Goal: Task Accomplishment & Management: Manage account settings

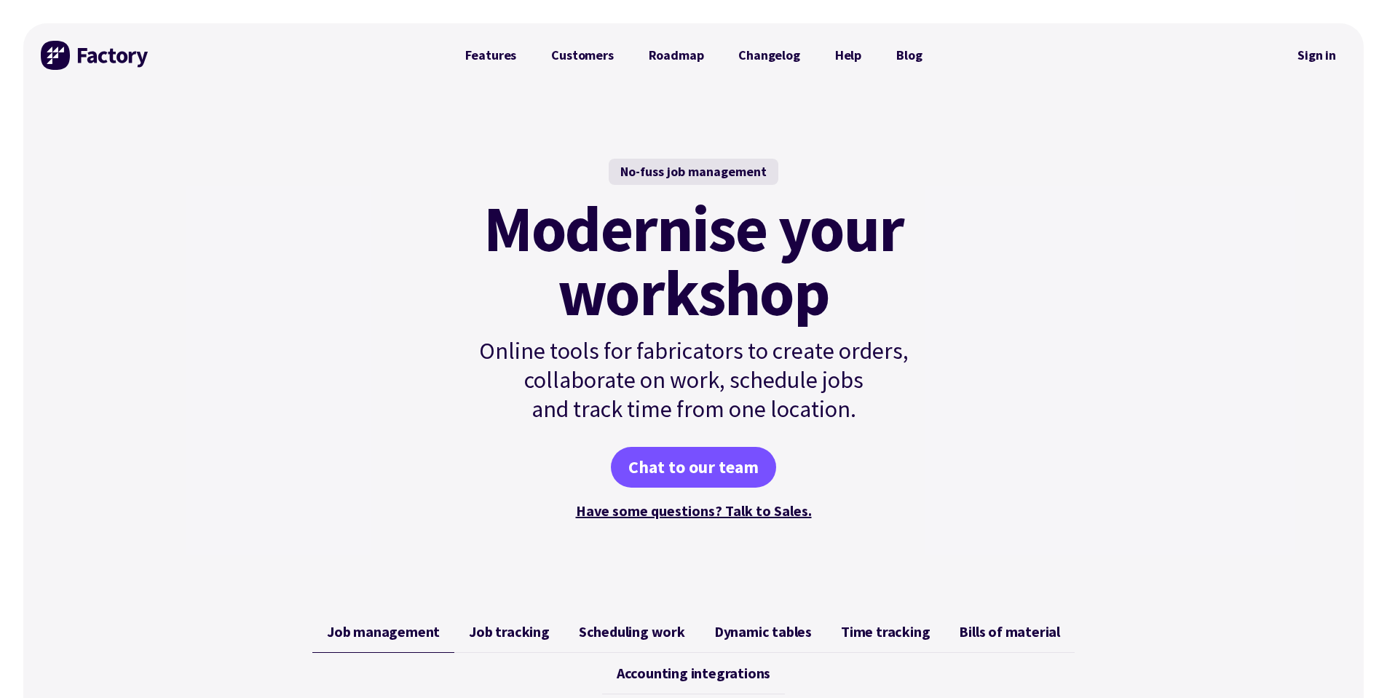
click at [686, 54] on link "Sign in" at bounding box center [1316, 55] width 59 height 33
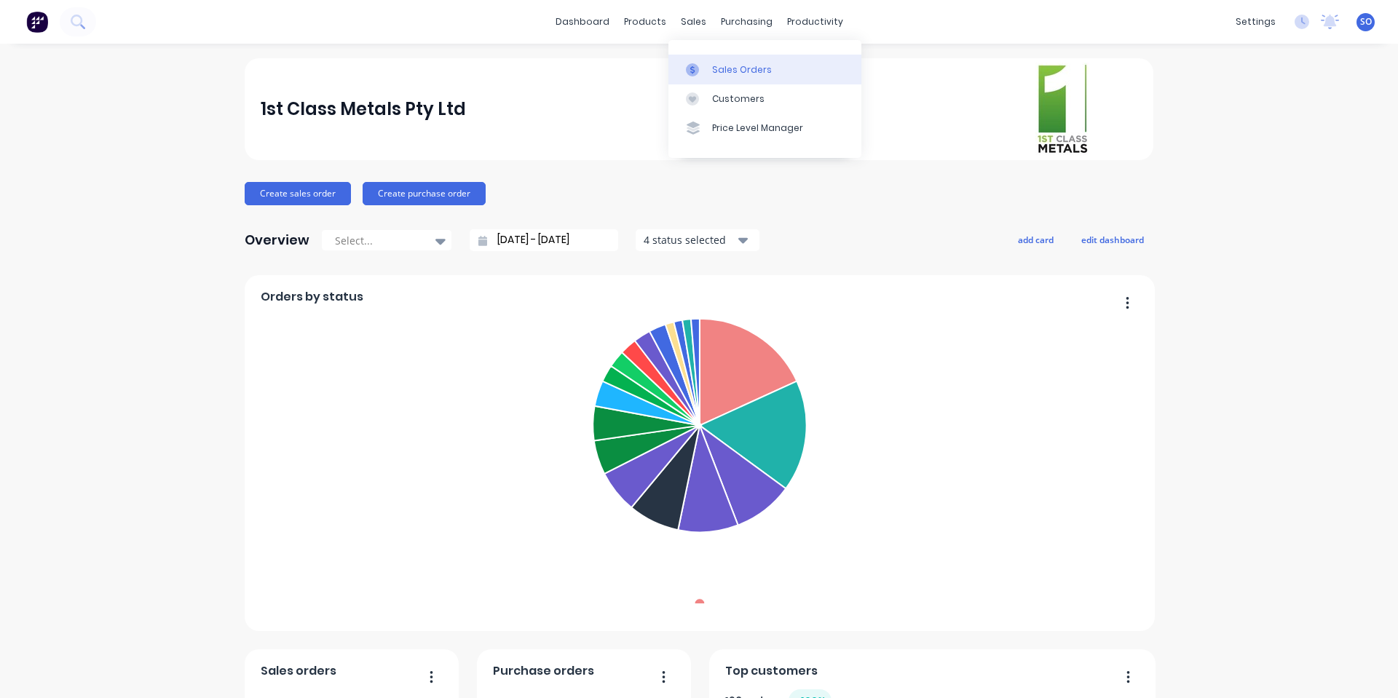
click at [725, 71] on div "Sales Orders" at bounding box center [742, 69] width 60 height 13
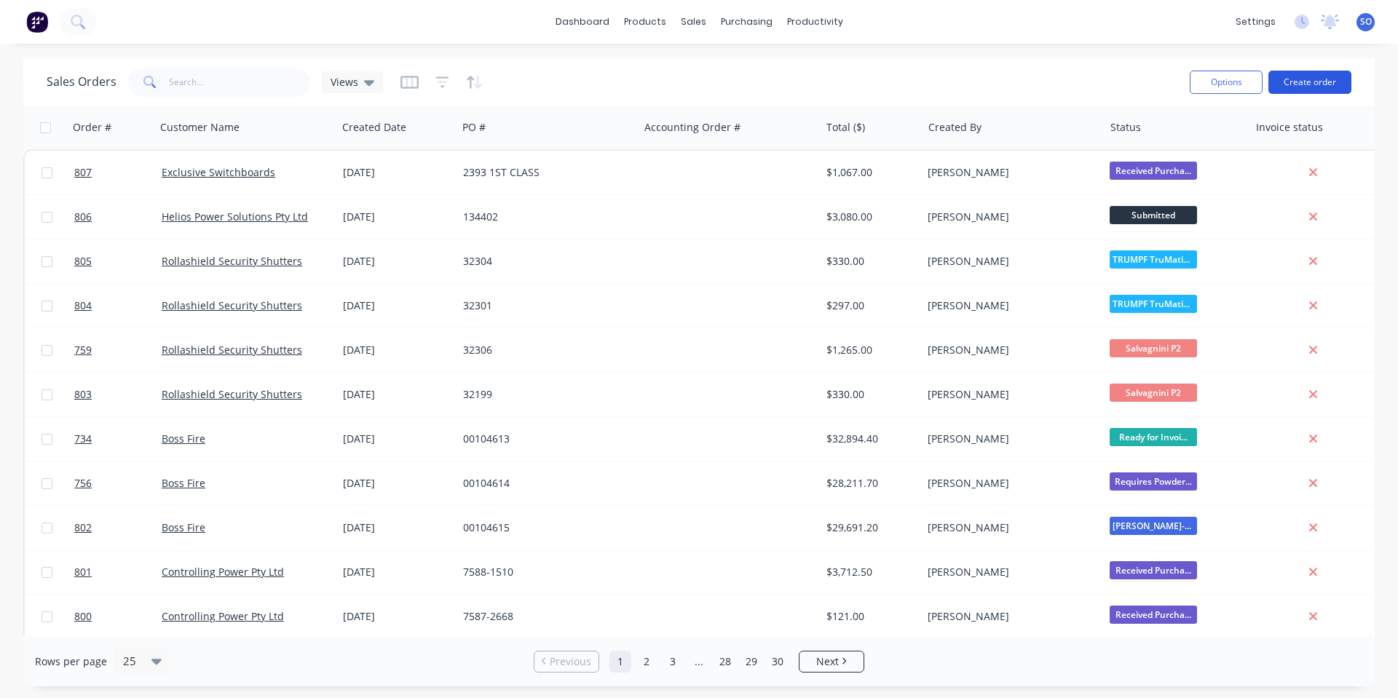
click at [1291, 88] on button "Create order" at bounding box center [1309, 82] width 83 height 23
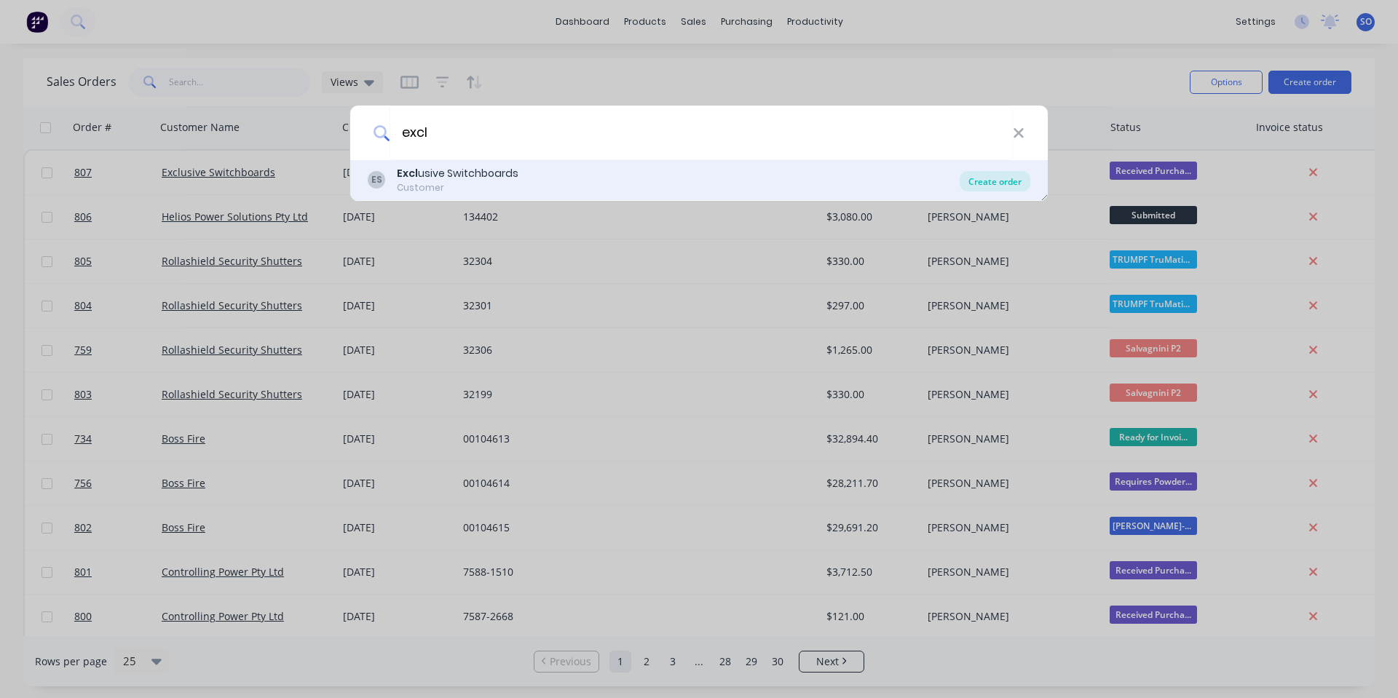
type input "excl"
click at [1027, 180] on div "Create order" at bounding box center [995, 181] width 71 height 20
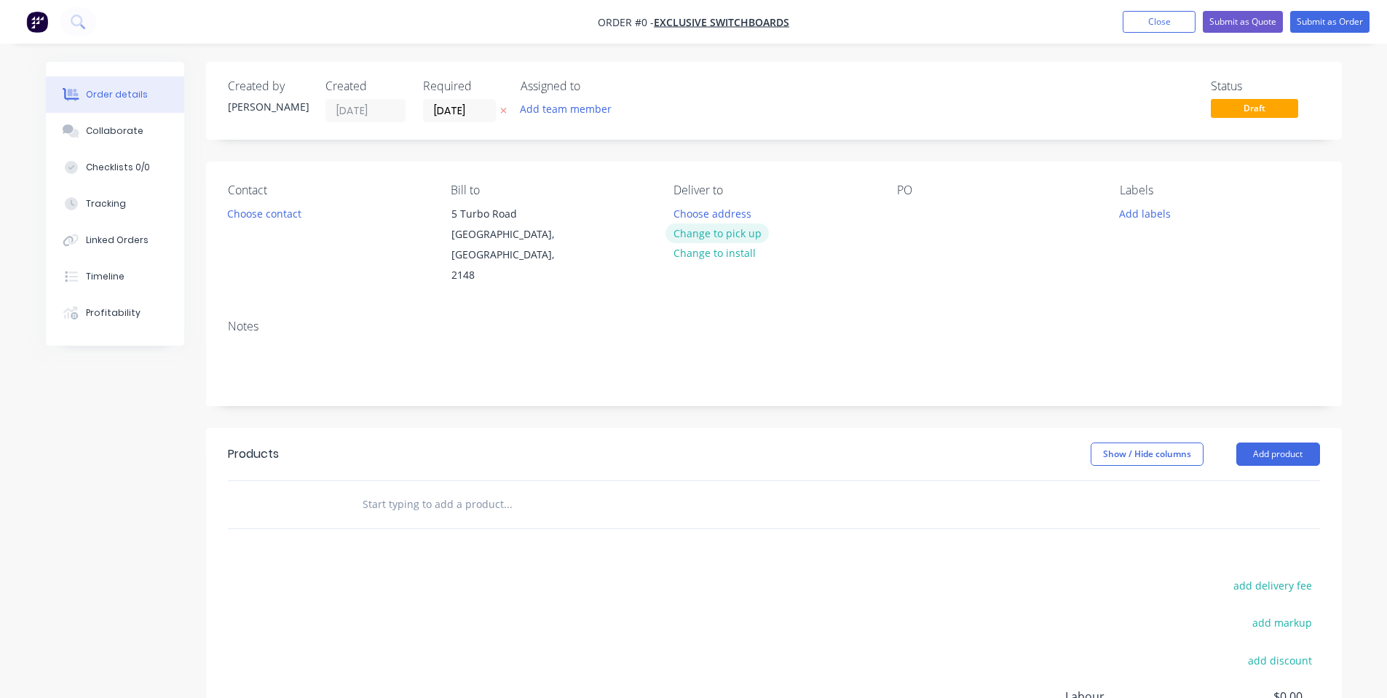
click at [724, 229] on button "Change to pick up" at bounding box center [717, 234] width 103 height 20
click at [273, 210] on button "Choose contact" at bounding box center [264, 213] width 90 height 20
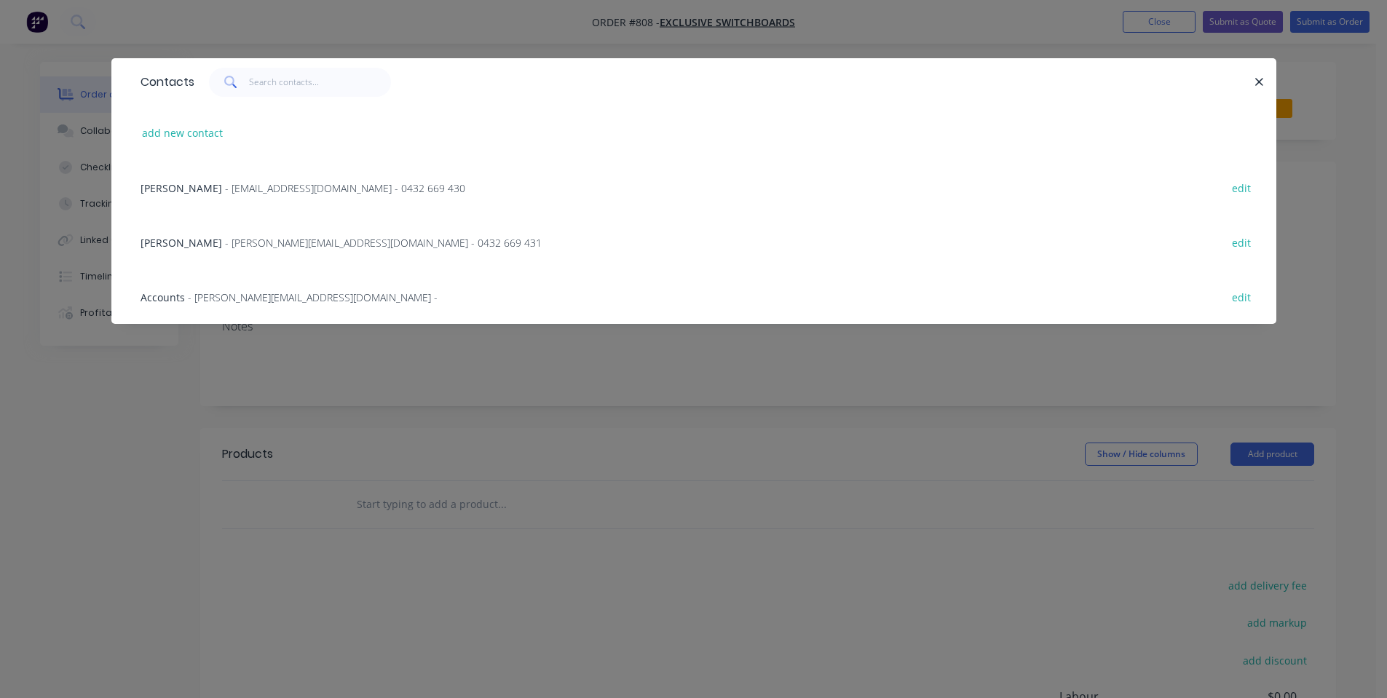
click at [277, 181] on span "- [EMAIL_ADDRESS][DOMAIN_NAME] - 0432 669 430" at bounding box center [345, 188] width 240 height 14
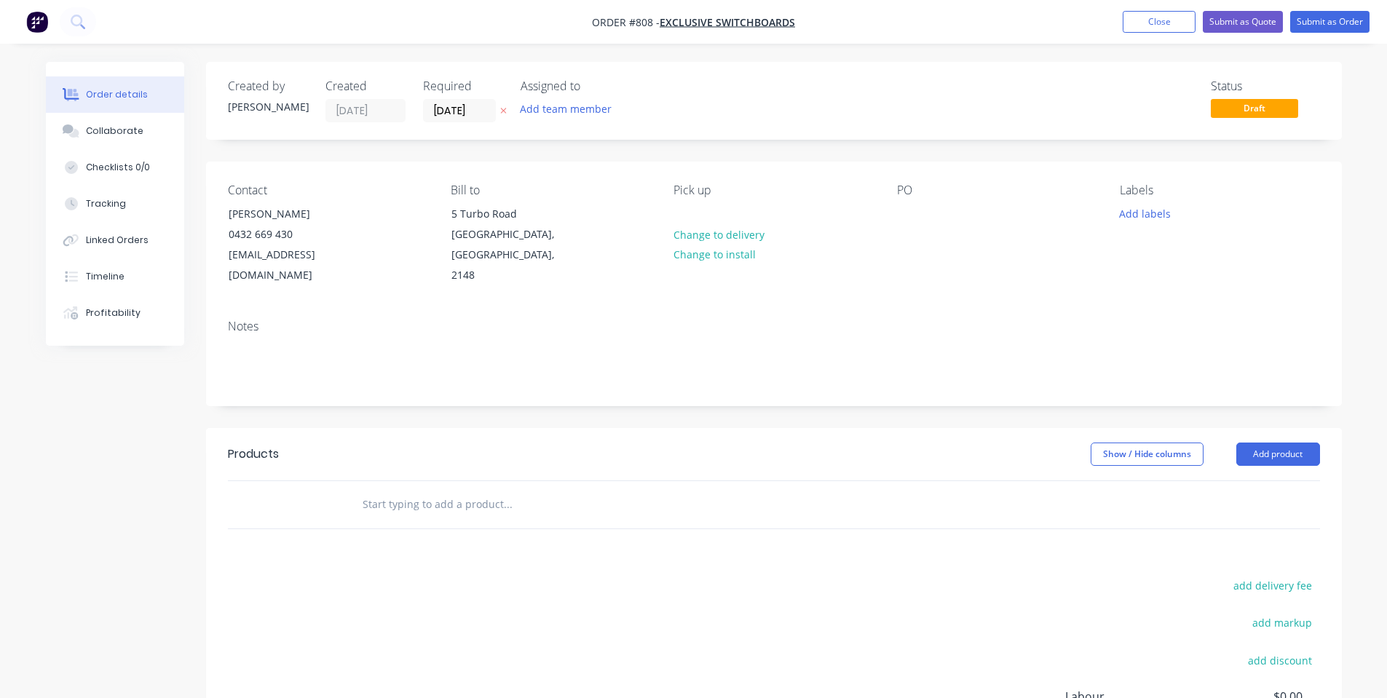
click at [861, 216] on div "Pick up Change to delivery Change to install" at bounding box center [774, 234] width 200 height 103
click at [912, 208] on div at bounding box center [908, 213] width 23 height 21
click at [986, 308] on div "Notes" at bounding box center [774, 357] width 1136 height 98
click at [1134, 219] on button "Add labels" at bounding box center [1145, 213] width 67 height 20
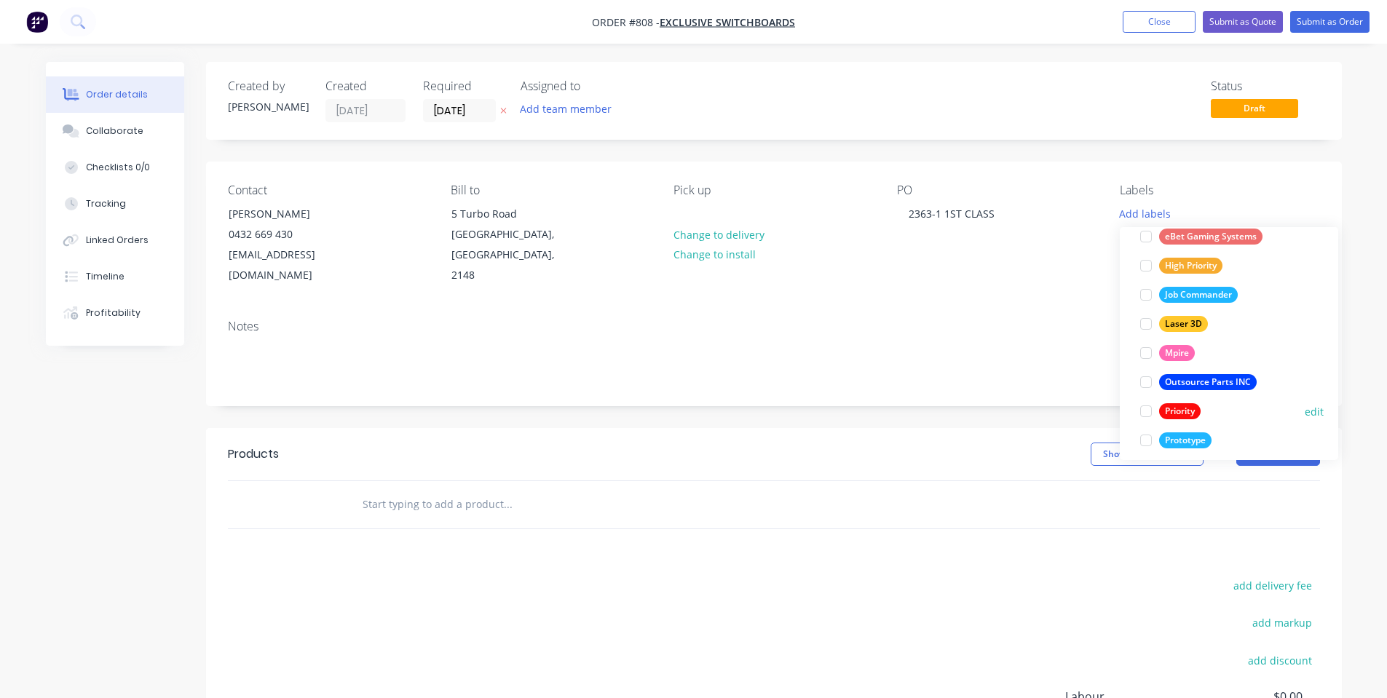
scroll to position [379, 0]
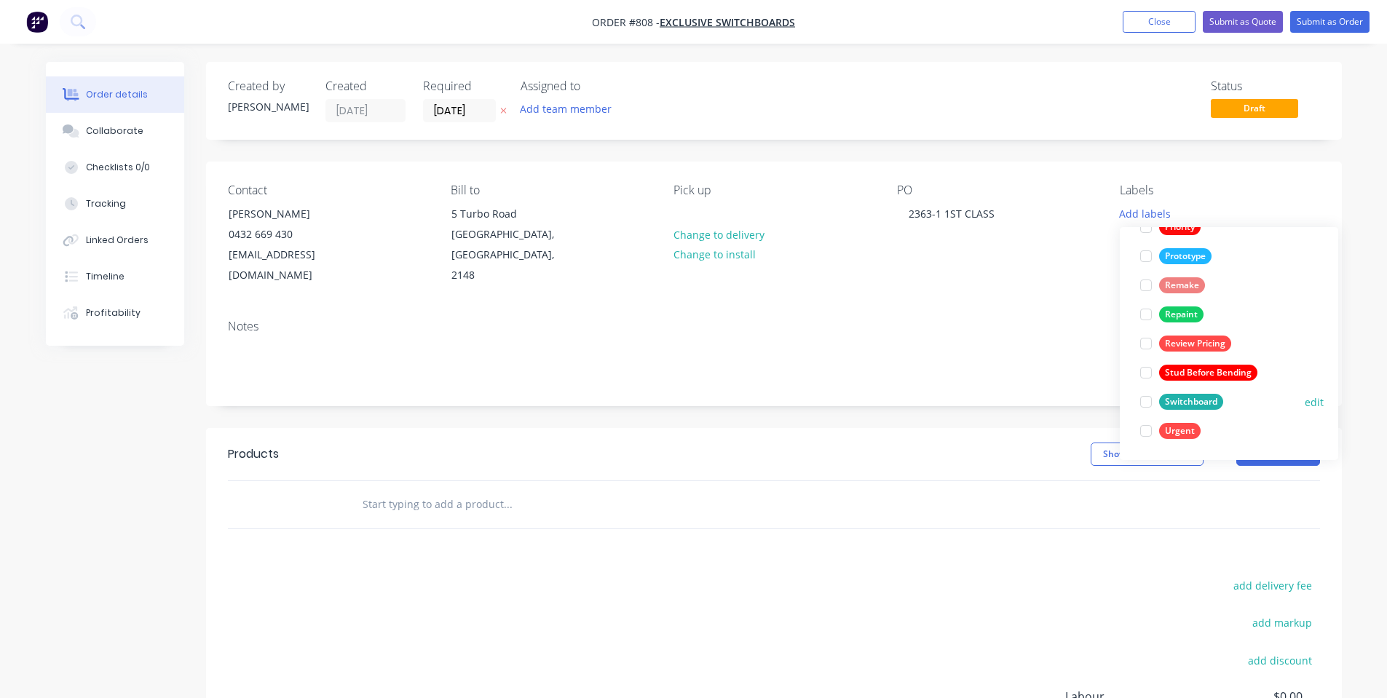
click at [1188, 404] on div "Switchboard" at bounding box center [1191, 402] width 64 height 16
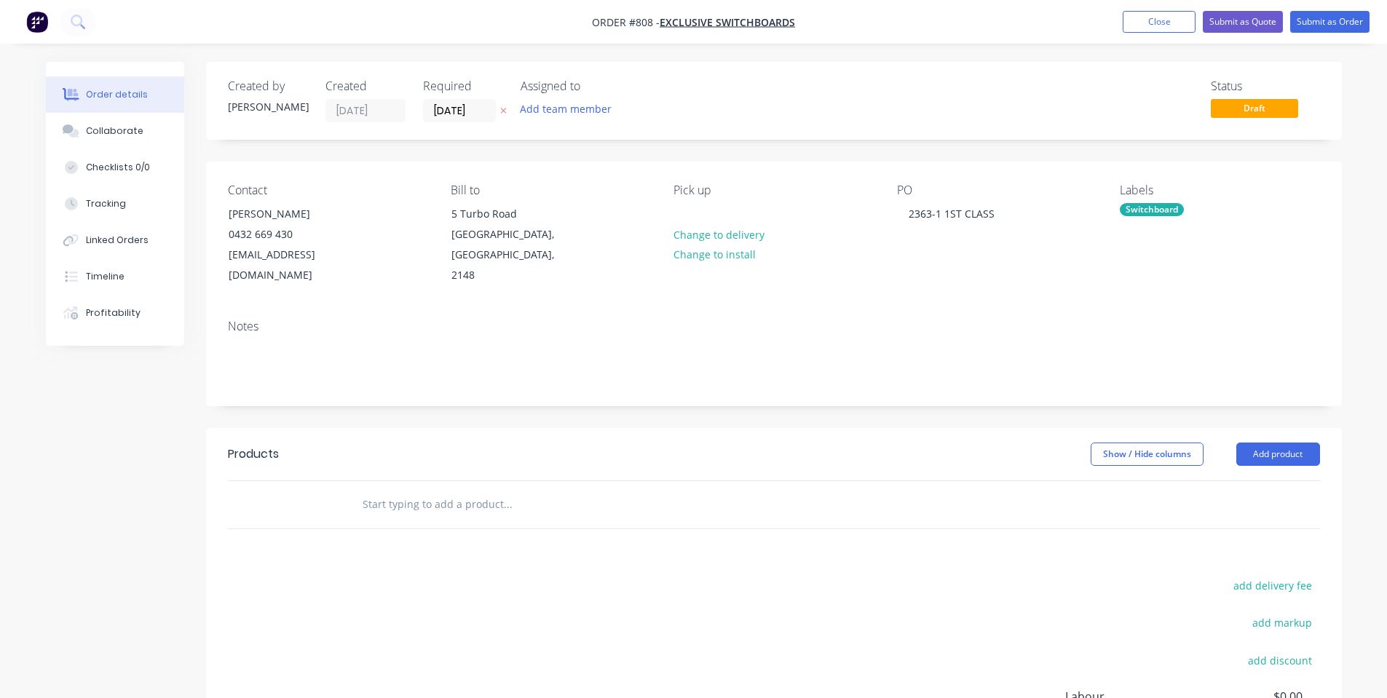
click at [959, 272] on div "Contact [PERSON_NAME] [PHONE_NUMBER] [EMAIL_ADDRESS][DOMAIN_NAME] Bill to [STRE…" at bounding box center [774, 235] width 1136 height 146
click at [432, 490] on input "text" at bounding box center [507, 504] width 291 height 29
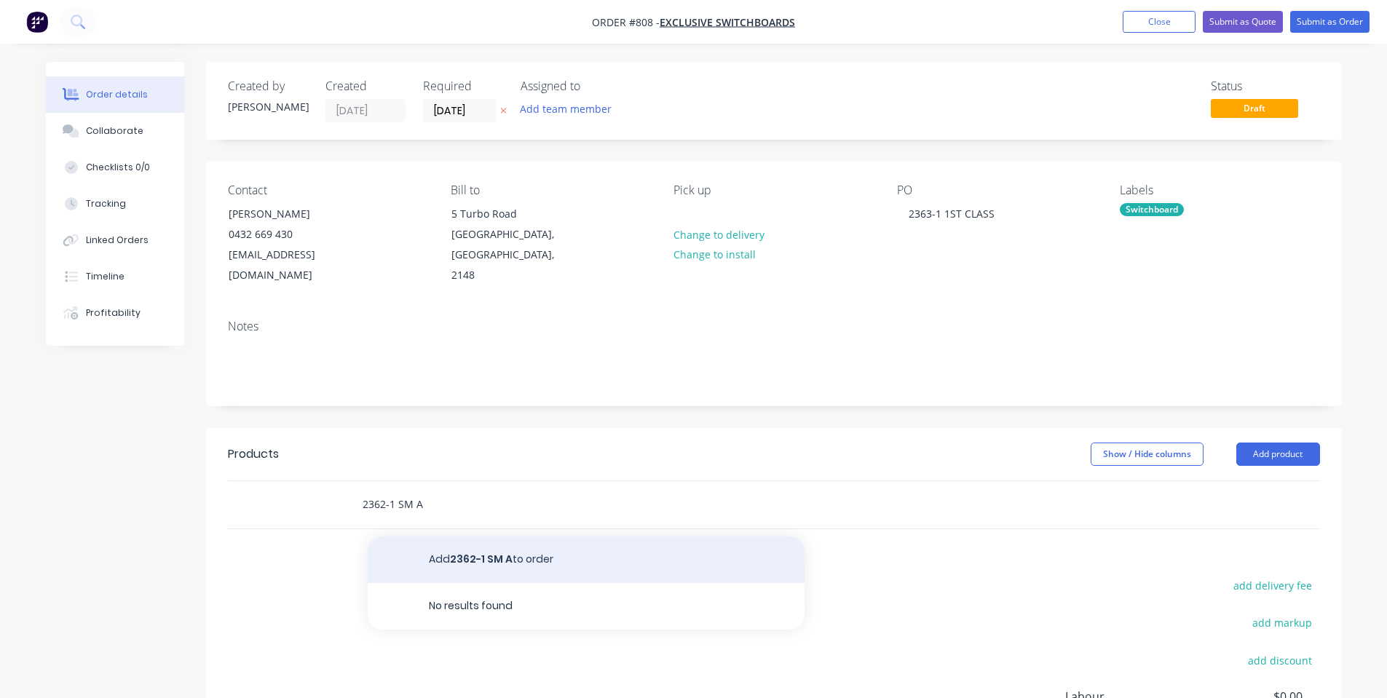
type input "2362-1 SM A"
click at [441, 540] on button "Add 2362-1 SM A to order" at bounding box center [586, 560] width 437 height 47
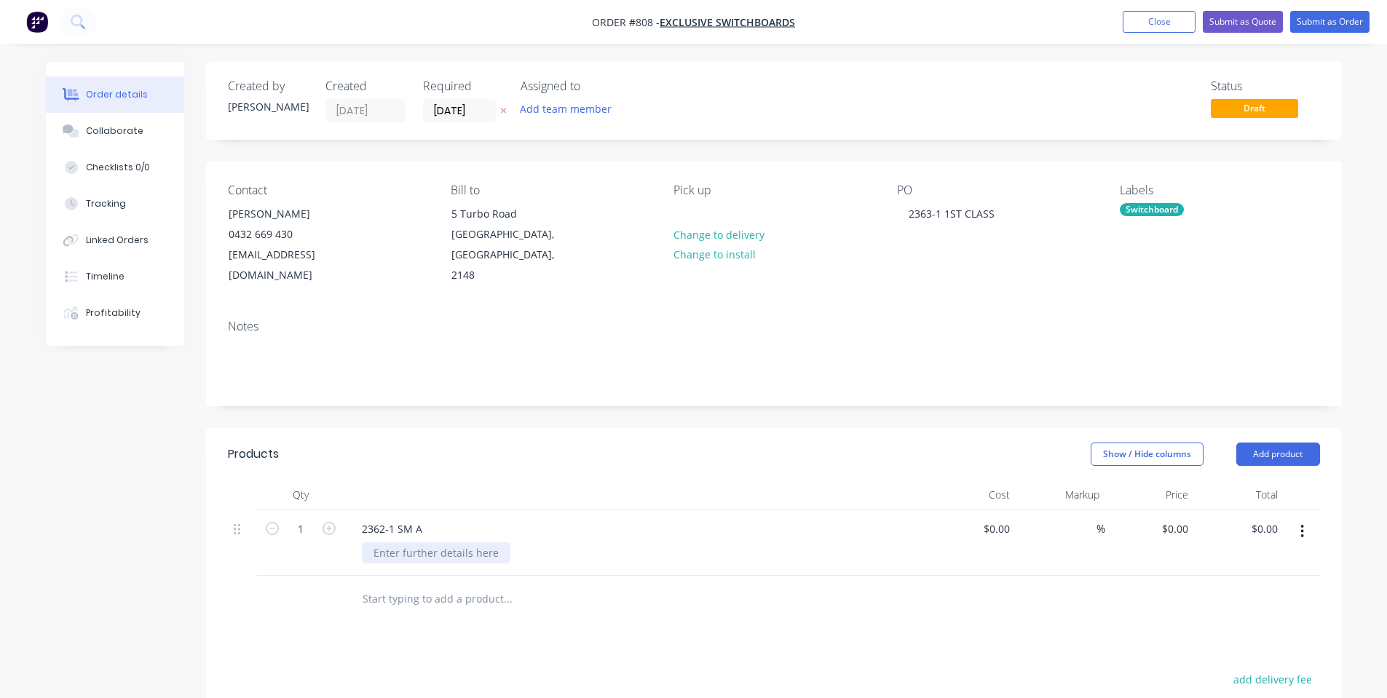
click at [484, 542] on div at bounding box center [436, 552] width 149 height 21
click at [524, 444] on div "Show / Hide columns Add product" at bounding box center [889, 454] width 860 height 23
click at [1273, 443] on button "Add product" at bounding box center [1278, 454] width 84 height 23
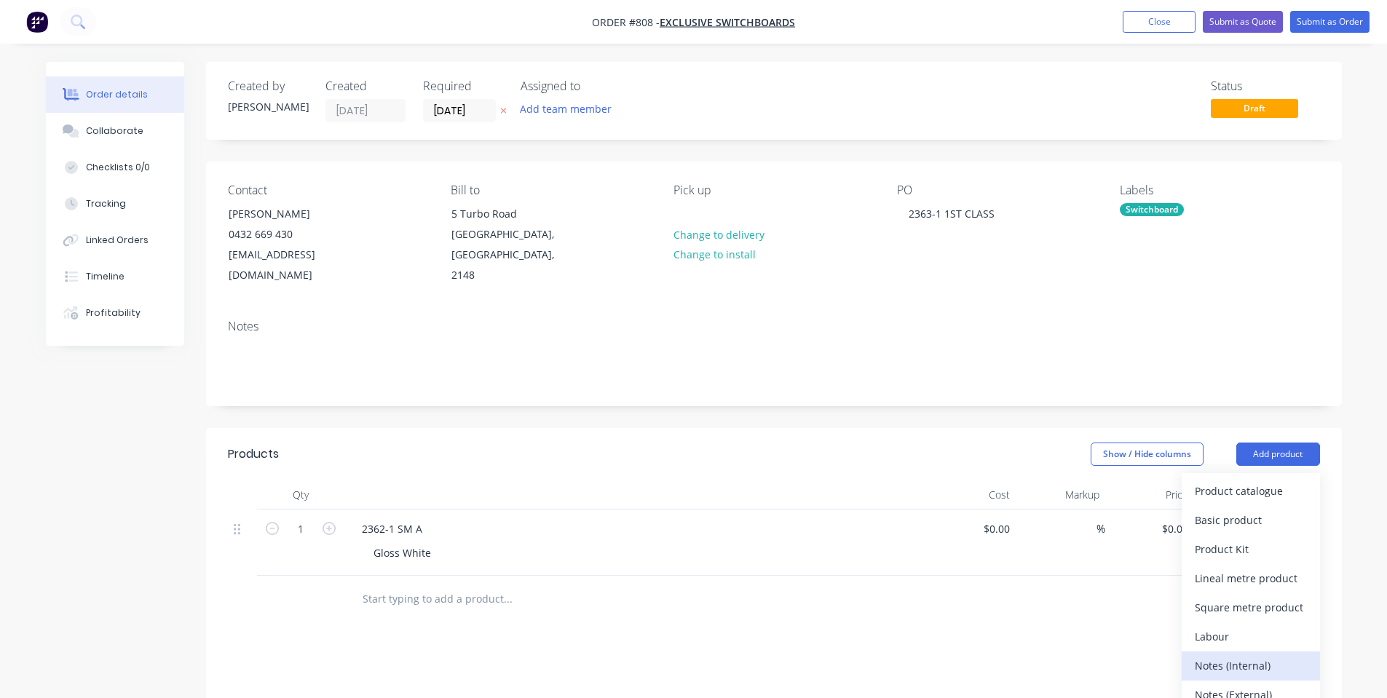
click at [1263, 655] on div "Notes (Internal)" at bounding box center [1251, 665] width 112 height 21
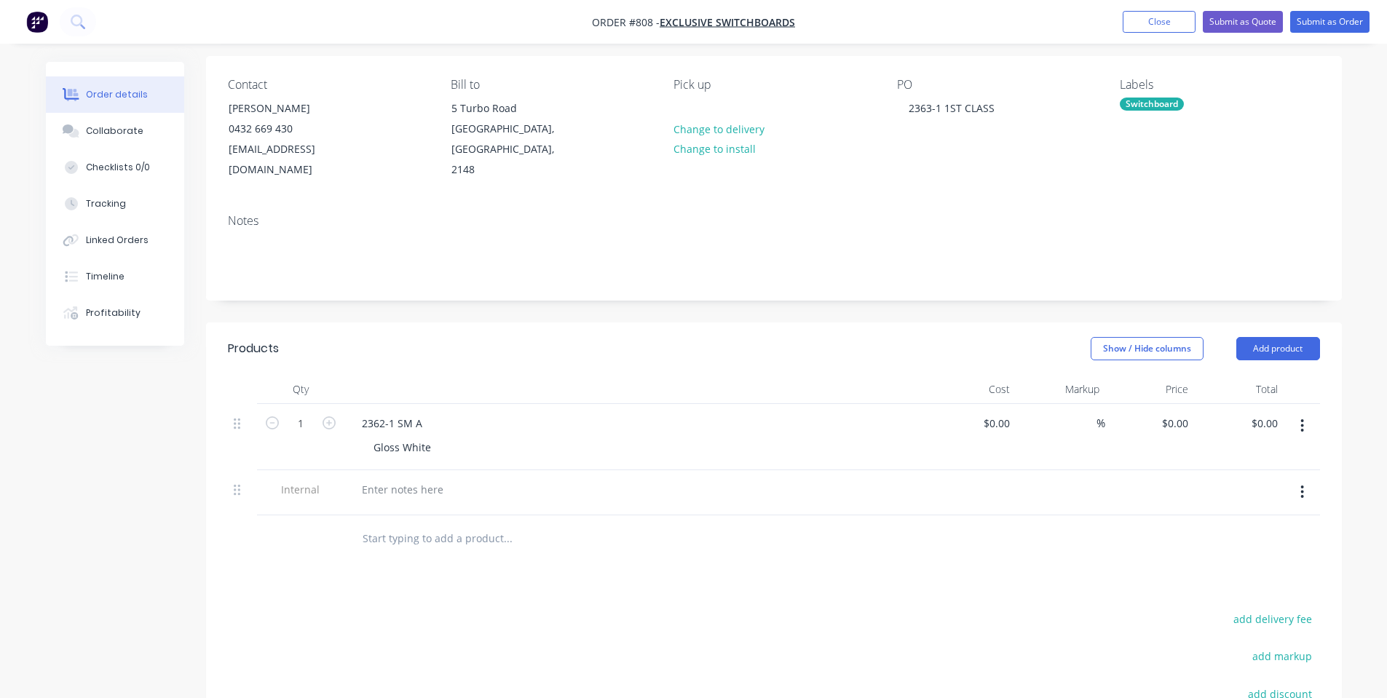
scroll to position [194, 0]
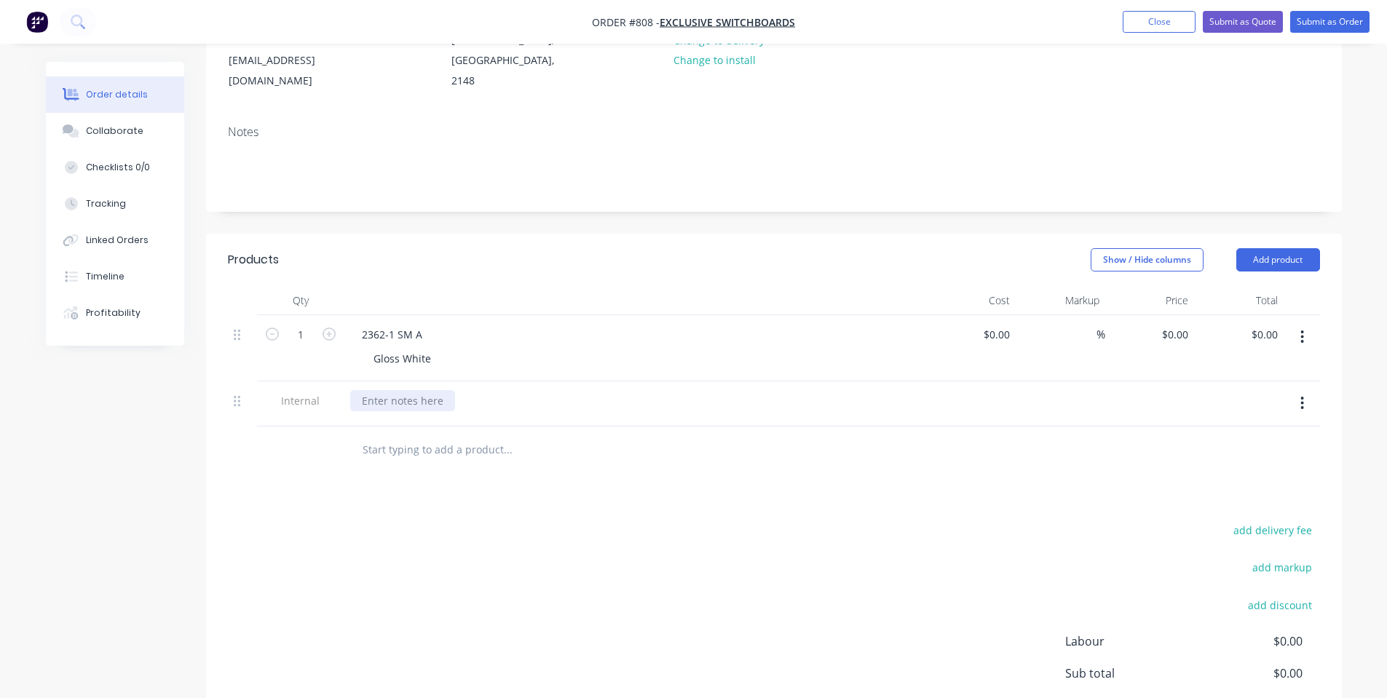
click at [402, 390] on div at bounding box center [402, 400] width 105 height 21
click at [1180, 324] on input "0" at bounding box center [1177, 334] width 33 height 21
type input "9454"
drag, startPoint x: 1183, startPoint y: 312, endPoint x: 1175, endPoint y: 312, distance: 8.0
click at [1175, 324] on input "9454" at bounding box center [1179, 334] width 31 height 21
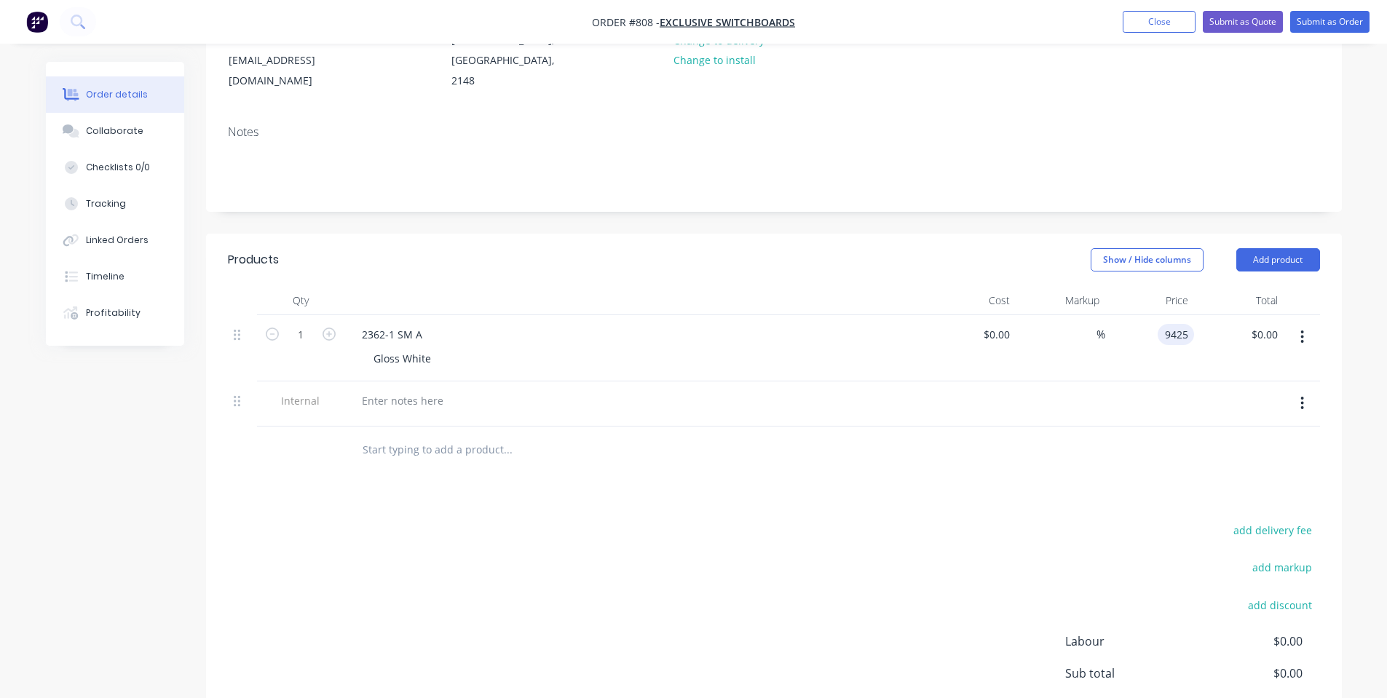
type input "$9,425.00"
click at [1000, 427] on div at bounding box center [774, 450] width 1092 height 47
click at [140, 127] on button "Collaborate" at bounding box center [115, 131] width 138 height 36
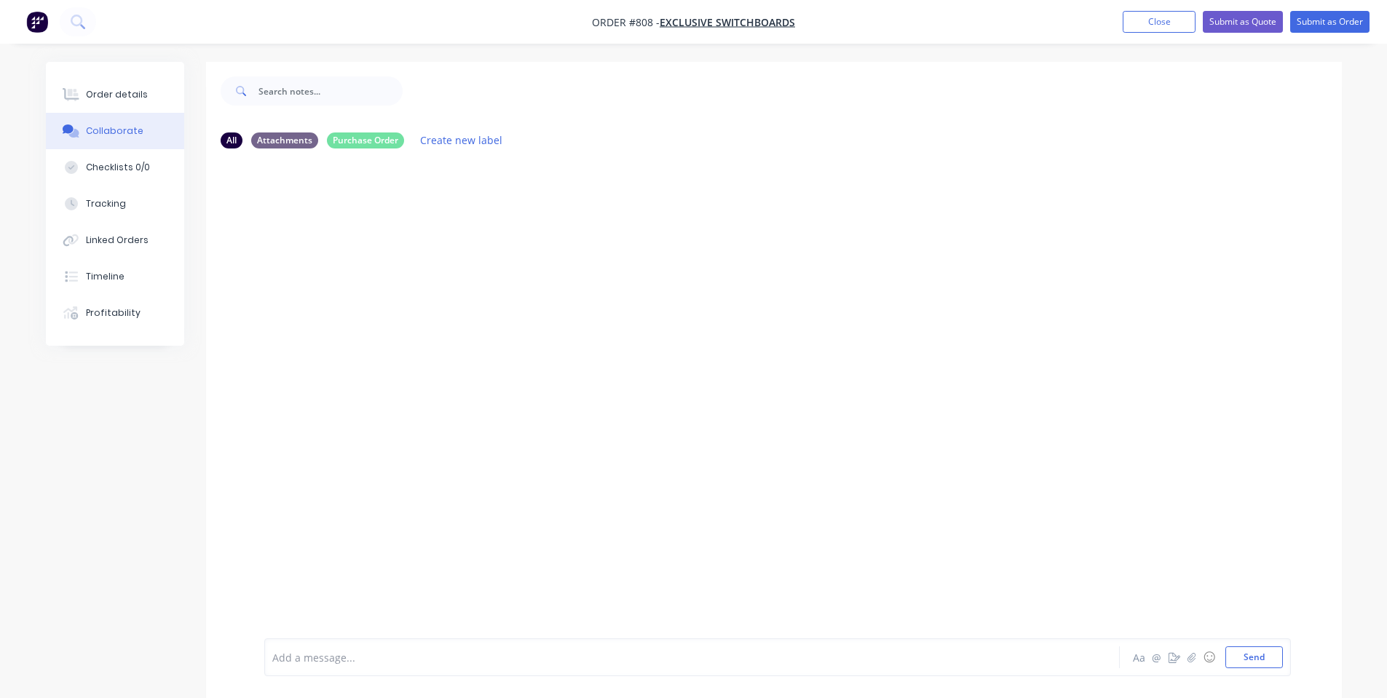
drag, startPoint x: 403, startPoint y: 639, endPoint x: 405, endPoint y: 673, distance: 34.3
click at [402, 640] on div "Add a message... Aa @ ☺ Send" at bounding box center [777, 658] width 1027 height 38
click at [405, 673] on div "Add a message... Aa @ ☺ Send" at bounding box center [777, 658] width 1027 height 38
click at [395, 660] on div at bounding box center [651, 657] width 757 height 15
click at [1275, 669] on div "Add a message... Aa @ ☺ Send" at bounding box center [777, 620] width 1027 height 112
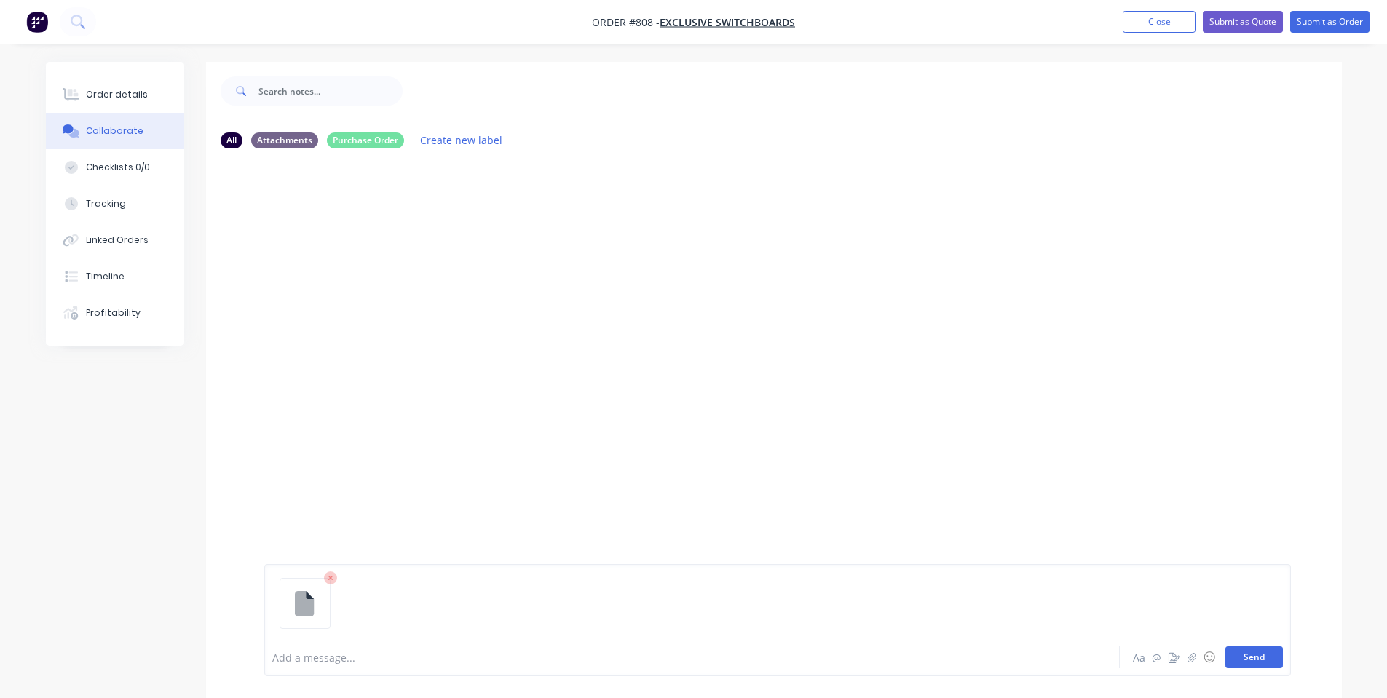
click at [1245, 654] on button "Send" at bounding box center [1254, 658] width 58 height 22
drag, startPoint x: 435, startPoint y: 650, endPoint x: 441, endPoint y: 666, distance: 16.4
click at [440, 660] on div at bounding box center [651, 657] width 757 height 15
click at [441, 666] on div "Add a message..." at bounding box center [651, 658] width 758 height 22
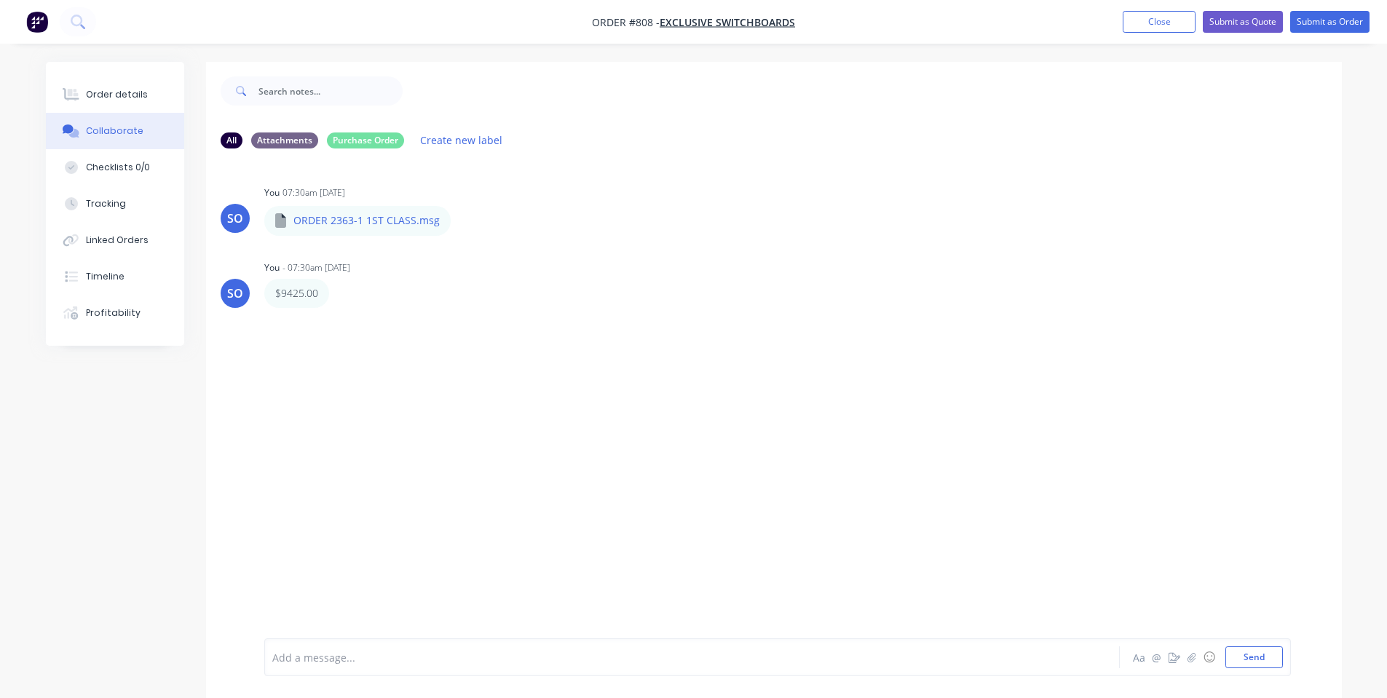
click at [79, 113] on button "Collaborate" at bounding box center [115, 131] width 138 height 36
click at [79, 100] on div at bounding box center [71, 94] width 22 height 13
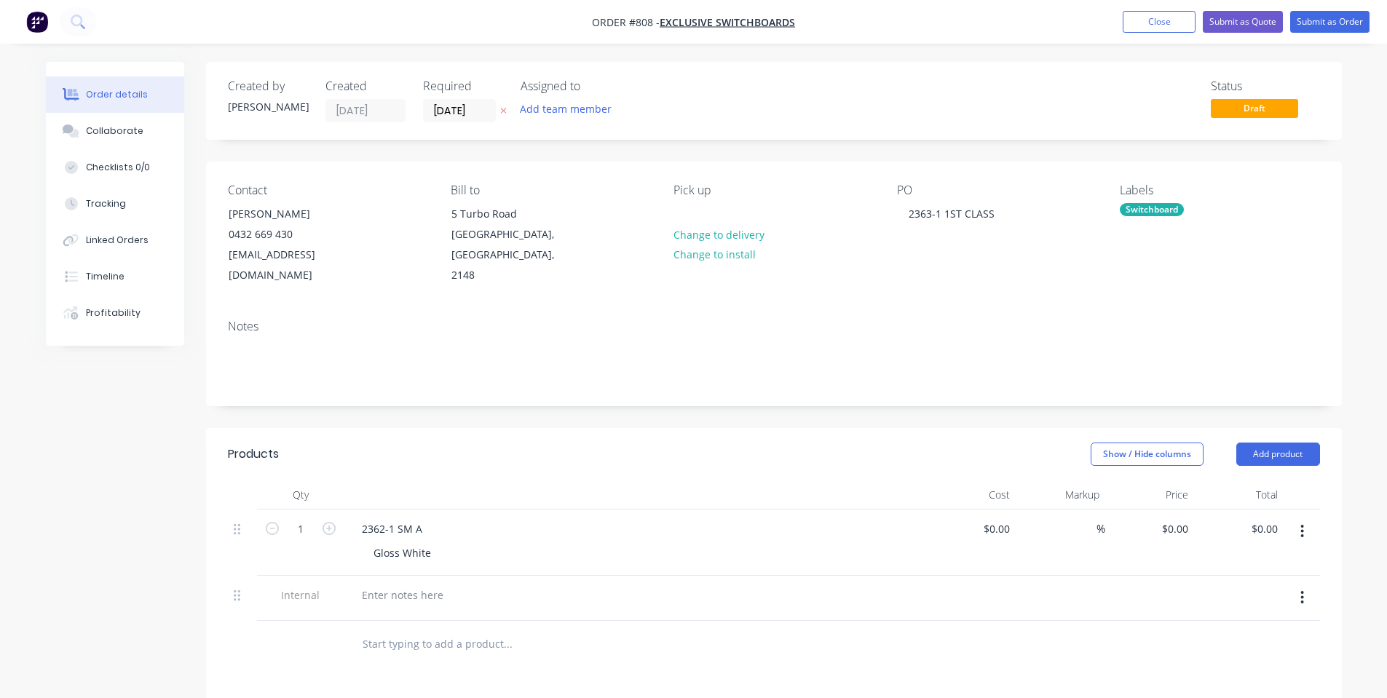
type input "$9,425.00"
click at [422, 585] on div at bounding box center [402, 595] width 105 height 21
click at [724, 453] on header "Products Show / Hide columns Add product" at bounding box center [774, 454] width 1136 height 52
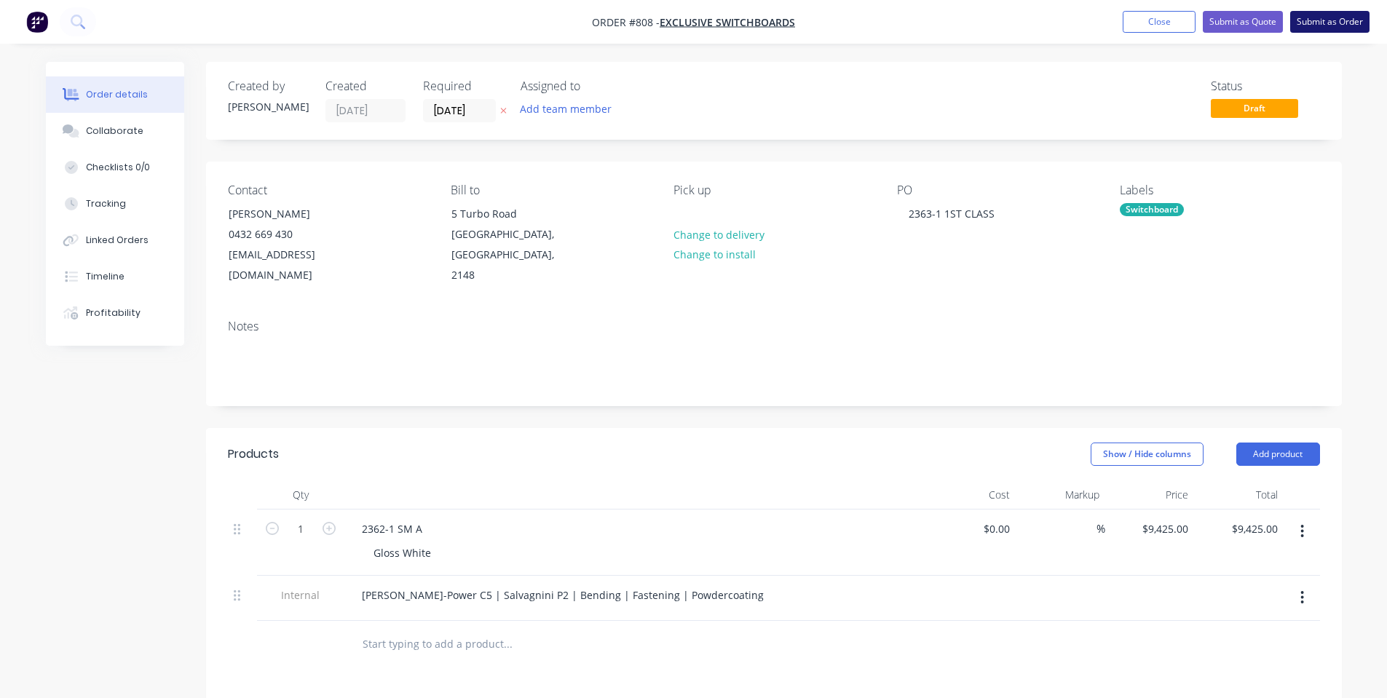
click at [1303, 21] on button "Submit as Order" at bounding box center [1329, 22] width 79 height 22
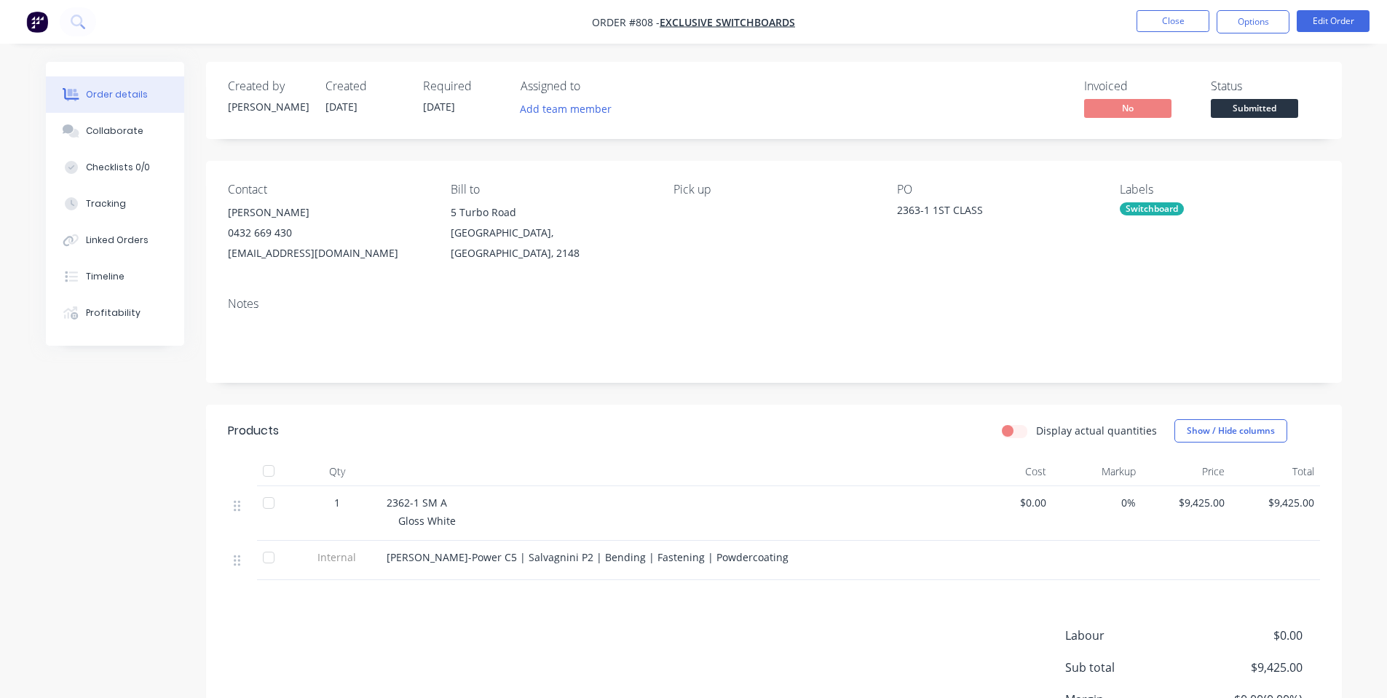
click at [1244, 100] on span "Submitted" at bounding box center [1254, 108] width 87 height 18
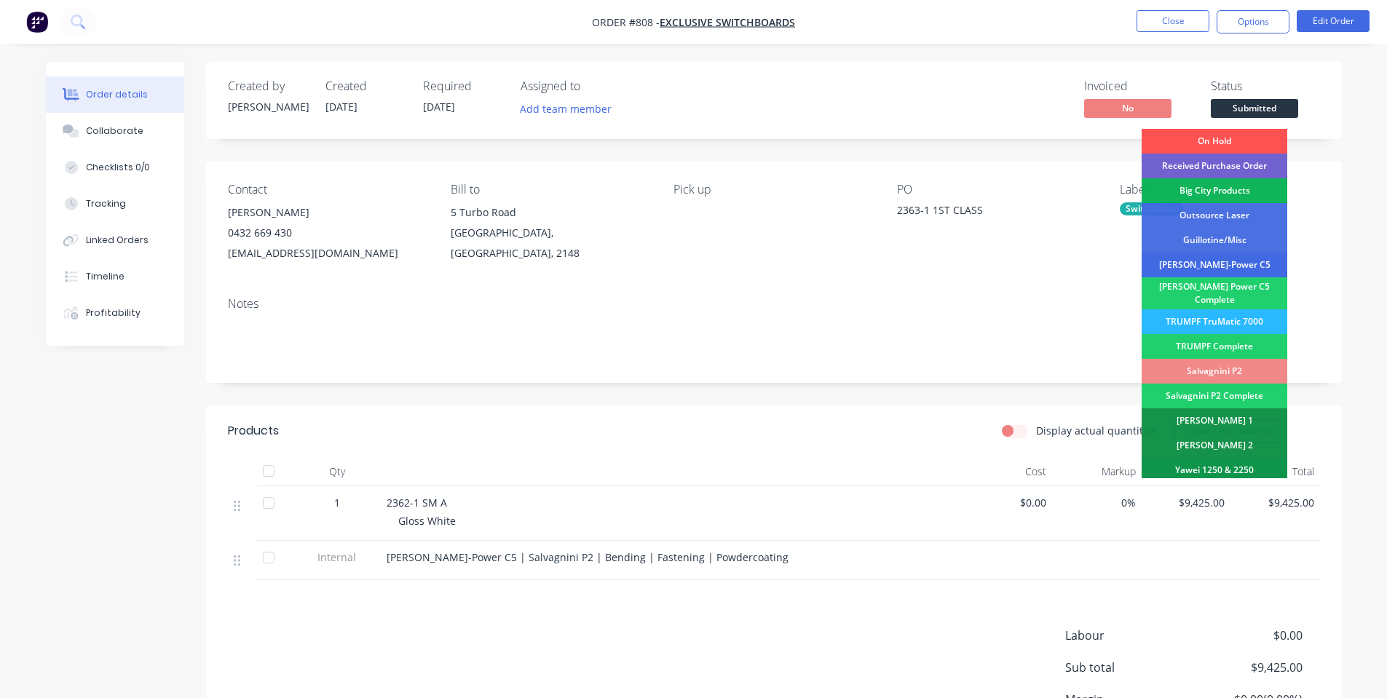
click at [1228, 273] on div "[PERSON_NAME]-Power C5" at bounding box center [1215, 265] width 146 height 25
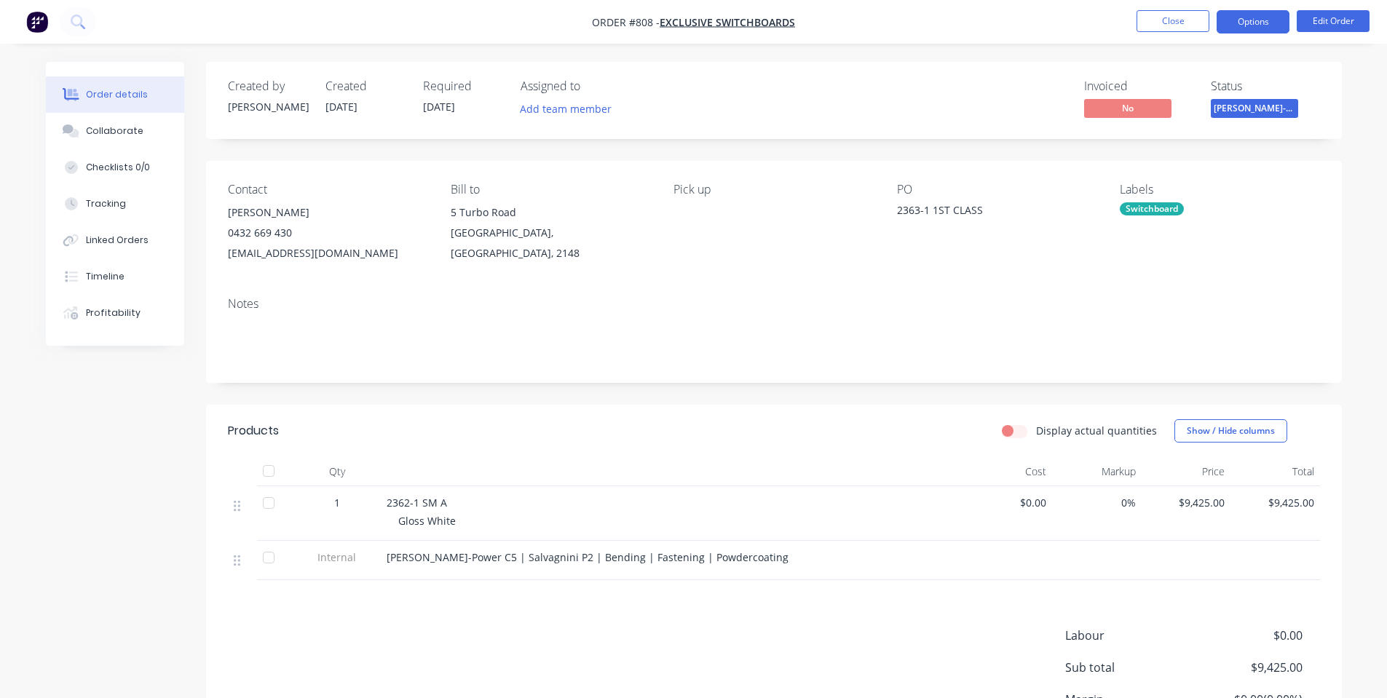
click at [1227, 27] on button "Options" at bounding box center [1253, 21] width 73 height 23
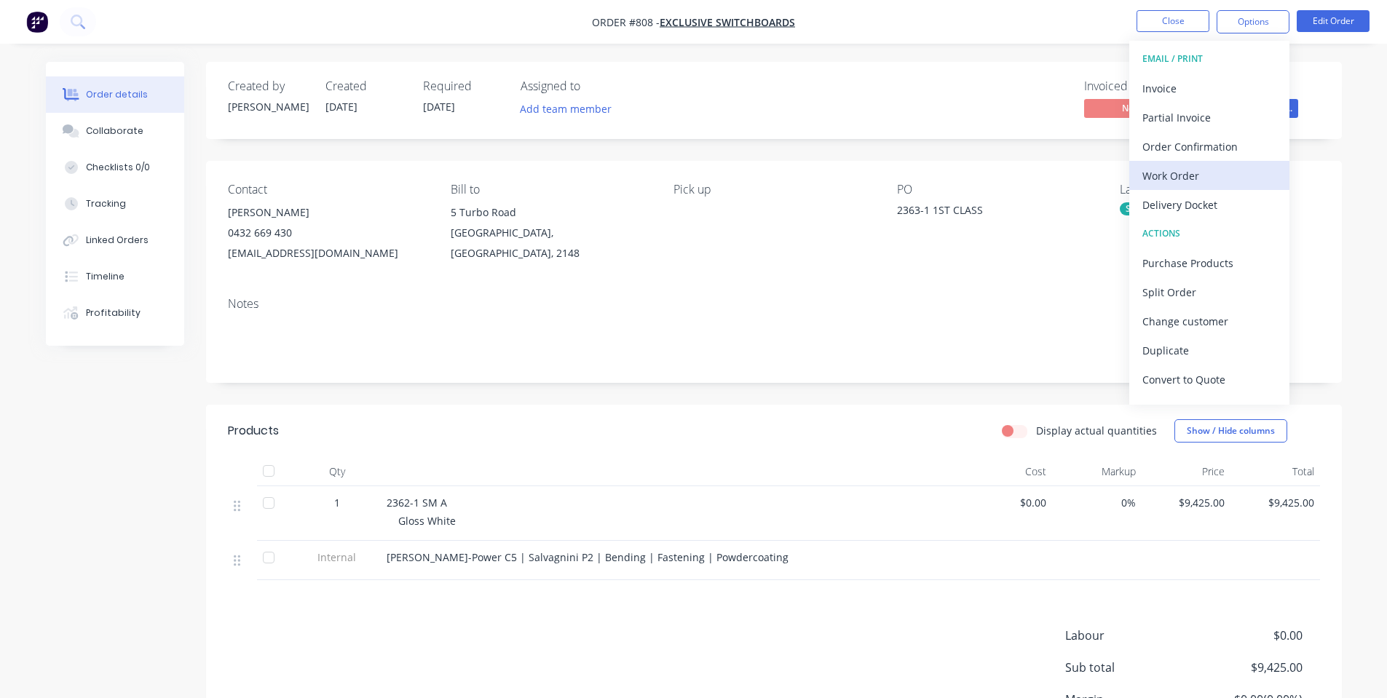
click at [1189, 170] on div "Work Order" at bounding box center [1209, 175] width 134 height 21
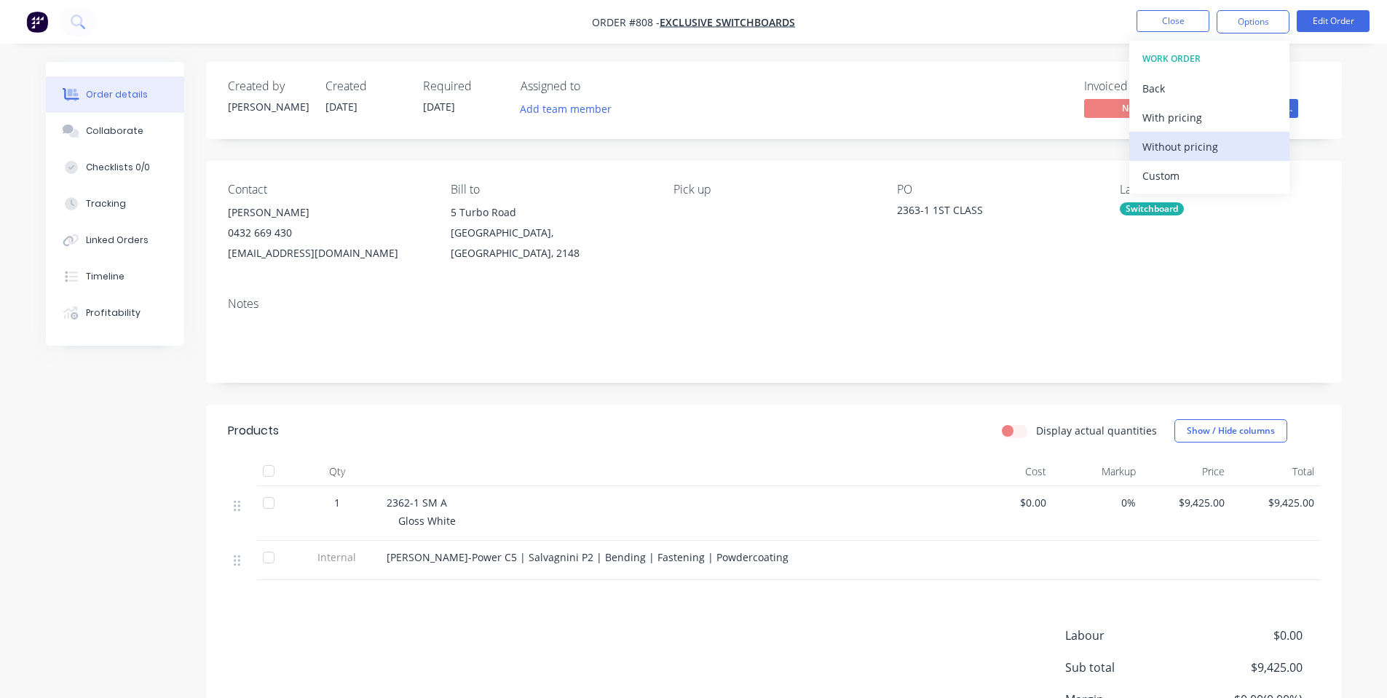
click at [1189, 154] on div "Without pricing" at bounding box center [1209, 146] width 134 height 21
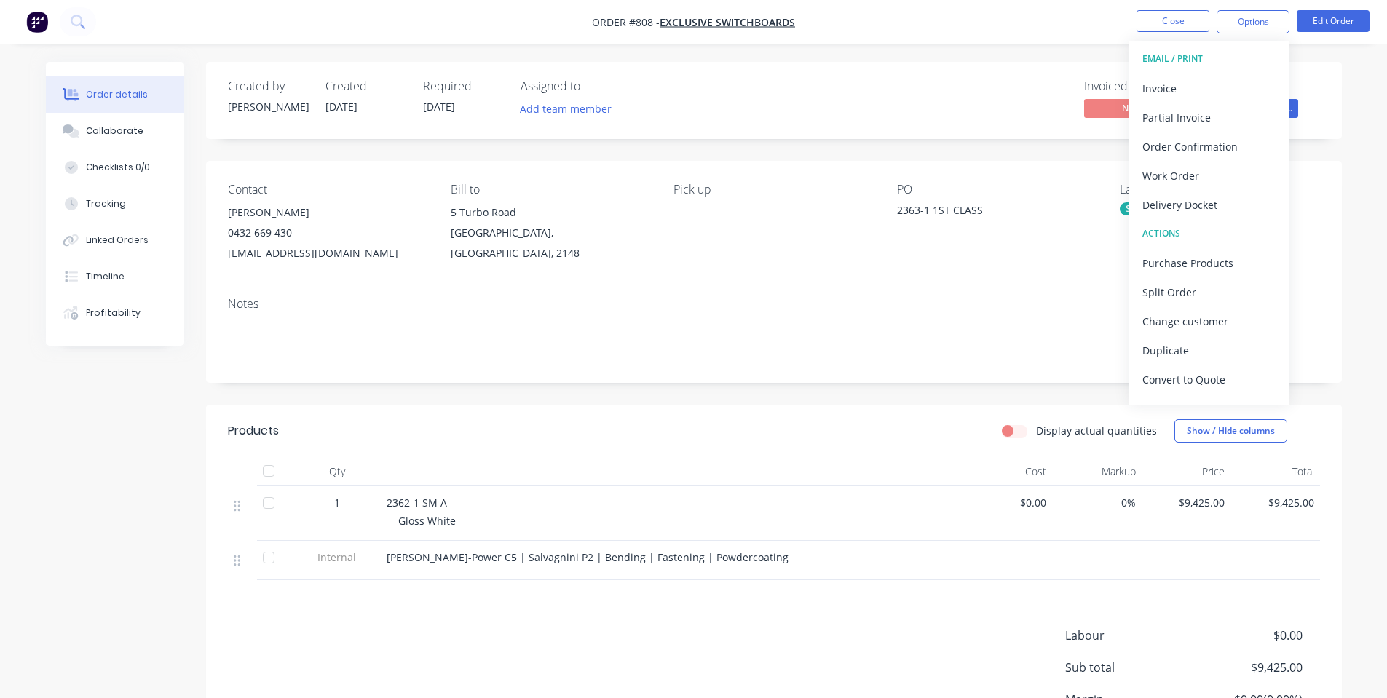
click at [482, 297] on div "Notes" at bounding box center [774, 304] width 1092 height 14
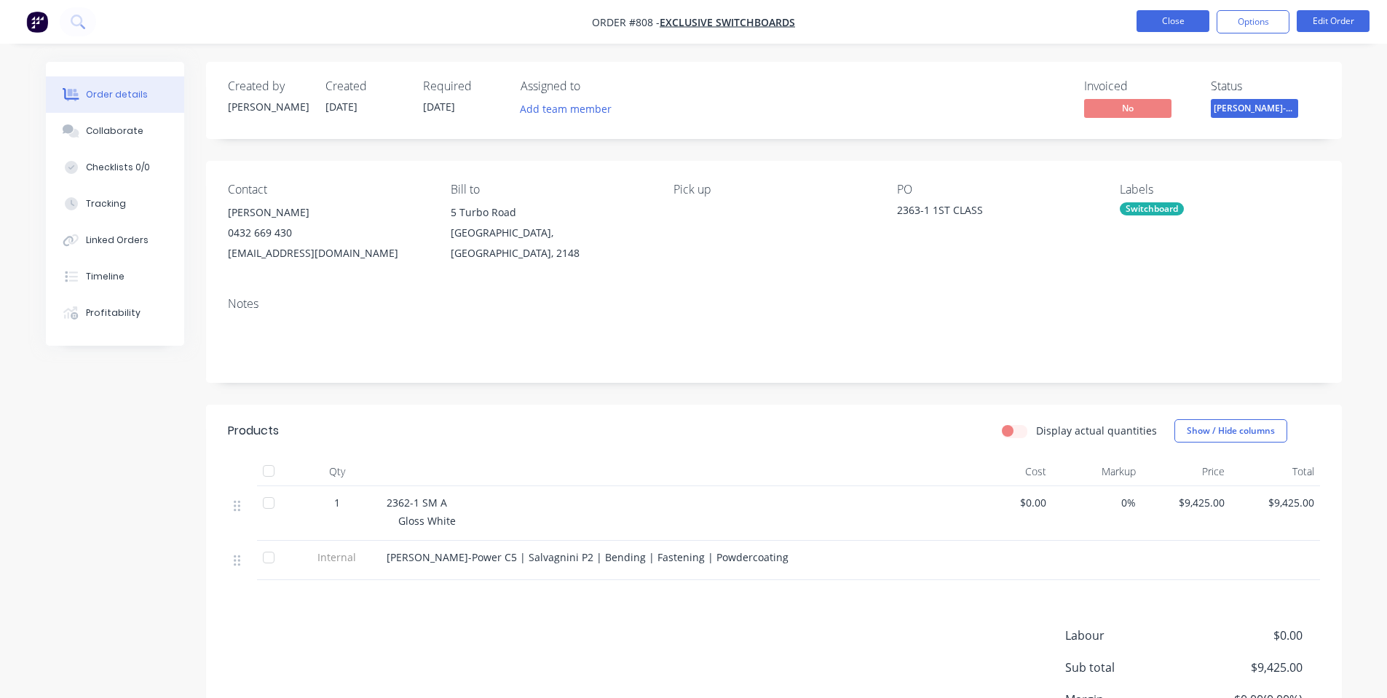
click at [1193, 19] on button "Close" at bounding box center [1173, 21] width 73 height 22
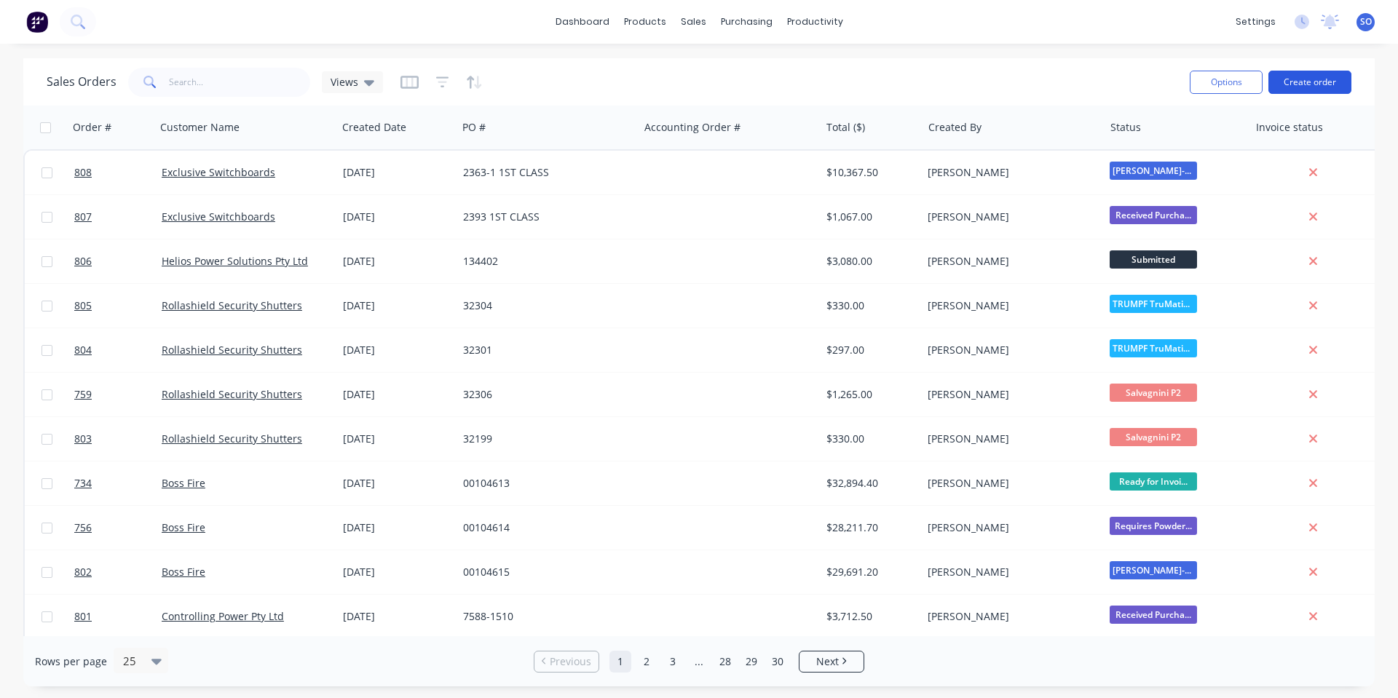
click at [1288, 89] on button "Create order" at bounding box center [1309, 82] width 83 height 23
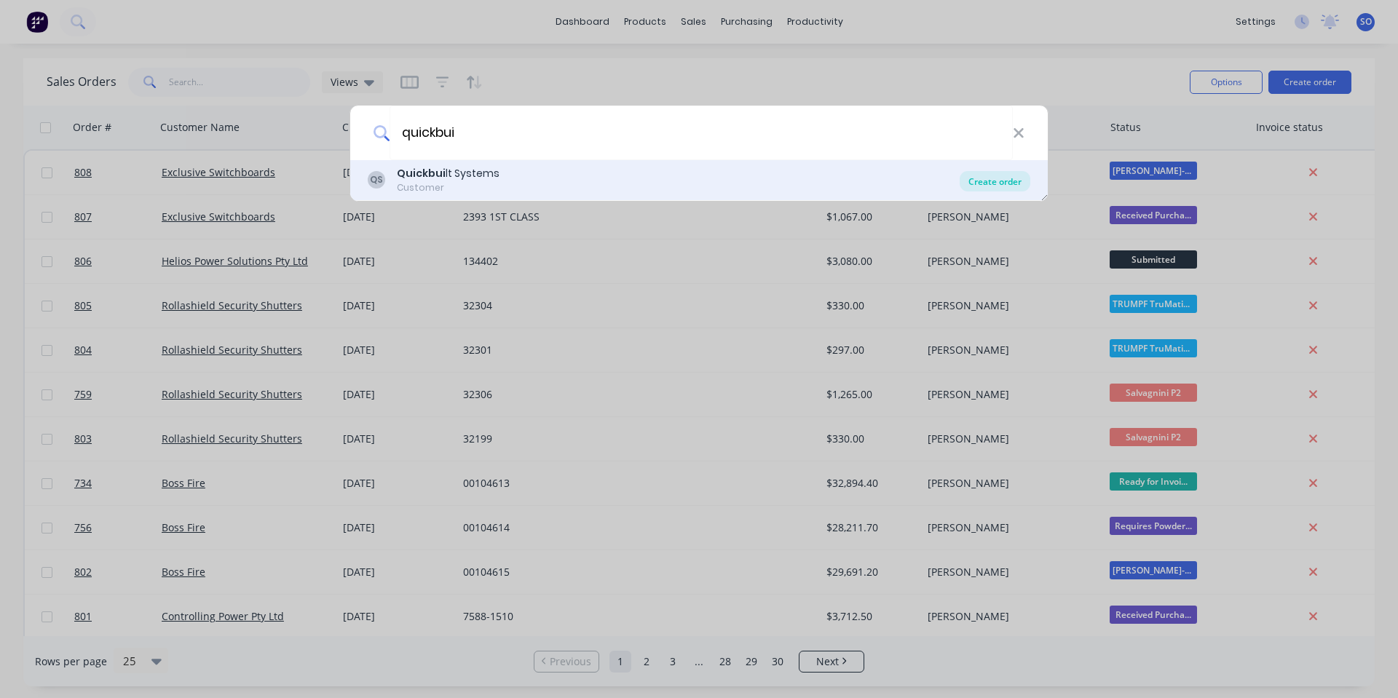
type input "quickbui"
click at [1008, 178] on div "Create order" at bounding box center [995, 181] width 71 height 20
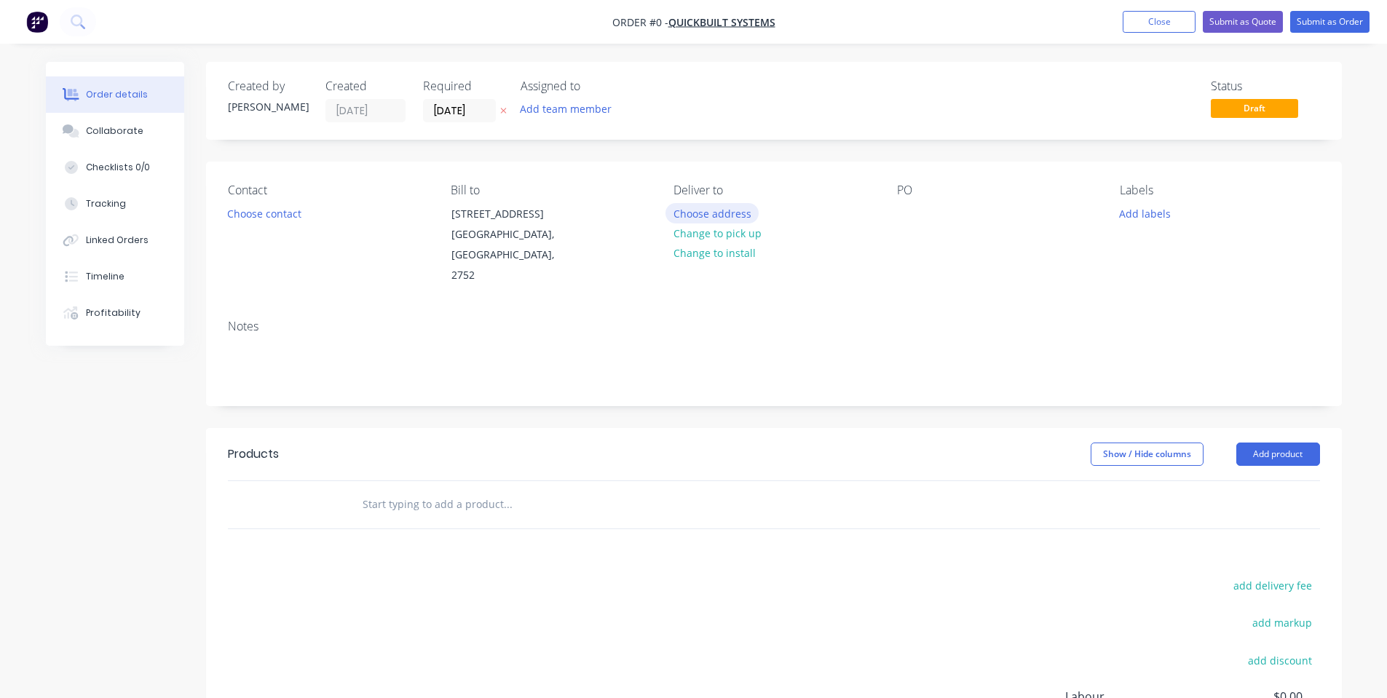
click at [732, 217] on button "Choose address" at bounding box center [712, 213] width 93 height 20
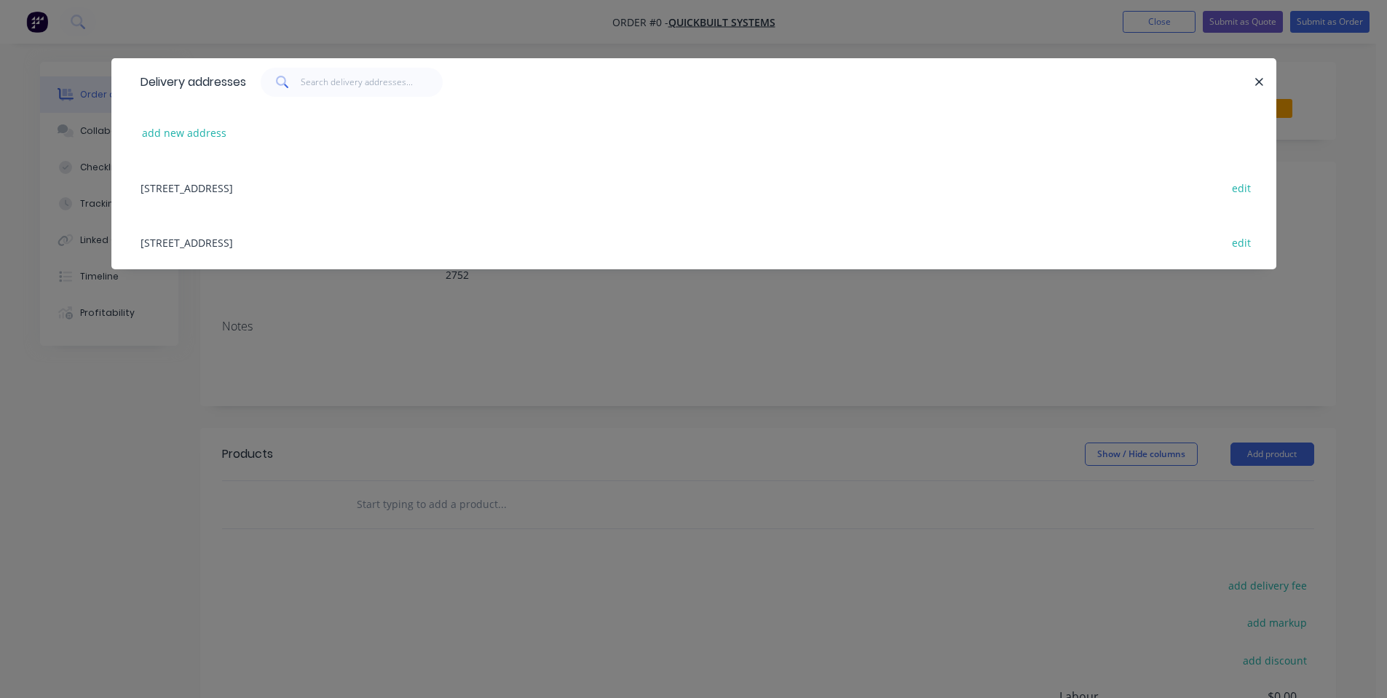
click at [290, 191] on div "[STREET_ADDRESS] edit" at bounding box center [693, 187] width 1121 height 55
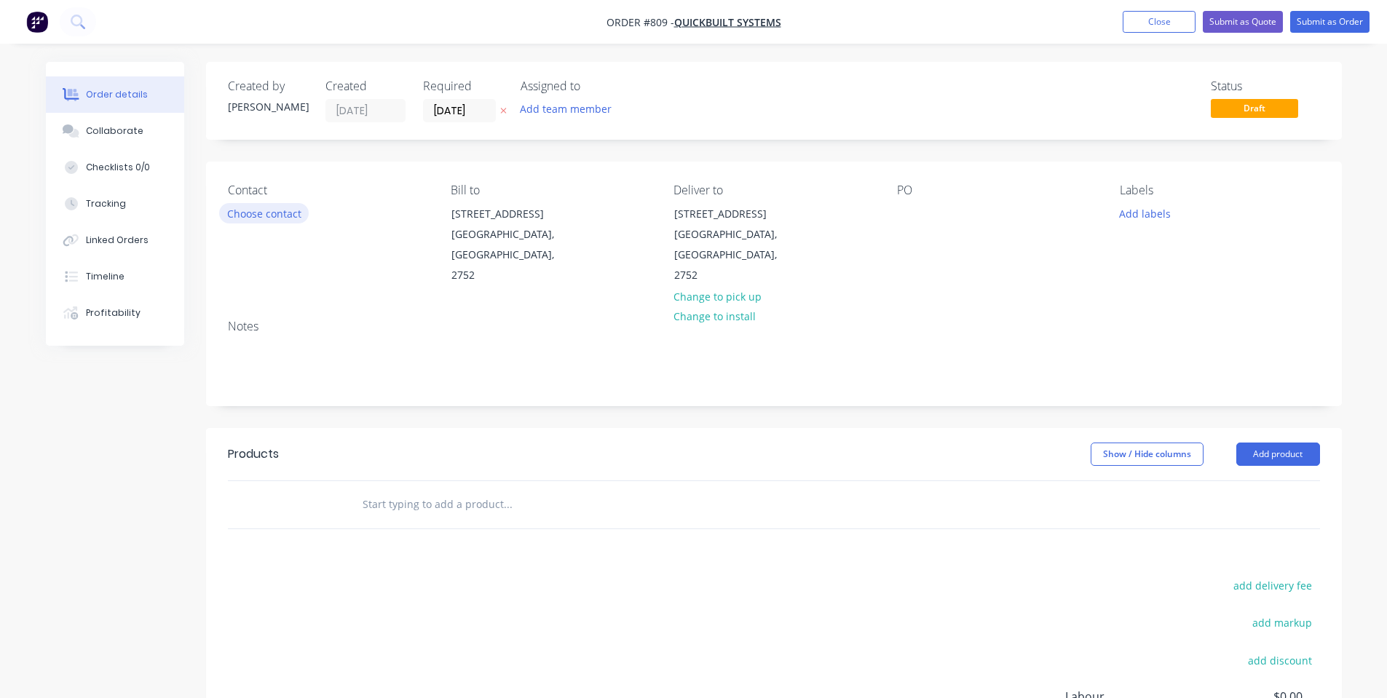
click at [277, 209] on button "Choose contact" at bounding box center [264, 213] width 90 height 20
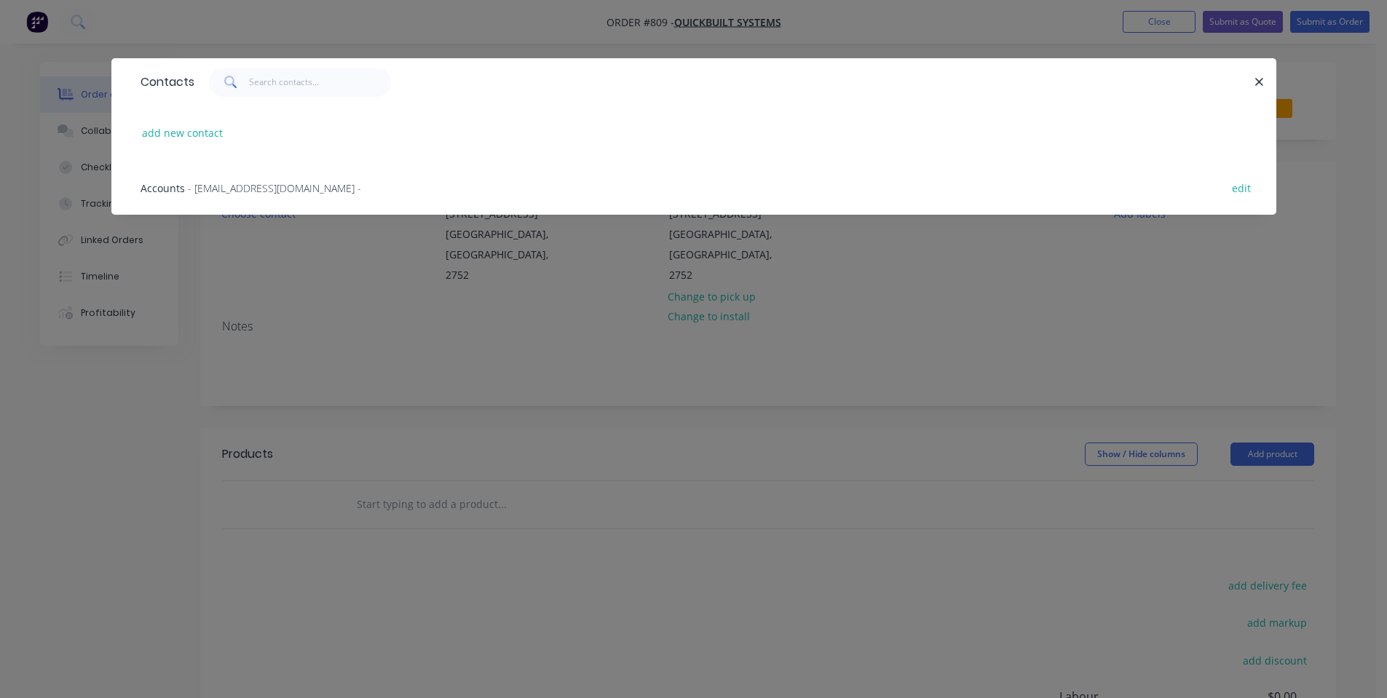
click at [673, 433] on div "Contacts add new contact Accounts - [EMAIL_ADDRESS][DOMAIN_NAME] - edit" at bounding box center [693, 349] width 1387 height 698
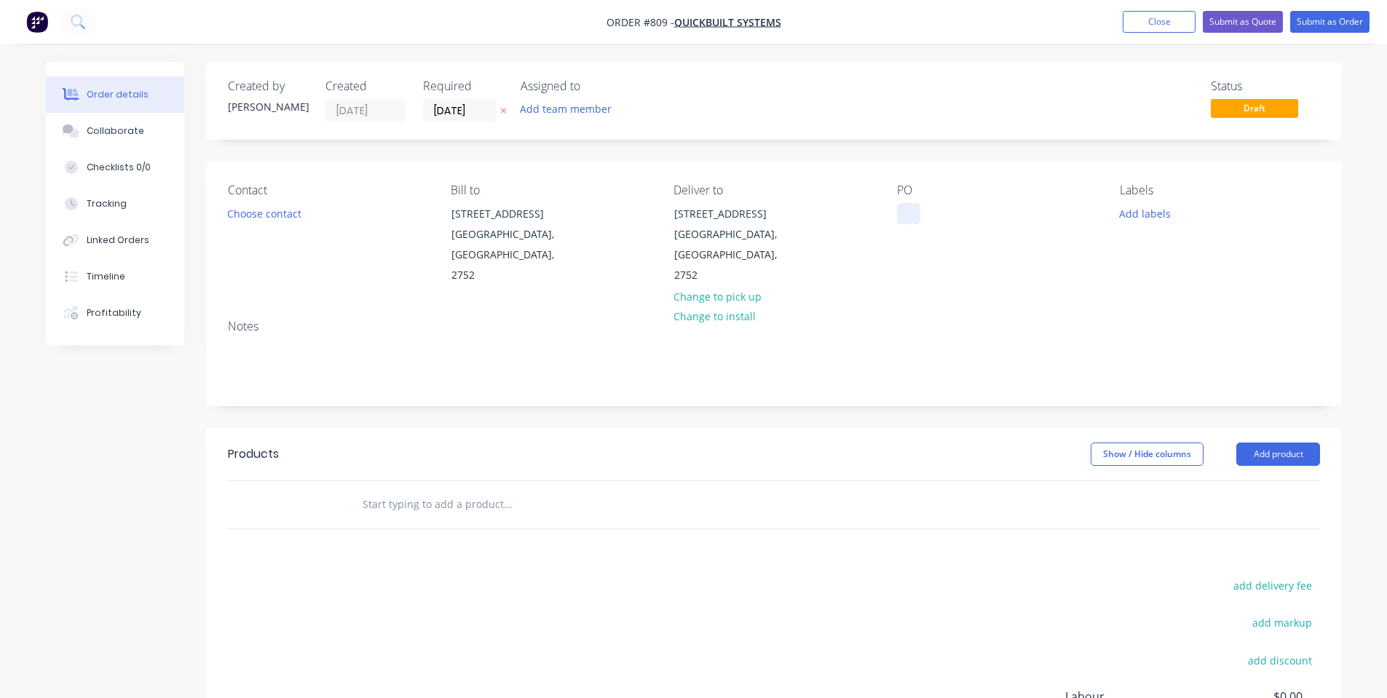
click at [909, 205] on div at bounding box center [908, 213] width 23 height 21
click at [961, 256] on div "PO 7108" at bounding box center [997, 234] width 200 height 103
click at [1118, 205] on button "Add labels" at bounding box center [1145, 213] width 67 height 20
drag, startPoint x: 1048, startPoint y: 227, endPoint x: 687, endPoint y: 209, distance: 362.3
click at [1048, 227] on div "PO 7108" at bounding box center [997, 234] width 200 height 103
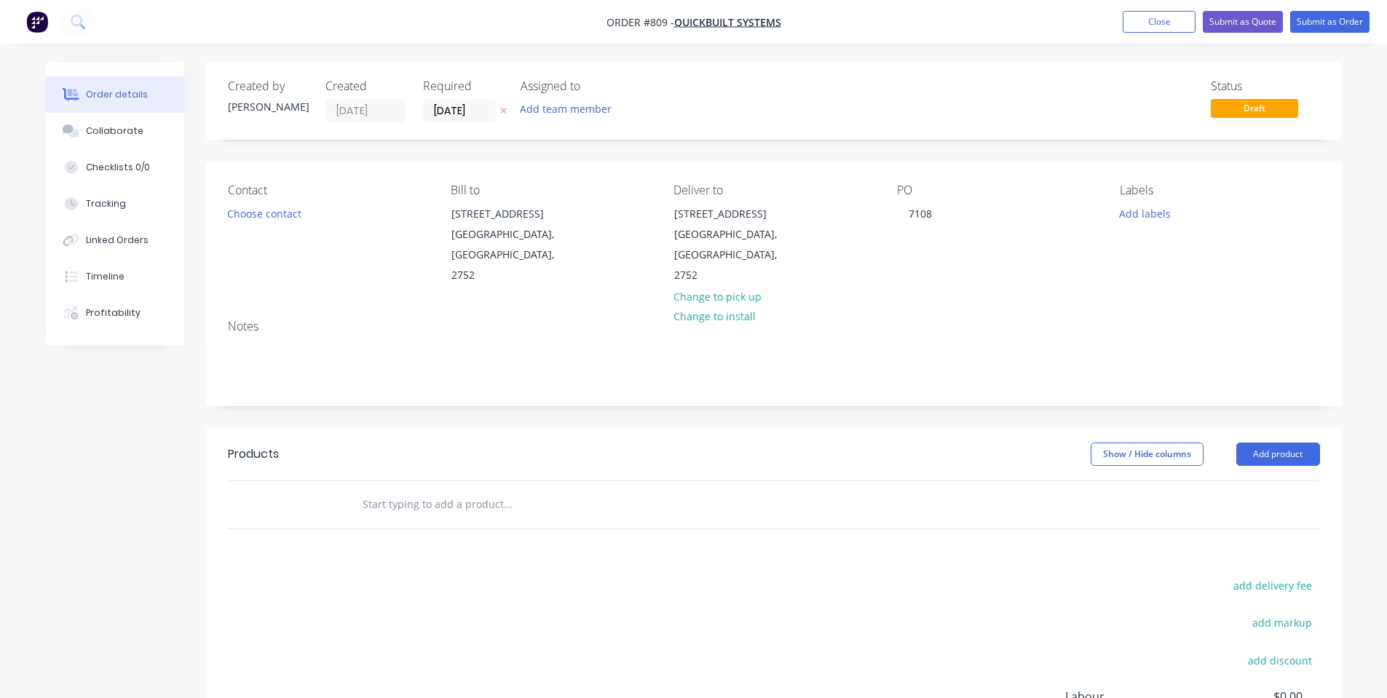
drag, startPoint x: 92, startPoint y: 143, endPoint x: 192, endPoint y: 111, distance: 104.6
click at [92, 142] on button "Collaborate" at bounding box center [115, 131] width 138 height 36
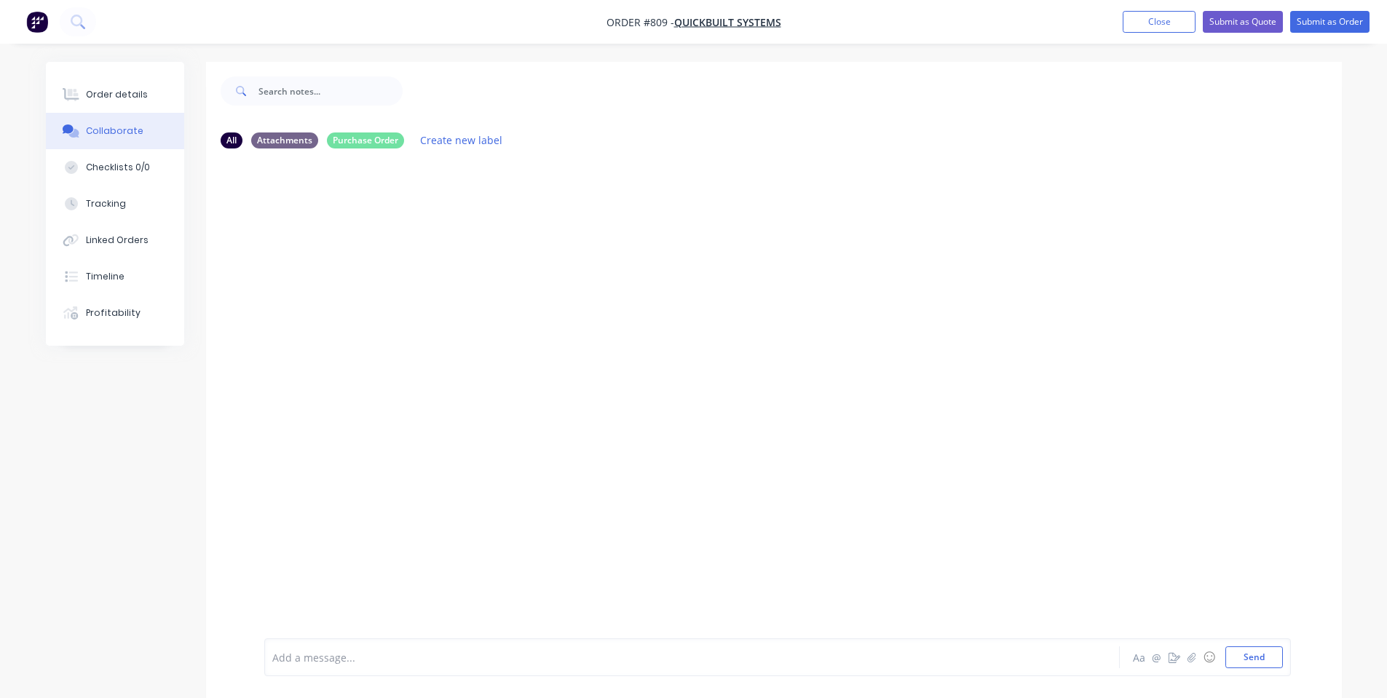
click at [1076, 253] on div at bounding box center [774, 399] width 1136 height 478
click at [1227, 651] on button "Send" at bounding box center [1254, 658] width 58 height 22
click at [84, 98] on button "Order details" at bounding box center [115, 94] width 138 height 36
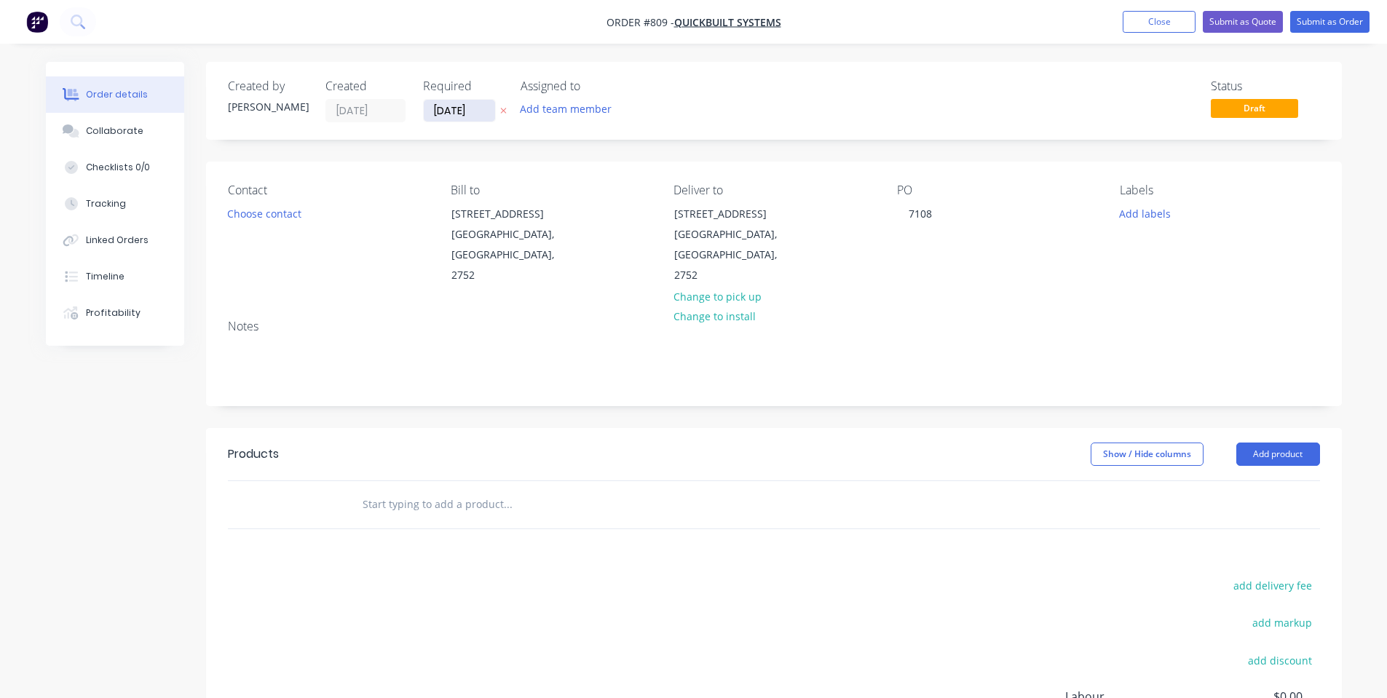
click at [452, 108] on input "[DATE]" at bounding box center [459, 111] width 71 height 22
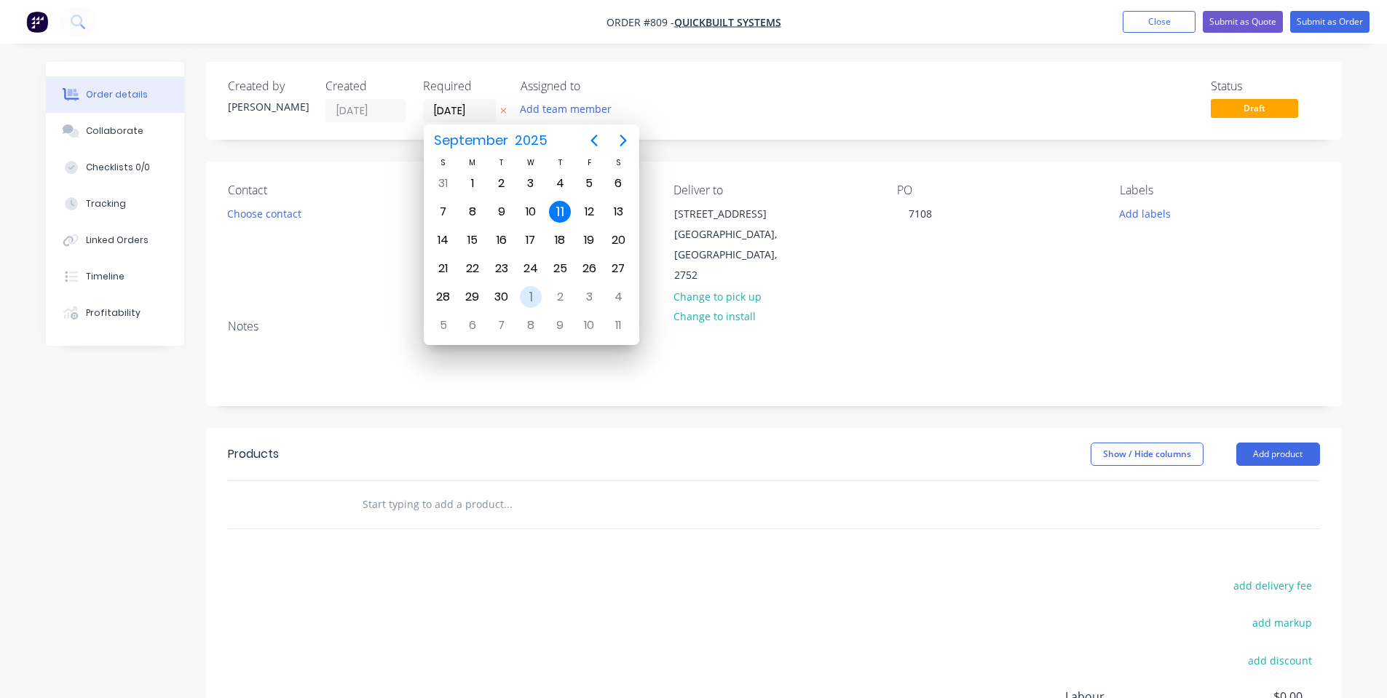
click at [526, 296] on div "1" at bounding box center [531, 297] width 22 height 22
type input "[DATE]"
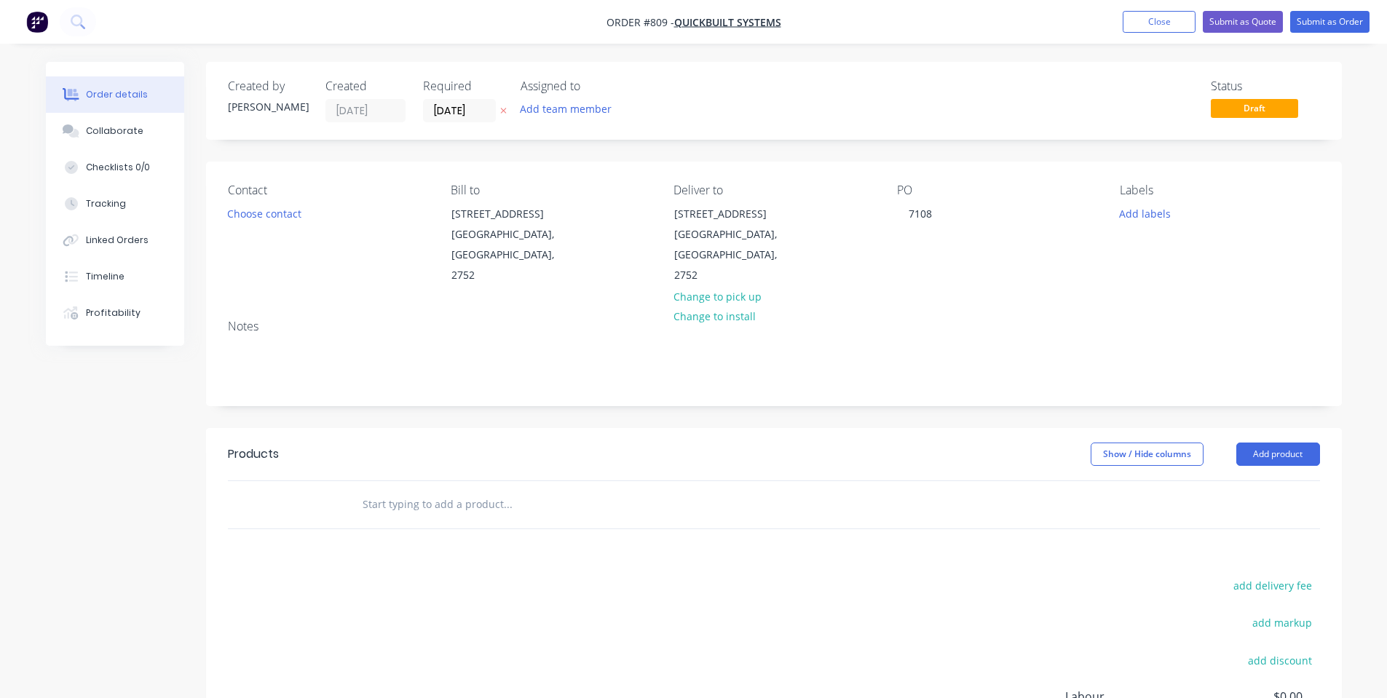
drag, startPoint x: 984, startPoint y: 275, endPoint x: 976, endPoint y: 267, distance: 11.3
click at [984, 275] on div "Contact Choose contact [PERSON_NAME] to [STREET_ADDRESS] Deliver to [STREET_ADD…" at bounding box center [774, 235] width 1136 height 146
click at [1132, 214] on button "Add labels" at bounding box center [1145, 213] width 67 height 20
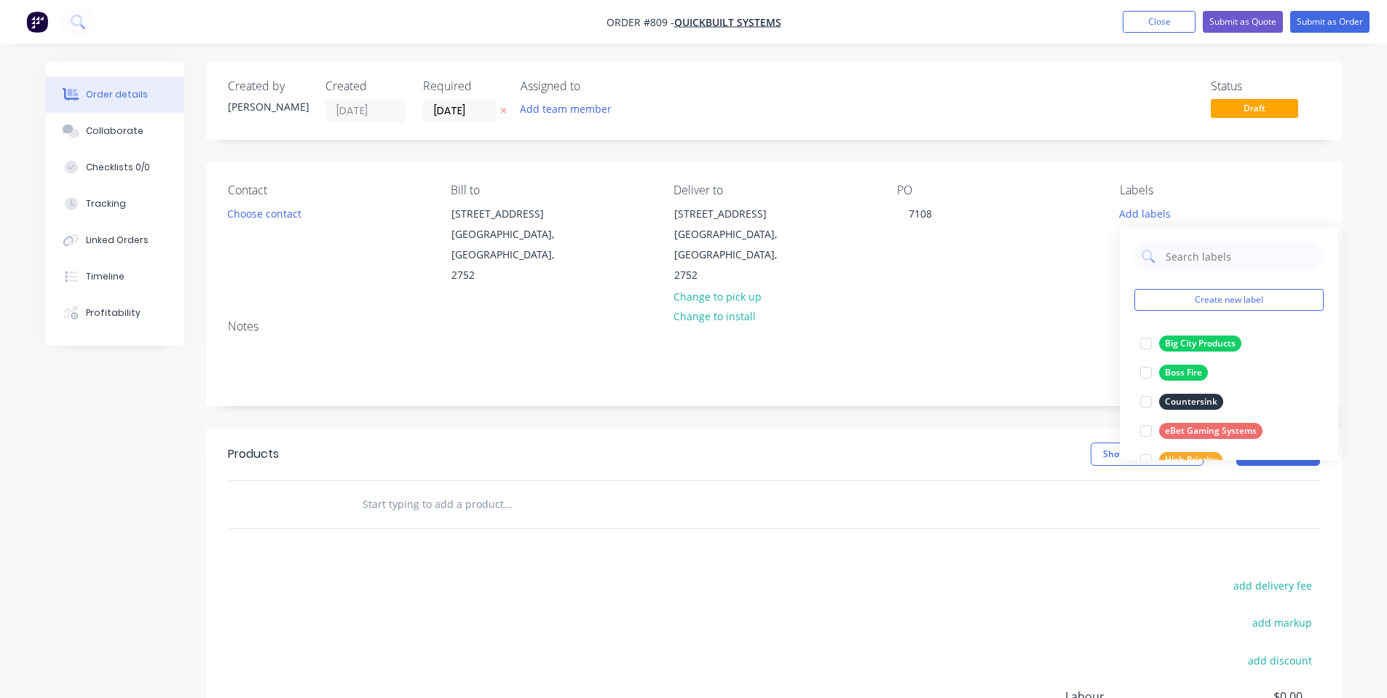
click at [304, 168] on div "Contact Choose contact [PERSON_NAME] to [STREET_ADDRESS] Deliver to [STREET_ADD…" at bounding box center [774, 235] width 1136 height 146
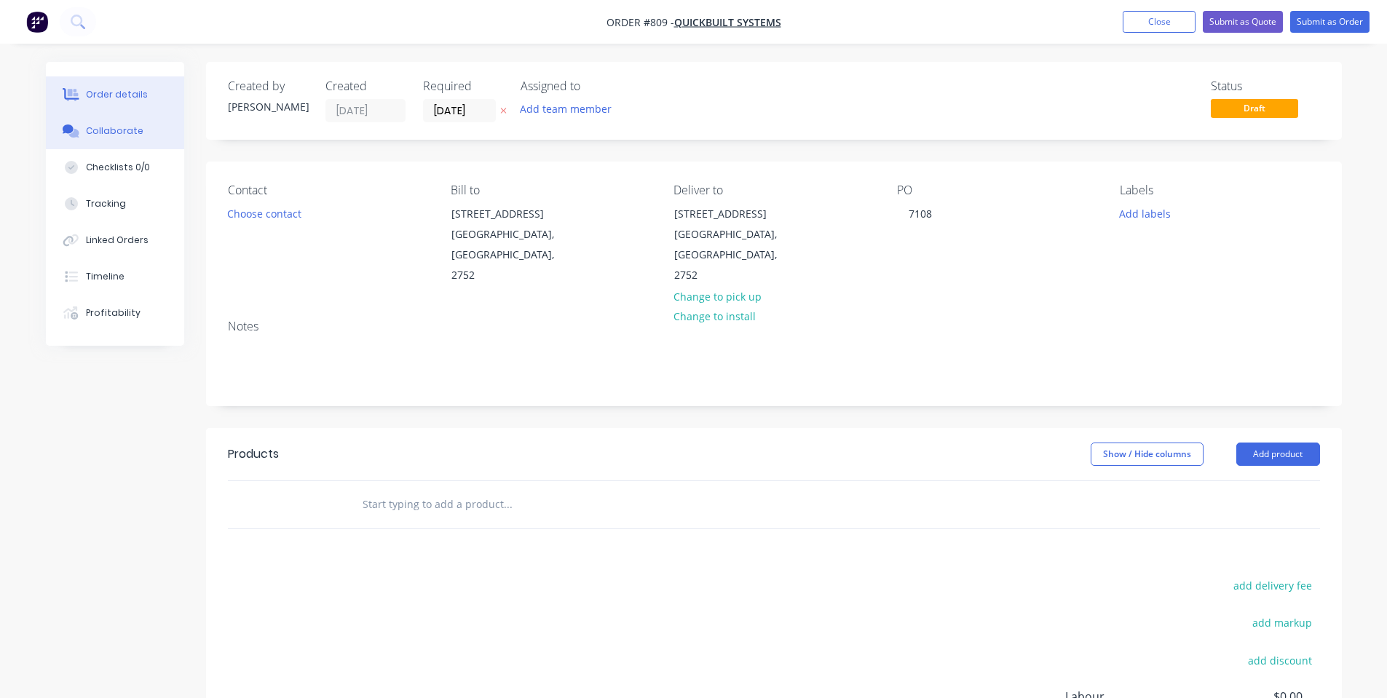
click at [58, 141] on button "Collaborate" at bounding box center [115, 131] width 138 height 36
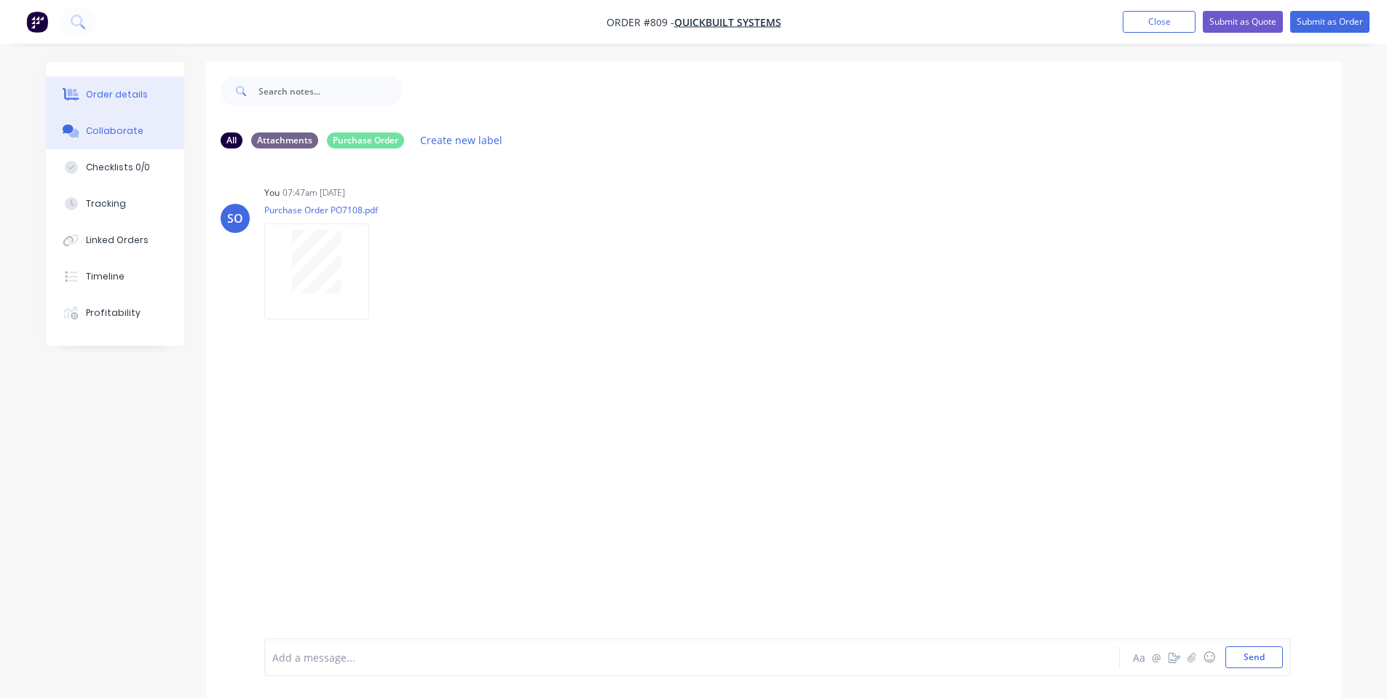
click at [107, 98] on div "Order details" at bounding box center [117, 94] width 62 height 13
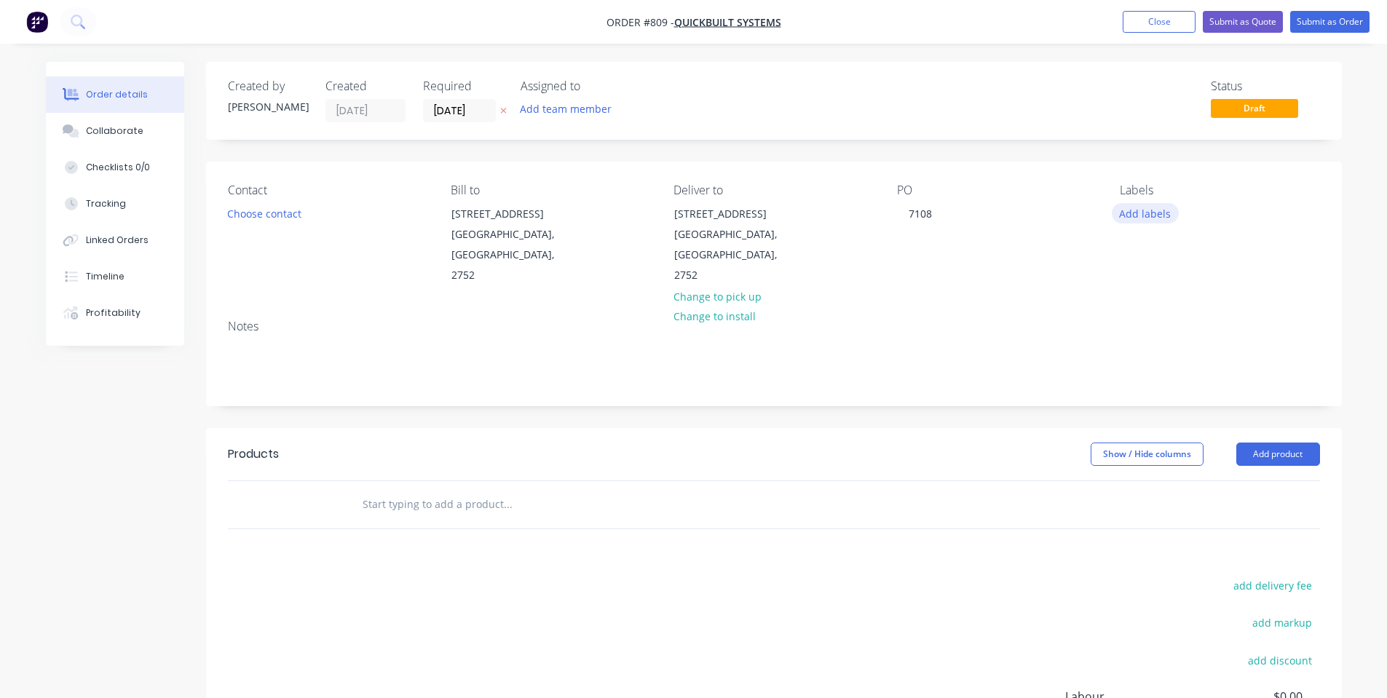
click at [1148, 212] on button "Add labels" at bounding box center [1145, 213] width 67 height 20
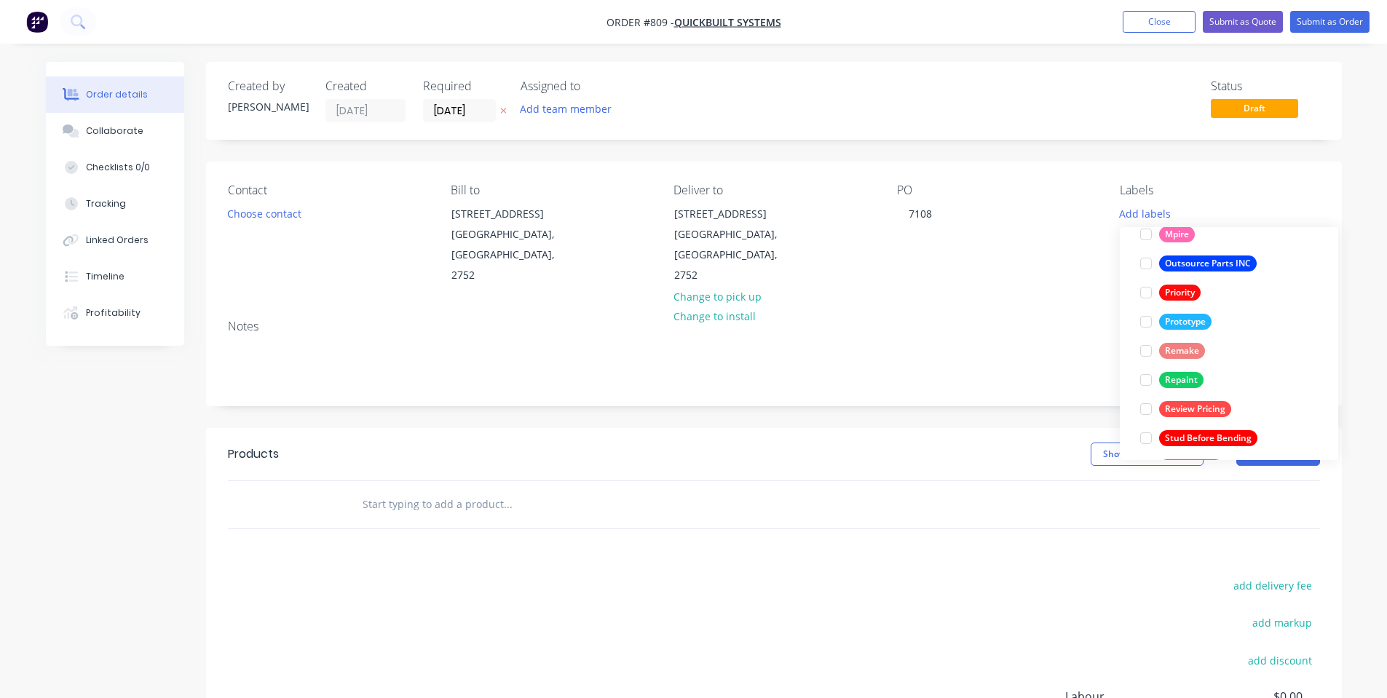
scroll to position [379, 0]
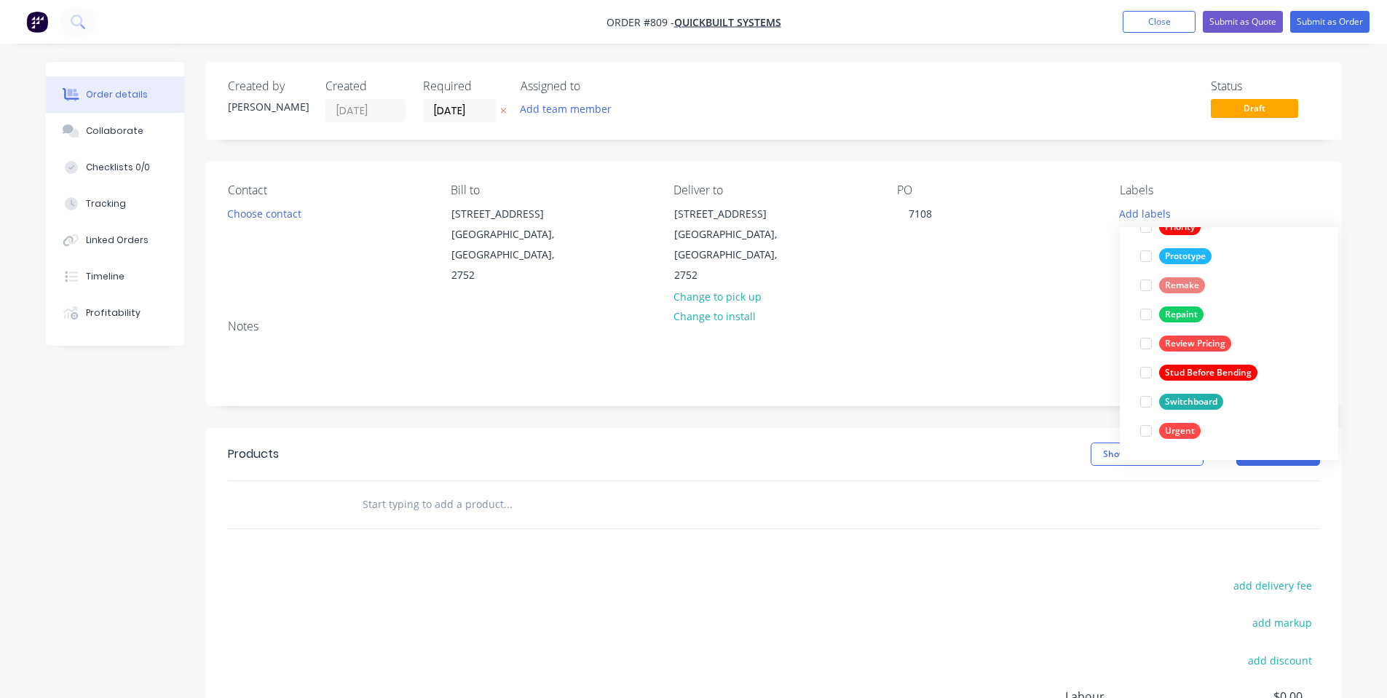
drag, startPoint x: 896, startPoint y: 310, endPoint x: 824, endPoint y: 312, distance: 71.4
click at [896, 320] on div "Notes" at bounding box center [774, 327] width 1092 height 14
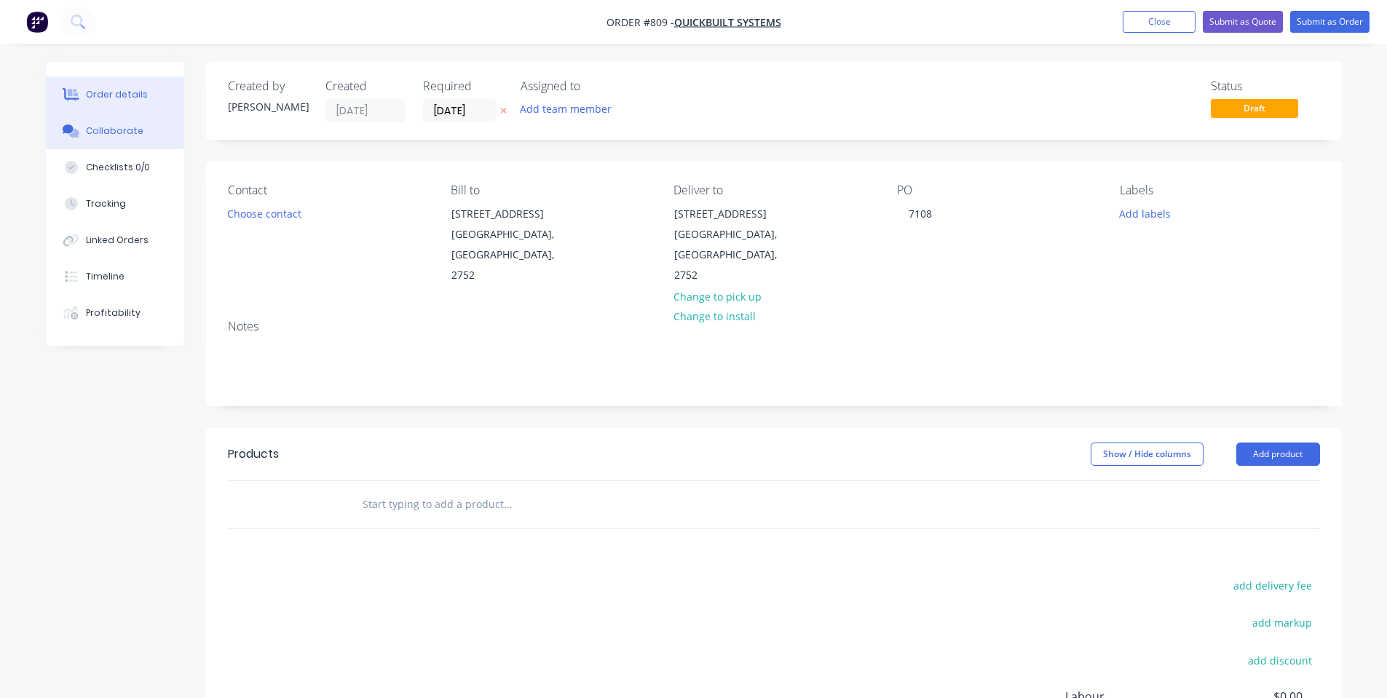
click at [130, 124] on button "Collaborate" at bounding box center [115, 131] width 138 height 36
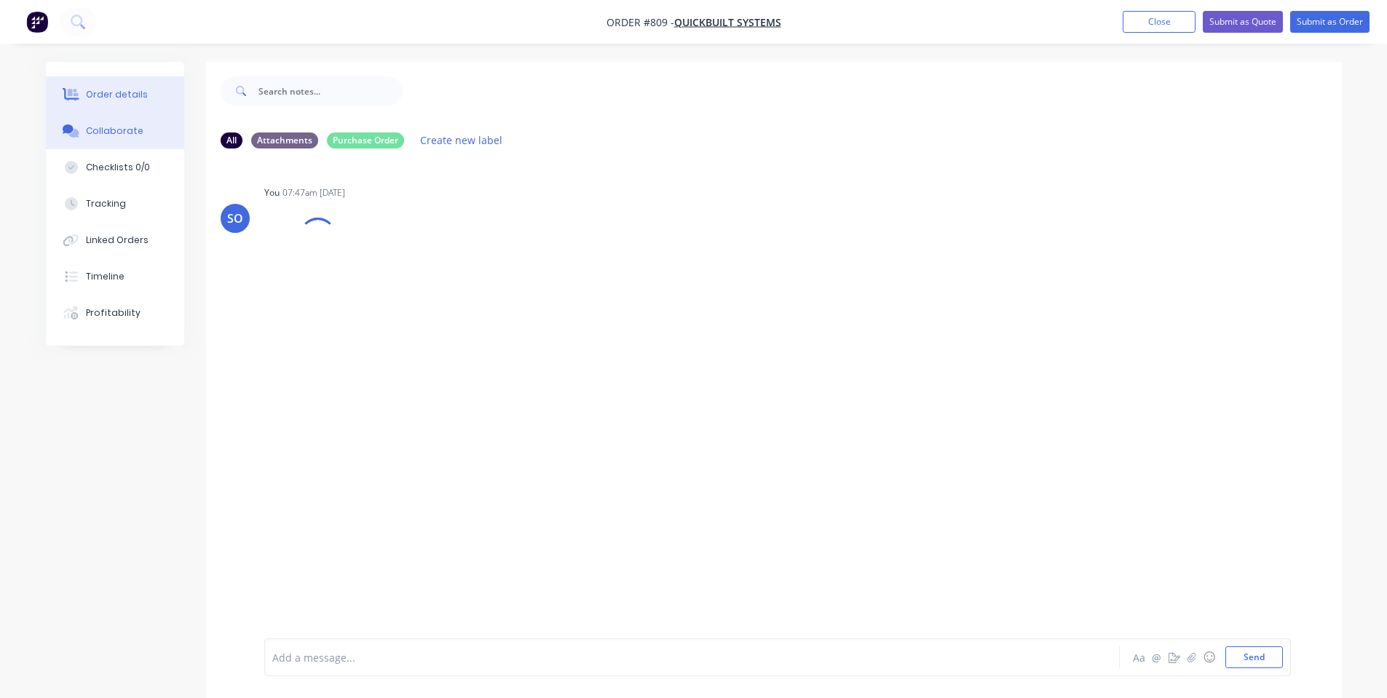
click at [148, 85] on button "Order details" at bounding box center [115, 94] width 138 height 36
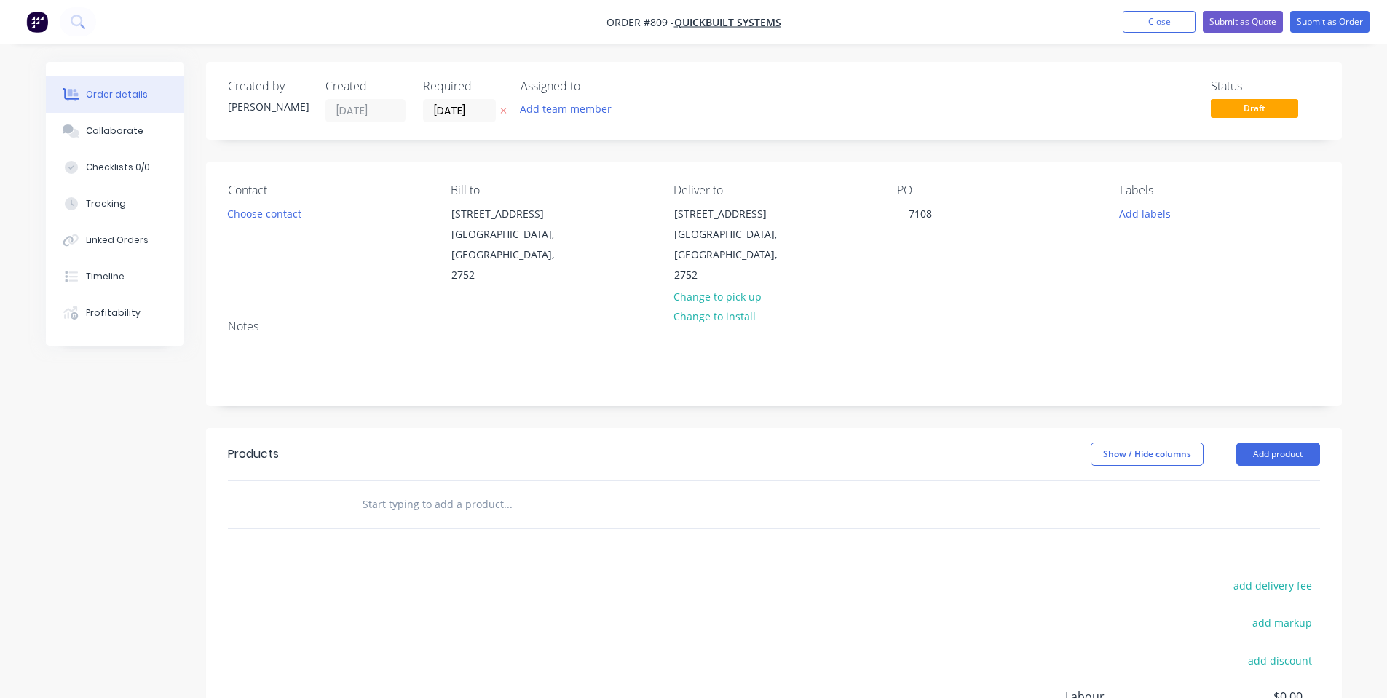
click at [489, 490] on input "text" at bounding box center [507, 504] width 291 height 29
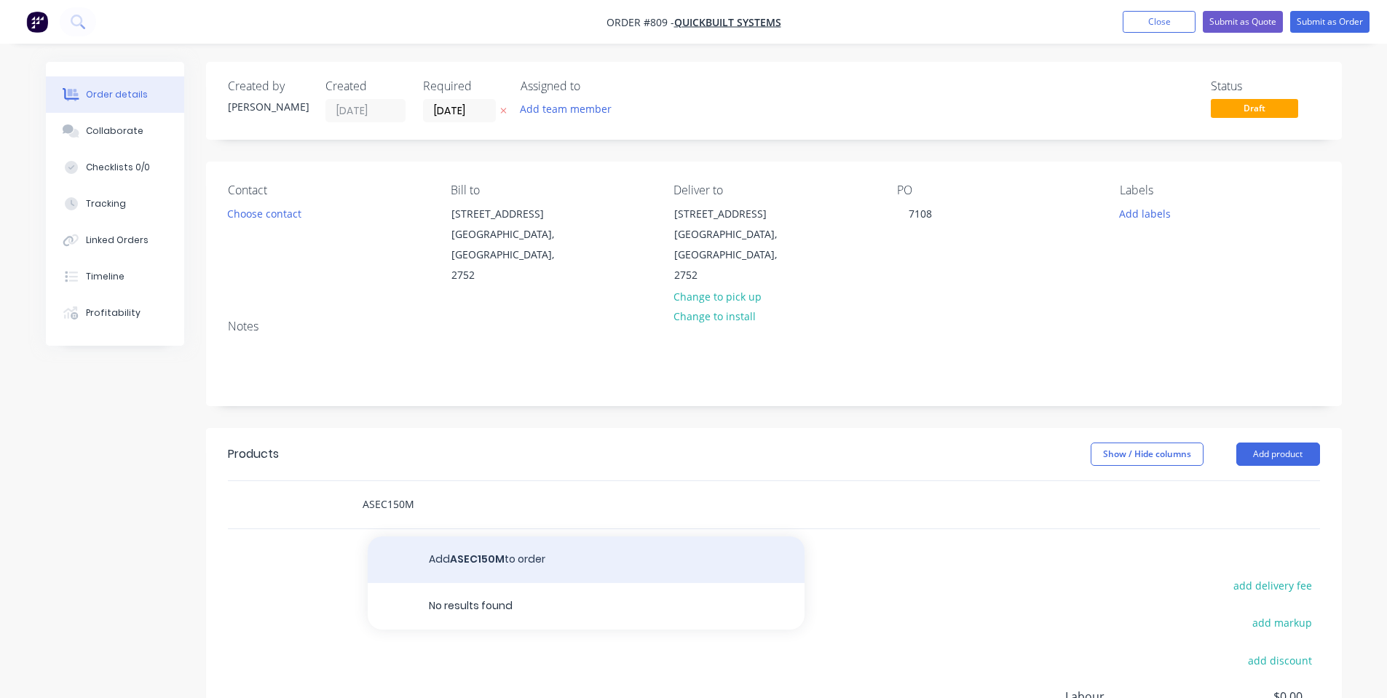
type input "ASEC150M"
click at [576, 537] on button "Add ASEC150M to order" at bounding box center [586, 560] width 437 height 47
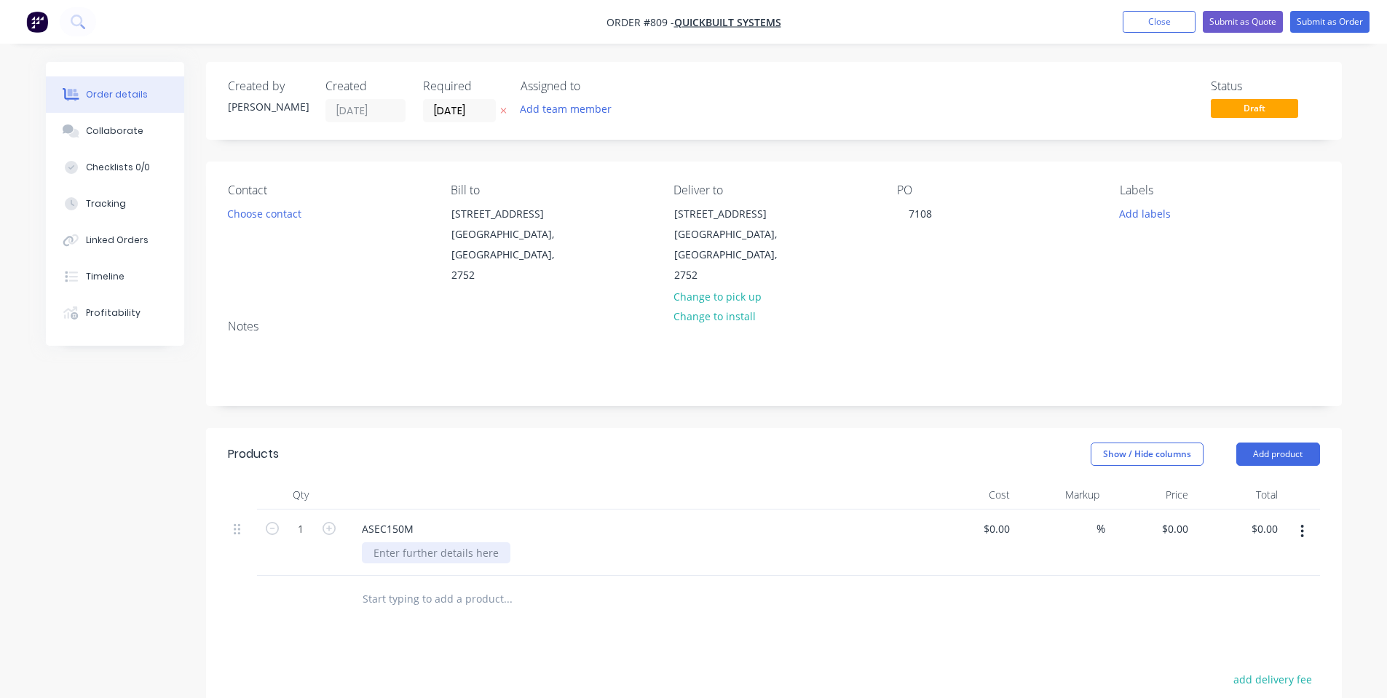
click at [456, 542] on div at bounding box center [436, 552] width 149 height 21
click at [450, 585] on input "text" at bounding box center [507, 599] width 291 height 29
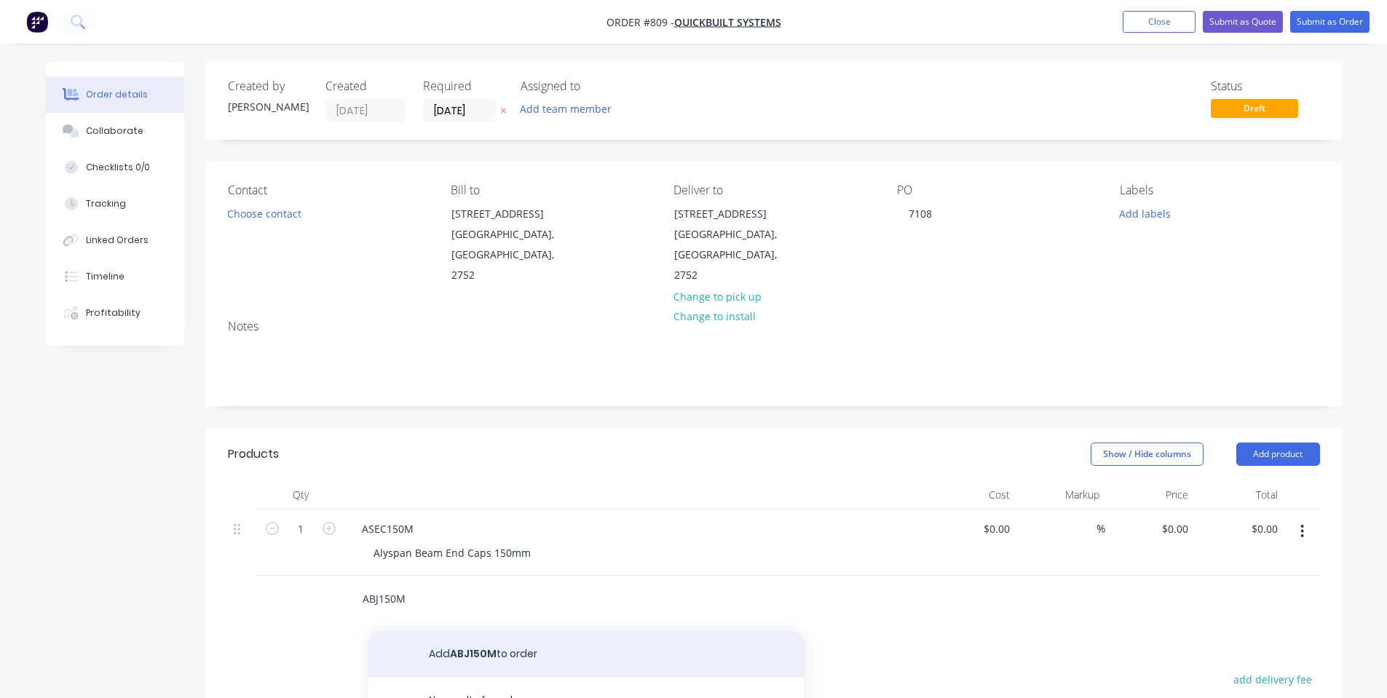
type input "ABJ150M"
click at [426, 631] on button "Add ABJ150M to order" at bounding box center [586, 654] width 437 height 47
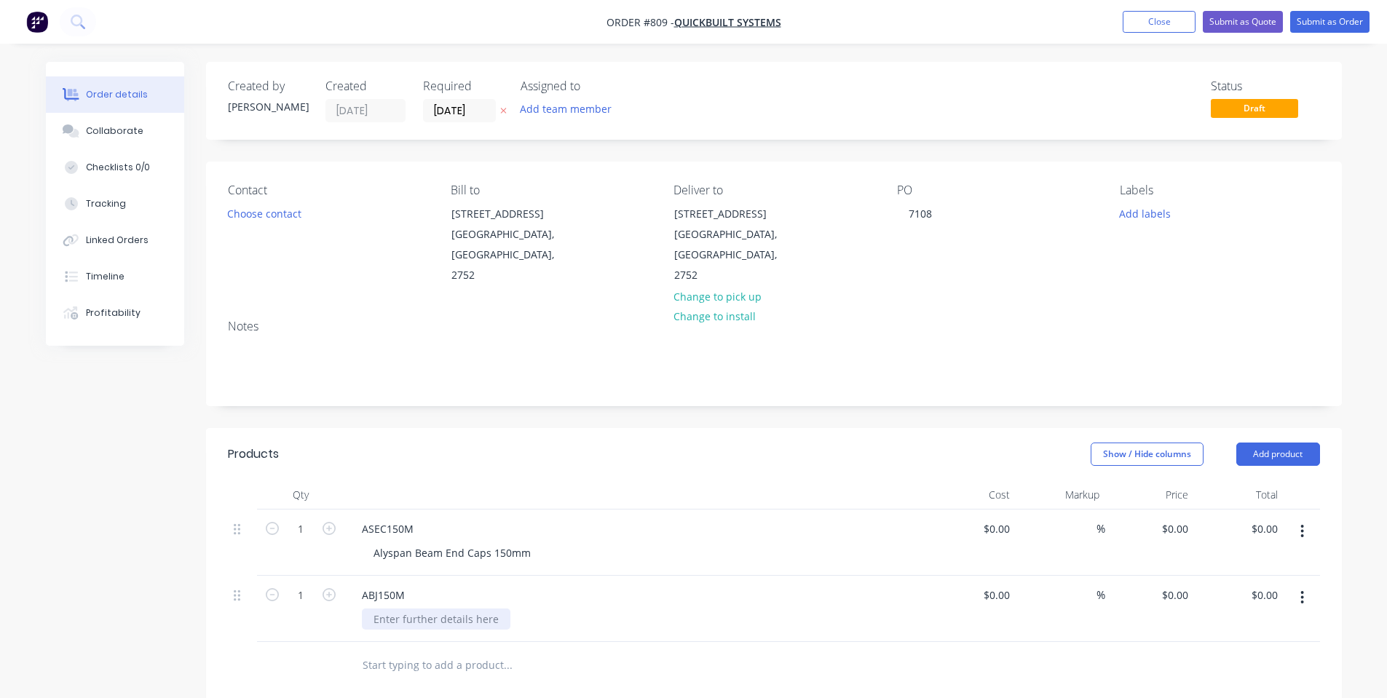
click at [421, 609] on div at bounding box center [436, 619] width 149 height 21
click at [486, 542] on div "Alyspan Beam End Caps 150mm" at bounding box center [452, 552] width 181 height 21
click at [473, 652] on input "text" at bounding box center [507, 665] width 291 height 29
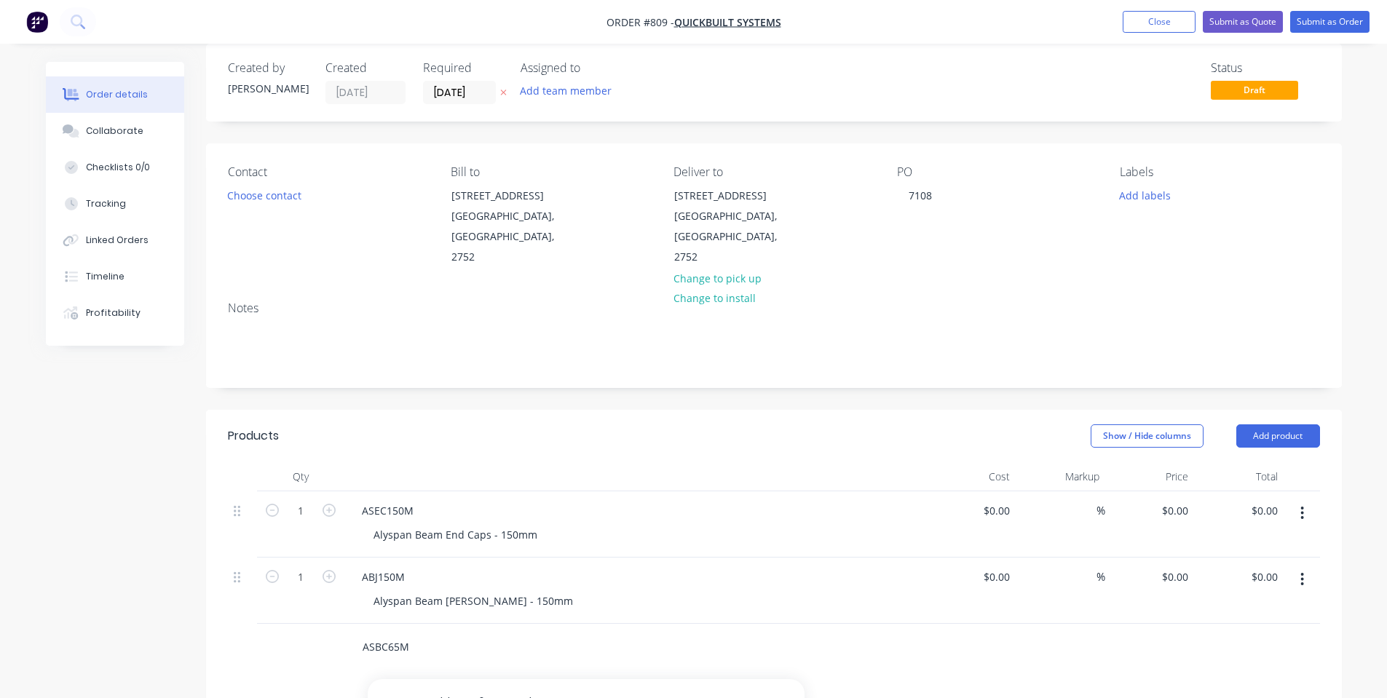
scroll to position [194, 0]
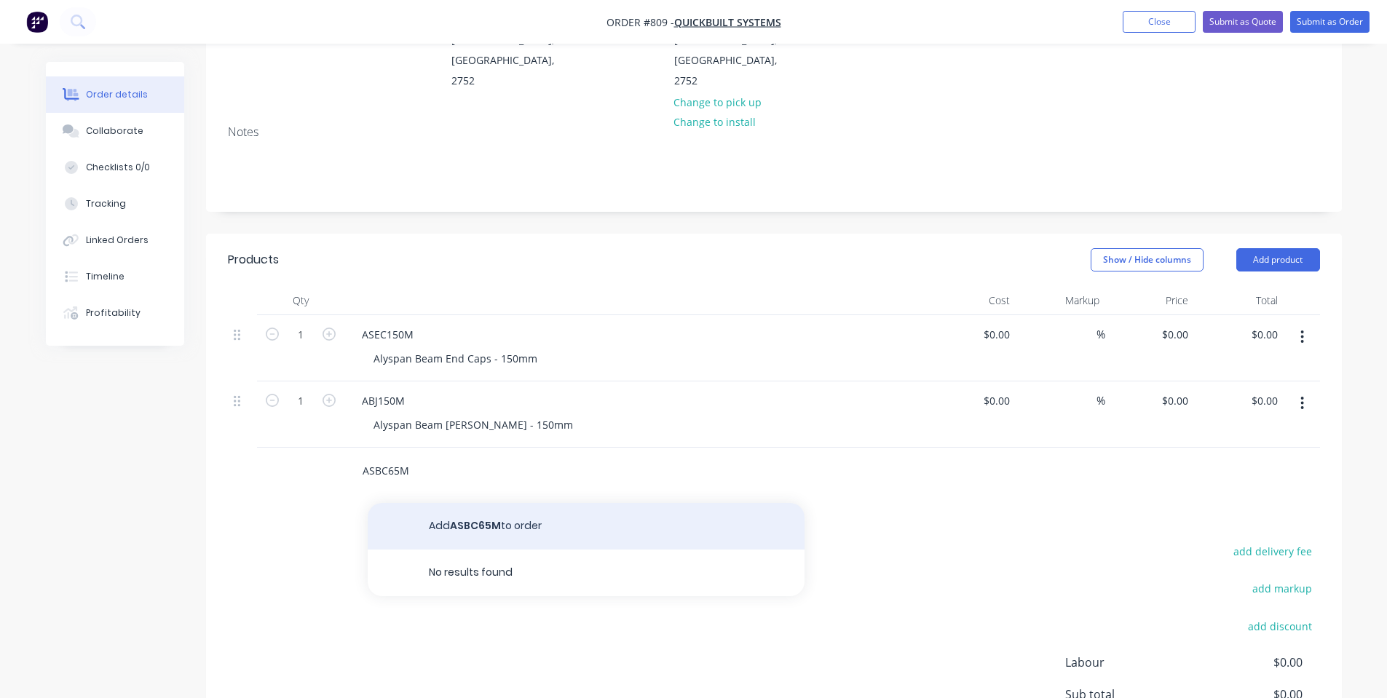
type input "ASBC65M"
click at [510, 503] on button "Add ASBC65M to order" at bounding box center [586, 526] width 437 height 47
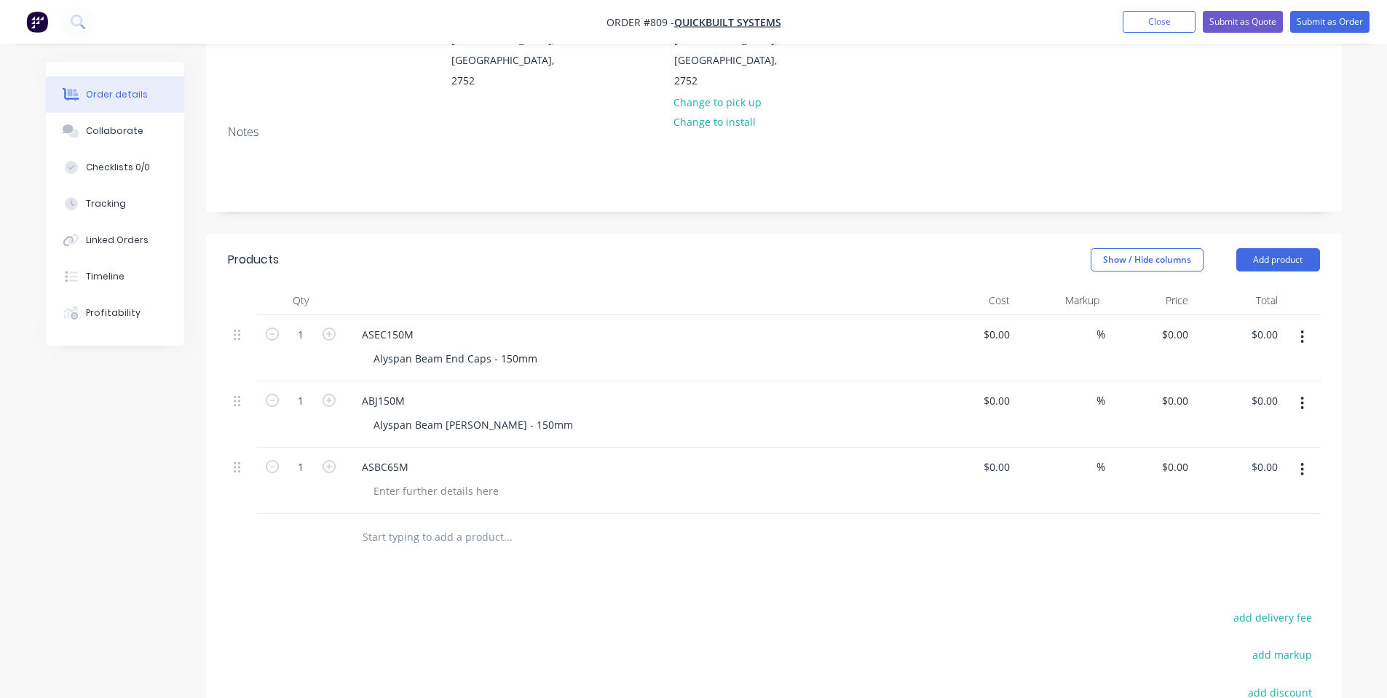
click at [465, 482] on div "ASBC65M" at bounding box center [635, 481] width 582 height 66
click at [465, 481] on div at bounding box center [436, 491] width 149 height 21
click at [470, 514] on div at bounding box center [606, 537] width 524 height 47
click at [463, 523] on input "text" at bounding box center [507, 537] width 291 height 29
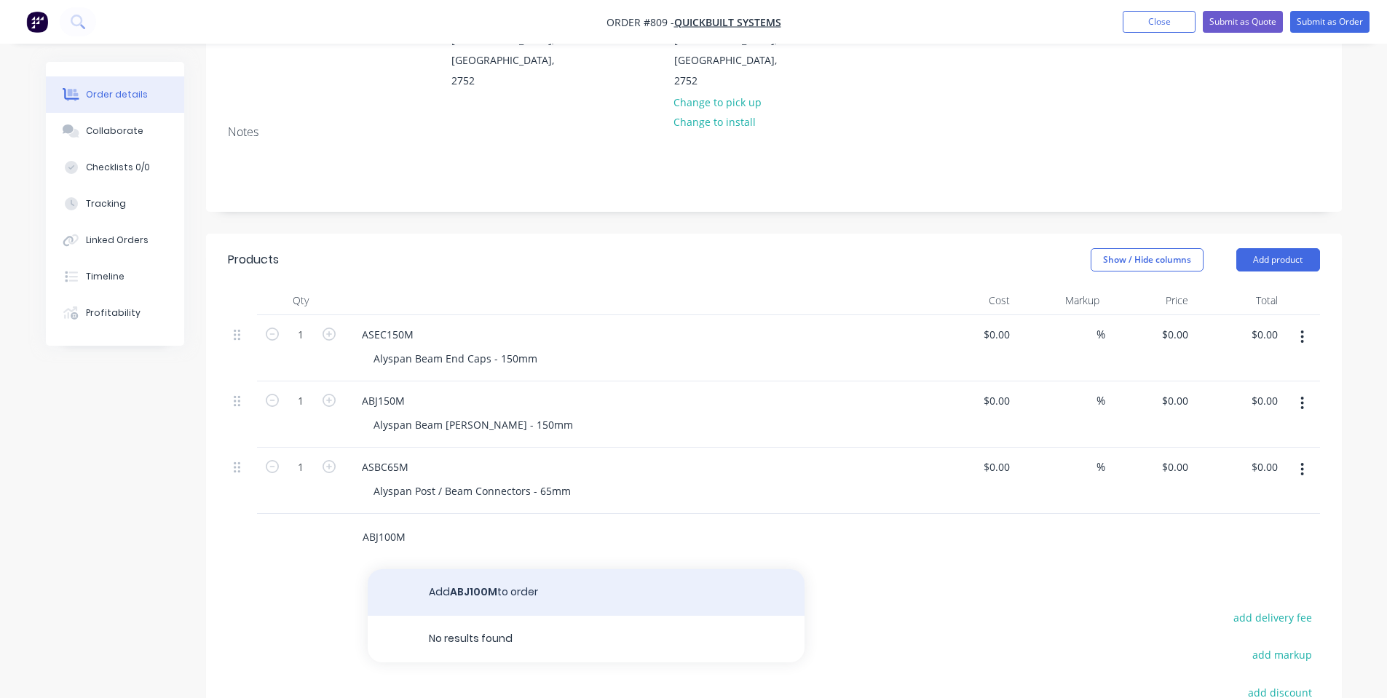
type input "ABJ100M"
click at [488, 573] on button "Add ABJ100M to order" at bounding box center [586, 592] width 437 height 47
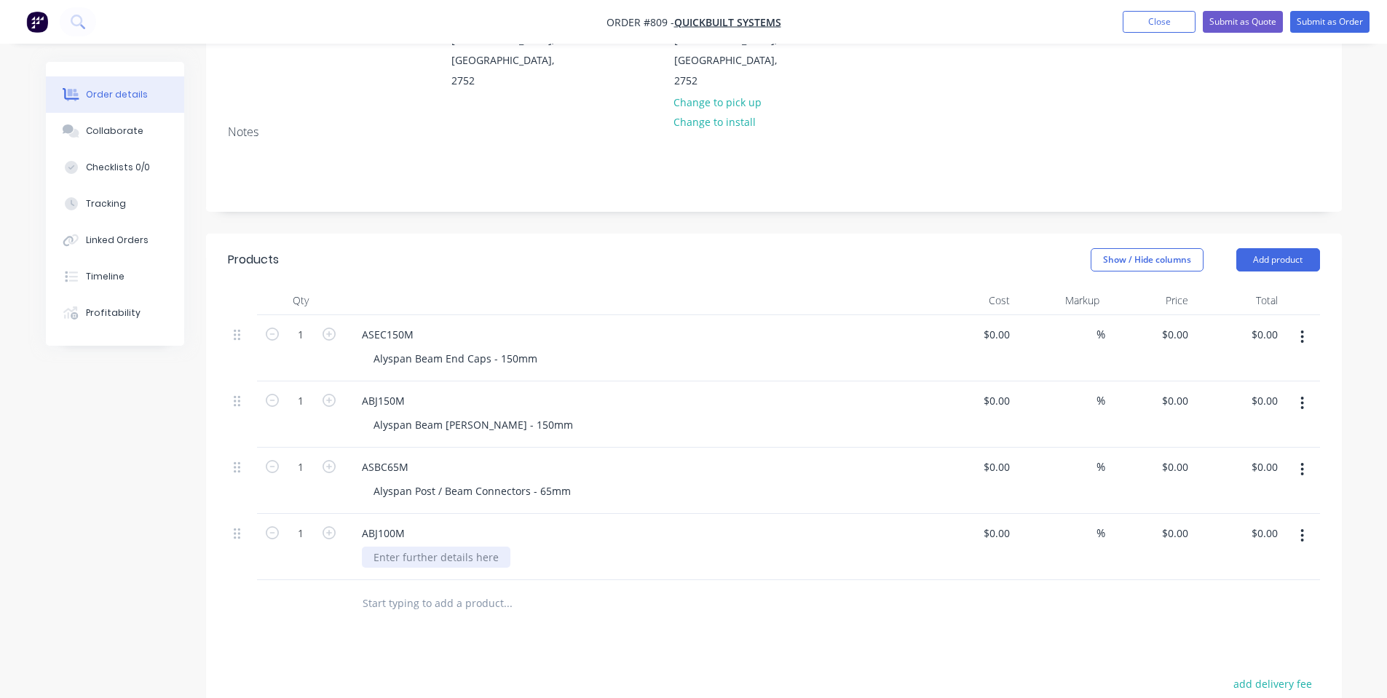
click at [433, 547] on div at bounding box center [436, 557] width 149 height 21
click at [604, 622] on div "Products Show / Hide columns Add product Qty Cost Markup Price Total 1 ASEC150M…" at bounding box center [774, 605] width 1136 height 743
click at [308, 324] on input "1" at bounding box center [301, 335] width 38 height 22
type input "400"
click at [305, 390] on input "1" at bounding box center [301, 401] width 38 height 22
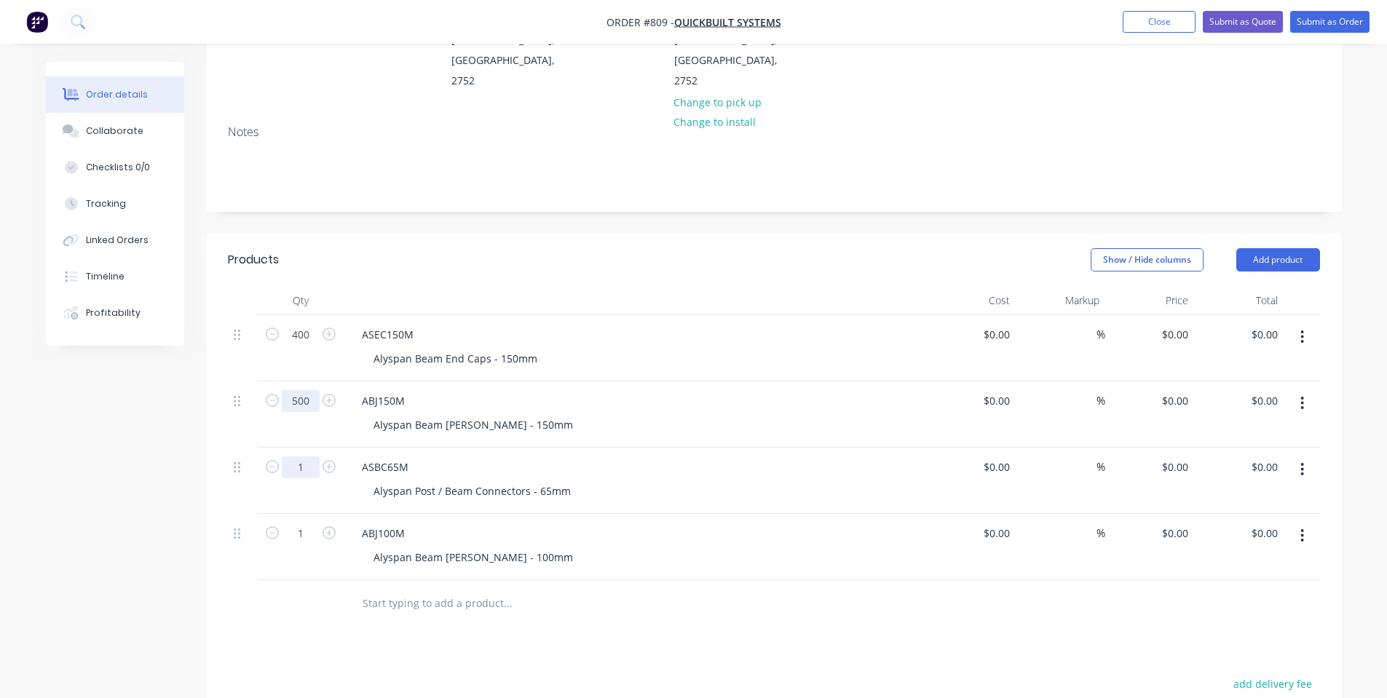
type input "500"
click at [299, 457] on input "1" at bounding box center [301, 468] width 38 height 22
type input "200"
click at [309, 523] on input "1" at bounding box center [301, 534] width 38 height 22
type input "300"
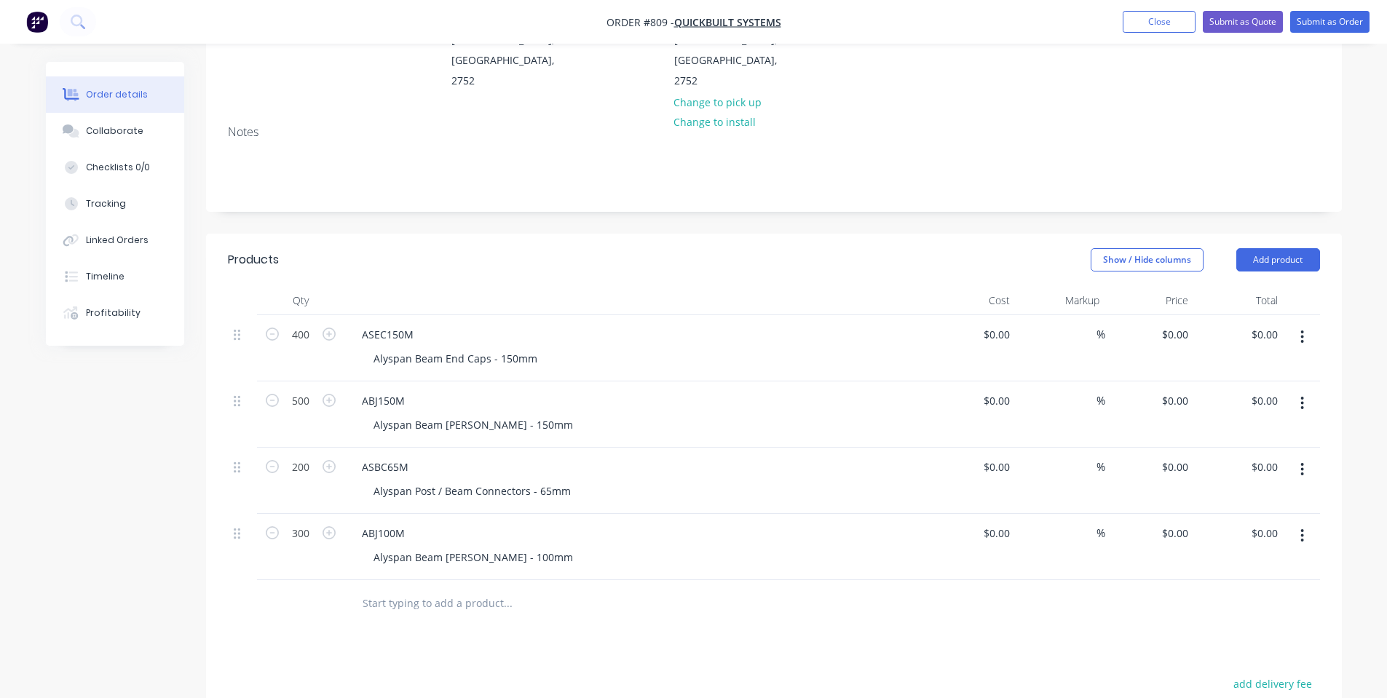
click at [358, 607] on div at bounding box center [606, 603] width 524 height 47
click at [1175, 324] on div "0 0" at bounding box center [1183, 334] width 23 height 21
type input "$2.45"
type input "$980.00"
click at [1177, 390] on input "0" at bounding box center [1177, 400] width 33 height 21
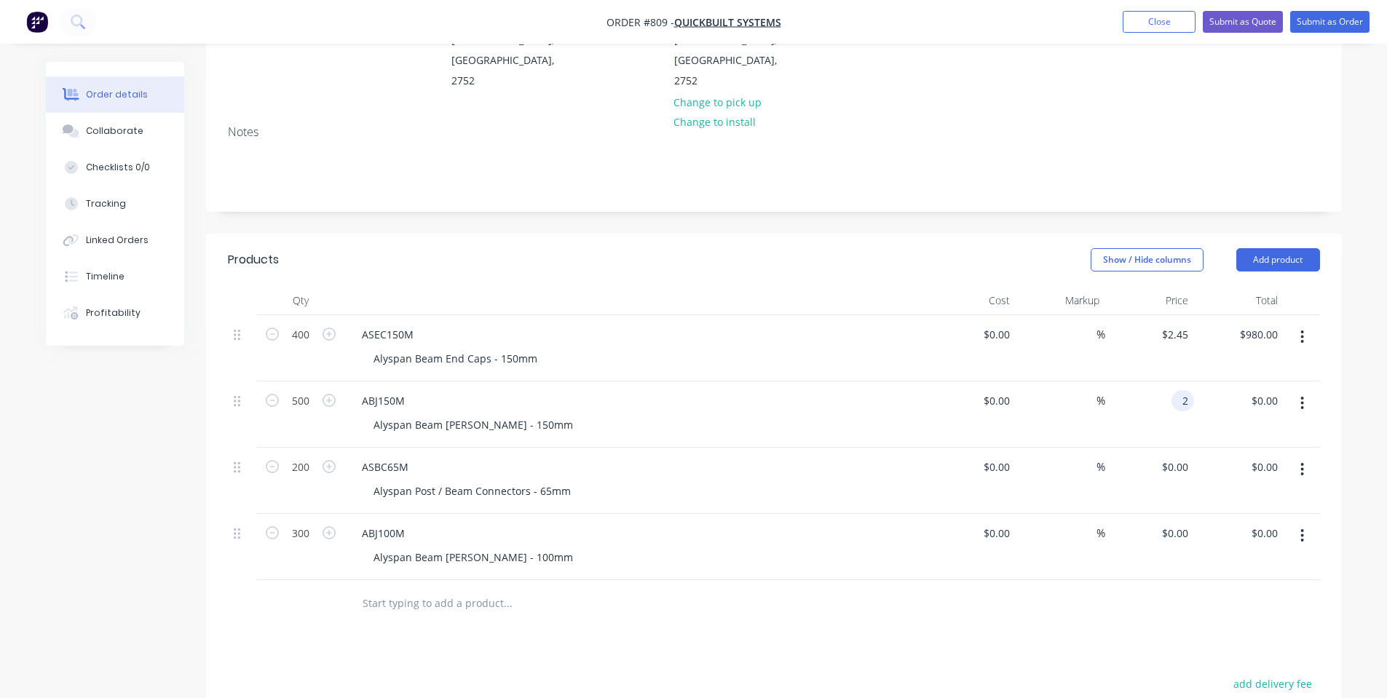
type input "$2.00"
type input "$1,000.00"
click at [1169, 462] on div "$0.00 $0.00" at bounding box center [1150, 481] width 90 height 66
click at [1172, 457] on div "0 $0.00" at bounding box center [1174, 467] width 39 height 21
type input "$3.70"
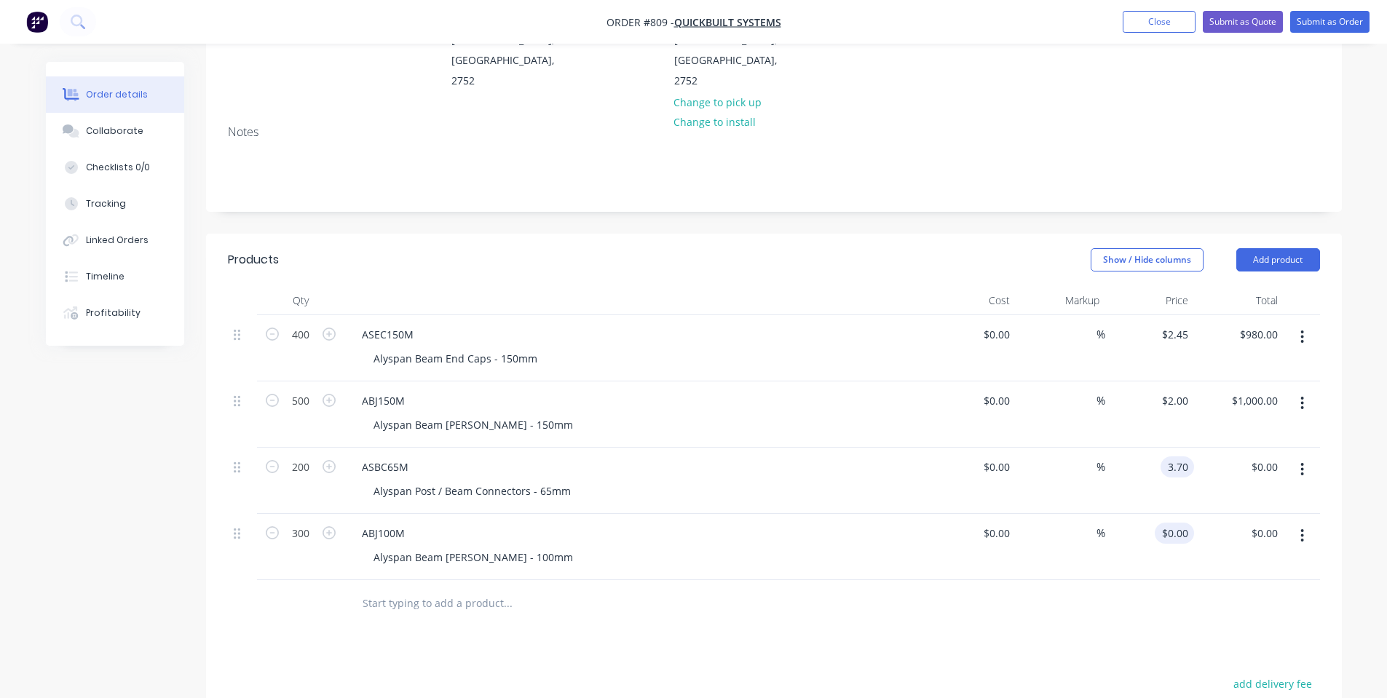
type input "$740.00"
click at [1180, 523] on input "0" at bounding box center [1185, 533] width 17 height 21
type input "$1.60"
type input "$480.00"
click at [1067, 535] on div "%" at bounding box center [1061, 547] width 90 height 66
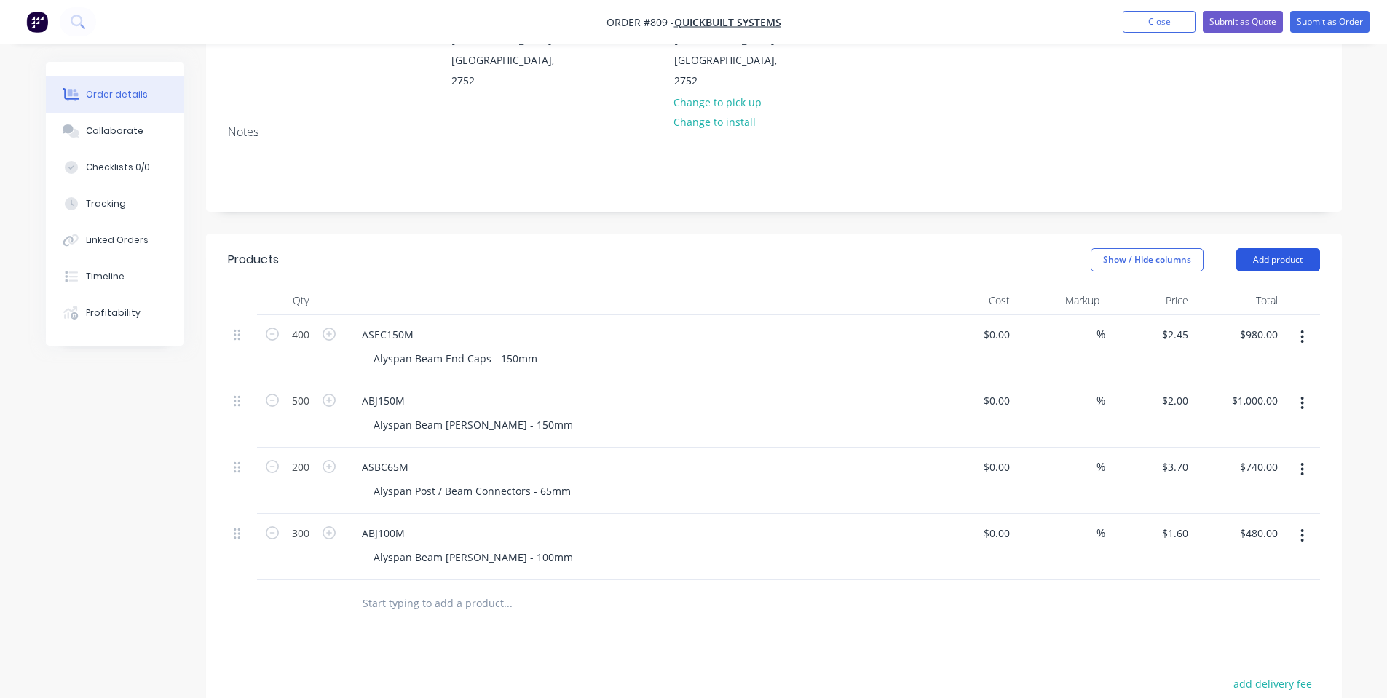
click at [1269, 248] on button "Add product" at bounding box center [1278, 259] width 84 height 23
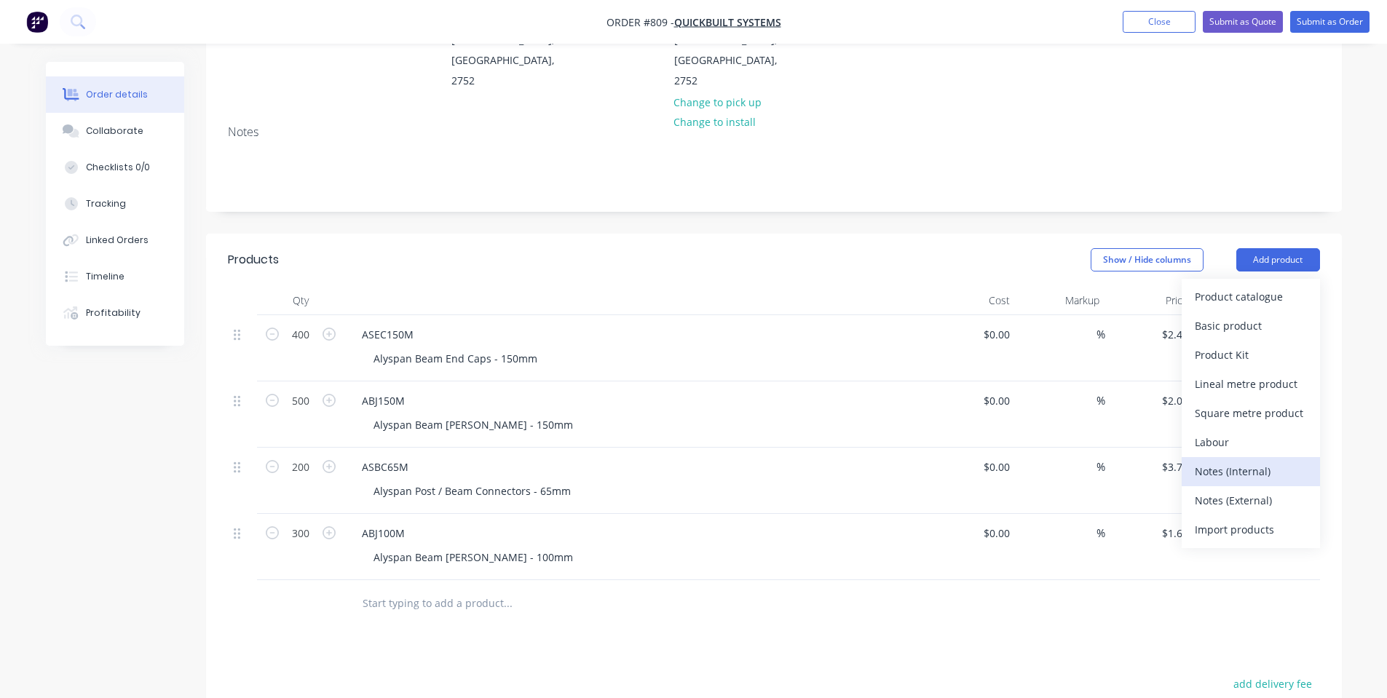
click at [1263, 461] on div "Notes (Internal)" at bounding box center [1251, 471] width 112 height 21
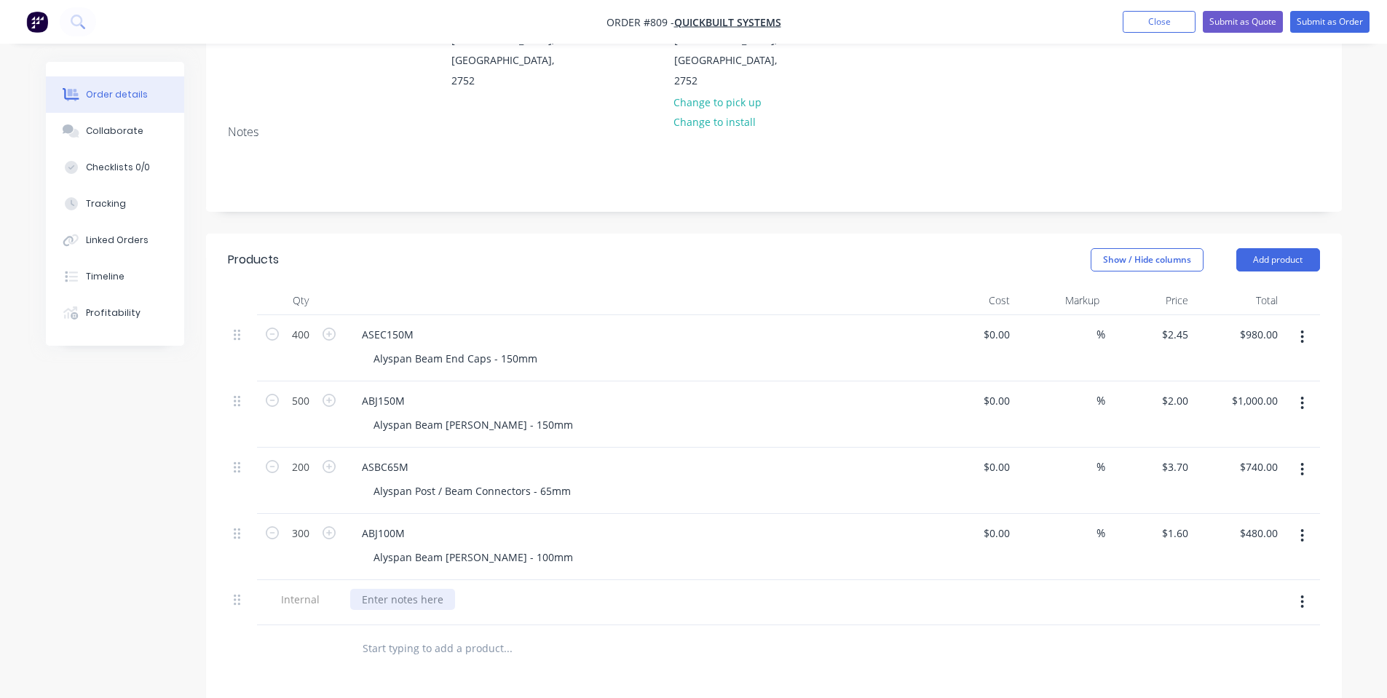
click at [382, 589] on div at bounding box center [402, 599] width 105 height 21
click at [786, 234] on header "Products Show / Hide columns Add product" at bounding box center [774, 260] width 1136 height 52
click at [1329, 23] on button "Submit as Order" at bounding box center [1329, 22] width 79 height 22
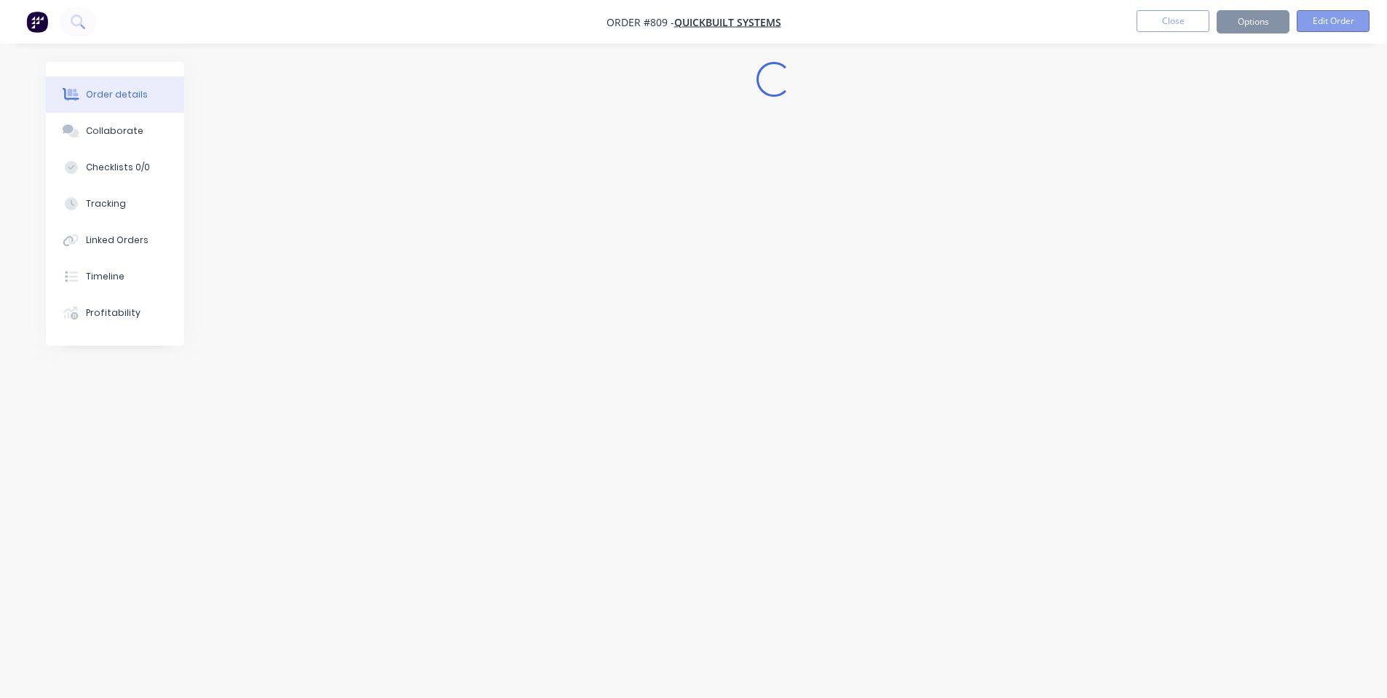
scroll to position [0, 0]
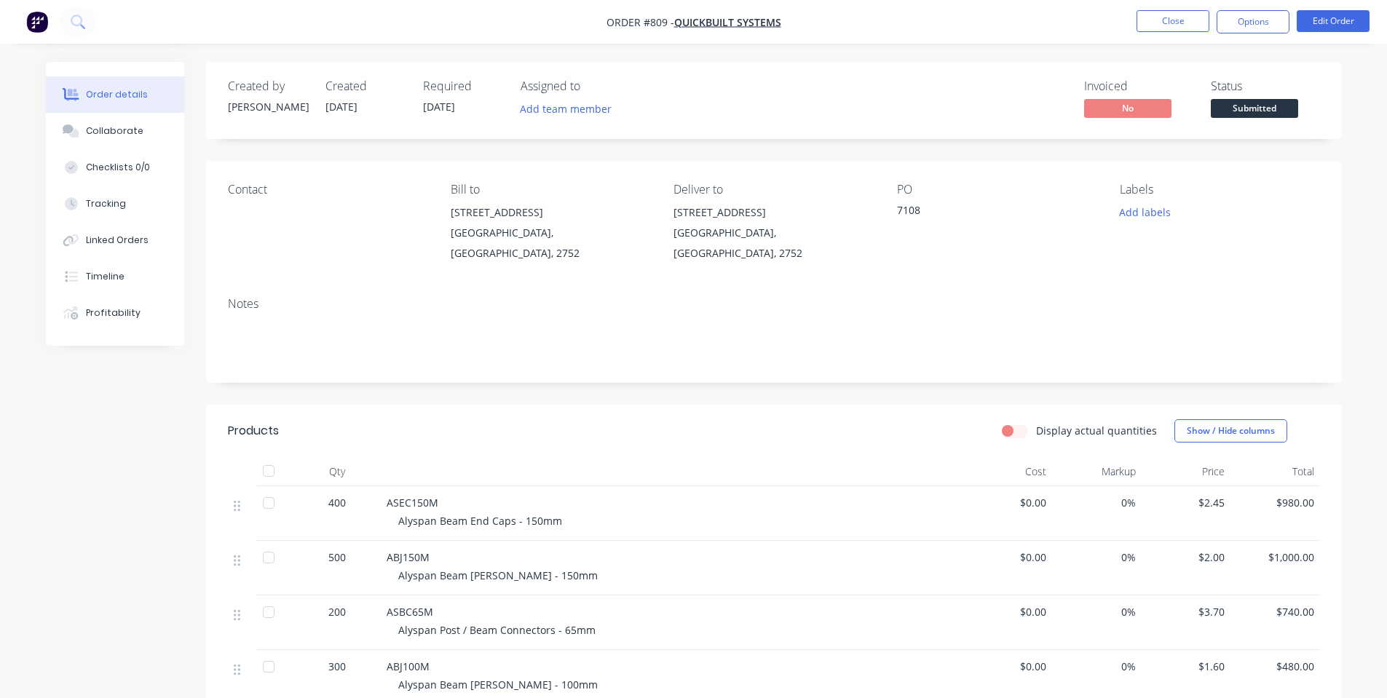
click at [1231, 108] on span "Submitted" at bounding box center [1254, 108] width 87 height 18
click at [1244, 55] on div "Order details Collaborate Checklists 0/0 Tracking Linked Orders Timeline Profit…" at bounding box center [693, 501] width 1387 height 1003
click at [1247, 15] on button "Options" at bounding box center [1253, 21] width 73 height 23
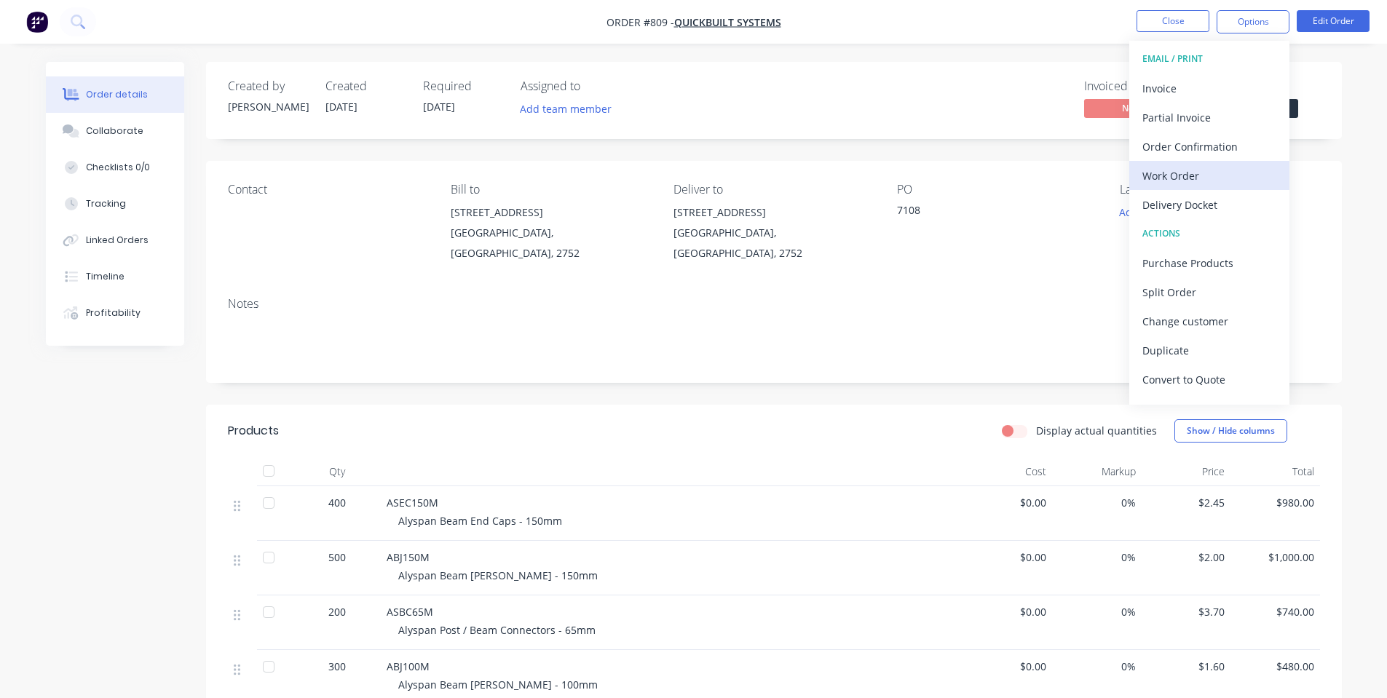
click at [1217, 166] on div "Work Order" at bounding box center [1209, 175] width 134 height 21
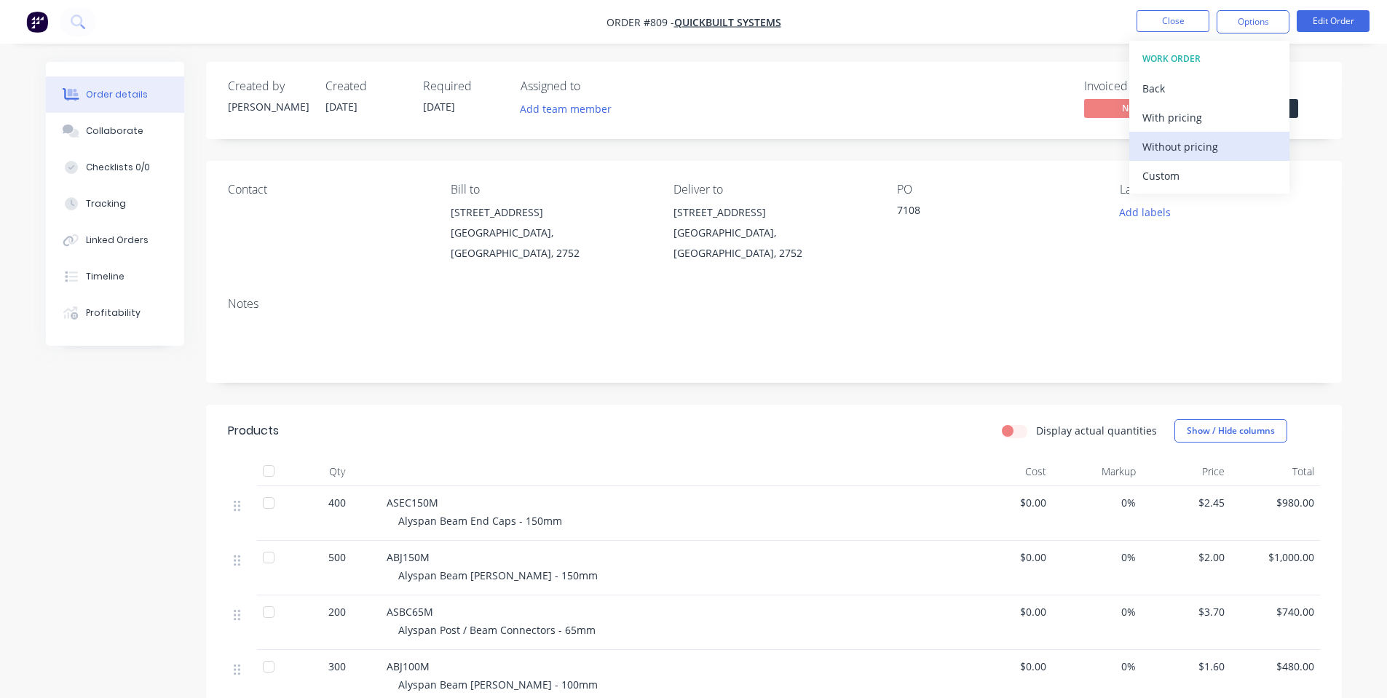
click at [1210, 145] on div "Without pricing" at bounding box center [1209, 146] width 134 height 21
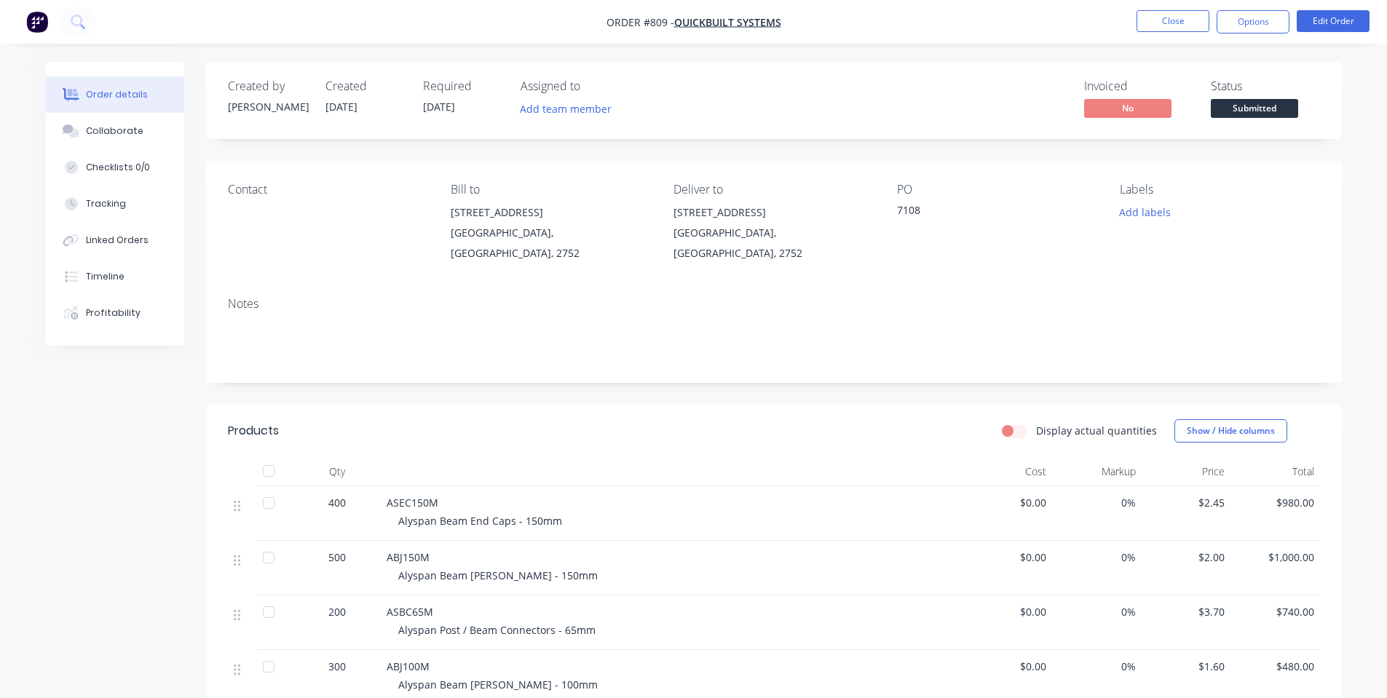
drag, startPoint x: 604, startPoint y: 362, endPoint x: 426, endPoint y: 276, distance: 197.3
click at [609, 360] on div "Notes" at bounding box center [774, 334] width 1136 height 98
click at [1170, 23] on button "Close" at bounding box center [1173, 21] width 73 height 22
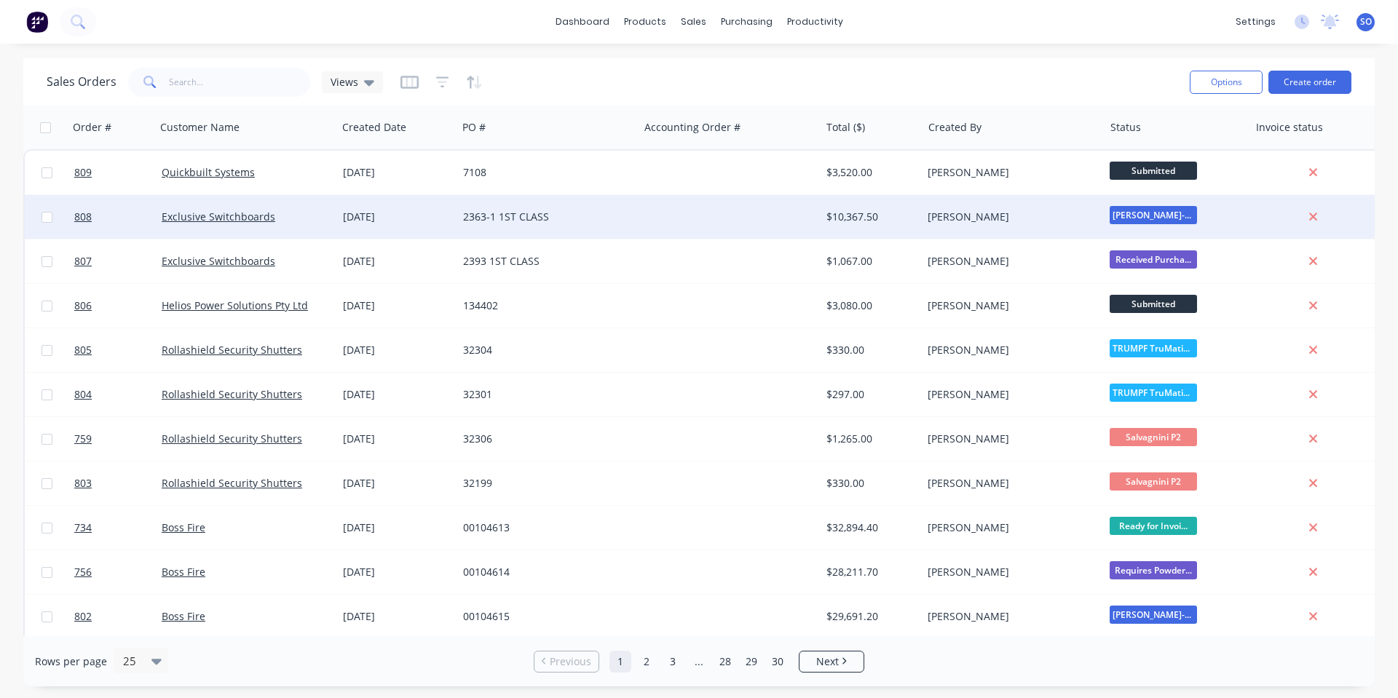
click at [464, 211] on div "2363-1 1ST CLASS" at bounding box center [544, 217] width 162 height 15
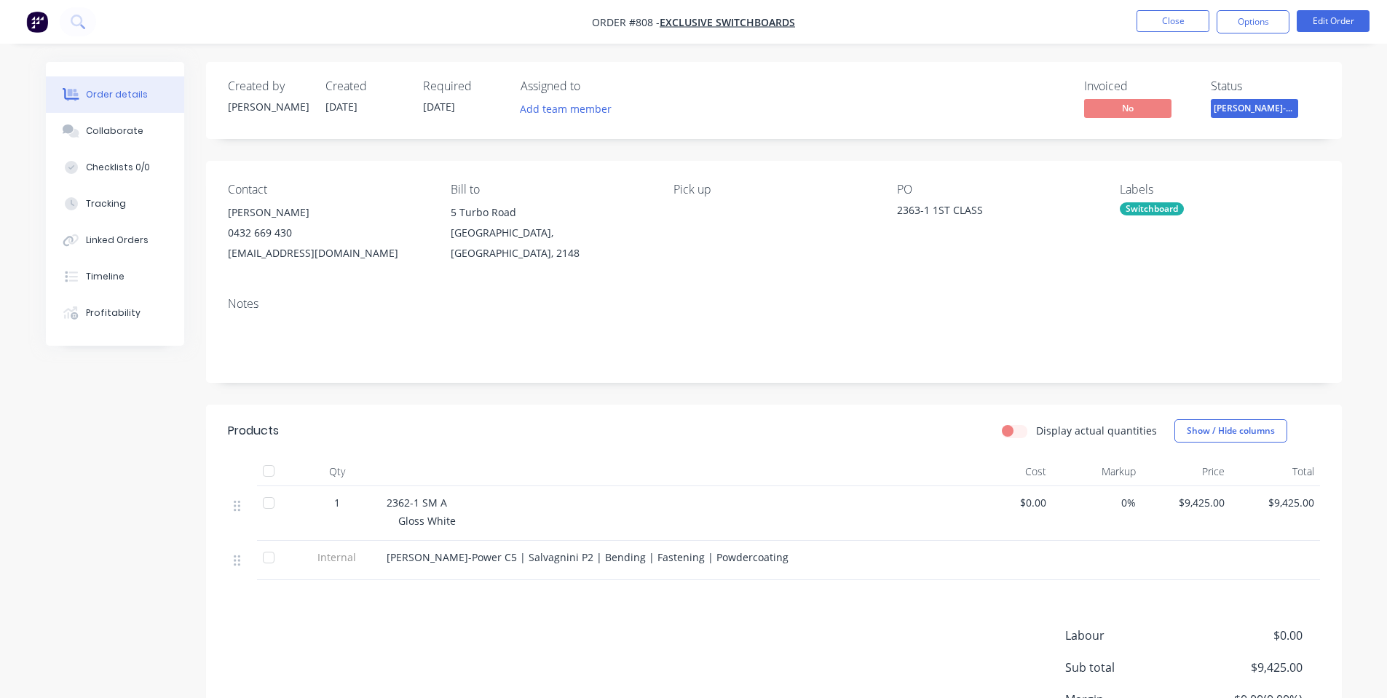
click at [1276, 119] on button "[PERSON_NAME]-Power C5" at bounding box center [1254, 110] width 87 height 22
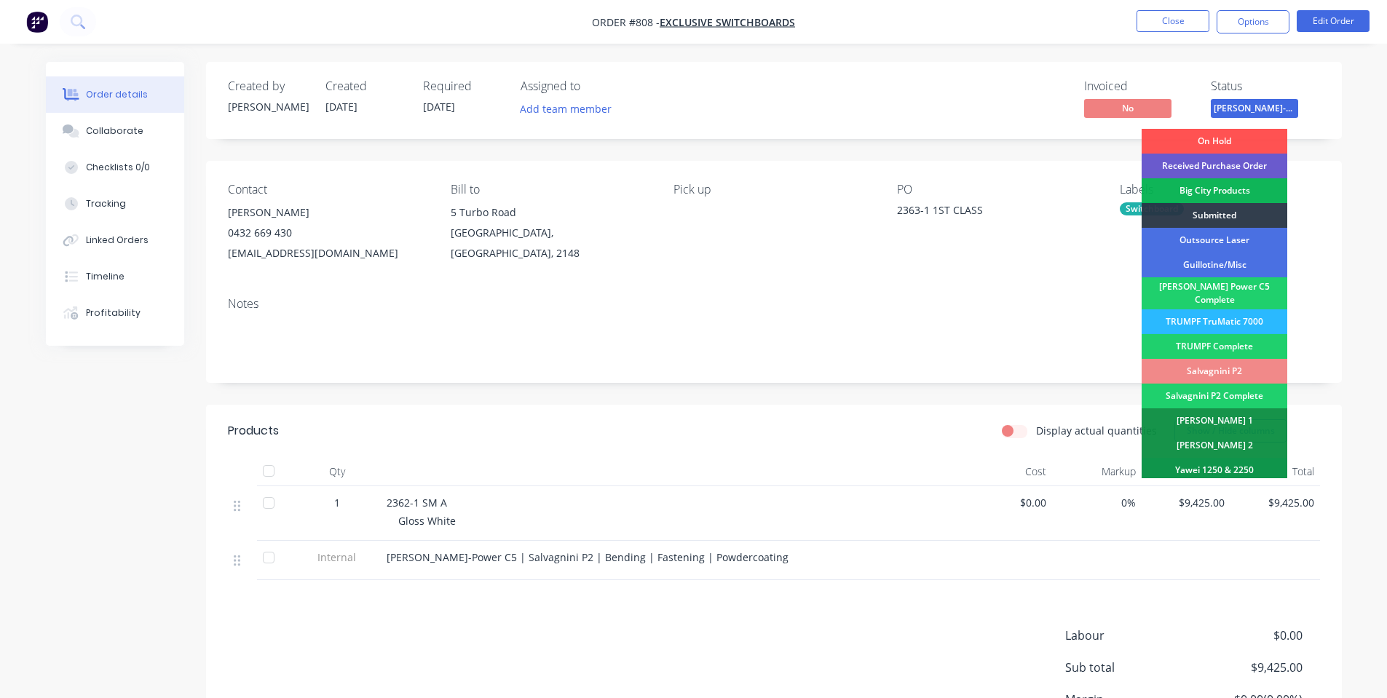
click at [1245, 167] on div "Received Purchase Order" at bounding box center [1215, 166] width 146 height 25
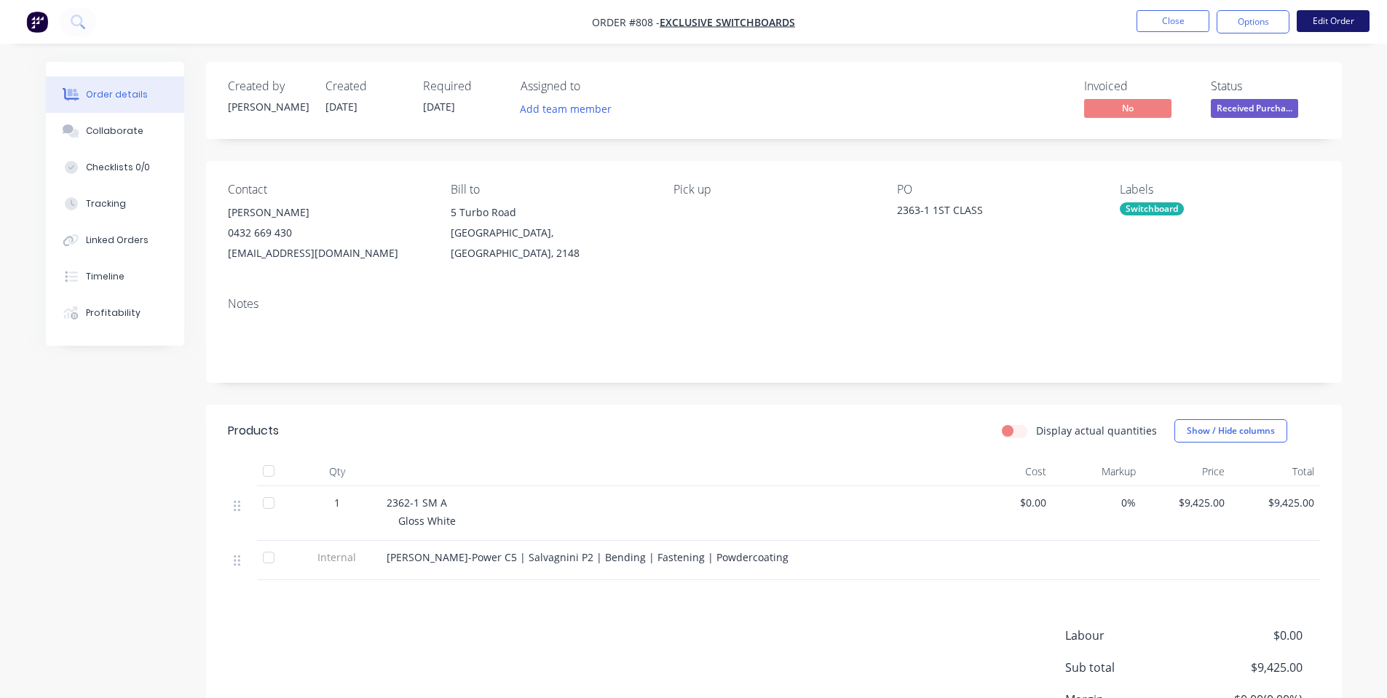
click at [1339, 19] on button "Edit Order" at bounding box center [1333, 21] width 73 height 22
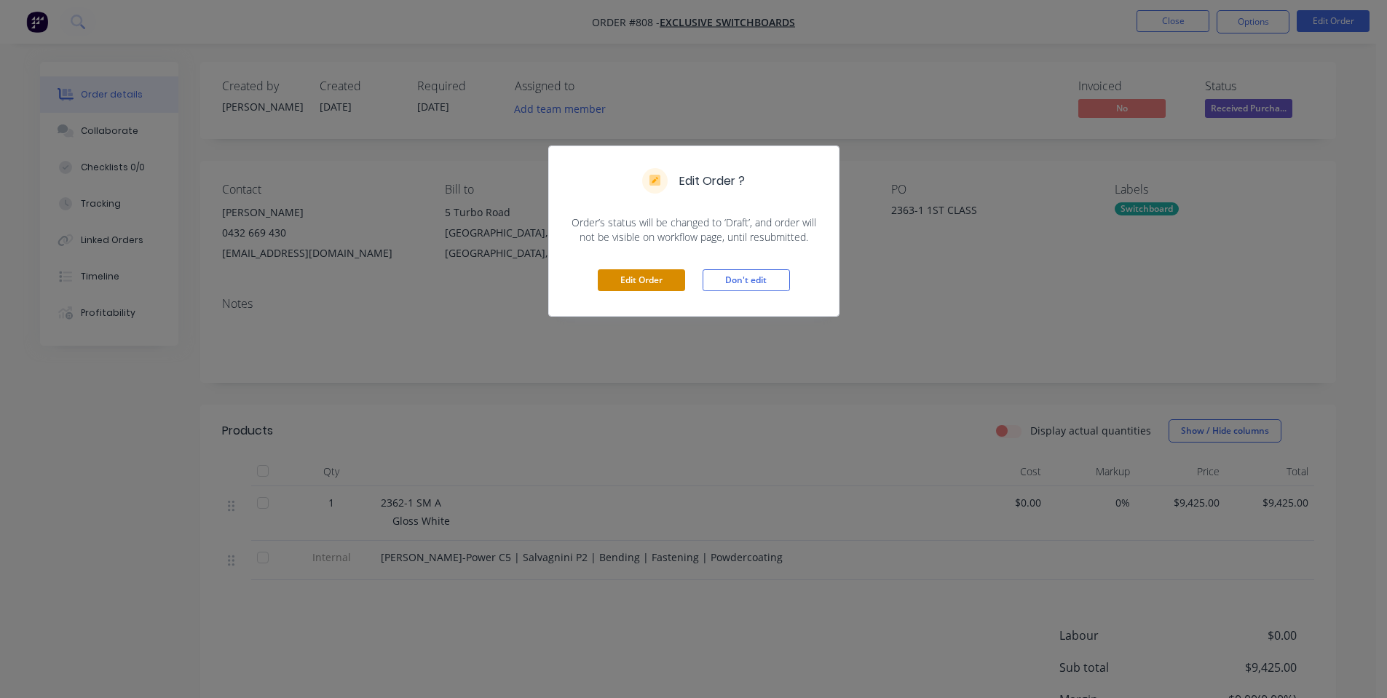
click at [636, 276] on button "Edit Order" at bounding box center [641, 280] width 87 height 22
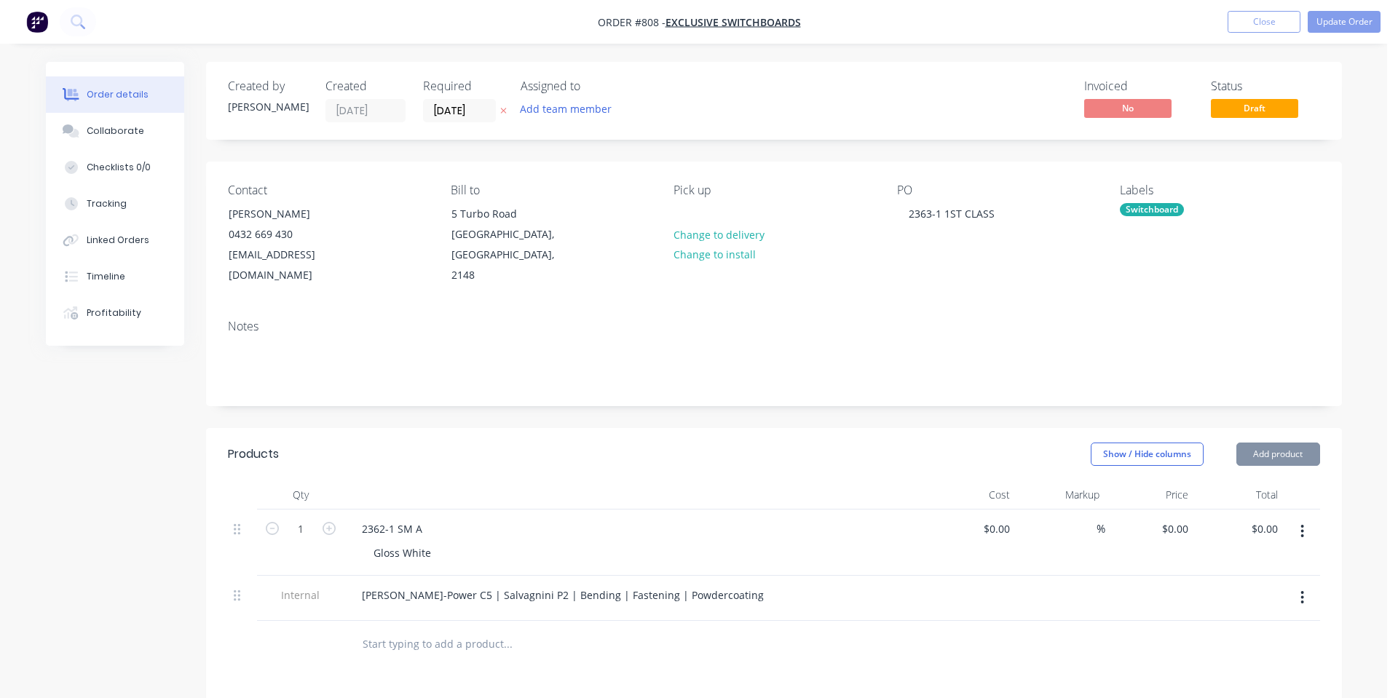
type input "$9,425.00"
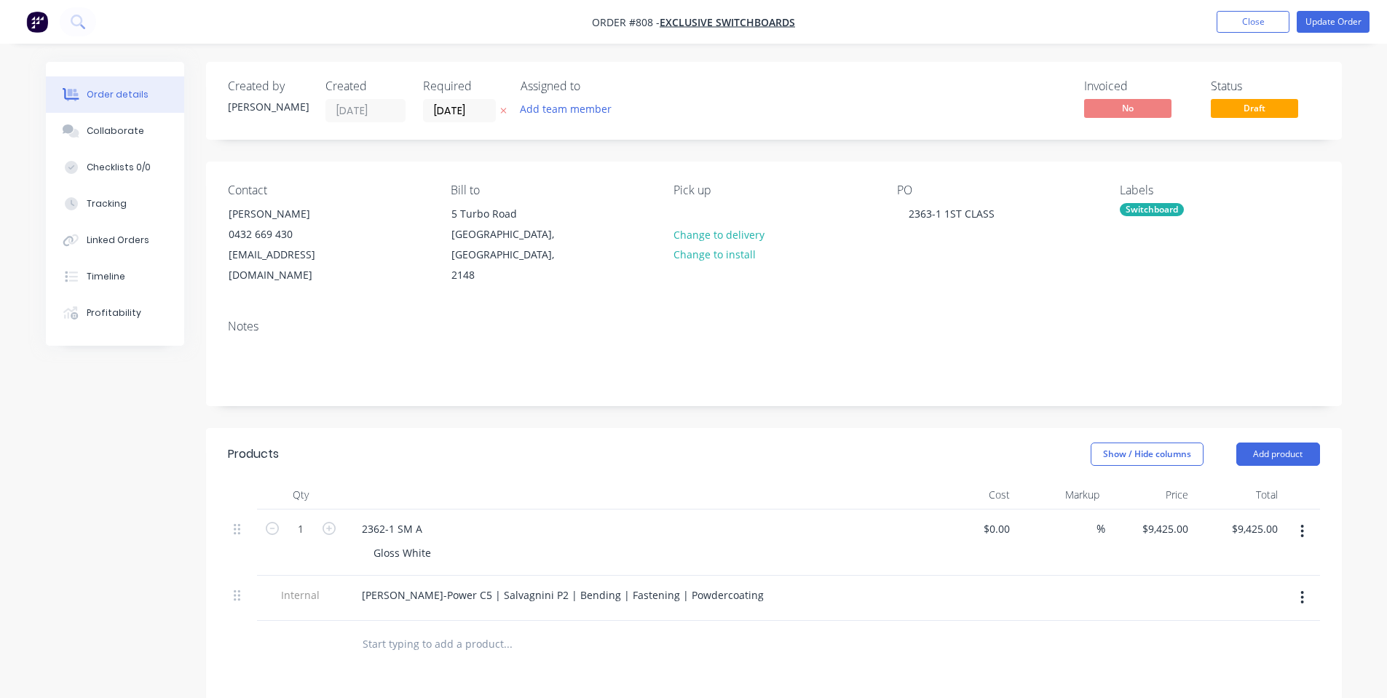
click at [1164, 519] on div "$9,425.00 $9,425.00" at bounding box center [1150, 543] width 90 height 66
click at [1164, 518] on div "9425 9425" at bounding box center [1179, 528] width 31 height 21
type input "$9,525.00"
click at [1205, 517] on div "$9,525.00 $9,425.00" at bounding box center [1239, 543] width 90 height 66
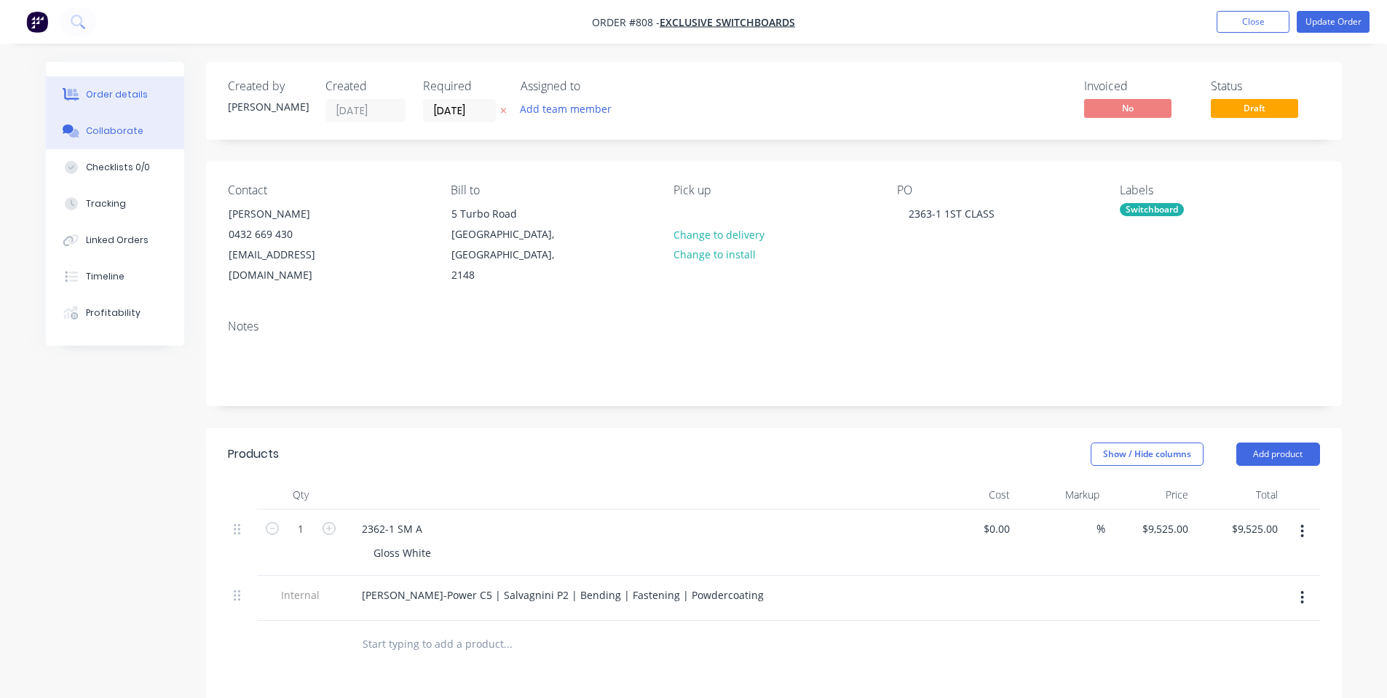
click at [107, 122] on button "Collaborate" at bounding box center [115, 131] width 138 height 36
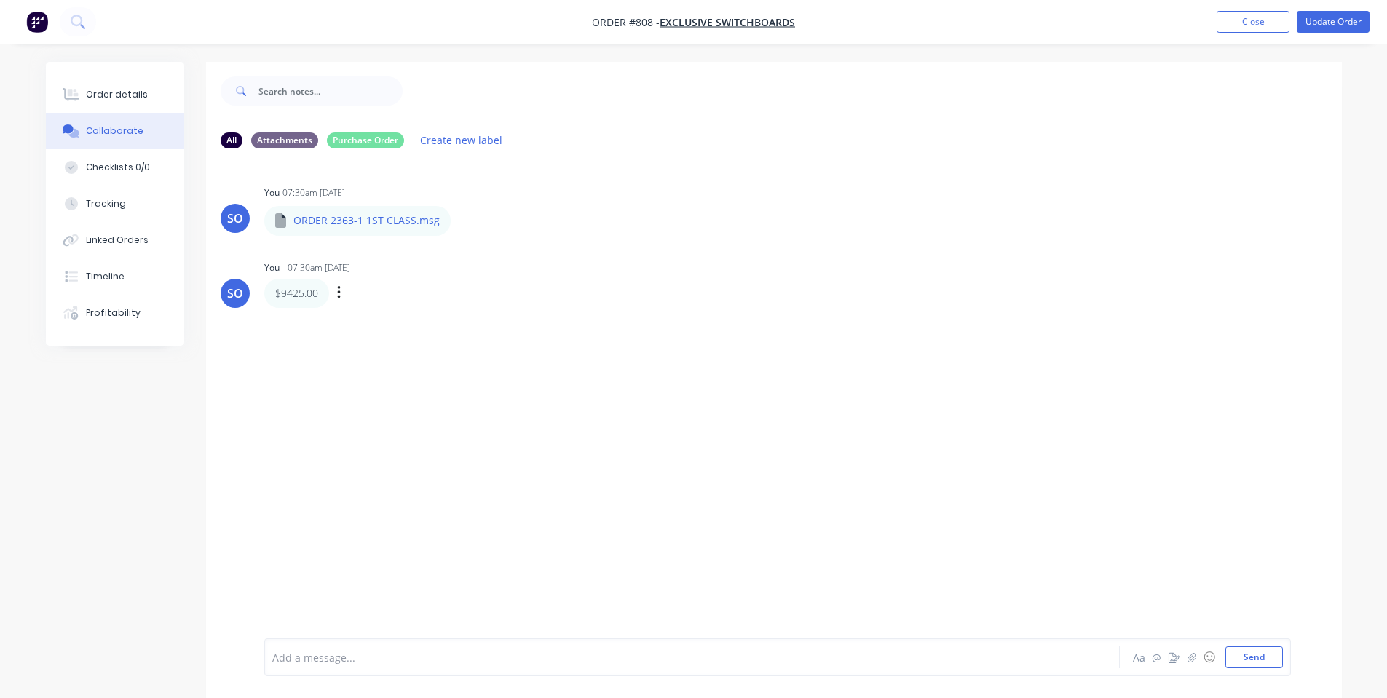
click at [336, 293] on div "$9425.00 Labels Edit Delete" at bounding box center [491, 293] width 455 height 29
click at [344, 299] on div "Labels Edit Delete" at bounding box center [340, 293] width 9 height 21
click at [339, 297] on icon "button" at bounding box center [338, 292] width 3 height 13
click at [364, 317] on button "Edit" at bounding box center [392, 319] width 92 height 24
click at [288, 660] on span "$9425.00" at bounding box center [295, 658] width 44 height 14
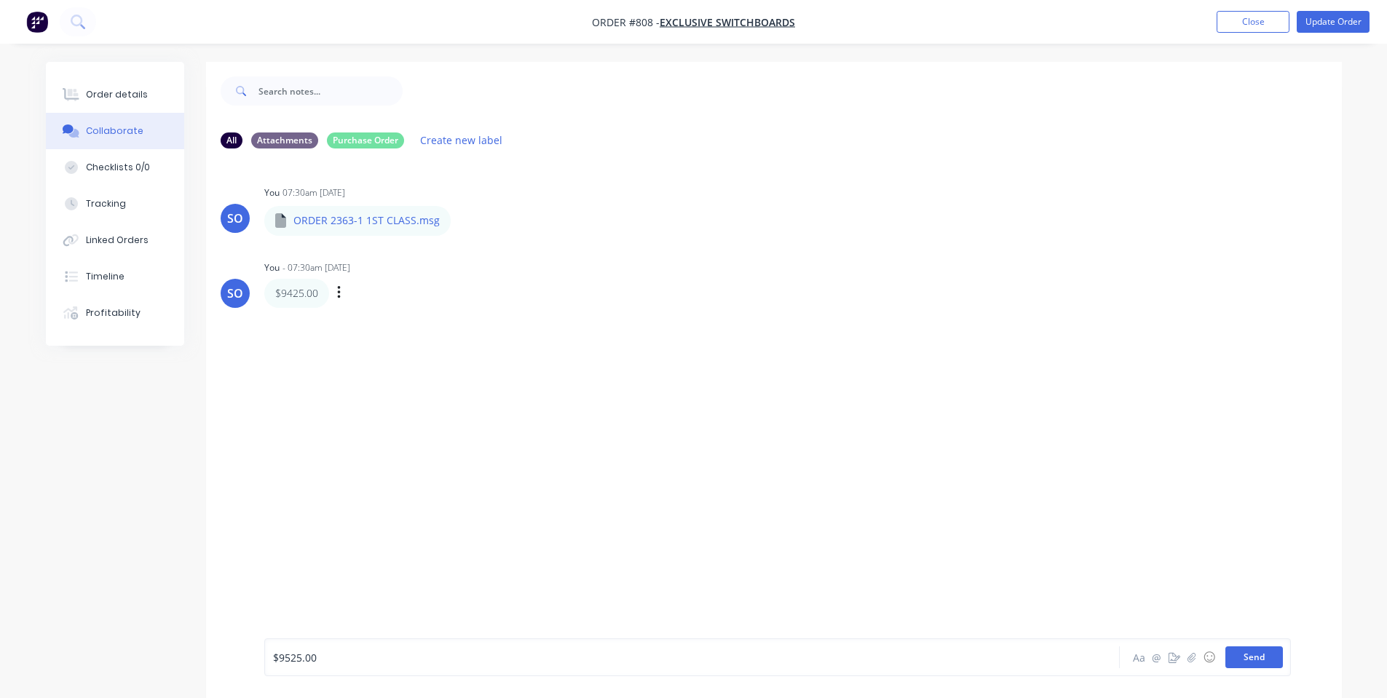
click at [1279, 661] on button "Send" at bounding box center [1254, 658] width 58 height 22
click at [84, 110] on button "Order details" at bounding box center [115, 94] width 138 height 36
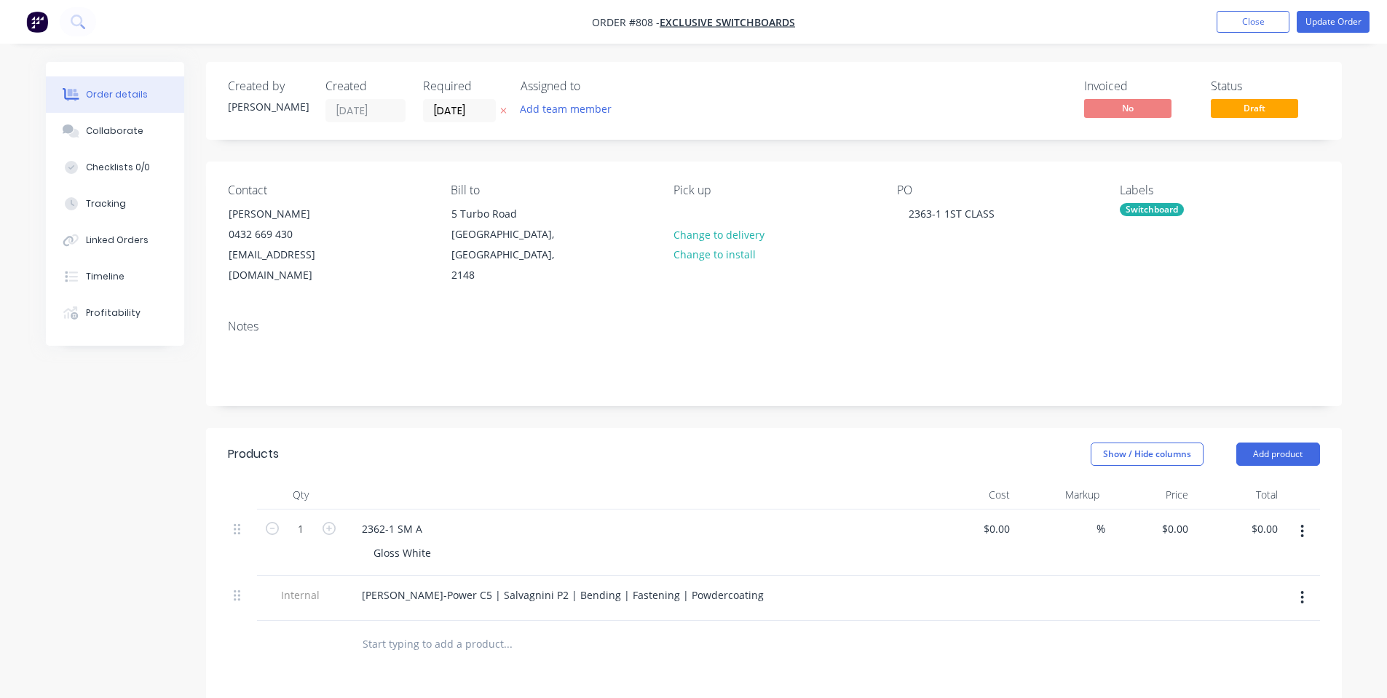
type input "$9,525.00"
click at [1231, 20] on button "Close" at bounding box center [1253, 22] width 73 height 22
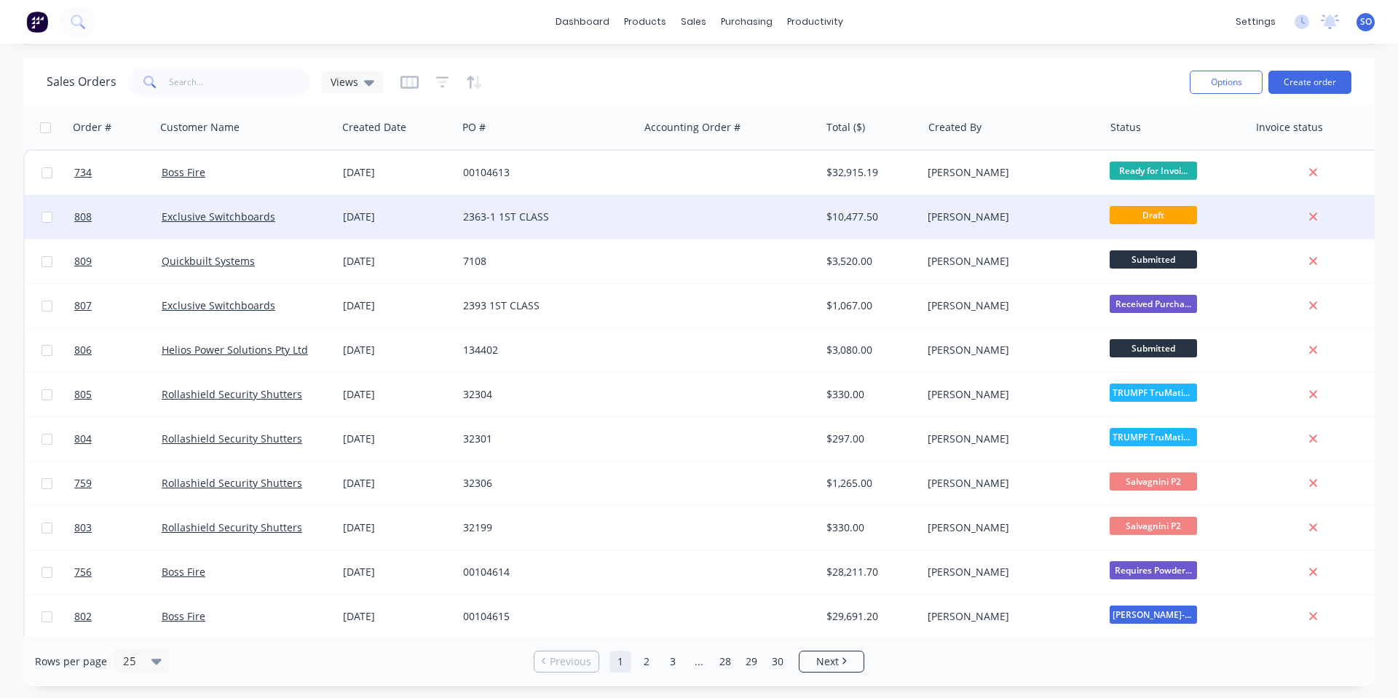
click at [1032, 216] on div "[PERSON_NAME]" at bounding box center [1009, 217] width 162 height 15
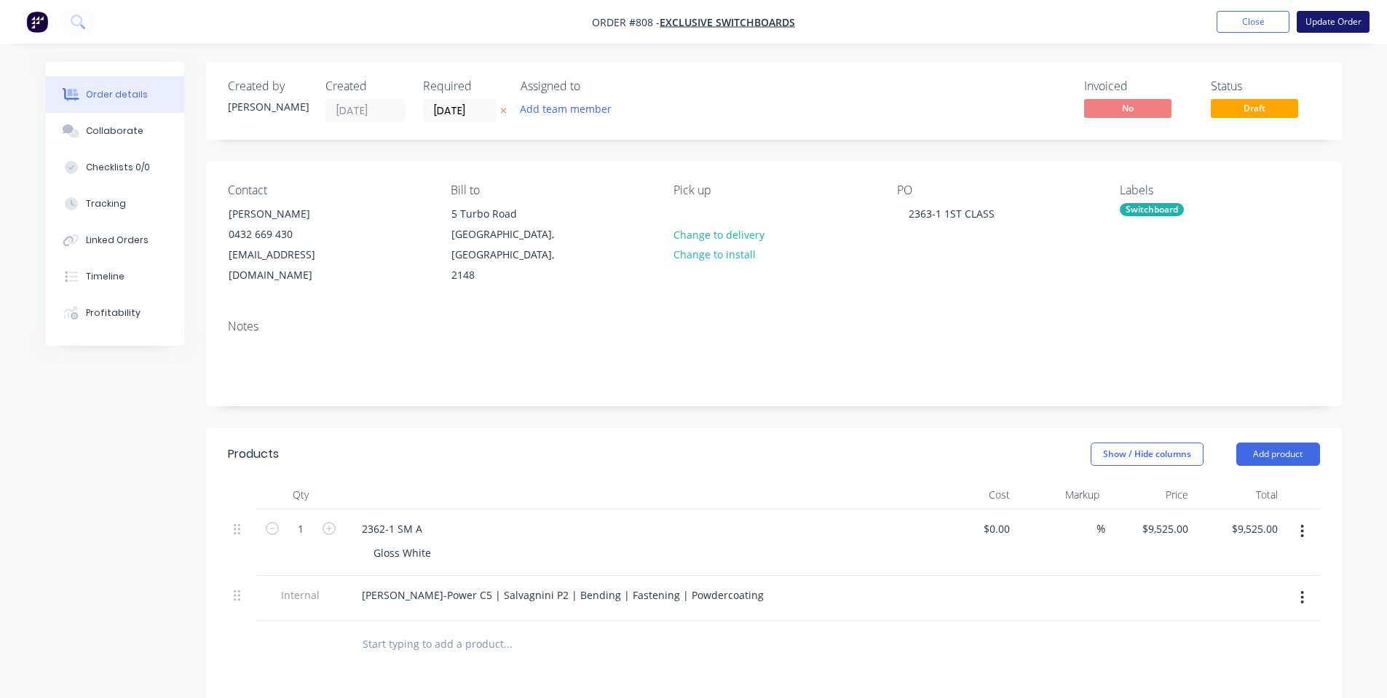
click at [1325, 26] on button "Update Order" at bounding box center [1333, 22] width 73 height 22
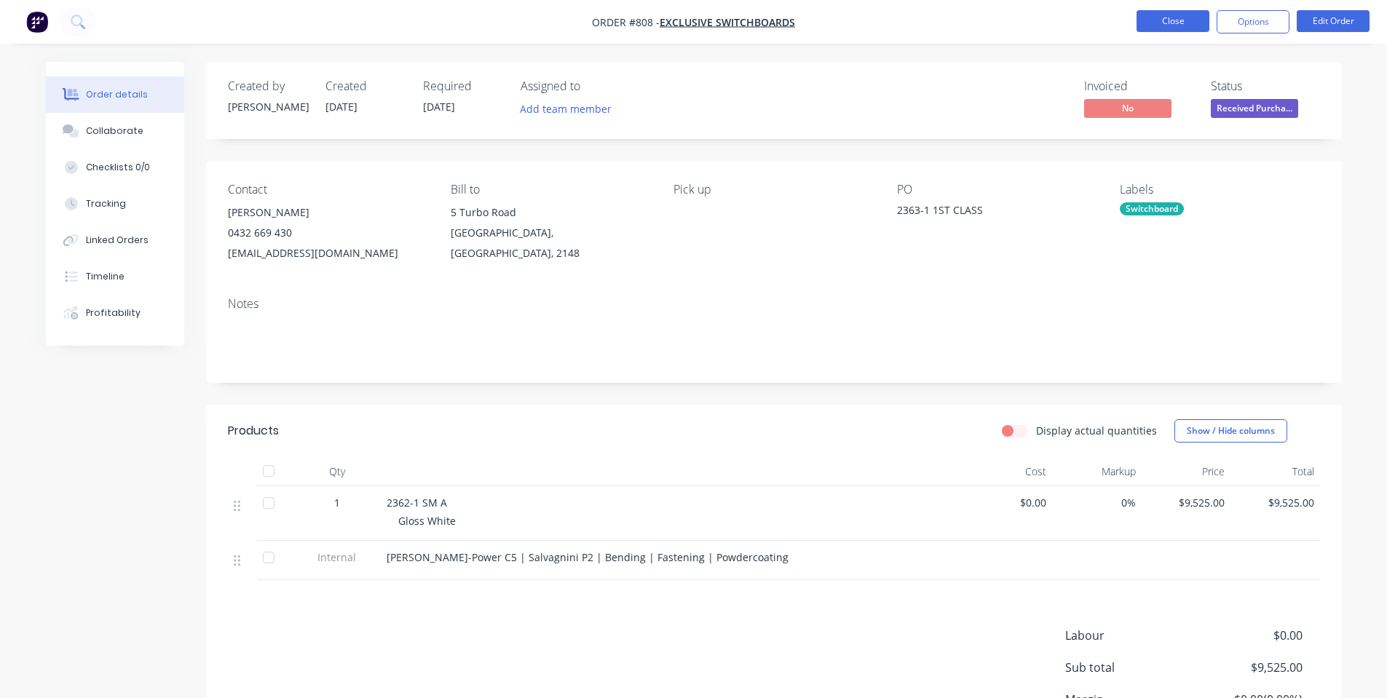
click at [1166, 17] on button "Close" at bounding box center [1173, 21] width 73 height 22
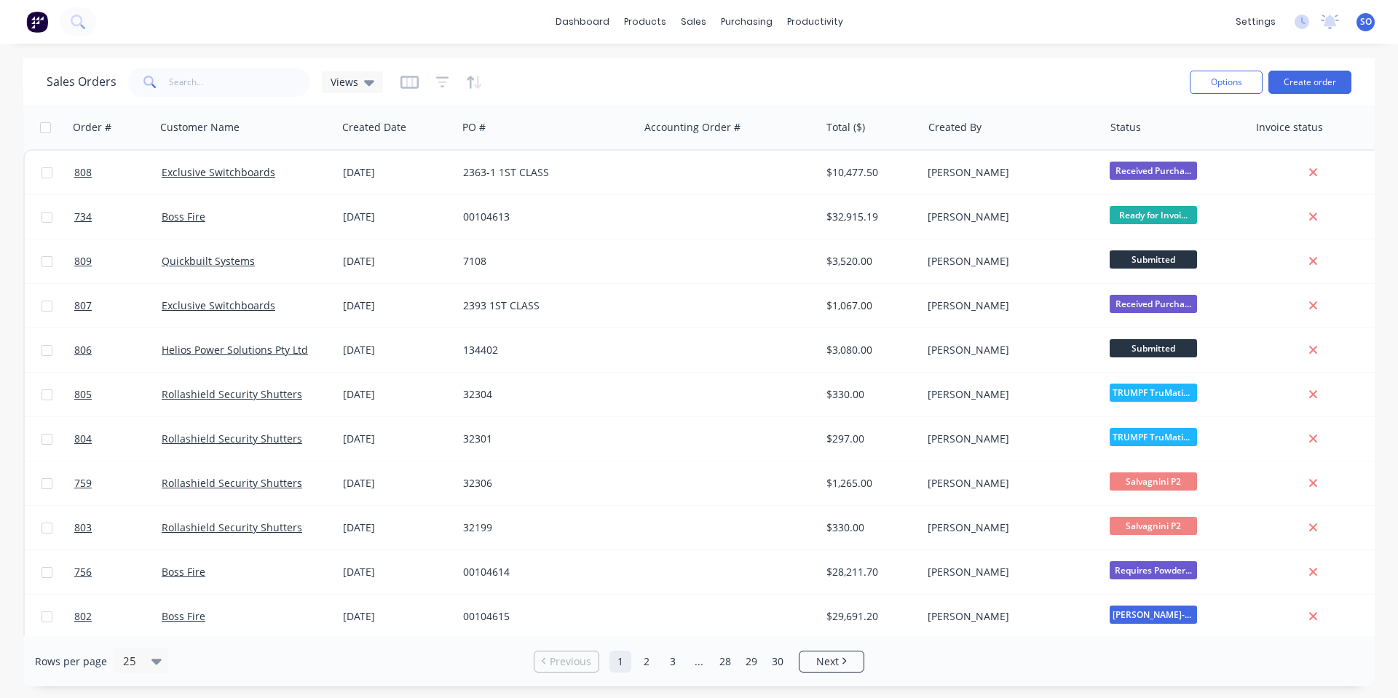
click at [1009, 76] on div "Sales Orders Views" at bounding box center [612, 82] width 1131 height 36
click at [1306, 85] on button "Create order" at bounding box center [1309, 82] width 83 height 23
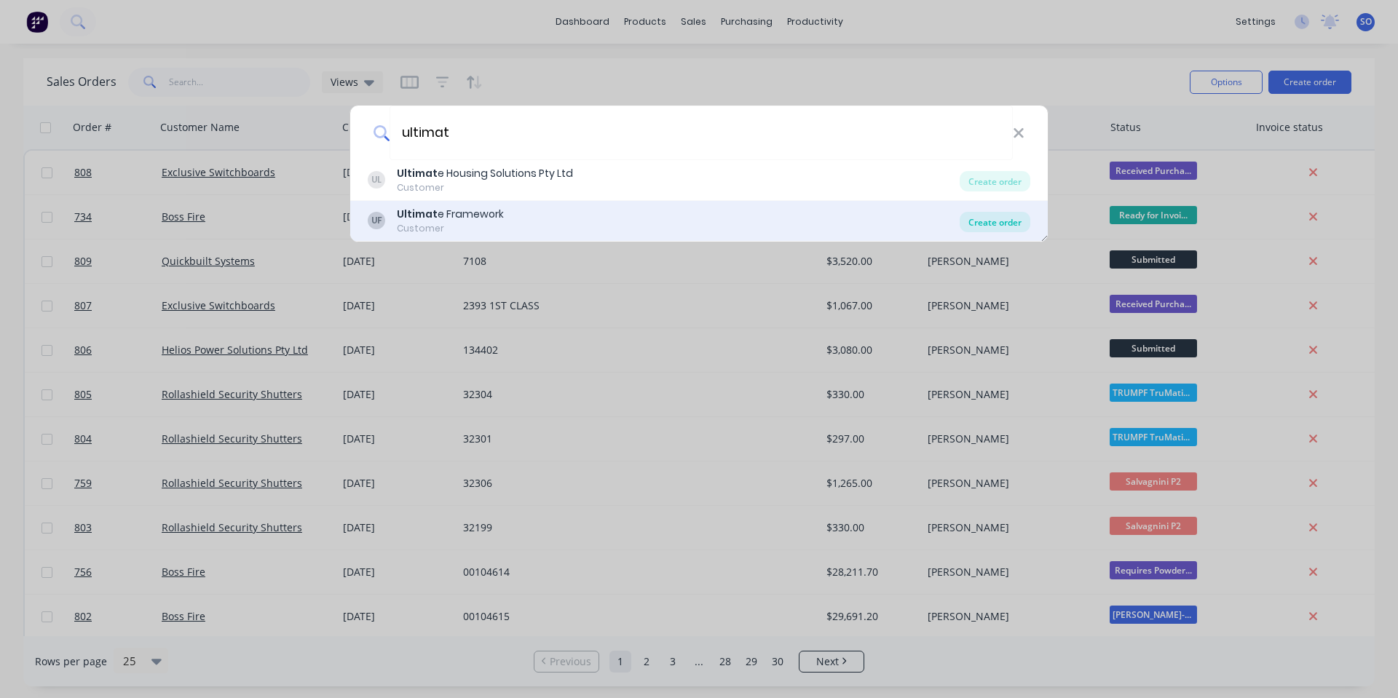
type input "ultimat"
click at [1008, 219] on div "Create order" at bounding box center [995, 222] width 71 height 20
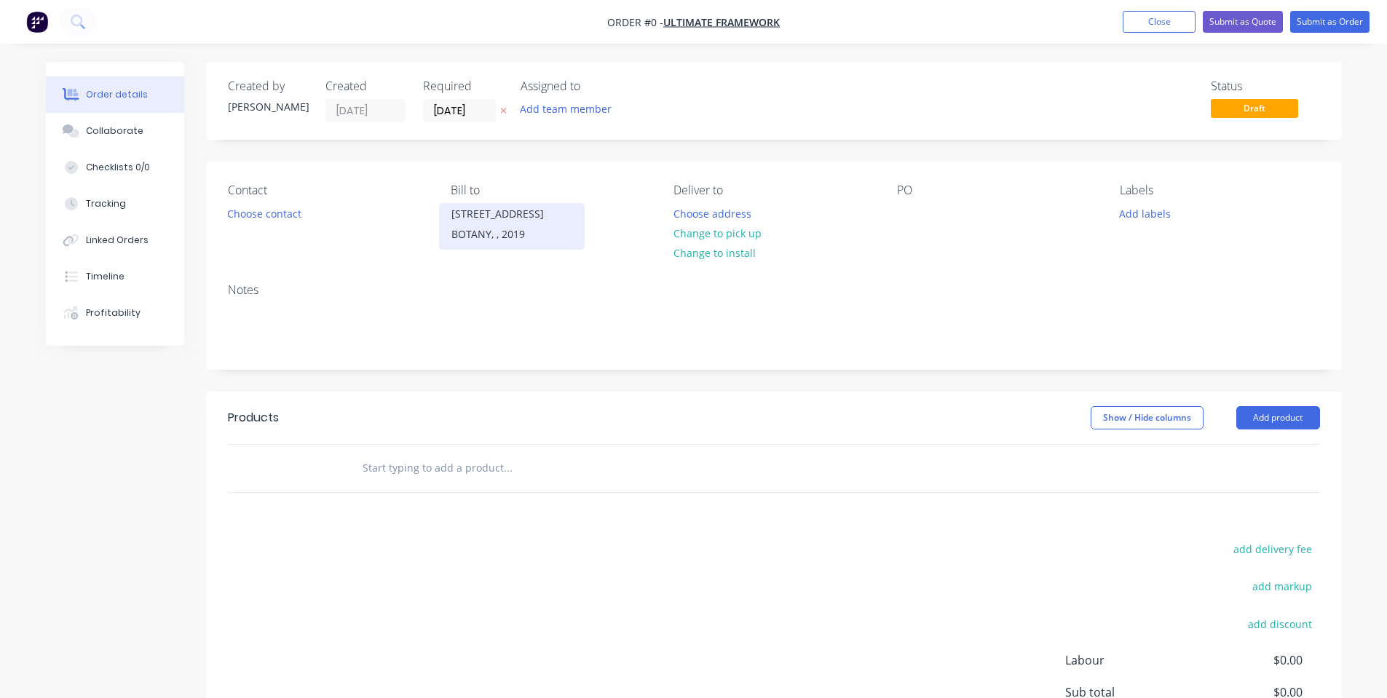
click at [573, 209] on div "[STREET_ADDRESS], , 2019" at bounding box center [512, 226] width 146 height 47
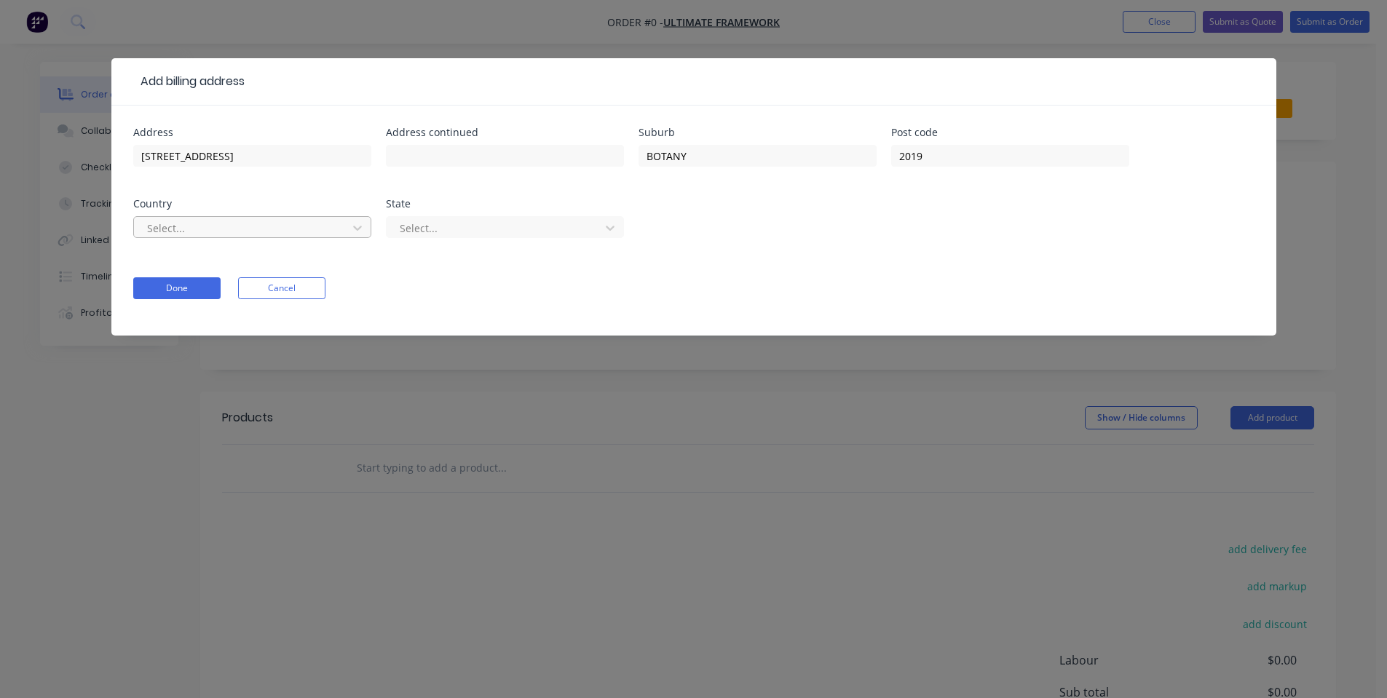
click at [186, 224] on div at bounding box center [243, 228] width 194 height 18
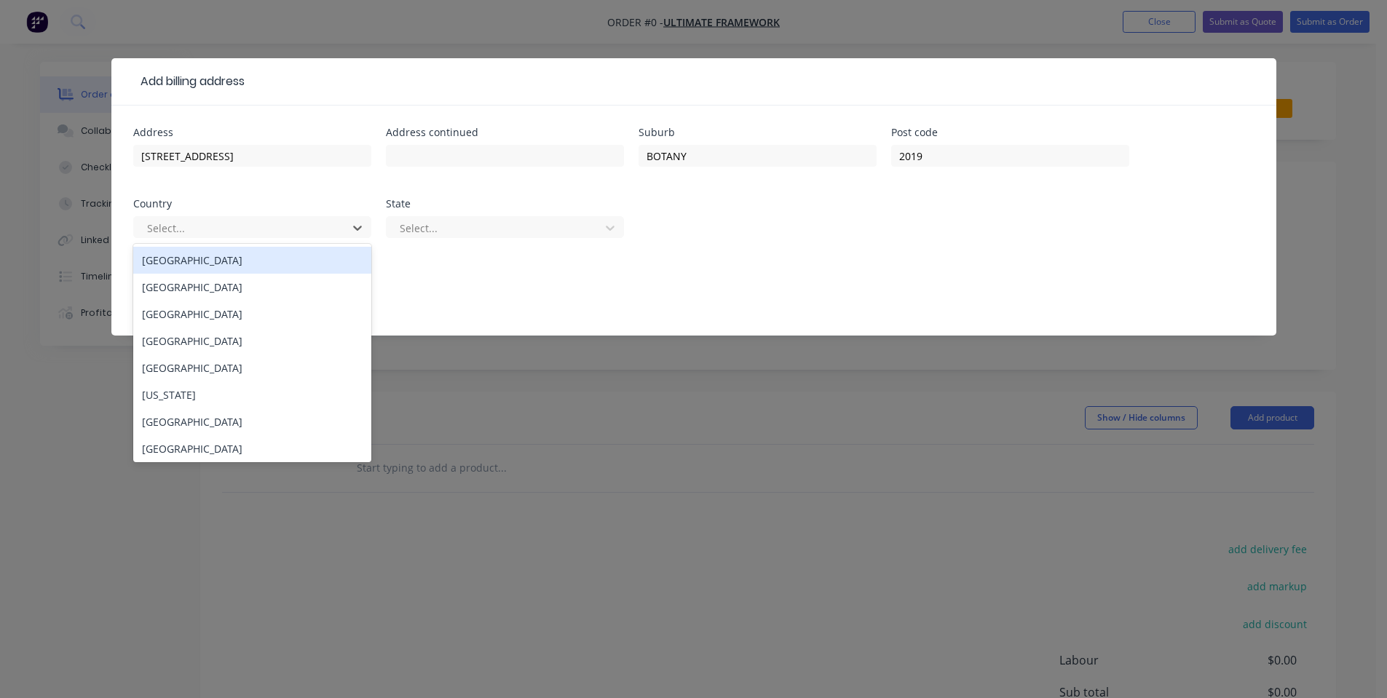
click at [186, 252] on div "[GEOGRAPHIC_DATA]" at bounding box center [252, 260] width 238 height 27
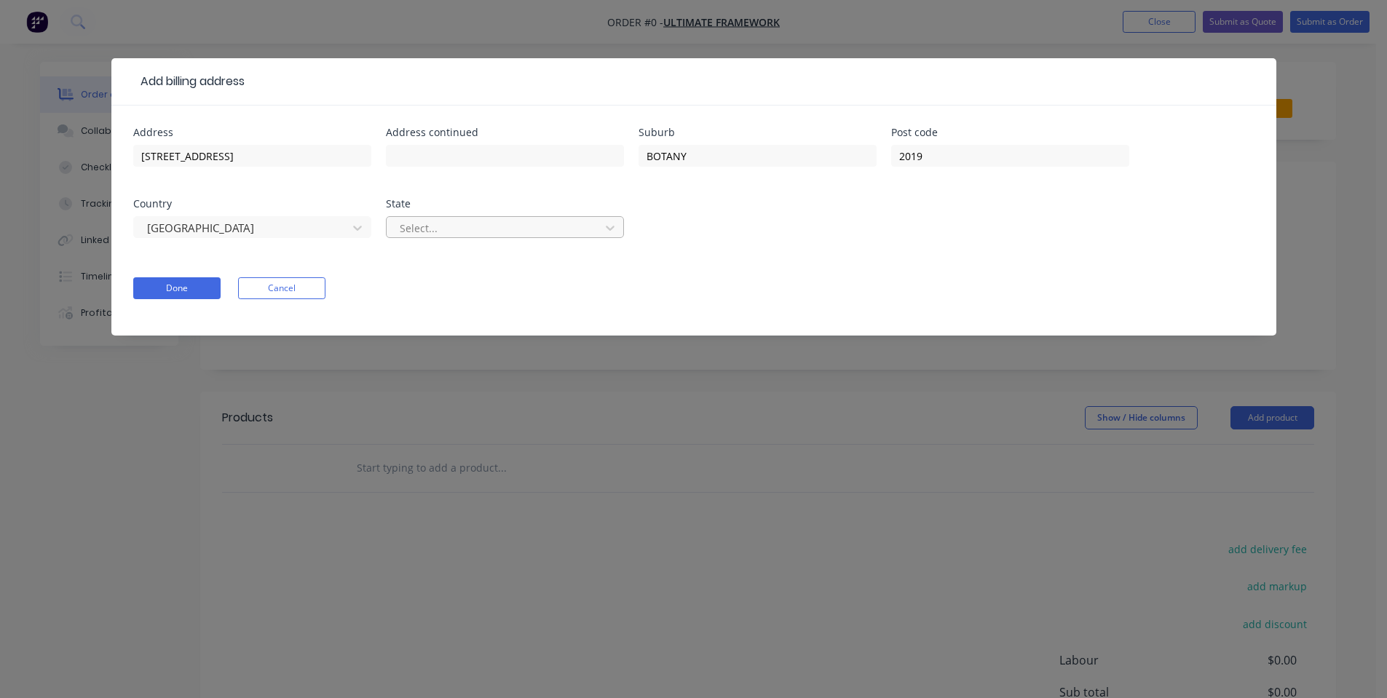
click at [514, 223] on div at bounding box center [495, 228] width 194 height 18
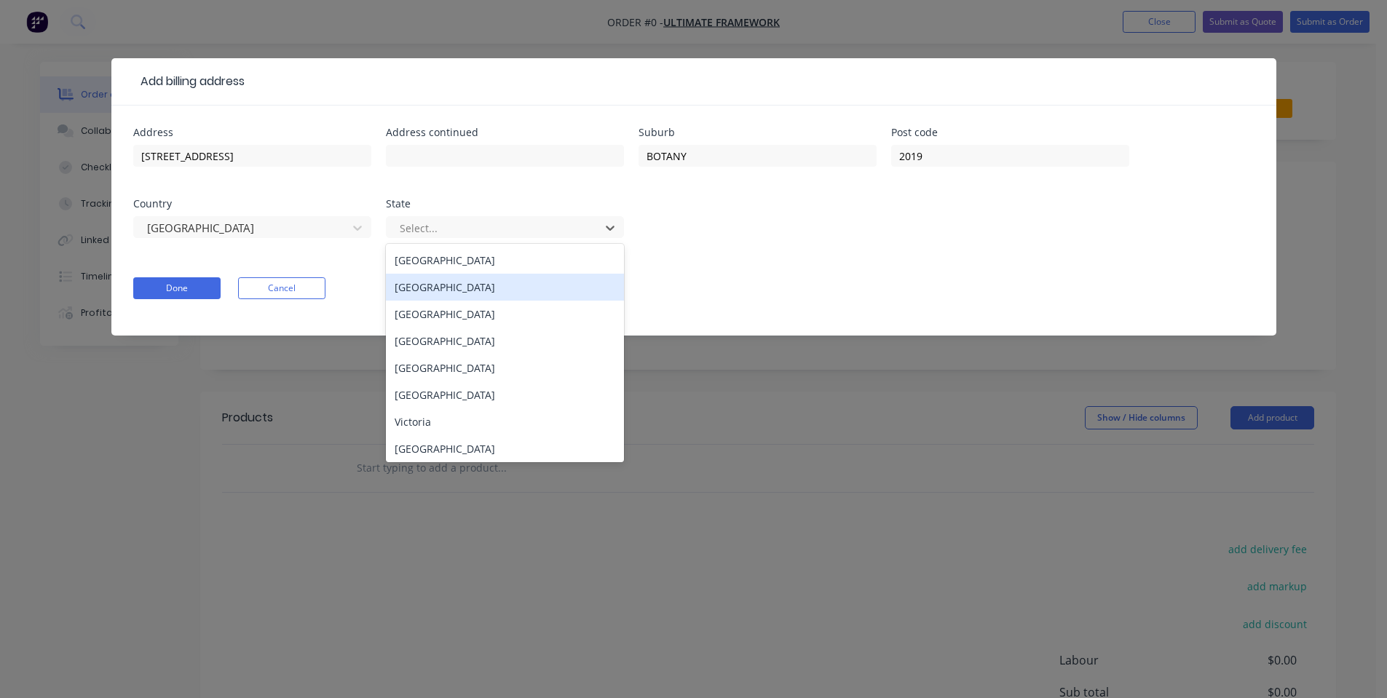
click at [448, 285] on div "[GEOGRAPHIC_DATA]" at bounding box center [505, 287] width 238 height 27
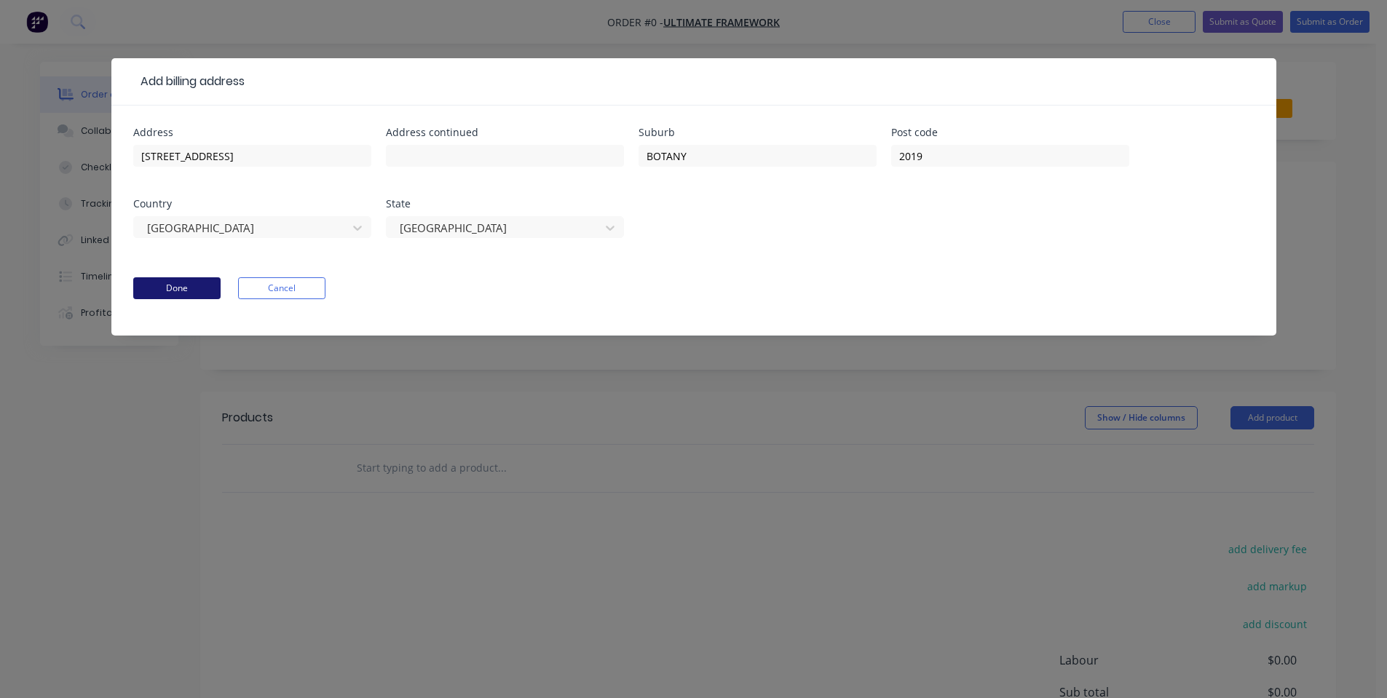
click at [195, 284] on button "Done" at bounding box center [176, 288] width 87 height 22
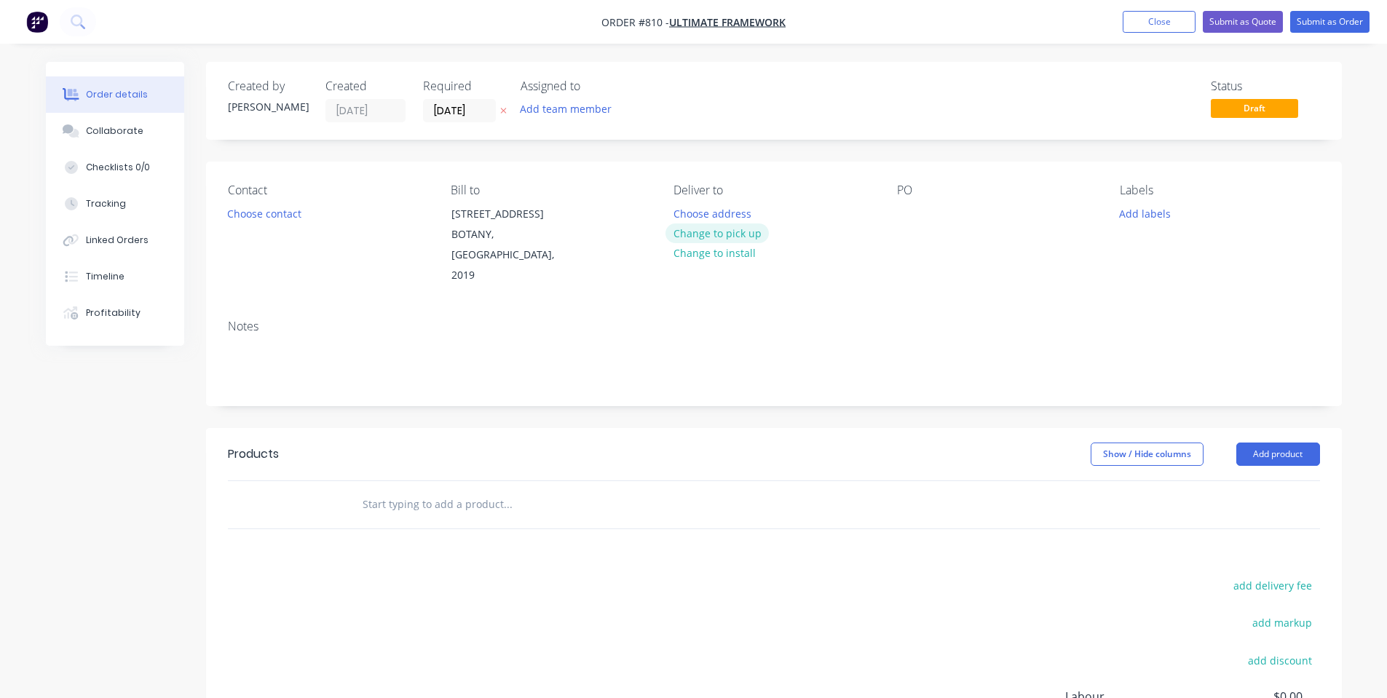
click at [708, 235] on button "Change to pick up" at bounding box center [717, 234] width 103 height 20
click at [260, 212] on button "Choose contact" at bounding box center [264, 213] width 90 height 20
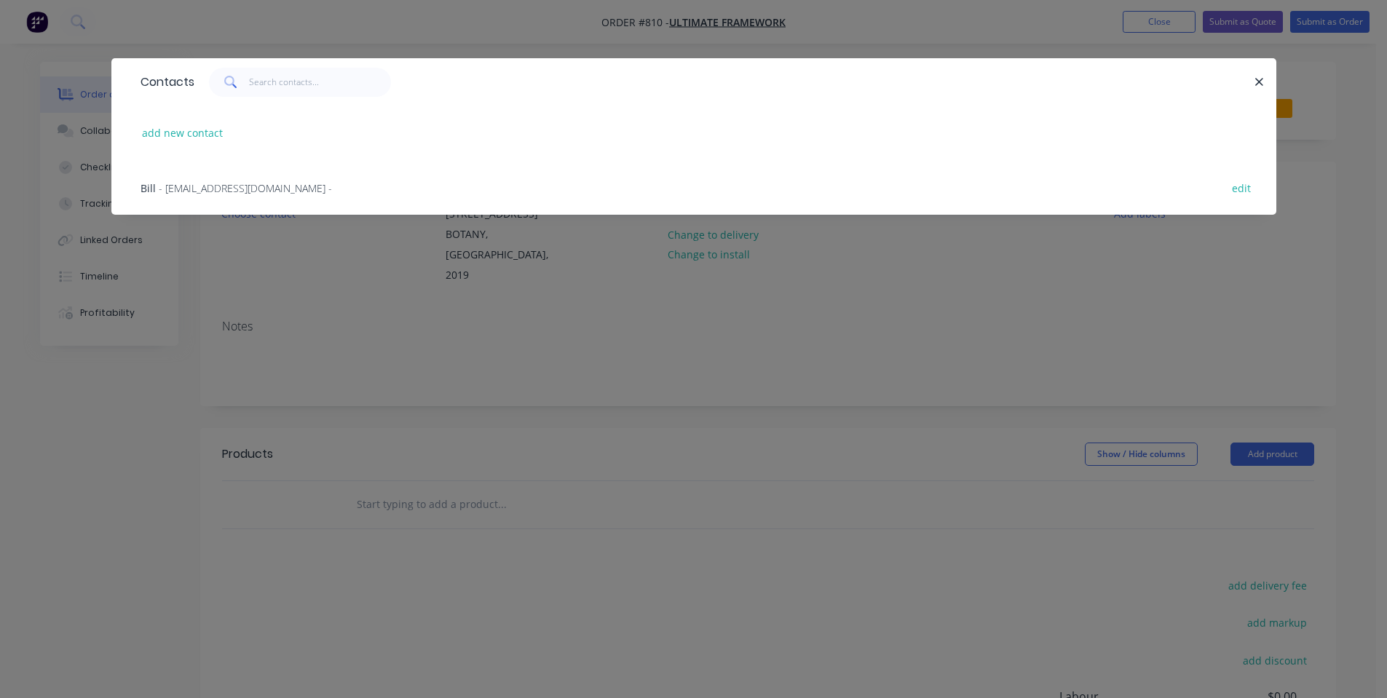
click at [253, 193] on div "Bill - [EMAIL_ADDRESS][DOMAIN_NAME] - edit" at bounding box center [693, 187] width 1121 height 55
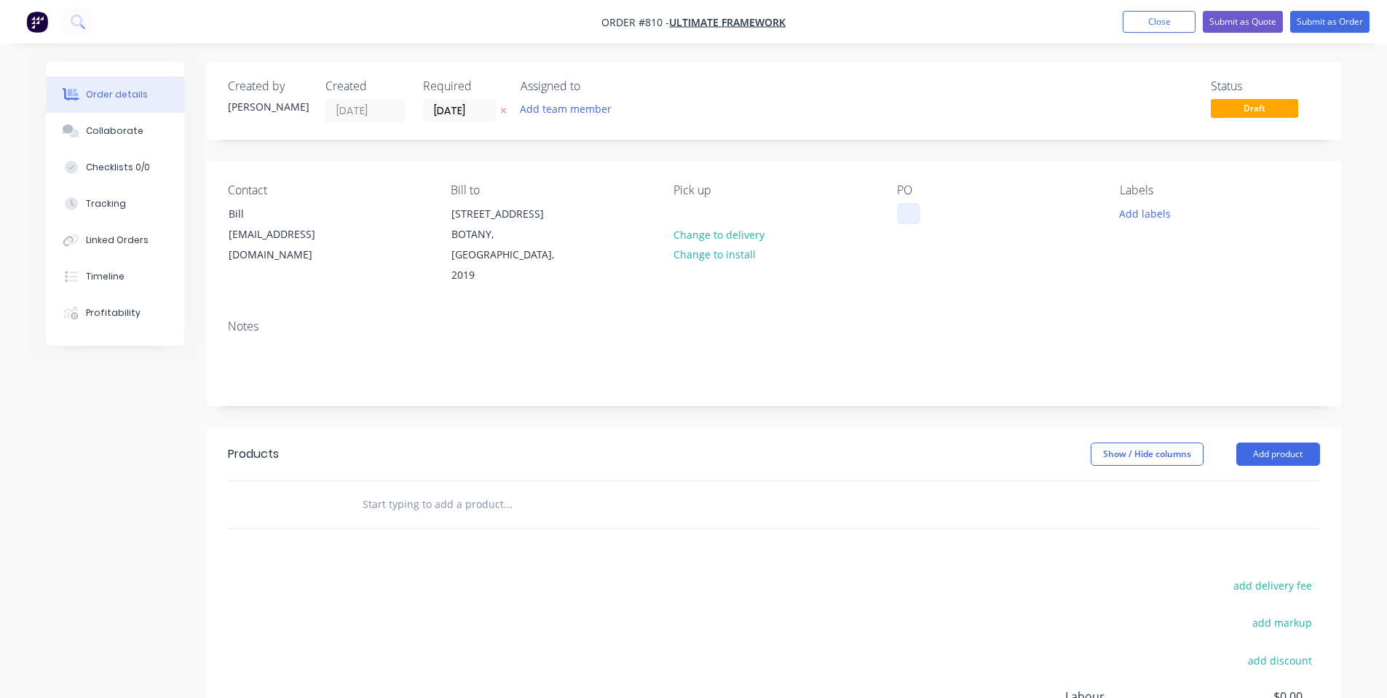
click at [912, 214] on div at bounding box center [908, 213] width 23 height 21
click at [1154, 208] on button "Add labels" at bounding box center [1145, 213] width 67 height 20
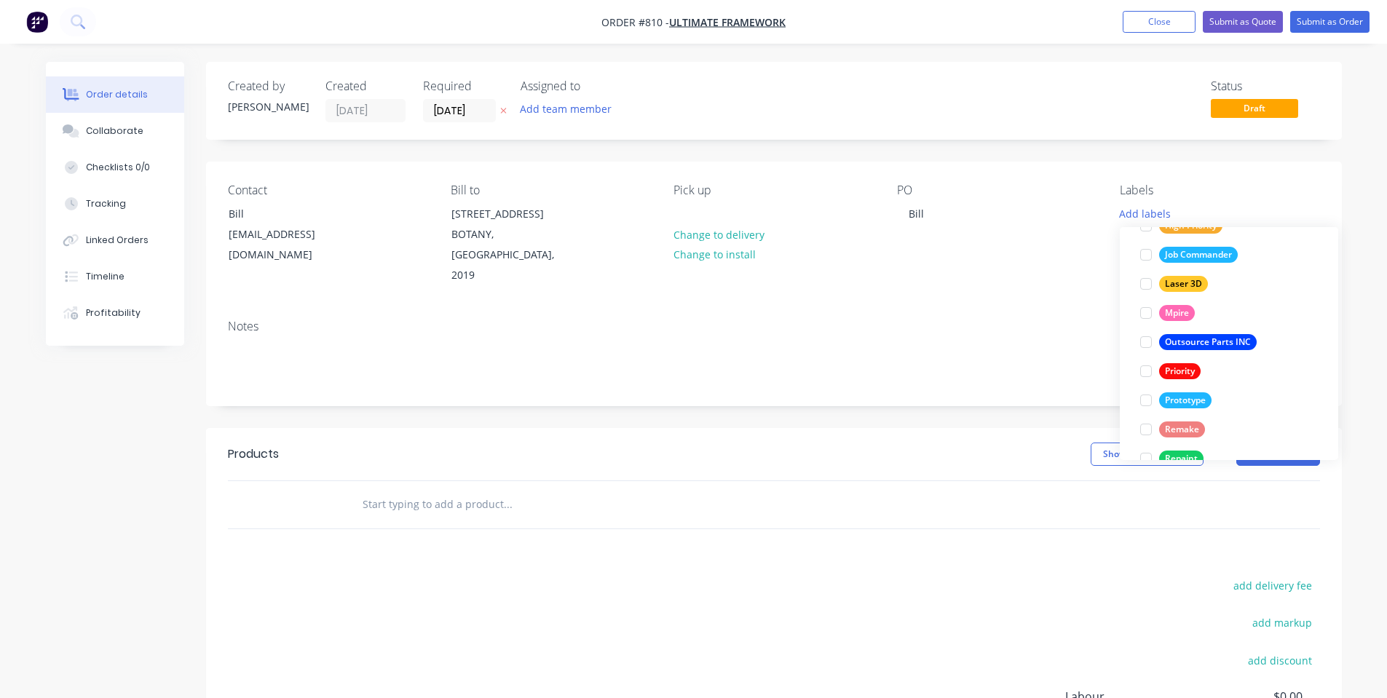
scroll to position [379, 0]
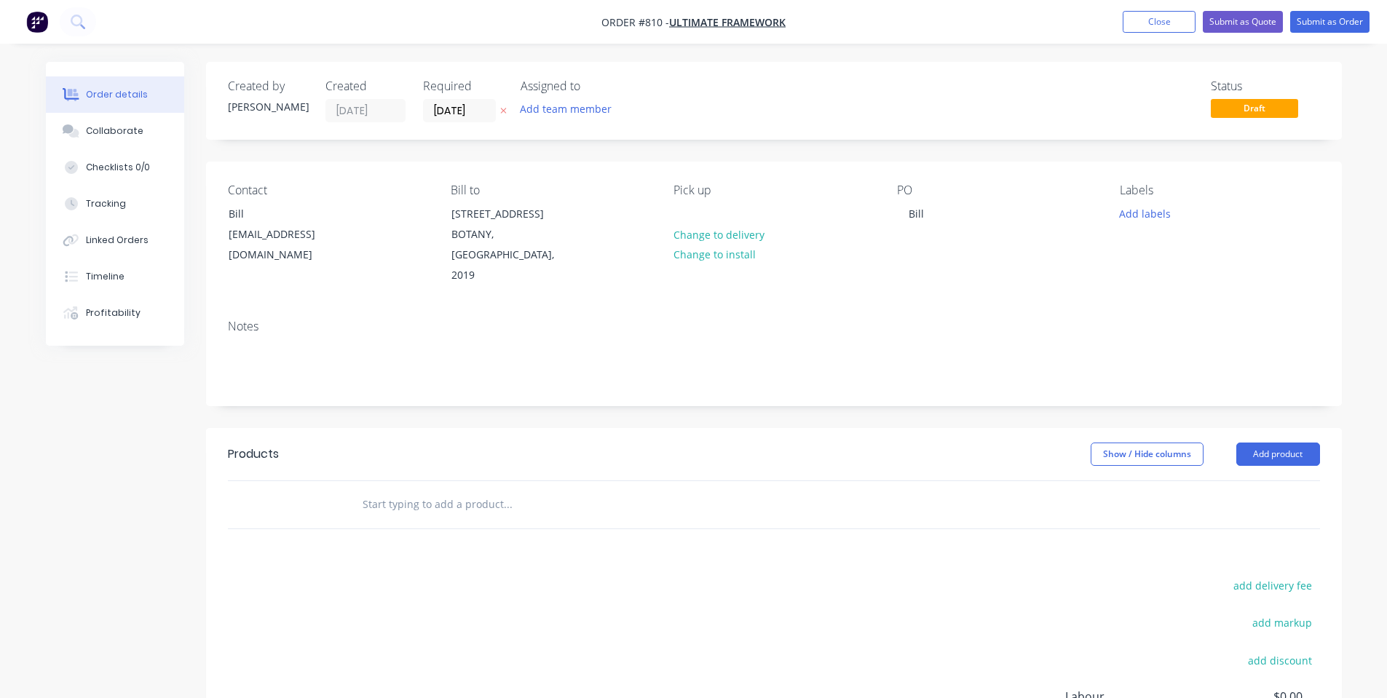
click at [942, 287] on div "Contact [PERSON_NAME] [PERSON_NAME][EMAIL_ADDRESS][DOMAIN_NAME] Bill to [STREET…" at bounding box center [774, 235] width 1136 height 146
click at [448, 105] on input "[DATE]" at bounding box center [459, 111] width 71 height 22
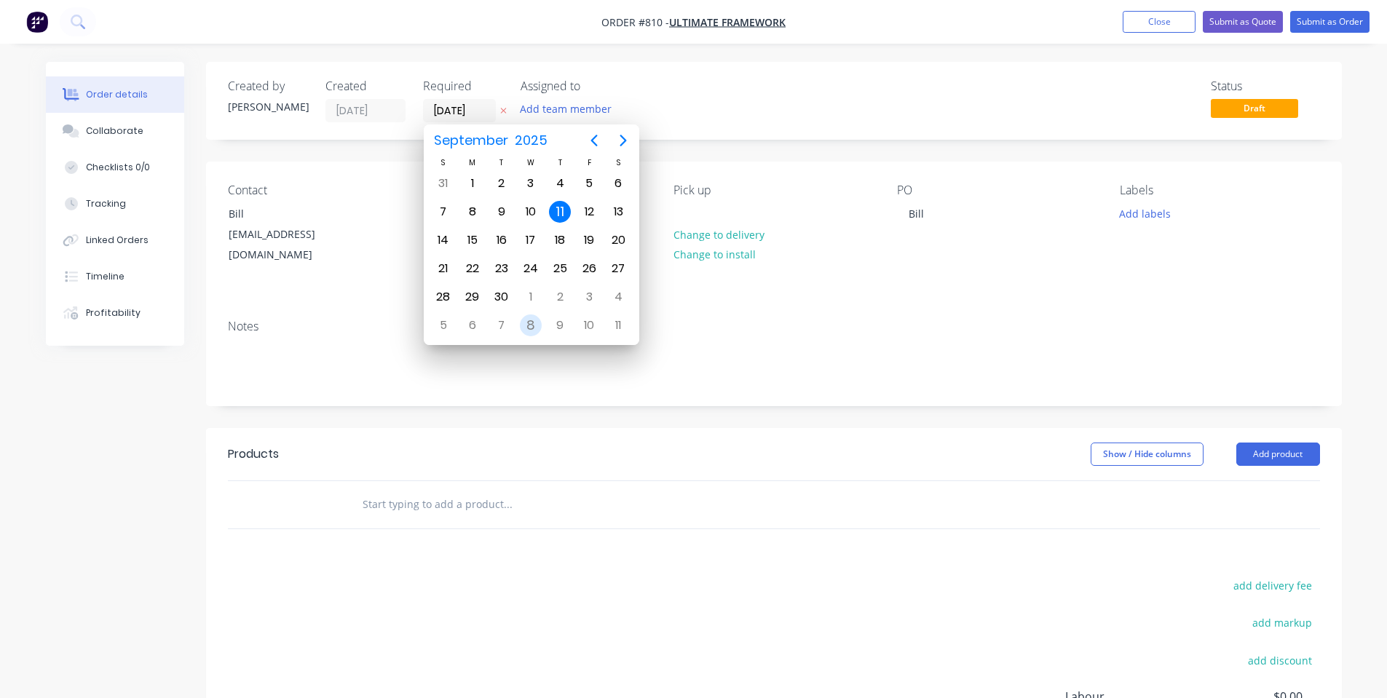
click at [521, 328] on div "8" at bounding box center [531, 326] width 22 height 22
type input "[DATE]"
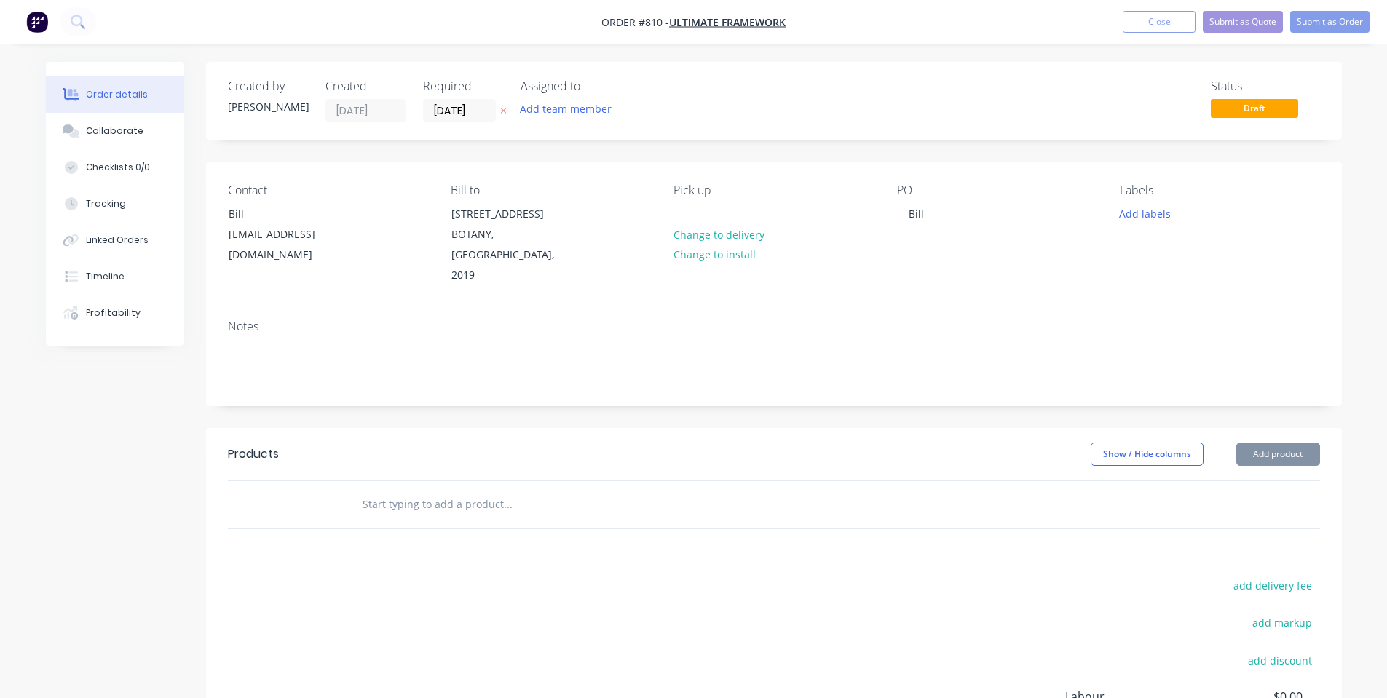
scroll to position [0, 0]
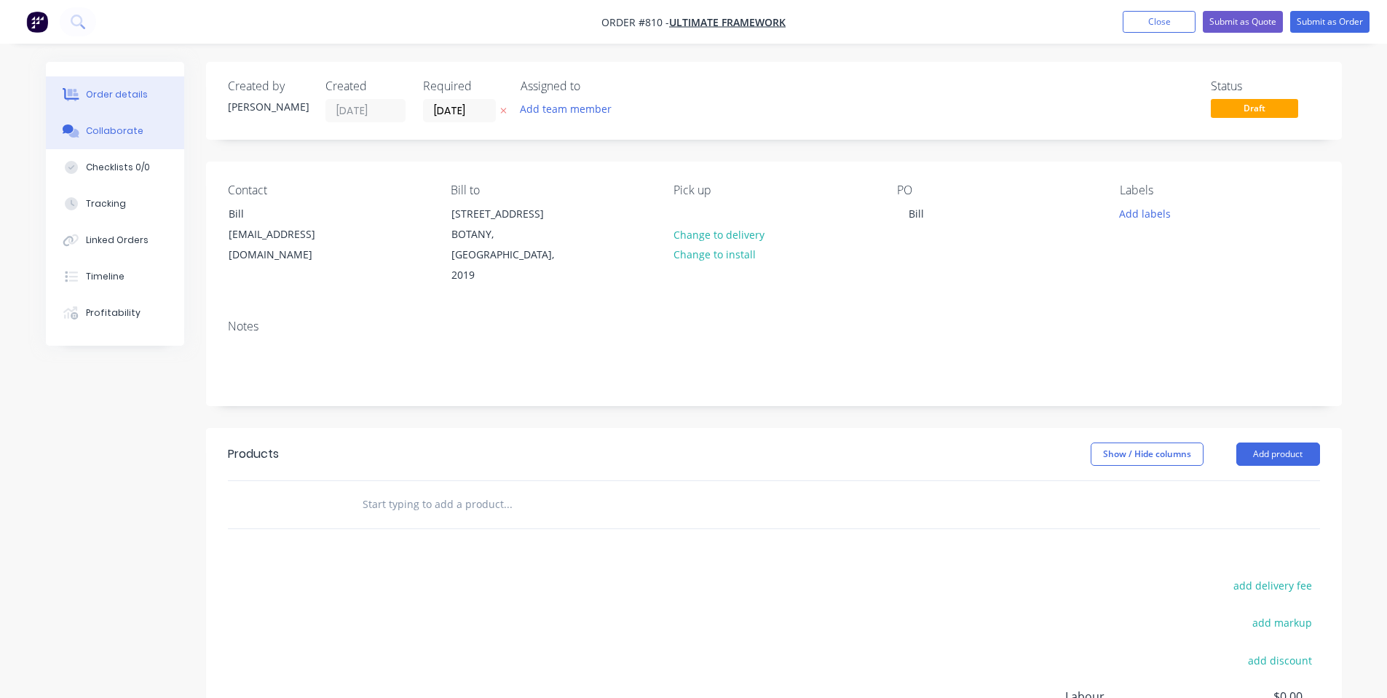
click at [80, 125] on button "Collaborate" at bounding box center [115, 131] width 138 height 36
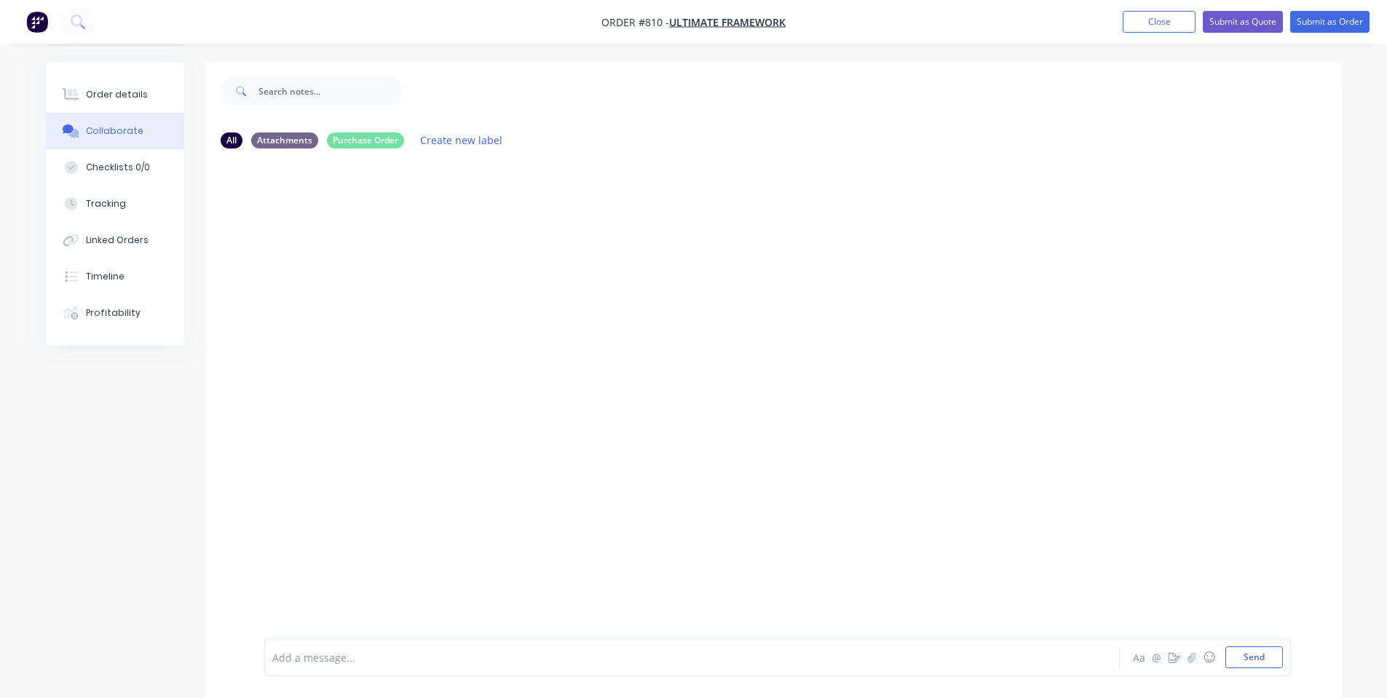
click at [379, 673] on div "Add a message... Aa @ ☺ Send" at bounding box center [777, 658] width 1027 height 38
click at [360, 654] on div at bounding box center [651, 657] width 757 height 15
click at [108, 78] on button "Order details" at bounding box center [115, 94] width 138 height 36
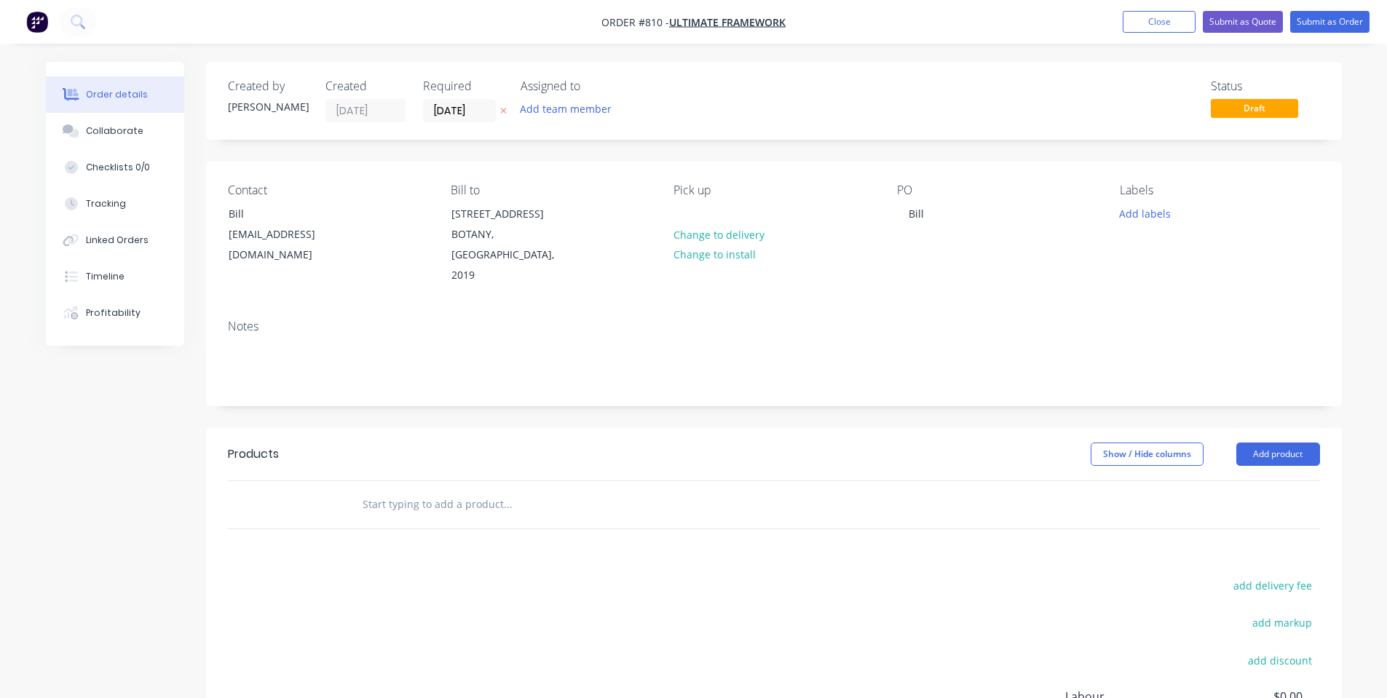
click at [459, 490] on input "text" at bounding box center [507, 504] width 291 height 29
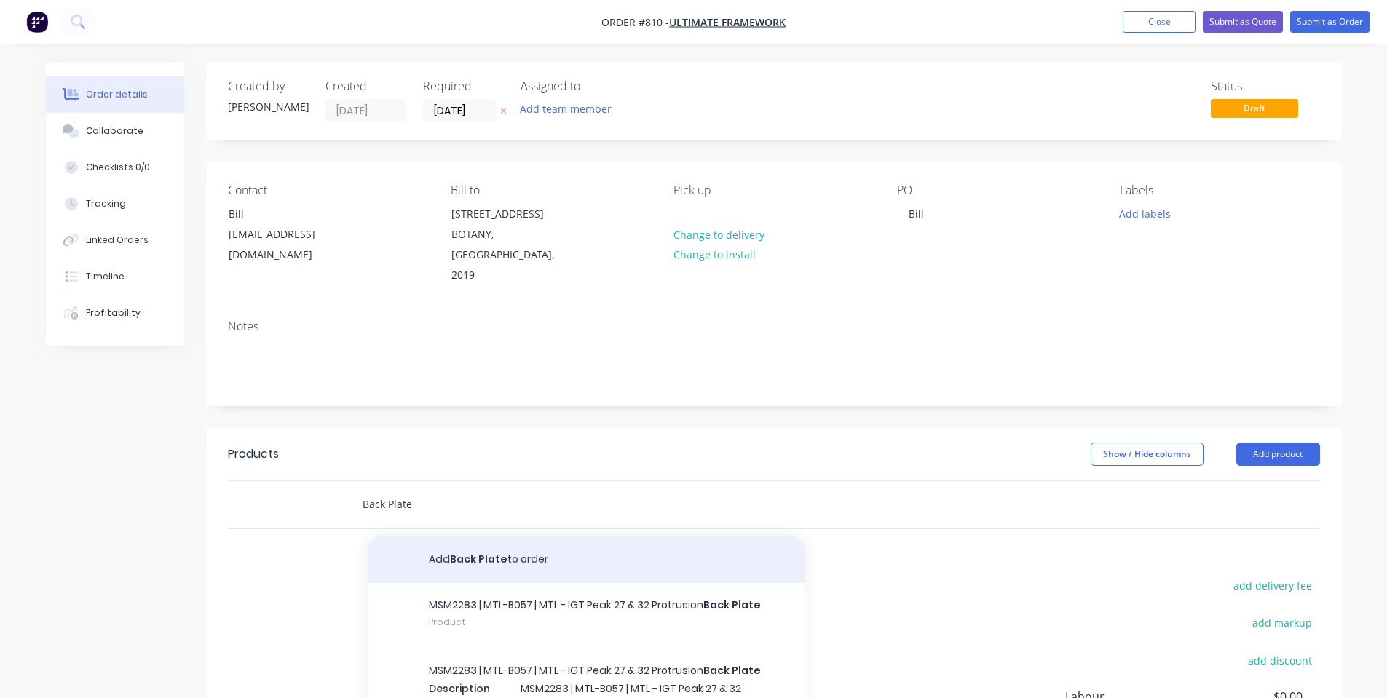
type input "Back Plate"
click at [499, 552] on button "Add Back Plate to order" at bounding box center [586, 560] width 437 height 47
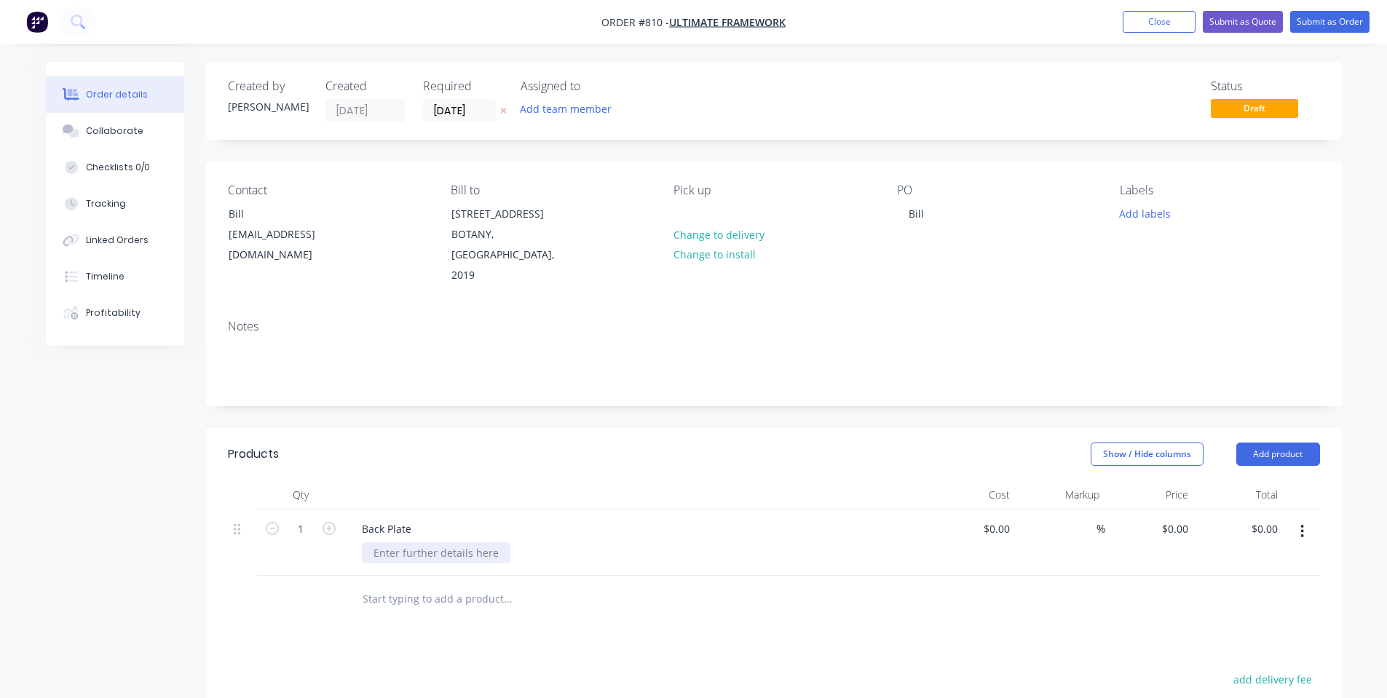
click at [475, 542] on div at bounding box center [436, 552] width 149 height 21
click at [475, 542] on div "15mm Lip" at bounding box center [641, 552] width 559 height 21
click at [1180, 518] on input "0" at bounding box center [1185, 528] width 17 height 21
type input "$60.00"
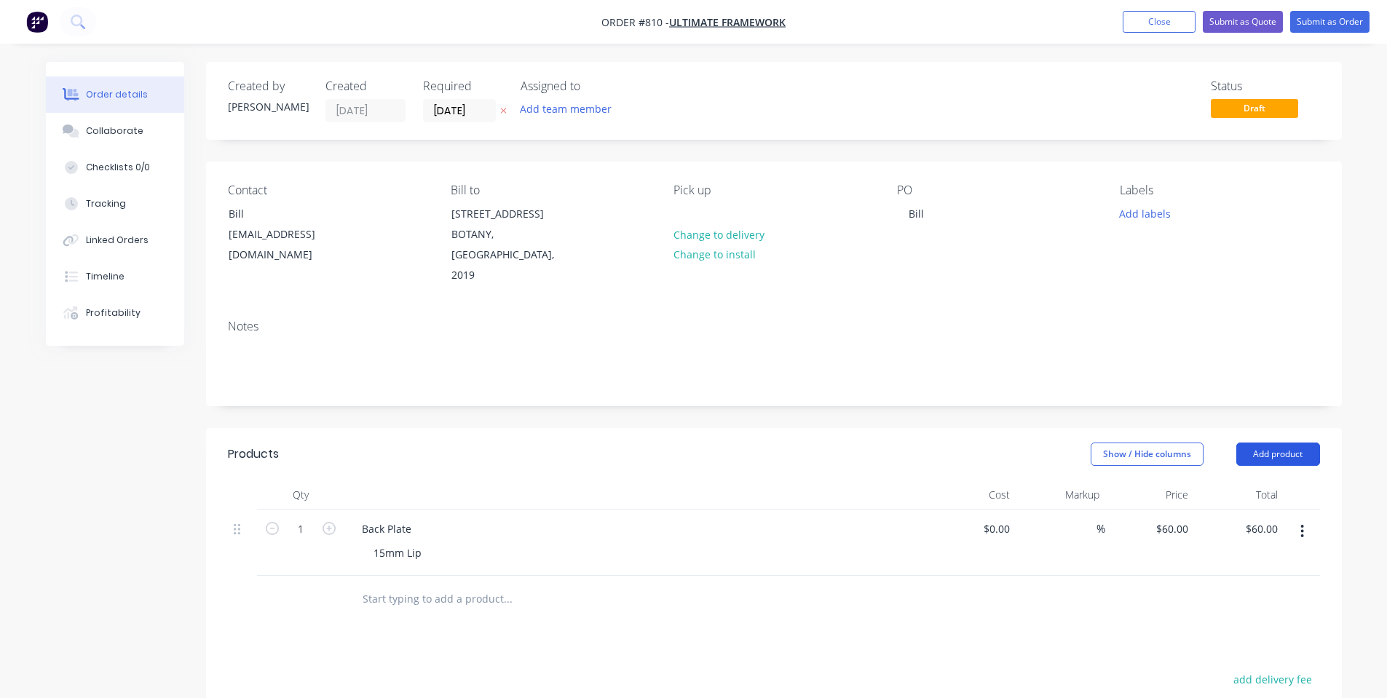
click at [1287, 443] on button "Add product" at bounding box center [1278, 454] width 84 height 23
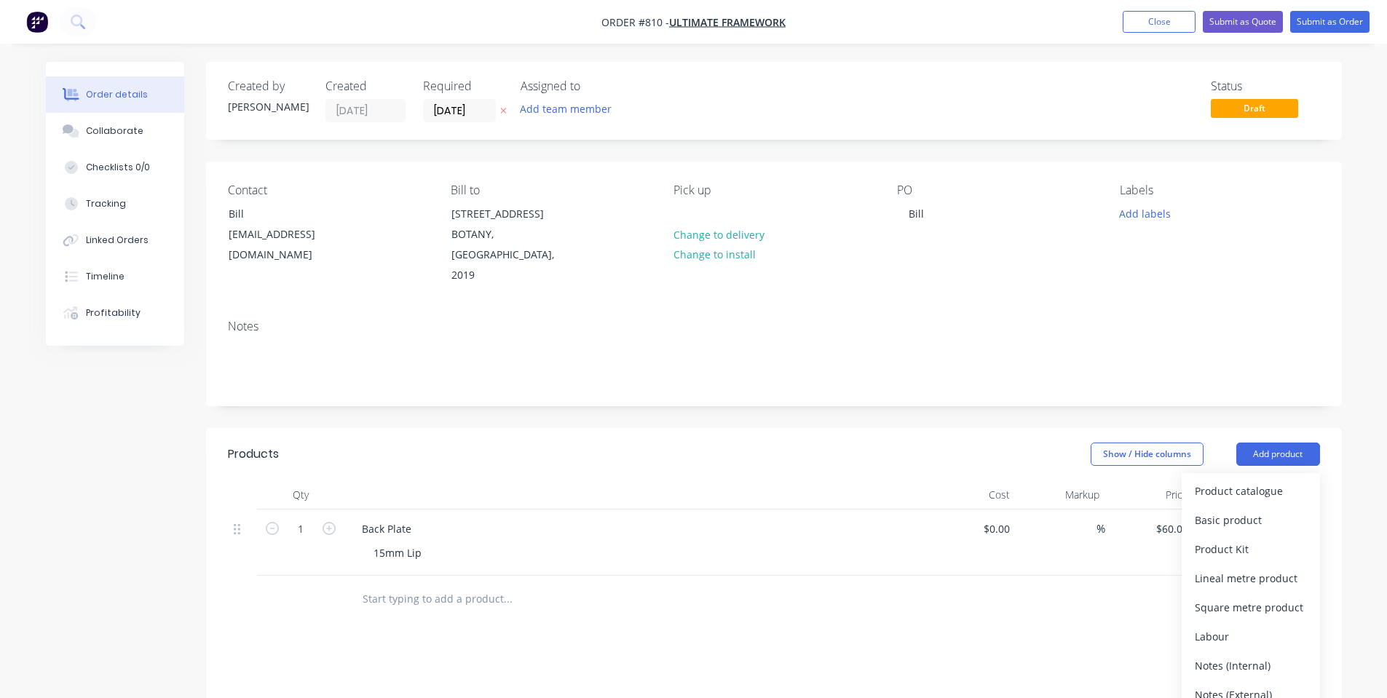
drag, startPoint x: 1268, startPoint y: 648, endPoint x: 1212, endPoint y: 645, distance: 55.4
click at [1263, 655] on div "Notes (Internal)" at bounding box center [1251, 665] width 112 height 21
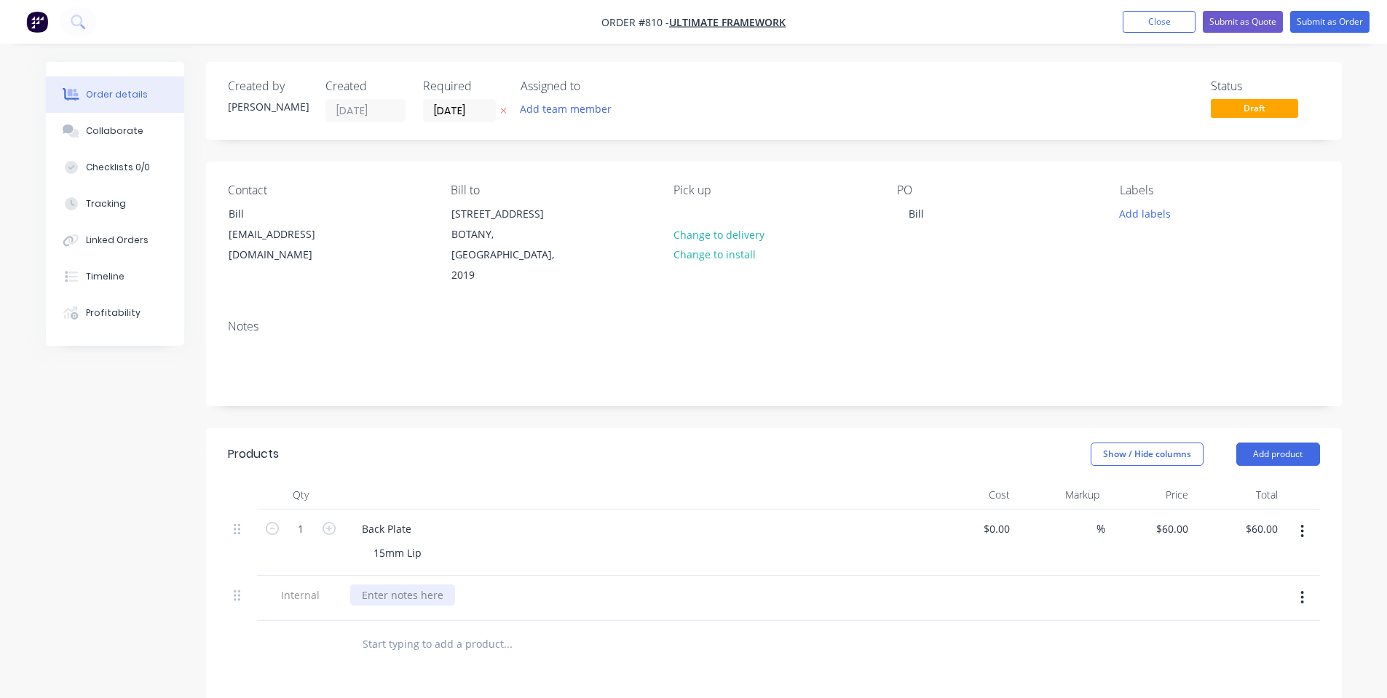
click at [429, 585] on div at bounding box center [402, 595] width 105 height 21
click at [483, 443] on div "Show / Hide columns Add product" at bounding box center [889, 454] width 860 height 23
click at [1345, 18] on button "Submit as Order" at bounding box center [1329, 22] width 79 height 22
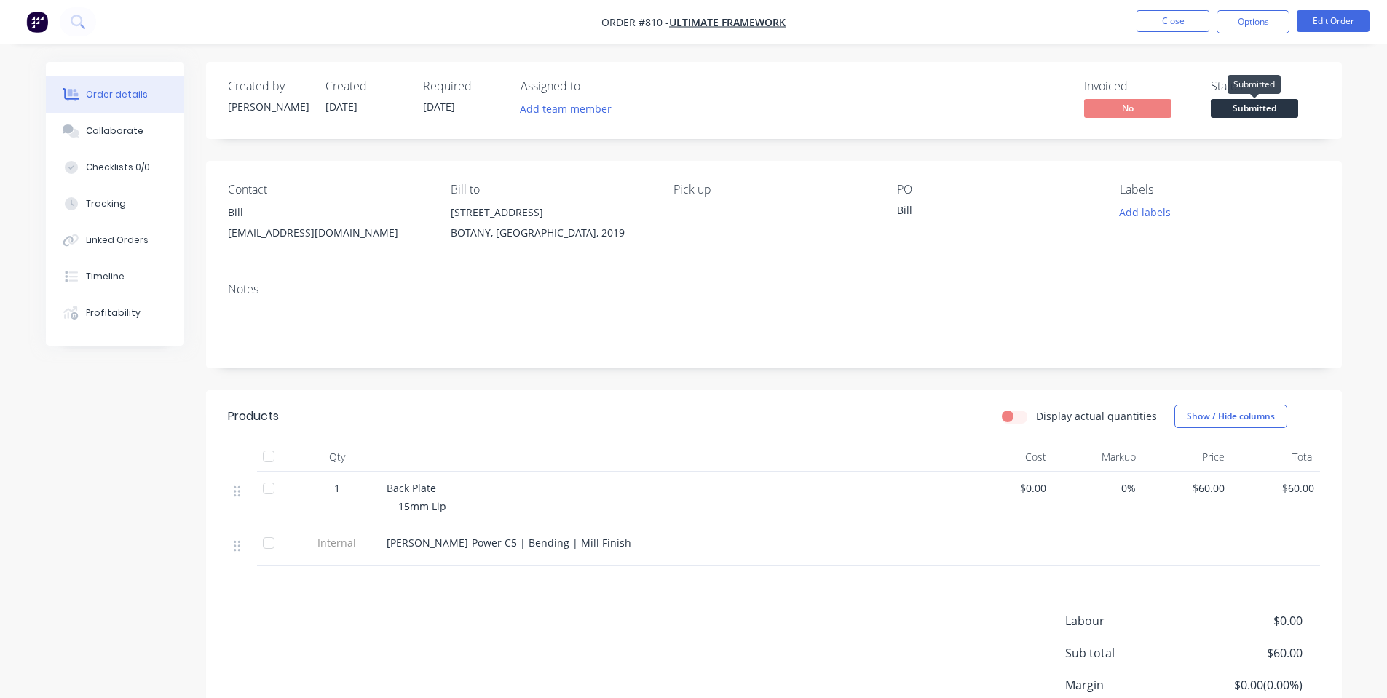
click at [1250, 101] on span "Submitted" at bounding box center [1254, 108] width 87 height 18
click at [868, 291] on div "Notes" at bounding box center [774, 290] width 1092 height 14
click at [440, 510] on span "15mm Lip" at bounding box center [422, 506] width 48 height 14
click at [503, 408] on div "Display actual quantities Show / Hide columns" at bounding box center [889, 416] width 860 height 23
click at [1236, 107] on span "Submitted" at bounding box center [1254, 108] width 87 height 18
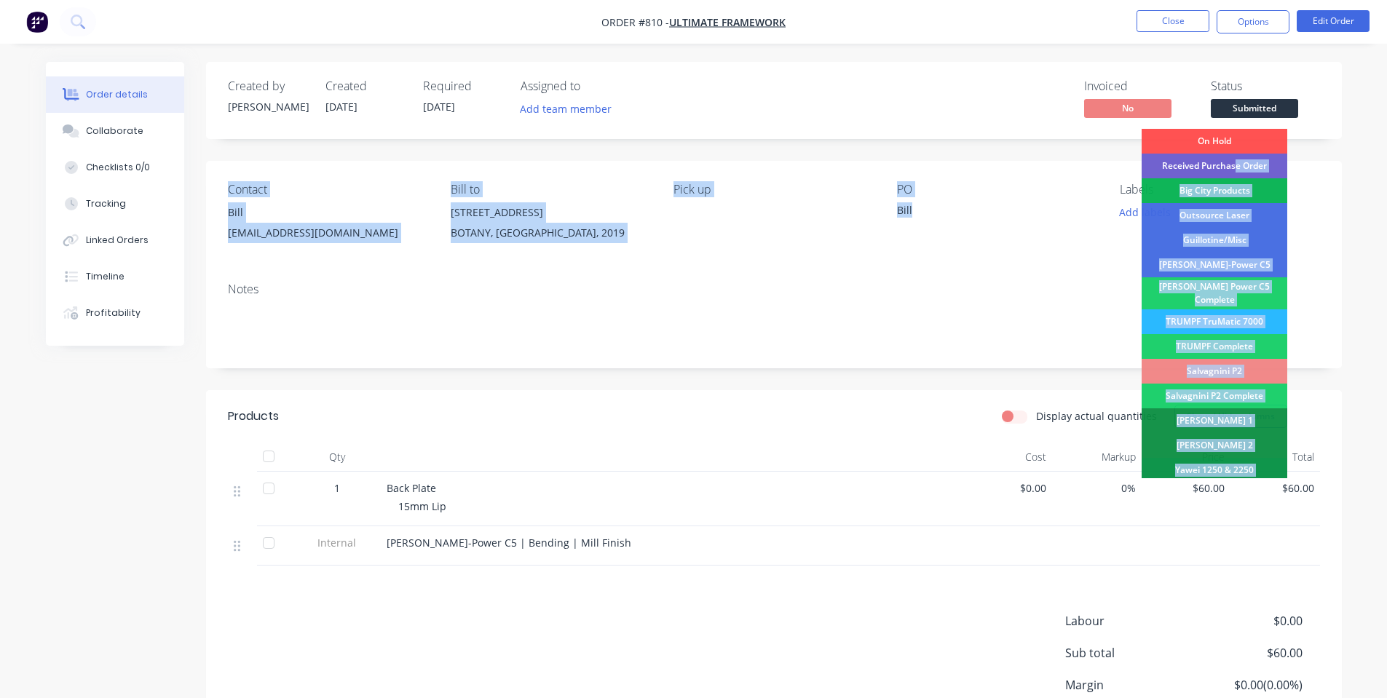
drag, startPoint x: 1236, startPoint y: 166, endPoint x: 998, endPoint y: 205, distance: 240.5
click at [998, 205] on div "Created by [PERSON_NAME] Created [DATE] Required [DATE] Assigned to Add team me…" at bounding box center [774, 432] width 1136 height 741
click at [996, 205] on div "Bill" at bounding box center [988, 212] width 182 height 20
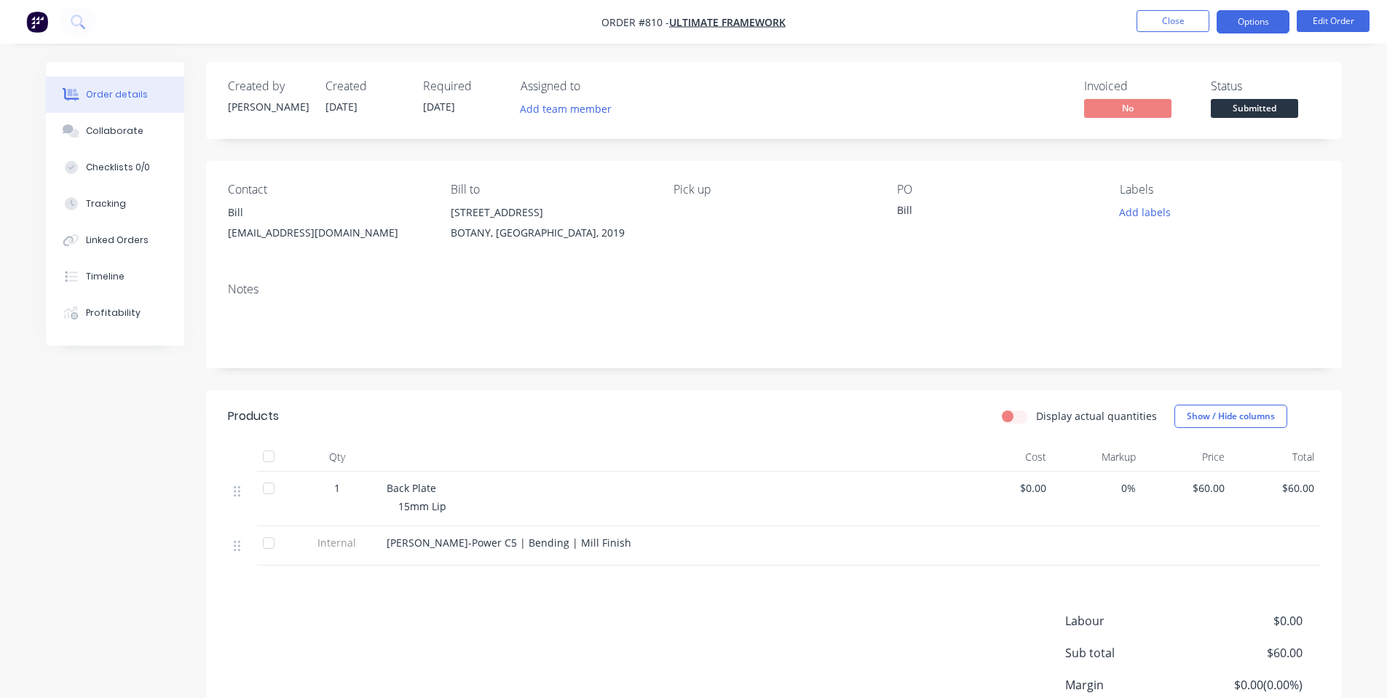
click at [1248, 20] on button "Options" at bounding box center [1253, 21] width 73 height 23
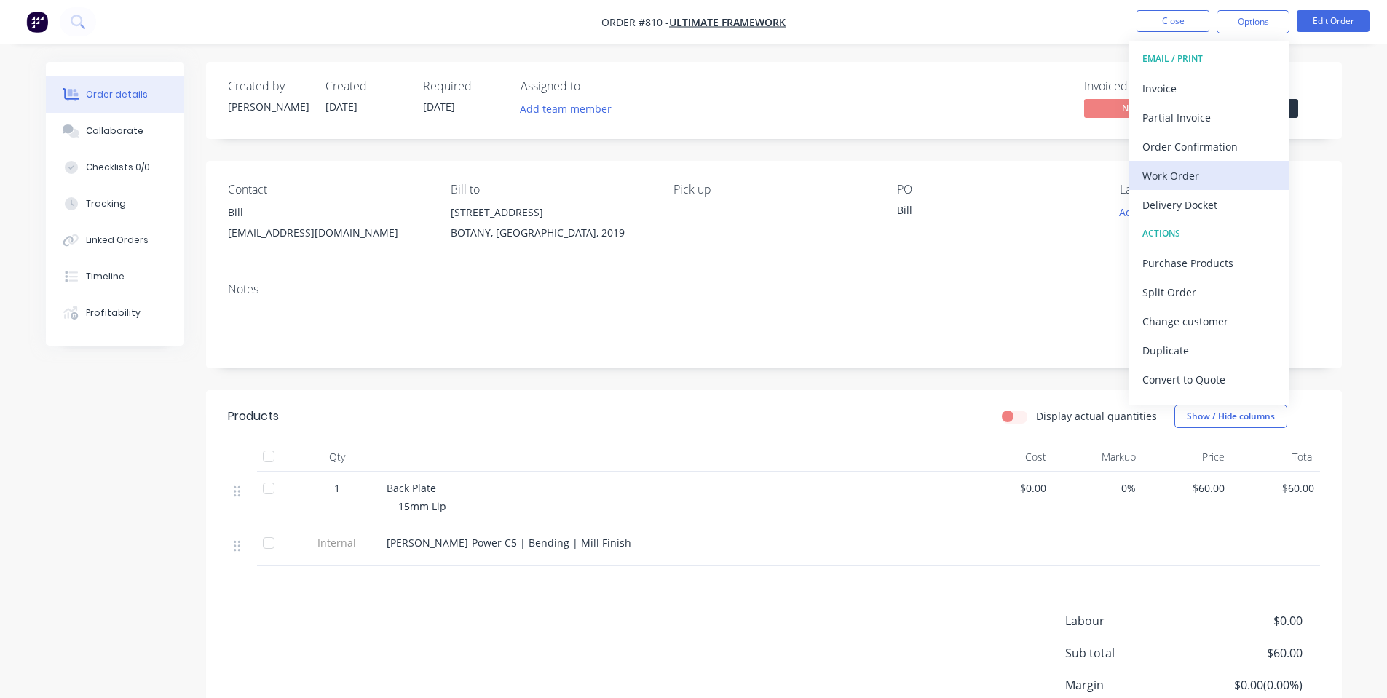
click at [1193, 180] on div "Work Order" at bounding box center [1209, 175] width 134 height 21
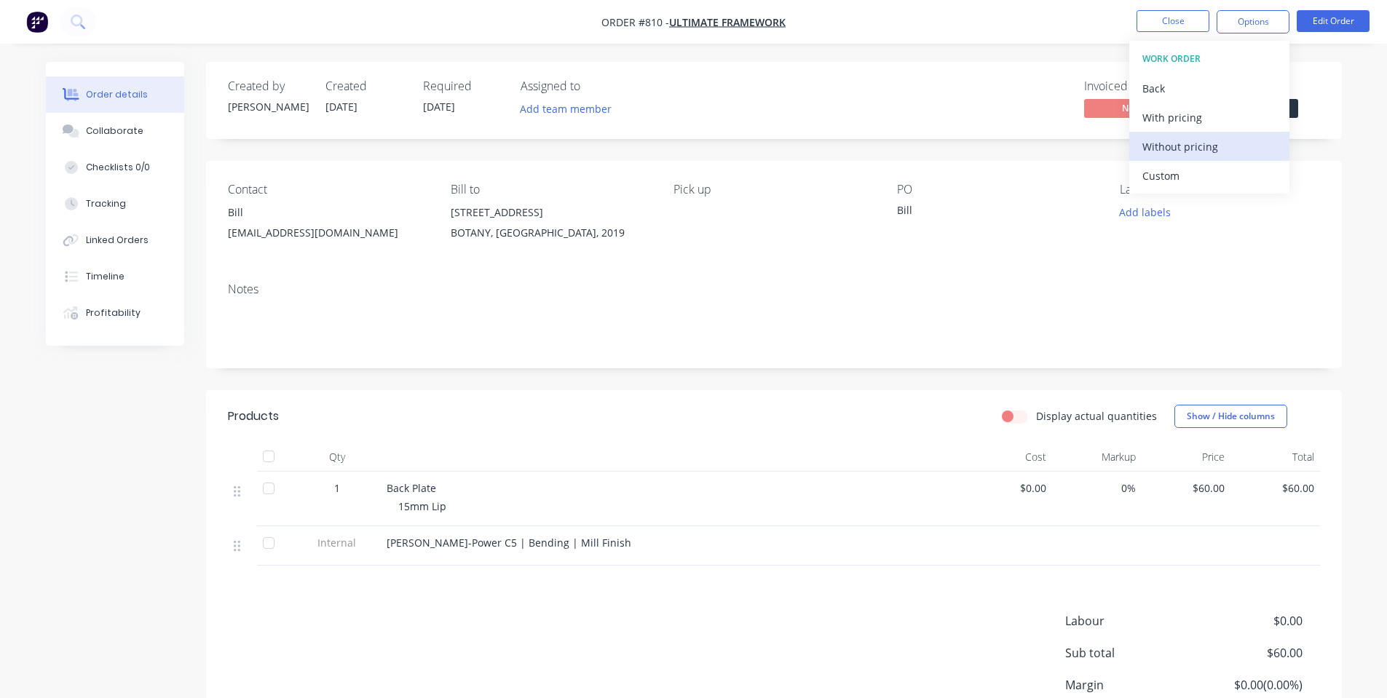
click at [1202, 144] on div "Without pricing" at bounding box center [1209, 146] width 134 height 21
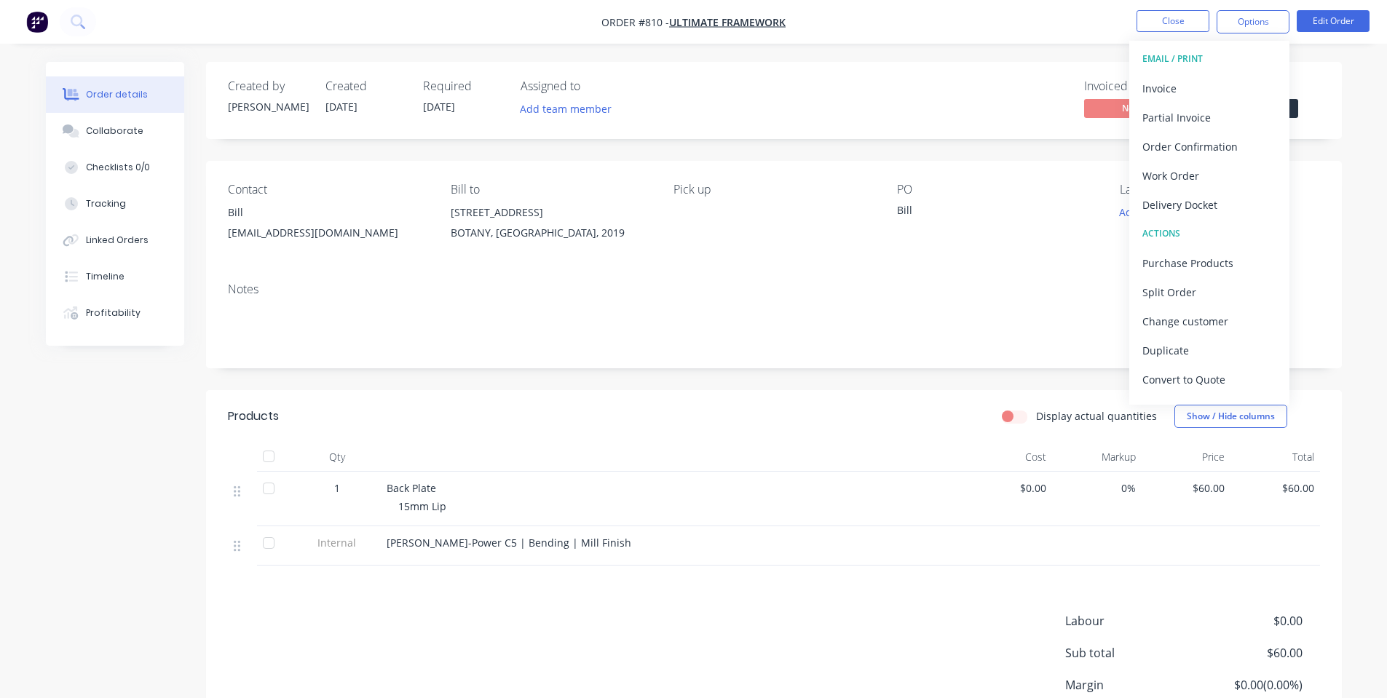
click at [1065, 82] on div "Invoiced No Status Submitted" at bounding box center [993, 100] width 654 height 42
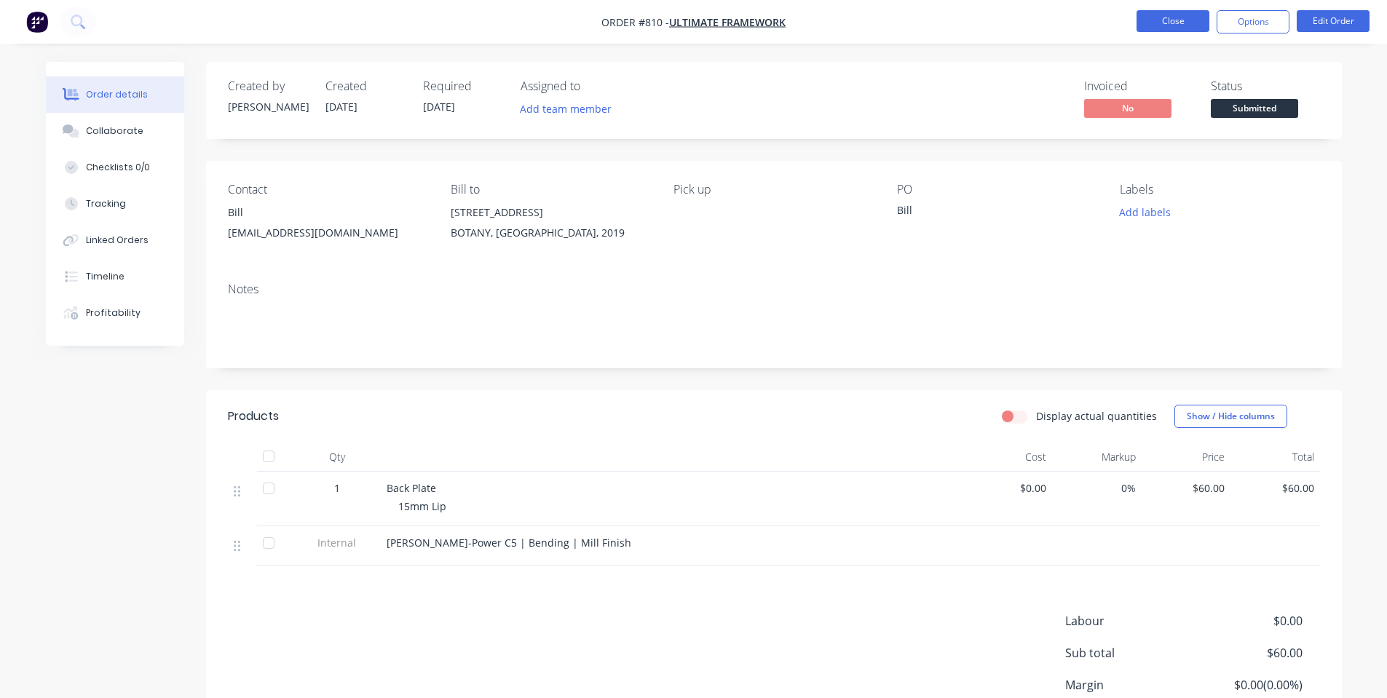
click at [1164, 26] on button "Close" at bounding box center [1173, 21] width 73 height 22
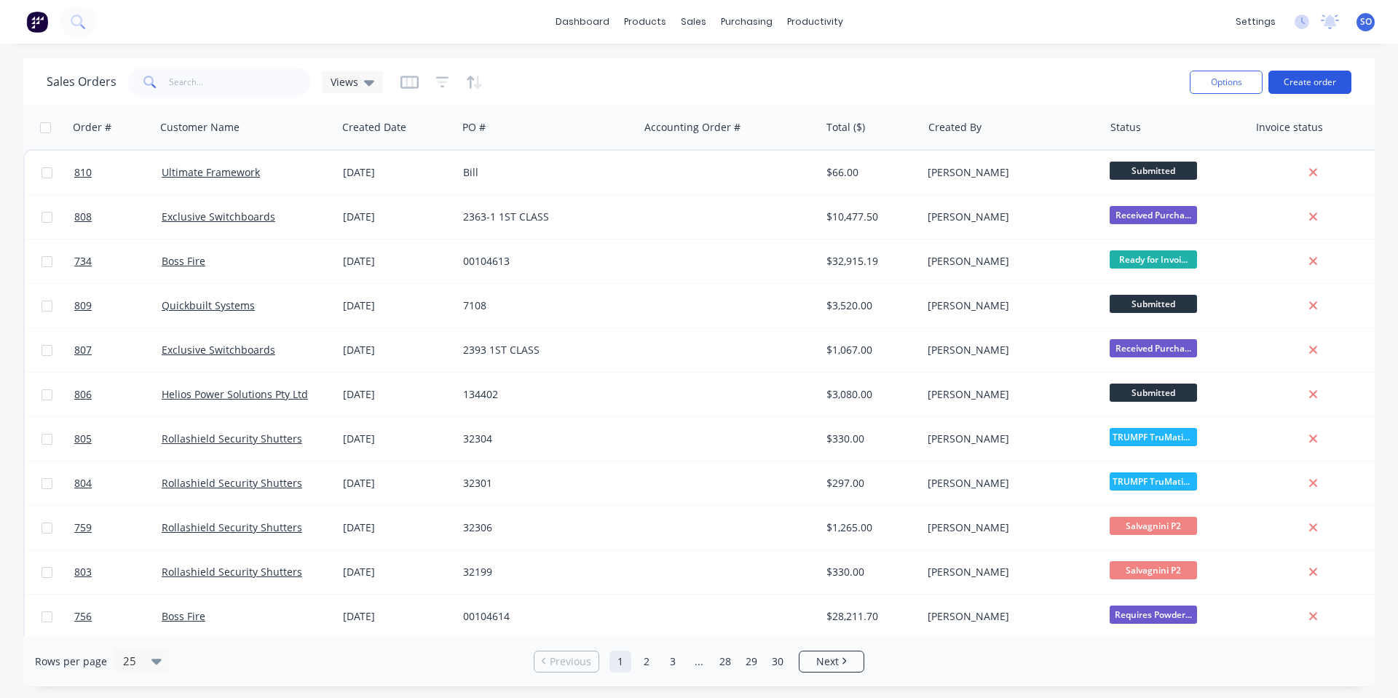
click at [1301, 90] on button "Create order" at bounding box center [1309, 82] width 83 height 23
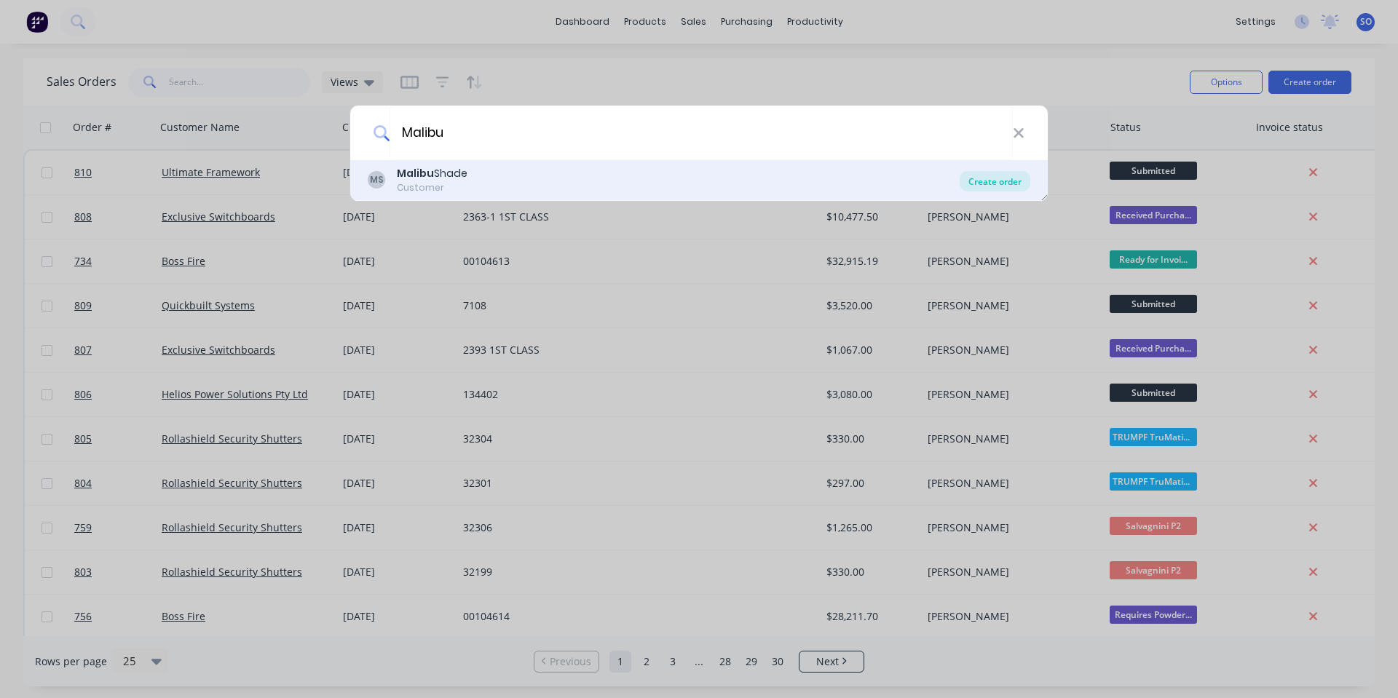
type input "Malibu"
click at [1018, 173] on div "Create order" at bounding box center [995, 181] width 71 height 20
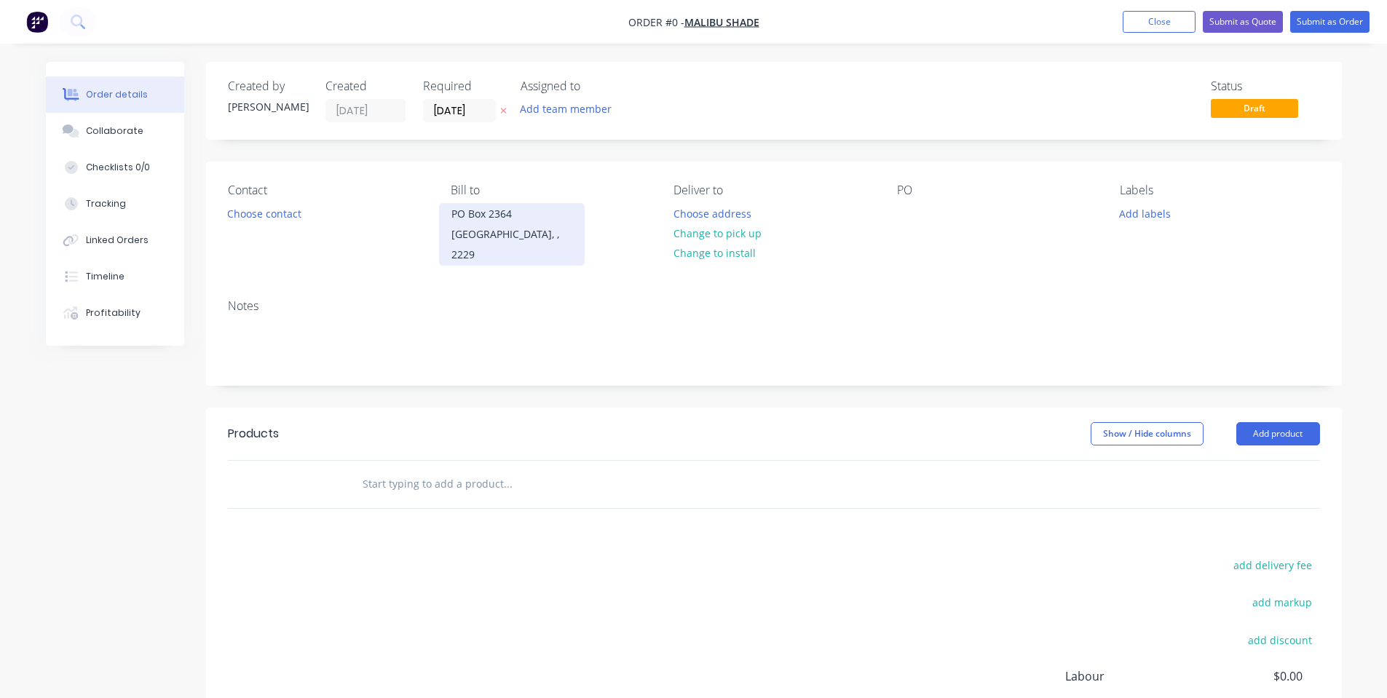
click at [499, 224] on div "[GEOGRAPHIC_DATA], , 2229" at bounding box center [511, 244] width 121 height 41
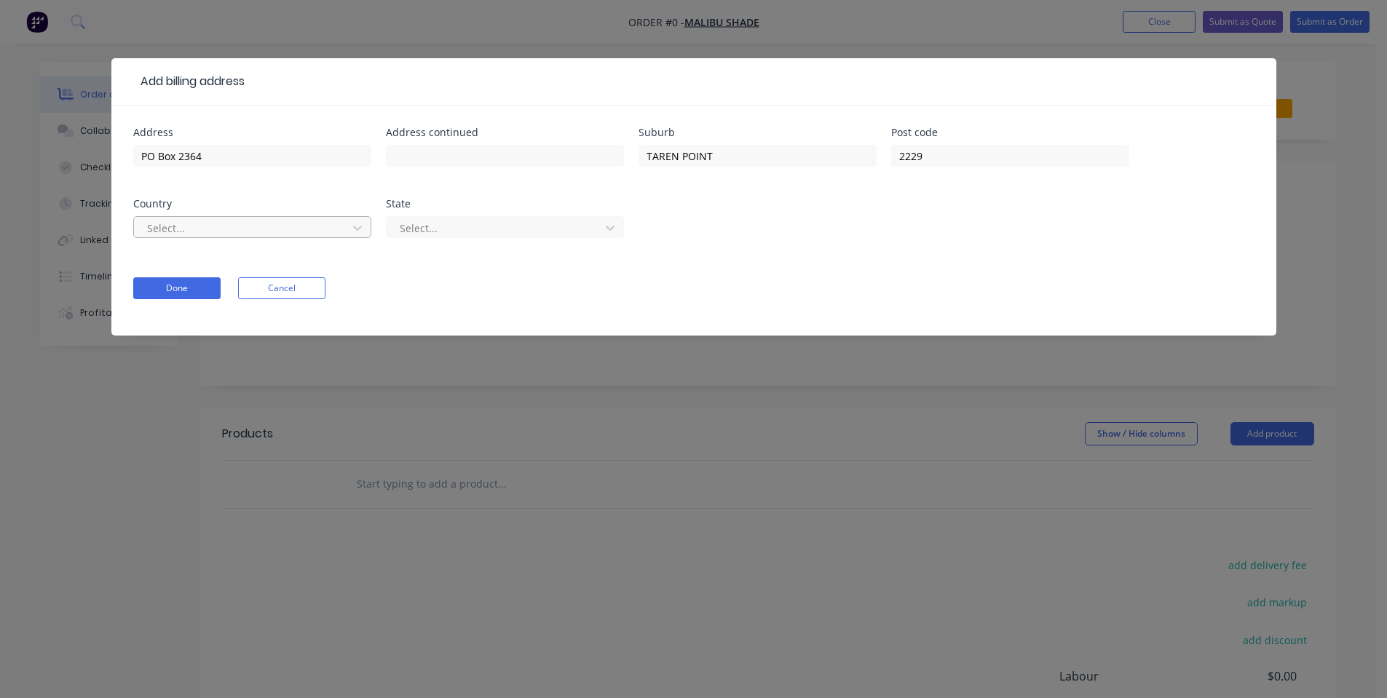
click at [320, 218] on div "Select..." at bounding box center [242, 228] width 203 height 22
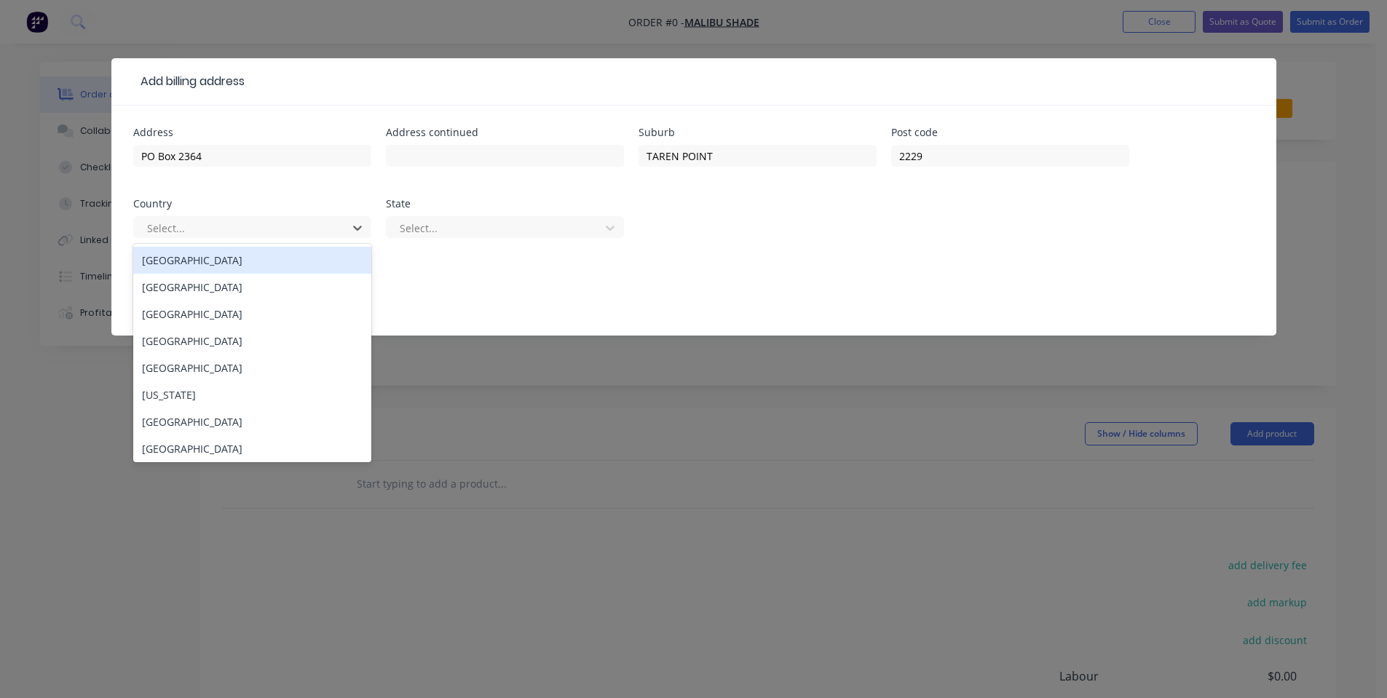
click at [315, 256] on div "[GEOGRAPHIC_DATA]" at bounding box center [252, 260] width 238 height 27
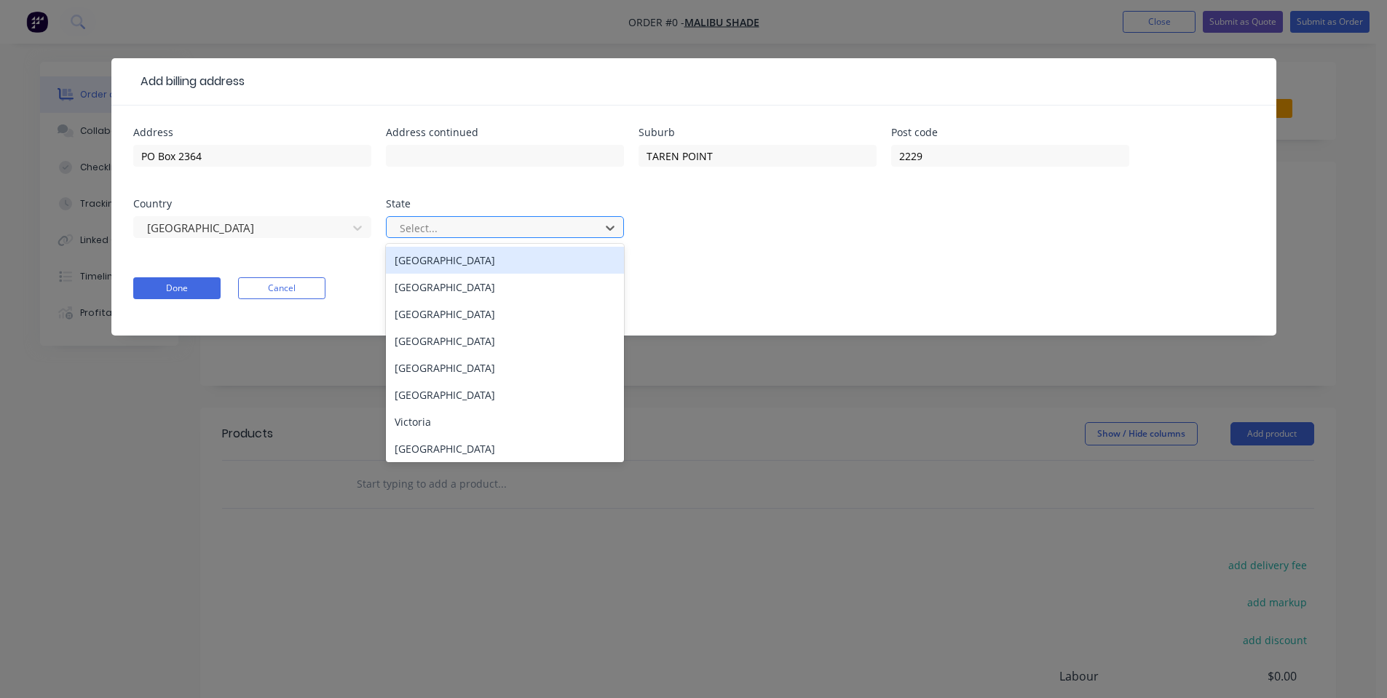
click at [436, 229] on div at bounding box center [495, 228] width 194 height 18
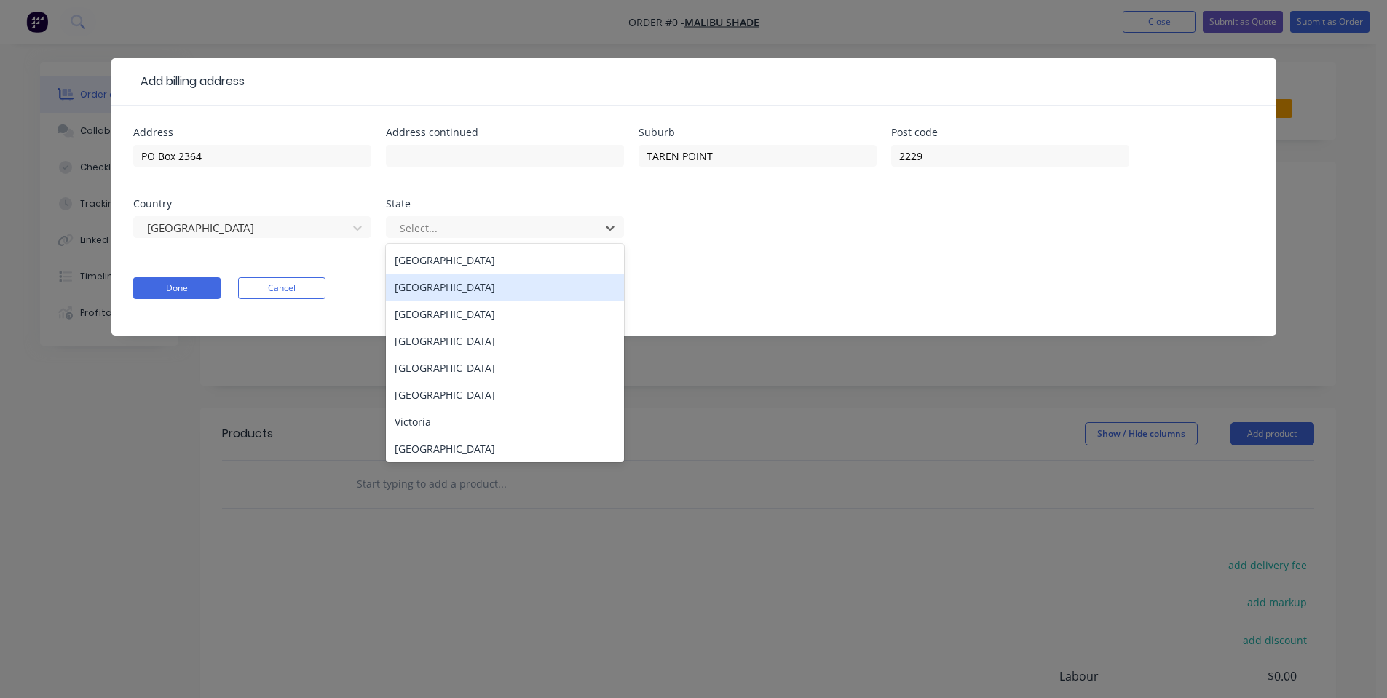
click at [452, 293] on div "[GEOGRAPHIC_DATA]" at bounding box center [505, 287] width 238 height 27
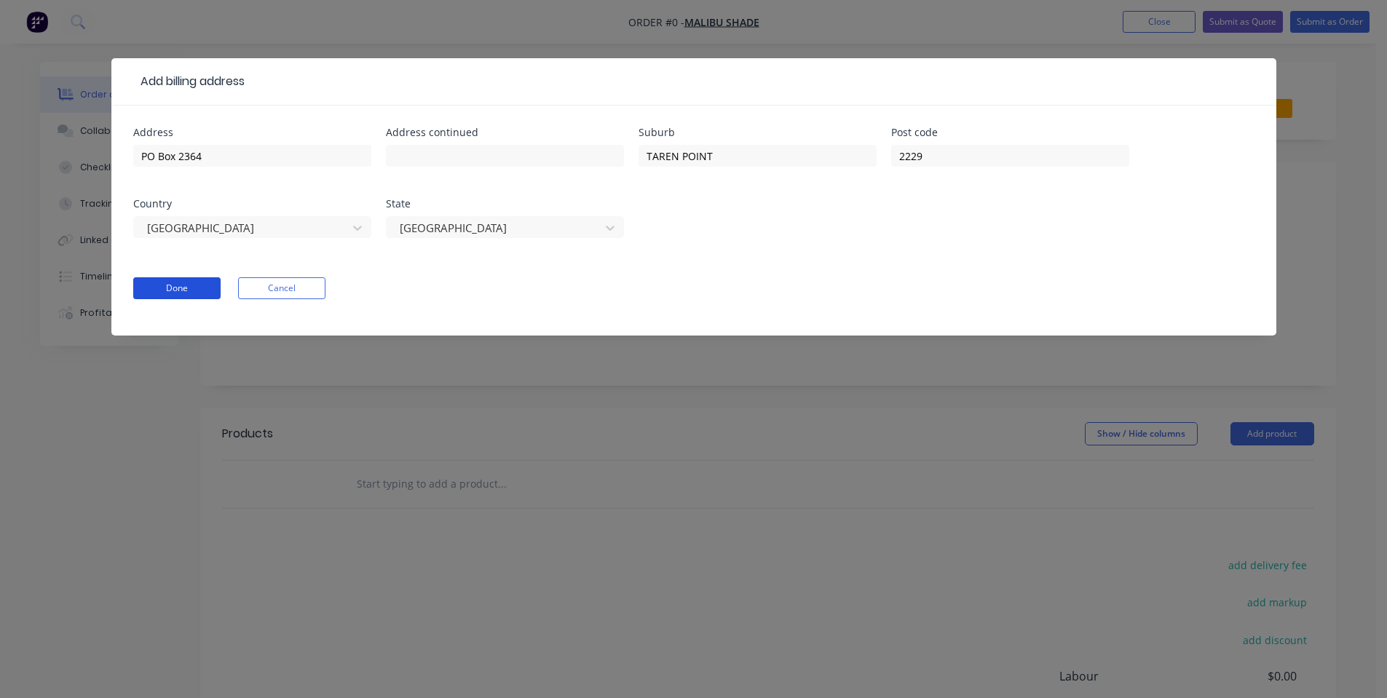
click at [145, 285] on button "Done" at bounding box center [176, 288] width 87 height 22
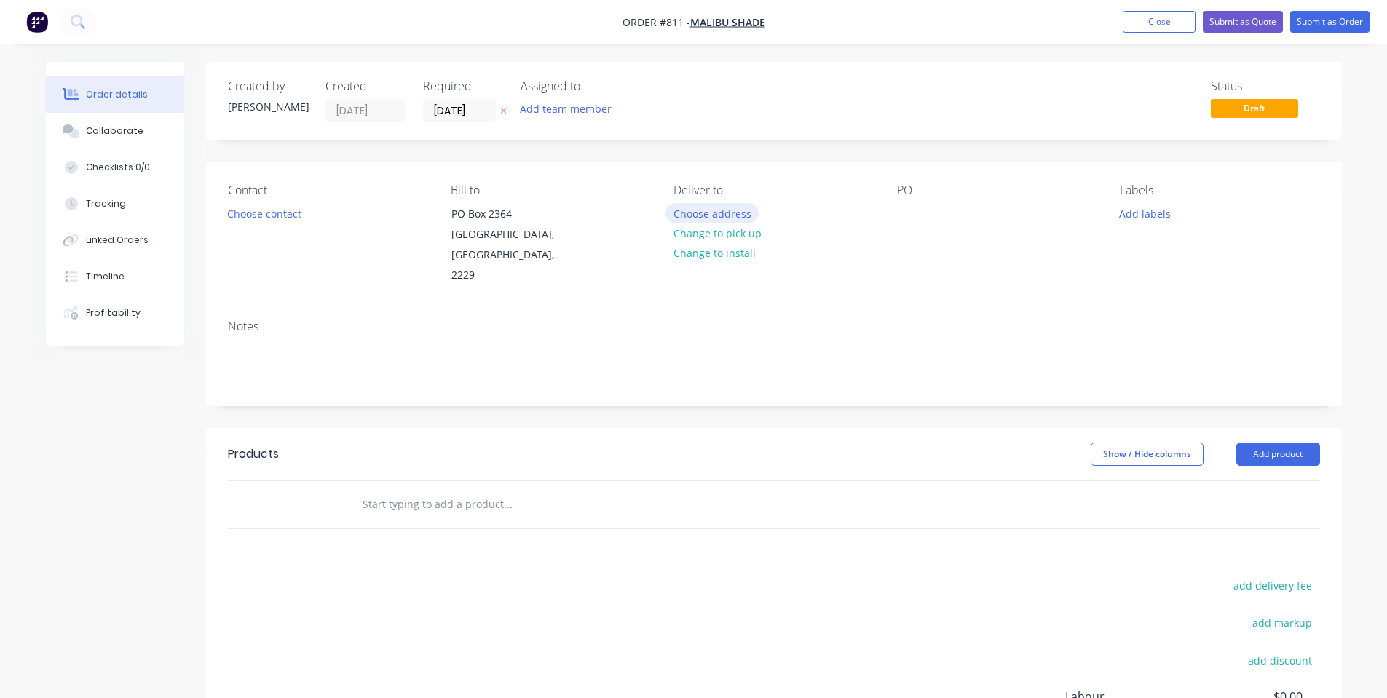
click at [711, 213] on button "Choose address" at bounding box center [712, 213] width 93 height 20
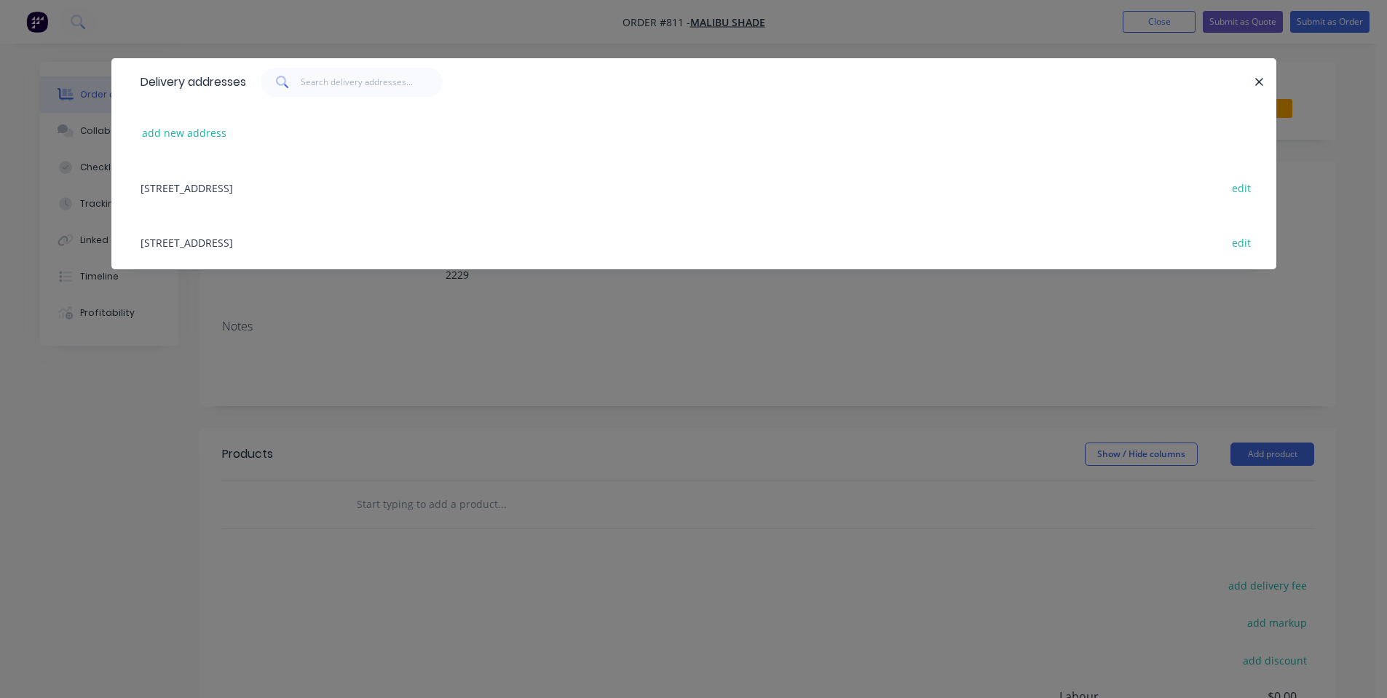
click at [695, 310] on div "Delivery addresses add new address [STREET_ADDRESS] edit" at bounding box center [693, 349] width 1387 height 698
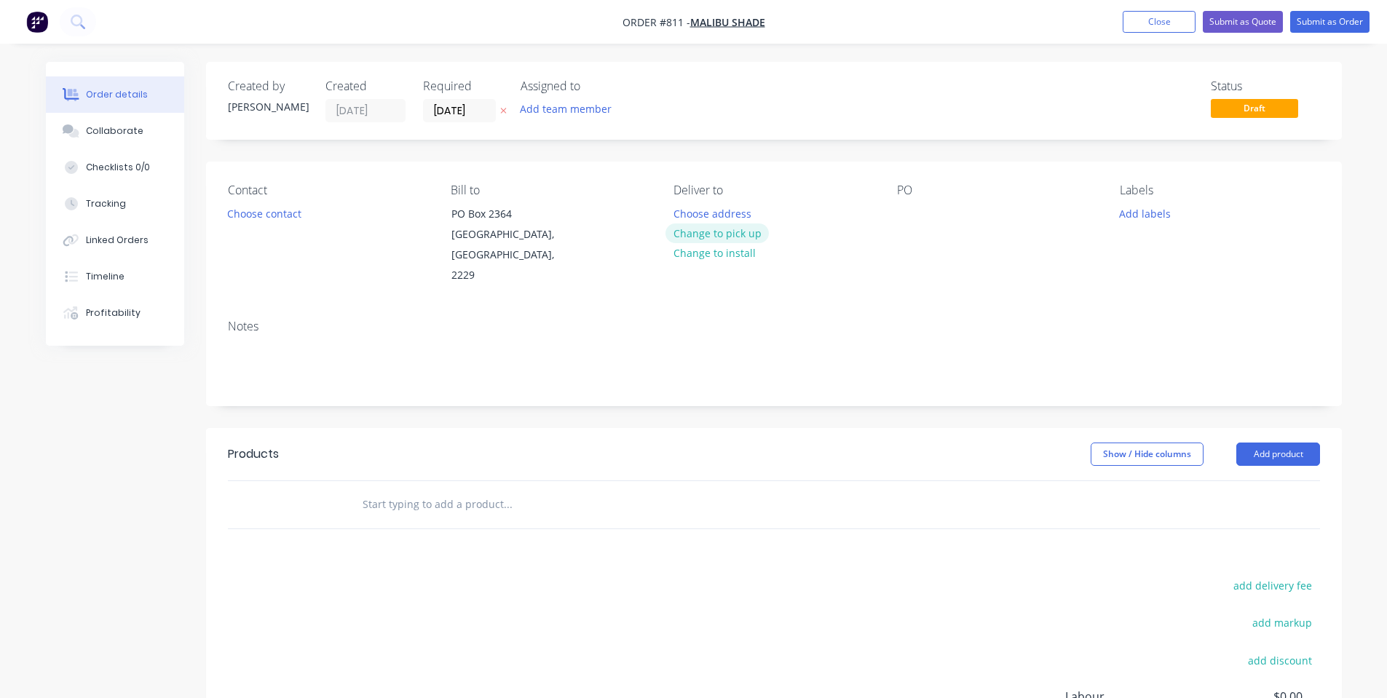
click at [751, 235] on button "Change to pick up" at bounding box center [717, 234] width 103 height 20
click at [301, 223] on button "Choose contact" at bounding box center [264, 213] width 90 height 20
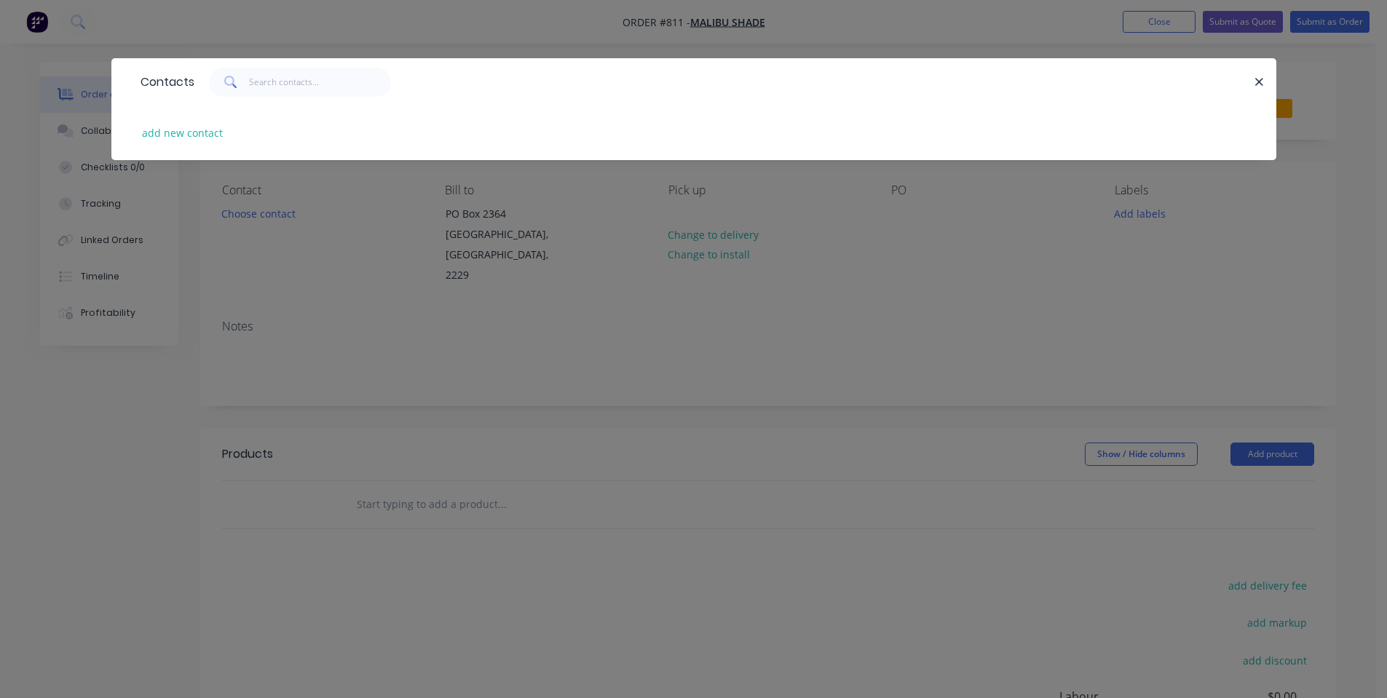
click at [340, 309] on div "Contacts add new contact" at bounding box center [693, 349] width 1387 height 698
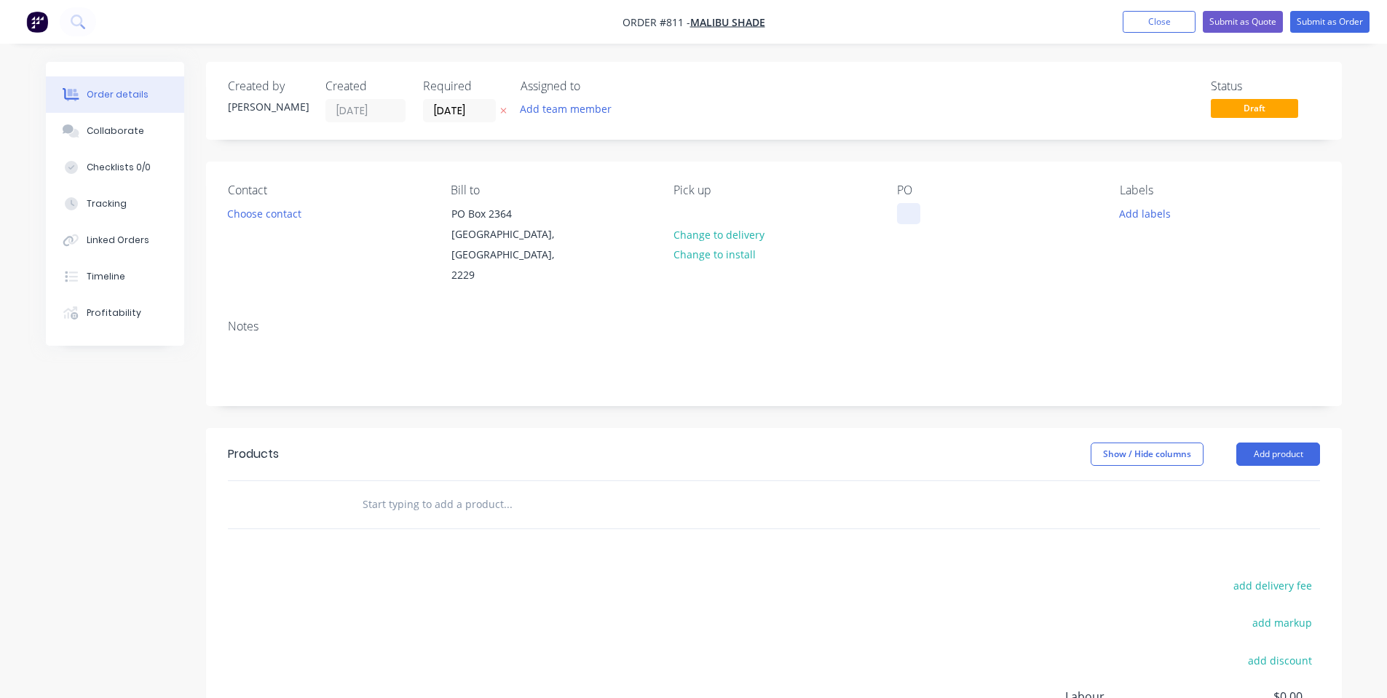
click at [915, 208] on div at bounding box center [908, 213] width 23 height 21
click at [912, 213] on div at bounding box center [908, 213] width 23 height 21
click at [1054, 239] on div "PO 1839" at bounding box center [997, 234] width 200 height 103
click at [1129, 208] on button "Add labels" at bounding box center [1145, 213] width 67 height 20
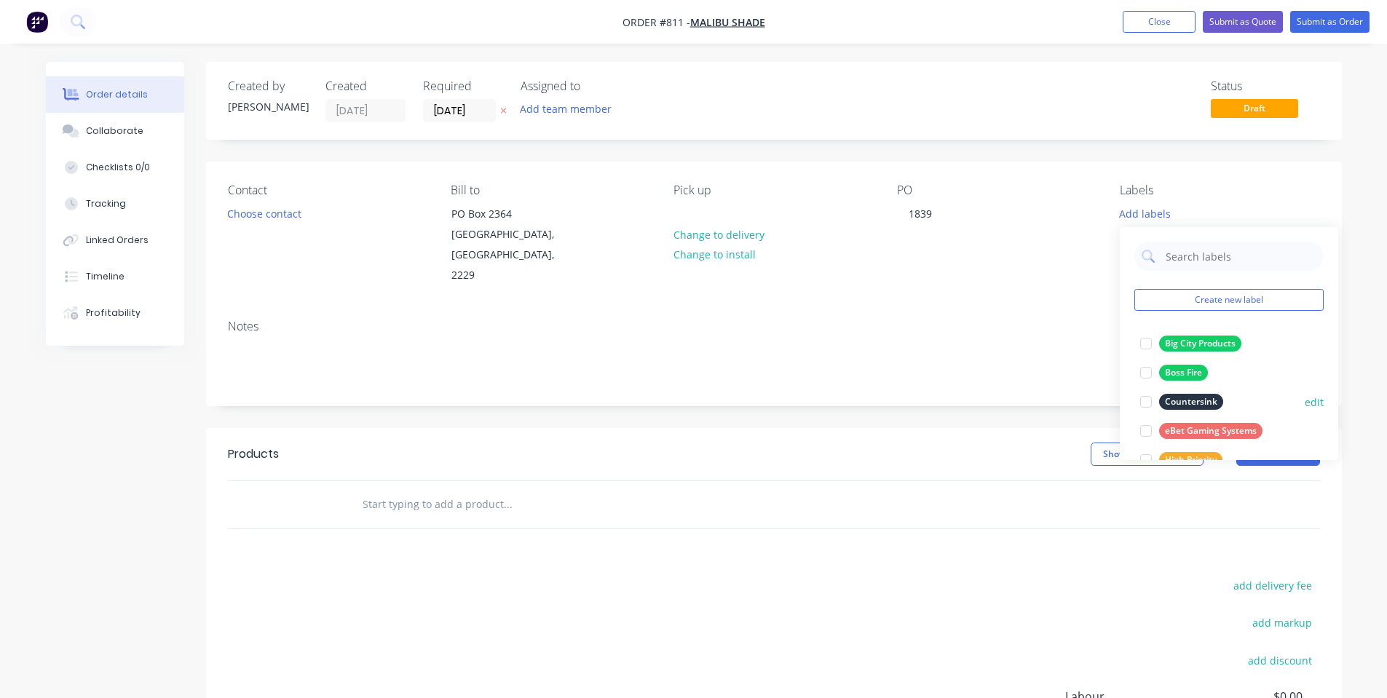
scroll to position [194, 0]
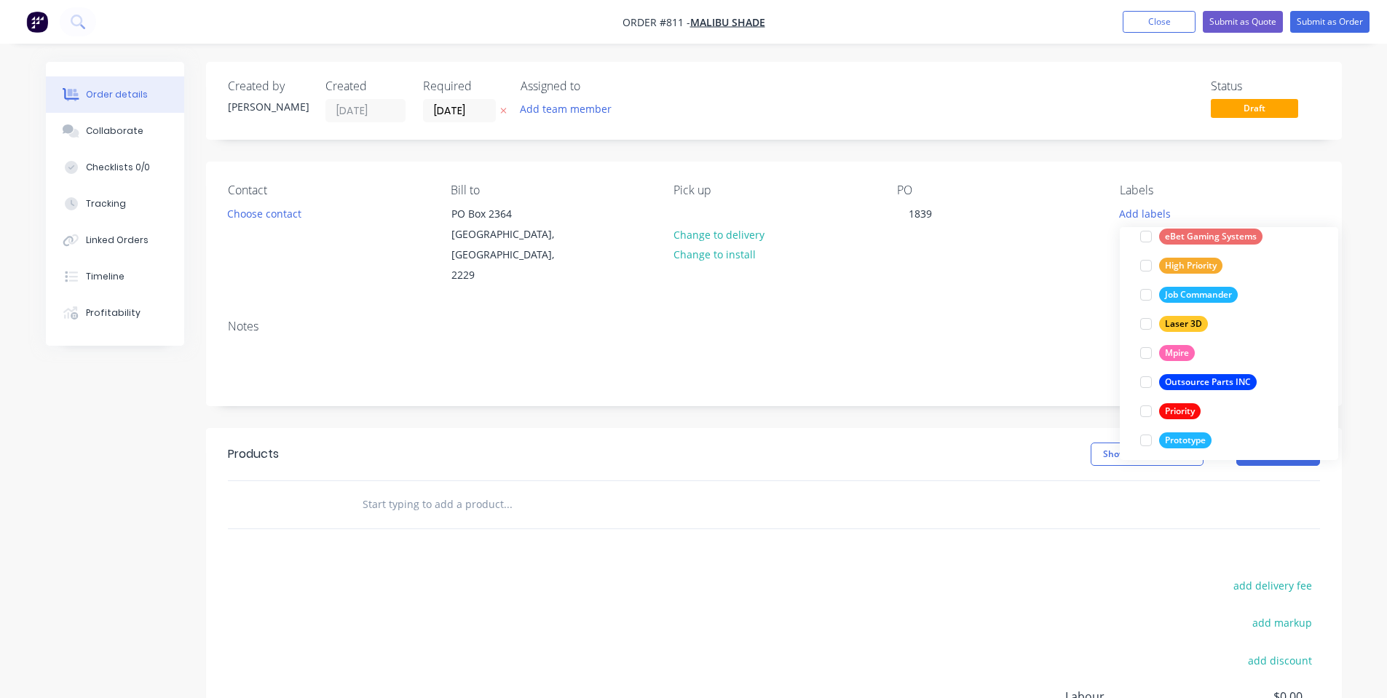
click at [935, 320] on div "Notes" at bounding box center [774, 327] width 1092 height 14
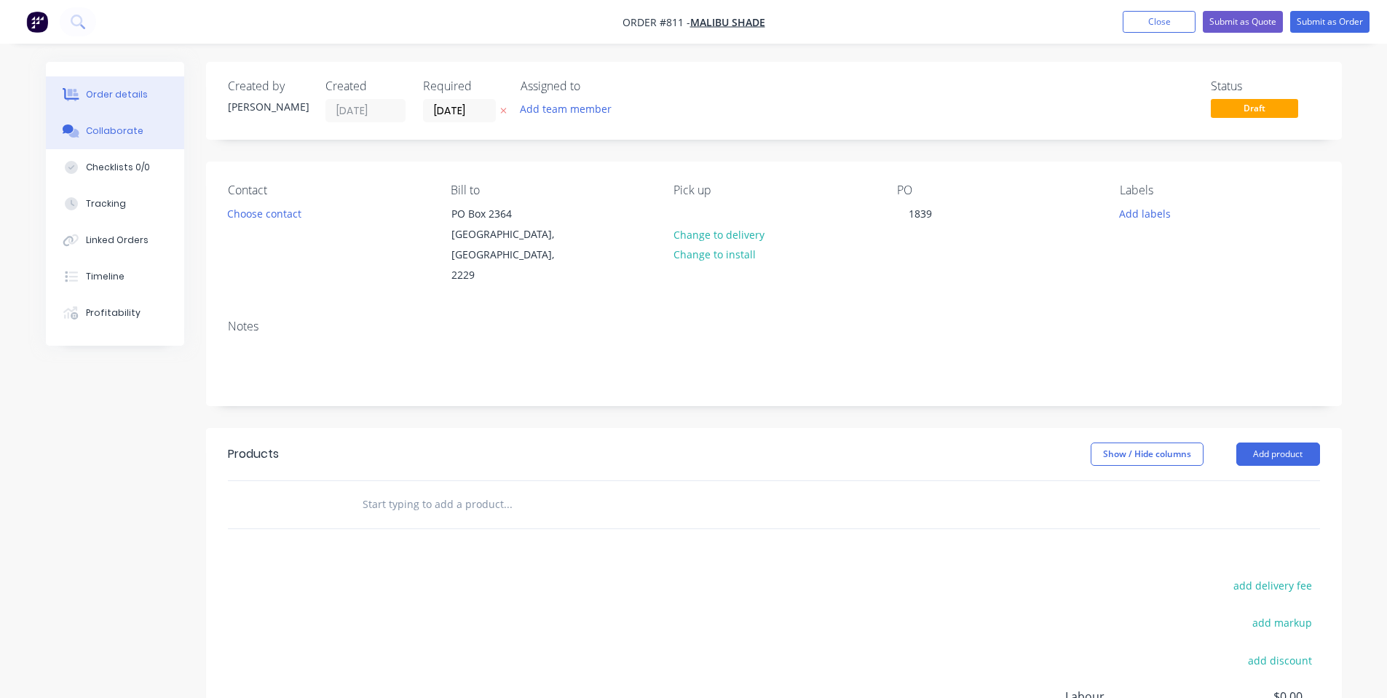
click at [70, 129] on icon at bounding box center [68, 129] width 11 height 9
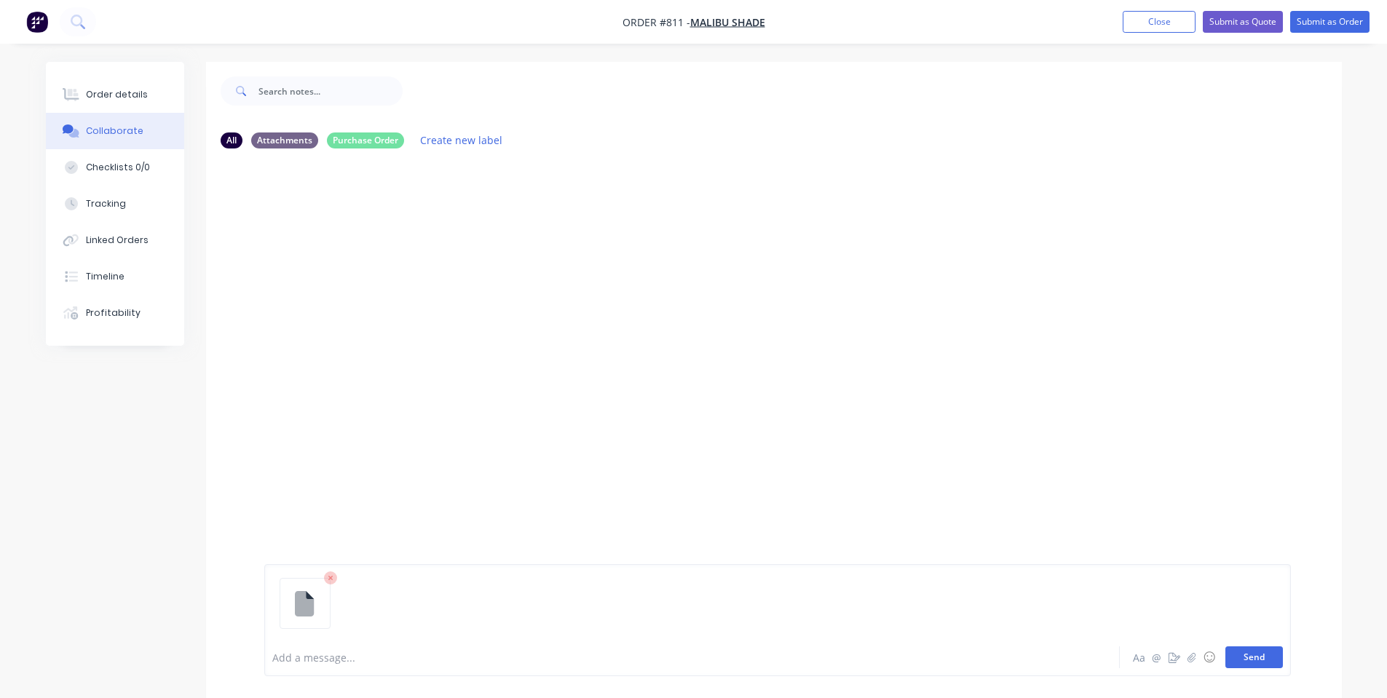
click at [1277, 663] on button "Send" at bounding box center [1254, 658] width 58 height 22
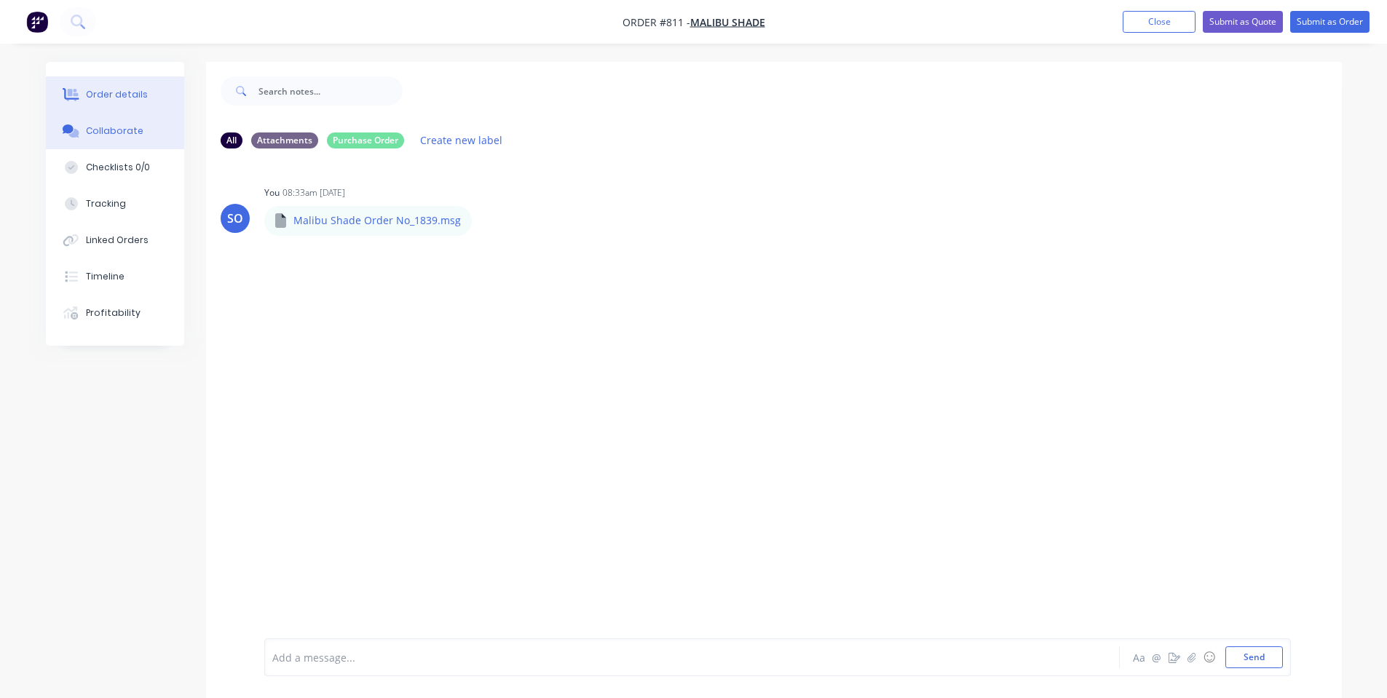
click at [153, 92] on button "Order details" at bounding box center [115, 94] width 138 height 36
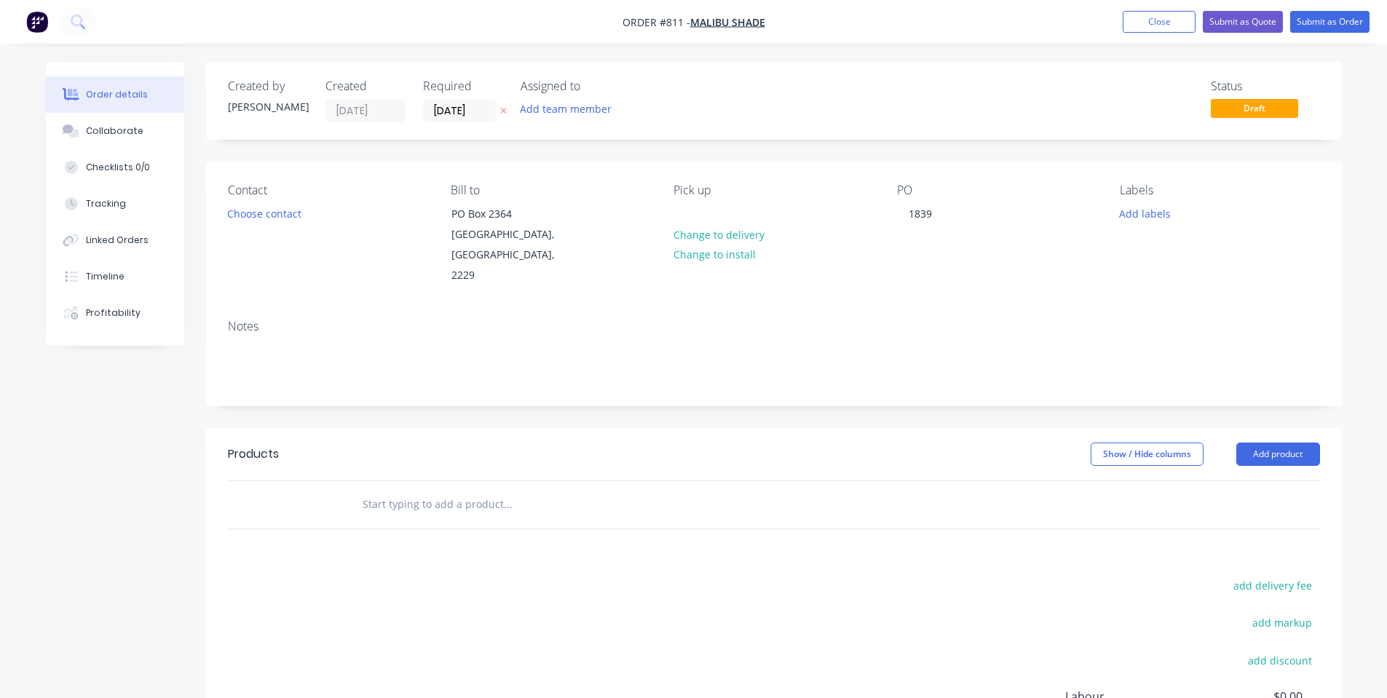
click at [438, 490] on input "text" at bounding box center [507, 504] width 291 height 29
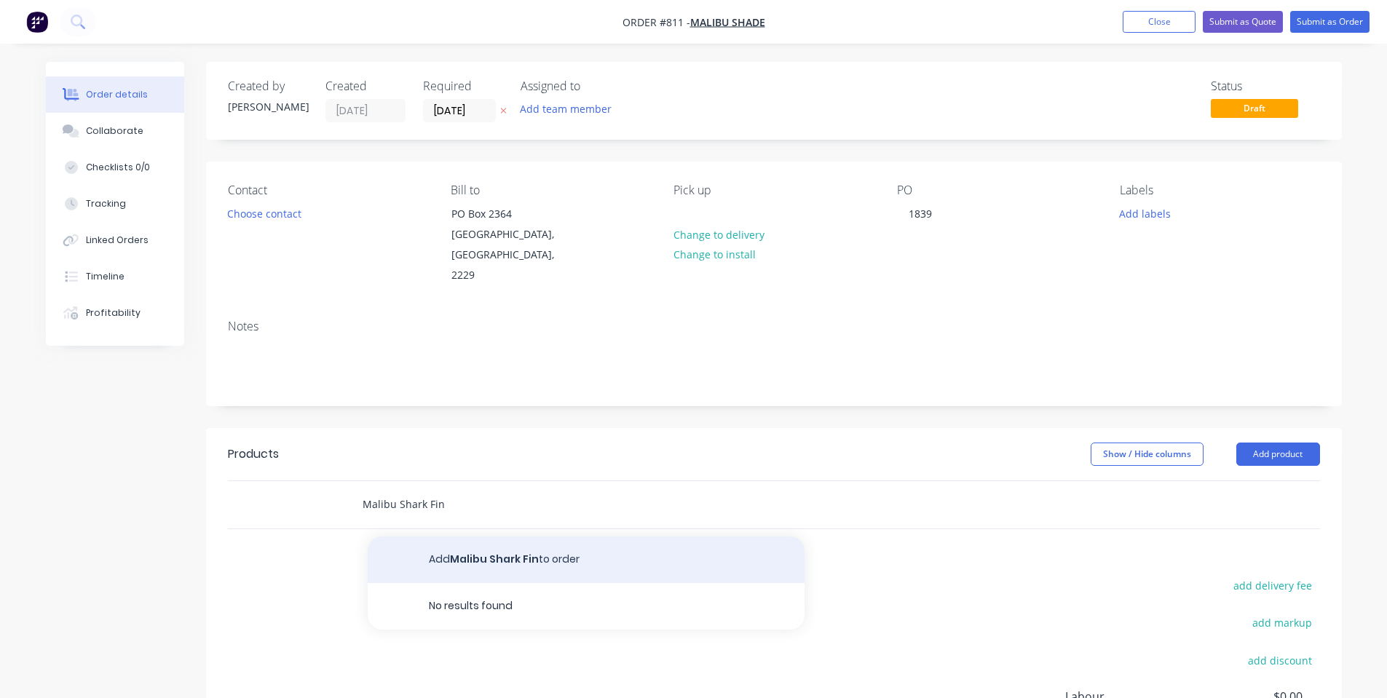
type input "Malibu Shark Fin"
click at [447, 537] on button "Add Malibu Shark Fin to order" at bounding box center [586, 560] width 437 height 47
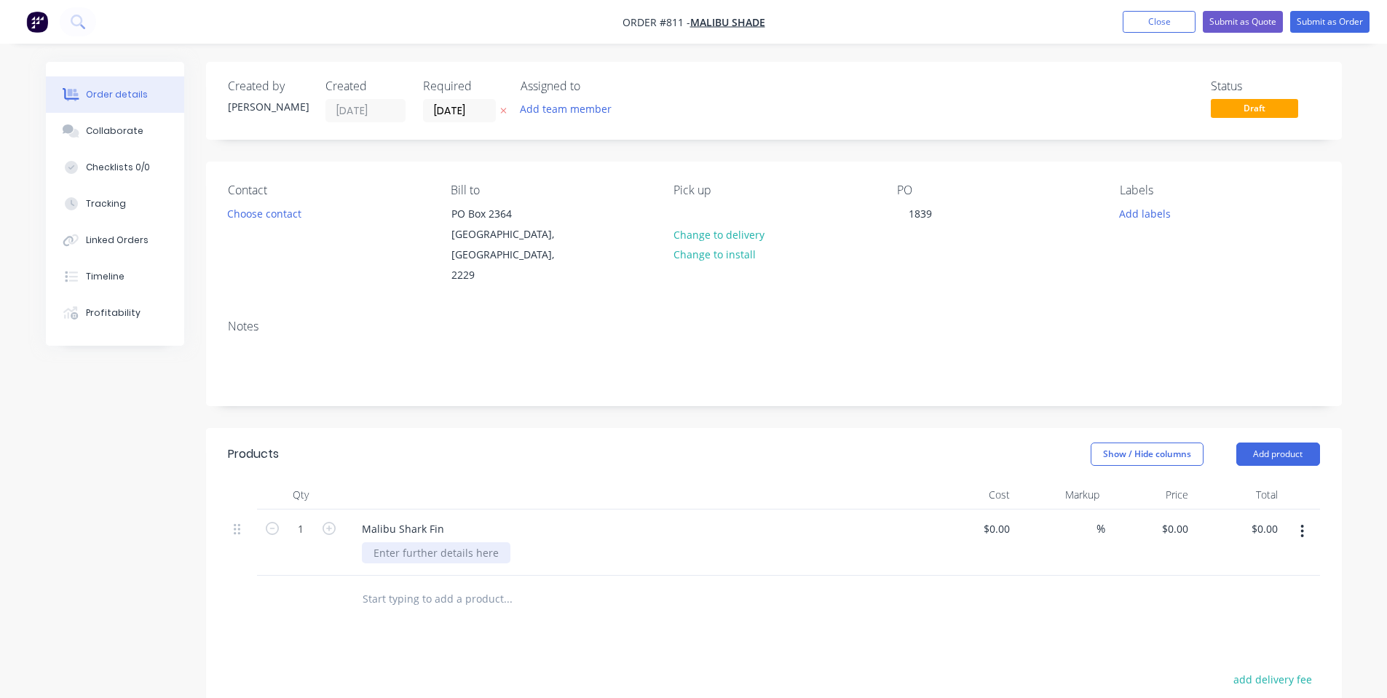
click at [430, 542] on div at bounding box center [436, 552] width 149 height 21
click at [505, 443] on div "Show / Hide columns Add product" at bounding box center [889, 454] width 860 height 23
click at [307, 518] on input "1" at bounding box center [301, 529] width 38 height 22
type input "50"
click at [647, 481] on div at bounding box center [635, 495] width 582 height 29
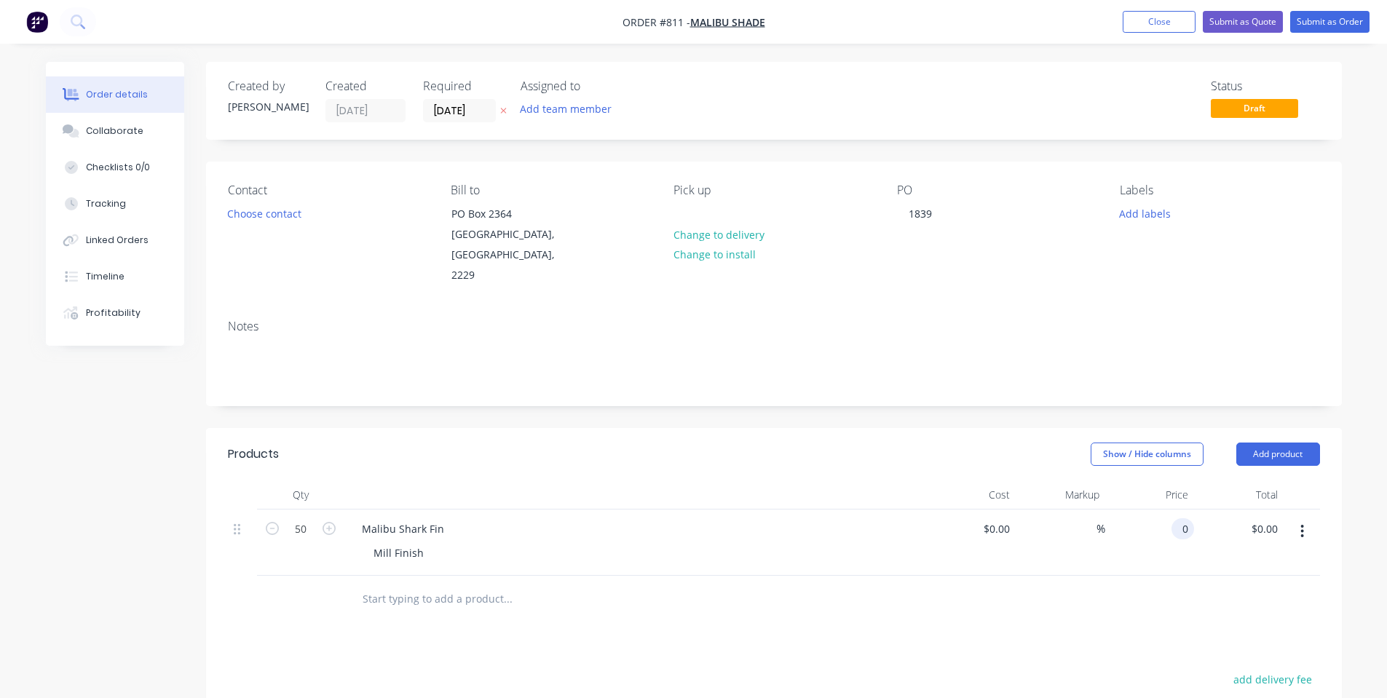
click at [1183, 518] on input "0" at bounding box center [1185, 528] width 17 height 21
type input "$20.90"
type input "$1,045.00"
click at [994, 398] on div "Created by [PERSON_NAME] Created [DATE] Required [DATE] Assigned to Add team me…" at bounding box center [774, 517] width 1136 height 911
click at [1153, 212] on button "Add labels" at bounding box center [1145, 213] width 67 height 20
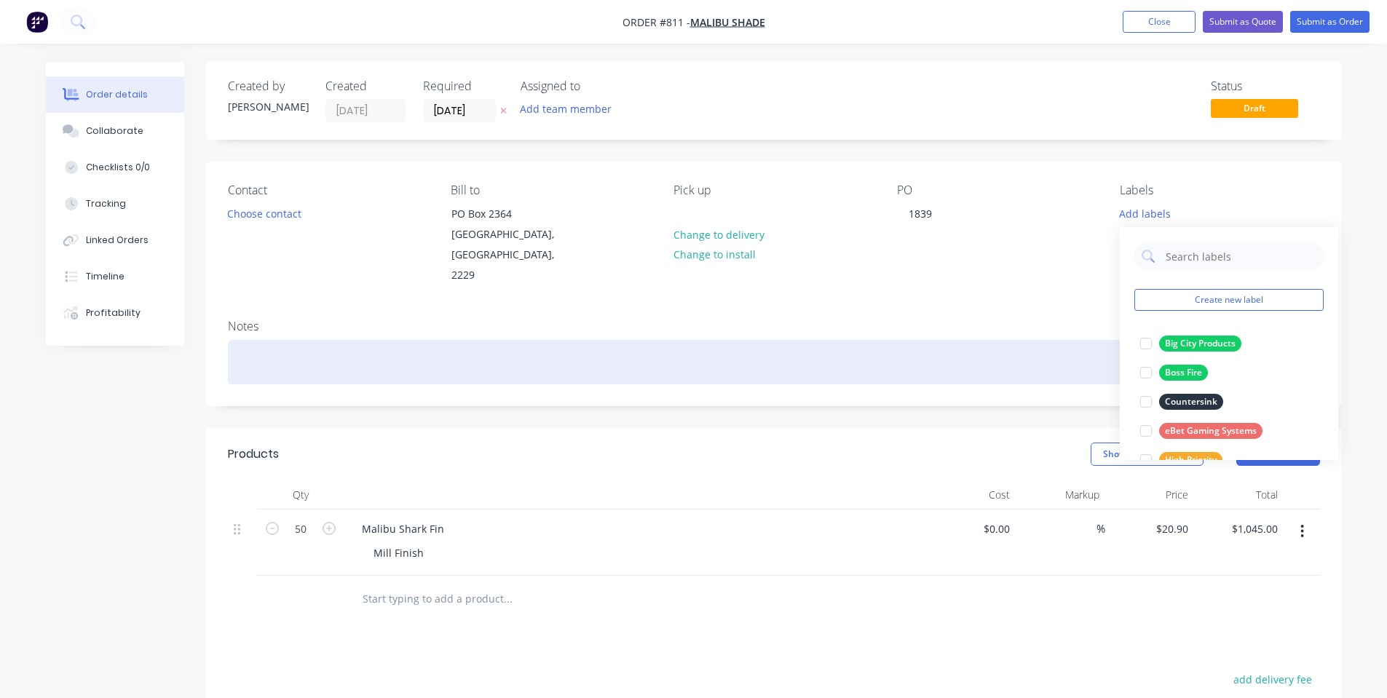
click at [971, 363] on div at bounding box center [774, 362] width 1092 height 44
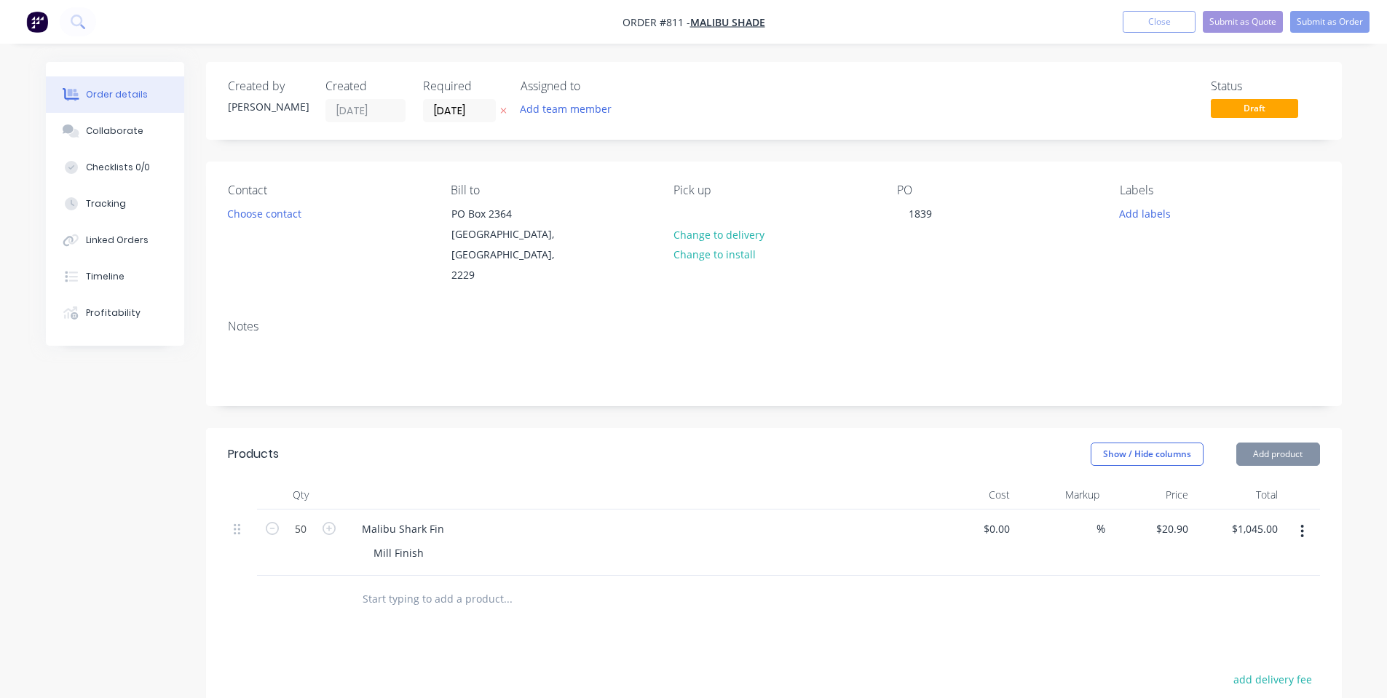
click at [755, 443] on div "Show / Hide columns Add product" at bounding box center [889, 454] width 860 height 23
click at [1284, 443] on button "Add product" at bounding box center [1278, 454] width 84 height 23
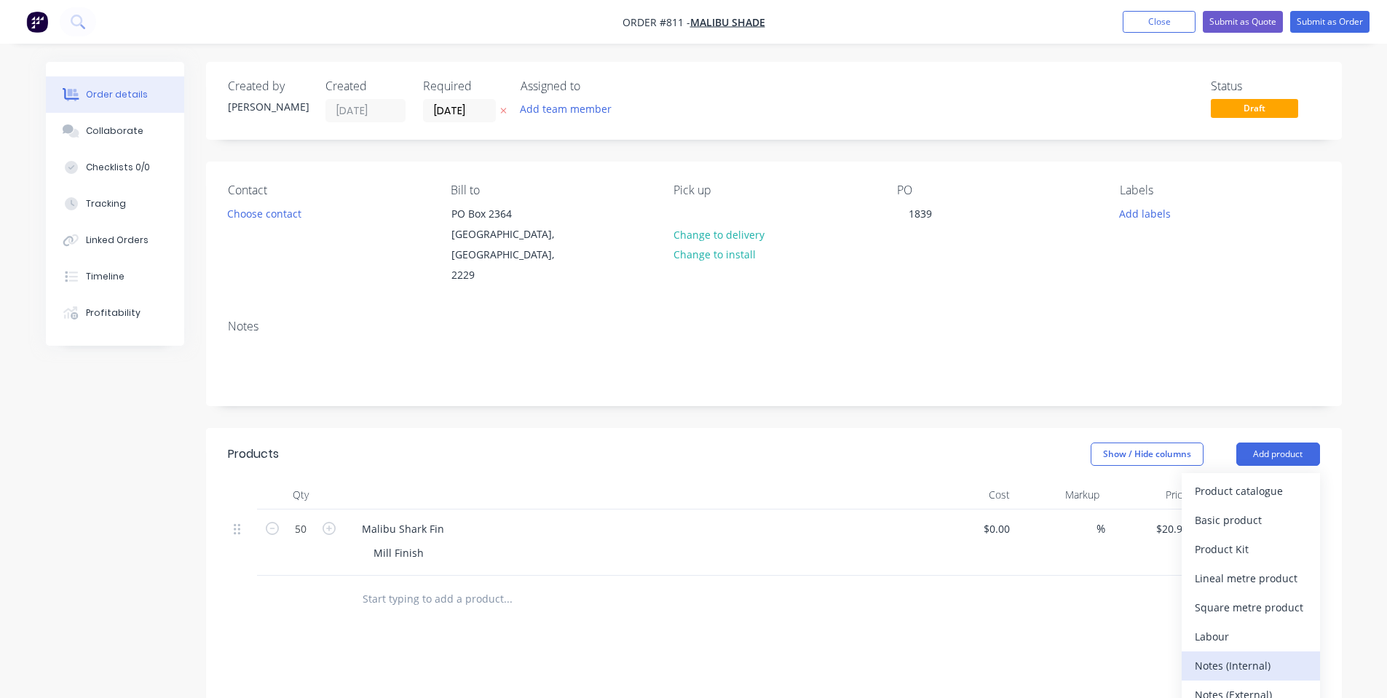
click at [1253, 655] on div "Notes (Internal)" at bounding box center [1251, 665] width 112 height 21
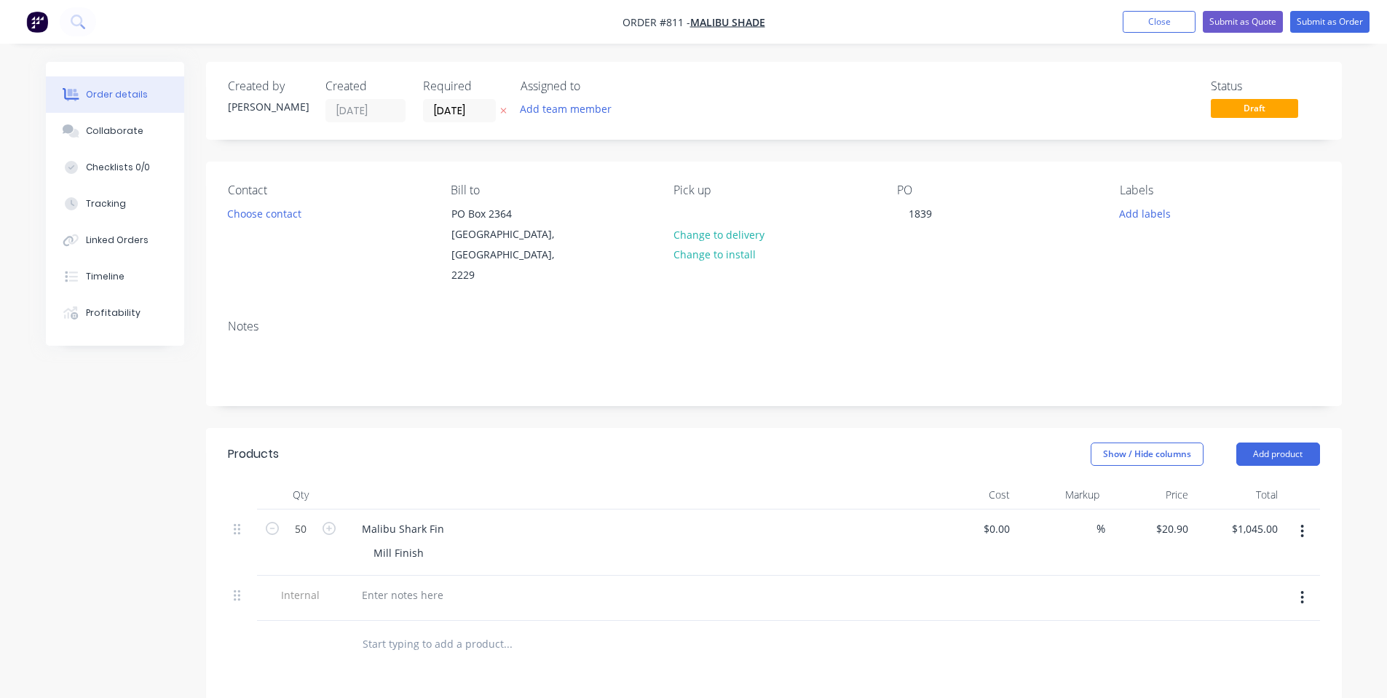
scroll to position [194, 0]
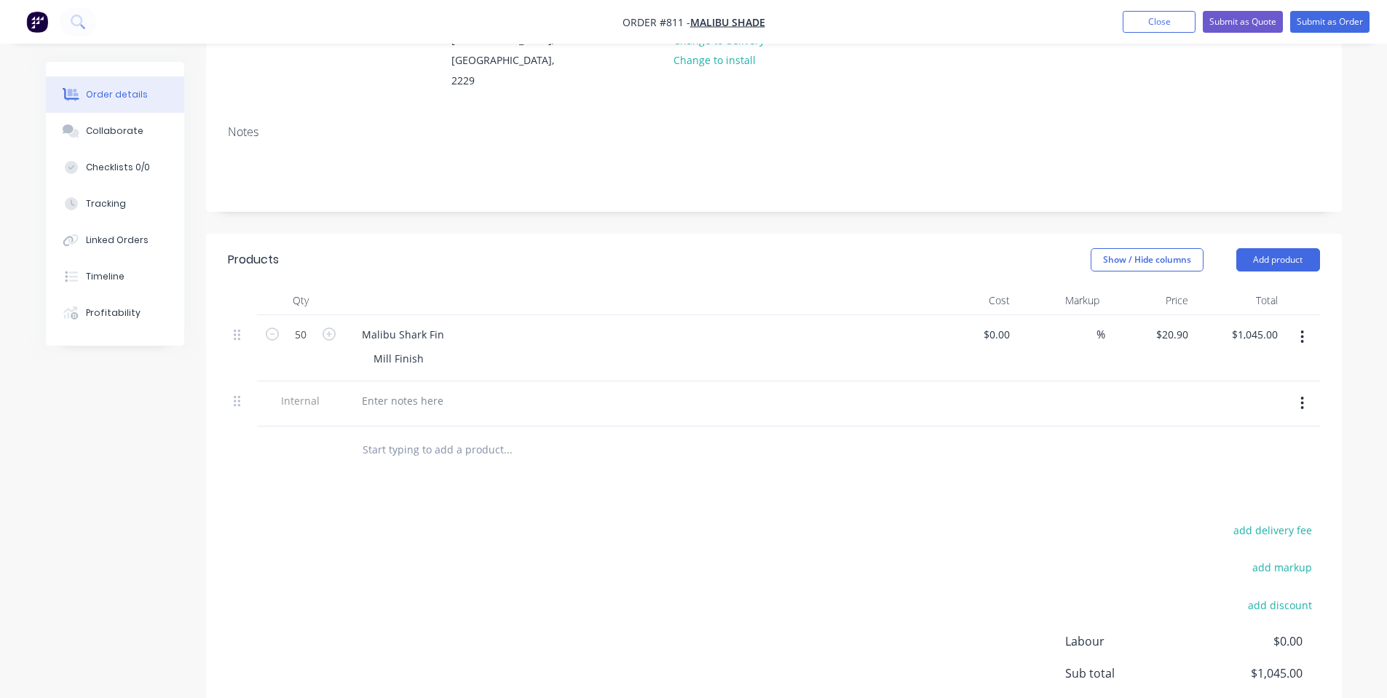
click at [818, 575] on div "add delivery fee add markup add discount Labour $0.00 Sub total $1,045.00 Margi…" at bounding box center [774, 661] width 1092 height 281
click at [421, 390] on div at bounding box center [402, 400] width 105 height 21
click at [522, 248] on div "Show / Hide columns Add product" at bounding box center [889, 259] width 860 height 23
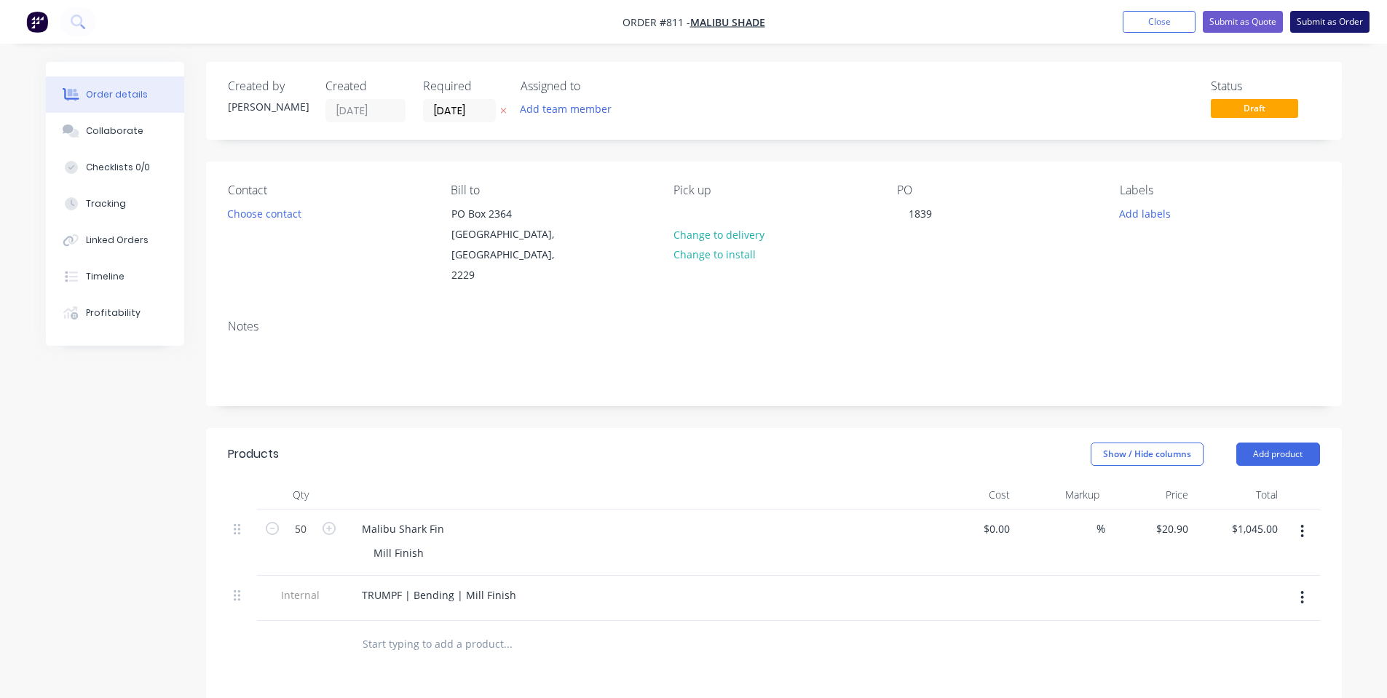
click at [1330, 18] on button "Submit as Order" at bounding box center [1329, 22] width 79 height 22
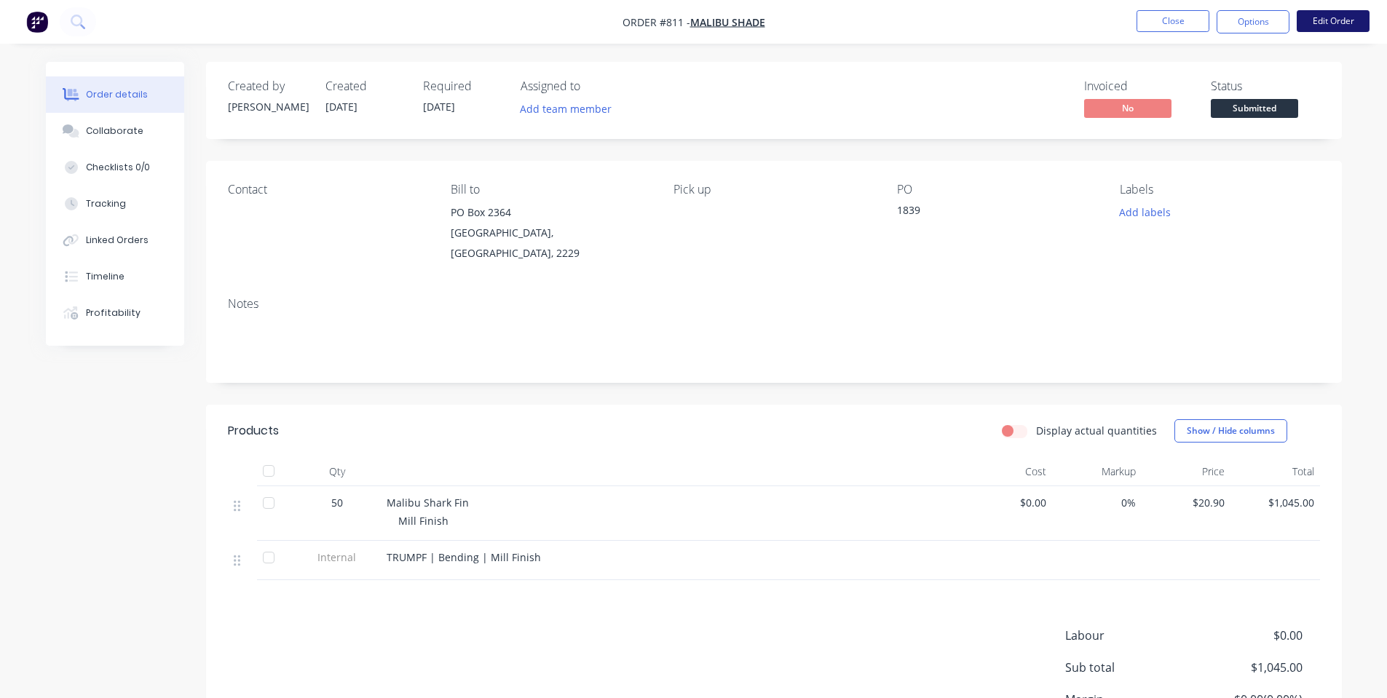
click at [1347, 29] on button "Edit Order" at bounding box center [1333, 21] width 73 height 22
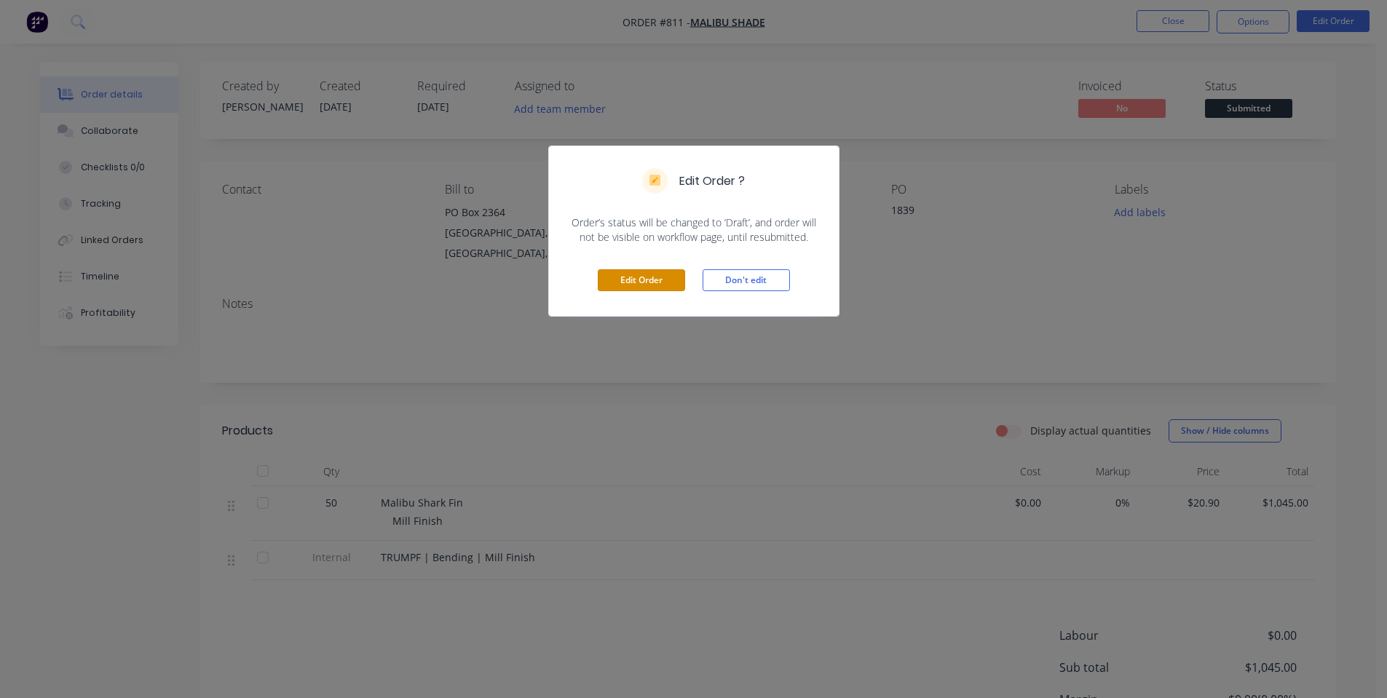
drag, startPoint x: 609, startPoint y: 282, endPoint x: 556, endPoint y: 248, distance: 62.2
click at [609, 282] on button "Edit Order" at bounding box center [641, 280] width 87 height 22
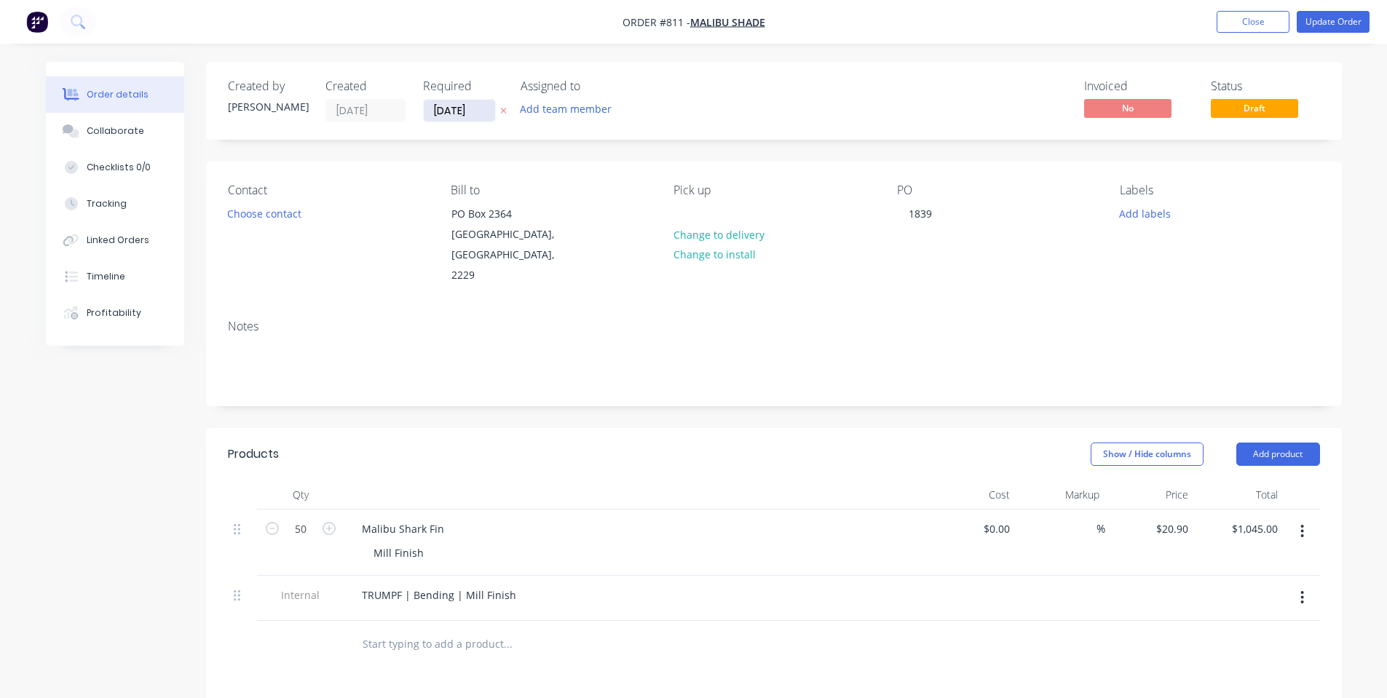
click at [438, 114] on input "[DATE]" at bounding box center [459, 111] width 71 height 22
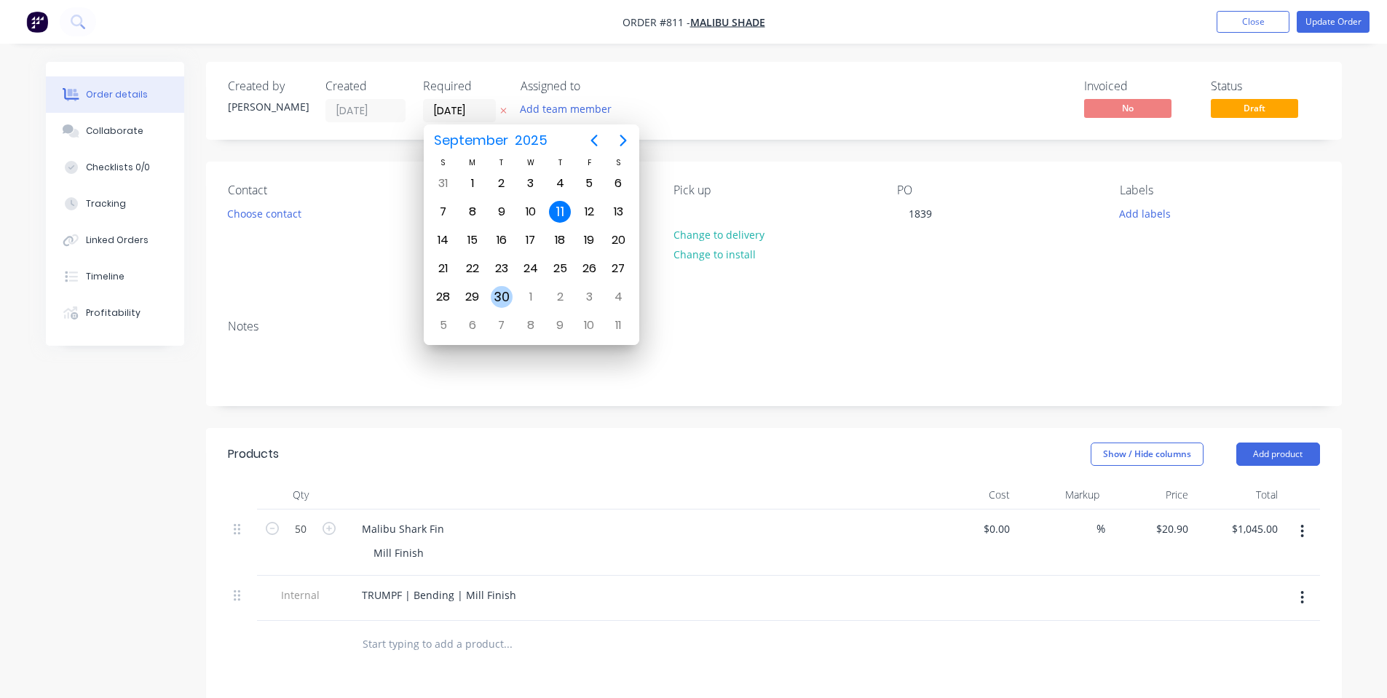
click at [502, 301] on div "30" at bounding box center [502, 297] width 22 height 22
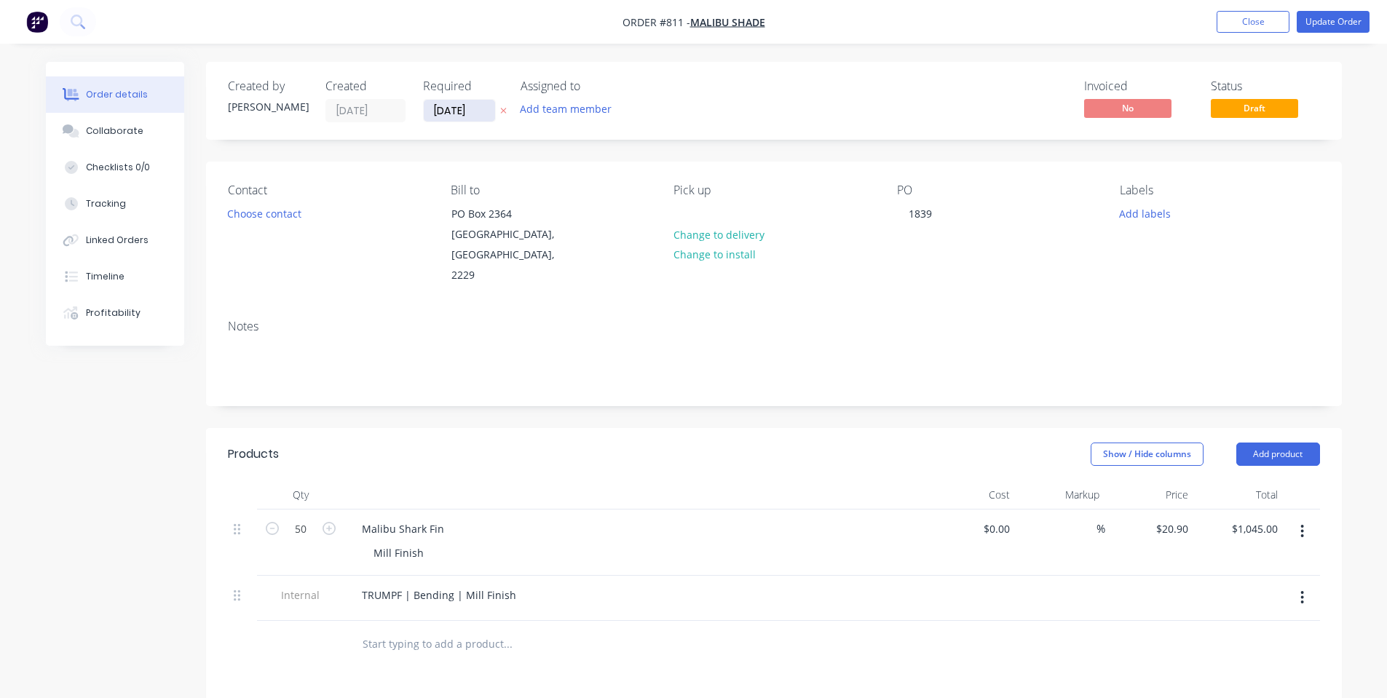
click at [475, 120] on input "[DATE]" at bounding box center [459, 111] width 71 height 22
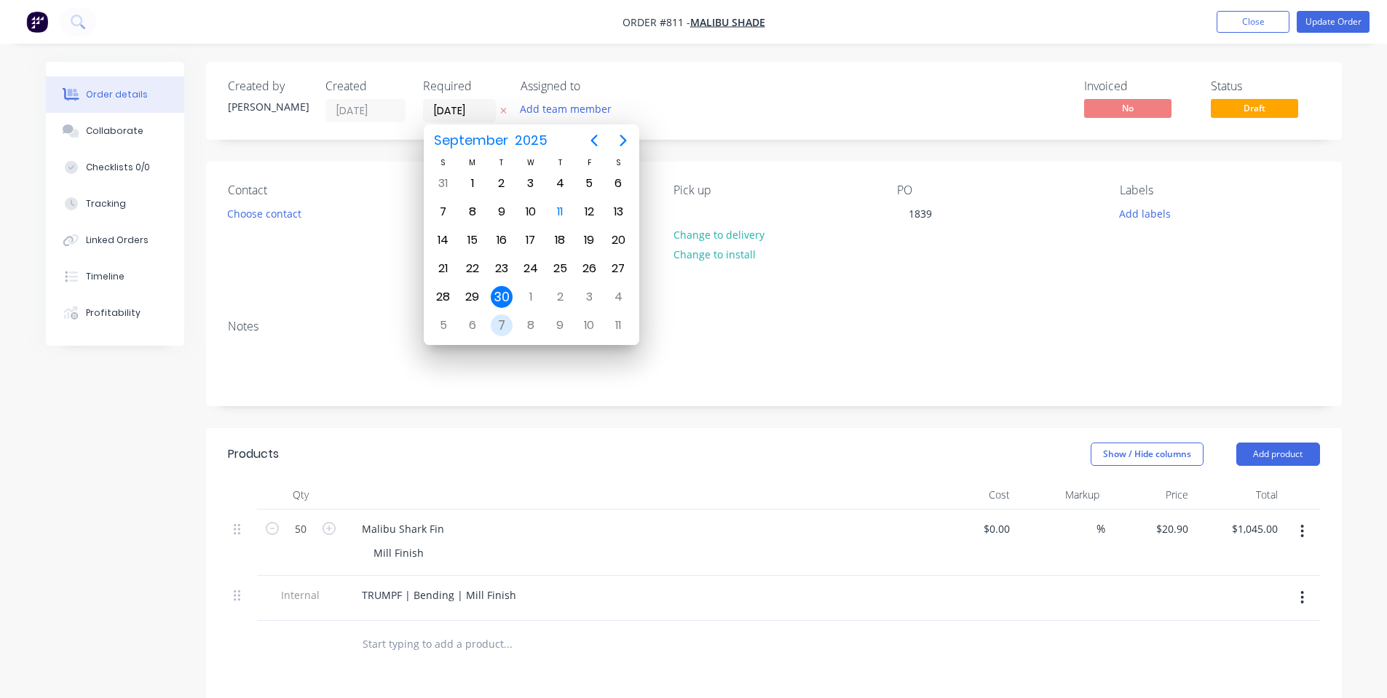
drag, startPoint x: 494, startPoint y: 321, endPoint x: 537, endPoint y: 280, distance: 59.2
click at [497, 321] on div "7" at bounding box center [502, 326] width 22 height 22
type input "[DATE]"
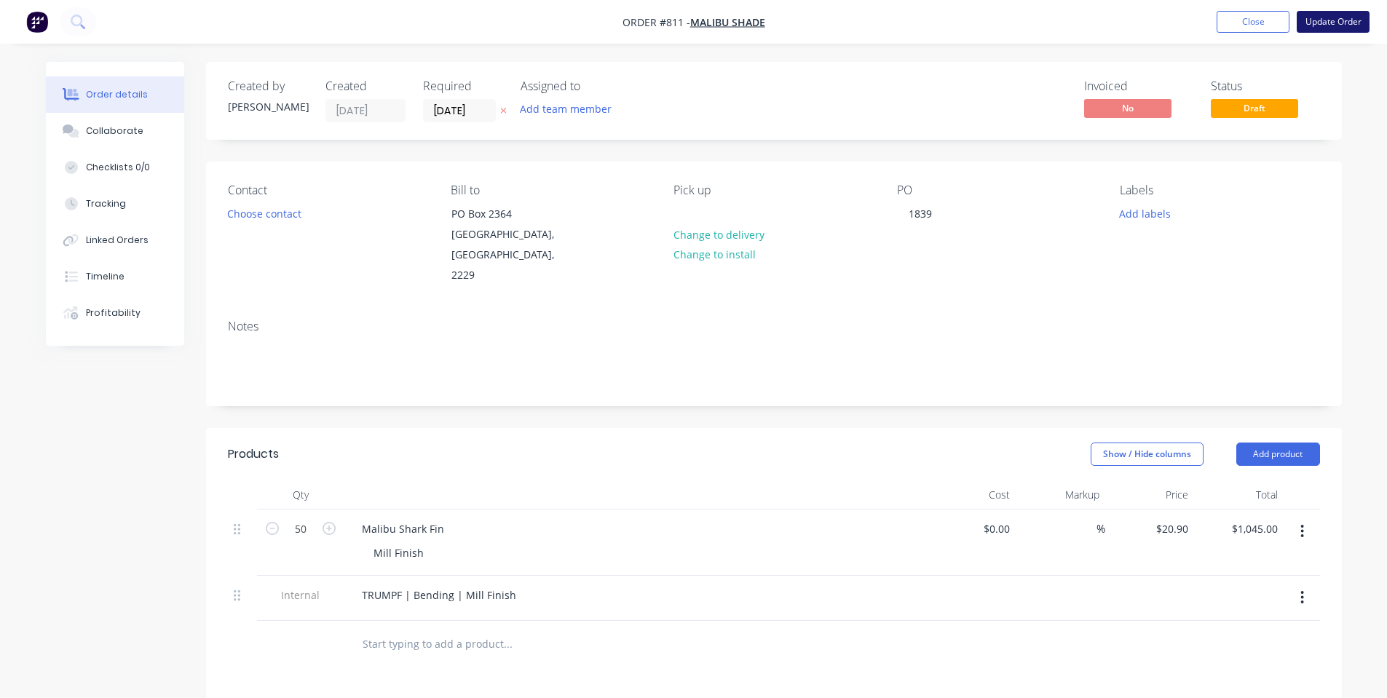
click at [1345, 20] on button "Update Order" at bounding box center [1333, 22] width 73 height 22
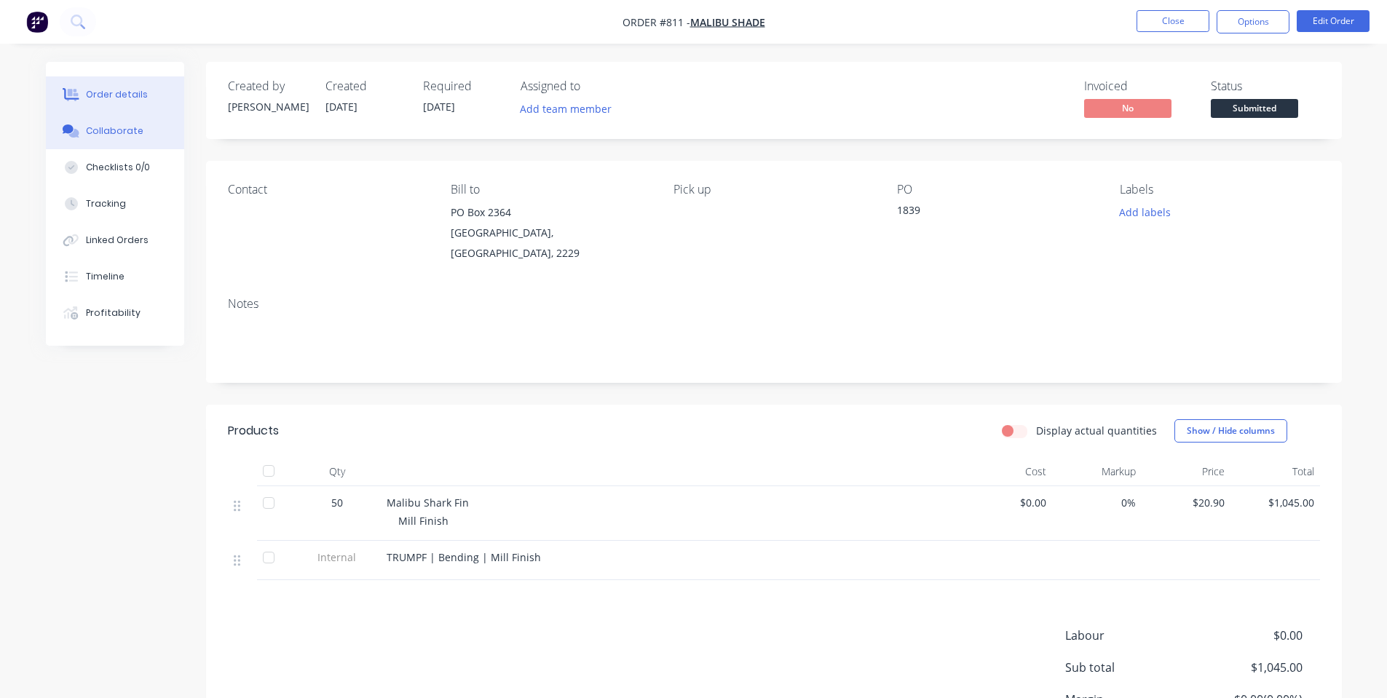
click at [81, 123] on button "Collaborate" at bounding box center [115, 131] width 138 height 36
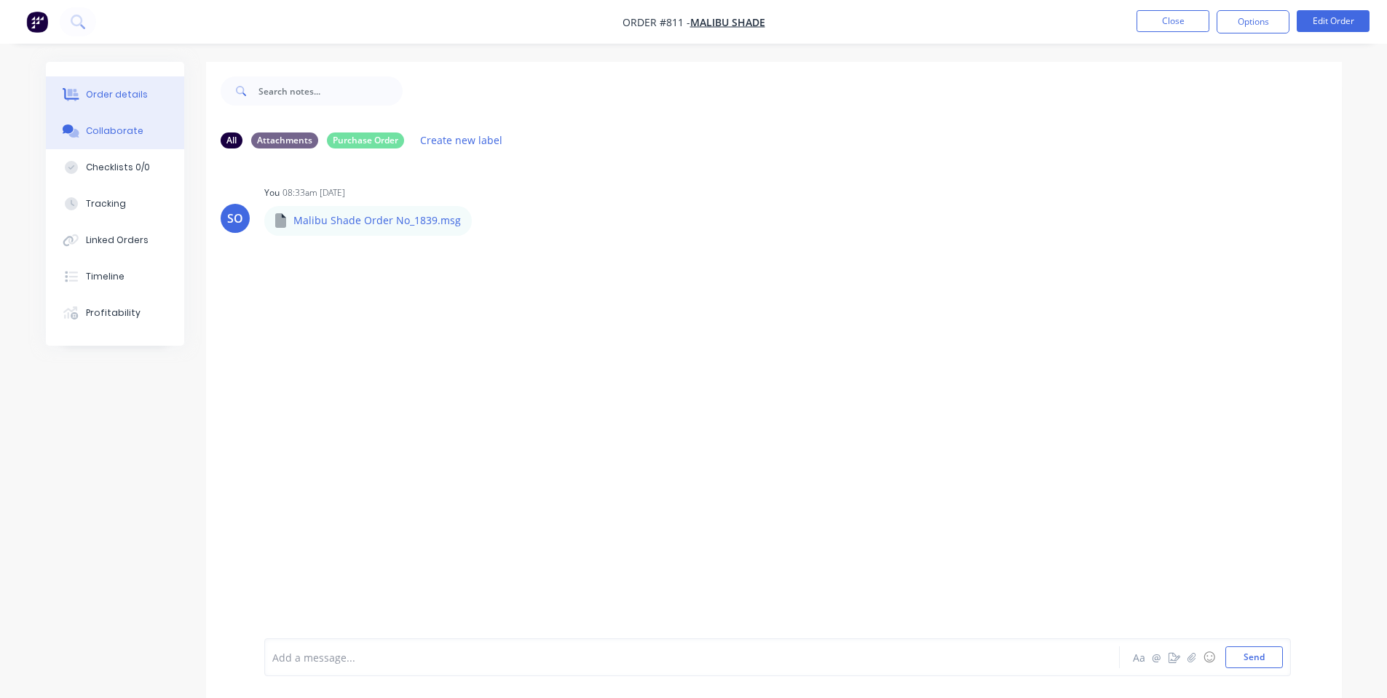
click at [122, 103] on button "Order details" at bounding box center [115, 94] width 138 height 36
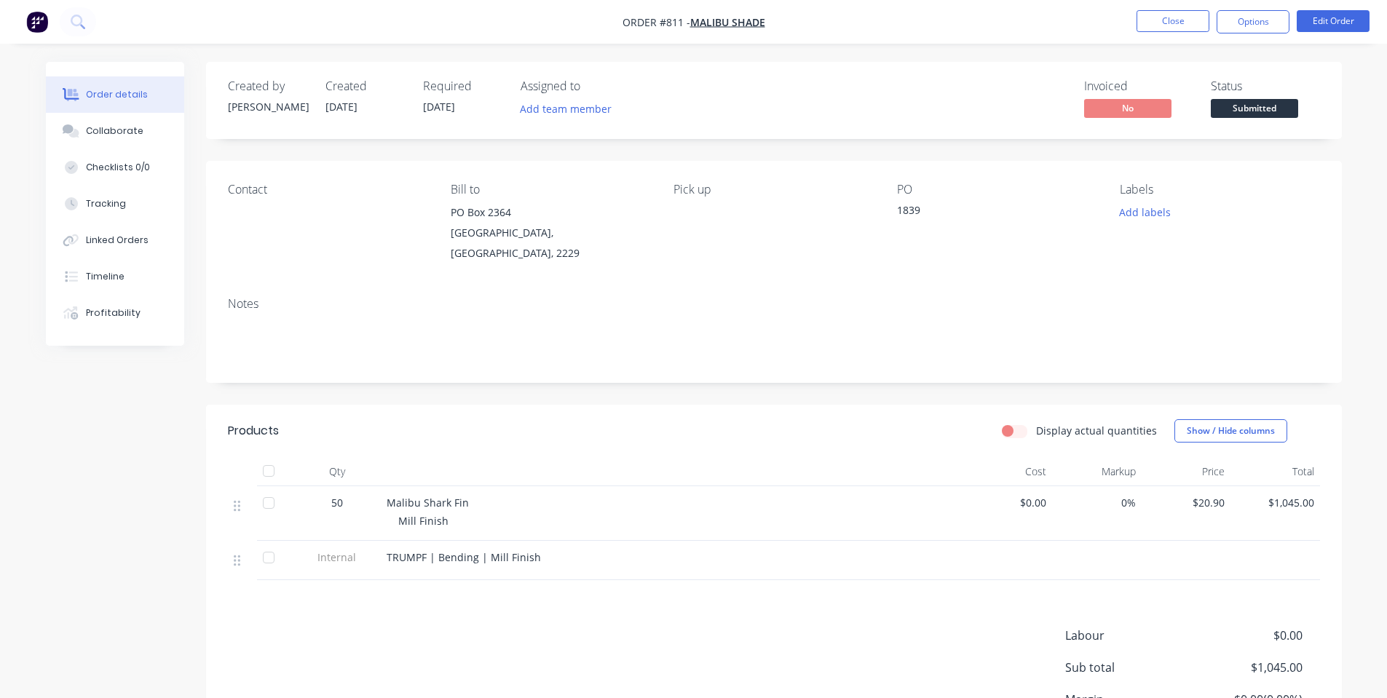
click at [1230, 35] on nav "Order #811 - Malibu Shade Close Options Edit Order" at bounding box center [693, 22] width 1387 height 44
click at [1236, 20] on button "Options" at bounding box center [1253, 21] width 73 height 23
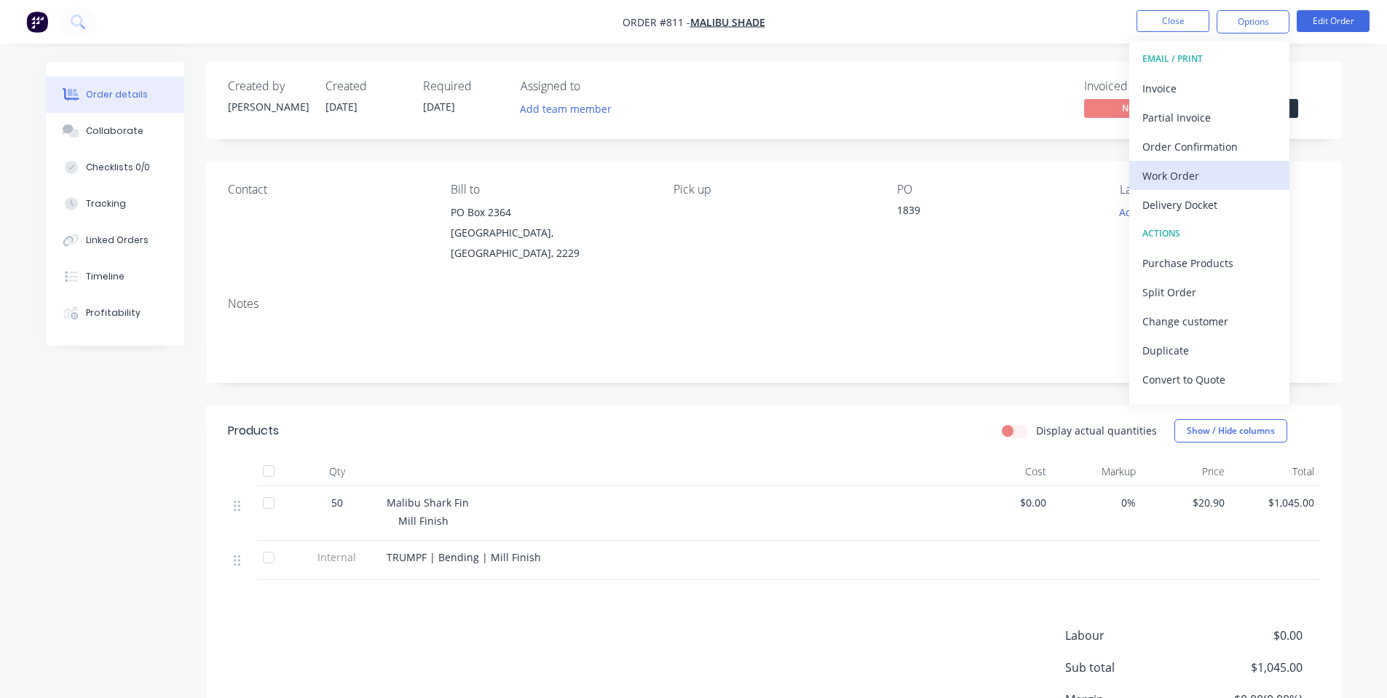
click at [1218, 184] on div "Work Order" at bounding box center [1209, 175] width 134 height 21
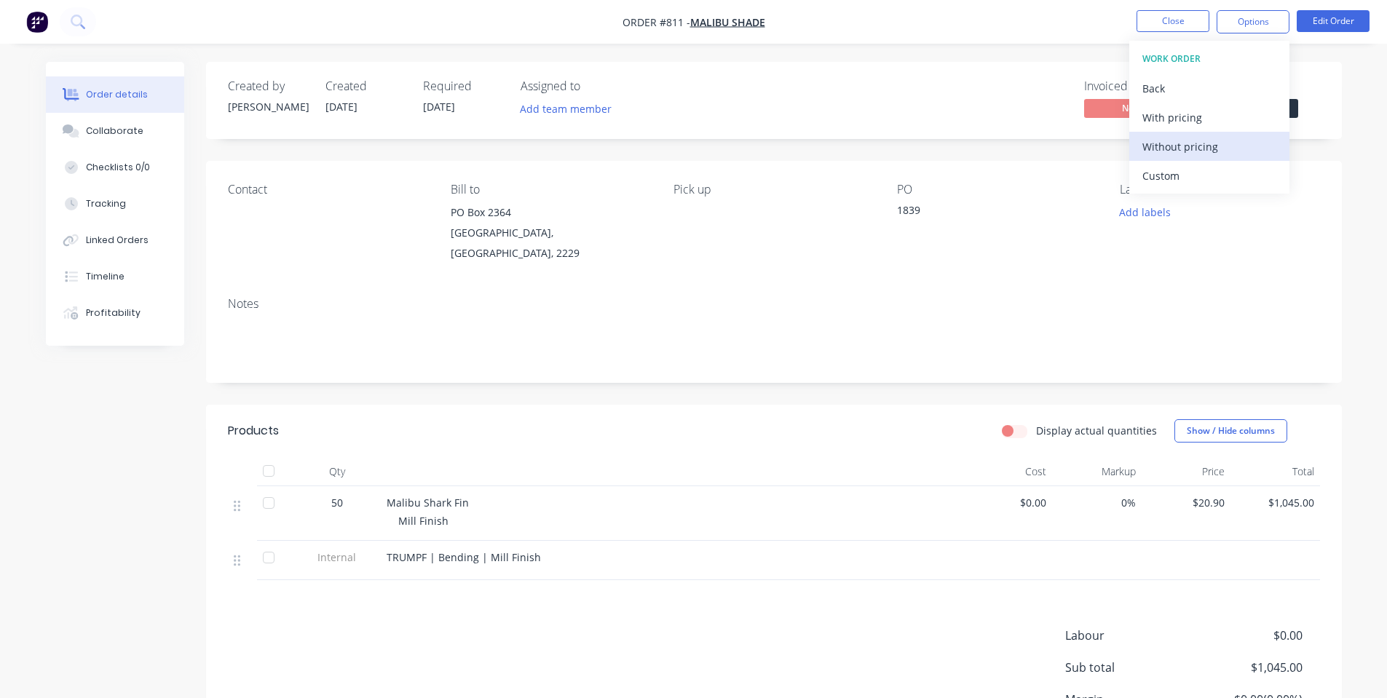
click at [1215, 151] on div "Without pricing" at bounding box center [1209, 146] width 134 height 21
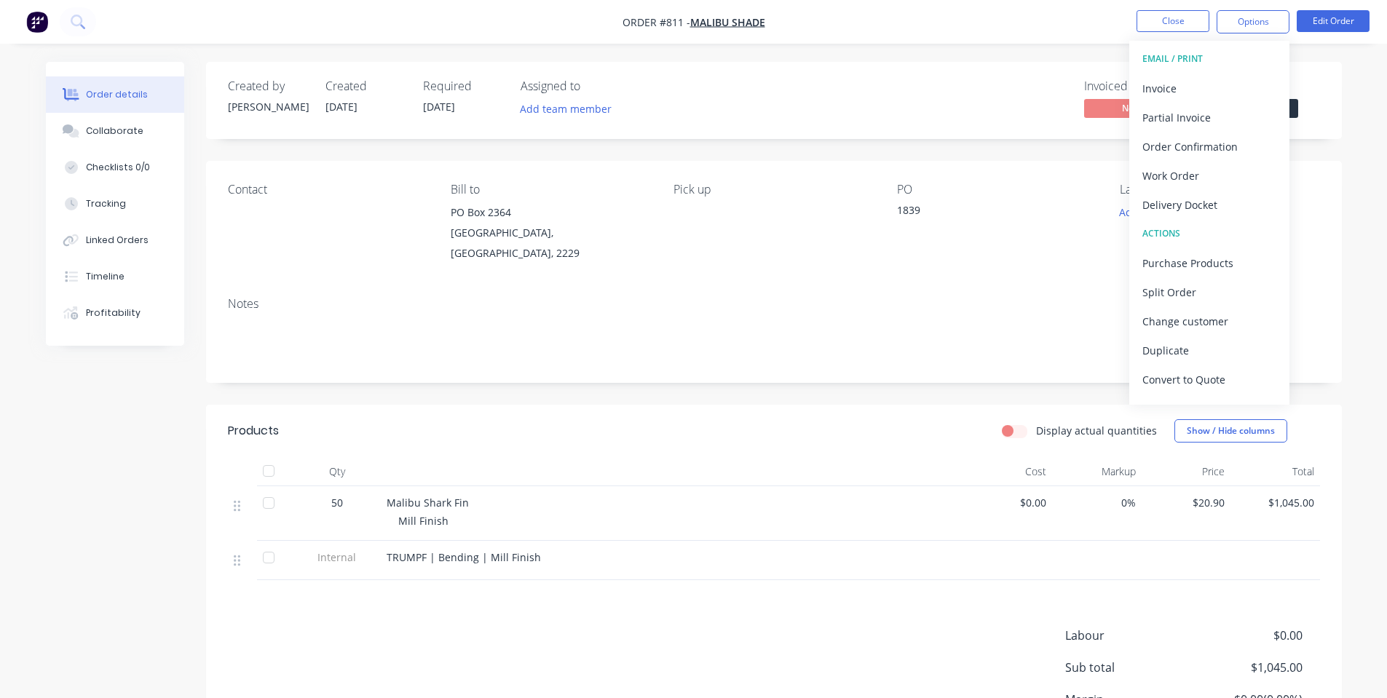
click at [766, 74] on div "Created by [PERSON_NAME] Created [DATE] Required [DATE] Assigned to Add team me…" at bounding box center [774, 100] width 1136 height 77
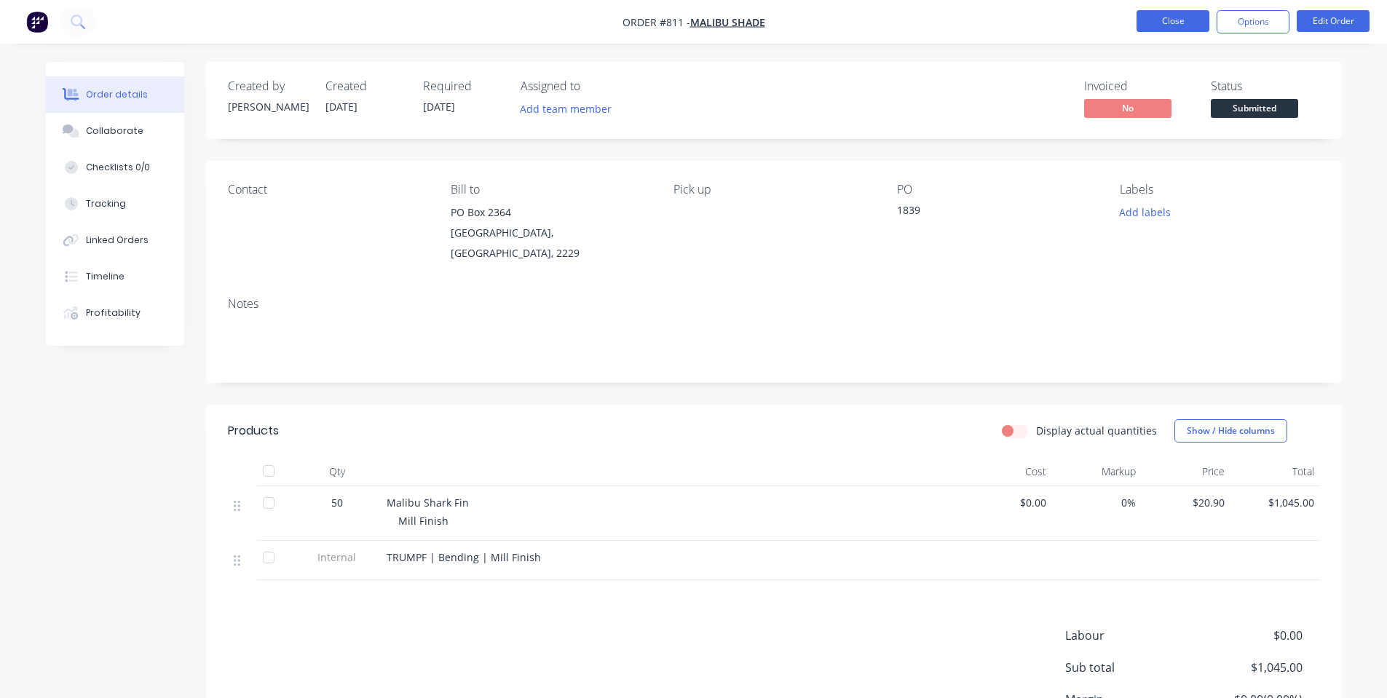
click at [1179, 14] on button "Close" at bounding box center [1173, 21] width 73 height 22
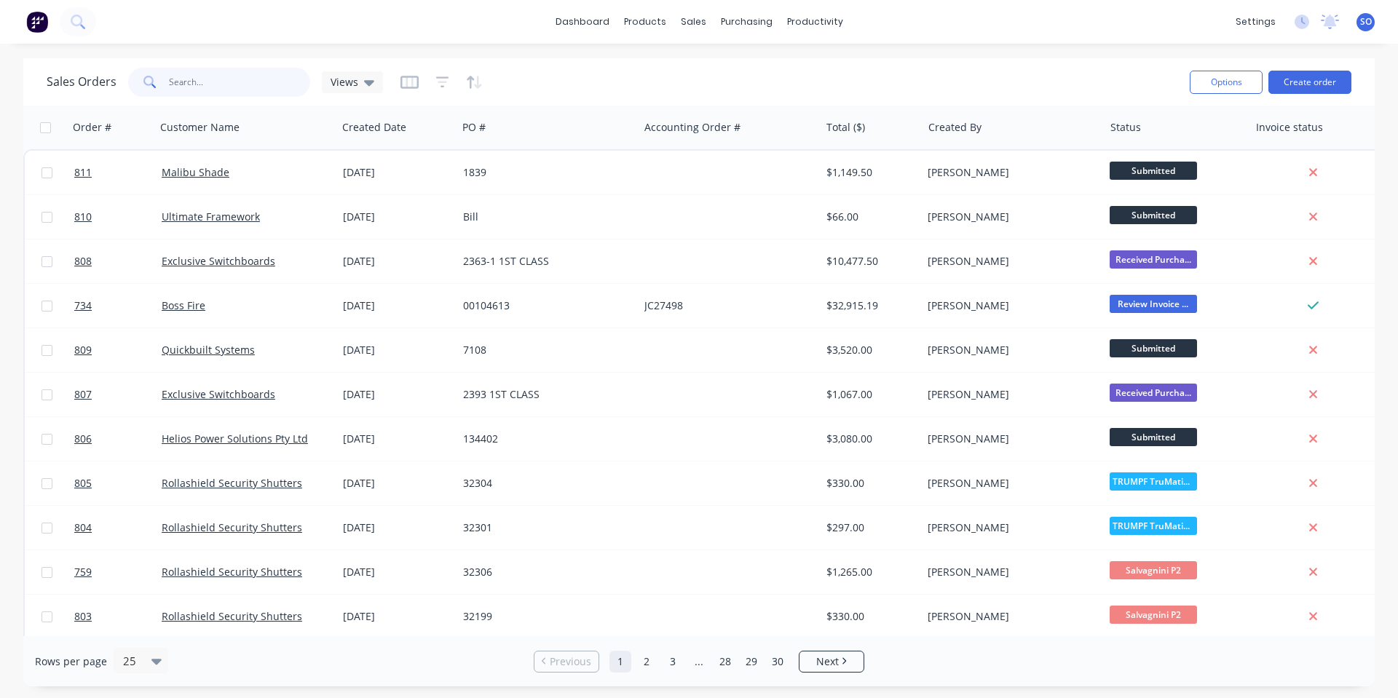
click at [237, 76] on input "text" at bounding box center [240, 82] width 142 height 29
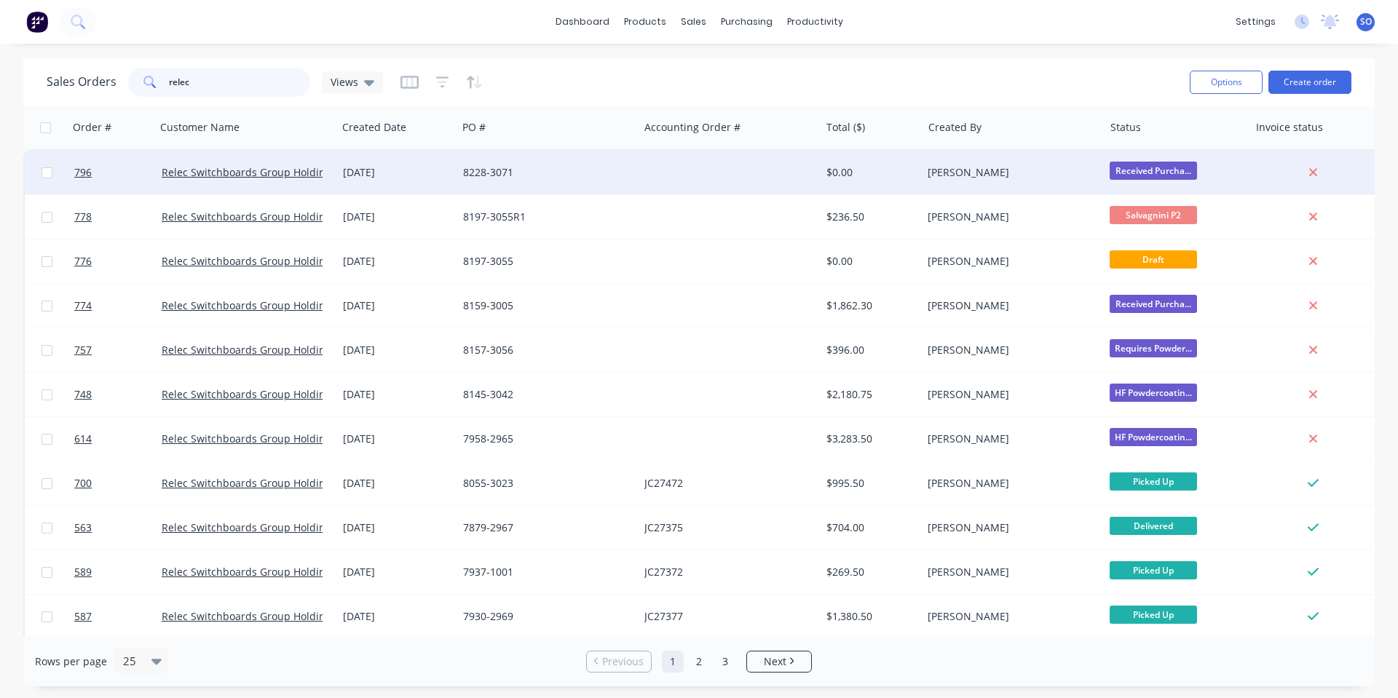
type input "relec"
click at [590, 165] on div "8228-3071" at bounding box center [547, 173] width 181 height 44
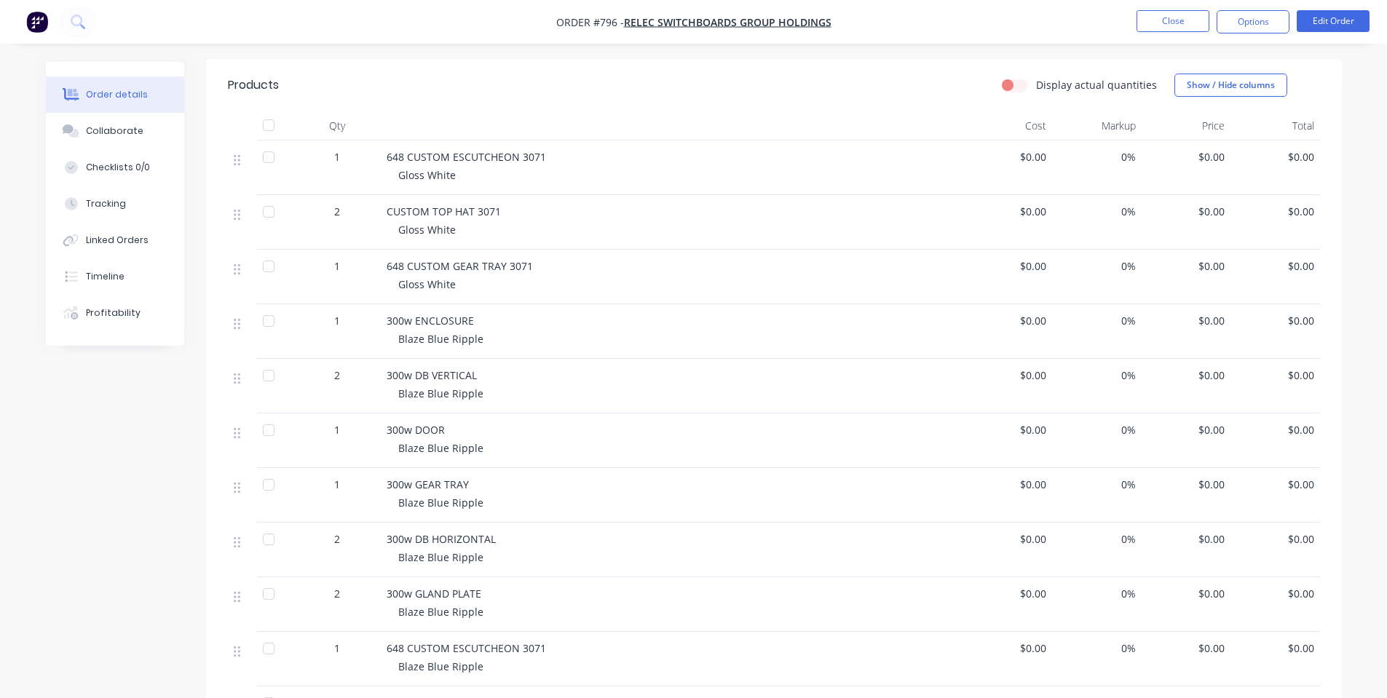
scroll to position [388, 0]
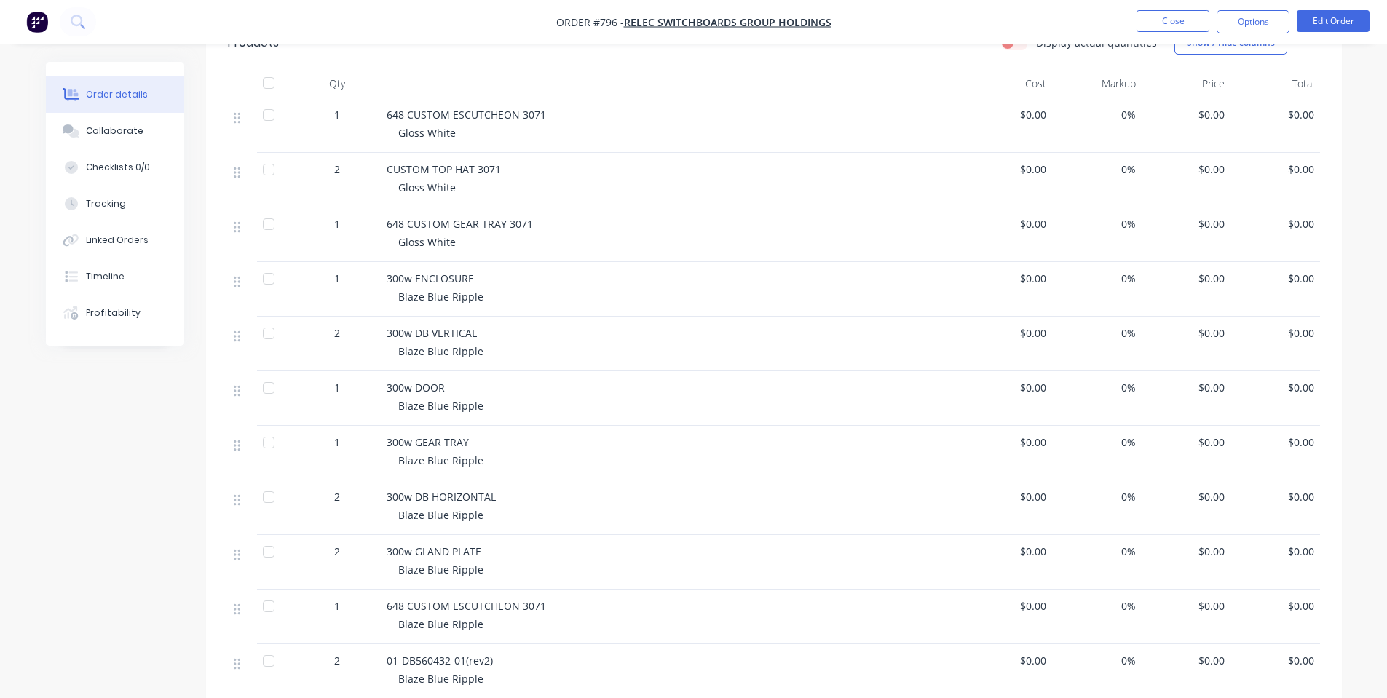
click at [445, 443] on span "300w GEAR TRAY" at bounding box center [428, 442] width 82 height 14
click at [462, 451] on div "300w GEAR TRAY Blaze Blue Ripple" at bounding box center [672, 453] width 582 height 55
click at [465, 441] on span "300w GEAR TRAY" at bounding box center [428, 442] width 82 height 14
click at [1359, 30] on button "Edit Order" at bounding box center [1333, 21] width 73 height 22
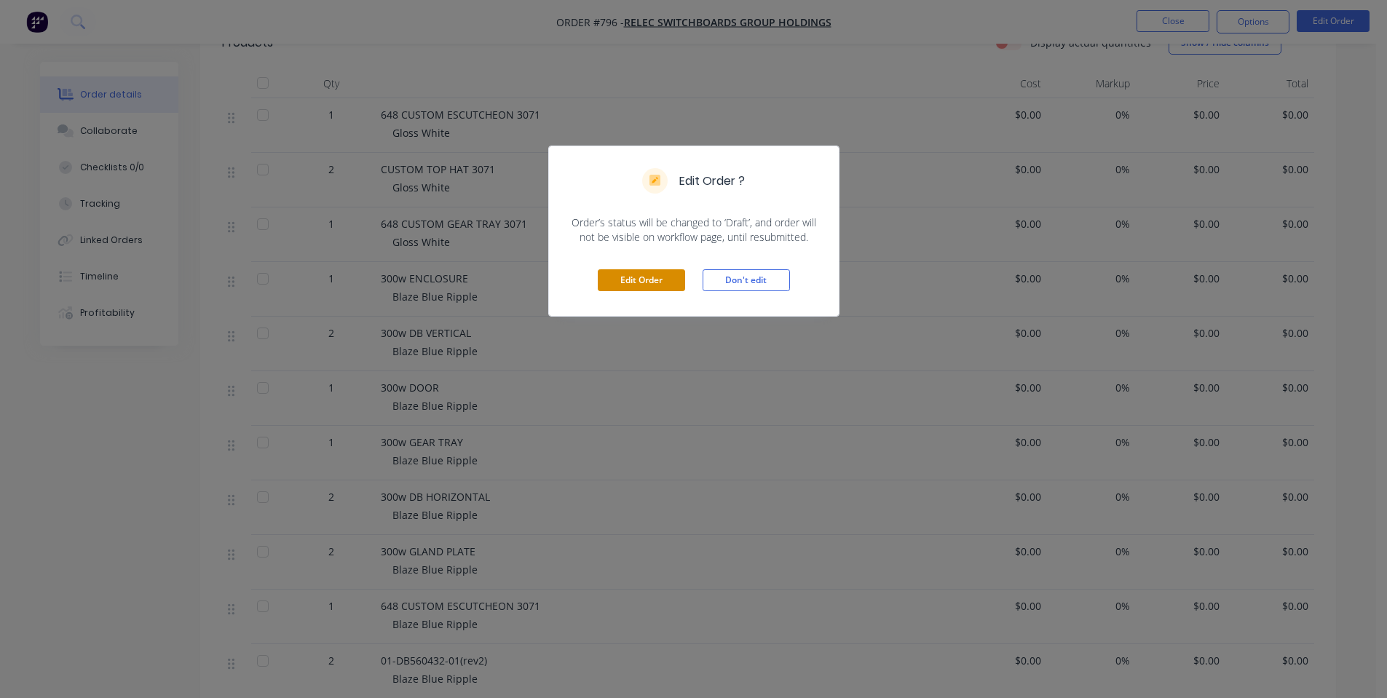
click at [666, 283] on button "Edit Order" at bounding box center [641, 280] width 87 height 22
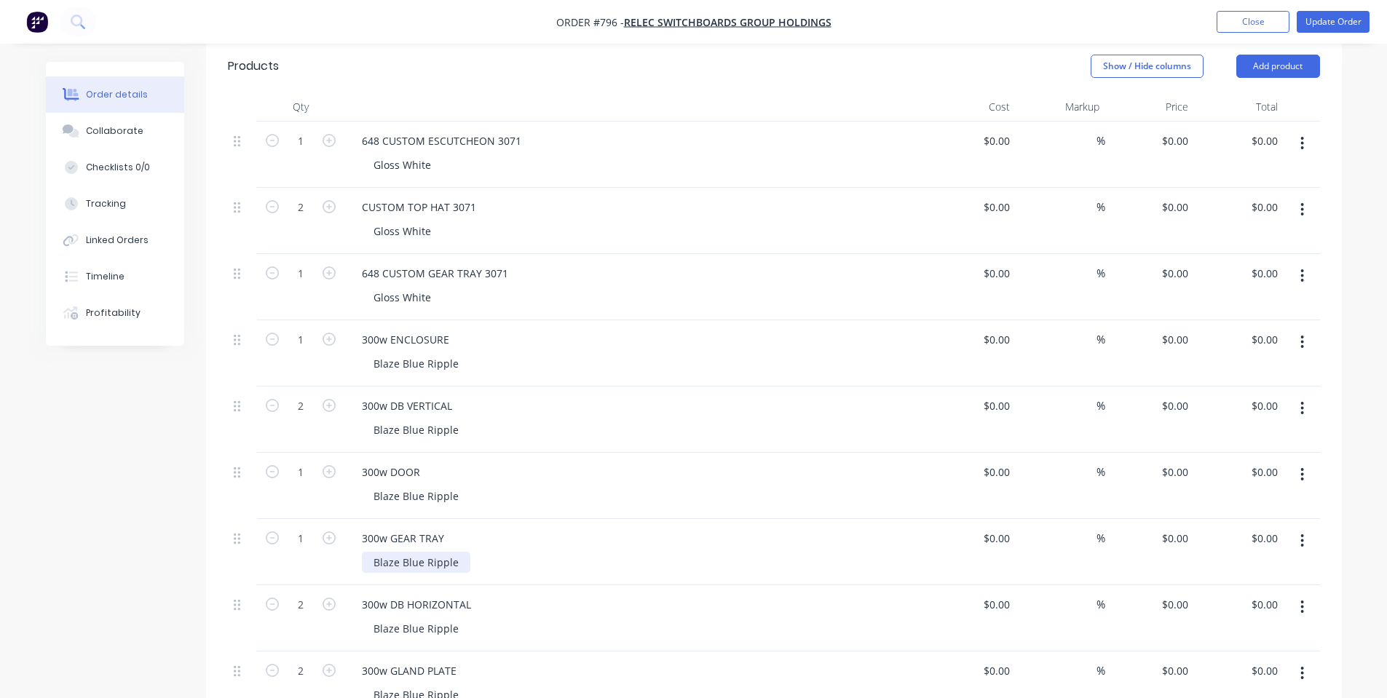
click at [441, 552] on div "Blaze Blue Ripple" at bounding box center [416, 562] width 108 height 21
drag, startPoint x: 454, startPoint y: 538, endPoint x: 363, endPoint y: 538, distance: 91.0
click at [363, 552] on div "Blaze Blue Ripple" at bounding box center [416, 562] width 108 height 21
click at [546, 528] on div "300w GEAR TRAY" at bounding box center [635, 538] width 571 height 21
click at [481, 594] on div "300w DB HORIZONTAL" at bounding box center [635, 604] width 571 height 21
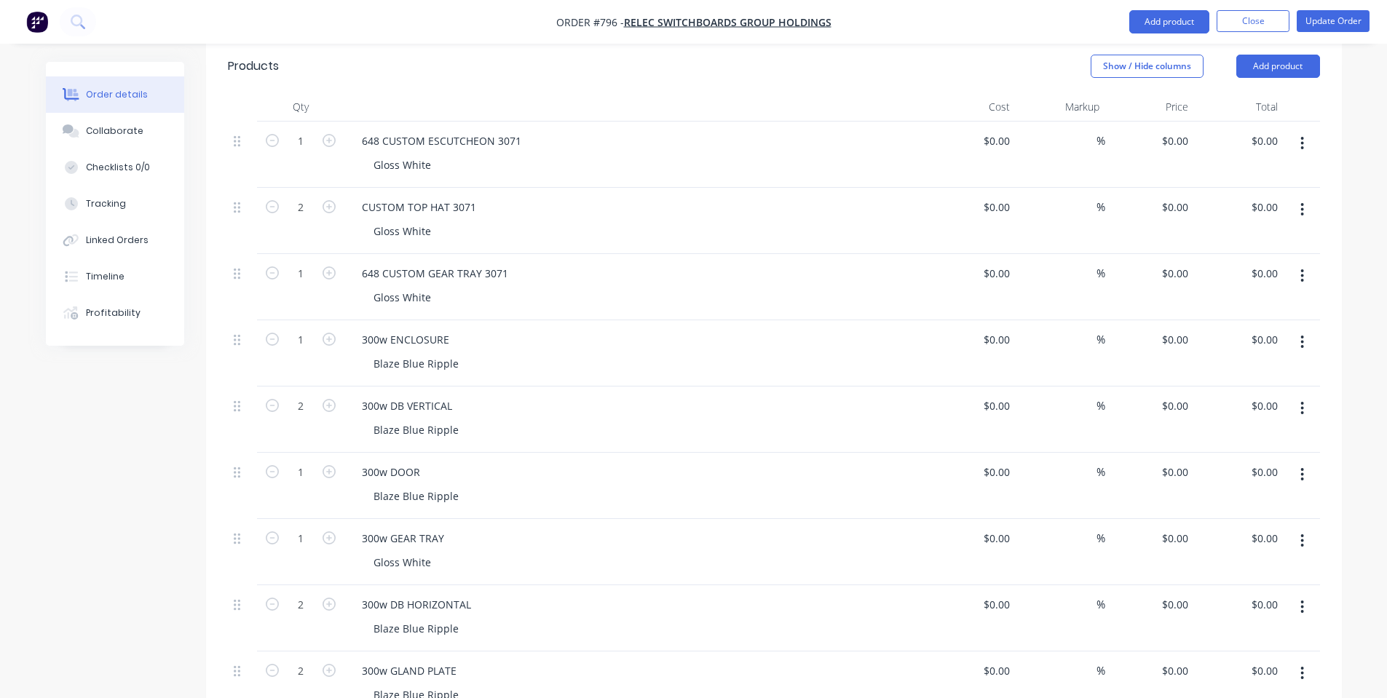
scroll to position [582, 0]
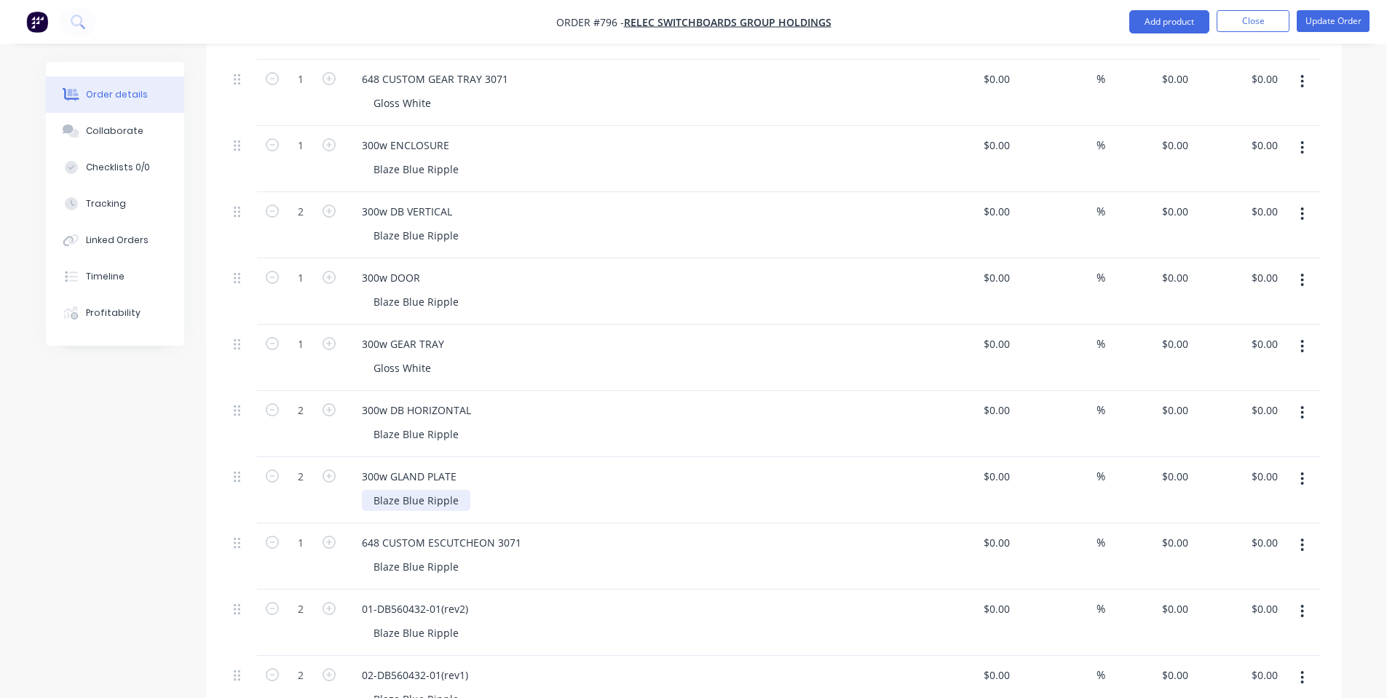
click at [408, 490] on div "Blaze Blue Ripple" at bounding box center [416, 500] width 108 height 21
click at [411, 490] on div "Blaze Blue Ripple" at bounding box center [416, 500] width 108 height 21
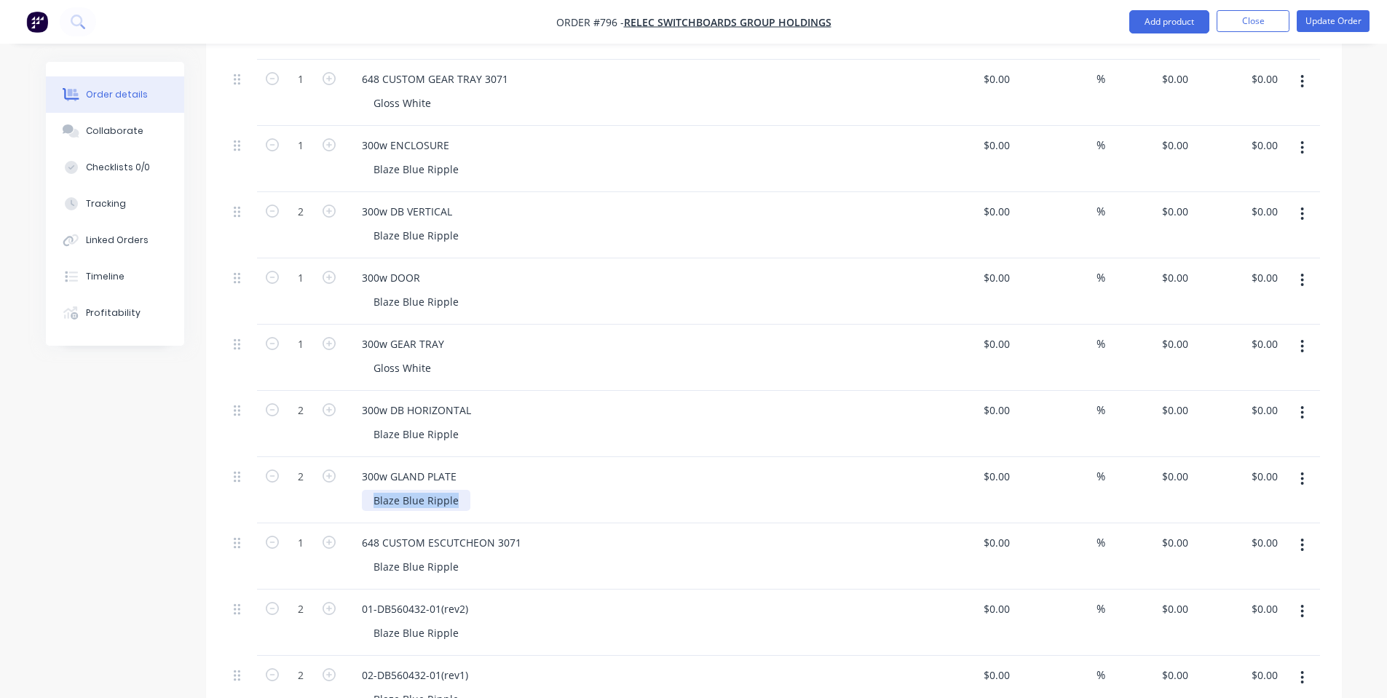
click at [411, 490] on div "Blaze Blue Ripple" at bounding box center [416, 500] width 108 height 21
click at [585, 532] on div "648 CUSTOM ESCUTCHEON 3071" at bounding box center [635, 542] width 571 height 21
click at [588, 532] on div "648 CUSTOM ESCUTCHEON 3071" at bounding box center [635, 542] width 571 height 21
drag, startPoint x: 431, startPoint y: 342, endPoint x: 305, endPoint y: 340, distance: 126.0
click at [305, 340] on div "1 300w GEAR TRAY Gloss White $0.00 $0.00 % $0.00 $0.00 $0.00 $0.00" at bounding box center [774, 358] width 1092 height 66
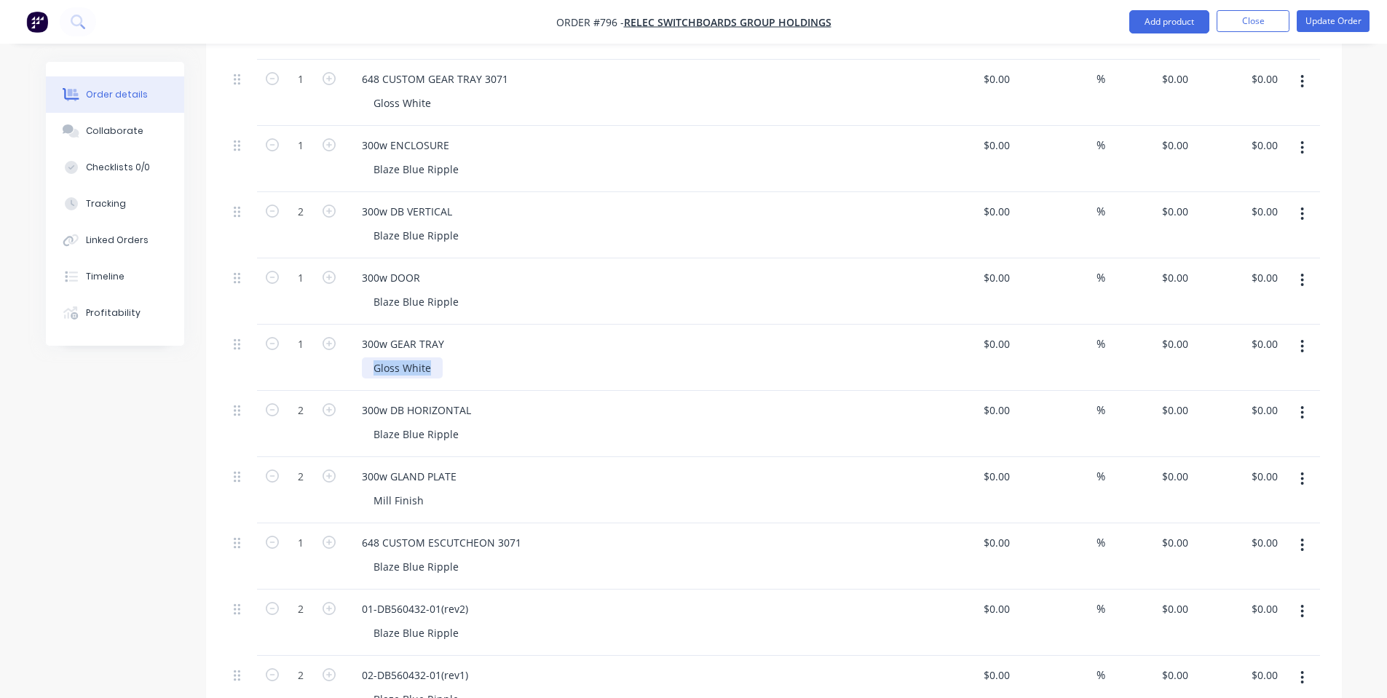
copy div "Gloss White"
click at [454, 556] on div "Blaze Blue Ripple" at bounding box center [416, 566] width 108 height 21
drag, startPoint x: 457, startPoint y: 548, endPoint x: 259, endPoint y: 544, distance: 197.4
click at [259, 544] on div "1 648 CUSTOM ESCUTCHEON 3071 Blaze Blue Ripple $0.00 $0.00 % $0.00 $0.00 $0.00 …" at bounding box center [774, 557] width 1092 height 66
paste div
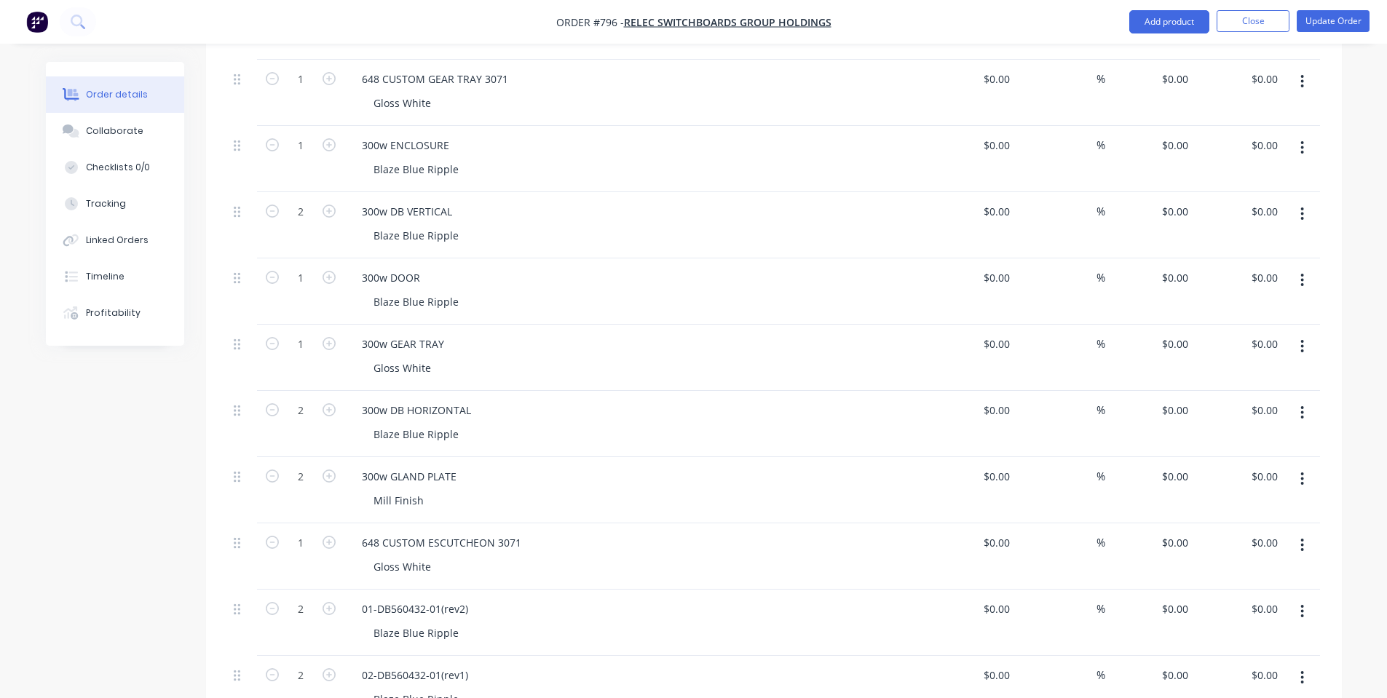
click at [513, 556] on div "Gloss White" at bounding box center [641, 566] width 559 height 21
click at [518, 623] on div "Blaze Blue Ripple" at bounding box center [641, 633] width 559 height 21
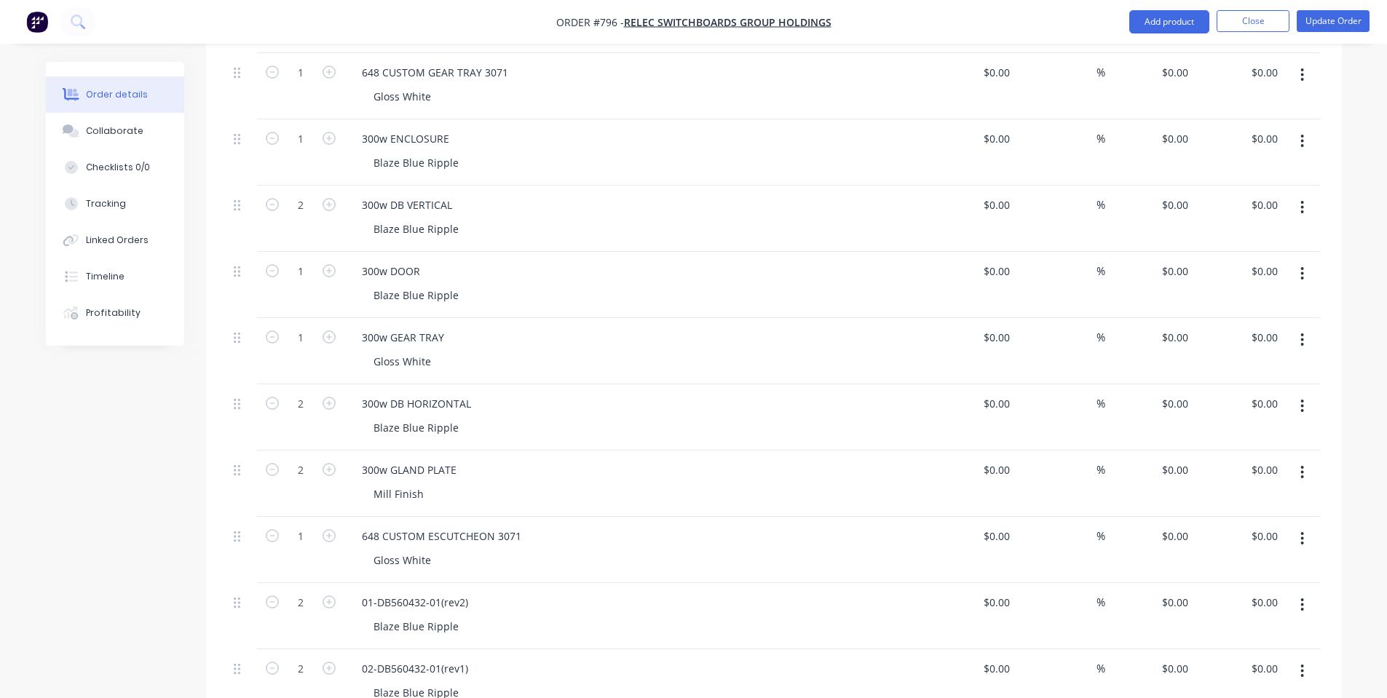
scroll to position [0, 0]
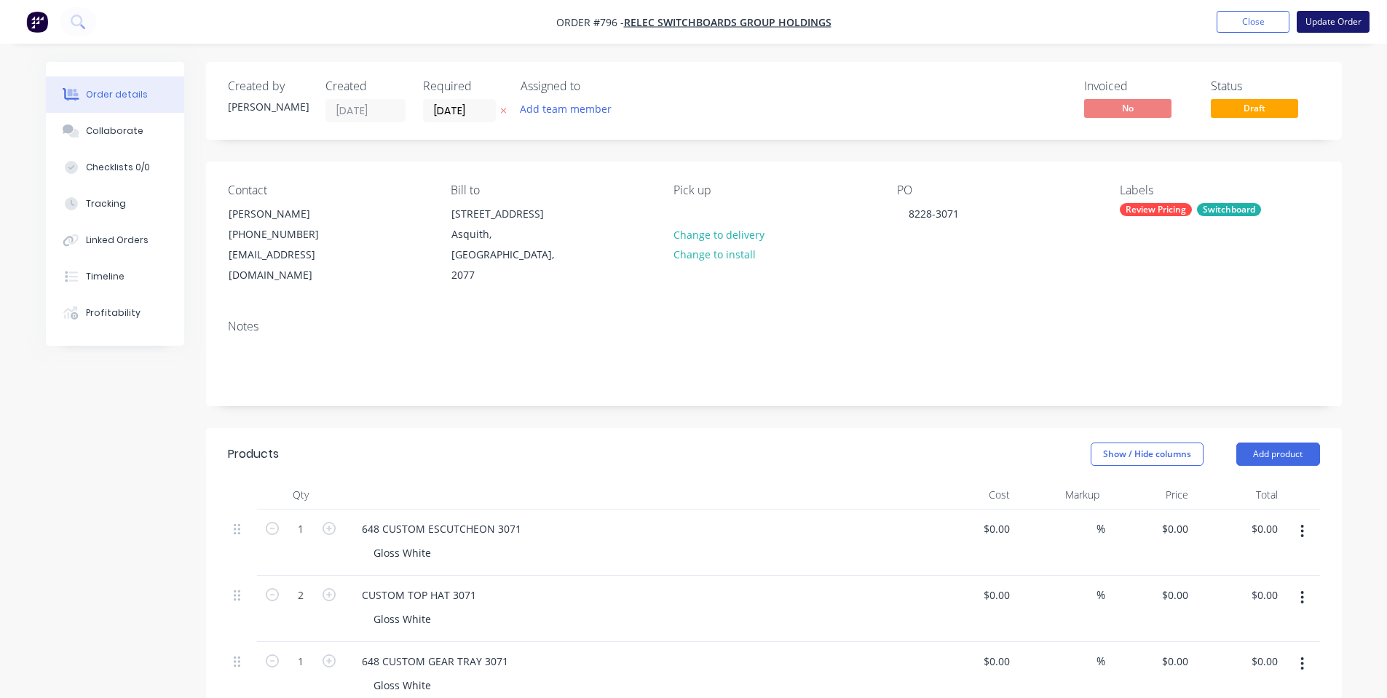
click at [1343, 19] on button "Update Order" at bounding box center [1333, 22] width 73 height 22
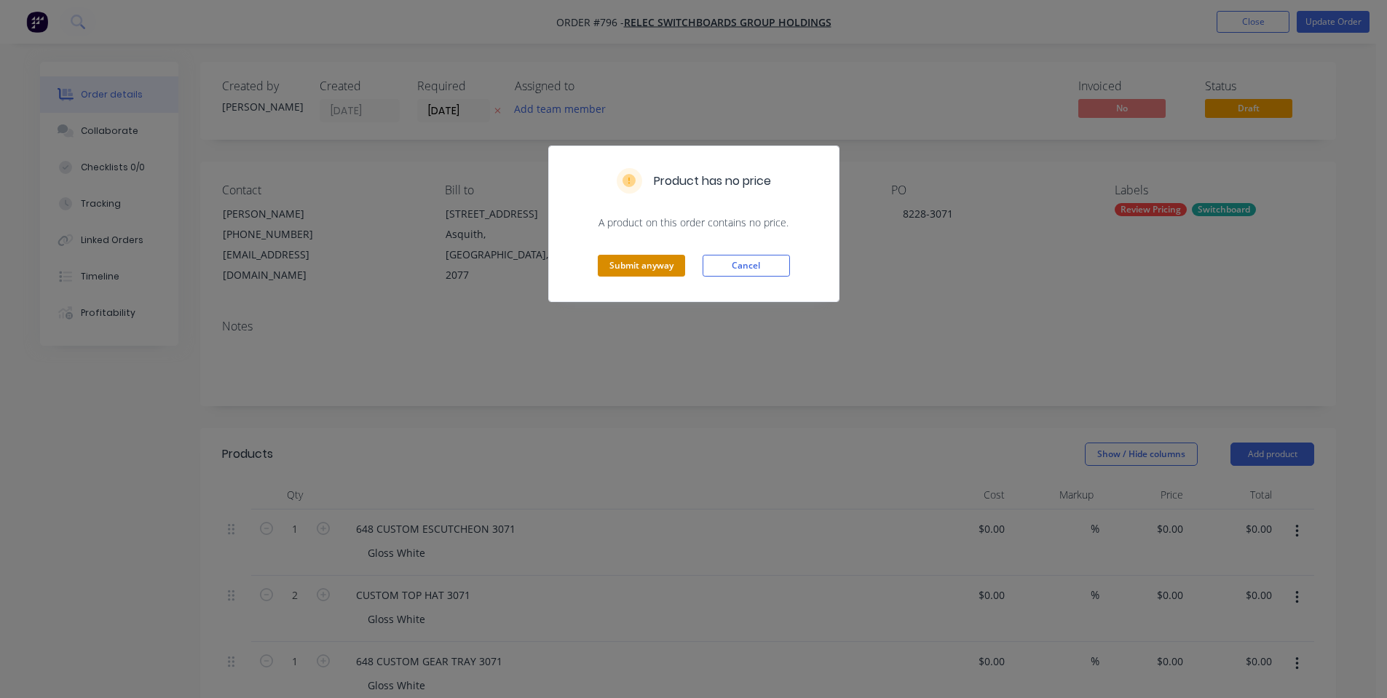
click at [655, 261] on button "Submit anyway" at bounding box center [641, 266] width 87 height 22
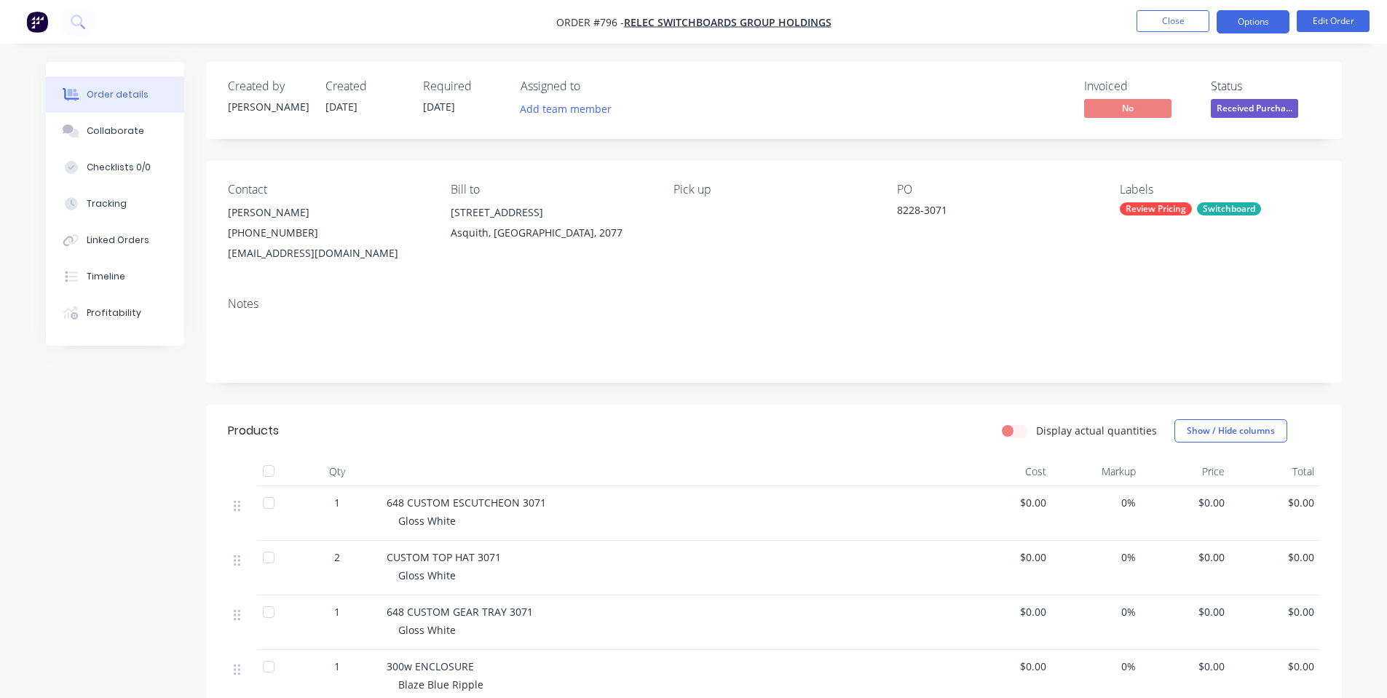
click at [1243, 20] on button "Options" at bounding box center [1253, 21] width 73 height 23
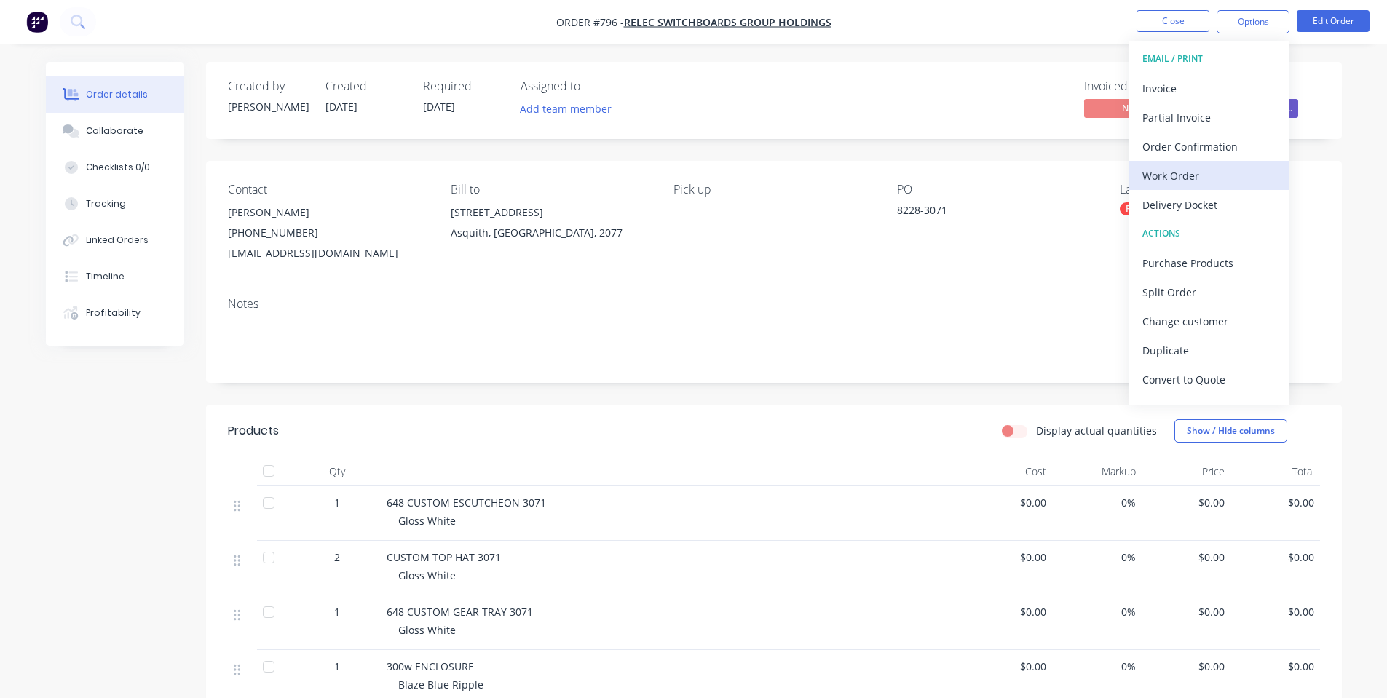
click at [1182, 182] on div "Work Order" at bounding box center [1209, 175] width 134 height 21
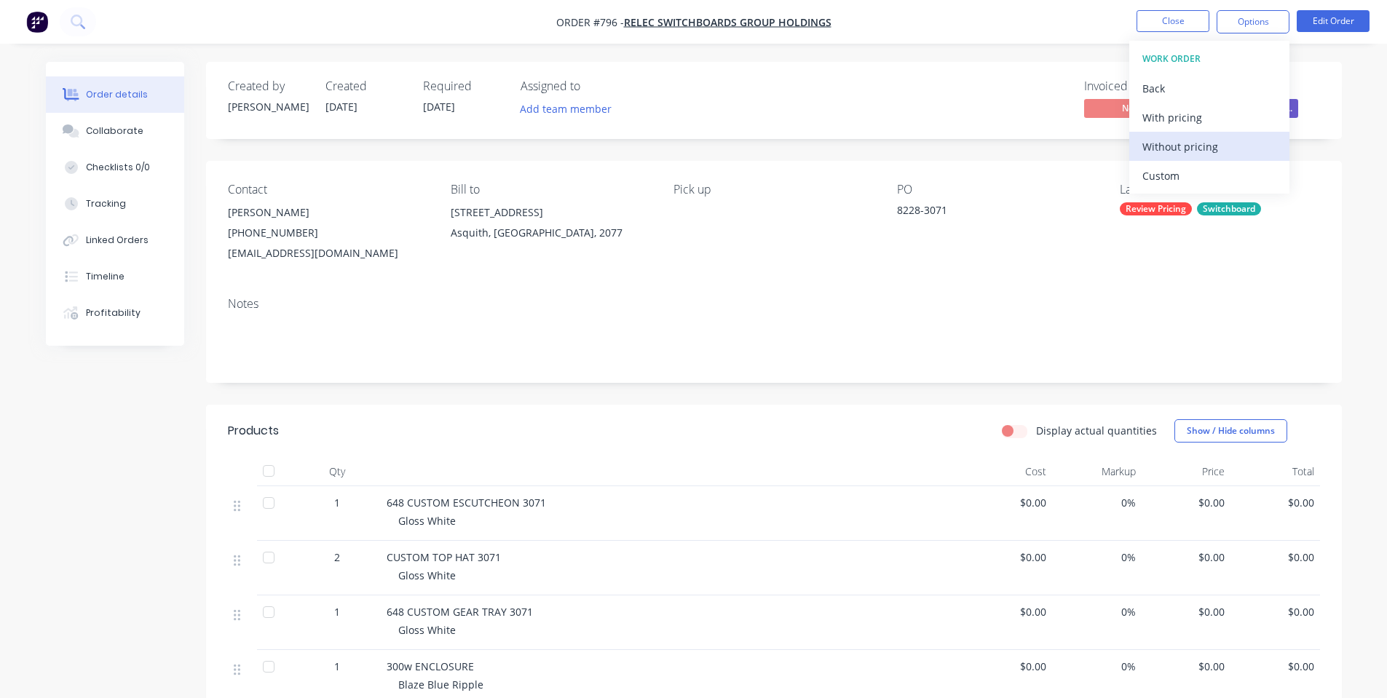
click at [1190, 155] on div "Without pricing" at bounding box center [1209, 146] width 134 height 21
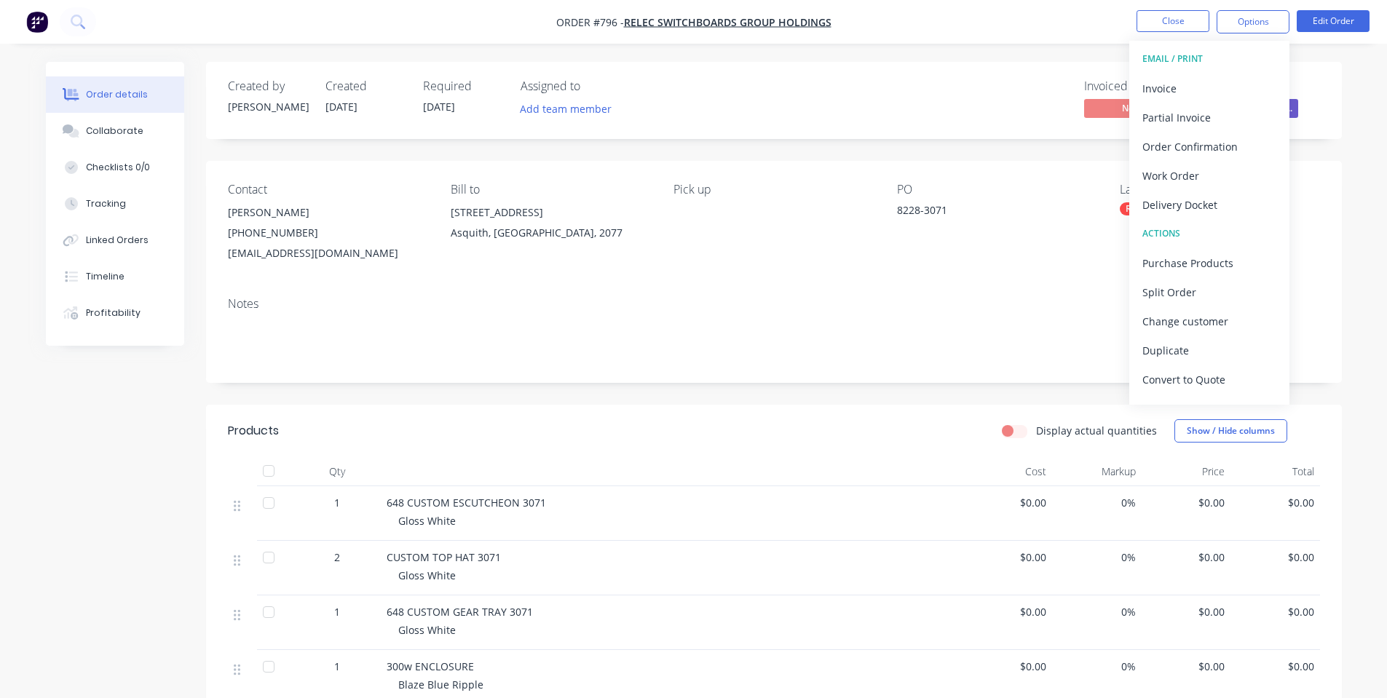
click at [740, 295] on div "Notes" at bounding box center [774, 334] width 1136 height 98
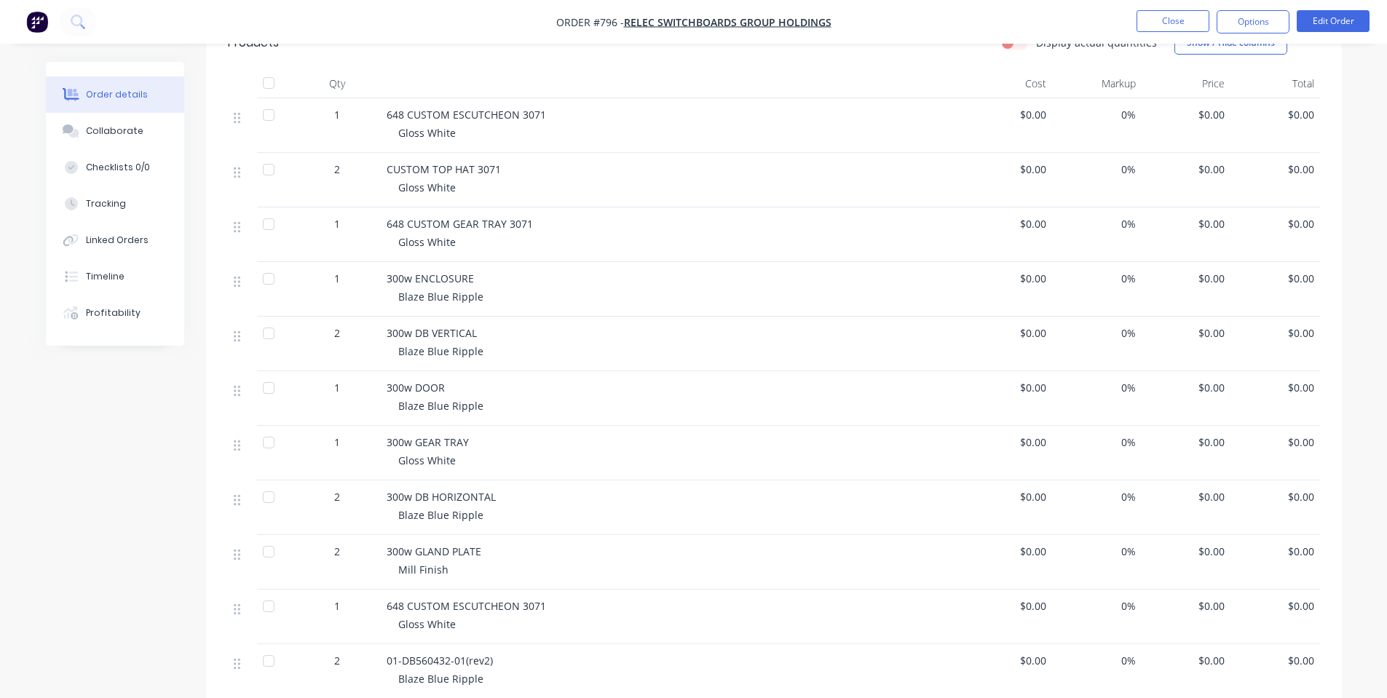
scroll to position [194, 0]
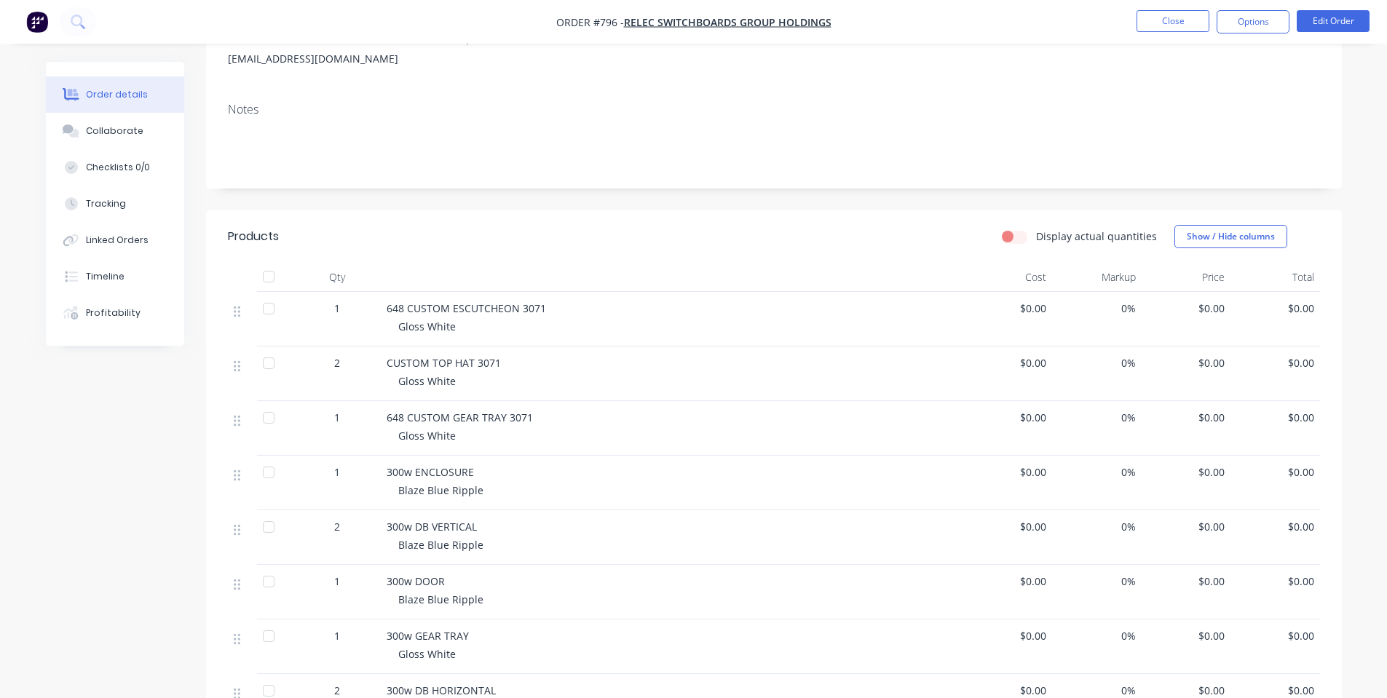
click at [1316, 33] on nav "Order #796 - Relec Switchboards Group Holdings Close Options Edit Order" at bounding box center [693, 22] width 1387 height 44
click at [1317, 20] on button "Edit Order" at bounding box center [1333, 21] width 73 height 22
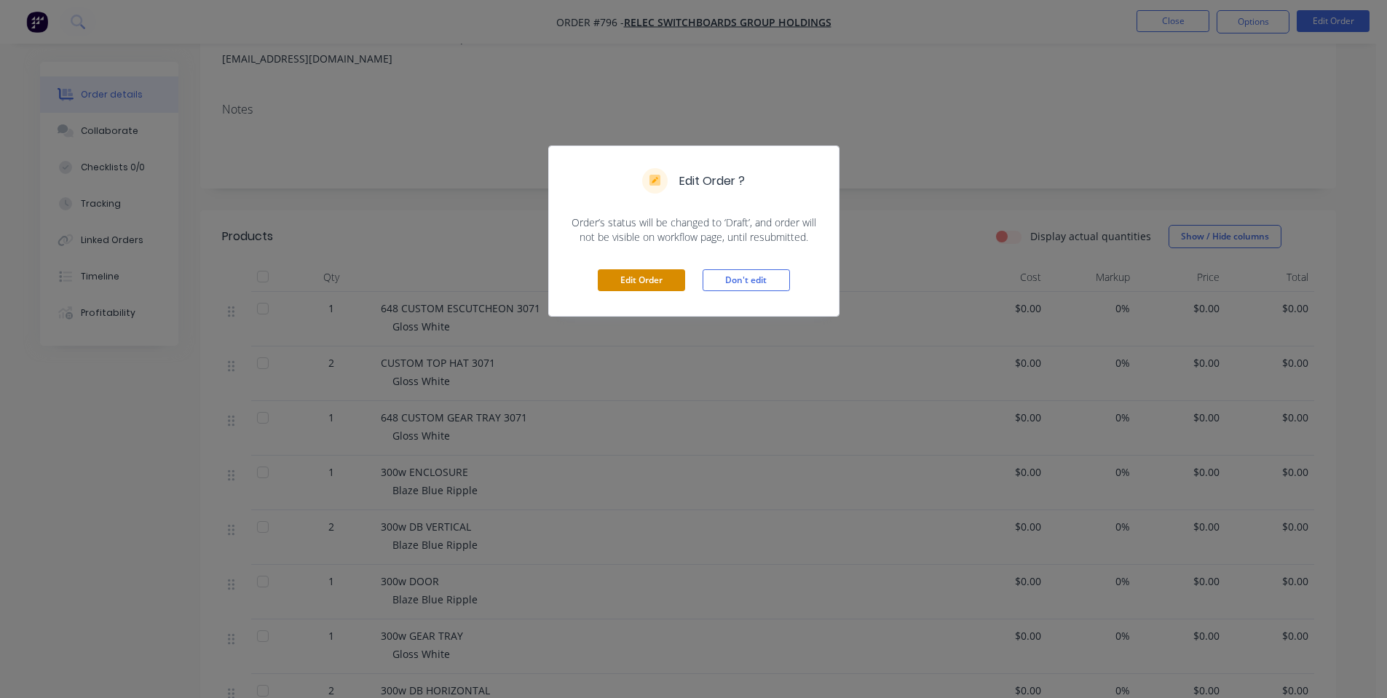
click at [618, 285] on button "Edit Order" at bounding box center [641, 280] width 87 height 22
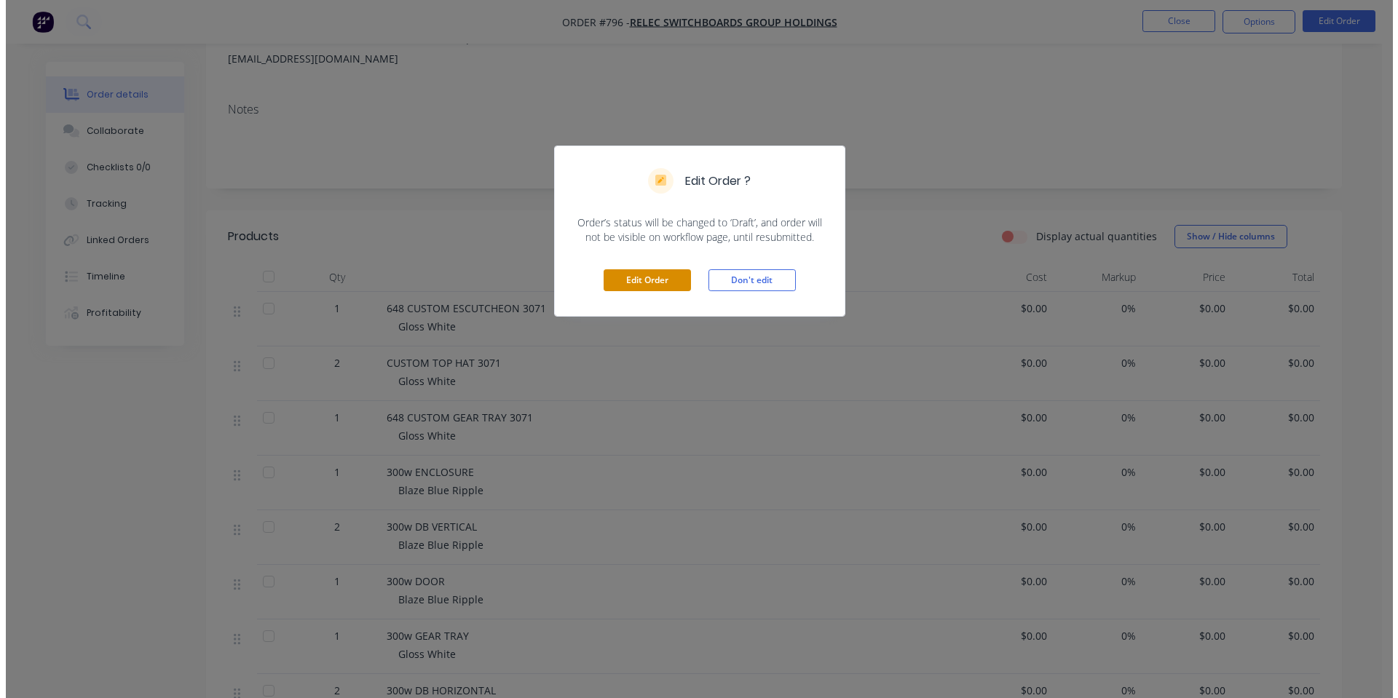
scroll to position [0, 0]
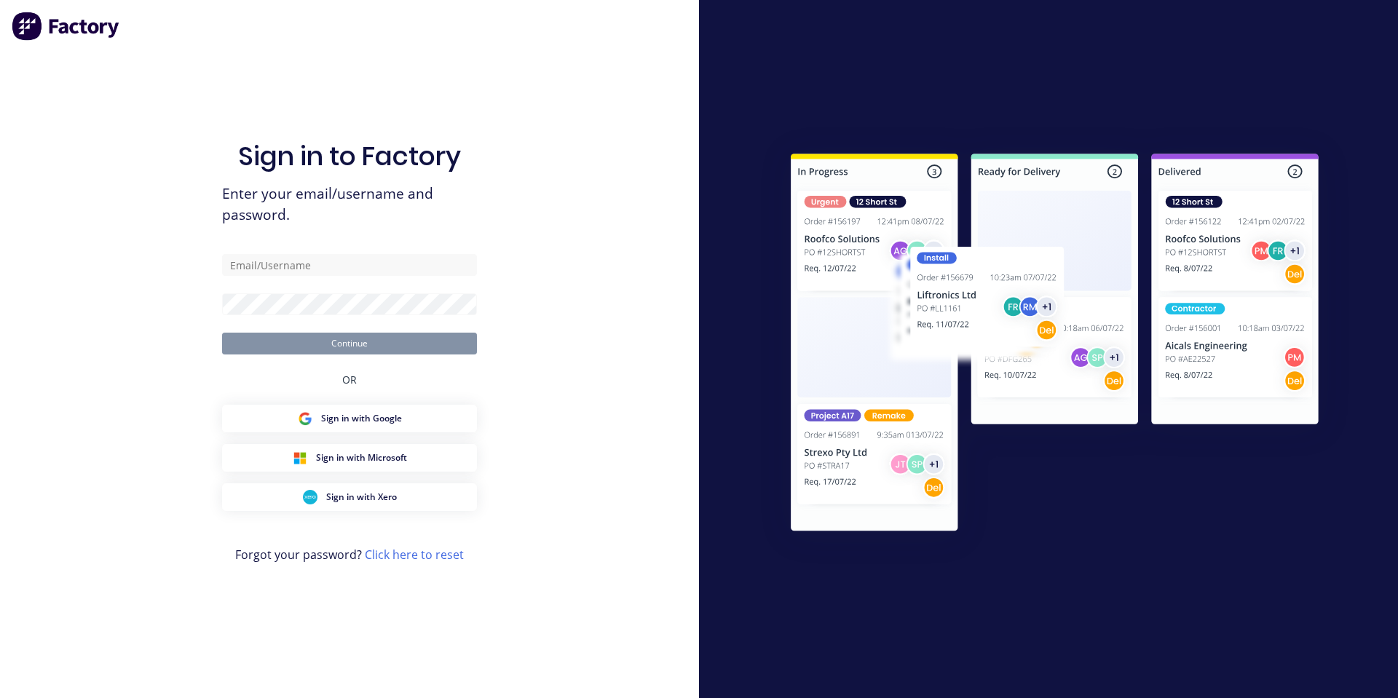
click at [0, 698] on com-1password-button at bounding box center [0, 698] width 0 height 0
type input "shane@1stclassmetals.com.au"
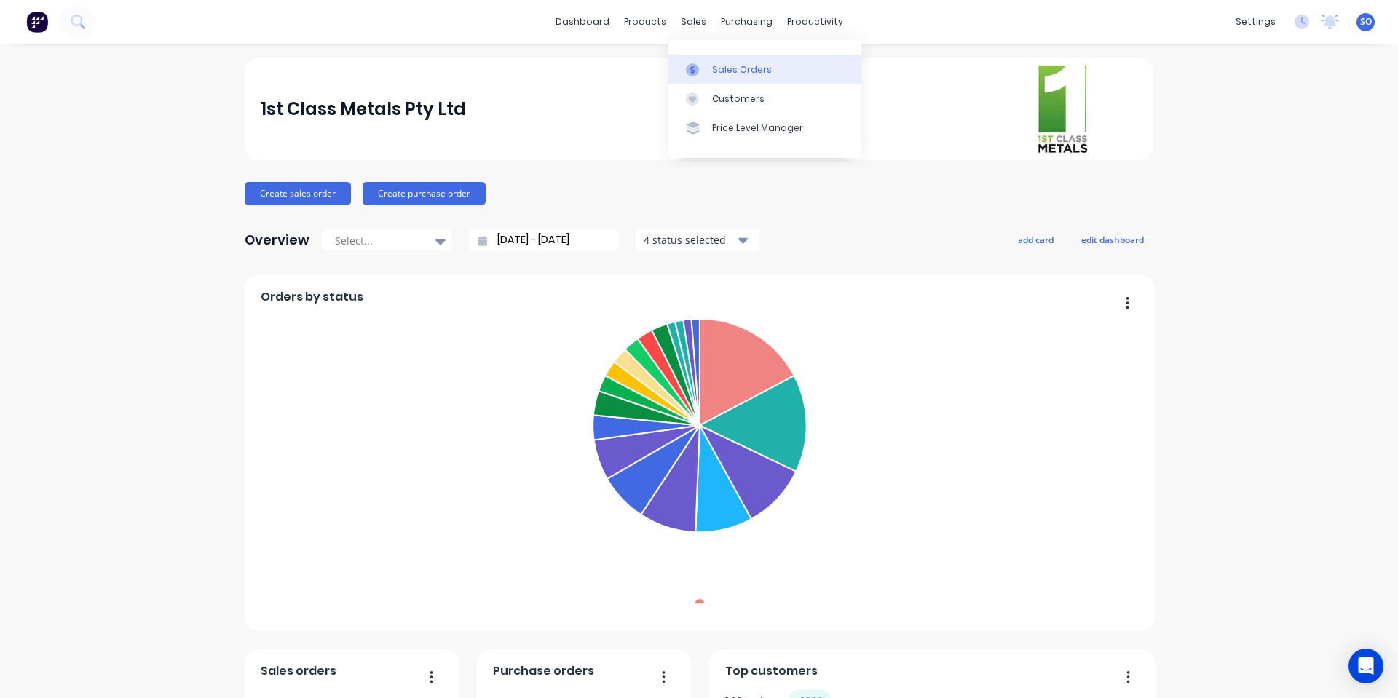
click at [721, 74] on div "Sales Orders" at bounding box center [742, 69] width 60 height 13
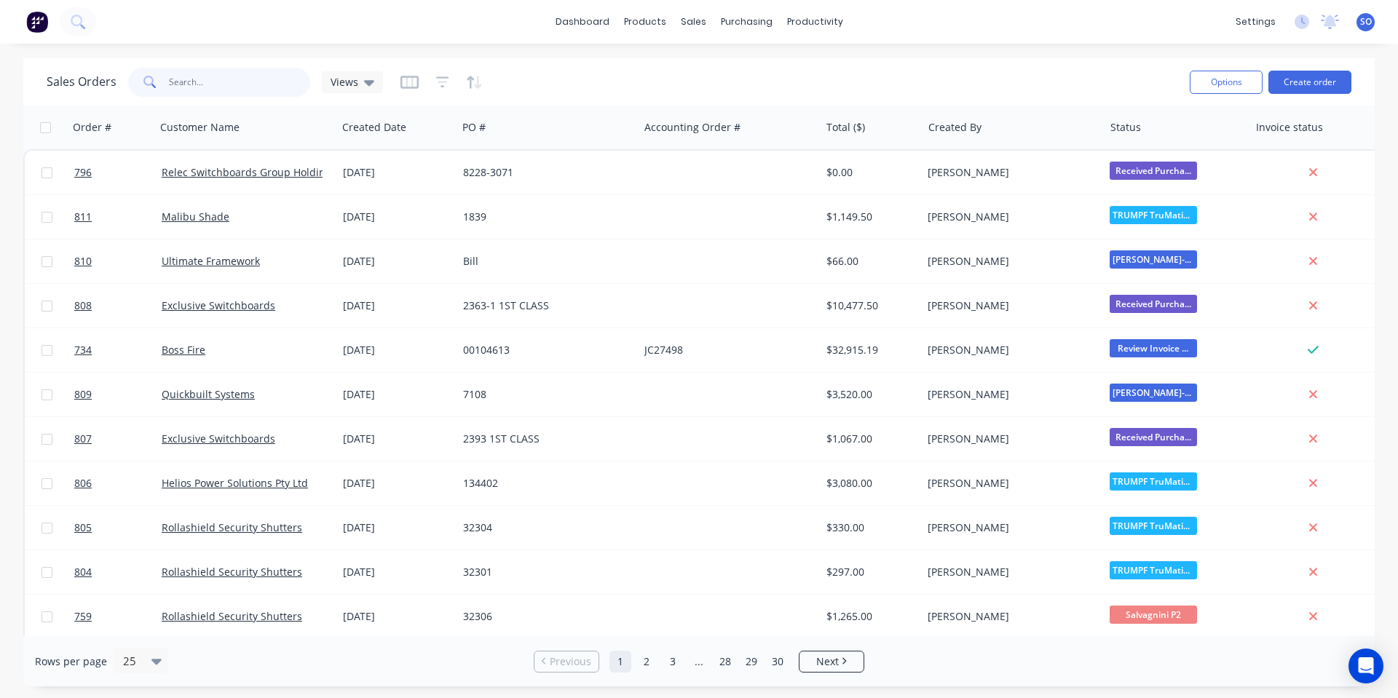
click at [218, 72] on input "text" at bounding box center [240, 82] width 142 height 29
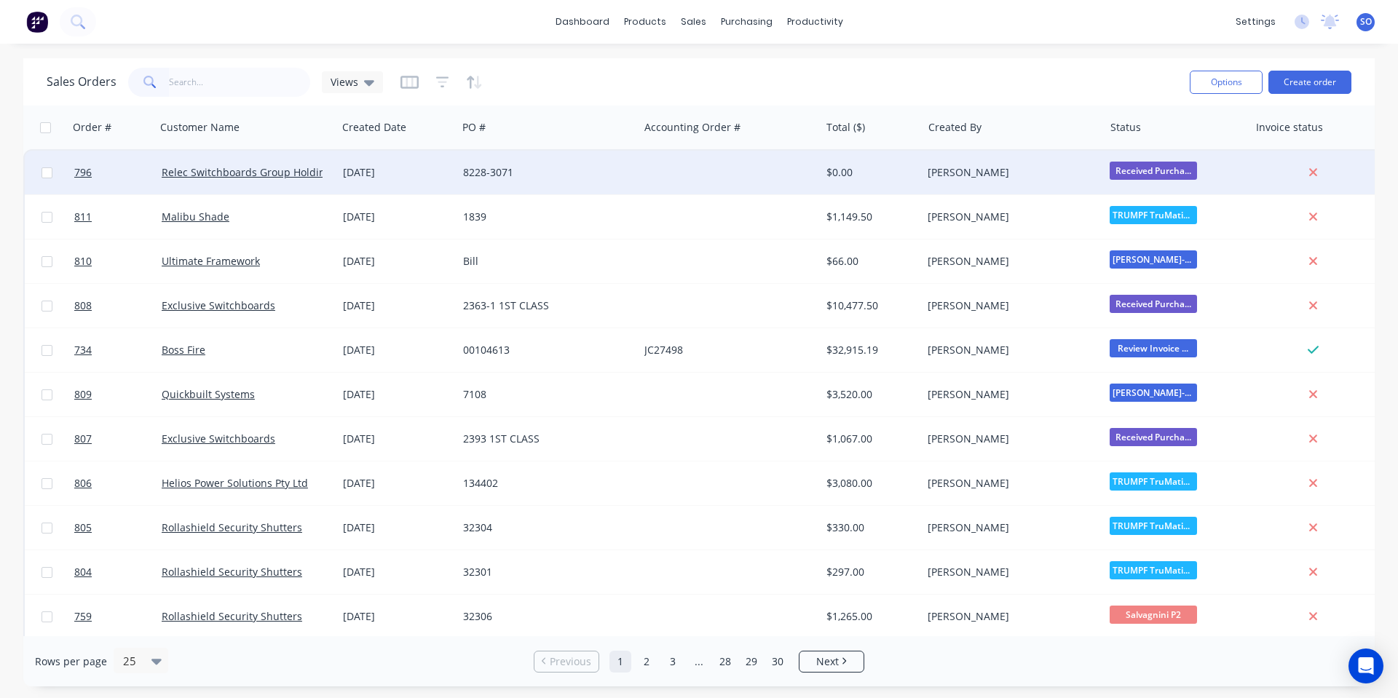
click at [757, 169] on div at bounding box center [729, 173] width 181 height 44
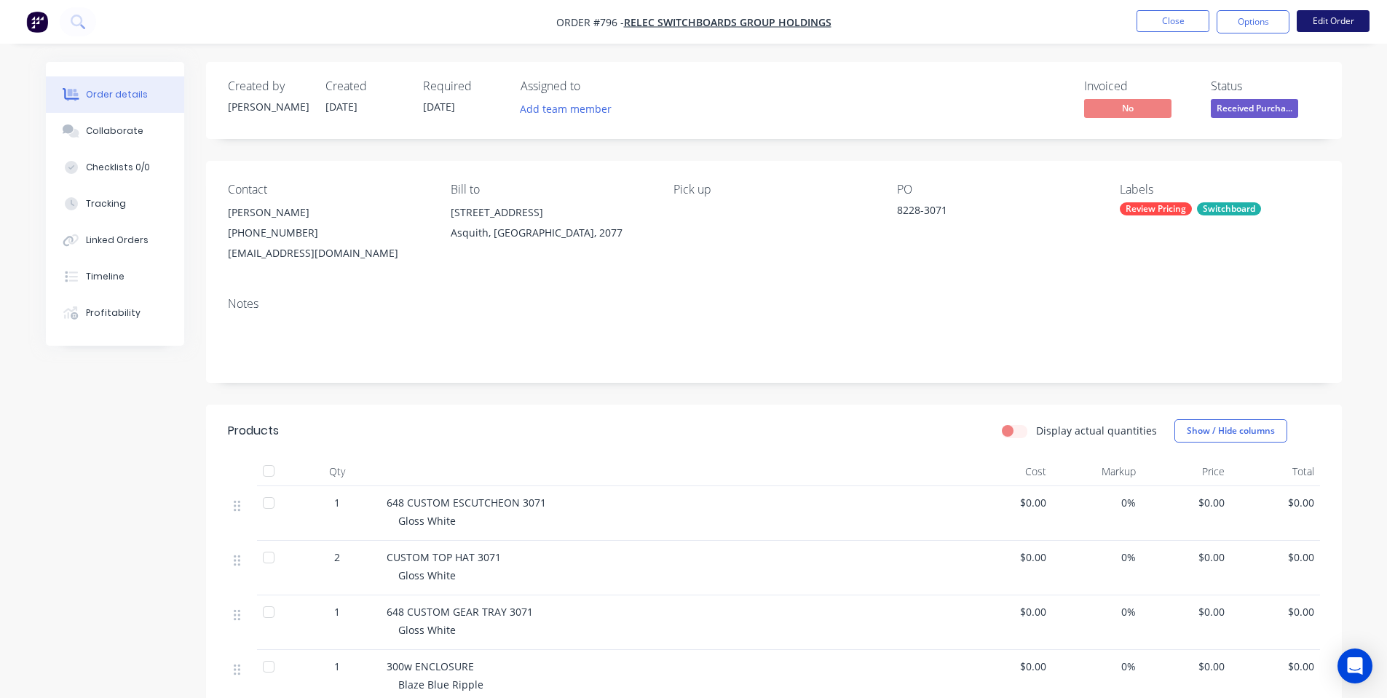
click at [1333, 18] on button "Edit Order" at bounding box center [1333, 21] width 73 height 22
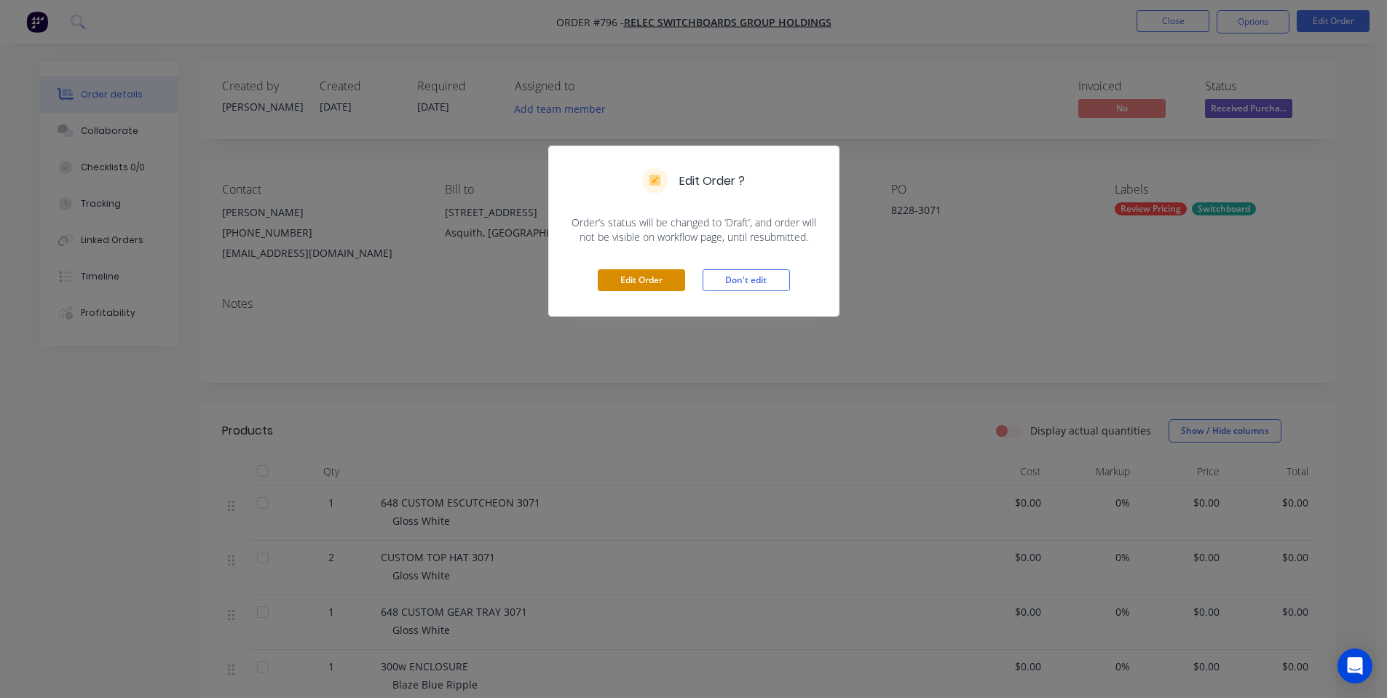
drag, startPoint x: 675, startPoint y: 282, endPoint x: 688, endPoint y: 275, distance: 14.7
click at [674, 282] on button "Edit Order" at bounding box center [641, 280] width 87 height 22
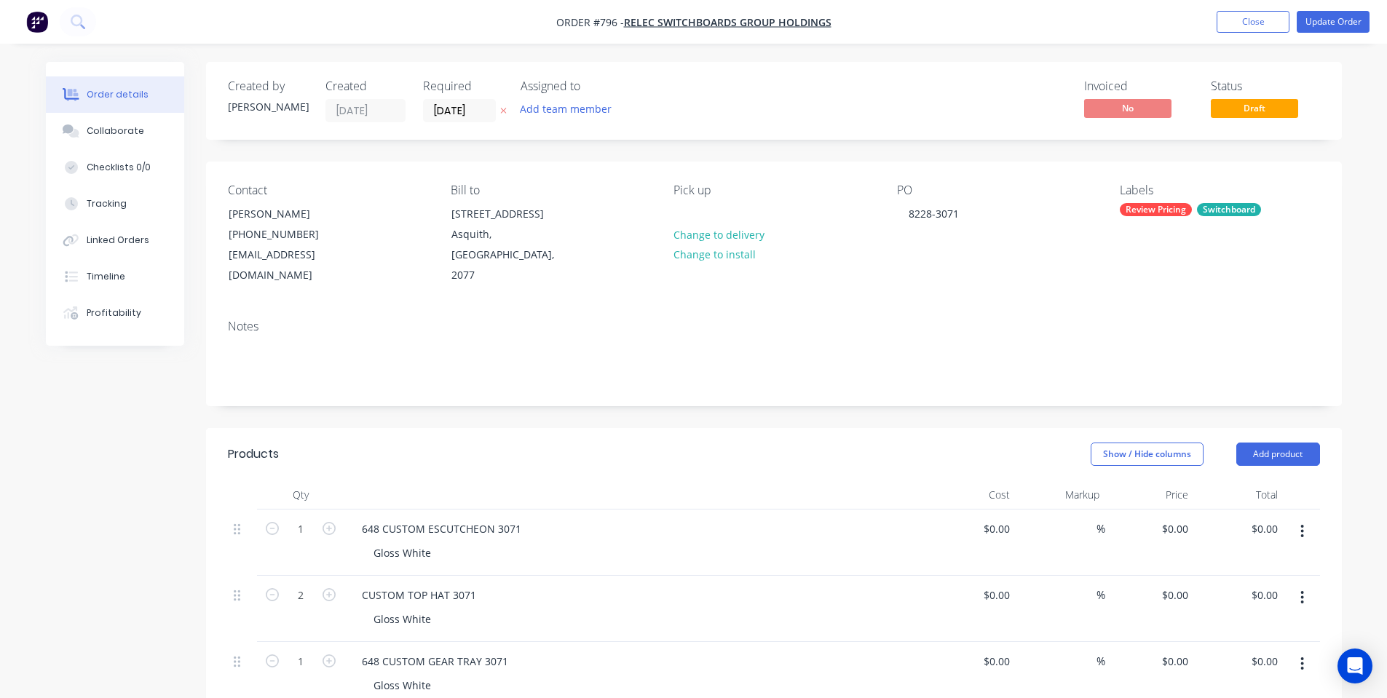
click at [1153, 206] on div "Review Pricing" at bounding box center [1156, 209] width 72 height 13
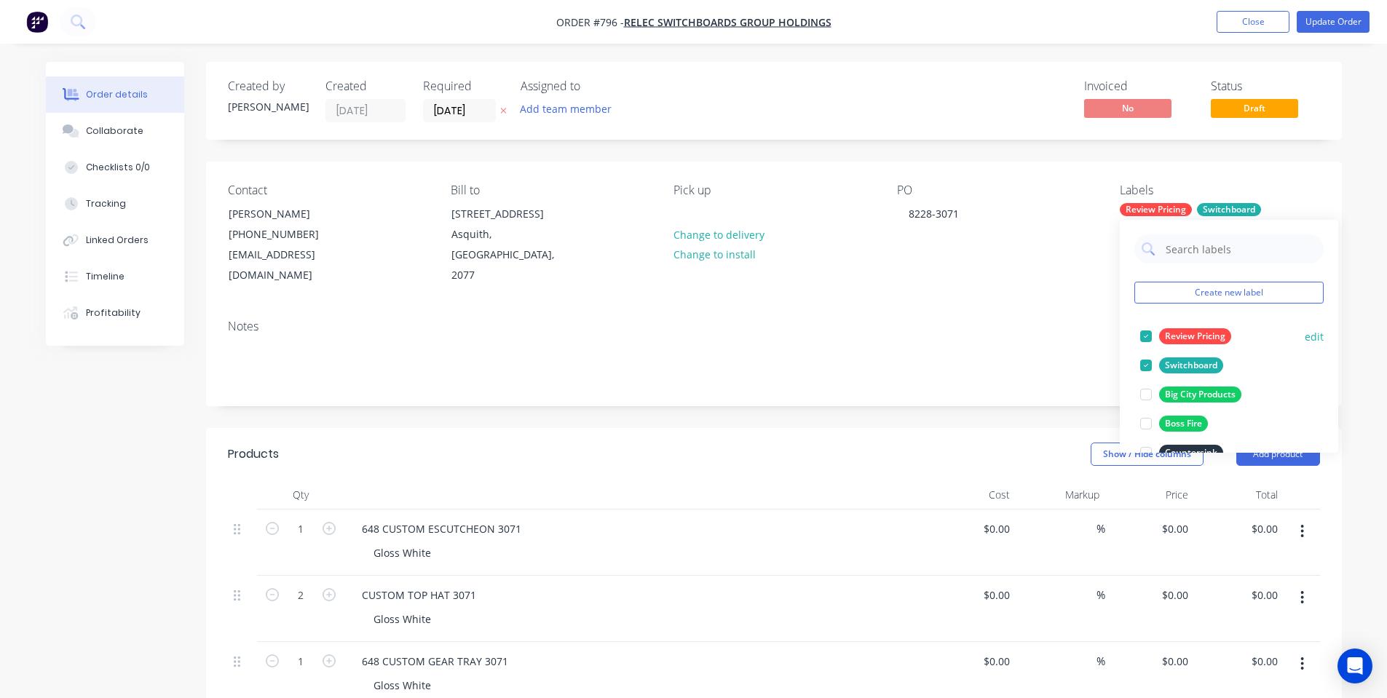
click at [1164, 326] on button "Review Pricing" at bounding box center [1185, 336] width 103 height 20
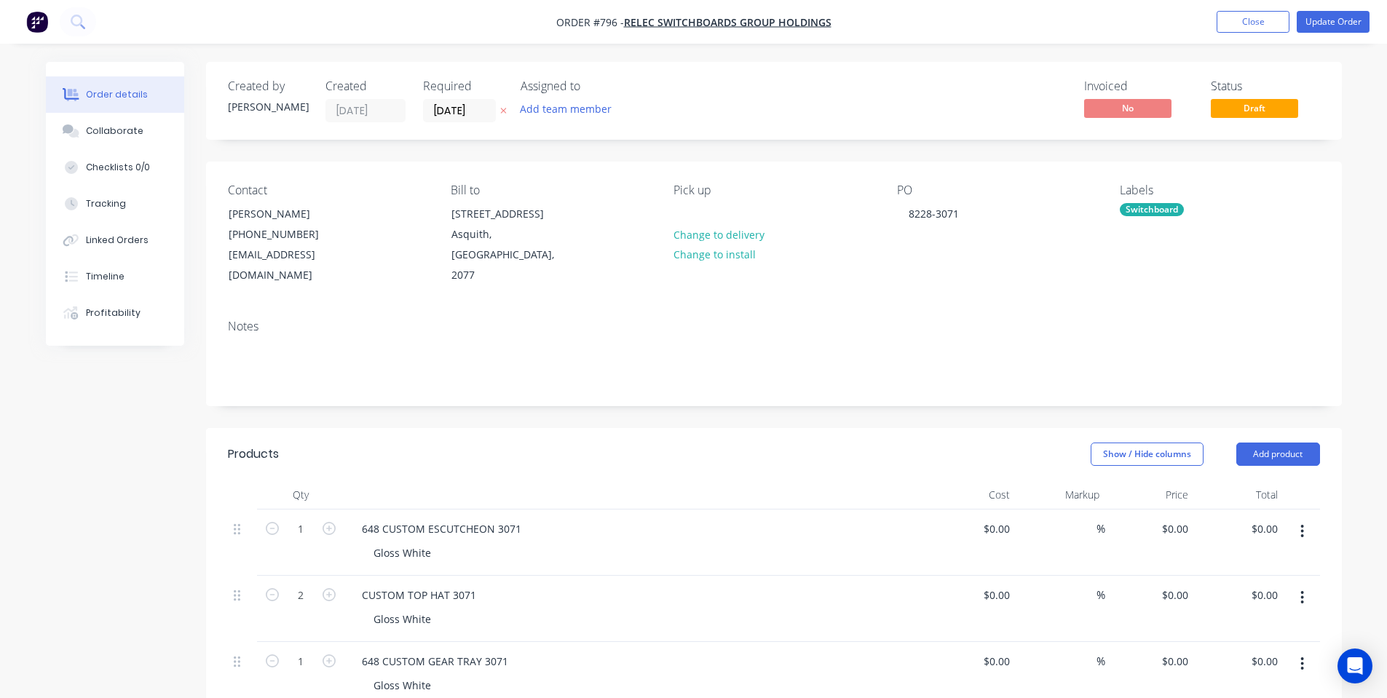
click at [941, 308] on div "Notes" at bounding box center [774, 357] width 1136 height 98
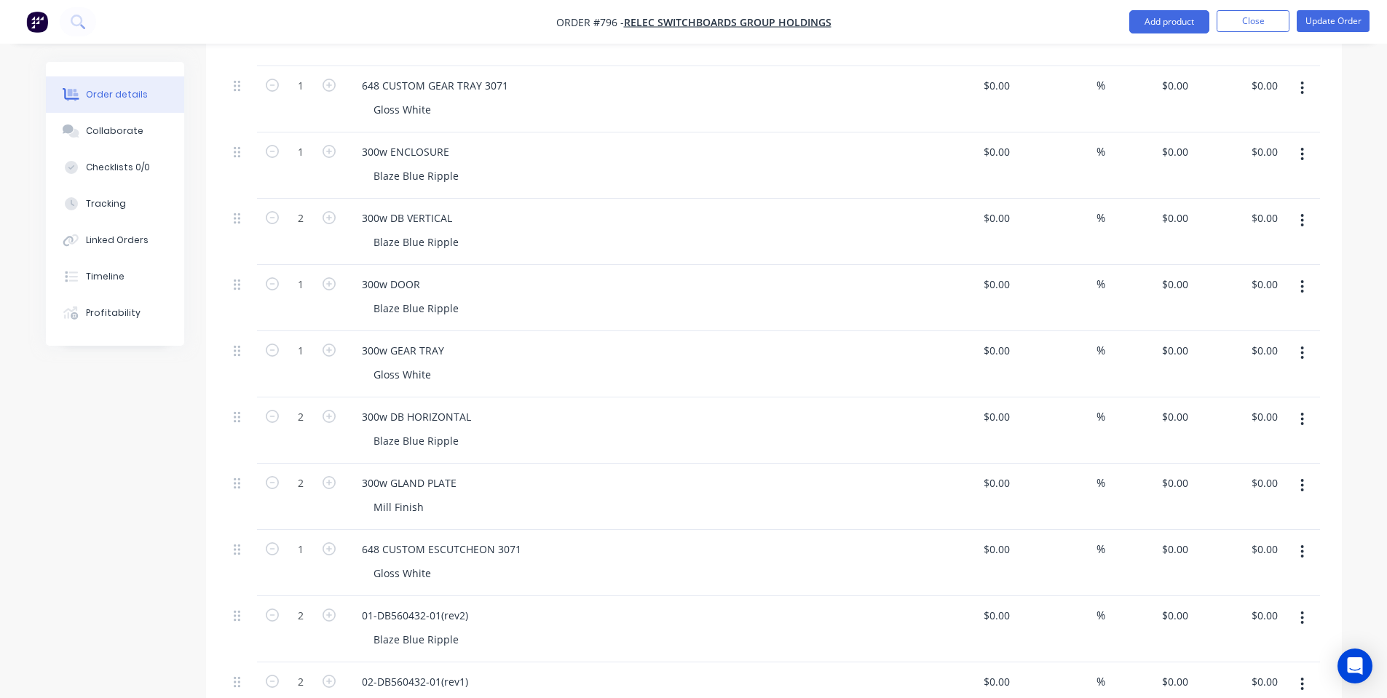
scroll to position [388, 0]
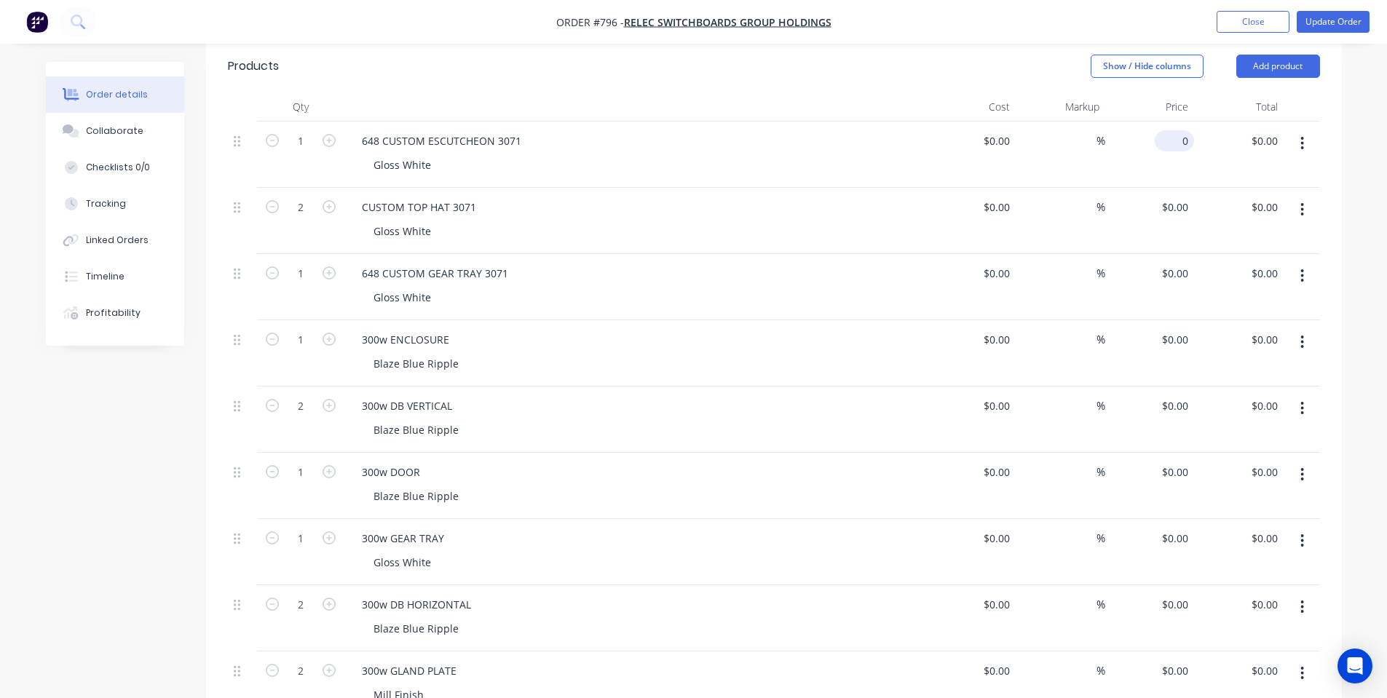
click at [1176, 130] on div "0 $0.00" at bounding box center [1174, 140] width 39 height 21
type input "$85.00"
click at [1177, 197] on div "0 $0.00" at bounding box center [1174, 207] width 39 height 21
type input "$34.50"
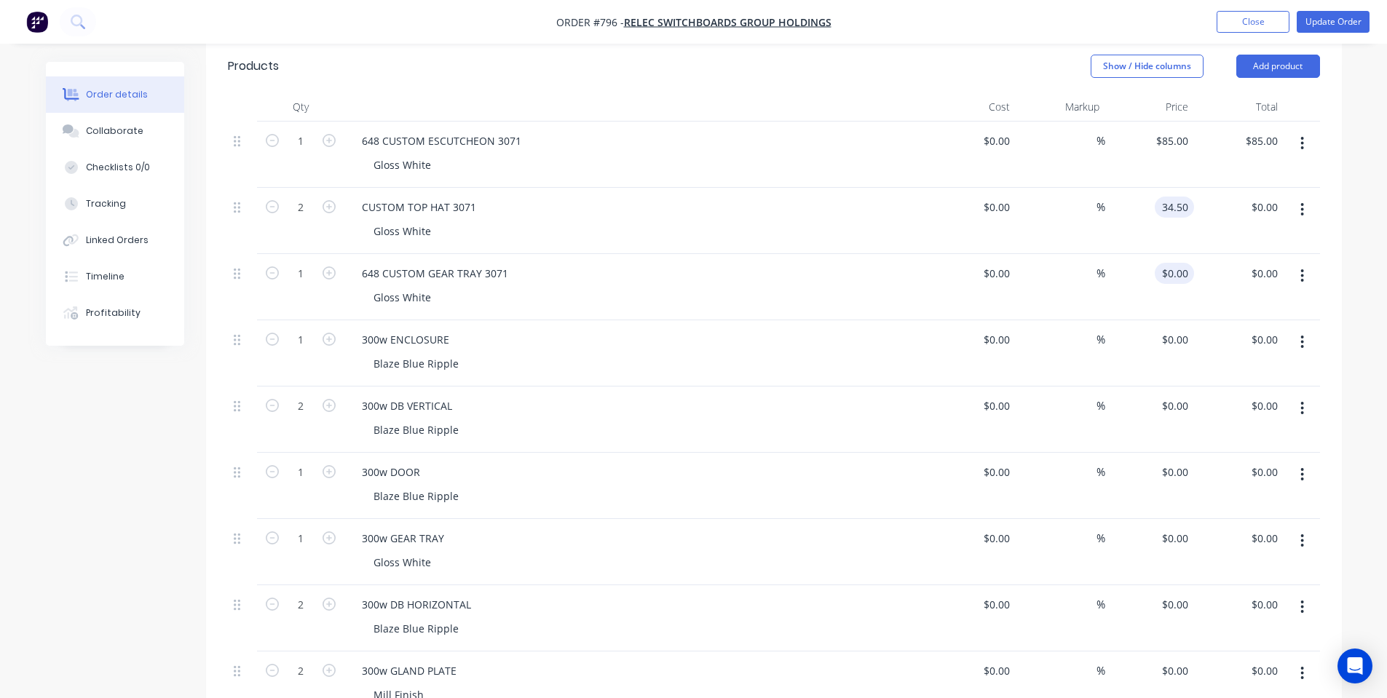
type input "$69.00"
click at [1185, 263] on input "0" at bounding box center [1185, 273] width 17 height 21
type input "$80.00"
click at [1165, 327] on div "0 0" at bounding box center [1150, 353] width 90 height 66
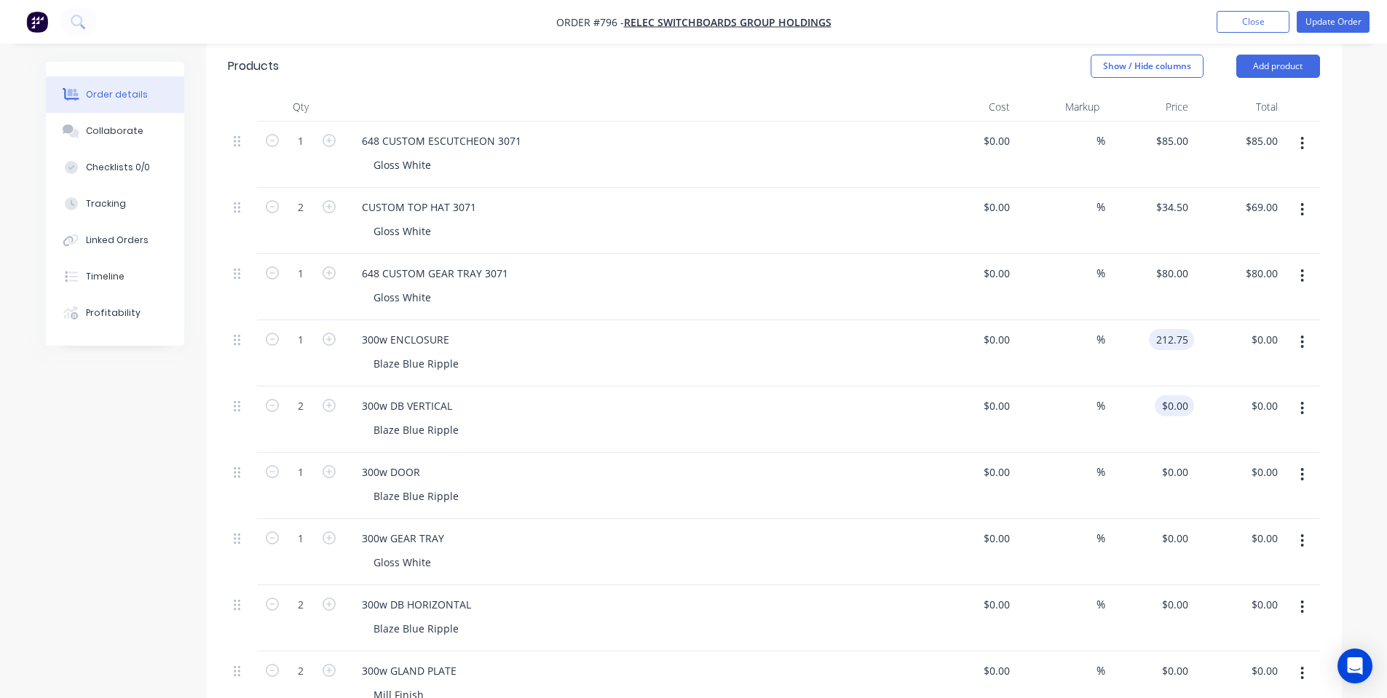
type input "$212.75"
click at [1178, 395] on input "0" at bounding box center [1177, 405] width 33 height 21
type input "$97.75"
type input "$195.50"
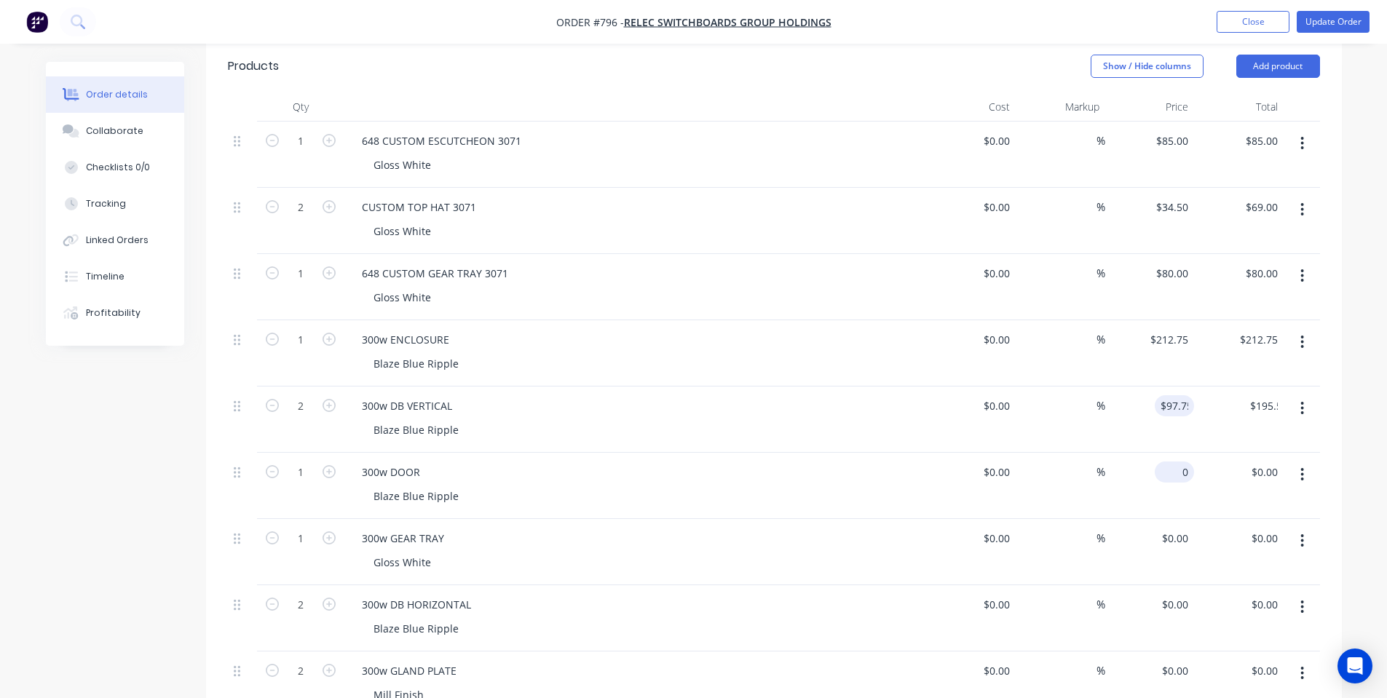
click at [1176, 462] on div "0 $0.00" at bounding box center [1174, 472] width 39 height 21
type input "$166.75"
click at [1183, 528] on input "0" at bounding box center [1185, 538] width 17 height 21
type input "$145.00"
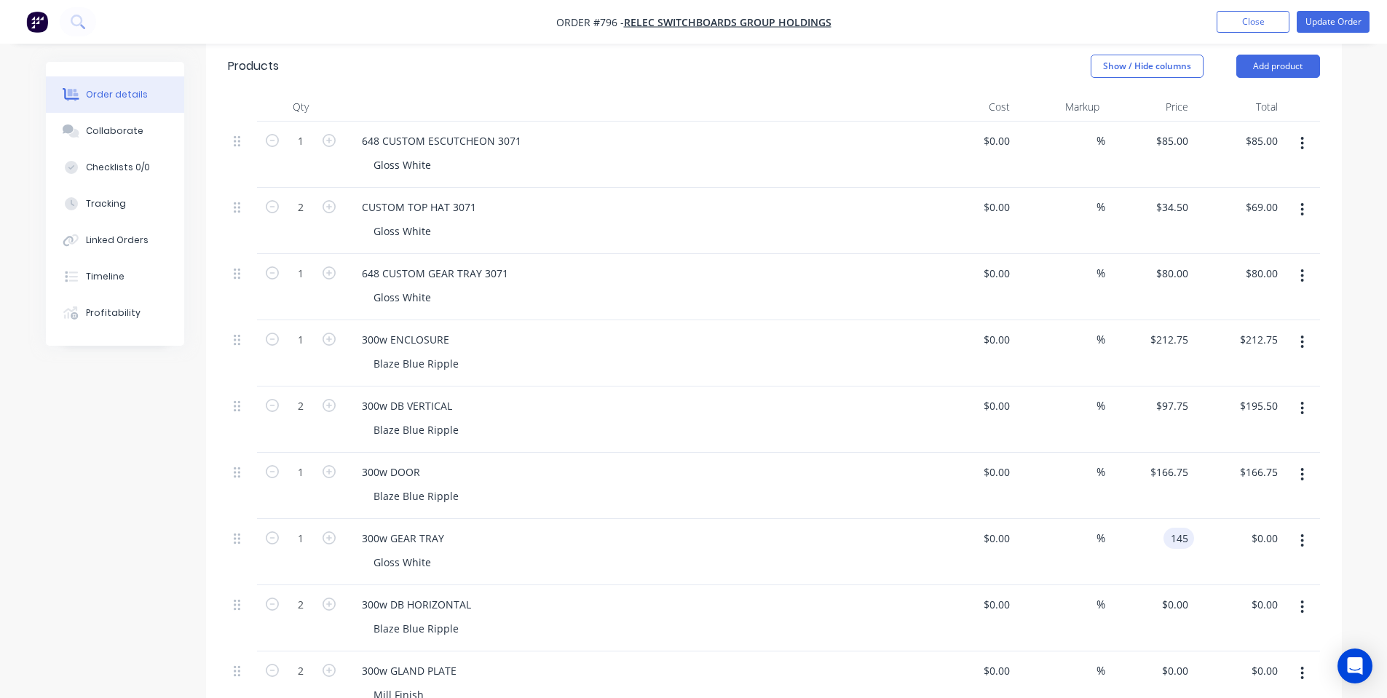
type input "$145.00"
click at [1171, 585] on div "0 0" at bounding box center [1150, 618] width 90 height 66
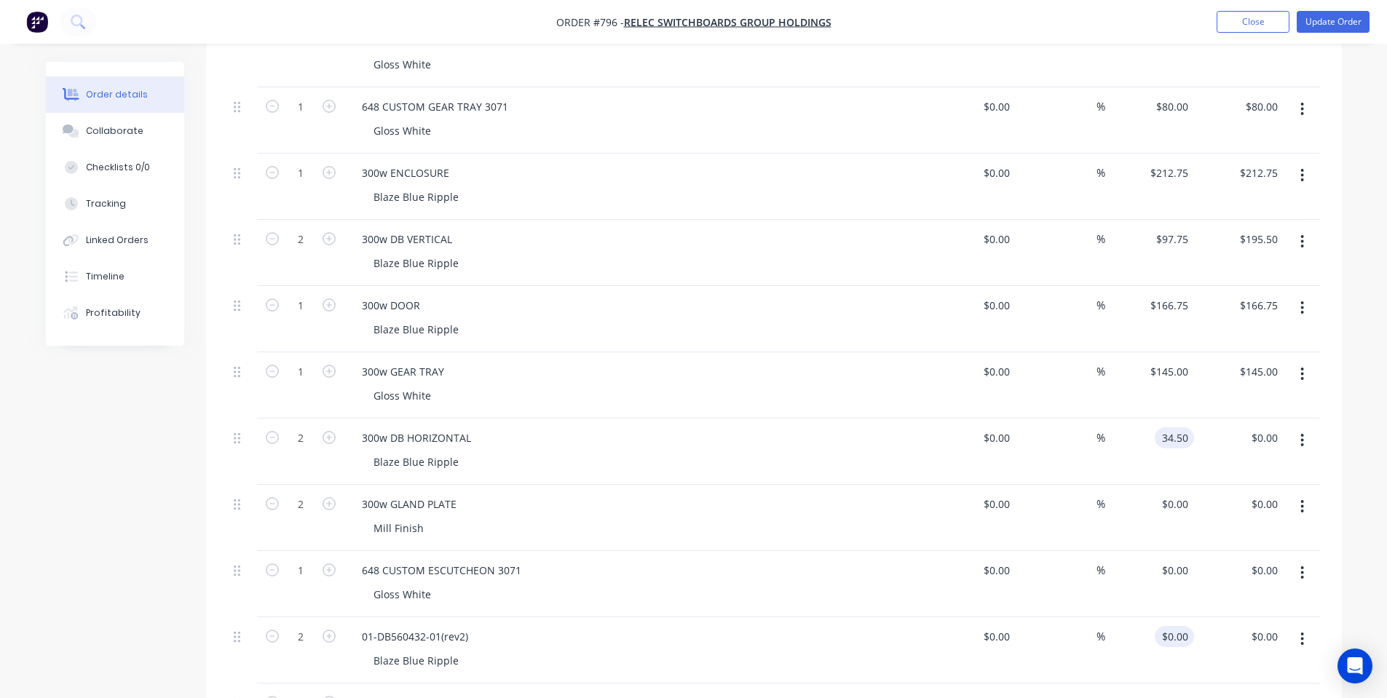
scroll to position [582, 0]
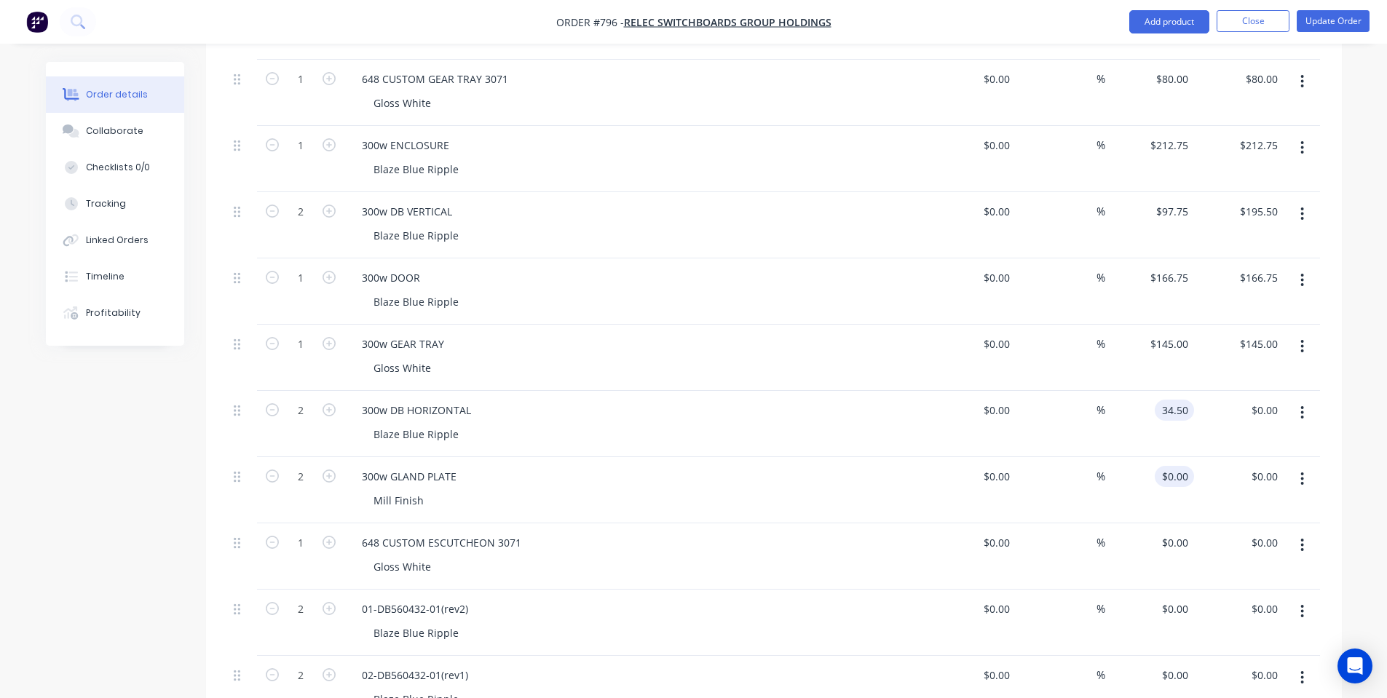
type input "$34.50"
type input "$69.00"
click at [1180, 466] on input "0" at bounding box center [1185, 476] width 17 height 21
type input "$28.50"
type input "$57.00"
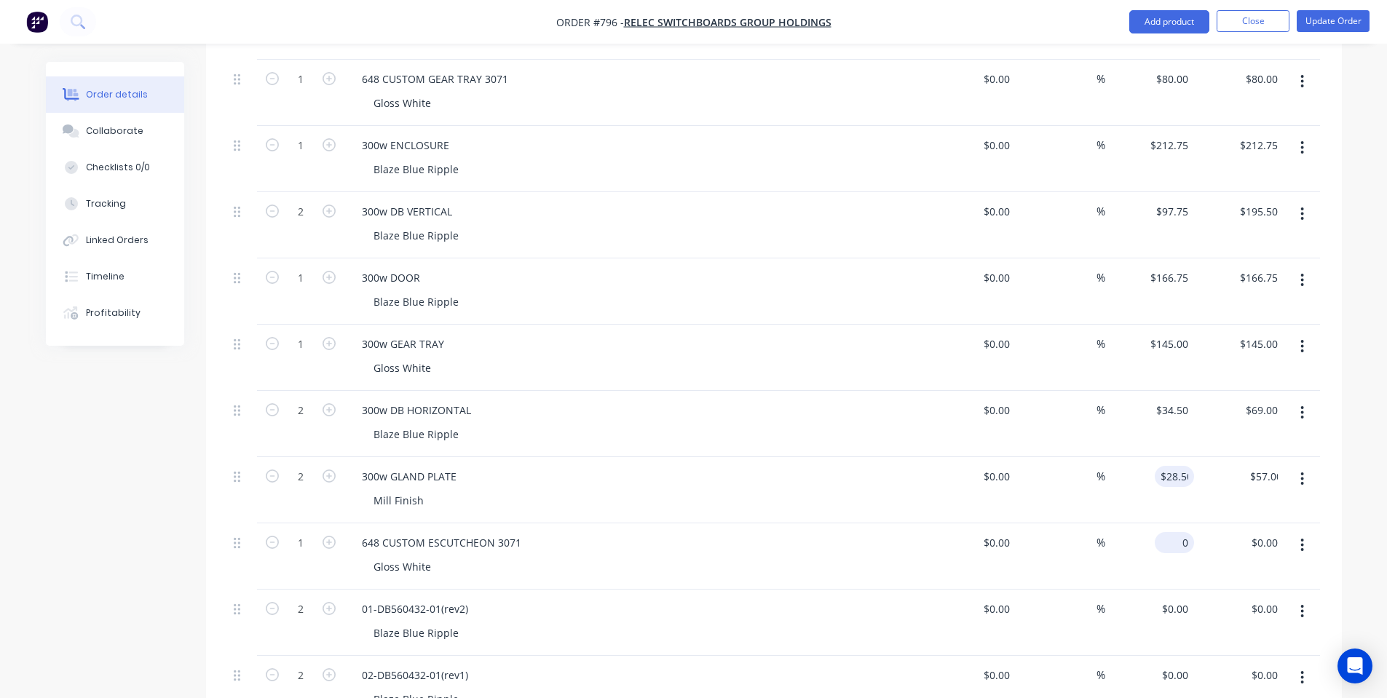
click at [1174, 532] on div "0 $0.00" at bounding box center [1174, 542] width 39 height 21
type input "$85.00"
click at [1140, 476] on div "$28.50 $28.50" at bounding box center [1150, 490] width 90 height 66
click at [1178, 599] on div "0 $0.00" at bounding box center [1177, 609] width 33 height 21
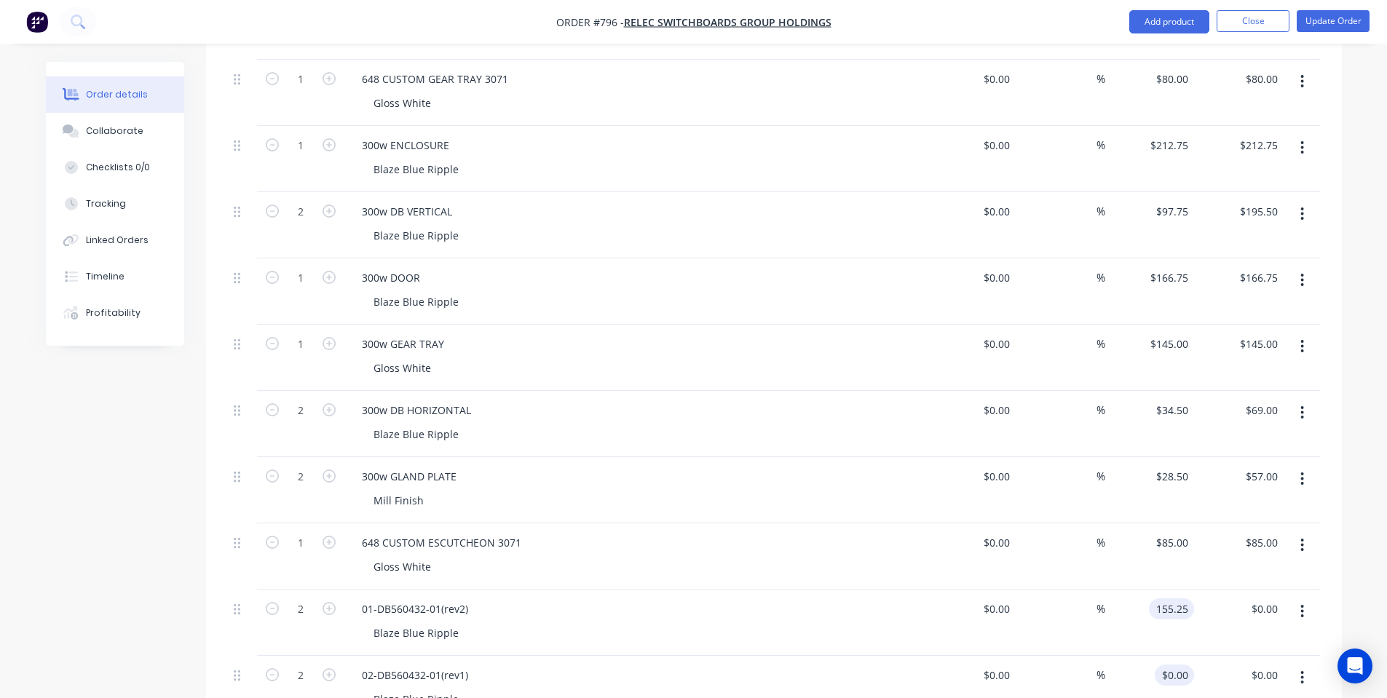
click at [1179, 665] on input "$0.00" at bounding box center [1177, 675] width 33 height 21
type input "$155.25"
type input "$310.50"
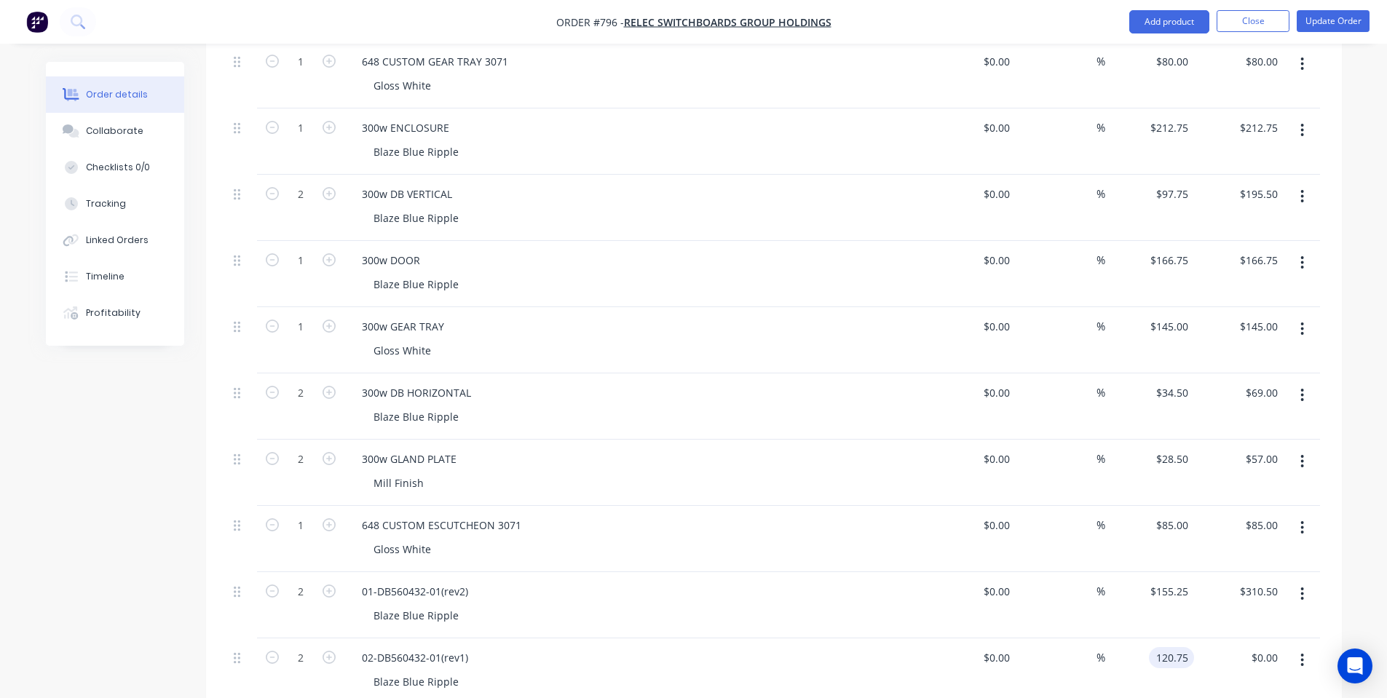
scroll to position [777, 0]
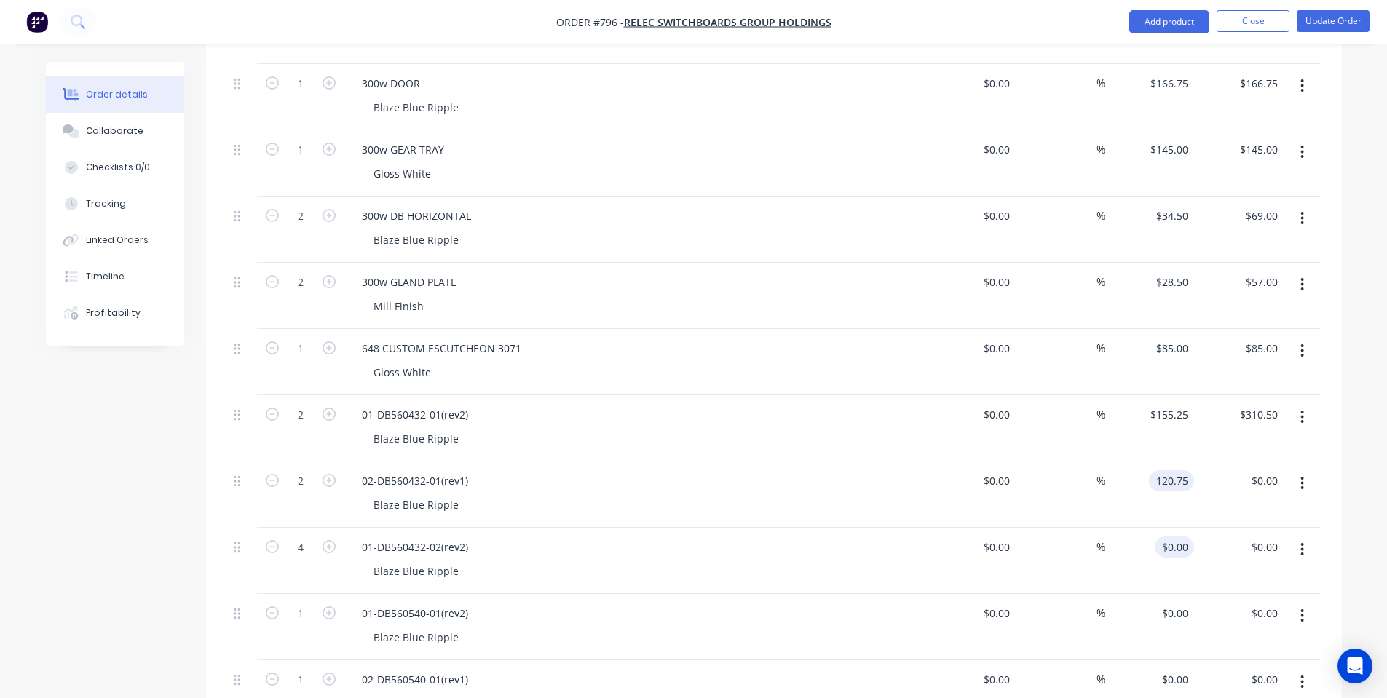
type input "$120.75"
type input "$241.50"
click at [1174, 537] on div "0 $0.00" at bounding box center [1174, 547] width 39 height 21
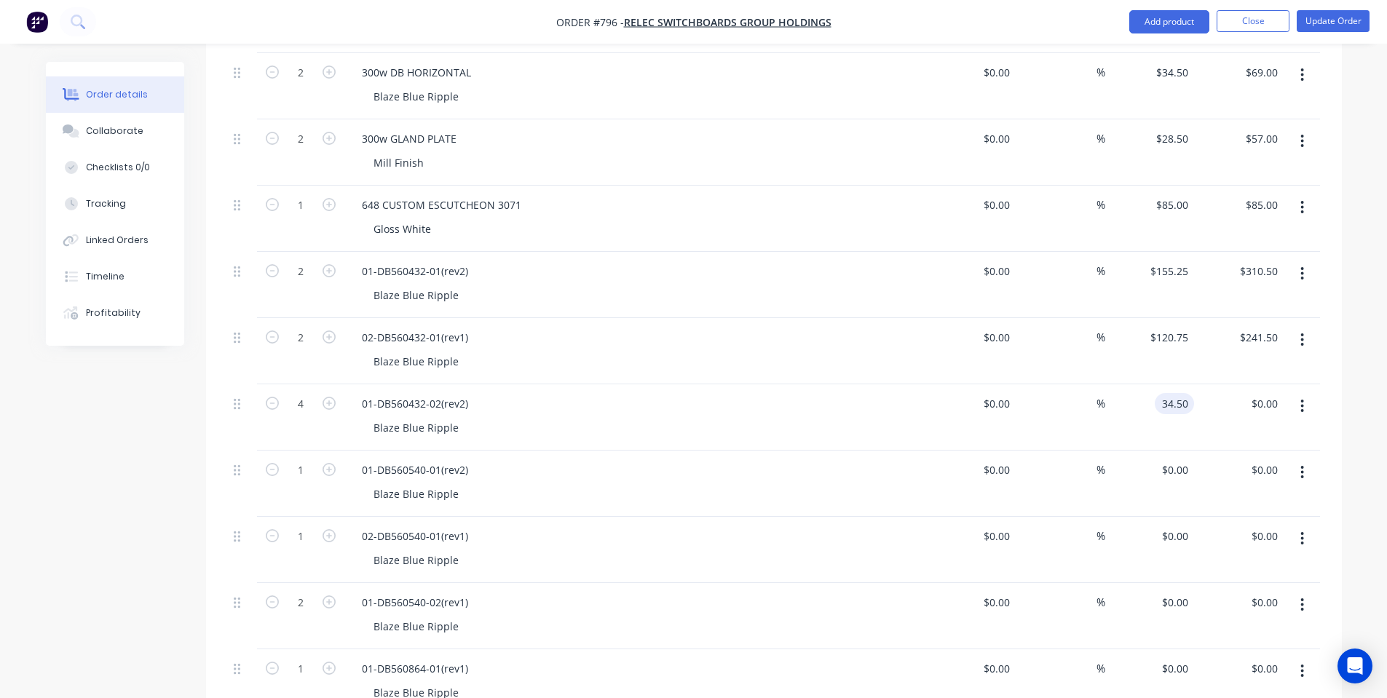
scroll to position [971, 0]
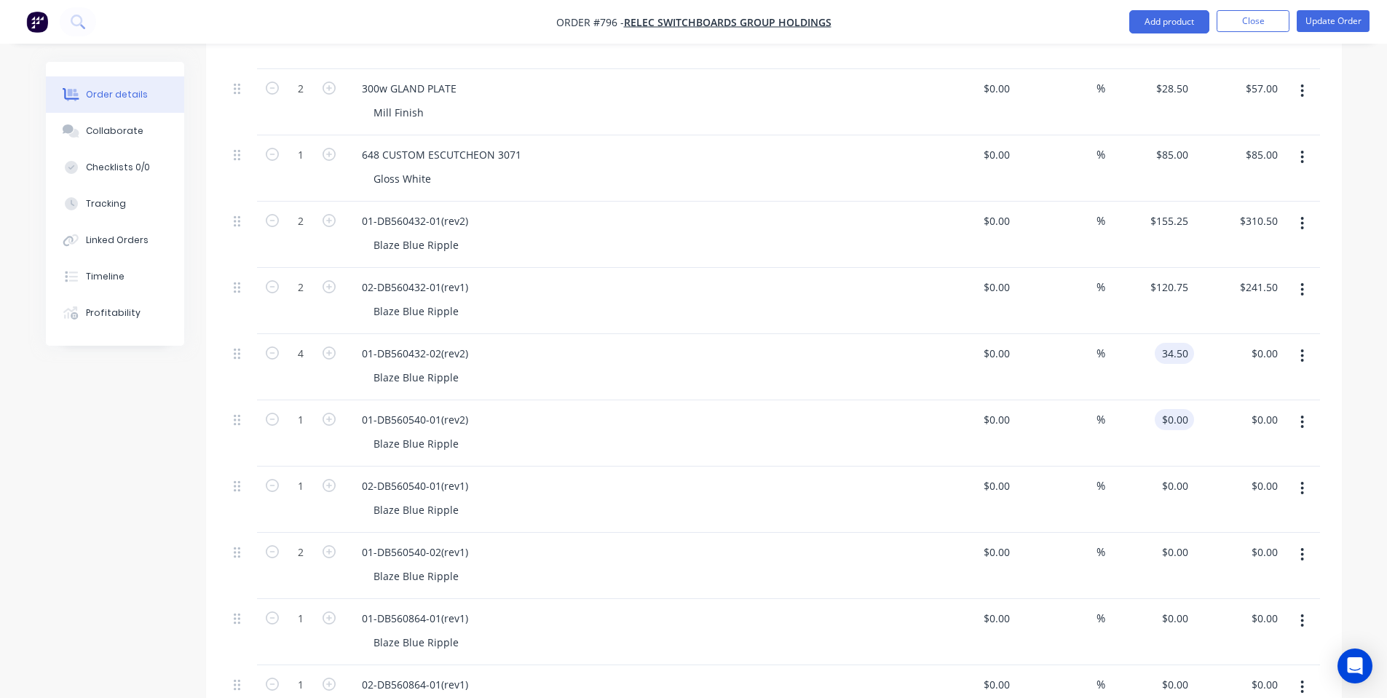
type input "$34.50"
type input "$138.00"
click at [1177, 409] on div "0 $0.00" at bounding box center [1174, 419] width 39 height 21
type input "$161.00"
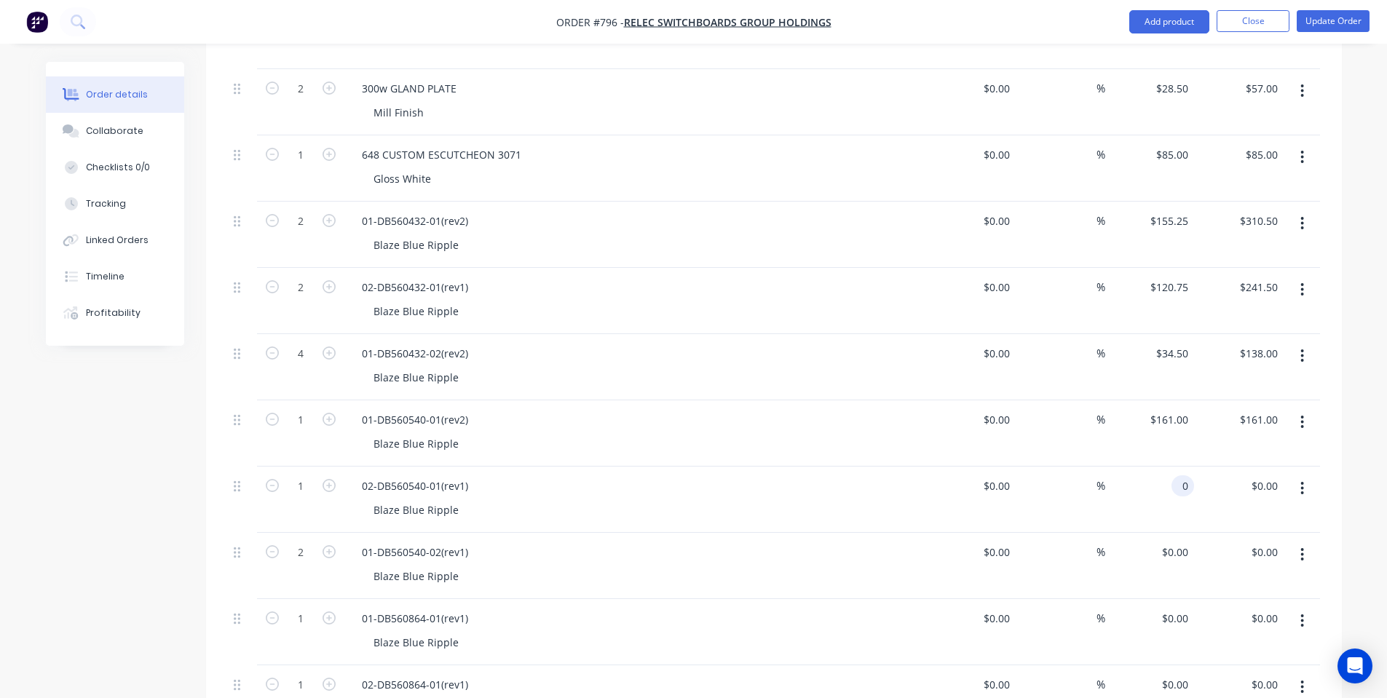
click at [1164, 472] on div "0 0" at bounding box center [1150, 500] width 90 height 66
type input "$138.00"
click at [1185, 542] on input "0" at bounding box center [1177, 552] width 33 height 21
type input "$34.50"
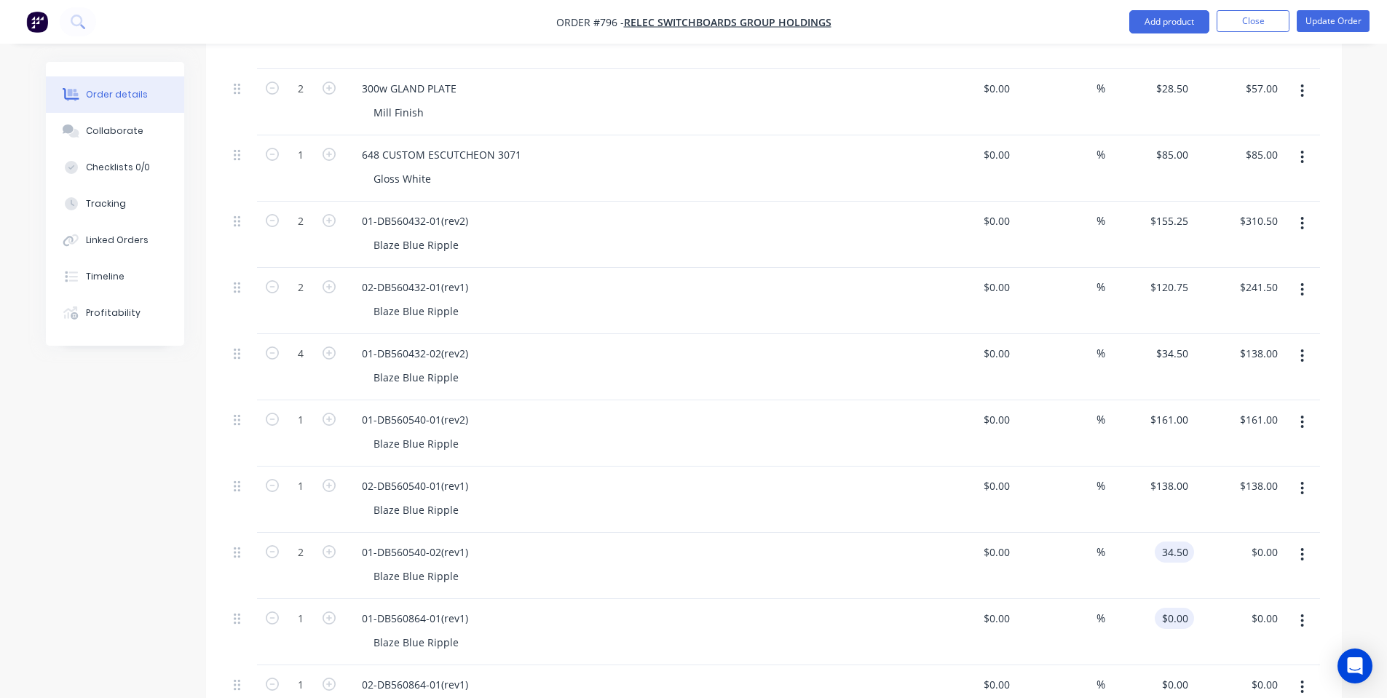
type input "$69.00"
click at [1181, 608] on input "0" at bounding box center [1177, 618] width 33 height 21
click at [1167, 666] on div "$0.00 $0.00" at bounding box center [1150, 699] width 90 height 66
type input "$189.75"
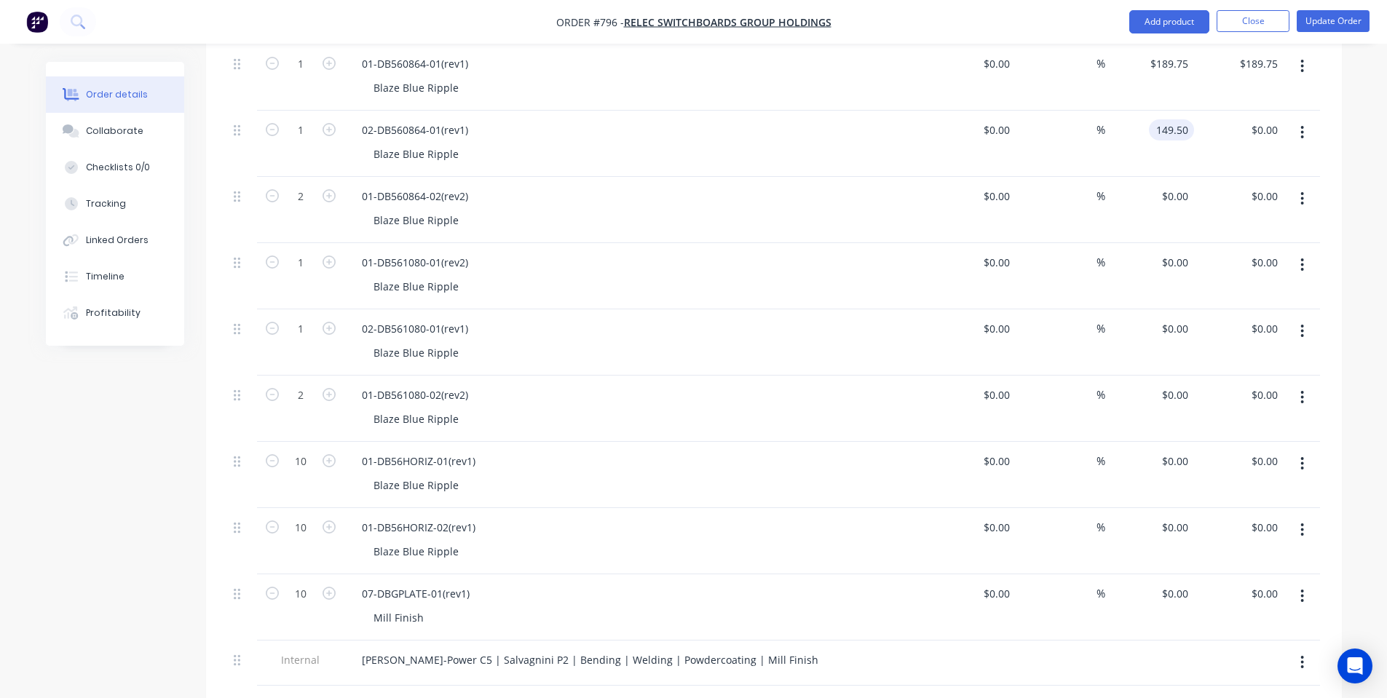
scroll to position [1553, 0]
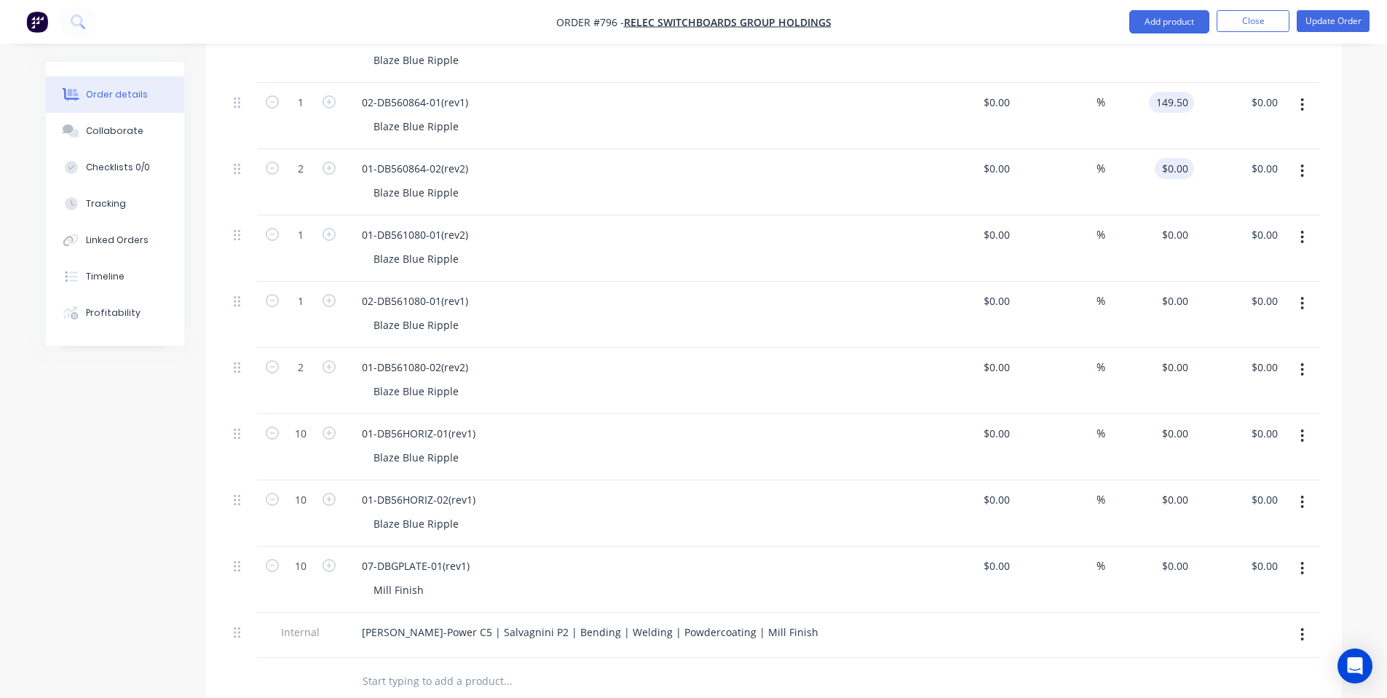
type input "$149.50"
click at [1180, 158] on div "0 0" at bounding box center [1185, 168] width 17 height 21
type input "$46.00"
type input "$92.00"
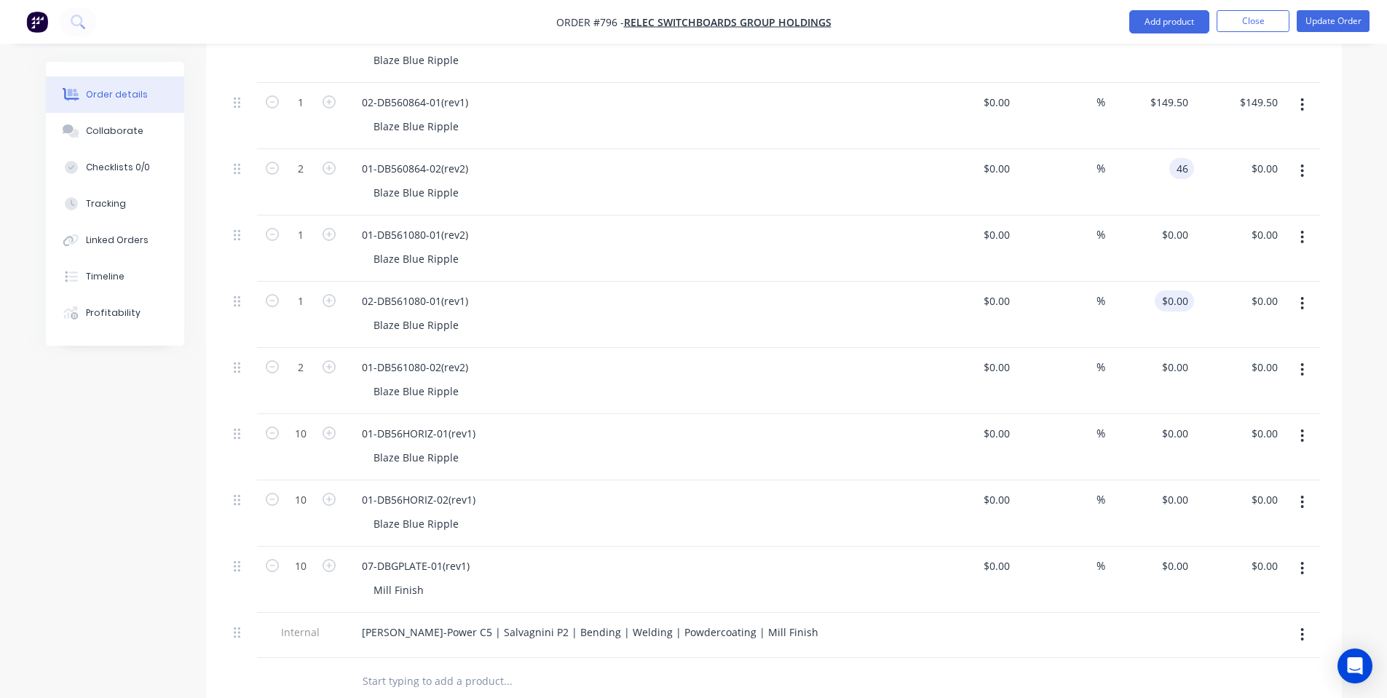
type input "0"
click at [1176, 291] on div "0 0" at bounding box center [1183, 301] width 23 height 21
type input "0"
type input "$0.00"
click at [1185, 224] on input "0" at bounding box center [1185, 234] width 17 height 21
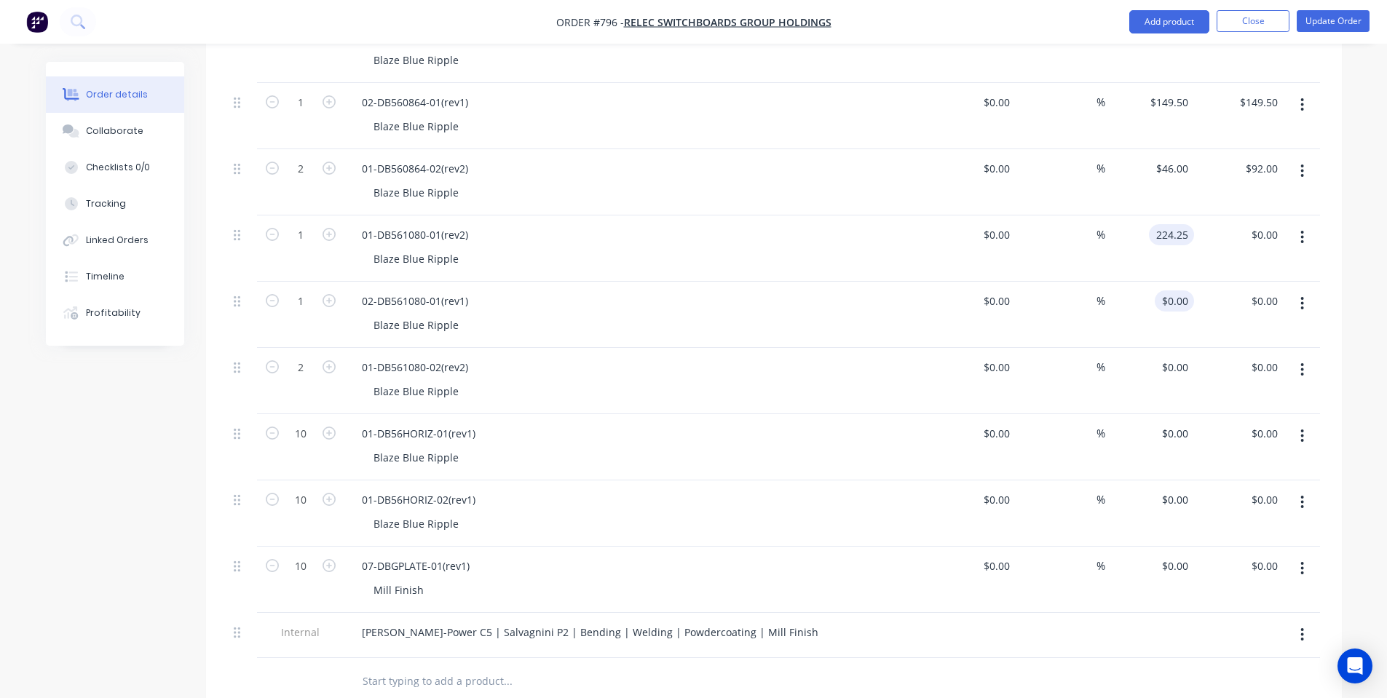
click at [1177, 291] on div "$0.00 $0.00" at bounding box center [1174, 301] width 39 height 21
type input "$224.25"
type input "$161.00"
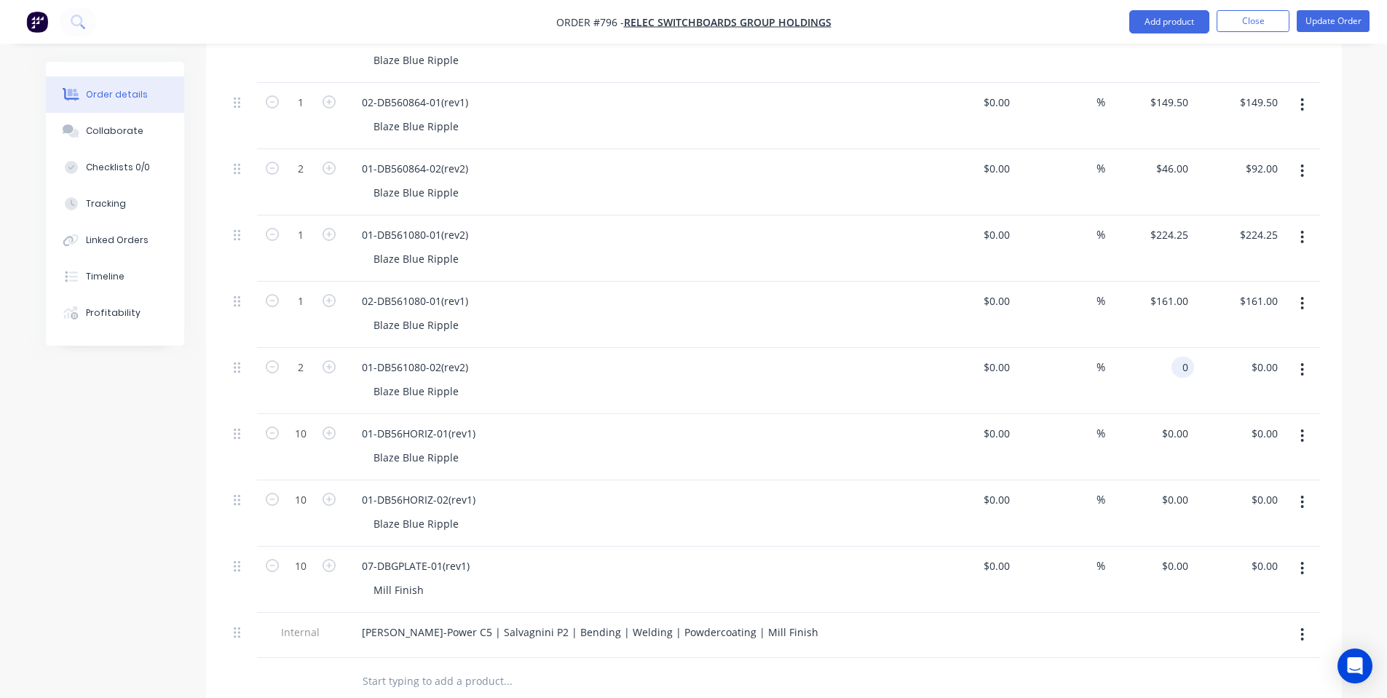
click at [1176, 357] on div "0 0" at bounding box center [1183, 367] width 23 height 21
type input "$51.75"
type input "$103.50"
click at [1174, 423] on div "0 0" at bounding box center [1183, 433] width 23 height 21
type input "$34.50"
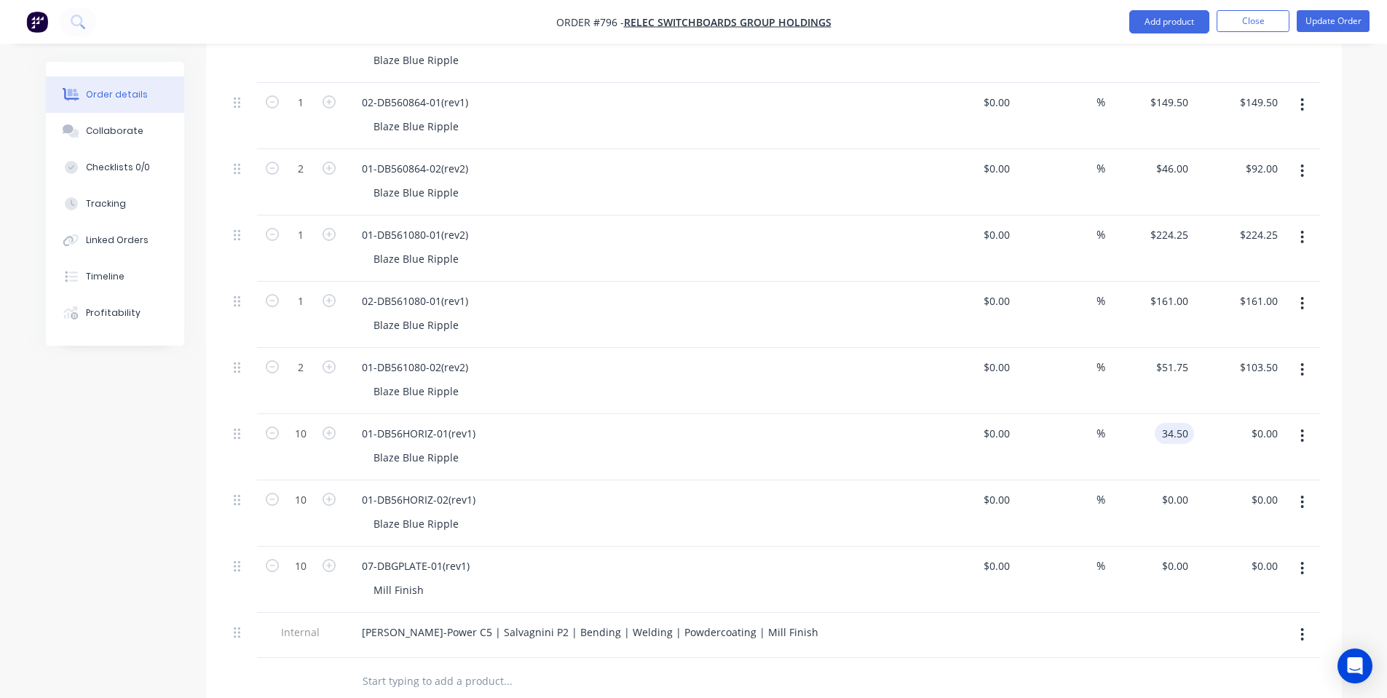
type input "$345.00"
click at [1182, 481] on div "$0.00 $0.00" at bounding box center [1150, 514] width 90 height 66
click at [1177, 489] on input "0" at bounding box center [1185, 499] width 17 height 21
type input "$34.50"
type input "$345.00"
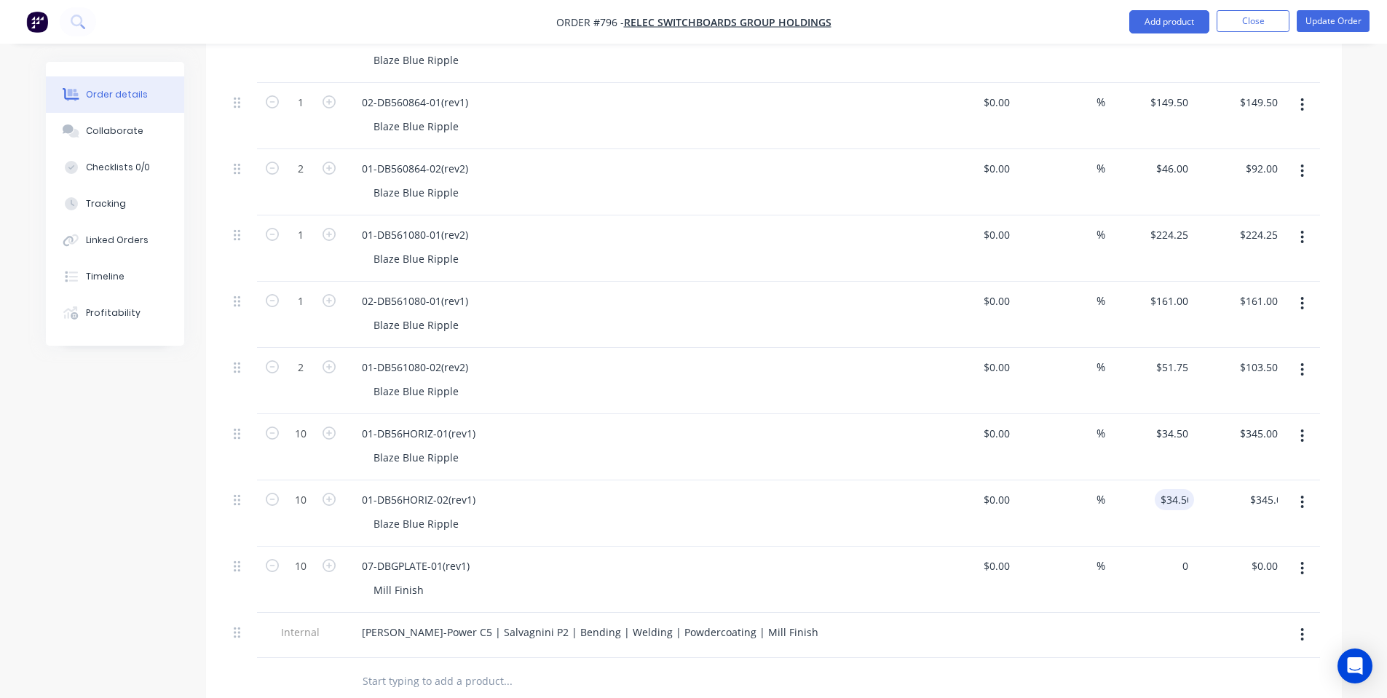
click at [1163, 547] on div "0 $0.00" at bounding box center [1150, 580] width 90 height 66
type input "$28.50"
type input "$285.00"
click at [806, 386] on div "01-DB561080-02(rev2) Blaze Blue Ripple" at bounding box center [635, 381] width 582 height 66
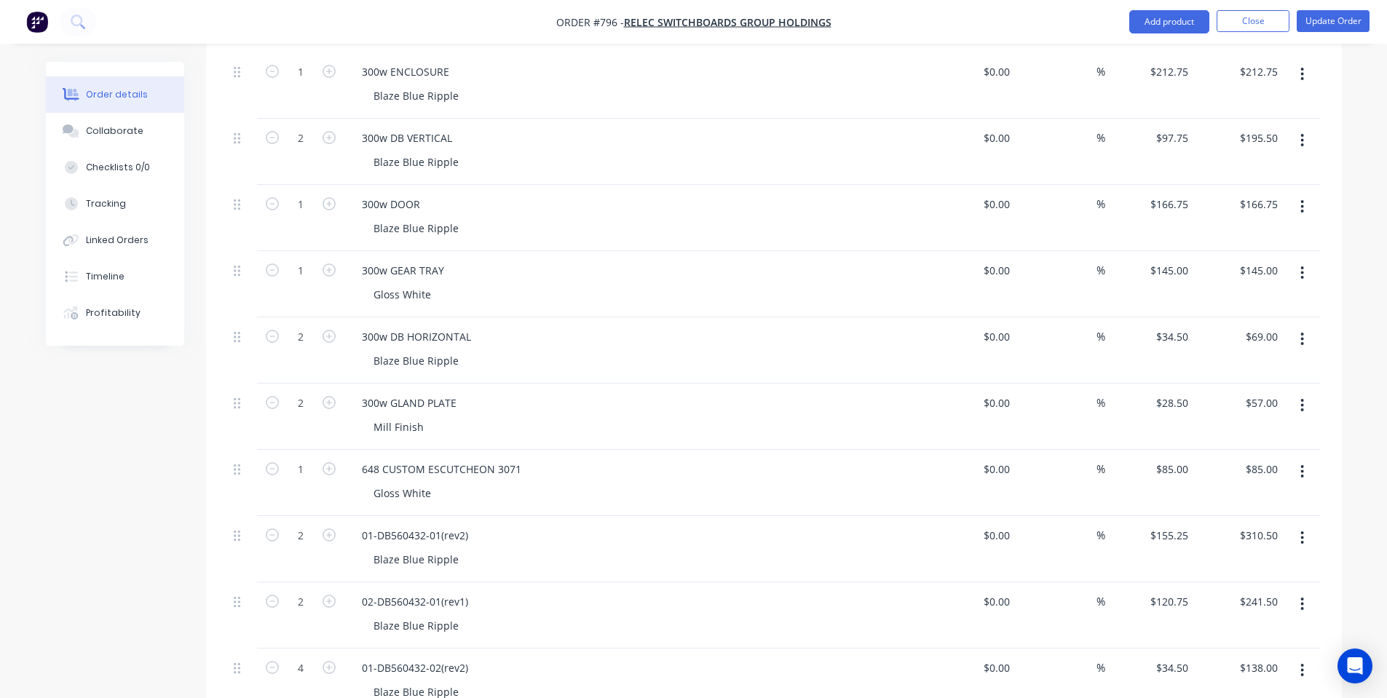
scroll to position [0, 0]
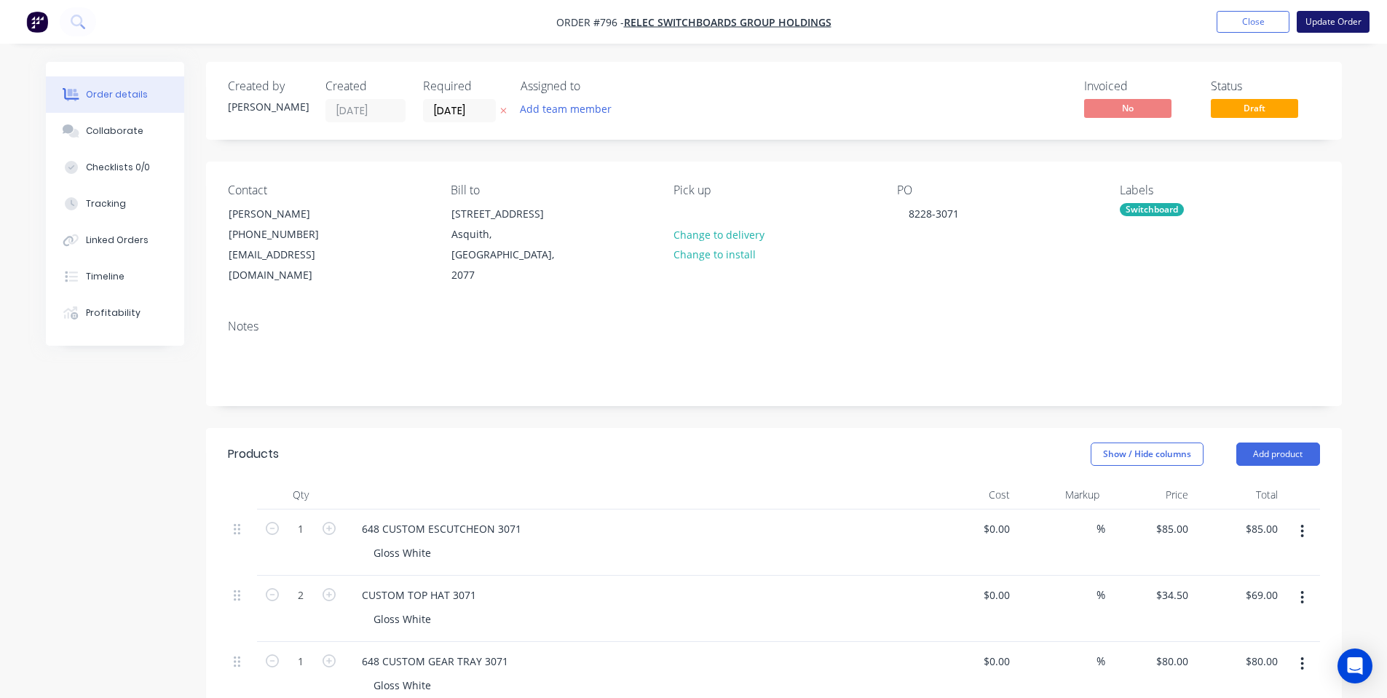
click at [1339, 24] on button "Update Order" at bounding box center [1333, 22] width 73 height 22
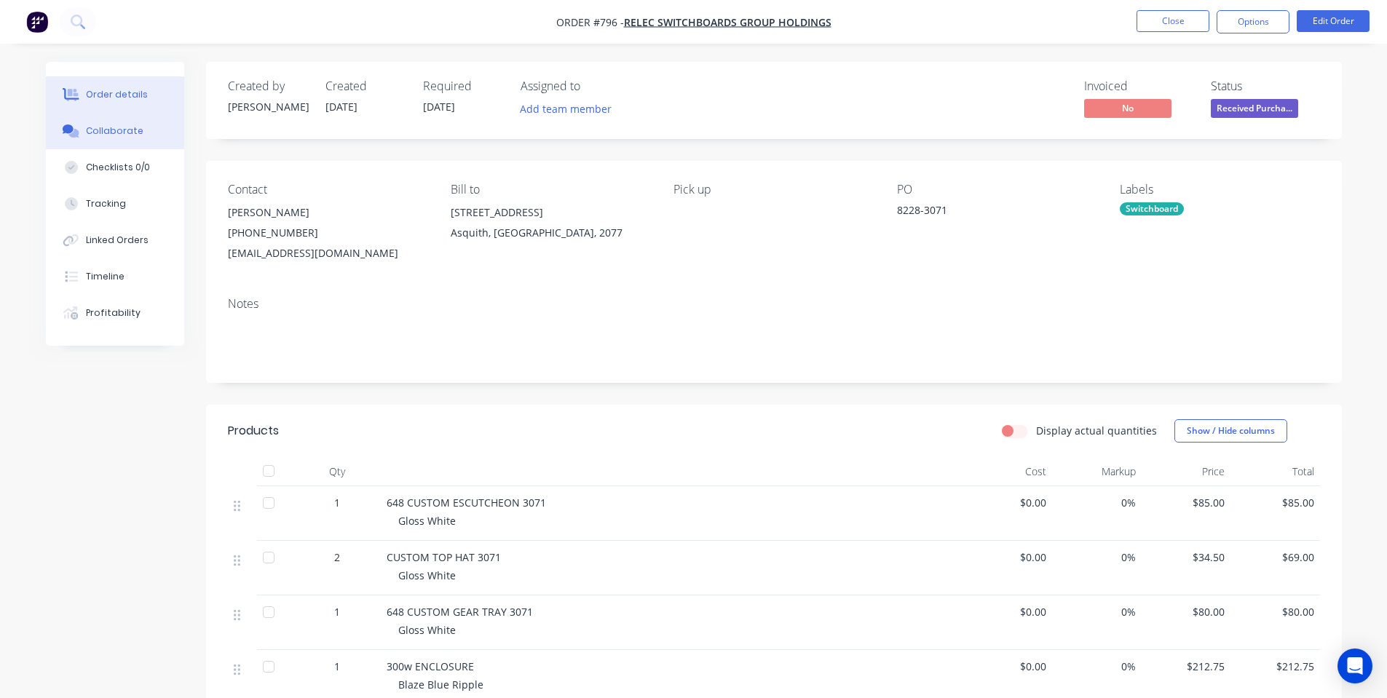
click at [129, 140] on button "Collaborate" at bounding box center [115, 131] width 138 height 36
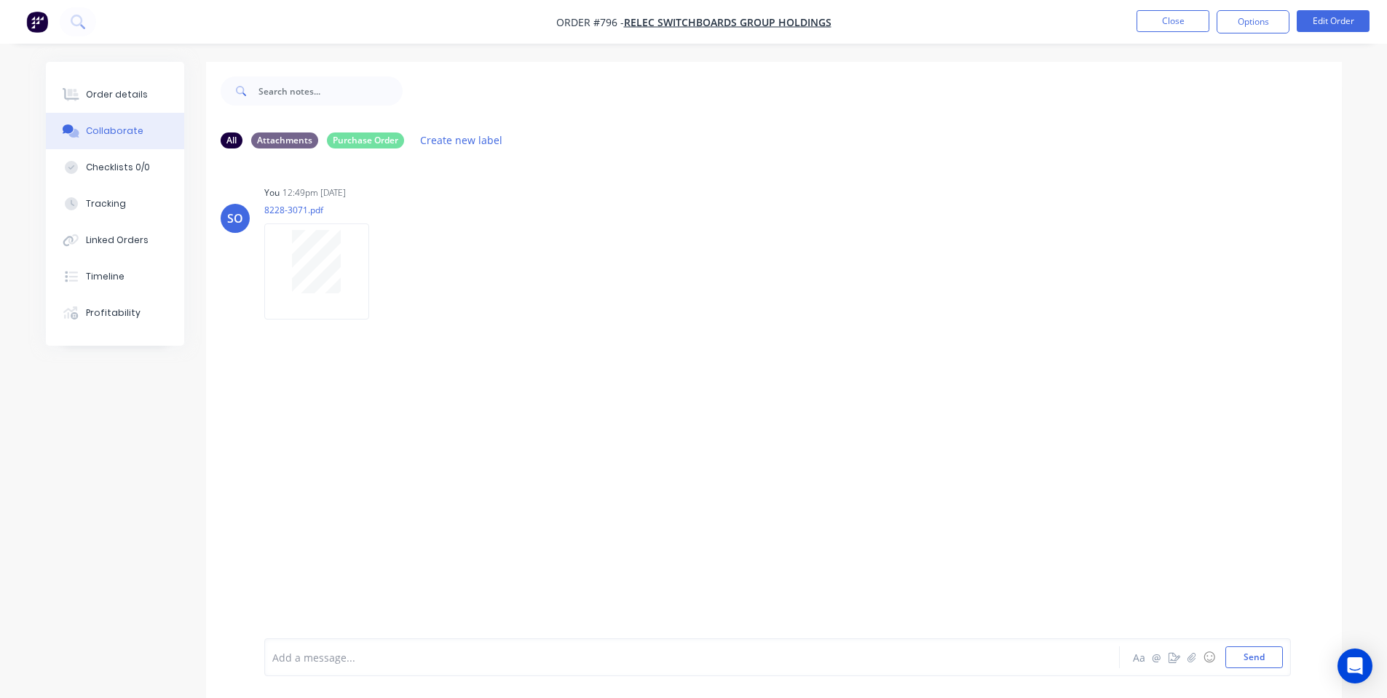
click at [510, 663] on div at bounding box center [651, 657] width 757 height 15
click at [114, 98] on div "Order details" at bounding box center [117, 94] width 62 height 13
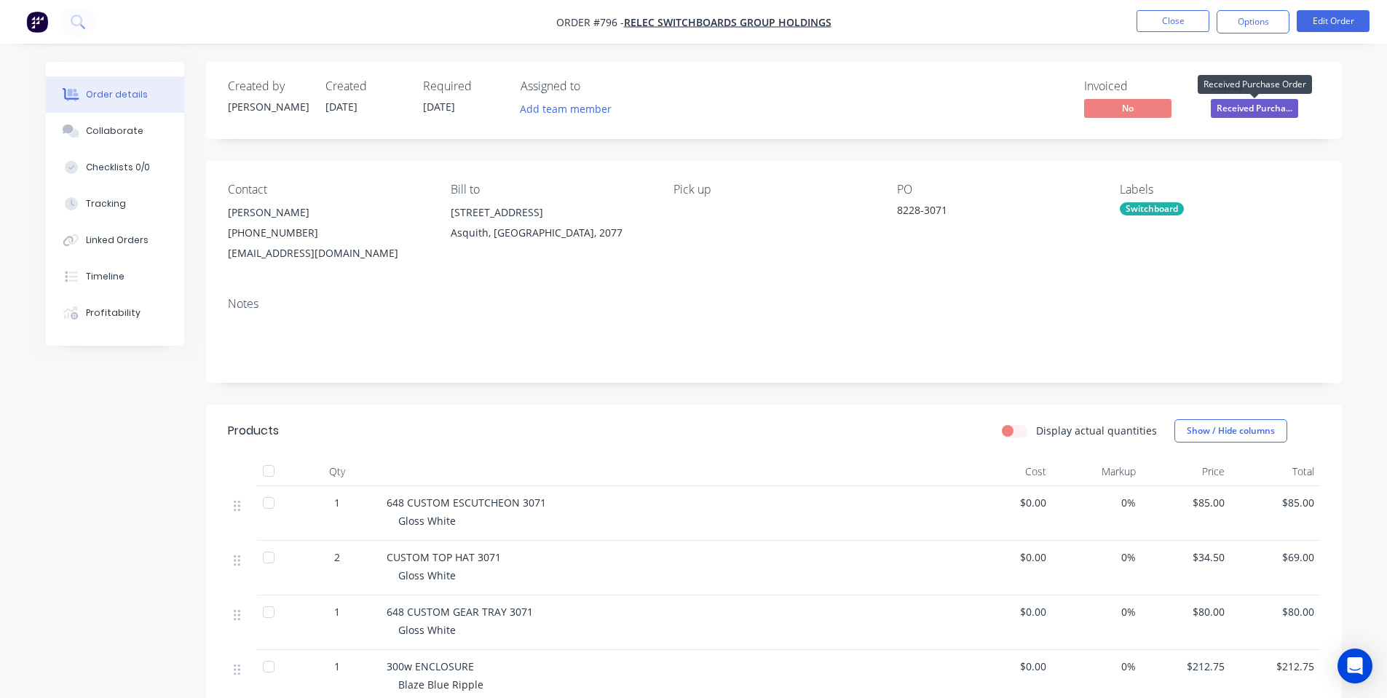
click at [1239, 114] on span "Received Purcha..." at bounding box center [1254, 108] width 87 height 18
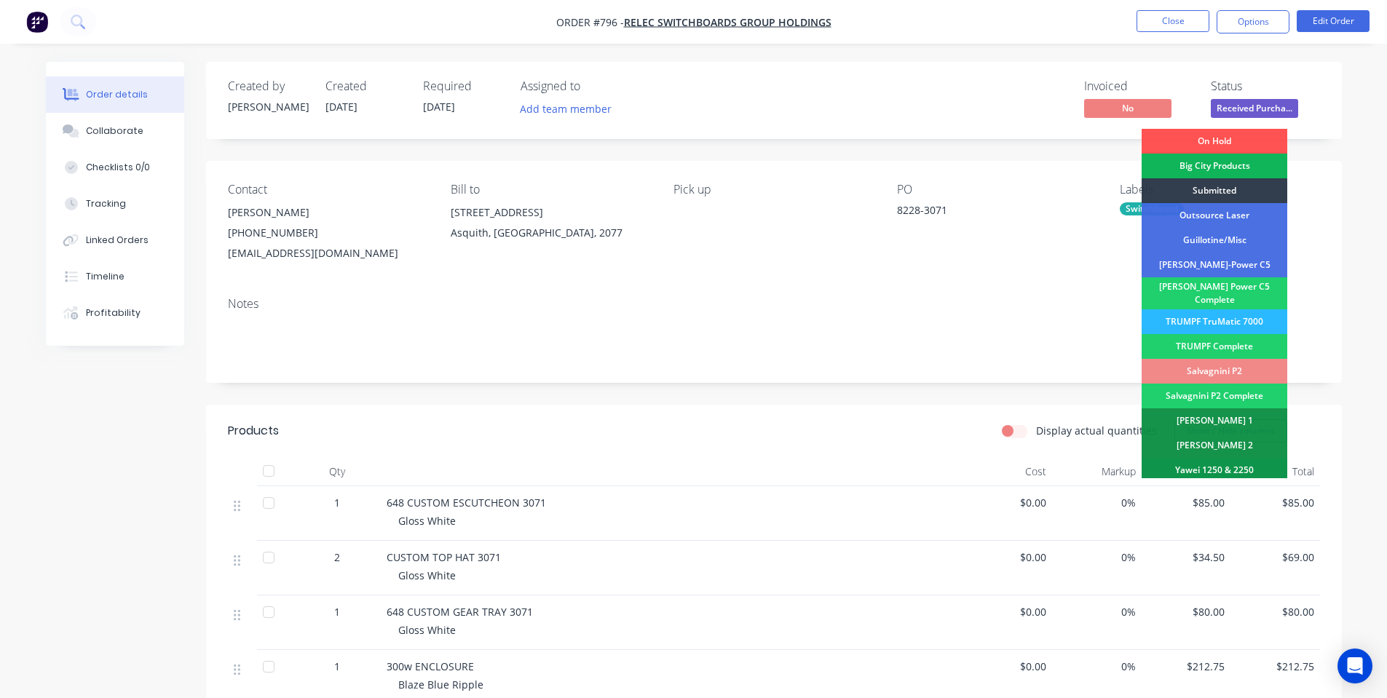
drag, startPoint x: 1223, startPoint y: 183, endPoint x: 1211, endPoint y: 153, distance: 32.0
click at [1222, 183] on div "Submitted" at bounding box center [1215, 190] width 146 height 25
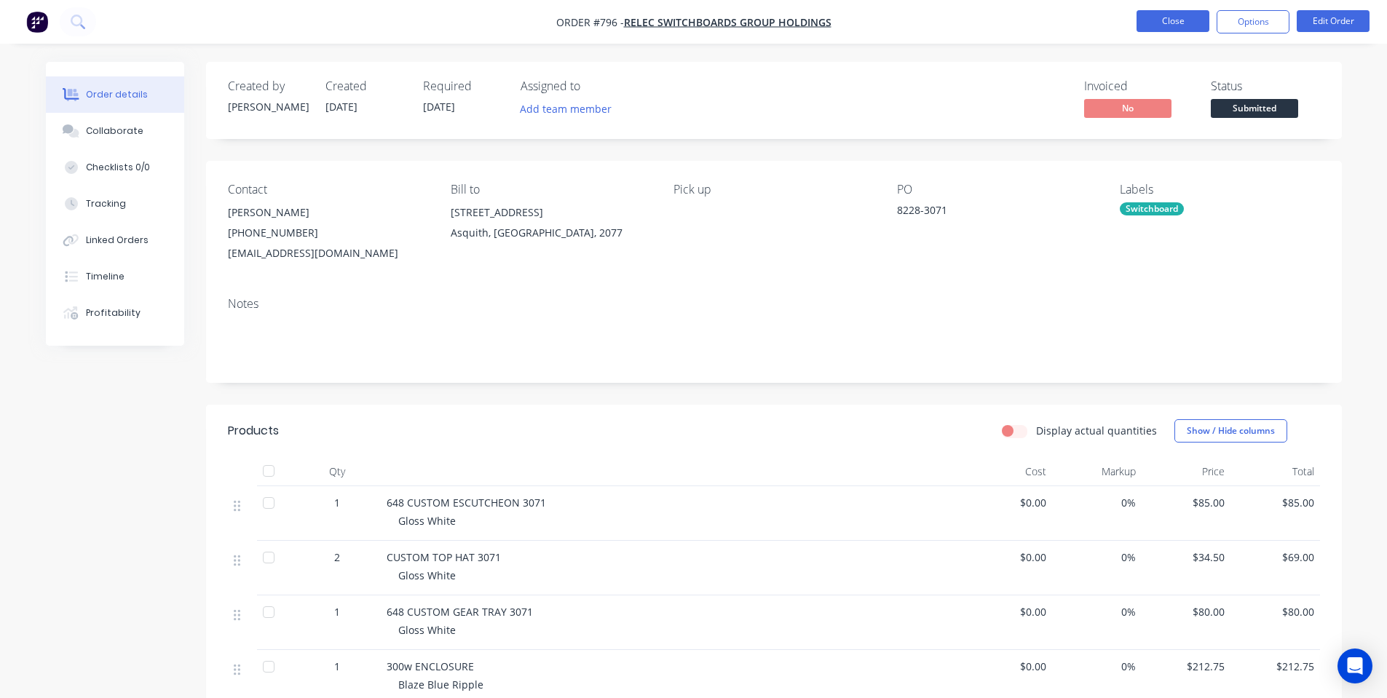
click at [1152, 16] on button "Close" at bounding box center [1173, 21] width 73 height 22
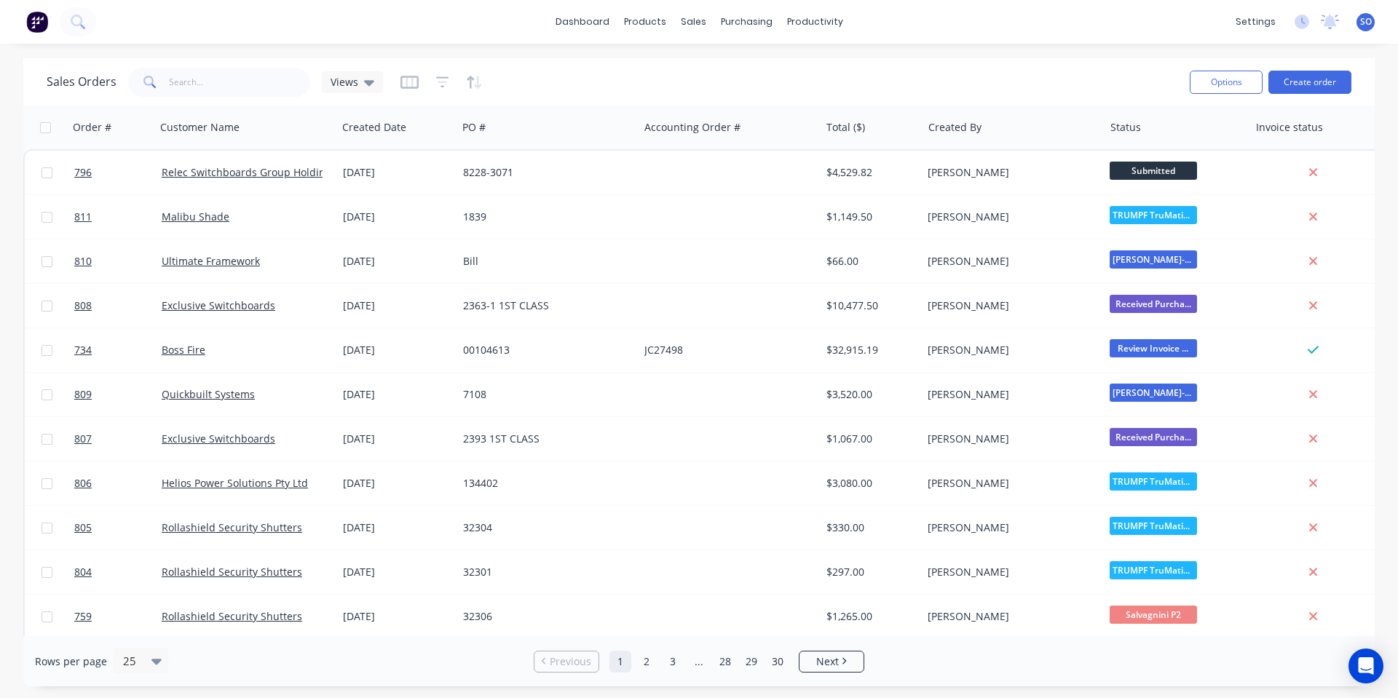
click at [1019, 50] on div "dashboard products sales purchasing productivity dashboard products Product Cat…" at bounding box center [699, 349] width 1398 height 698
click at [604, 92] on div "Sales Orders Views" at bounding box center [612, 82] width 1131 height 36
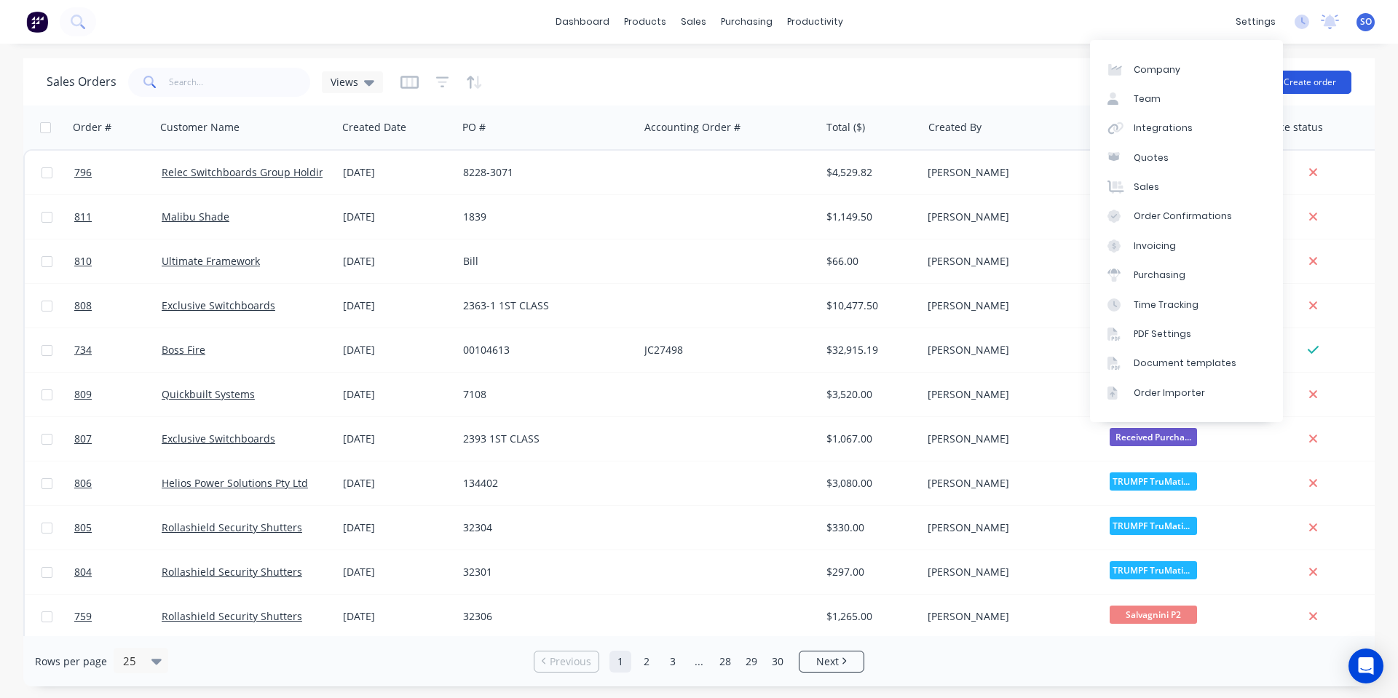
click at [1307, 77] on button "Create order" at bounding box center [1309, 82] width 83 height 23
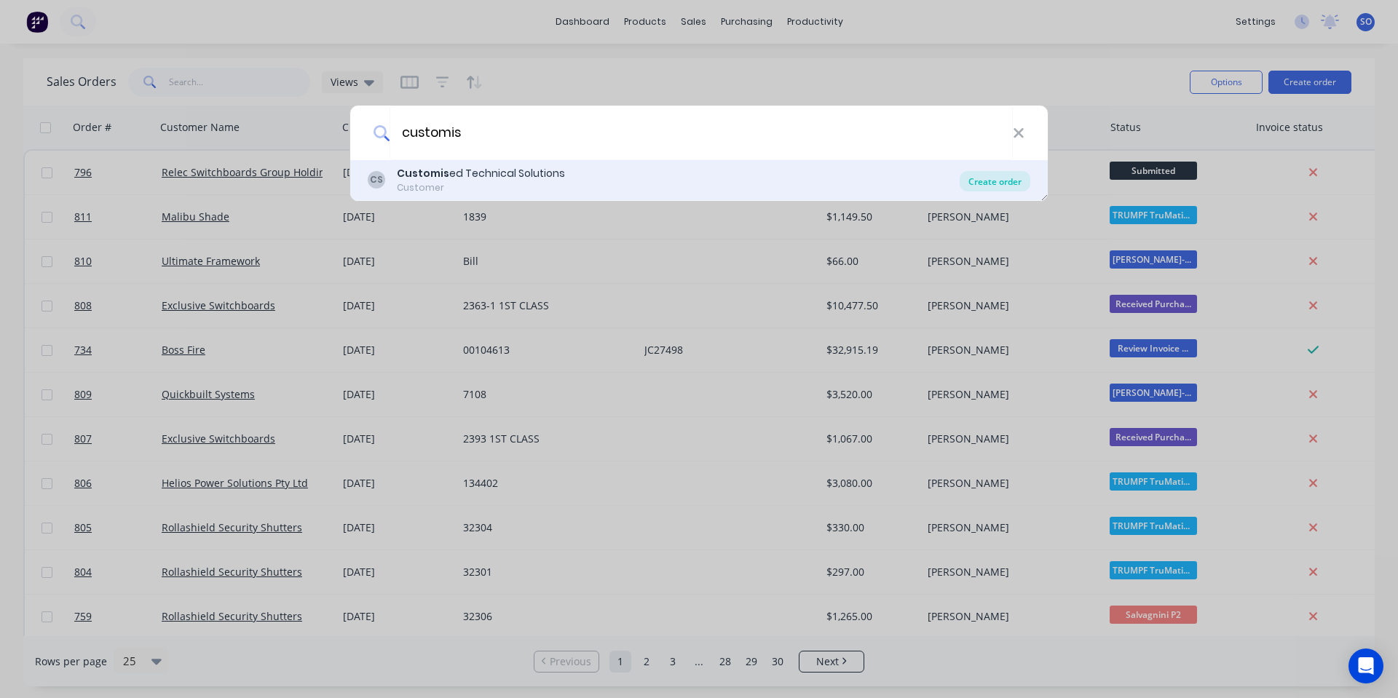
type input "customis"
click at [987, 181] on div "Create order" at bounding box center [995, 181] width 71 height 20
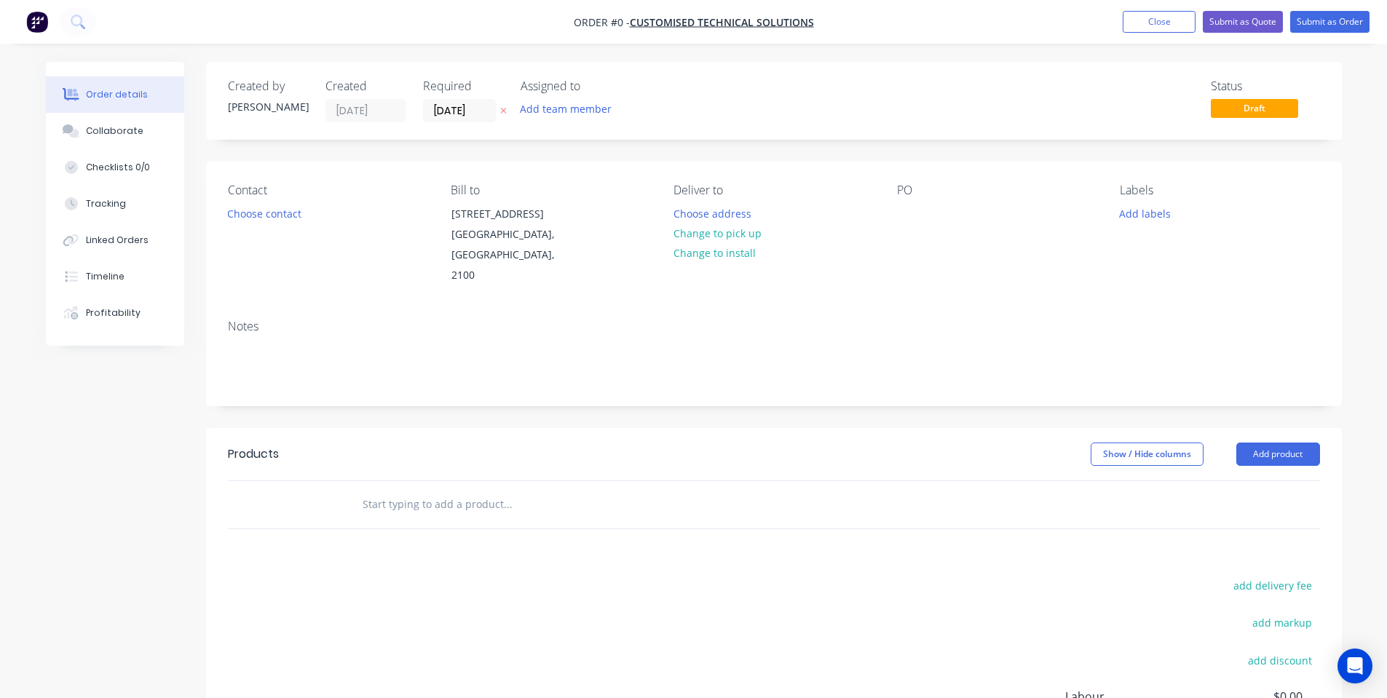
click at [391, 504] on input "text" at bounding box center [507, 504] width 291 height 29
click at [660, 314] on div "Notes" at bounding box center [774, 357] width 1136 height 98
click at [465, 497] on input "text" at bounding box center [507, 504] width 291 height 29
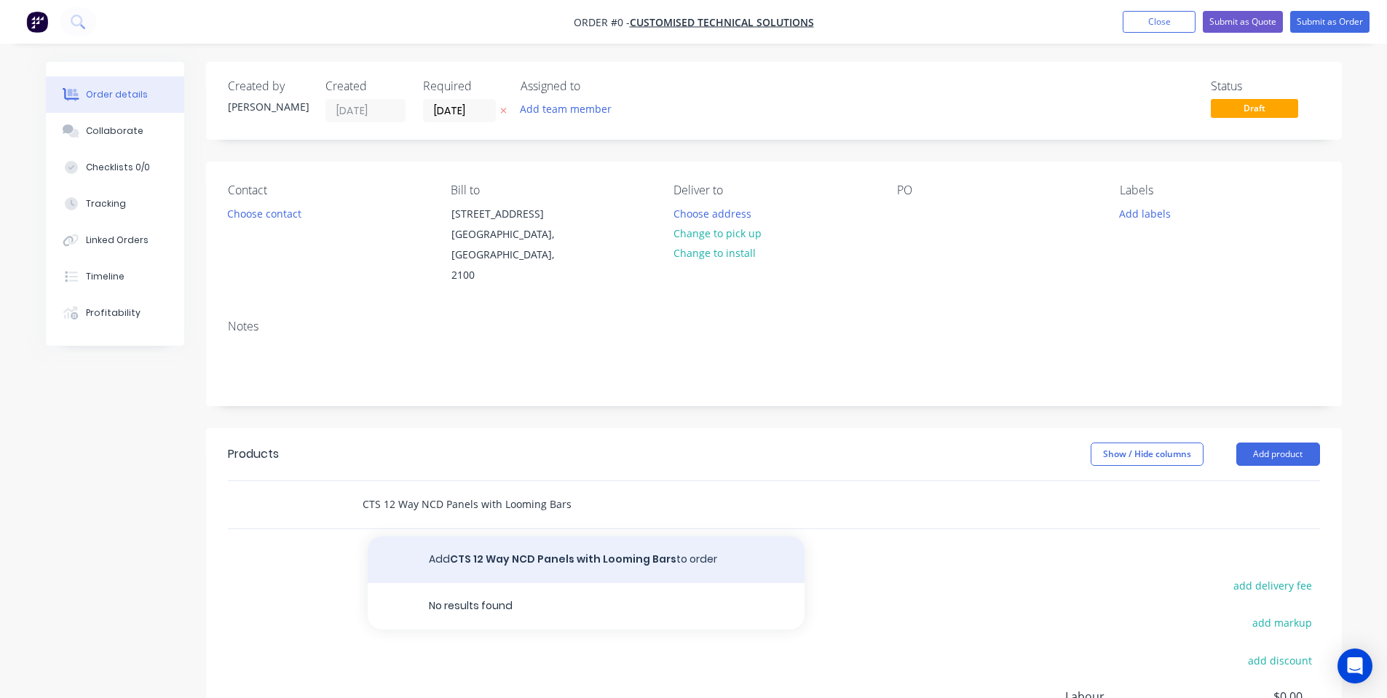
type input "CTS 12 Way NCD Panels with Looming Bars"
click at [481, 559] on button "Add CTS 12 Way NCD Panels with Looming Bars to order" at bounding box center [586, 560] width 437 height 47
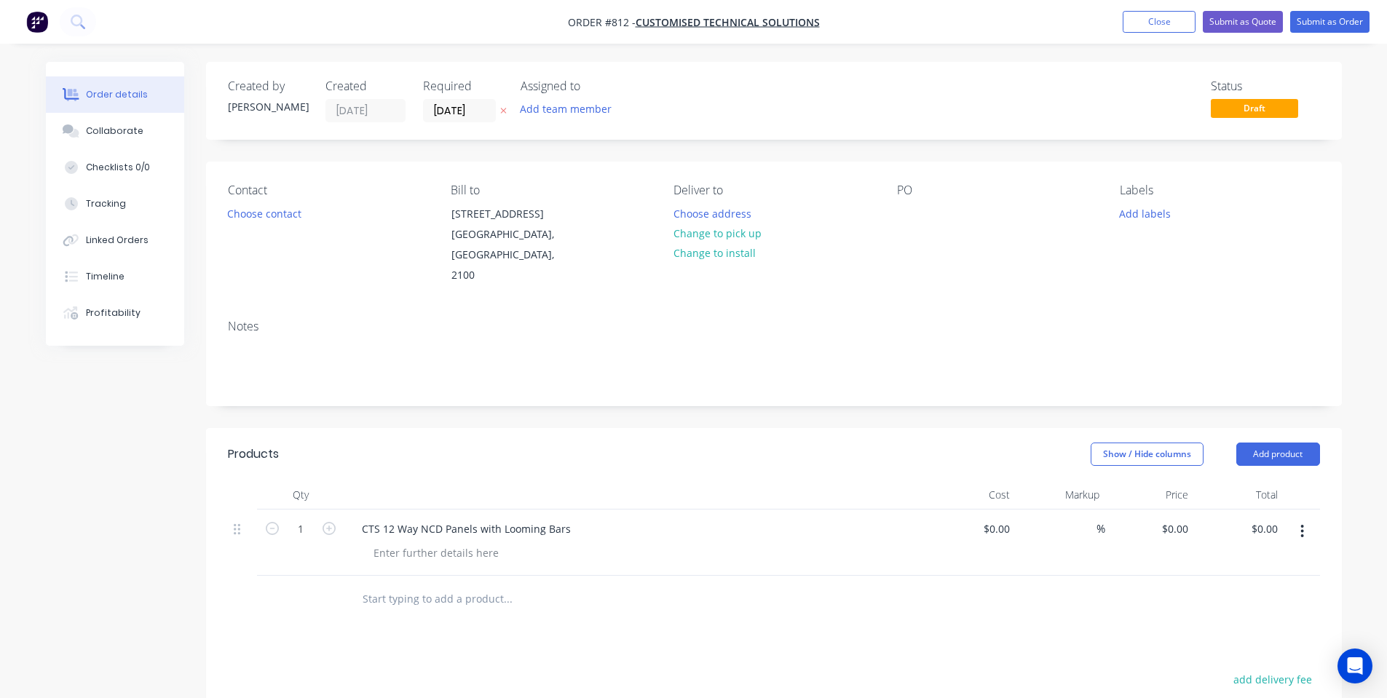
click at [451, 578] on div at bounding box center [606, 599] width 524 height 47
click at [454, 599] on input "text" at bounding box center [507, 599] width 291 height 29
paste input "CTS 12 Way NCD Panels with Looming Bars"
drag, startPoint x: 397, startPoint y: 595, endPoint x: 390, endPoint y: 594, distance: 7.3
click at [390, 594] on input "CTS 12 Way NCD Panels with Looming Bars" at bounding box center [507, 599] width 291 height 29
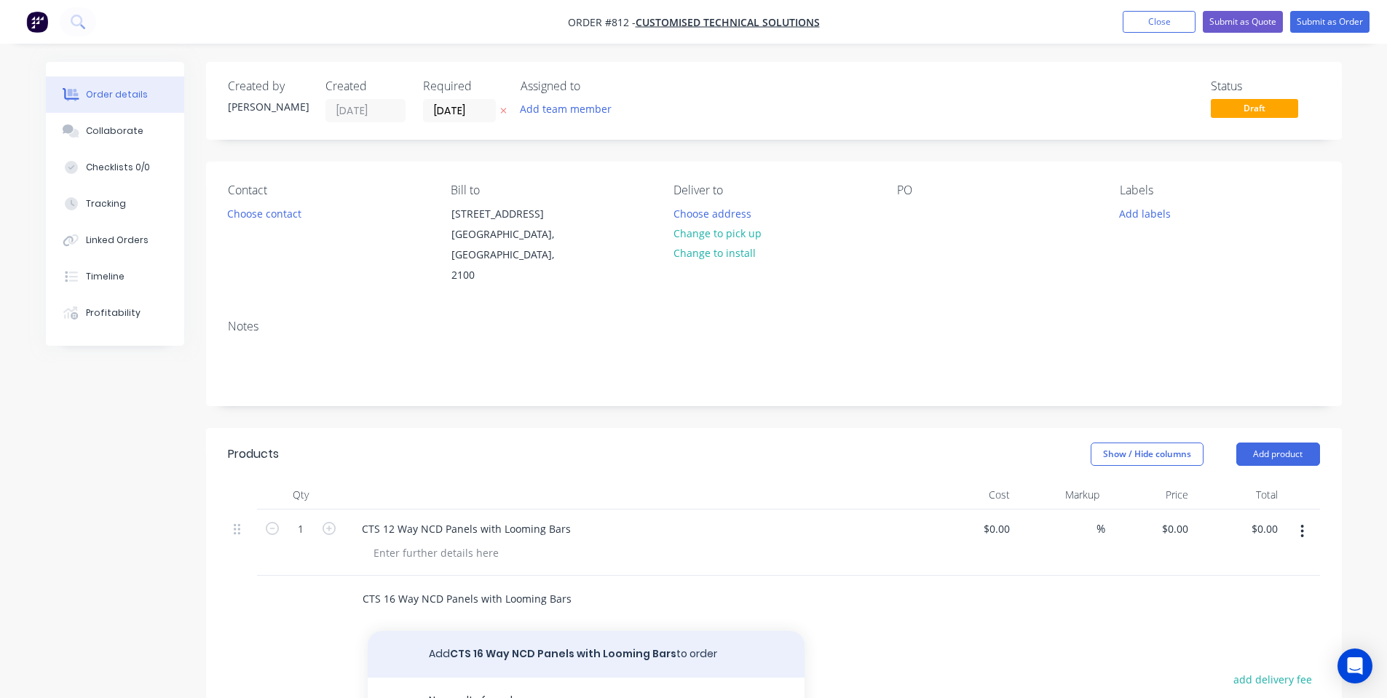
type input "CTS 16 Way NCD Panels with Looming Bars"
click at [500, 642] on button "Add CTS 16 Way NCD Panels with Looming Bars to order" at bounding box center [586, 654] width 437 height 47
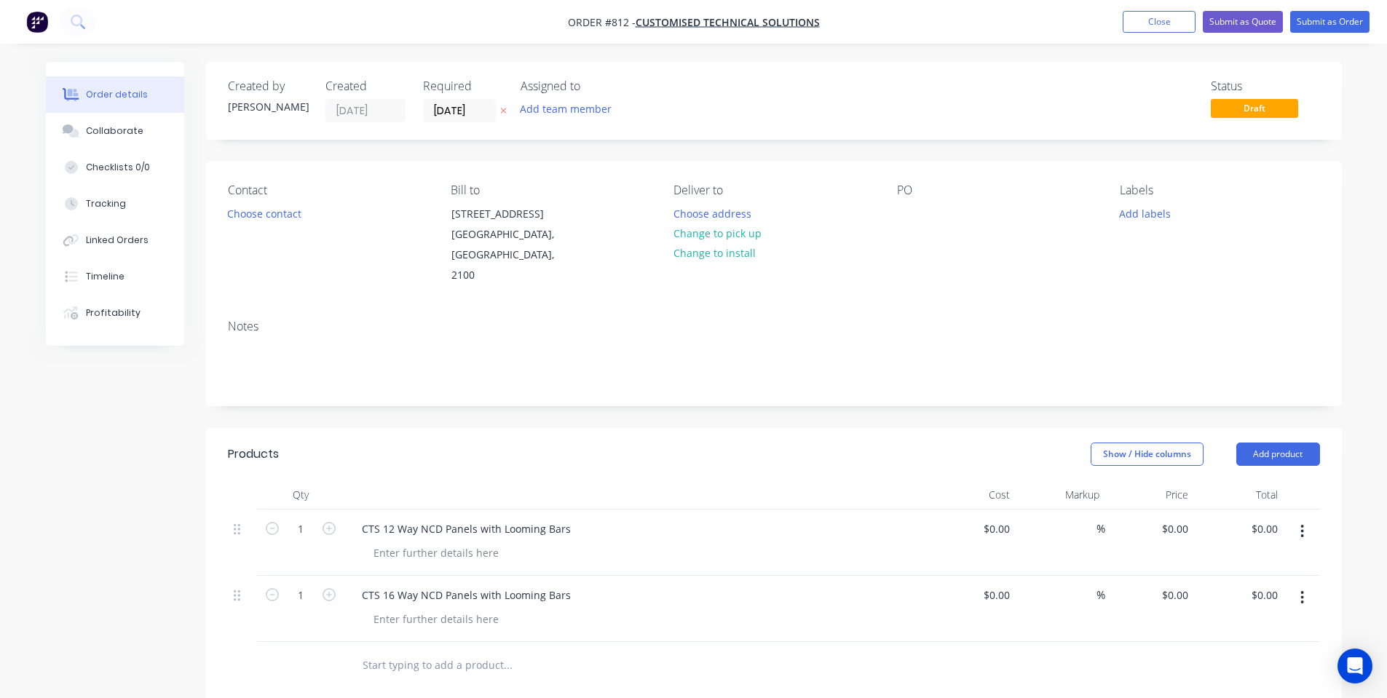
click at [441, 659] on input "text" at bounding box center [507, 665] width 291 height 29
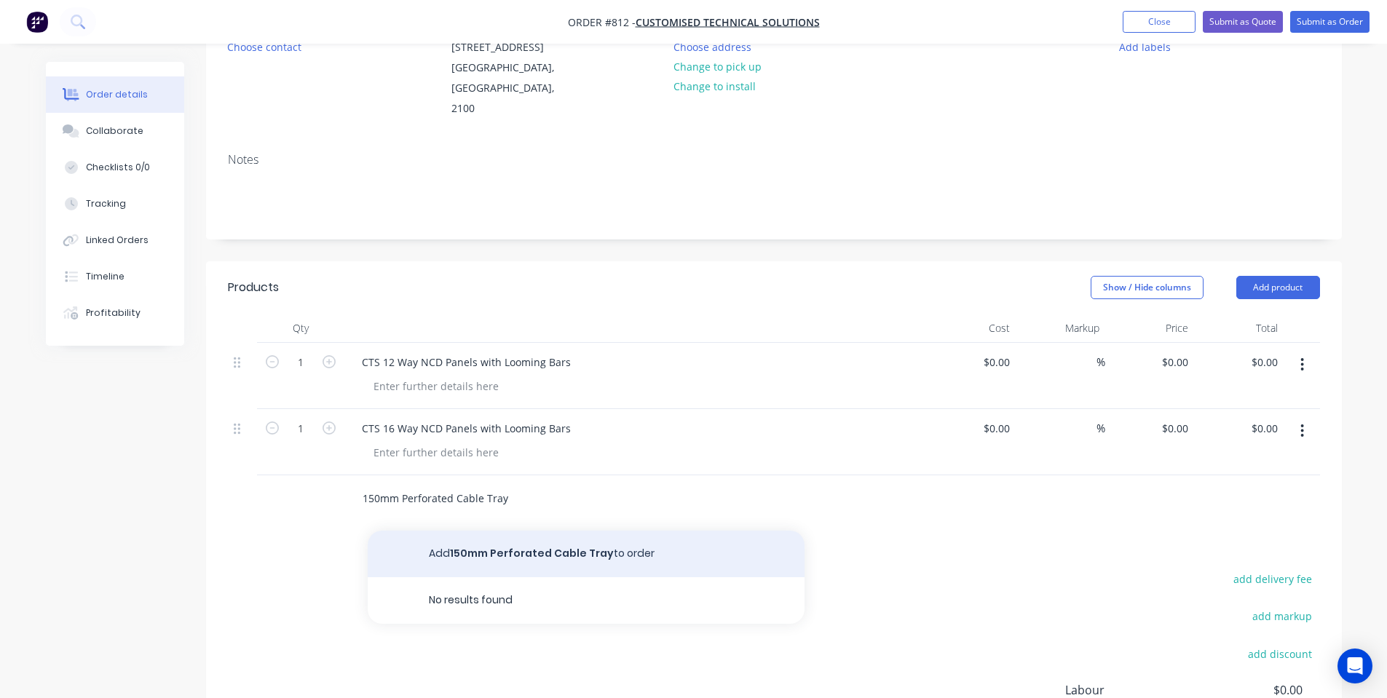
scroll to position [194, 0]
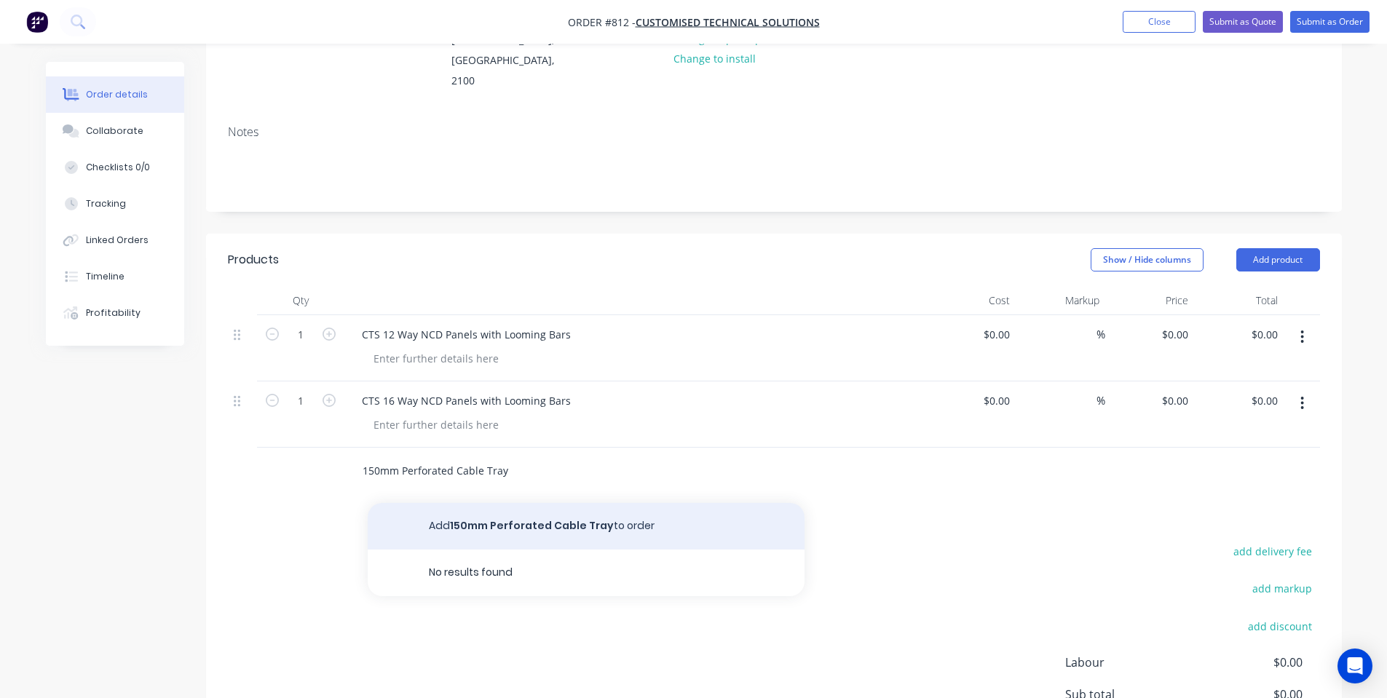
type input "150mm Perforated Cable Tray"
click at [473, 516] on button "Add 150mm Perforated Cable Tray to order" at bounding box center [586, 526] width 437 height 47
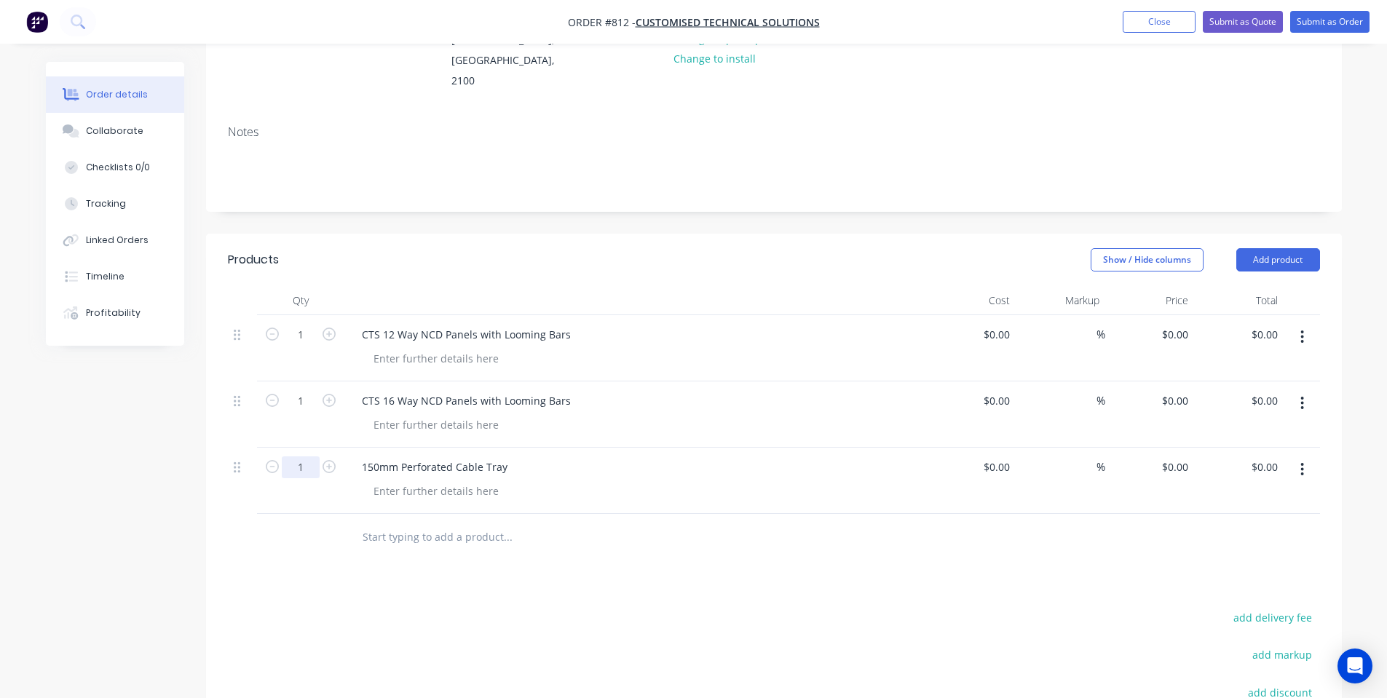
click at [303, 458] on input "1" at bounding box center [301, 468] width 38 height 22
type input "12"
click at [304, 400] on input "1" at bounding box center [301, 401] width 38 height 22
type input "55"
click at [303, 346] on div "1" at bounding box center [300, 348] width 87 height 66
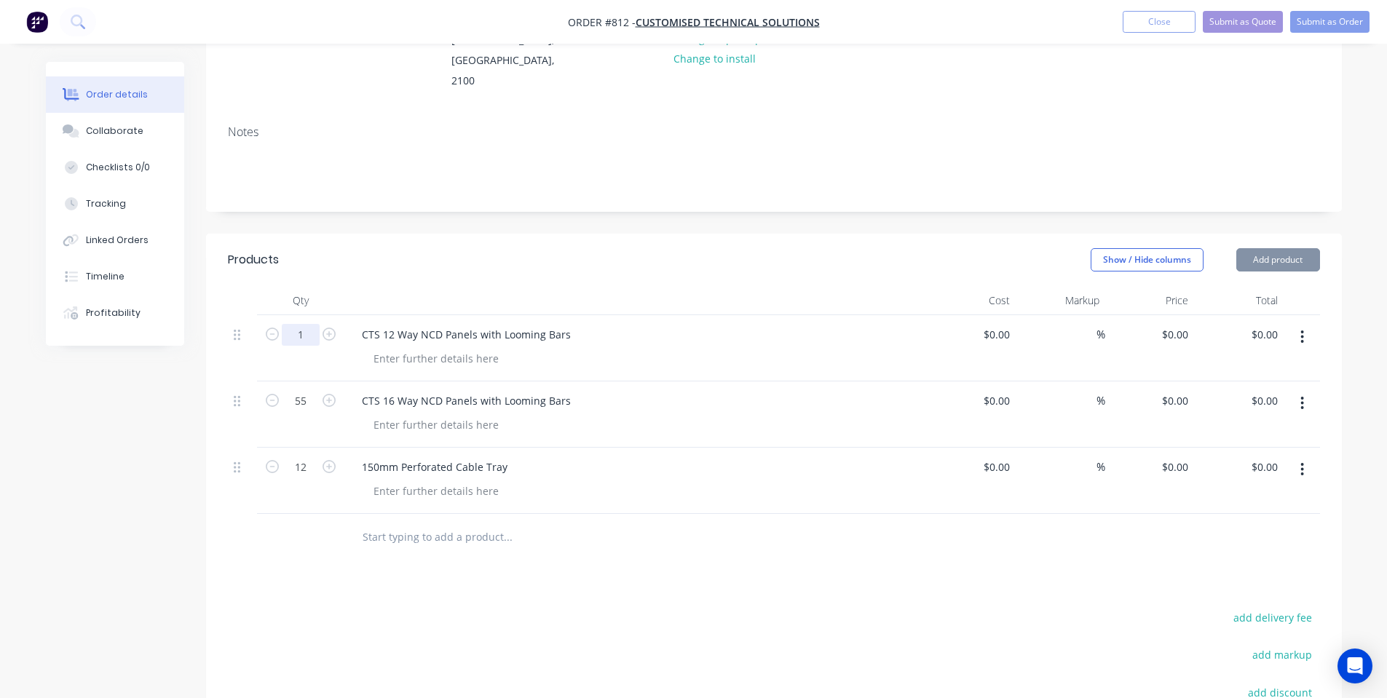
click at [303, 341] on input "1" at bounding box center [301, 335] width 38 height 22
type input "55"
click at [379, 291] on div at bounding box center [635, 300] width 582 height 29
click at [1196, 345] on div "$0.00 $0.00" at bounding box center [1239, 348] width 90 height 66
click at [1185, 336] on input "0" at bounding box center [1177, 334] width 33 height 21
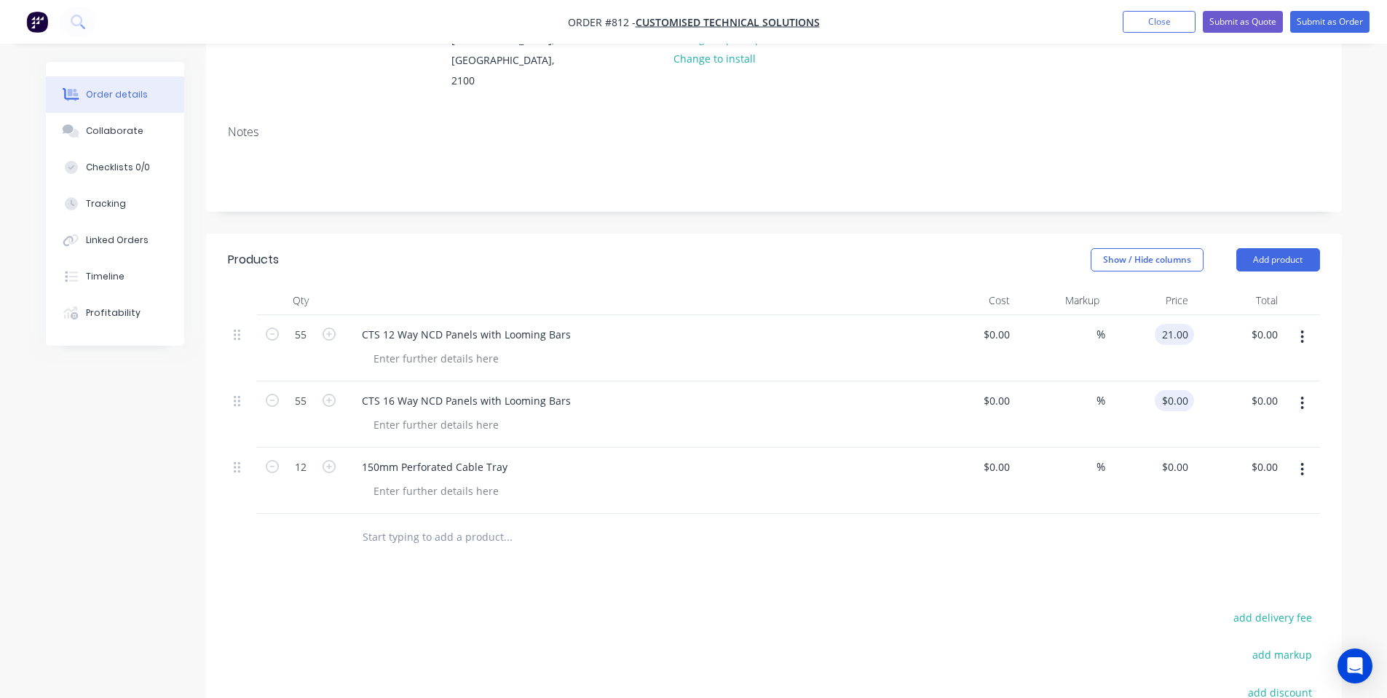
type input "$21.00"
type input "$1,155.00"
click at [1182, 390] on input "0" at bounding box center [1177, 400] width 33 height 21
type input "$21.00"
type input "$1,155.00"
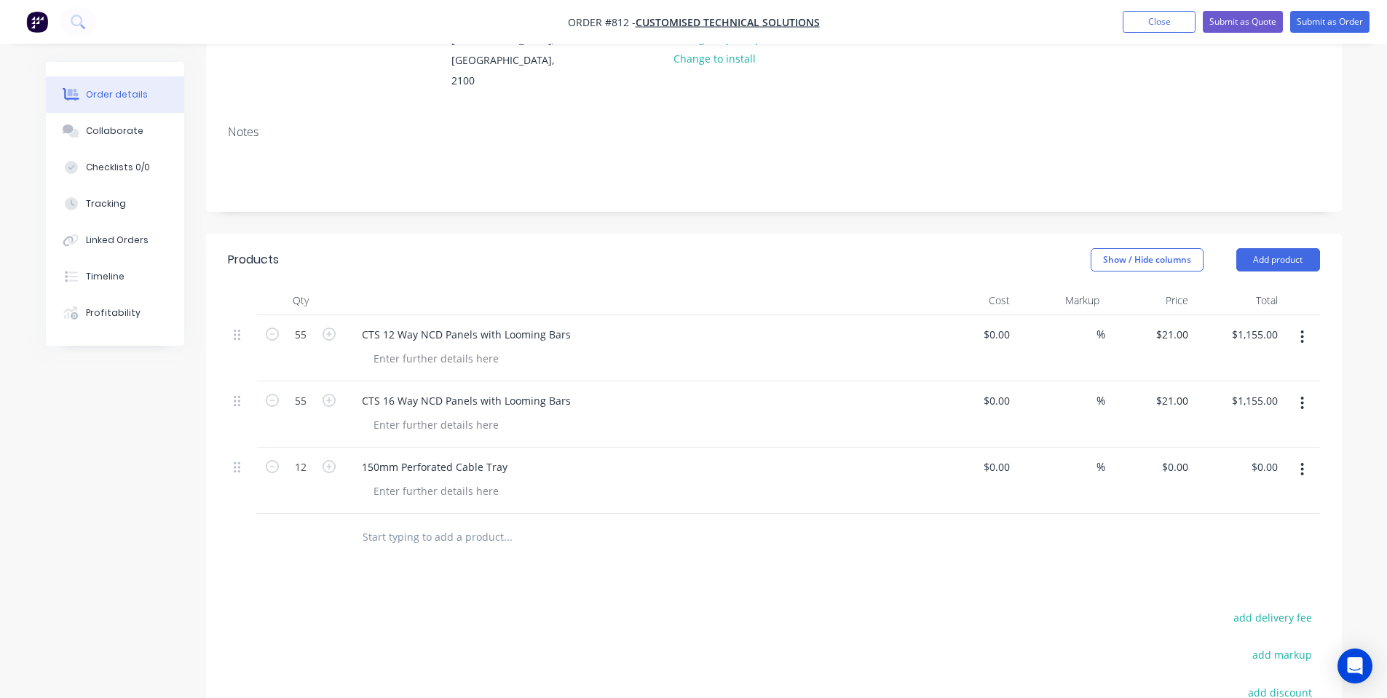
click at [1183, 485] on div "$0.00 $0.00" at bounding box center [1150, 481] width 90 height 66
click at [1177, 473] on div "0 $0.00" at bounding box center [1174, 467] width 39 height 21
type input "$38.50"
type input "$462.00"
click at [412, 368] on div at bounding box center [436, 358] width 149 height 21
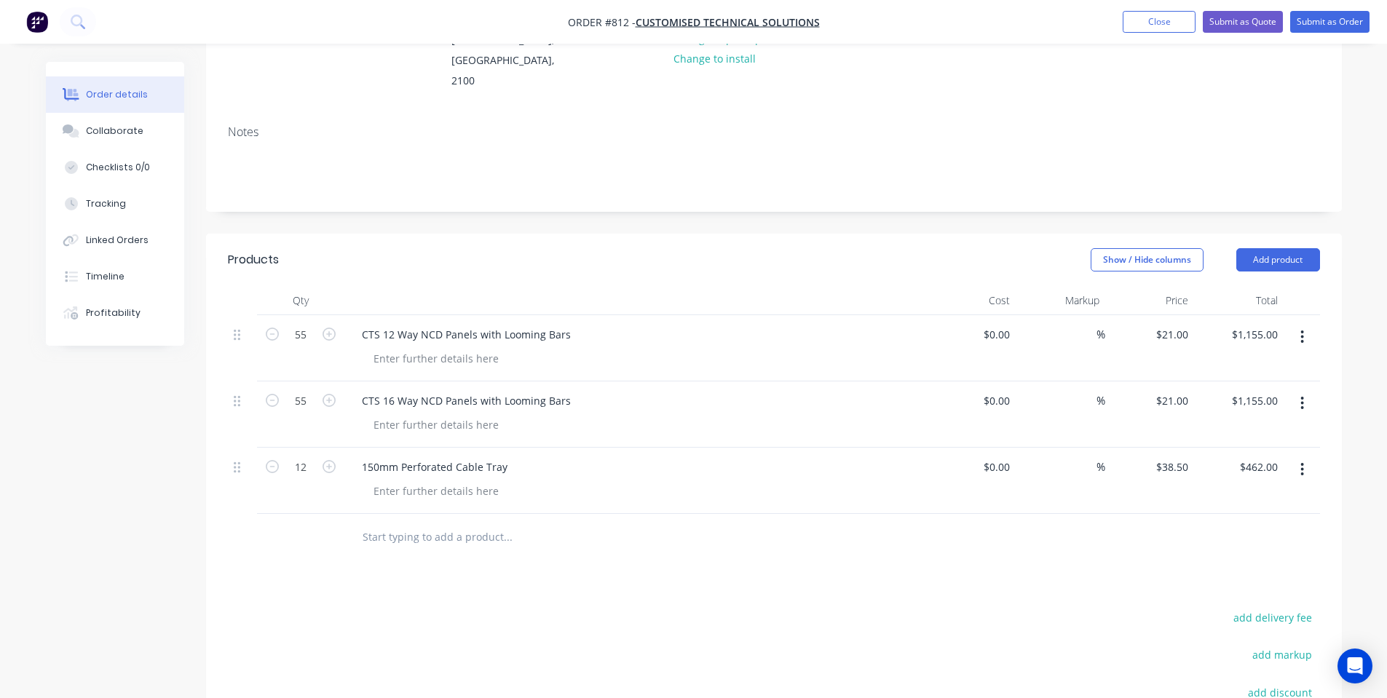
click at [1304, 244] on header "Products Show / Hide columns Add product" at bounding box center [774, 260] width 1136 height 52
drag, startPoint x: 1304, startPoint y: 253, endPoint x: 1297, endPoint y: 269, distance: 16.9
click at [1304, 252] on button "Add product" at bounding box center [1278, 259] width 84 height 23
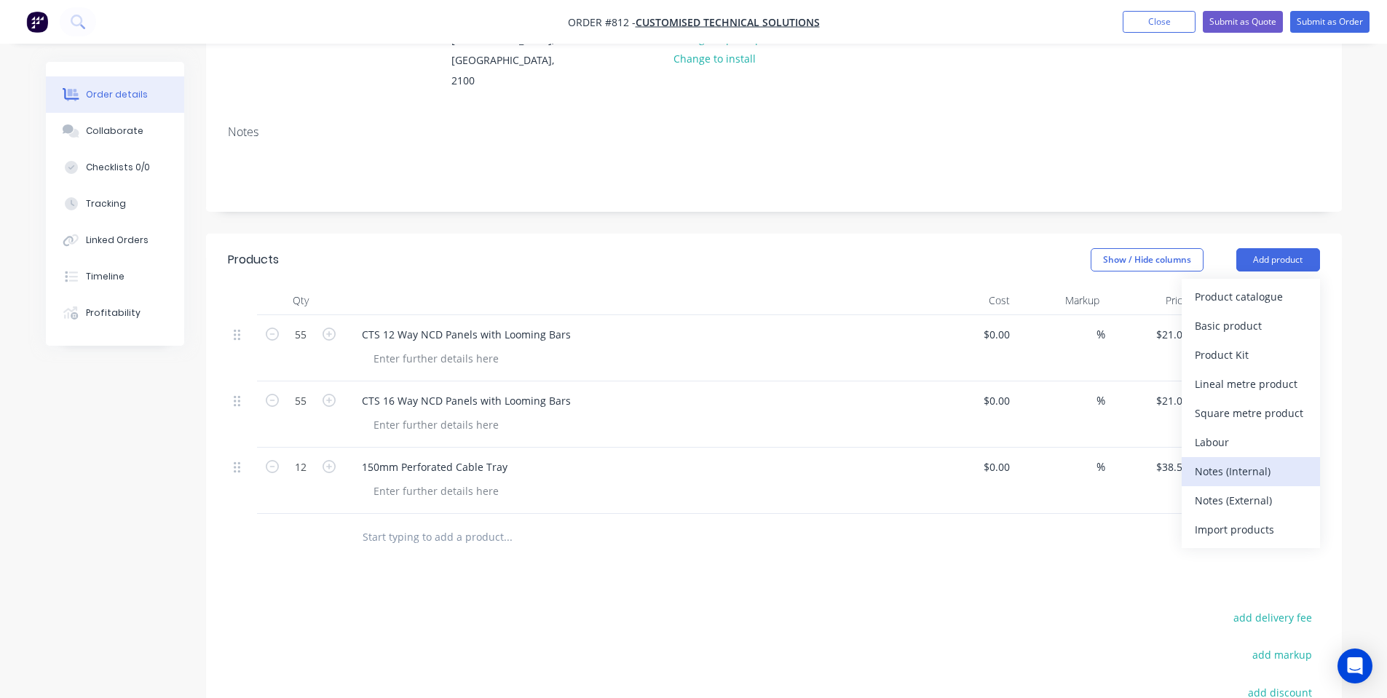
click at [1287, 467] on div "Notes (Internal)" at bounding box center [1251, 471] width 112 height 21
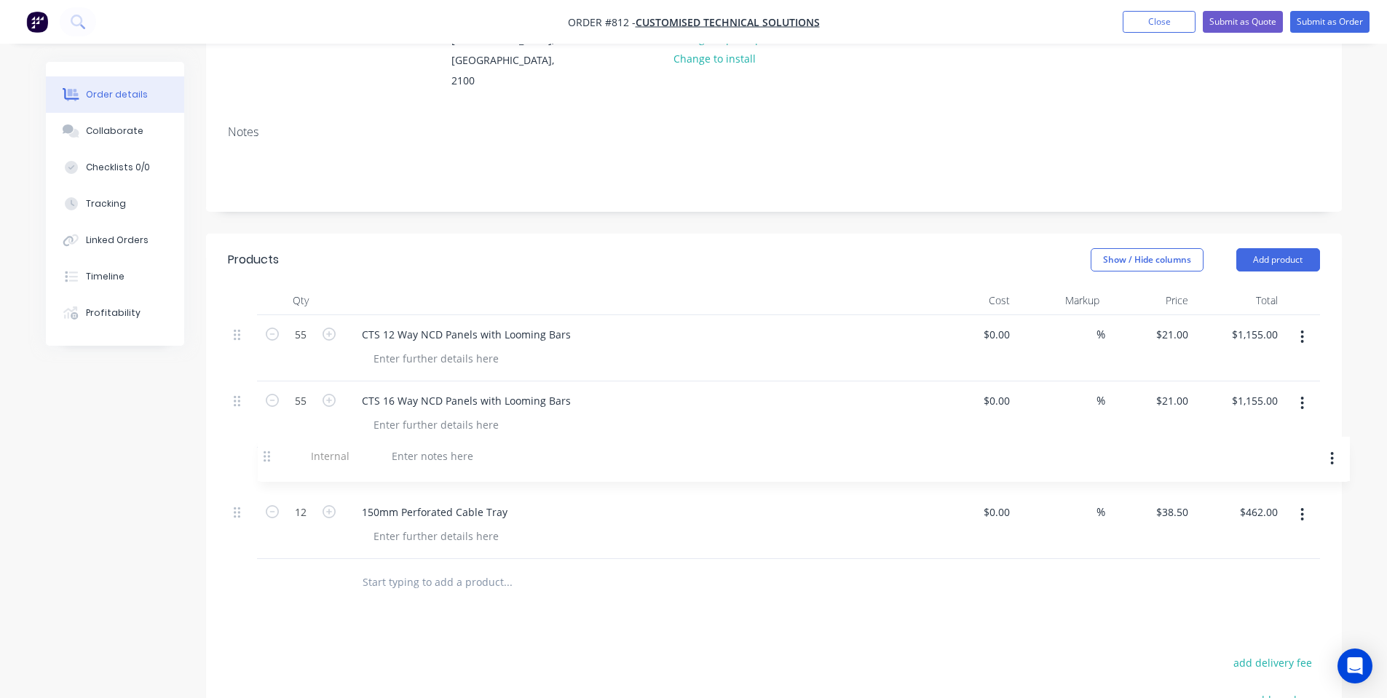
scroll to position [195, 0]
drag, startPoint x: 240, startPoint y: 539, endPoint x: 273, endPoint y: 449, distance: 96.0
click at [273, 449] on div "55 CTS 12 Way NCD Panels with Looming Bars $0.00 $0.00 % $21.00 $21.00 $1,155.0…" at bounding box center [774, 437] width 1092 height 244
click at [393, 470] on div at bounding box center [402, 466] width 105 height 21
click at [614, 609] on div "Products Show / Hide columns Add product Qty Cost Markup Price Total 55 CTS 12 …" at bounding box center [774, 594] width 1136 height 722
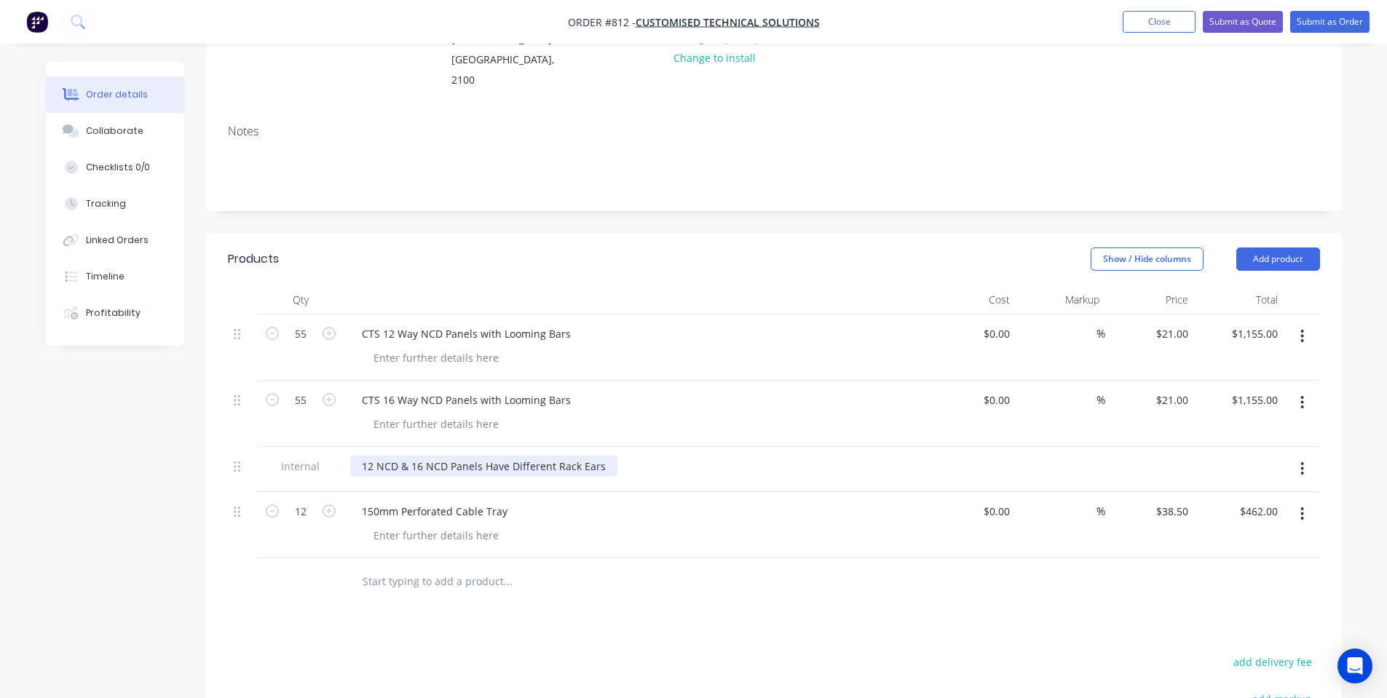
click at [600, 470] on div "12 NCD & 16 NCD Panels Have Different Rack Ears" at bounding box center [483, 466] width 267 height 21
click at [607, 633] on div "Products Show / Hide columns Add product Qty Cost Markup Price Total 55 CTS 12 …" at bounding box center [774, 594] width 1136 height 722
click at [1294, 257] on button "Add product" at bounding box center [1278, 259] width 84 height 23
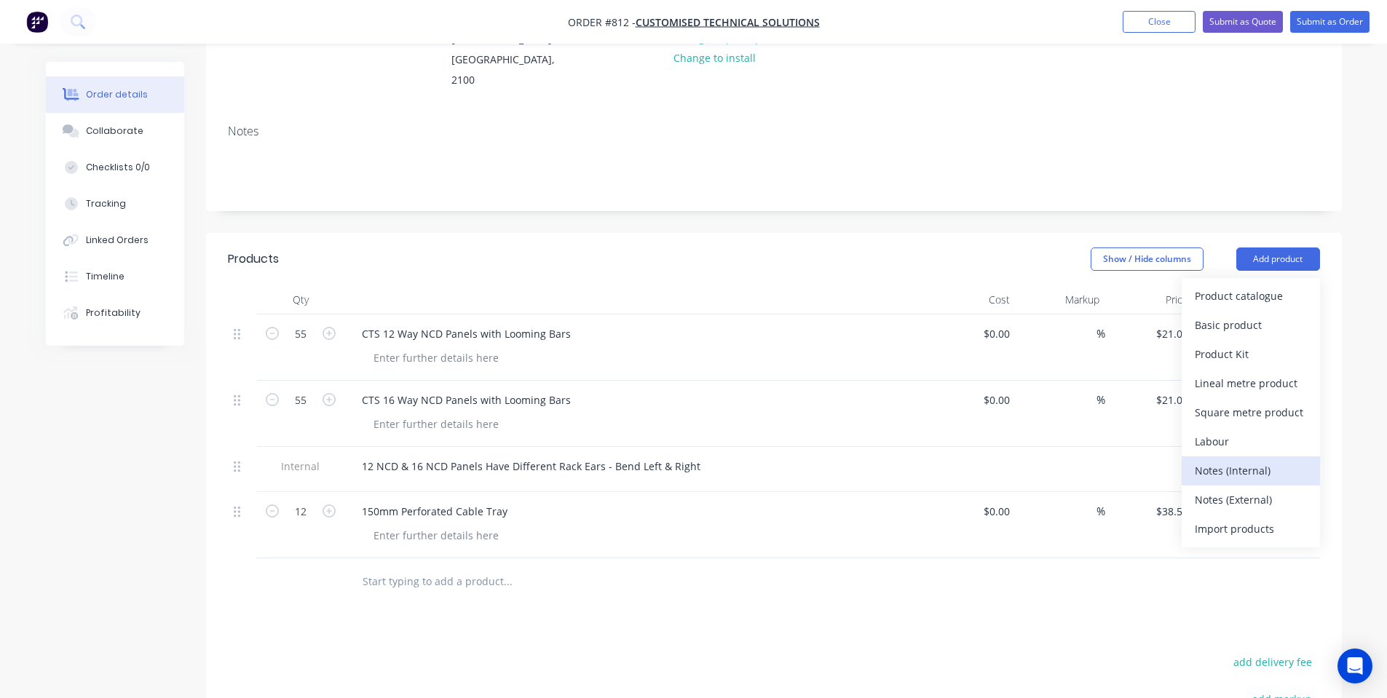
click at [1239, 475] on div "Notes (Internal)" at bounding box center [1251, 470] width 112 height 21
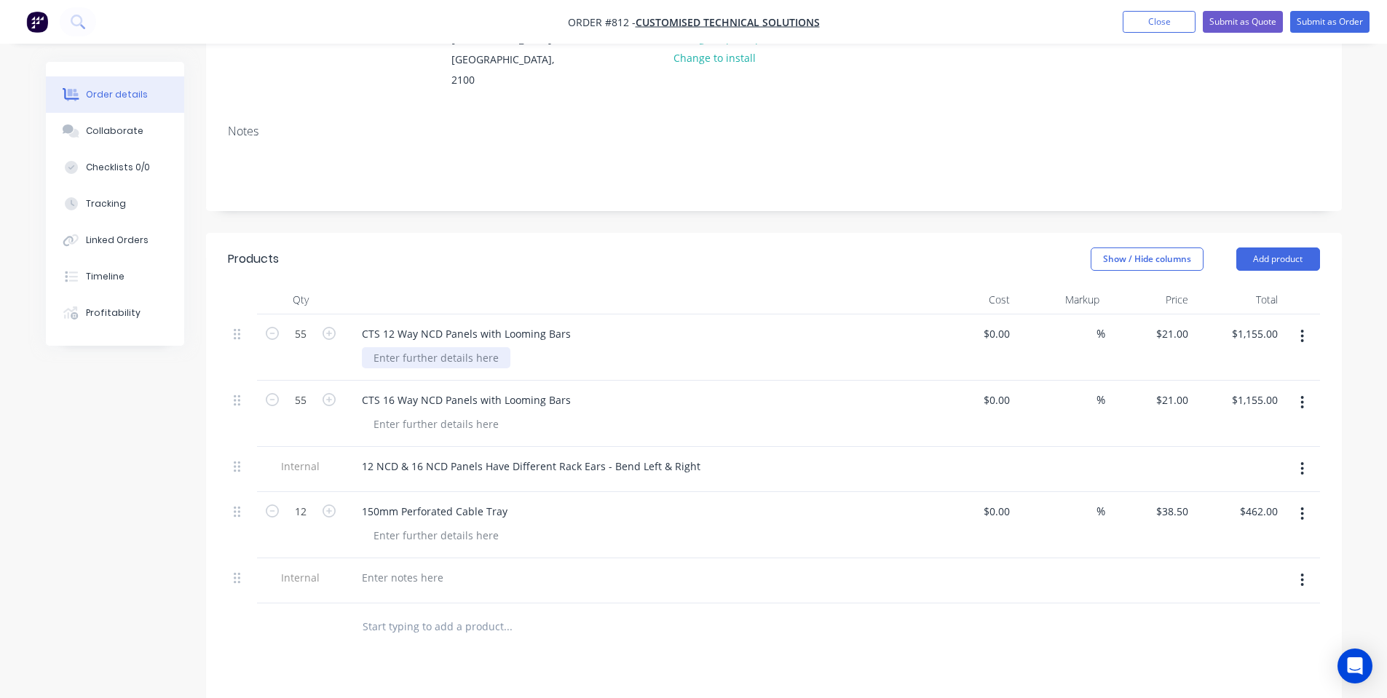
click at [419, 365] on div at bounding box center [436, 357] width 149 height 21
click at [459, 535] on div at bounding box center [436, 535] width 149 height 21
click at [395, 357] on div at bounding box center [436, 357] width 149 height 21
copy div "Textured Black"
click at [387, 428] on div at bounding box center [436, 424] width 149 height 21
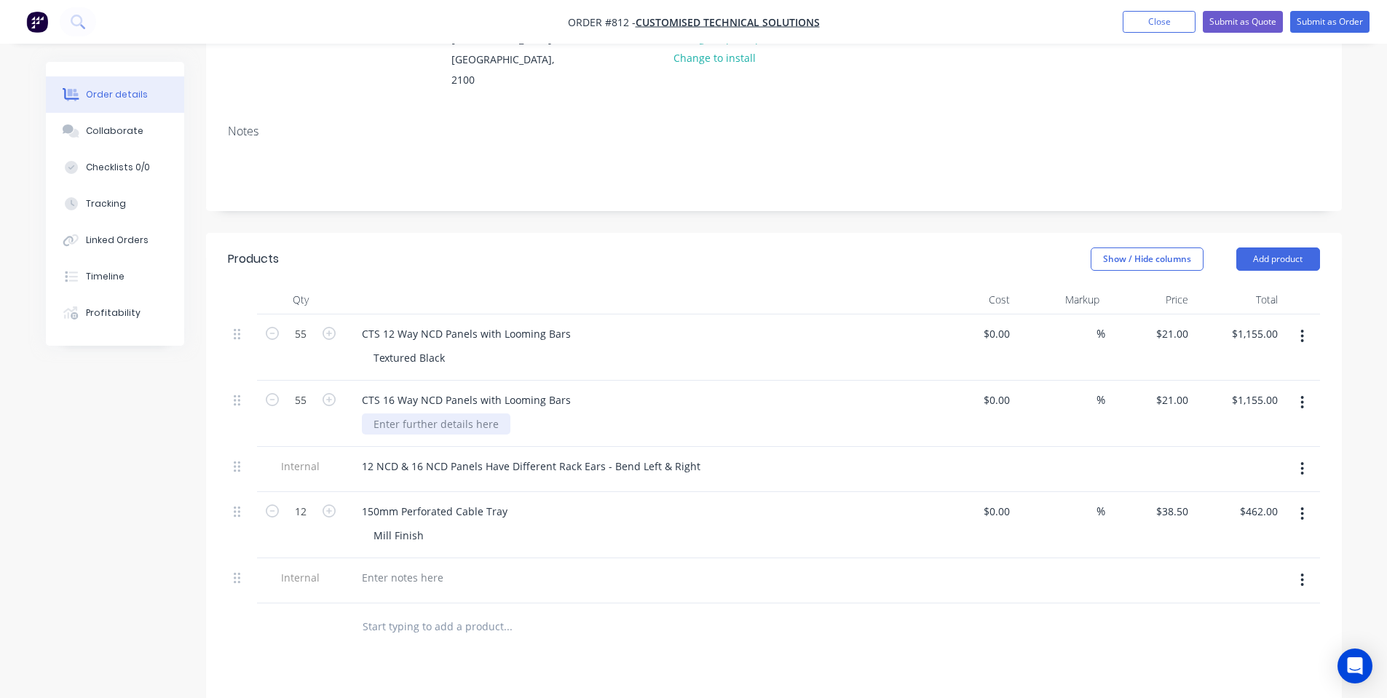
paste div
click at [550, 639] on input "text" at bounding box center [507, 626] width 291 height 29
click at [439, 585] on div at bounding box center [402, 577] width 105 height 21
click at [562, 638] on input "text" at bounding box center [507, 626] width 291 height 29
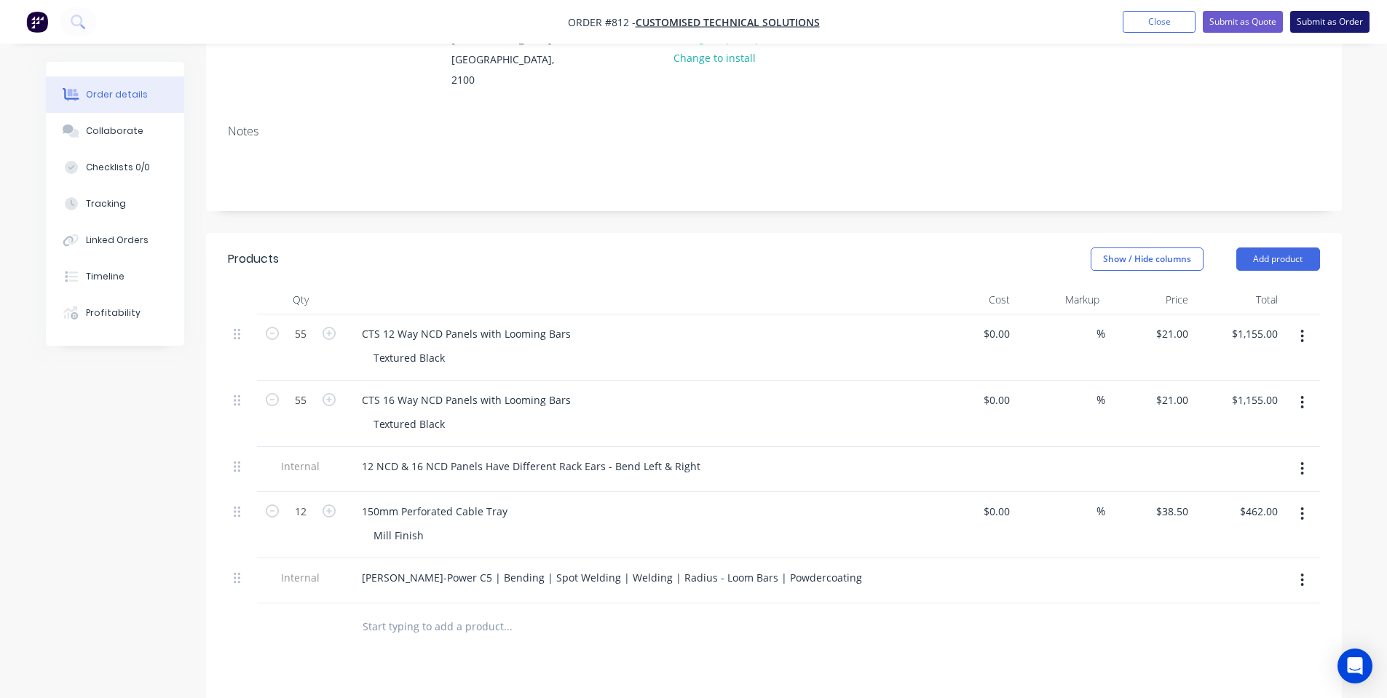
click at [1353, 25] on button "Submit as Order" at bounding box center [1329, 22] width 79 height 22
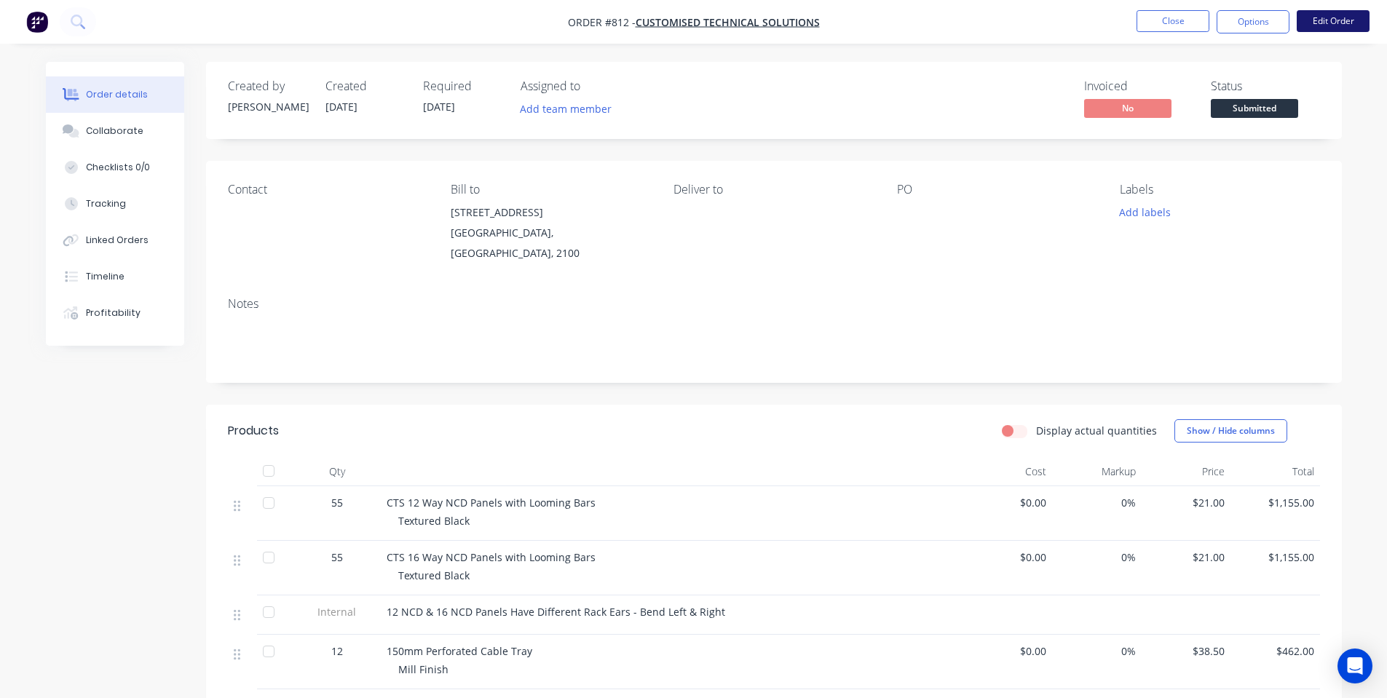
click at [1364, 23] on button "Edit Order" at bounding box center [1333, 21] width 73 height 22
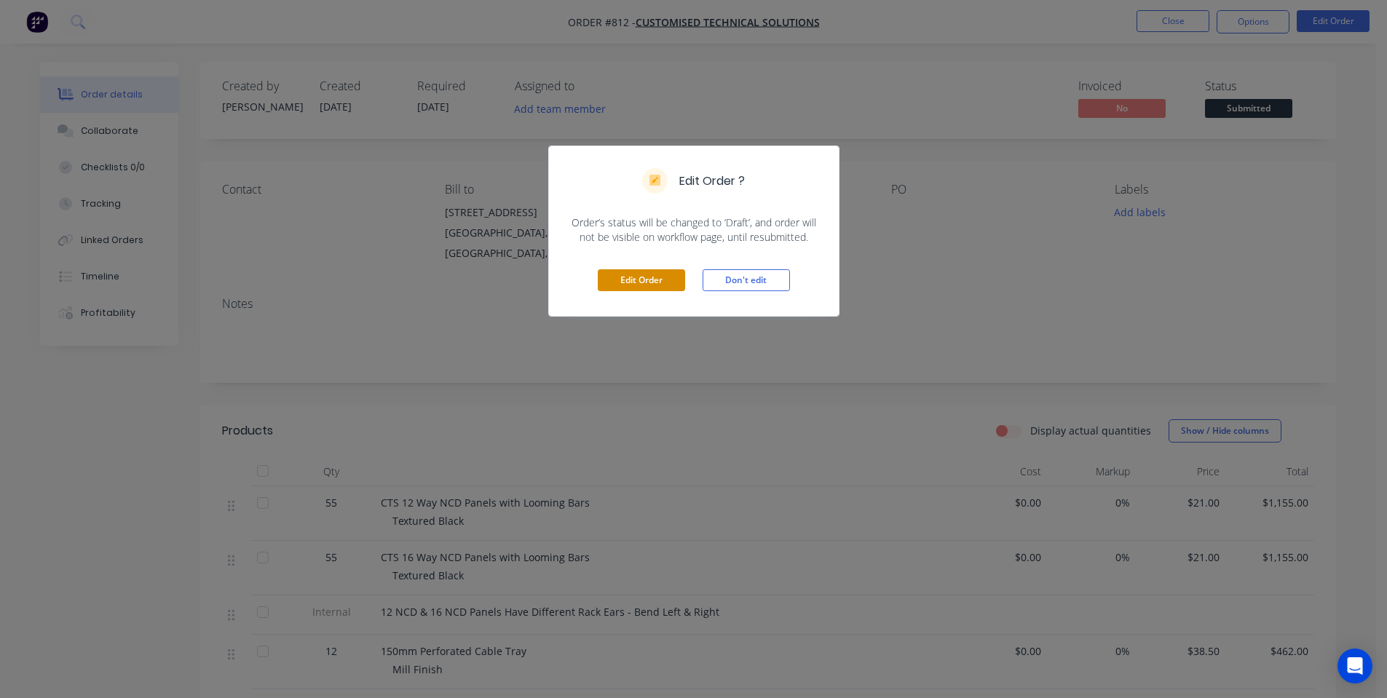
drag, startPoint x: 663, startPoint y: 288, endPoint x: 654, endPoint y: 266, distance: 22.9
click at [662, 288] on button "Edit Order" at bounding box center [641, 280] width 87 height 22
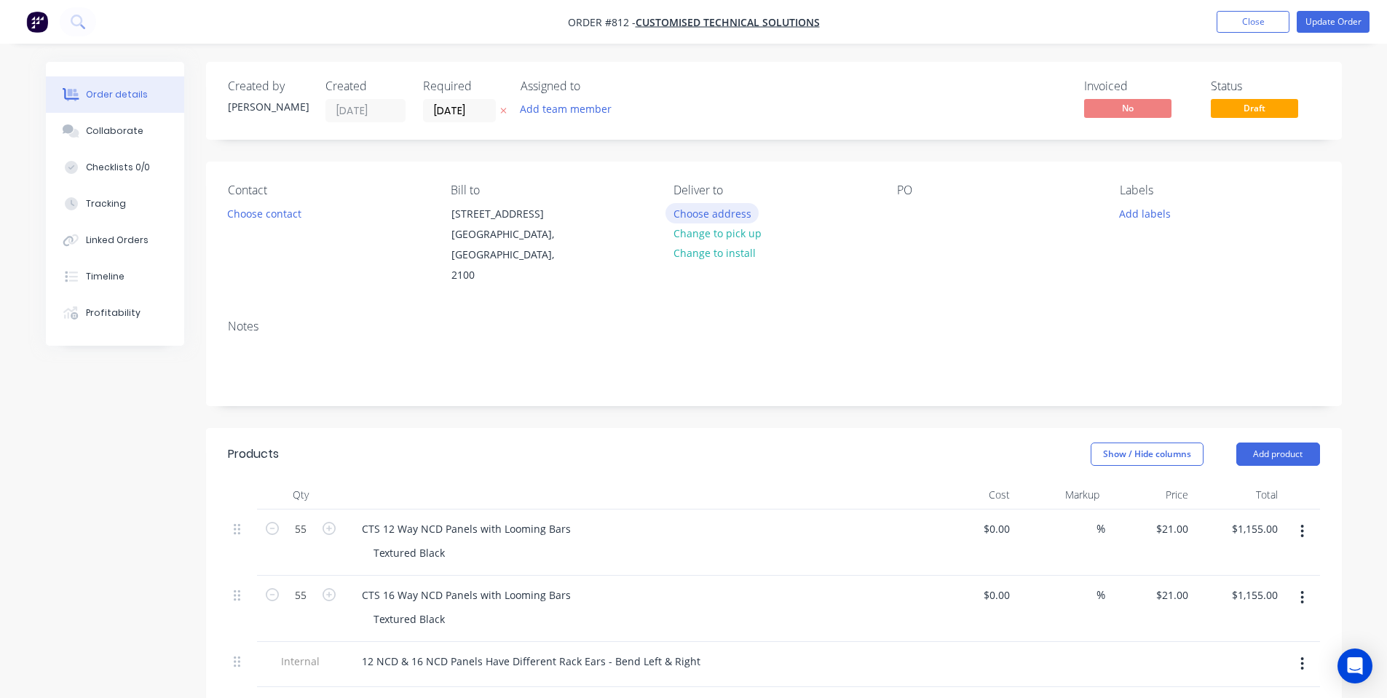
click at [705, 219] on button "Choose address" at bounding box center [712, 213] width 93 height 20
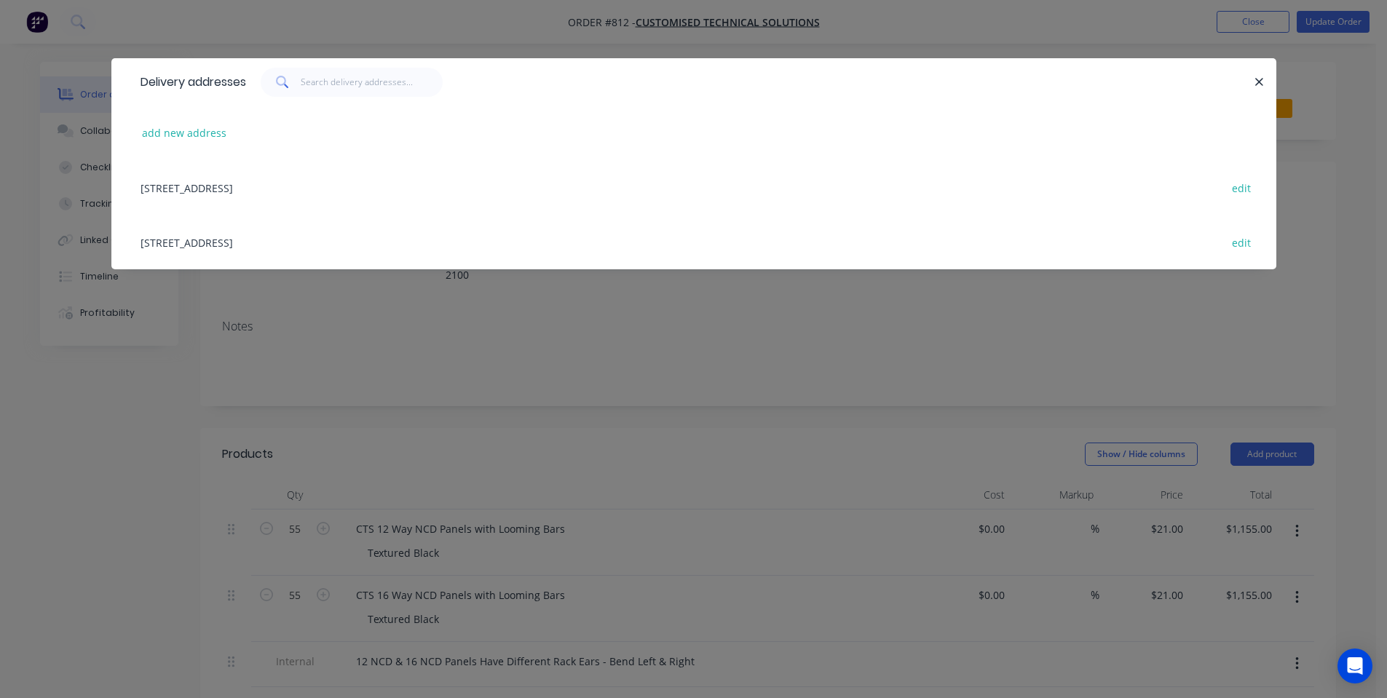
click at [462, 174] on div "Unit 7, 122 Old Pittwater Road, BROOKVALE, New South Wales, Australia, 2100 edit" at bounding box center [693, 187] width 1121 height 55
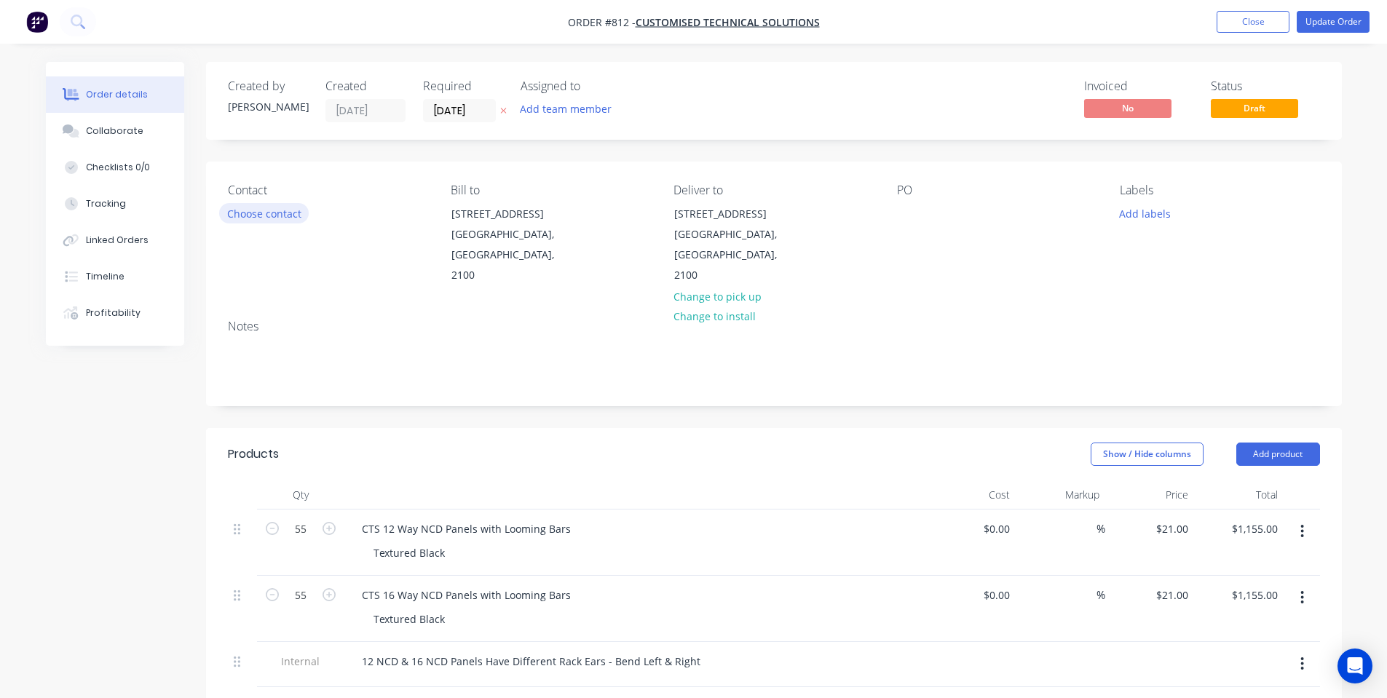
click at [287, 216] on button "Choose contact" at bounding box center [264, 213] width 90 height 20
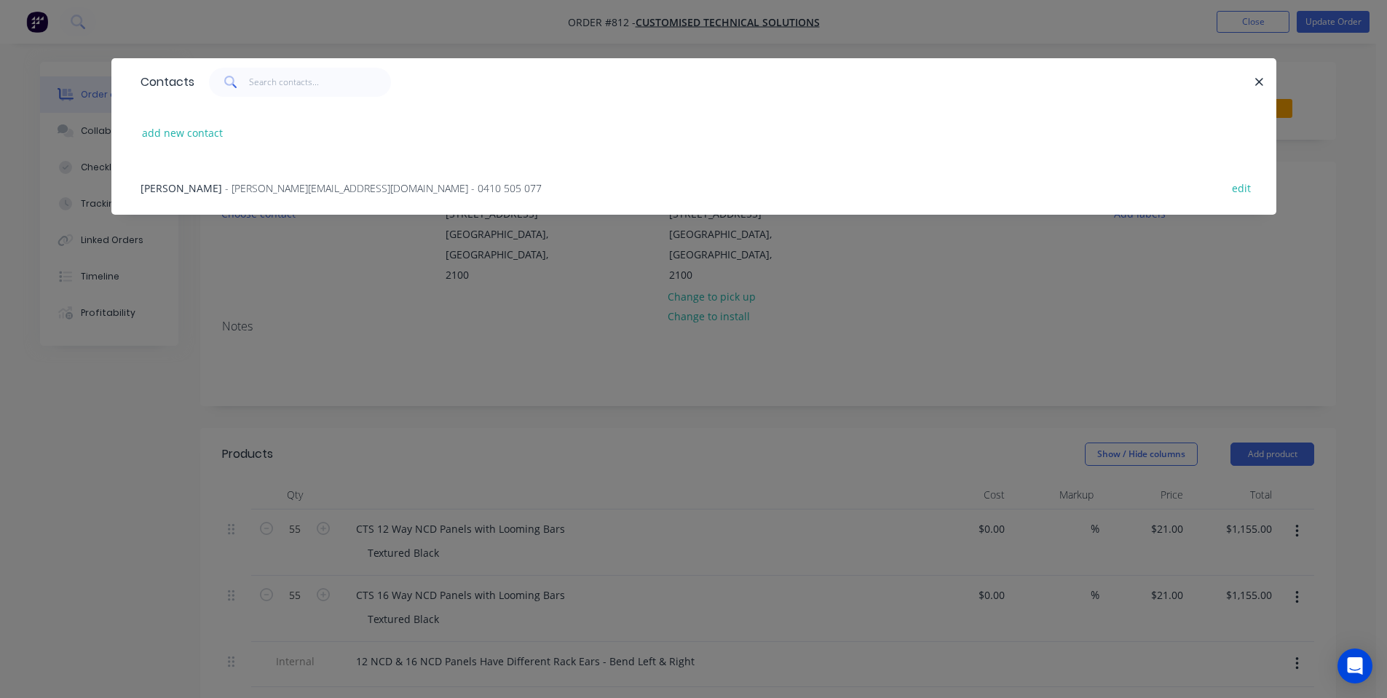
click at [334, 178] on div "Tyson - tyson.niepelt@wireheads.com.au - 0410 505 077 edit" at bounding box center [693, 187] width 1121 height 55
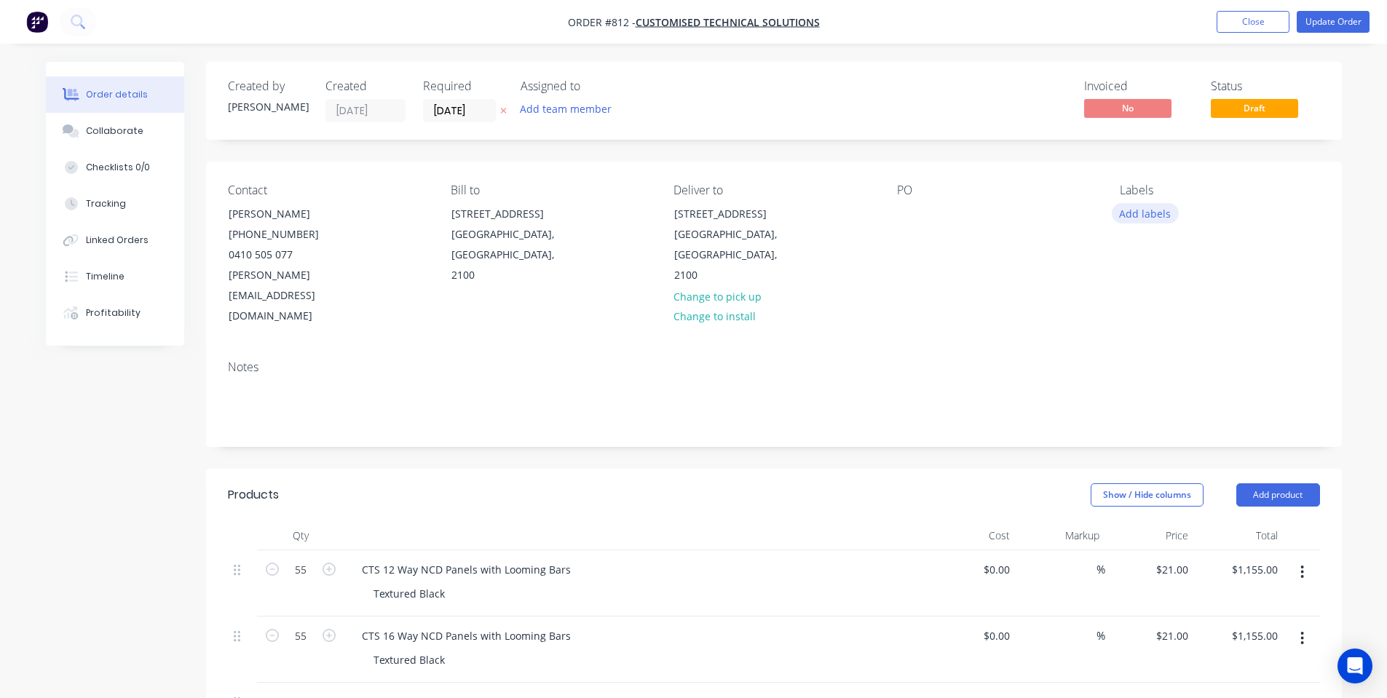
click at [1158, 204] on button "Add labels" at bounding box center [1145, 213] width 67 height 20
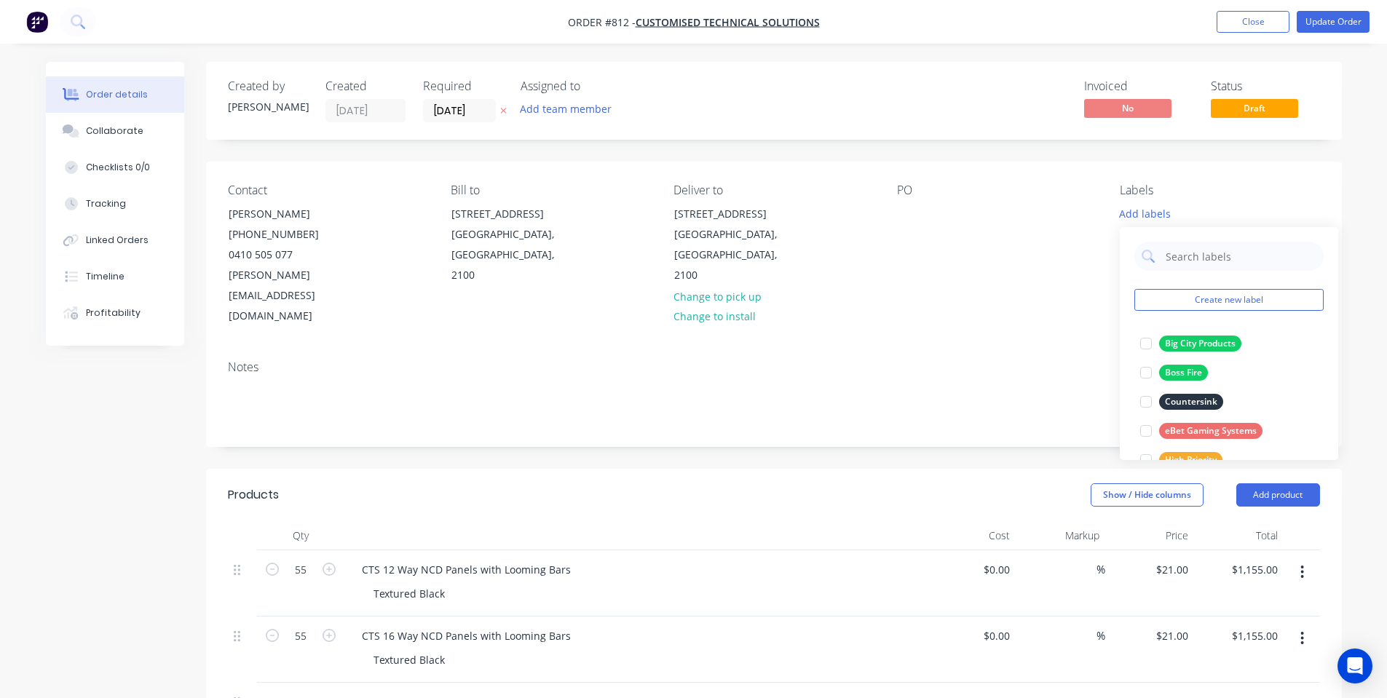
click at [944, 253] on div "PO" at bounding box center [997, 254] width 200 height 143
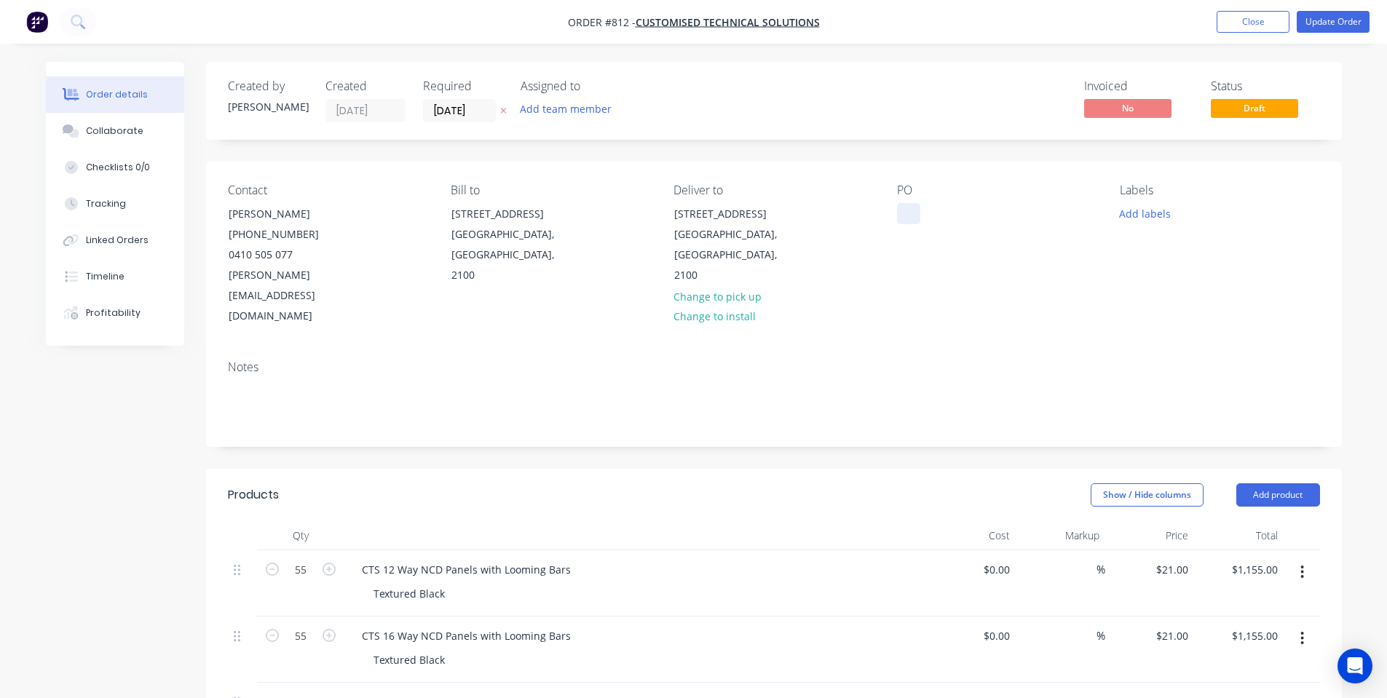
click at [912, 217] on div at bounding box center [908, 213] width 23 height 21
click at [680, 88] on div "Invoiced No Status Draft" at bounding box center [993, 100] width 654 height 43
click at [466, 109] on input "[DATE]" at bounding box center [459, 111] width 71 height 22
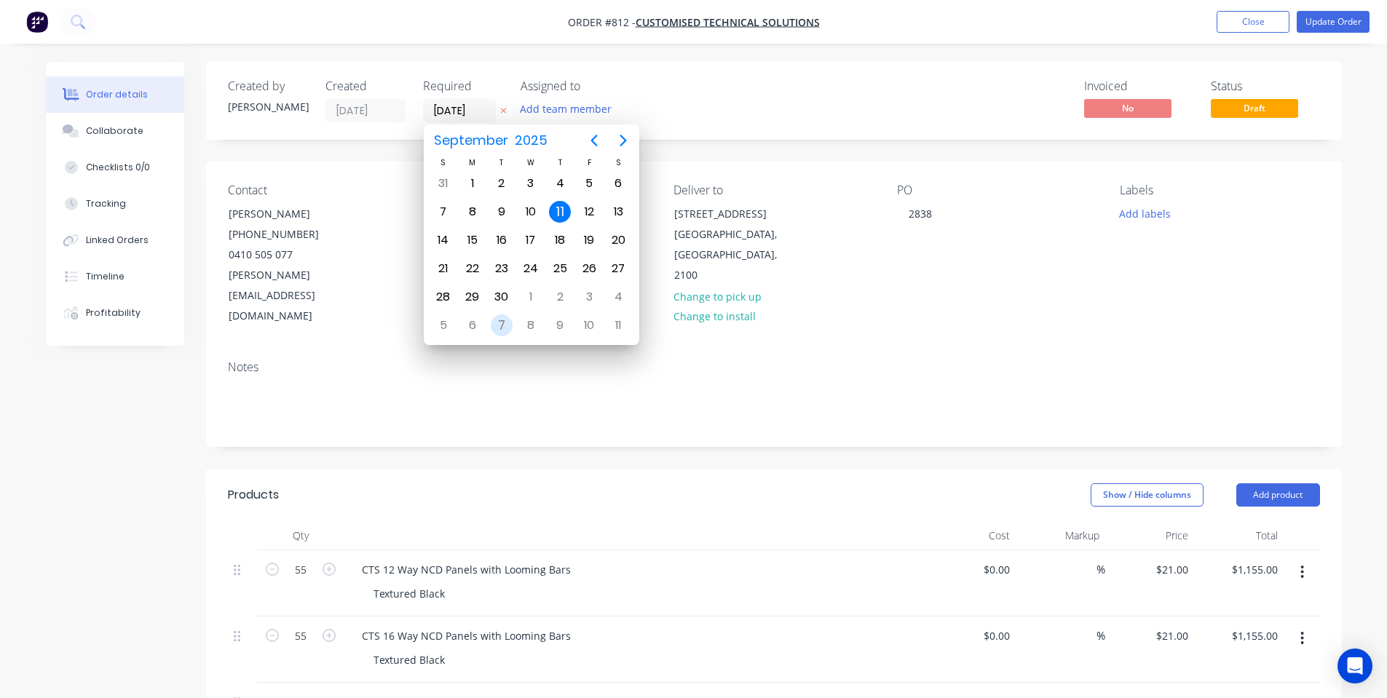
click at [507, 317] on div "7" at bounding box center [502, 326] width 22 height 22
type input "[DATE]"
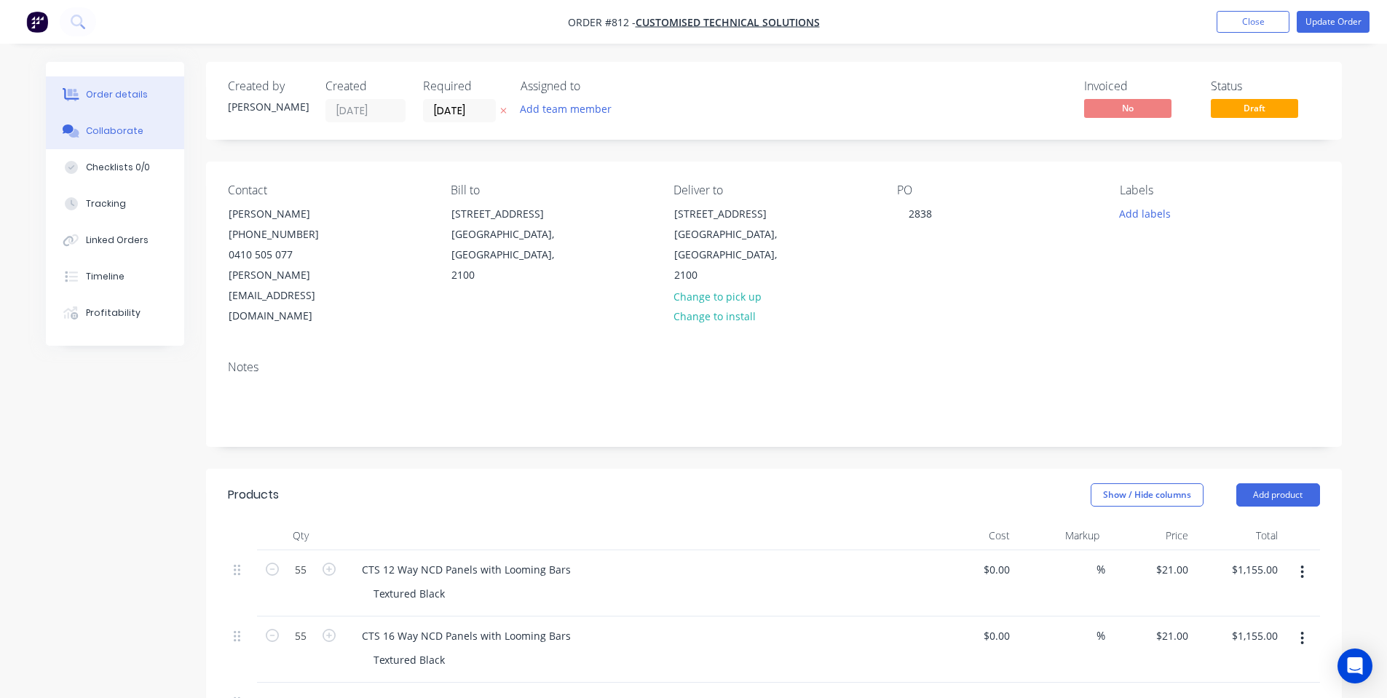
click at [115, 127] on div "Collaborate" at bounding box center [115, 131] width 58 height 13
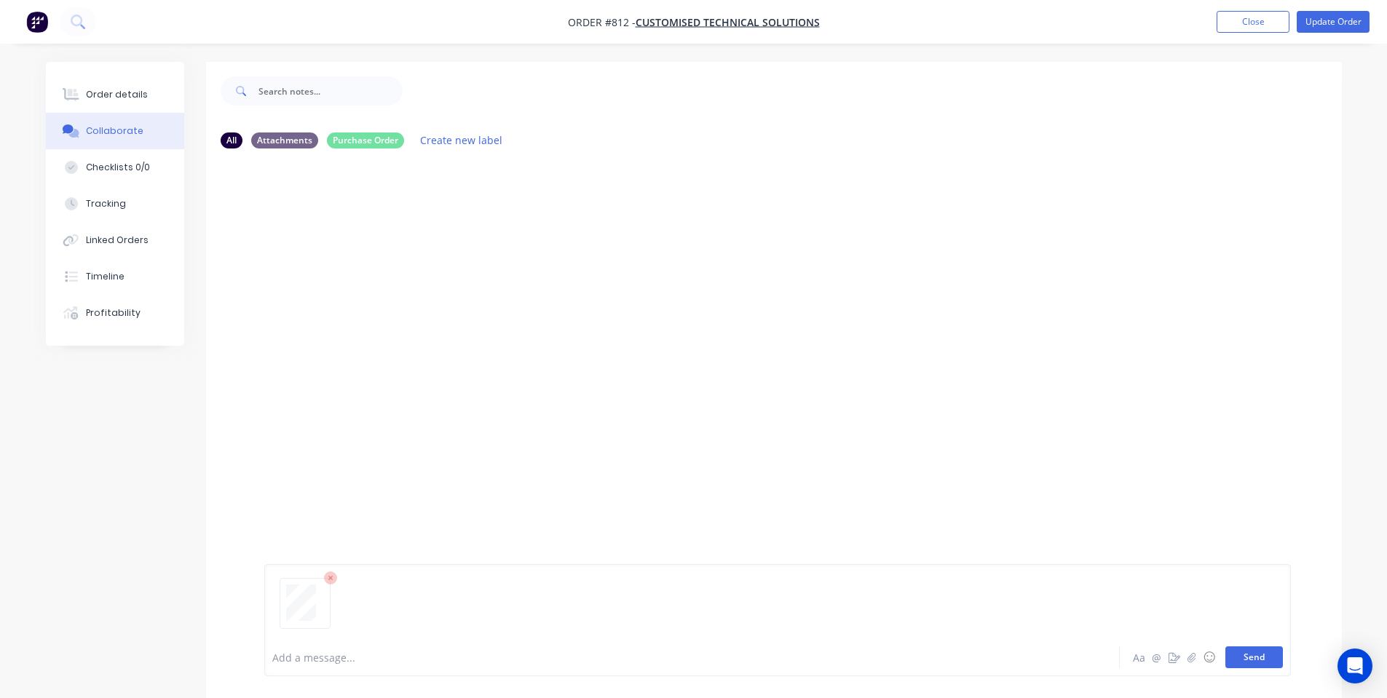
click at [1259, 666] on button "Send" at bounding box center [1254, 658] width 58 height 22
click at [119, 102] on button "Order details" at bounding box center [115, 94] width 138 height 36
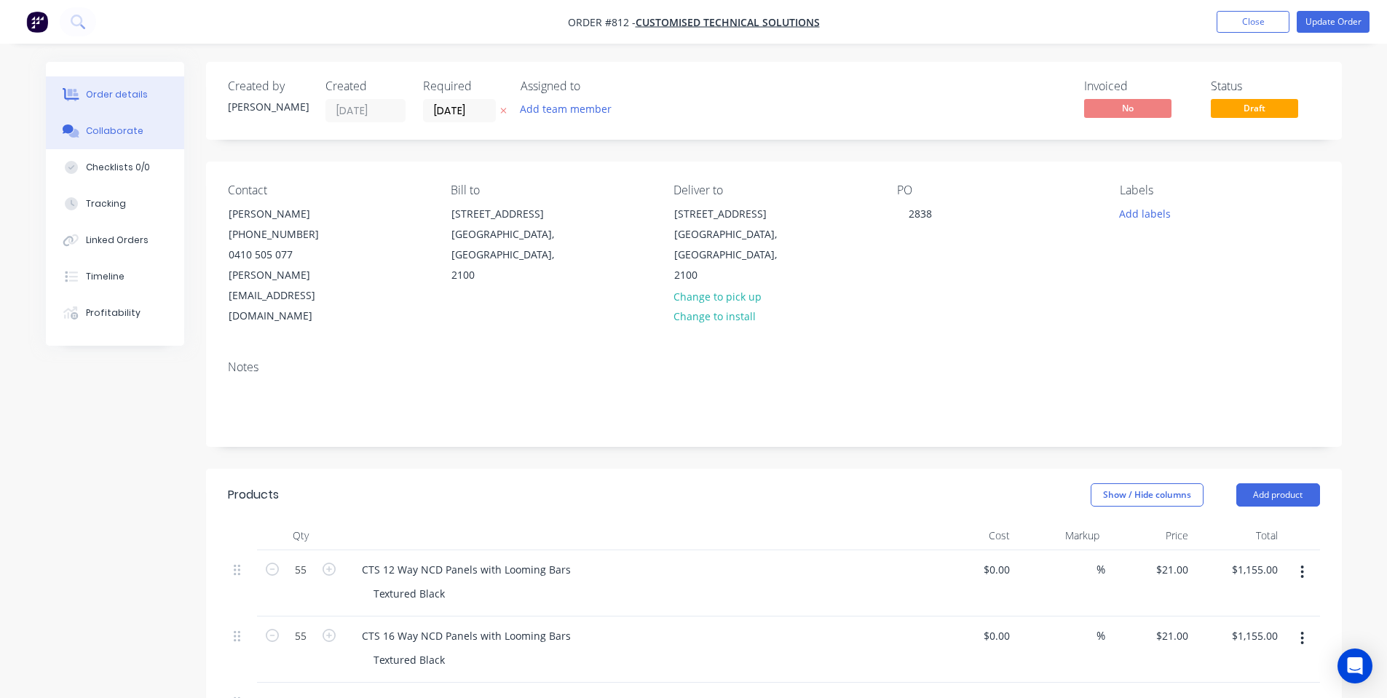
click at [90, 138] on button "Collaborate" at bounding box center [115, 131] width 138 height 36
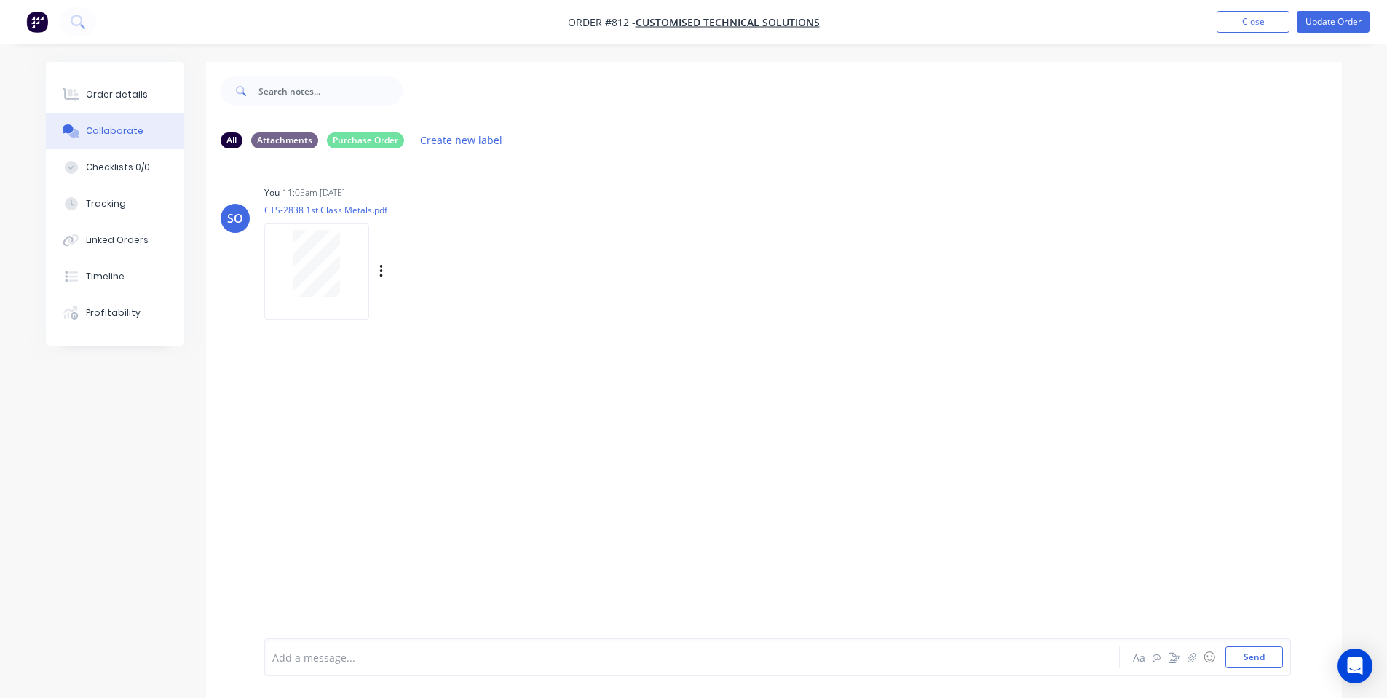
click at [348, 274] on div at bounding box center [317, 263] width 92 height 67
click at [812, 324] on div "SO You 11:05am 11/09/25 CTS-2838 1st Class Metals.pdf Labels Download Delete" at bounding box center [774, 399] width 1136 height 478
click at [587, 243] on div "You 11:05am 11/09/25 CTS-2838 1st Class Metals.pdf Labels Download Delete" at bounding box center [491, 247] width 455 height 131
click at [106, 102] on button "Order details" at bounding box center [115, 94] width 138 height 36
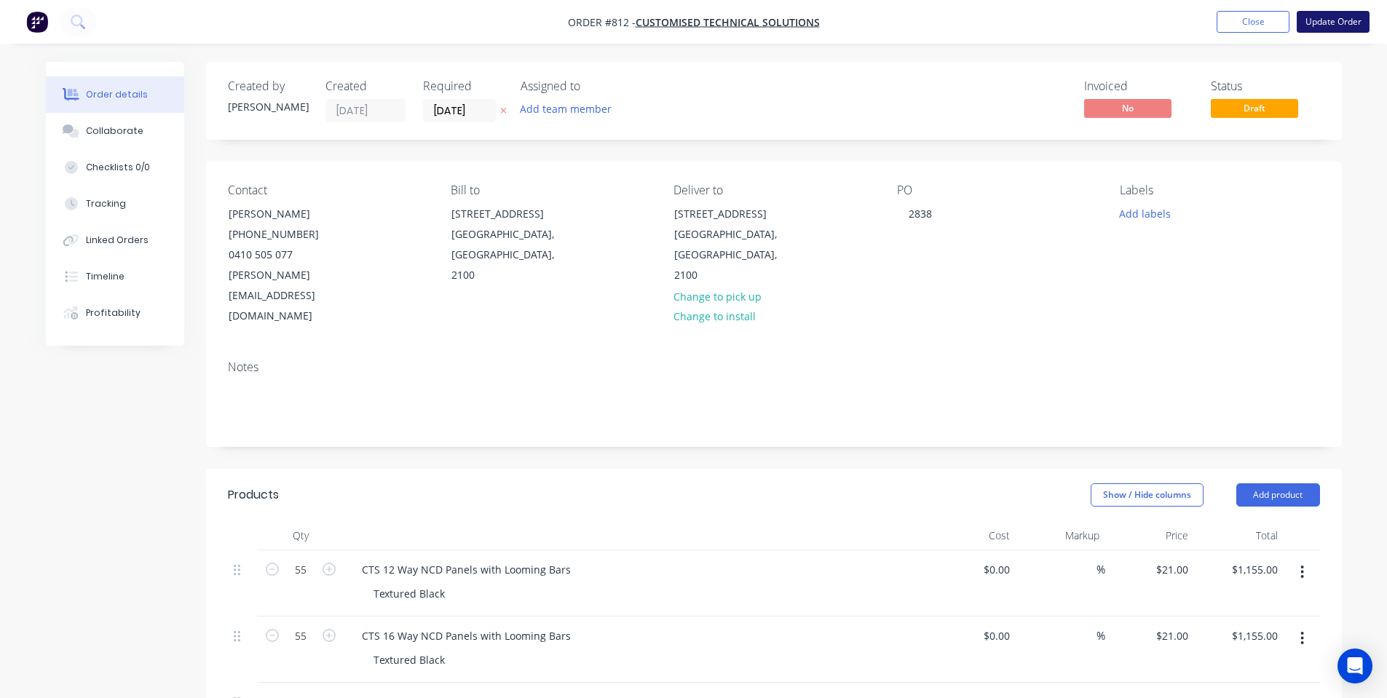
click at [1315, 25] on button "Update Order" at bounding box center [1333, 22] width 73 height 22
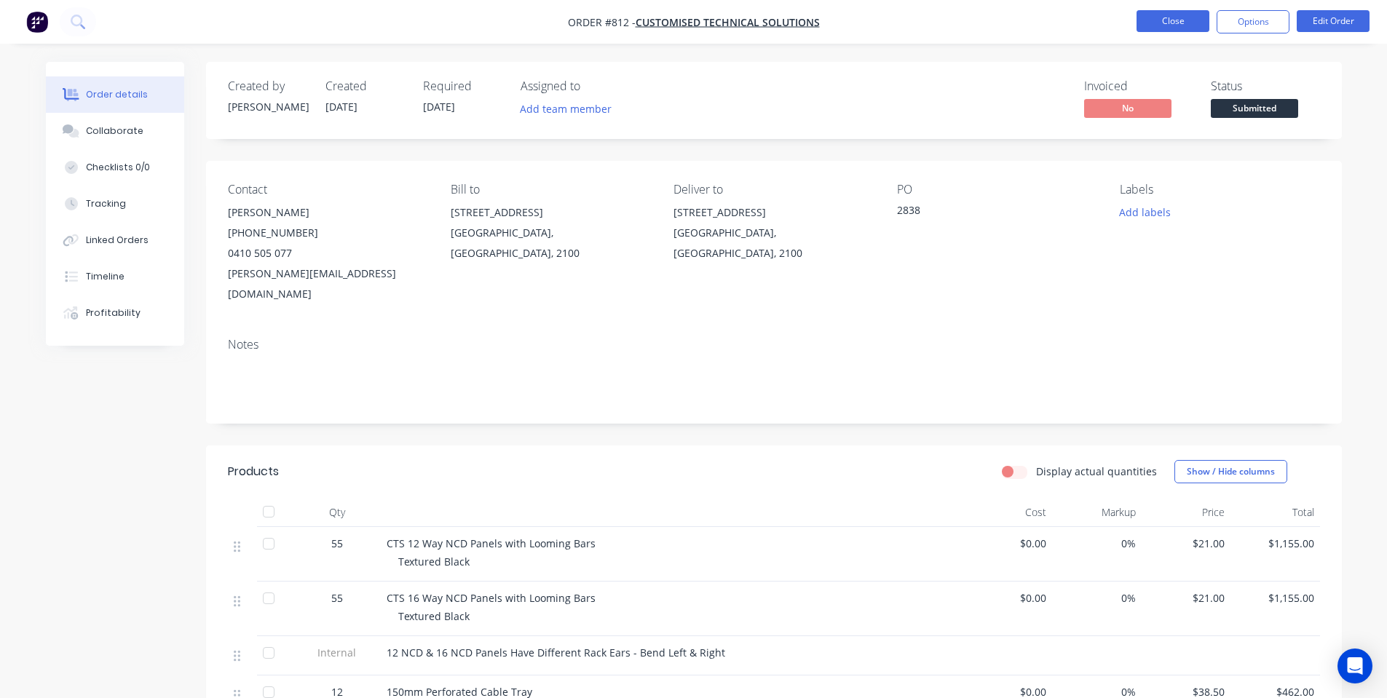
click at [1193, 20] on button "Close" at bounding box center [1173, 21] width 73 height 22
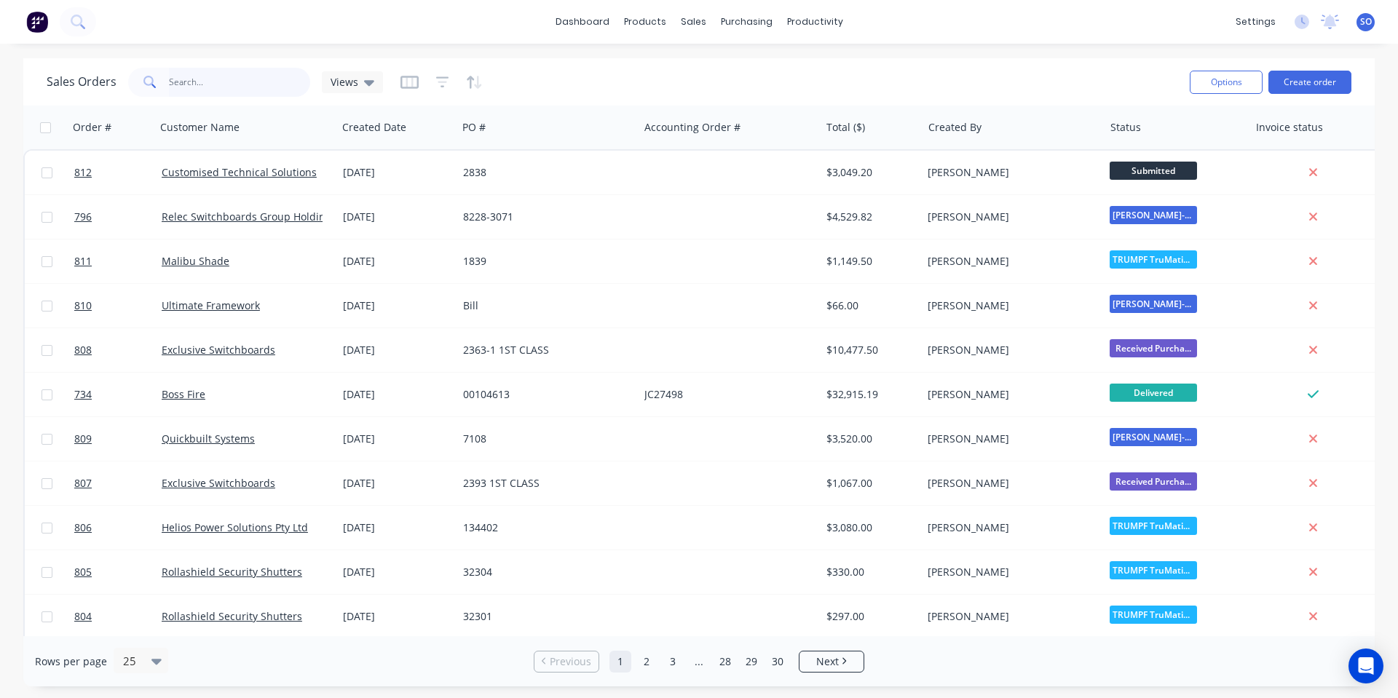
click at [200, 85] on input "text" at bounding box center [240, 82] width 142 height 29
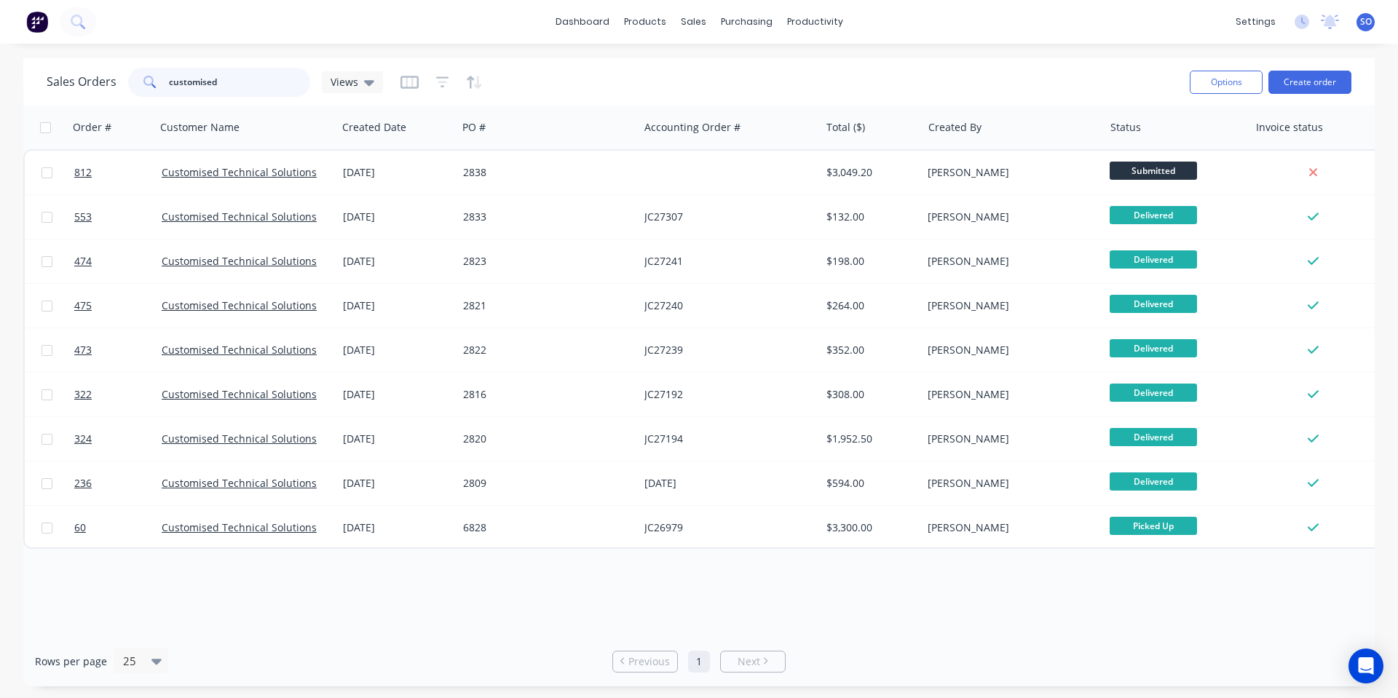
type input "customised"
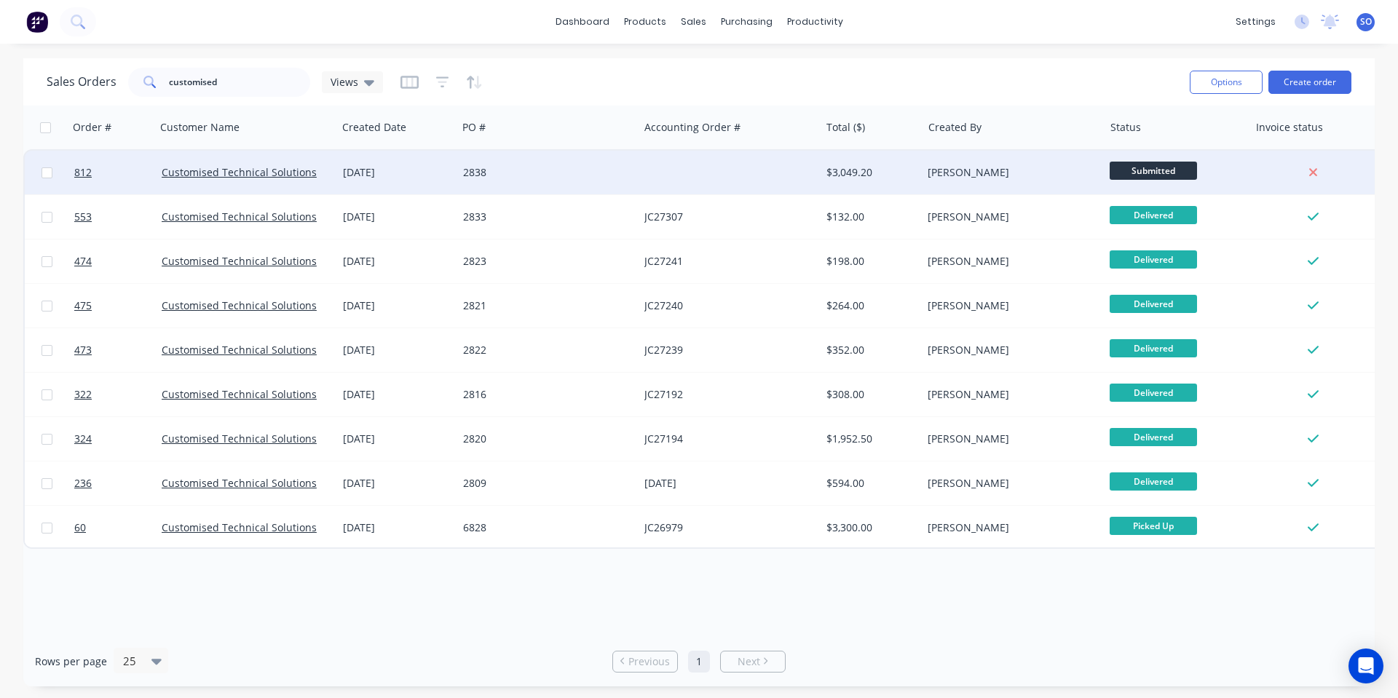
click at [1016, 164] on div "[PERSON_NAME]" at bounding box center [1012, 173] width 181 height 44
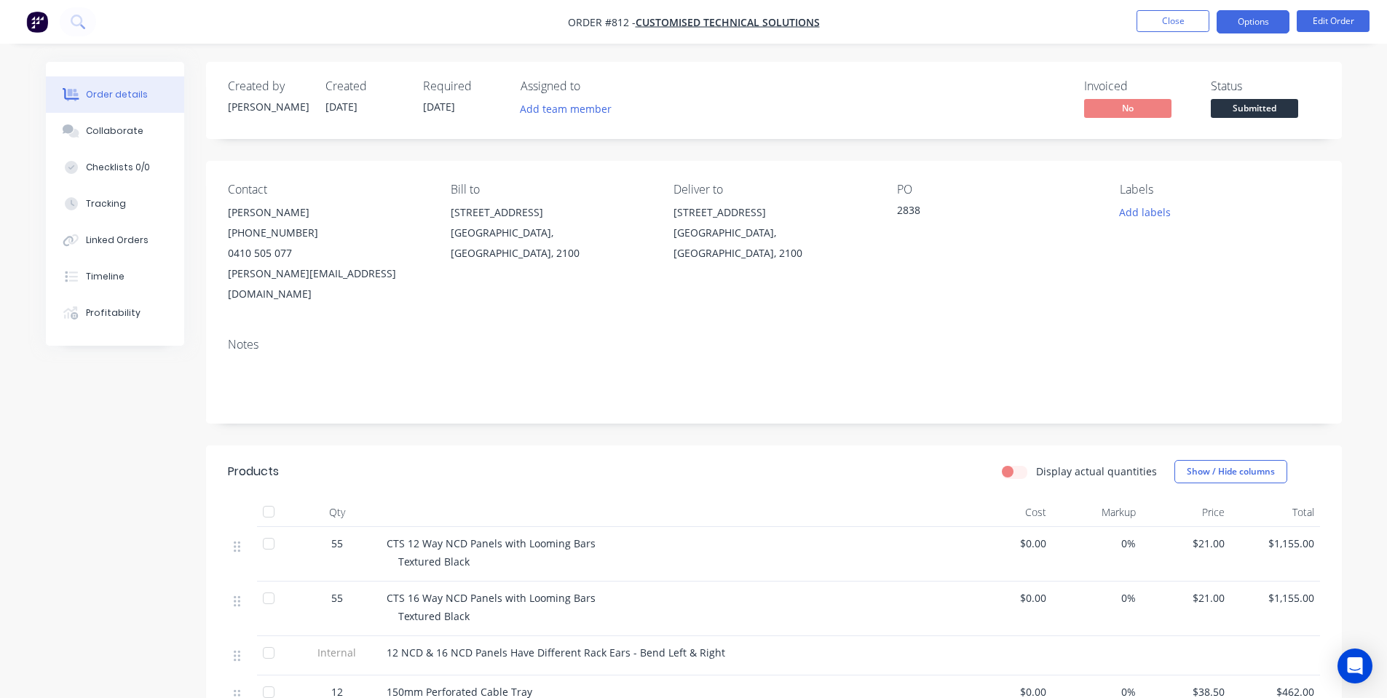
click at [1271, 25] on button "Options" at bounding box center [1253, 21] width 73 height 23
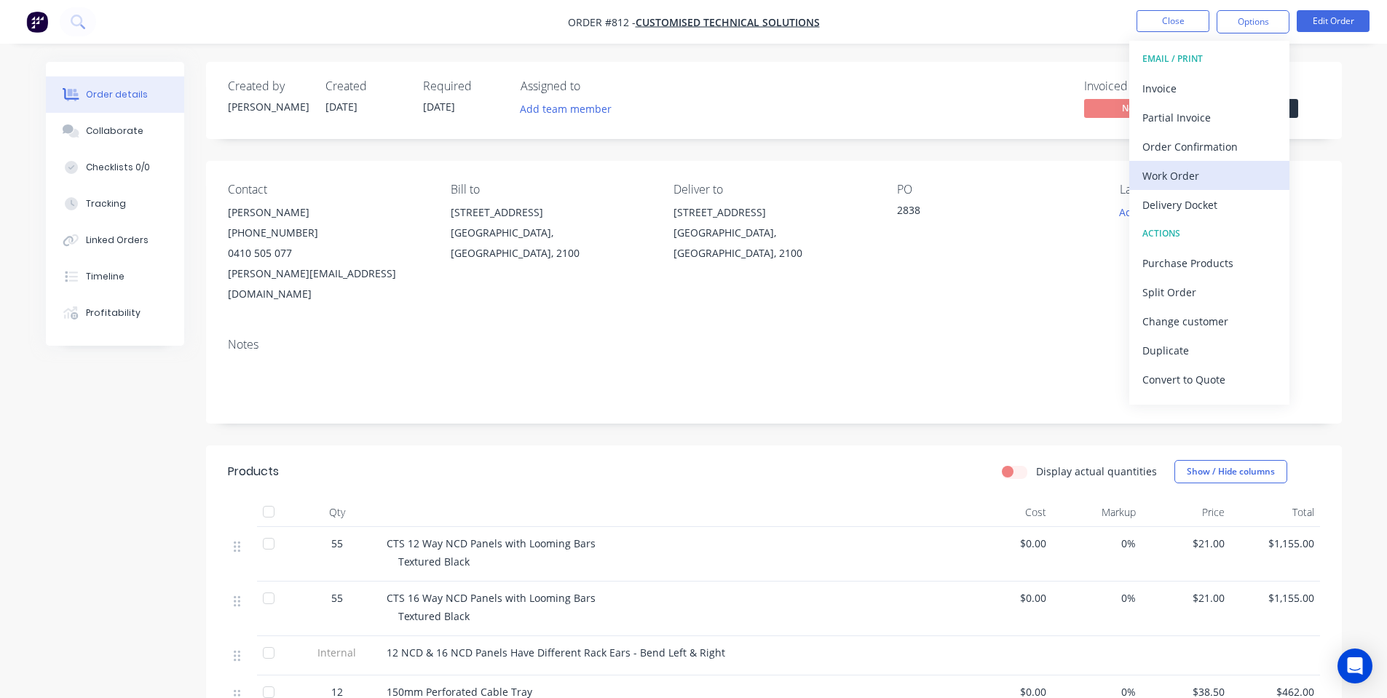
click at [1224, 165] on div "Work Order" at bounding box center [1209, 175] width 134 height 21
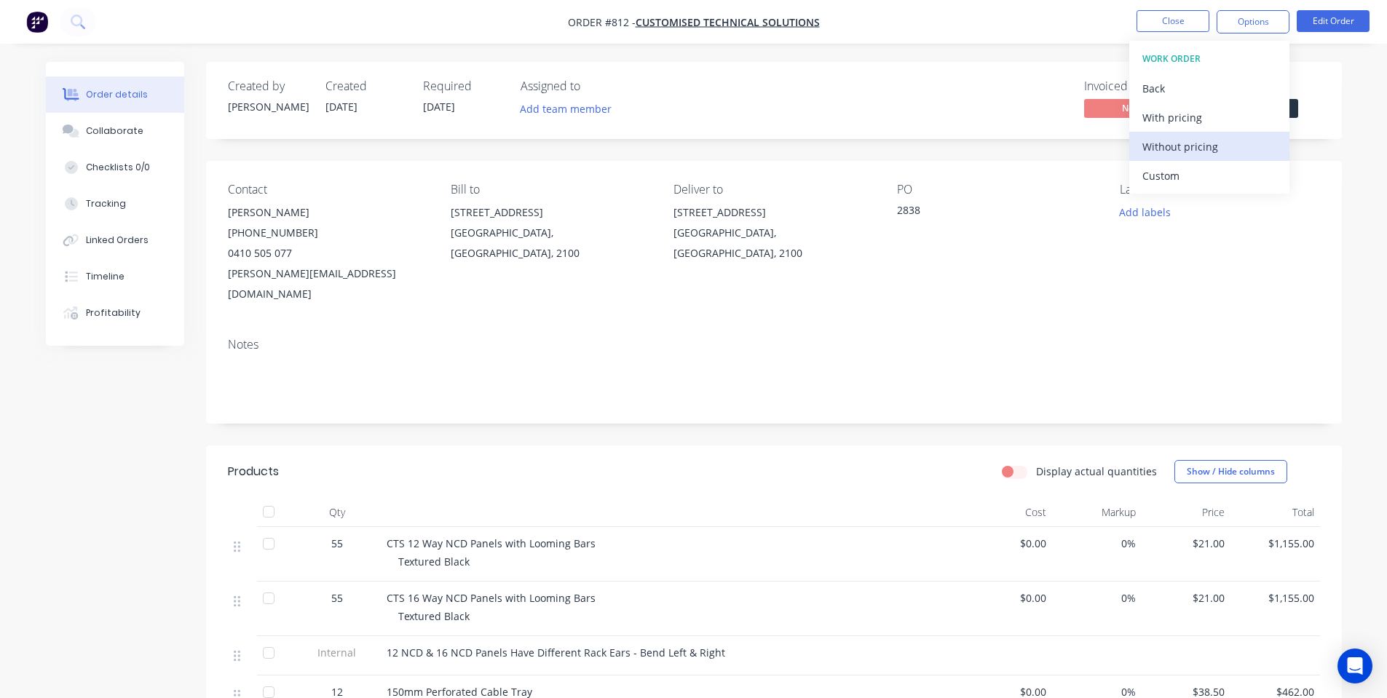
click at [1220, 147] on div "Without pricing" at bounding box center [1209, 146] width 134 height 21
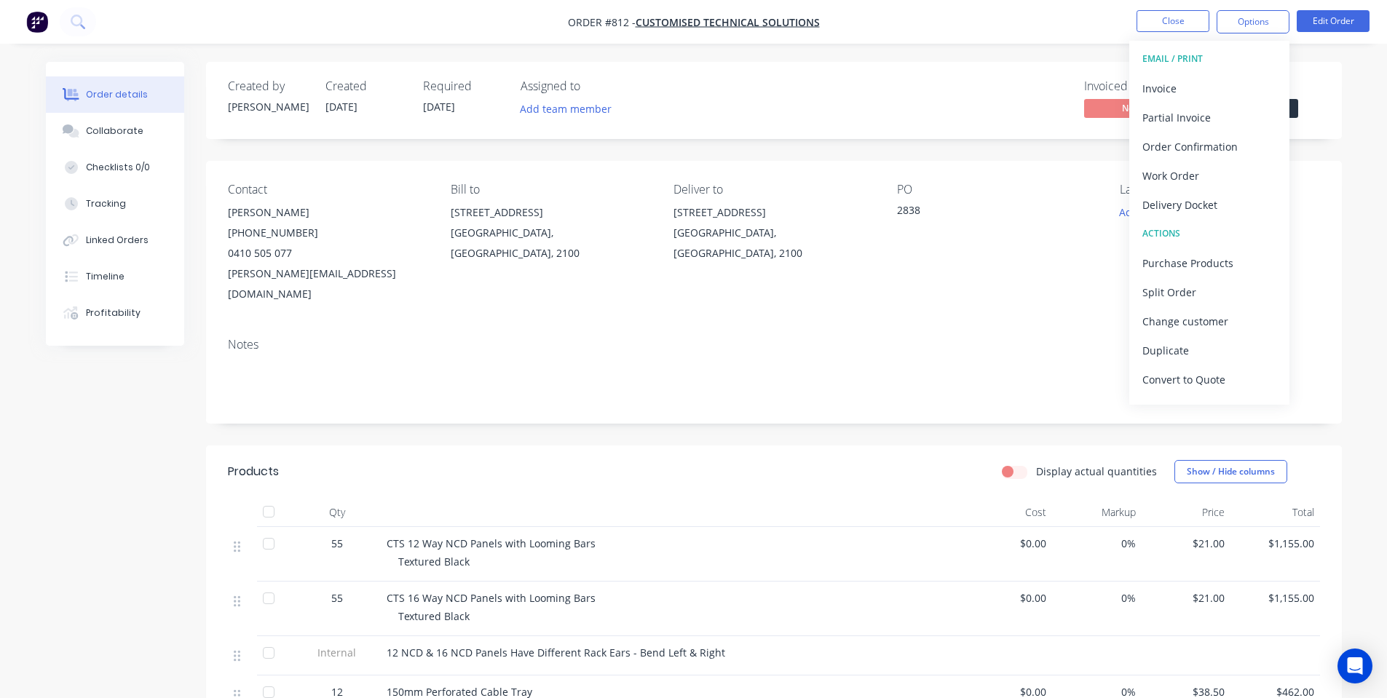
drag, startPoint x: 903, startPoint y: 12, endPoint x: 921, endPoint y: 27, distance: 23.8
click at [904, 13] on nav "Order #812 - Customised Technical Solutions Close Options EMAIL / PRINT Invoice…" at bounding box center [693, 22] width 1387 height 44
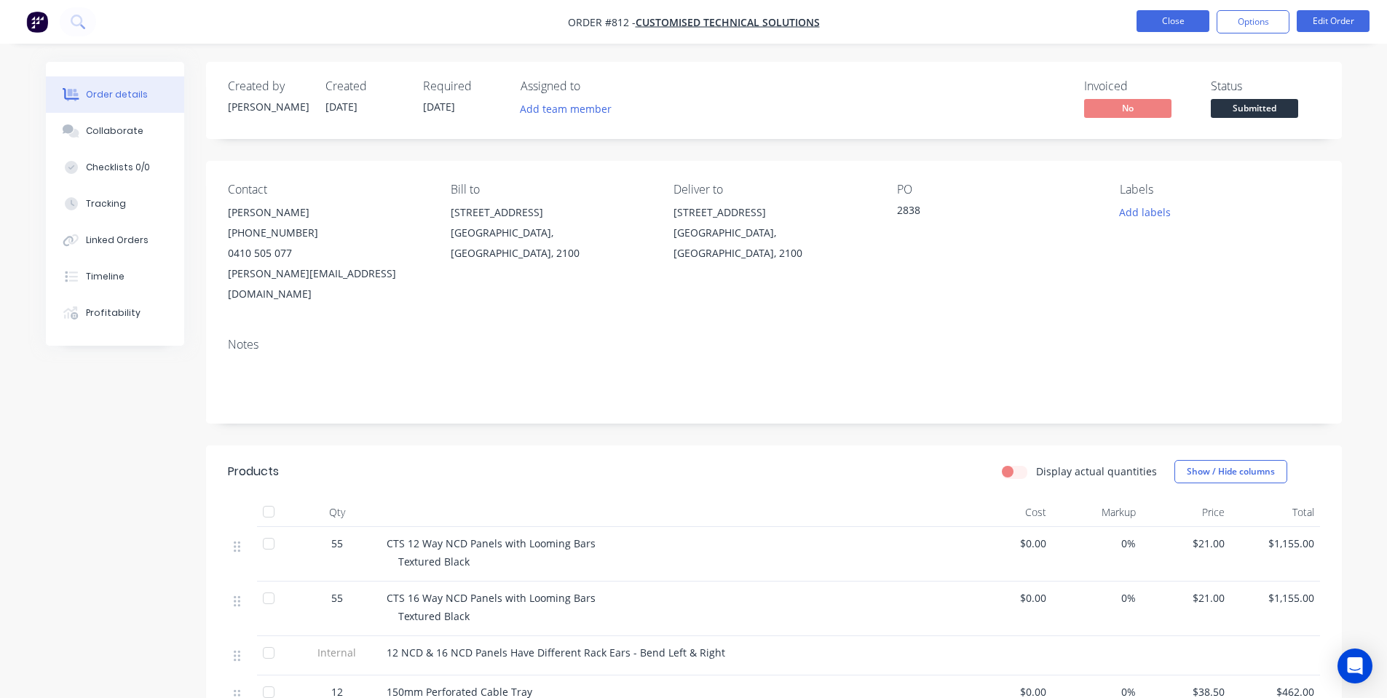
click at [1155, 22] on button "Close" at bounding box center [1173, 21] width 73 height 22
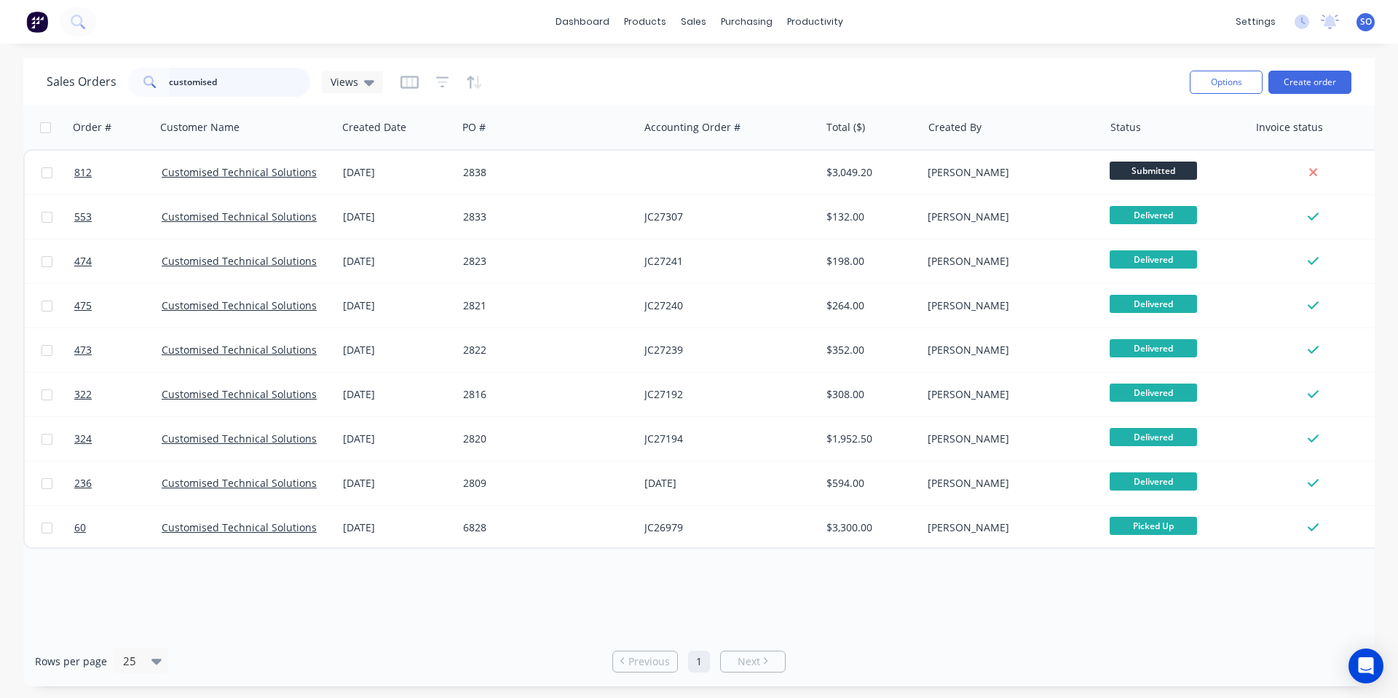
drag, startPoint x: 275, startPoint y: 80, endPoint x: 33, endPoint y: 124, distance: 245.7
click at [33, 124] on div "Sales Orders customised Views Options Create order Order # Customer Name Create…" at bounding box center [698, 372] width 1351 height 628
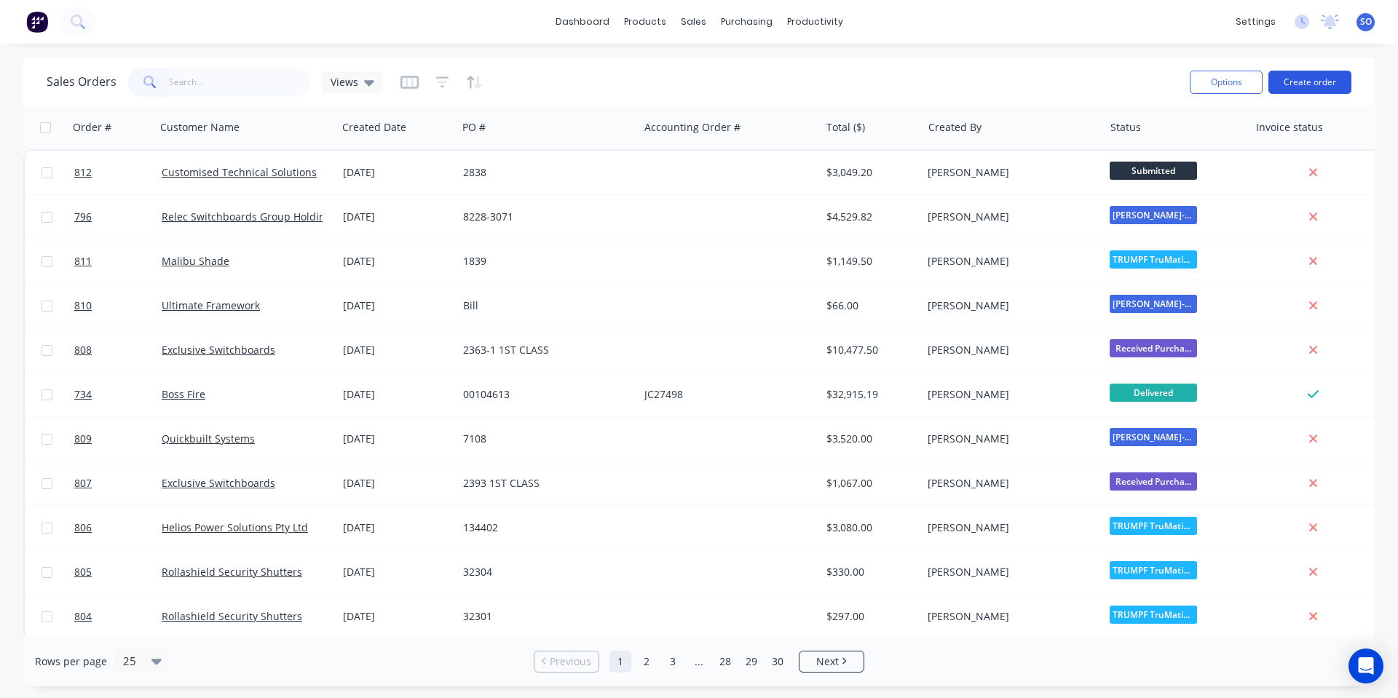
click at [1290, 84] on button "Create order" at bounding box center [1309, 82] width 83 height 23
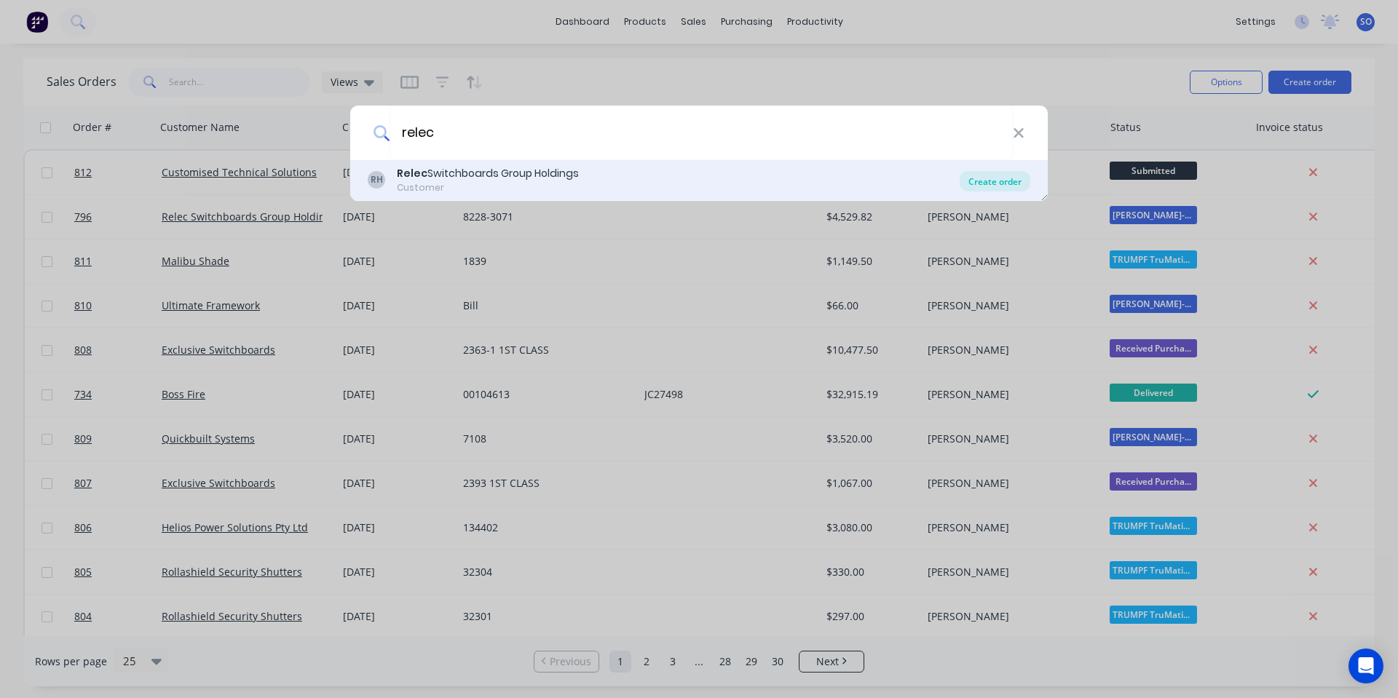
type input "relec"
click at [976, 180] on div "Create order" at bounding box center [995, 181] width 71 height 20
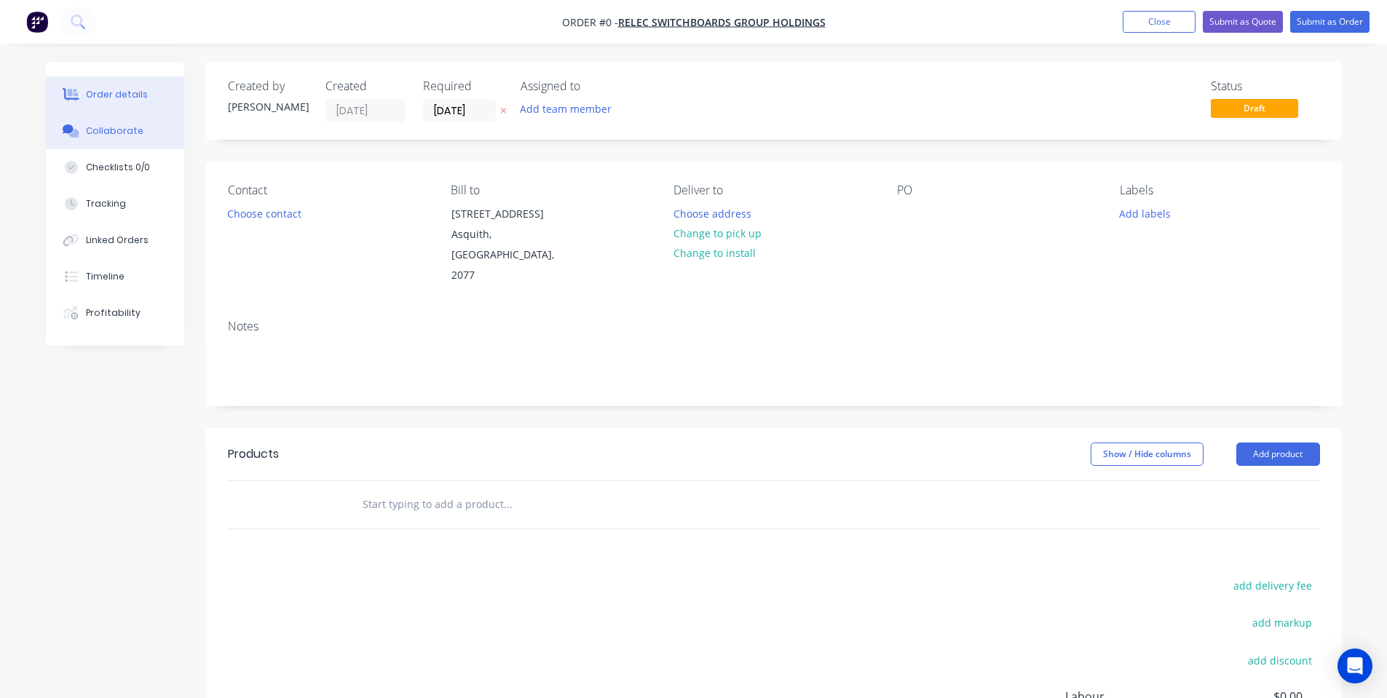
click at [108, 135] on div "Collaborate" at bounding box center [115, 131] width 58 height 13
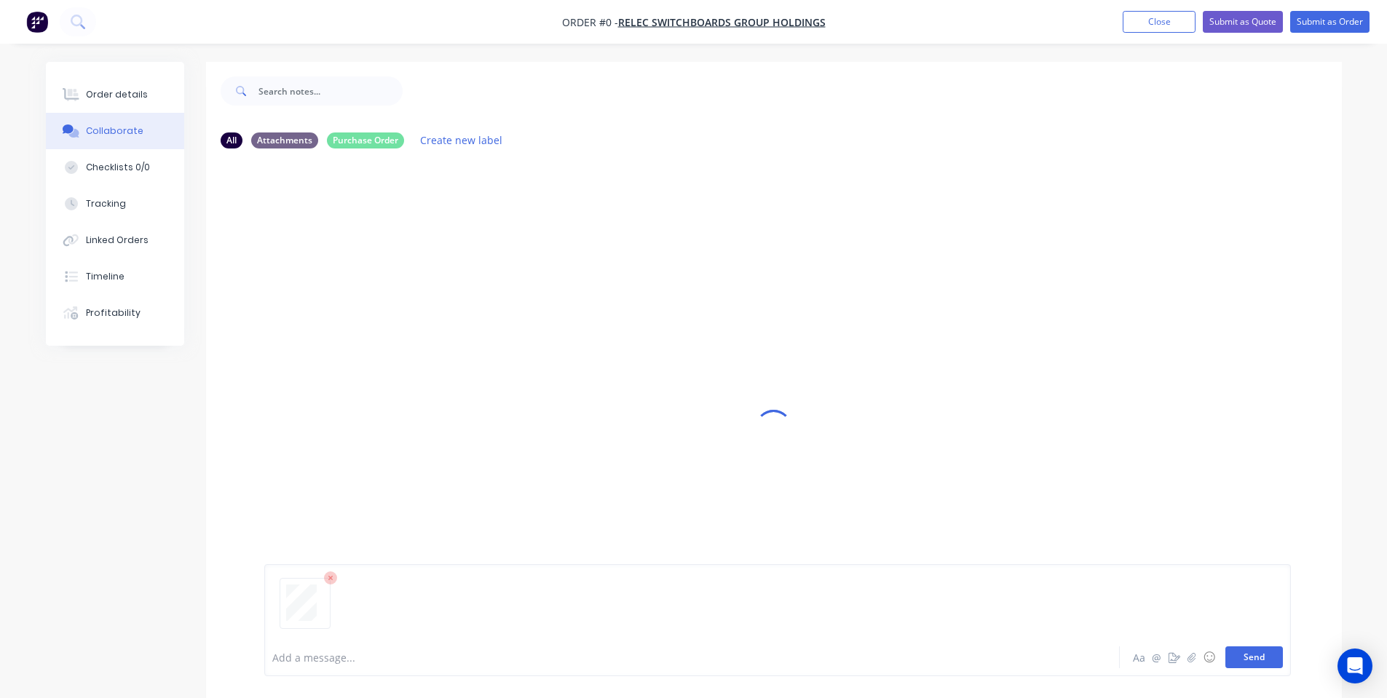
click at [1249, 648] on button "Send" at bounding box center [1254, 658] width 58 height 22
click at [147, 74] on div "Order details Collaborate Checklists 0/0 Tracking Linked Orders Timeline Profit…" at bounding box center [115, 204] width 138 height 284
click at [159, 83] on button "Order details" at bounding box center [115, 94] width 138 height 36
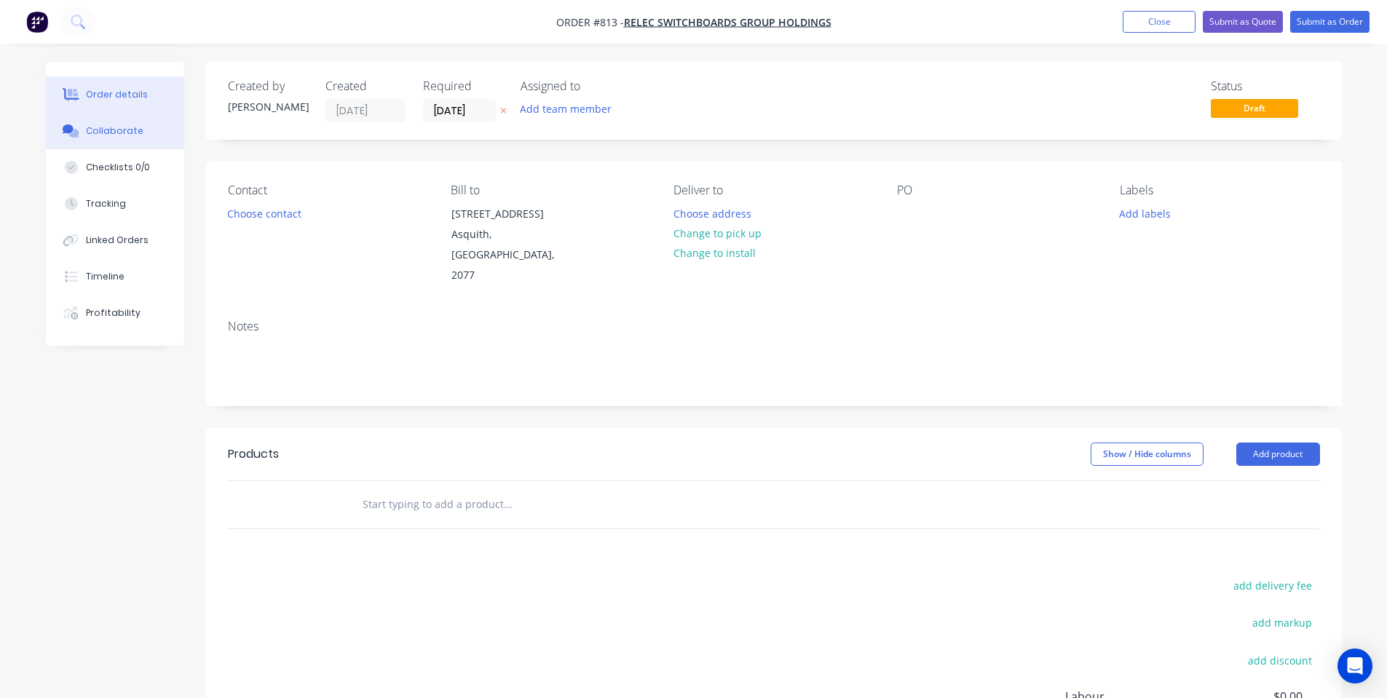
click at [117, 127] on div "Collaborate" at bounding box center [115, 131] width 58 height 13
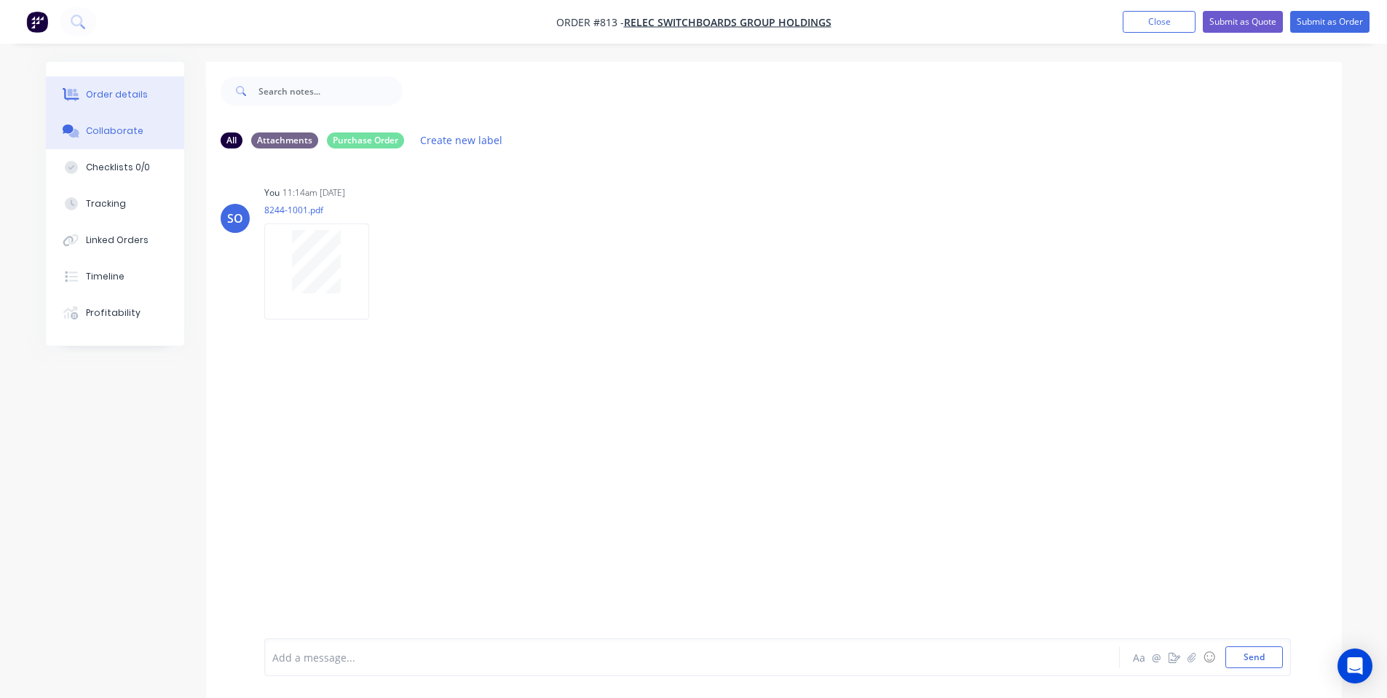
click at [114, 96] on div "Order details" at bounding box center [117, 94] width 62 height 13
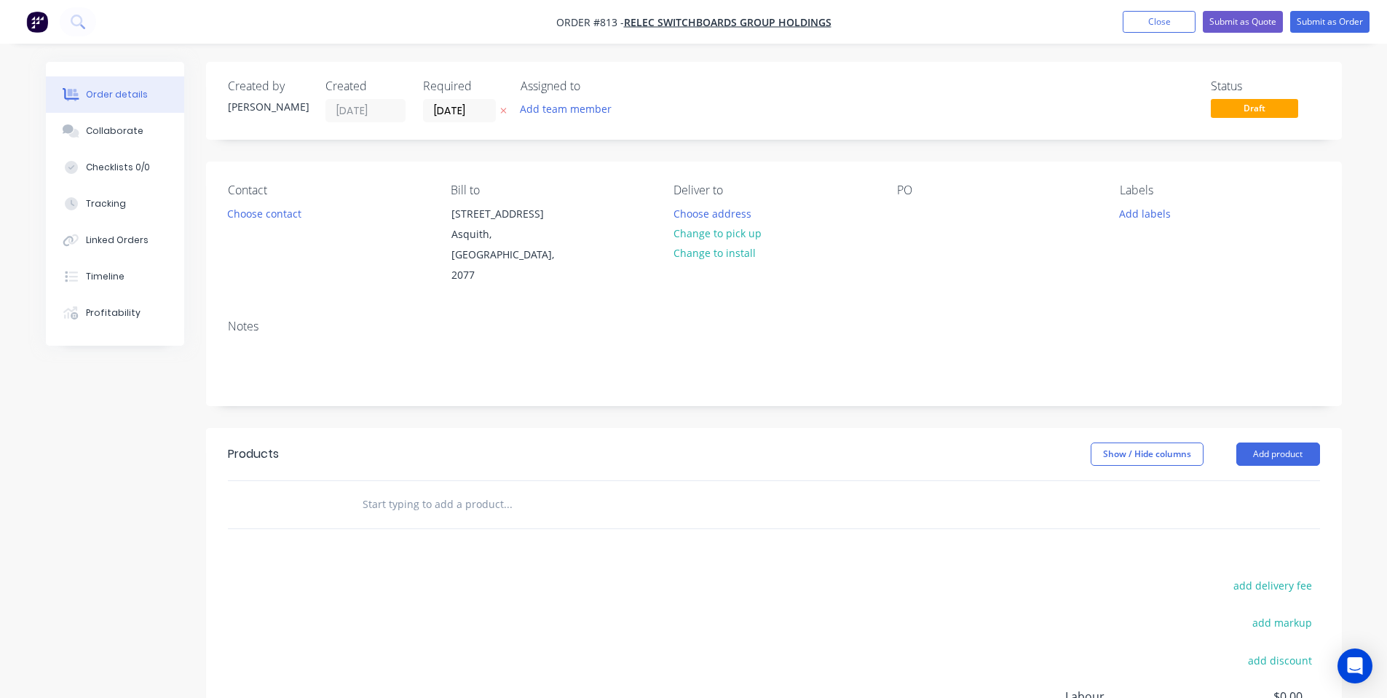
click at [425, 490] on input "text" at bounding box center [507, 504] width 291 height 29
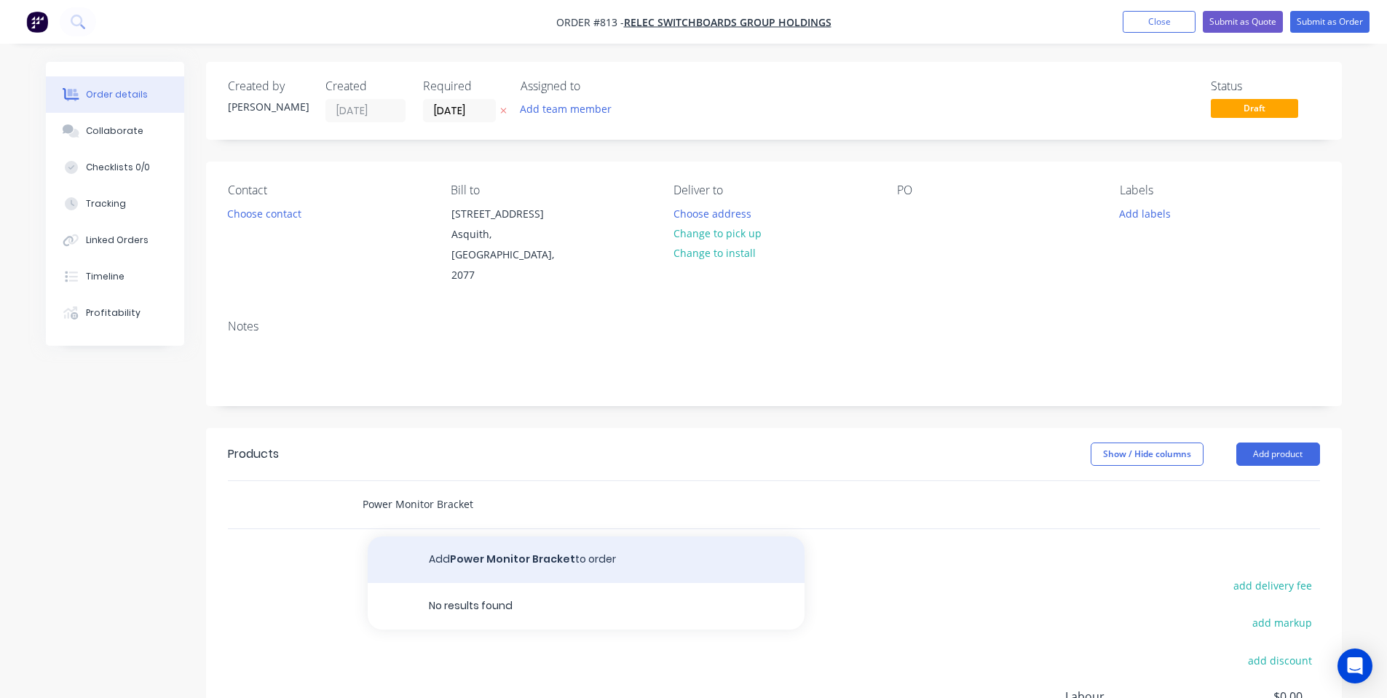
type input "Power Monitor Bracket"
click at [427, 542] on button "Add Power Monitor Bracket to order" at bounding box center [586, 560] width 437 height 47
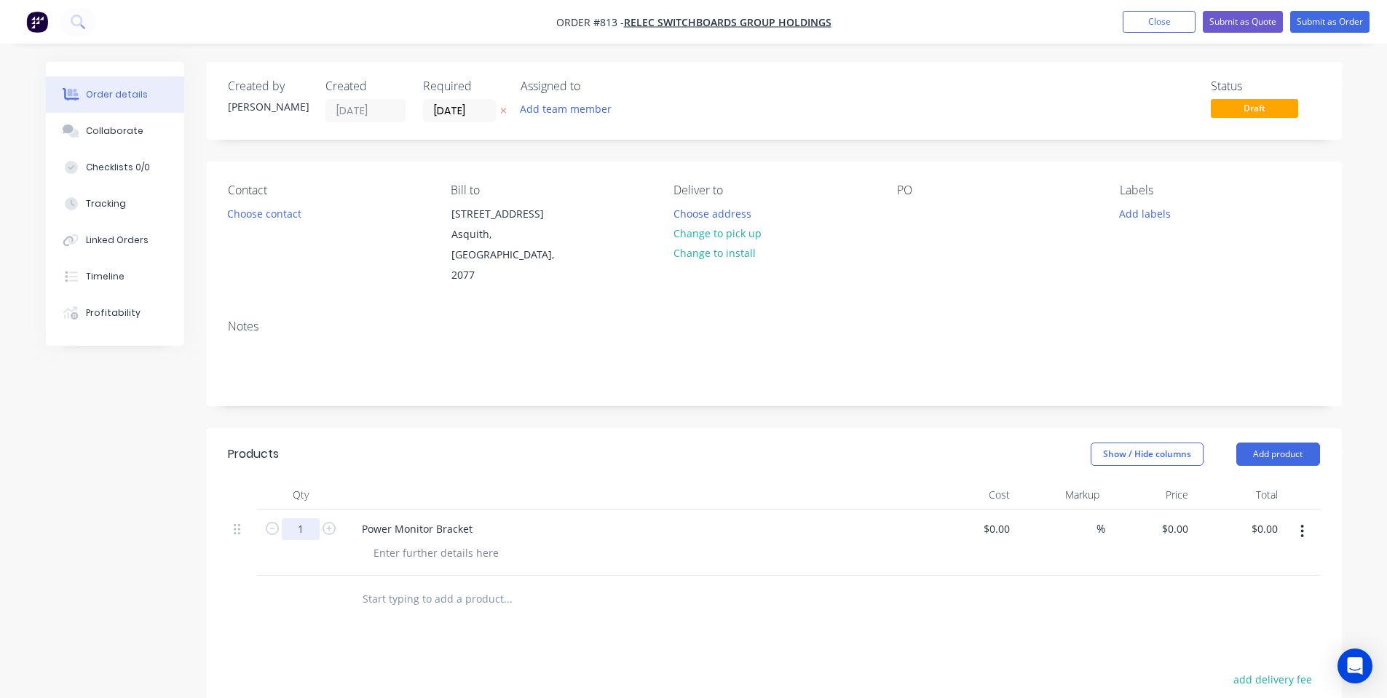
click at [300, 518] on input "1" at bounding box center [301, 529] width 38 height 22
type input "5"
click at [466, 390] on div "Created by Shane Created 11/09/25 Required 11/09/25 Assigned to Add team member…" at bounding box center [774, 517] width 1136 height 911
drag, startPoint x: 468, startPoint y: 513, endPoint x: 461, endPoint y: 530, distance: 18.9
click at [468, 518] on div "Power Monitor Bracket" at bounding box center [417, 528] width 134 height 21
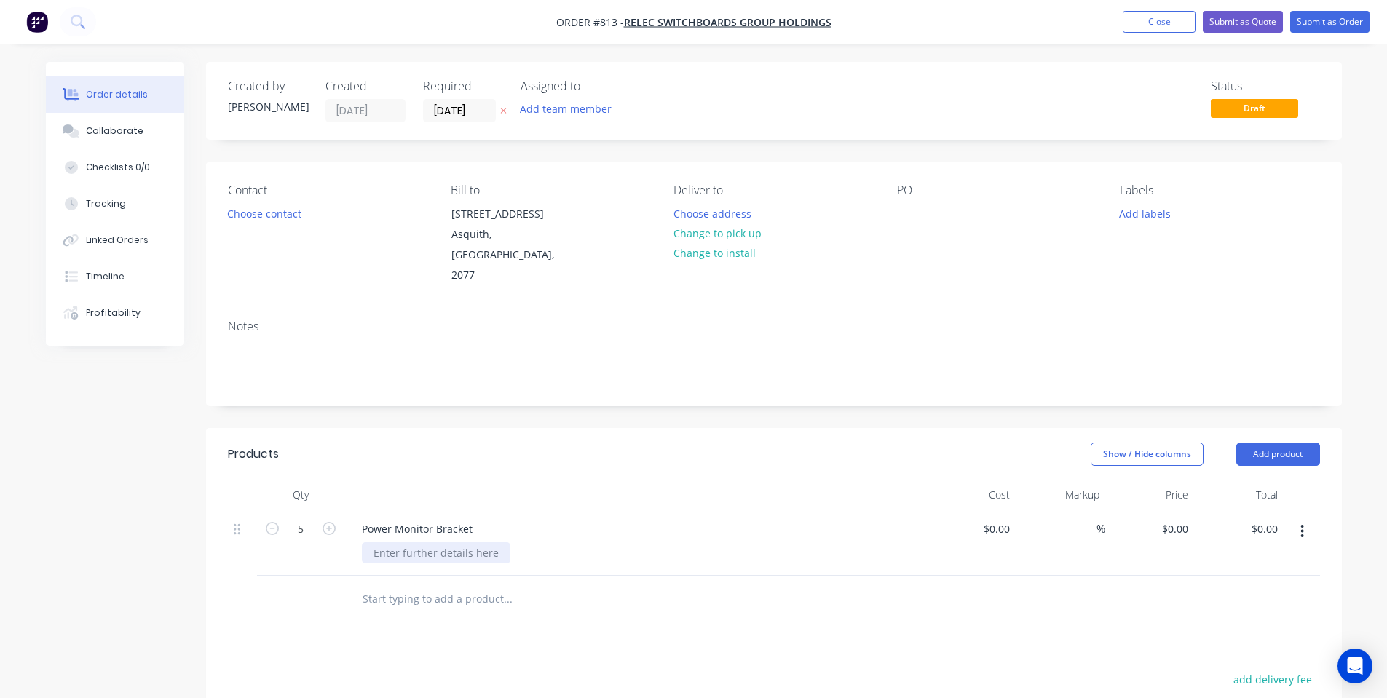
click at [461, 542] on div at bounding box center [436, 552] width 149 height 21
click at [453, 576] on div at bounding box center [606, 599] width 524 height 47
click at [434, 542] on div at bounding box center [436, 552] width 149 height 21
drag, startPoint x: 608, startPoint y: 431, endPoint x: 599, endPoint y: 378, distance: 54.0
click at [609, 443] on div "Show / Hide columns Add product" at bounding box center [889, 454] width 860 height 23
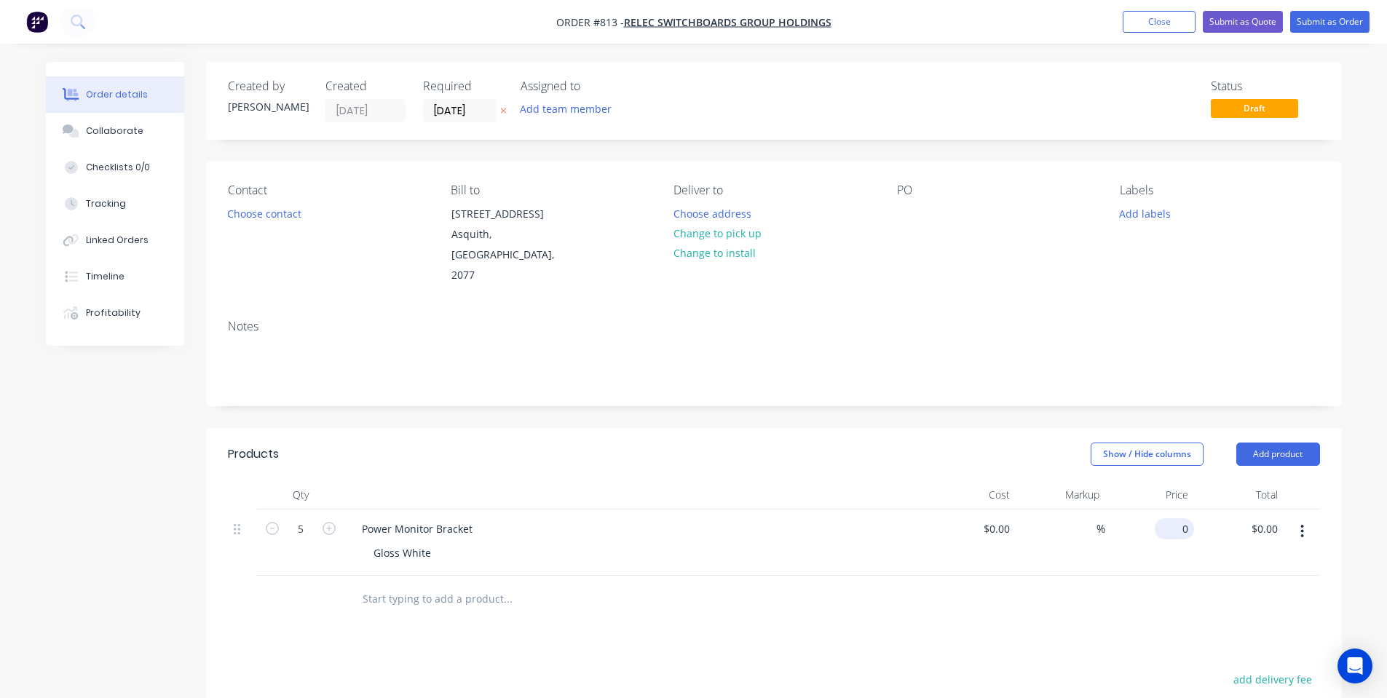
click at [1179, 518] on input "0" at bounding box center [1177, 528] width 33 height 21
type input "$40.00"
type input "$200.00"
click at [1083, 607] on div "Products Show / Hide columns Add product Qty Cost Markup Price Total 5 Power Mo…" at bounding box center [774, 700] width 1136 height 545
click at [1166, 510] on div "40 $40.00" at bounding box center [1150, 543] width 90 height 66
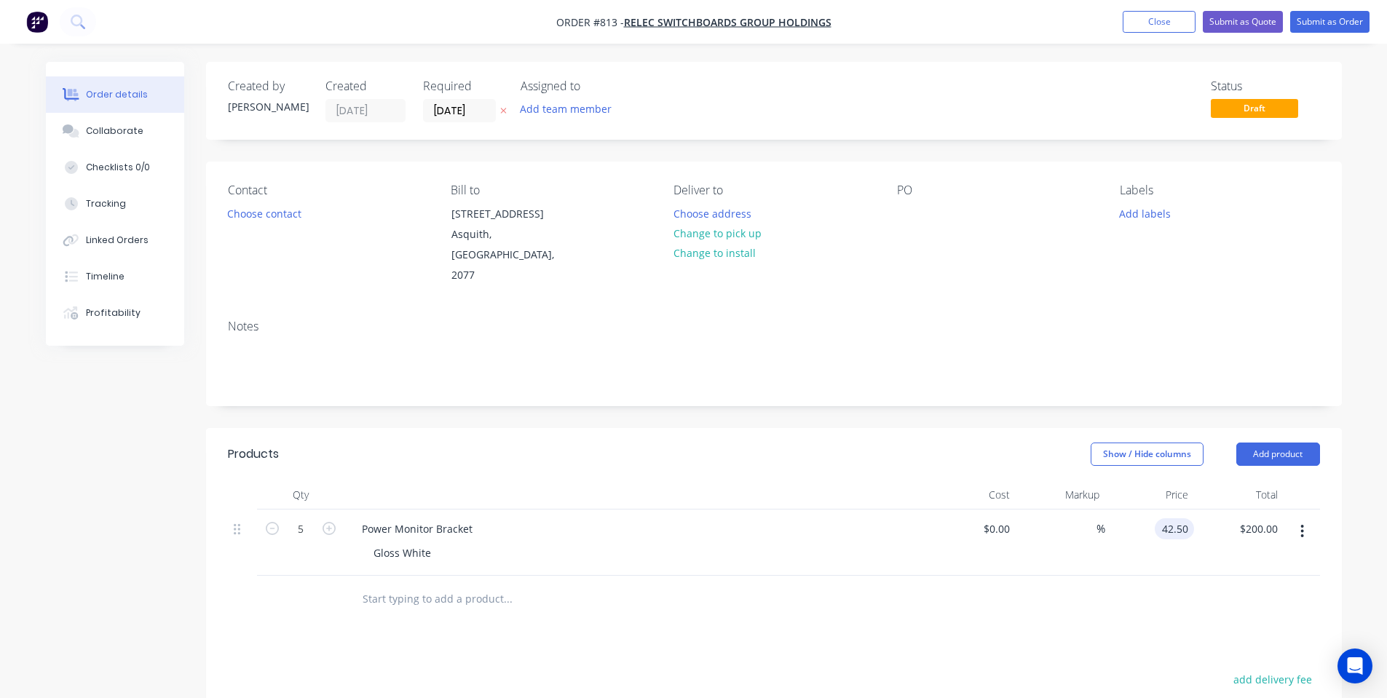
type input "$42.50"
type input "$212.50"
drag, startPoint x: 1115, startPoint y: 477, endPoint x: 1099, endPoint y: 481, distance: 15.7
click at [1104, 481] on div "Qty Cost Markup Price Total" at bounding box center [774, 495] width 1092 height 29
click at [96, 133] on div "Collaborate" at bounding box center [115, 131] width 58 height 13
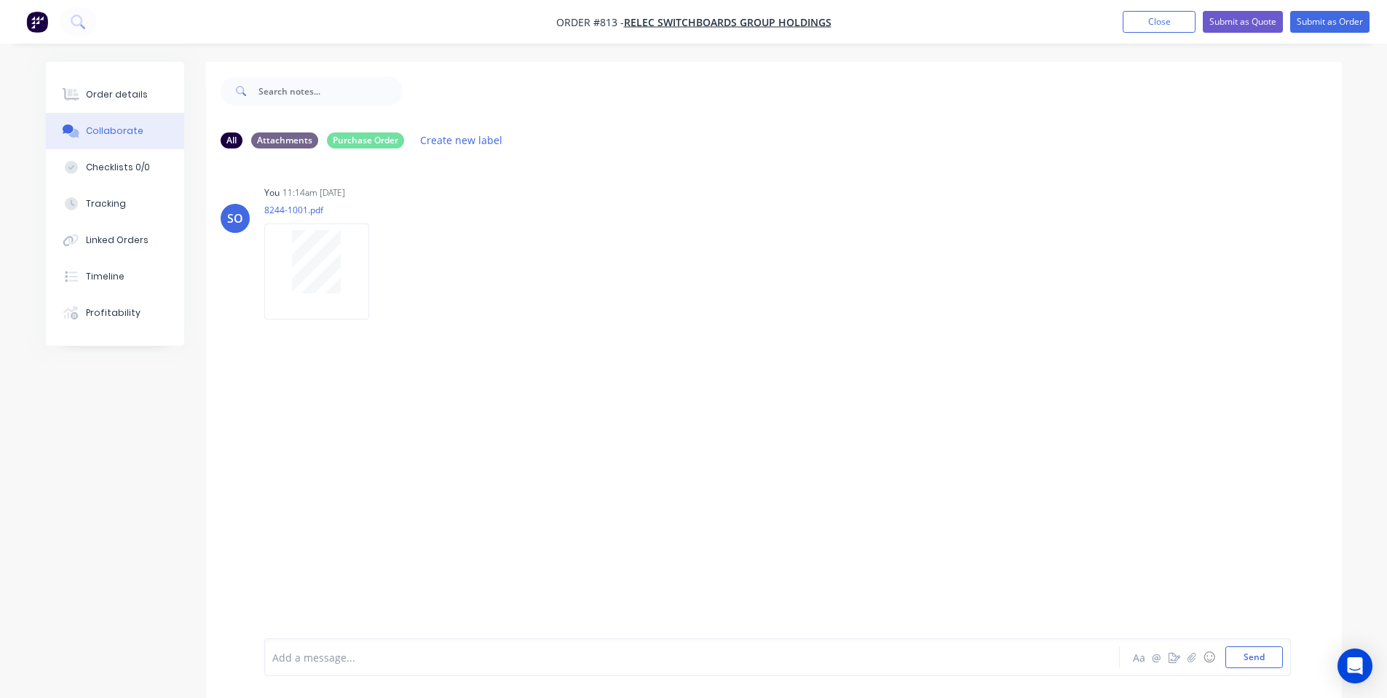
click at [316, 663] on div at bounding box center [651, 657] width 757 height 15
click at [114, 71] on div "Order details Collaborate Checklists 0/0 Tracking Linked Orders Timeline Profit…" at bounding box center [115, 204] width 138 height 284
click at [118, 84] on button "Order details" at bounding box center [115, 94] width 138 height 36
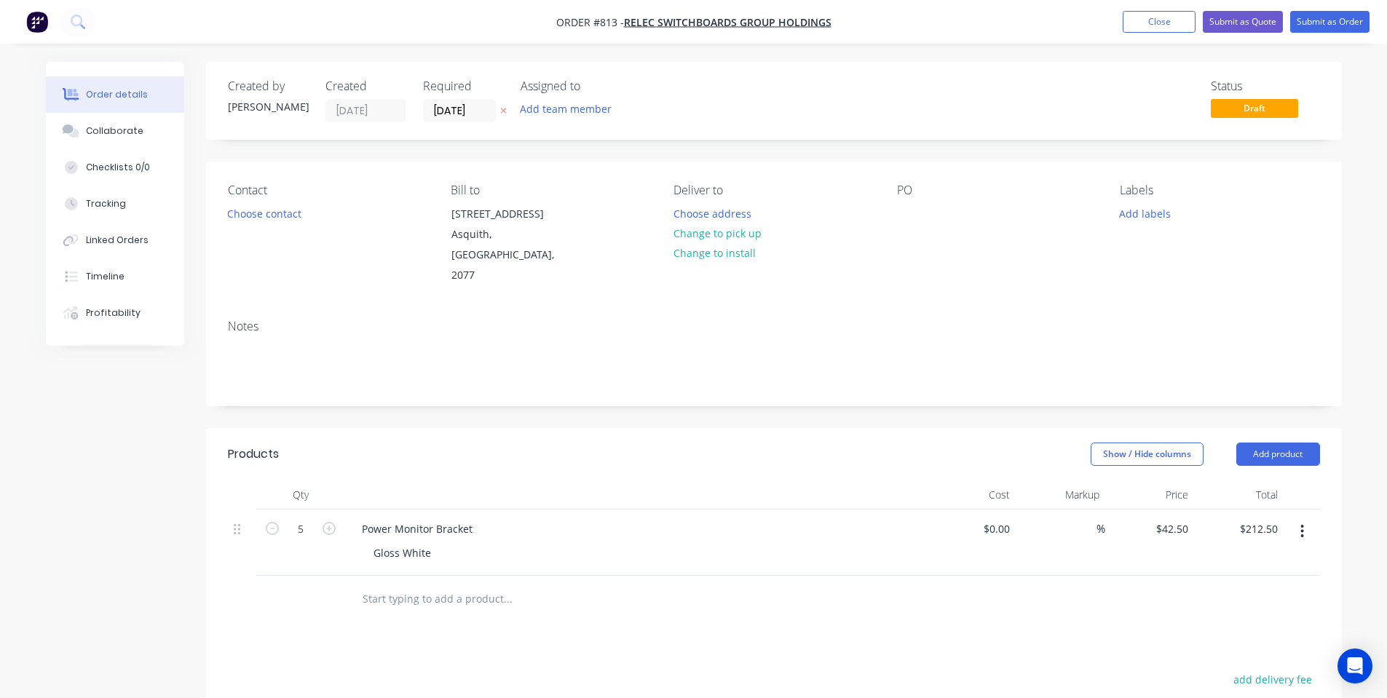
click at [758, 428] on header "Products Show / Hide columns Add product" at bounding box center [774, 454] width 1136 height 52
click at [1242, 443] on button "Add product" at bounding box center [1278, 454] width 84 height 23
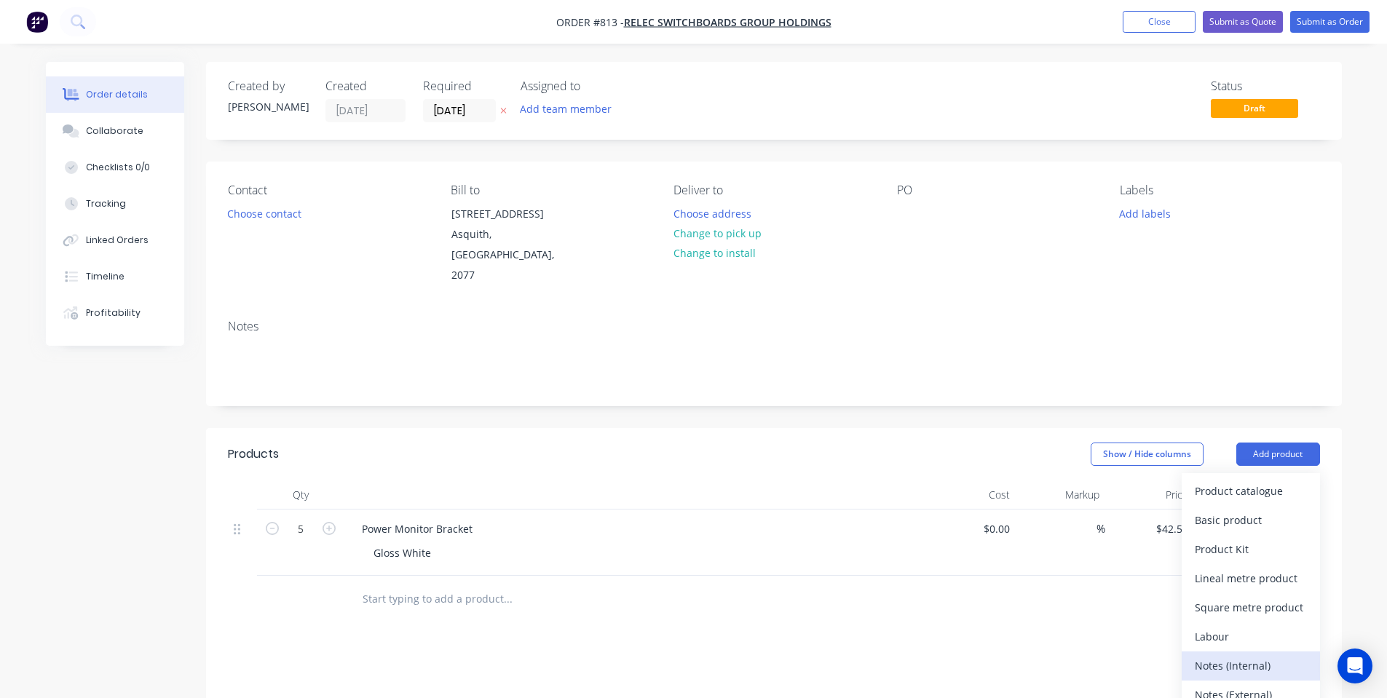
click at [1242, 655] on div "Notes (Internal)" at bounding box center [1251, 665] width 112 height 21
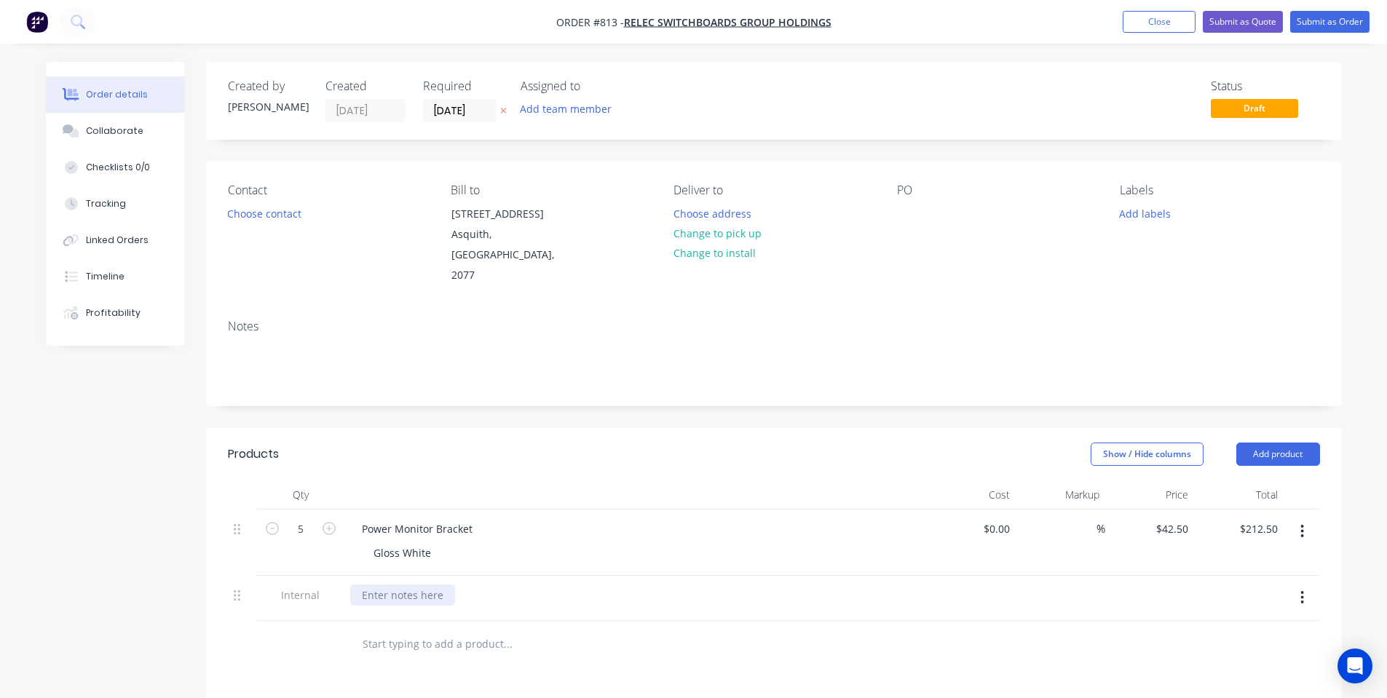
click at [390, 585] on div at bounding box center [402, 595] width 105 height 21
click at [391, 428] on header "Products Show / Hide columns Add product" at bounding box center [774, 454] width 1136 height 52
click at [1322, 16] on button "Submit as Order" at bounding box center [1329, 22] width 79 height 22
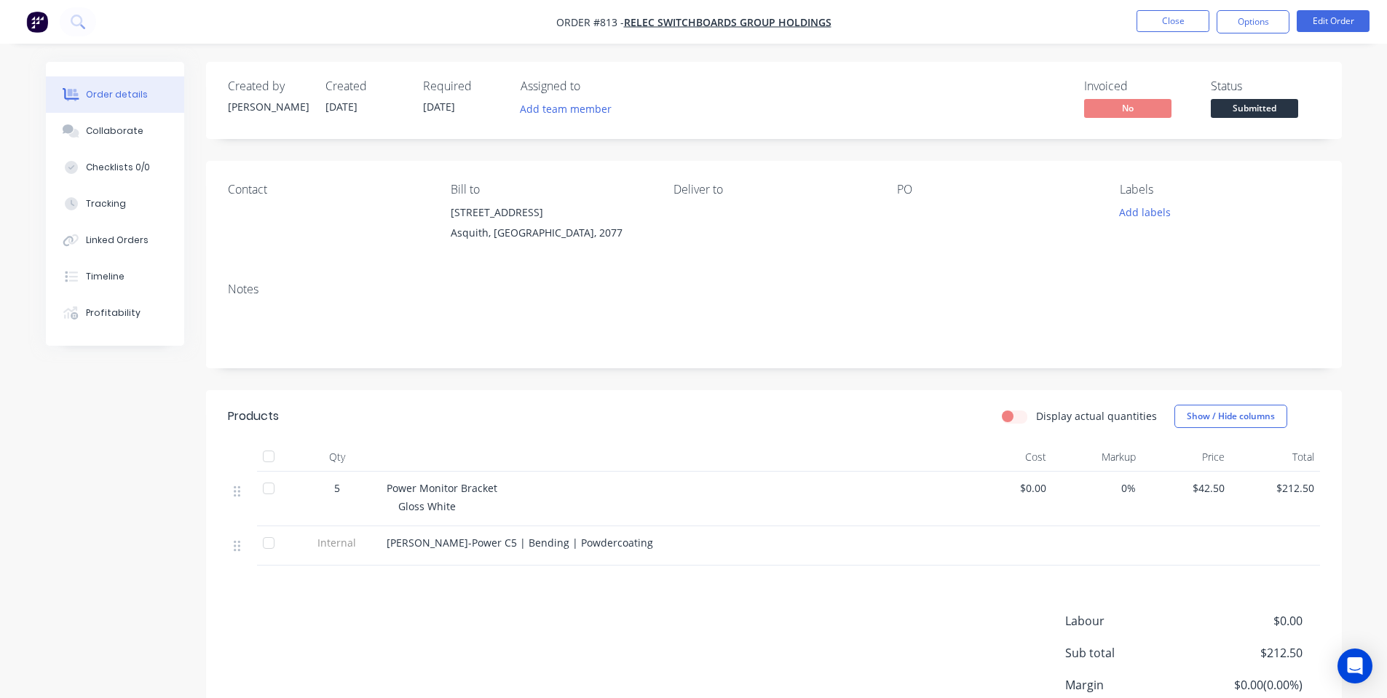
click at [1255, 102] on span "Submitted" at bounding box center [1254, 108] width 87 height 18
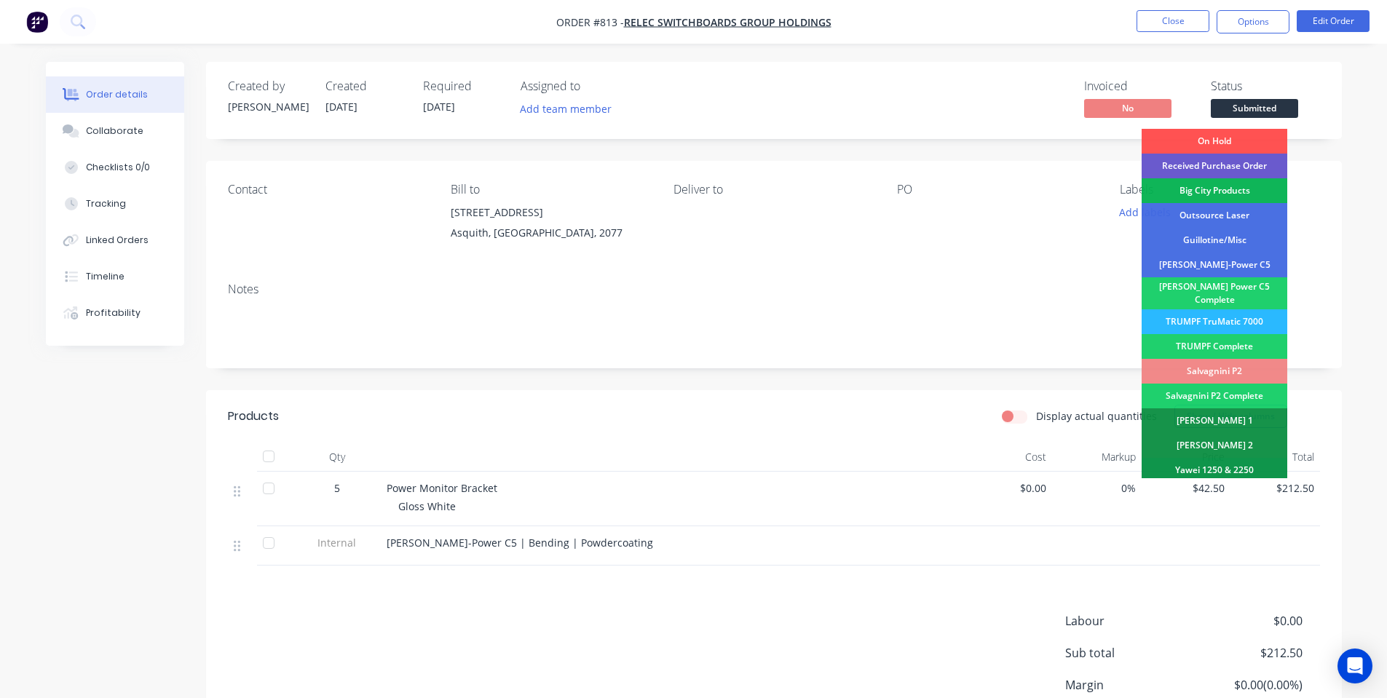
click at [1231, 158] on div "Received Purchase Order" at bounding box center [1215, 166] width 146 height 25
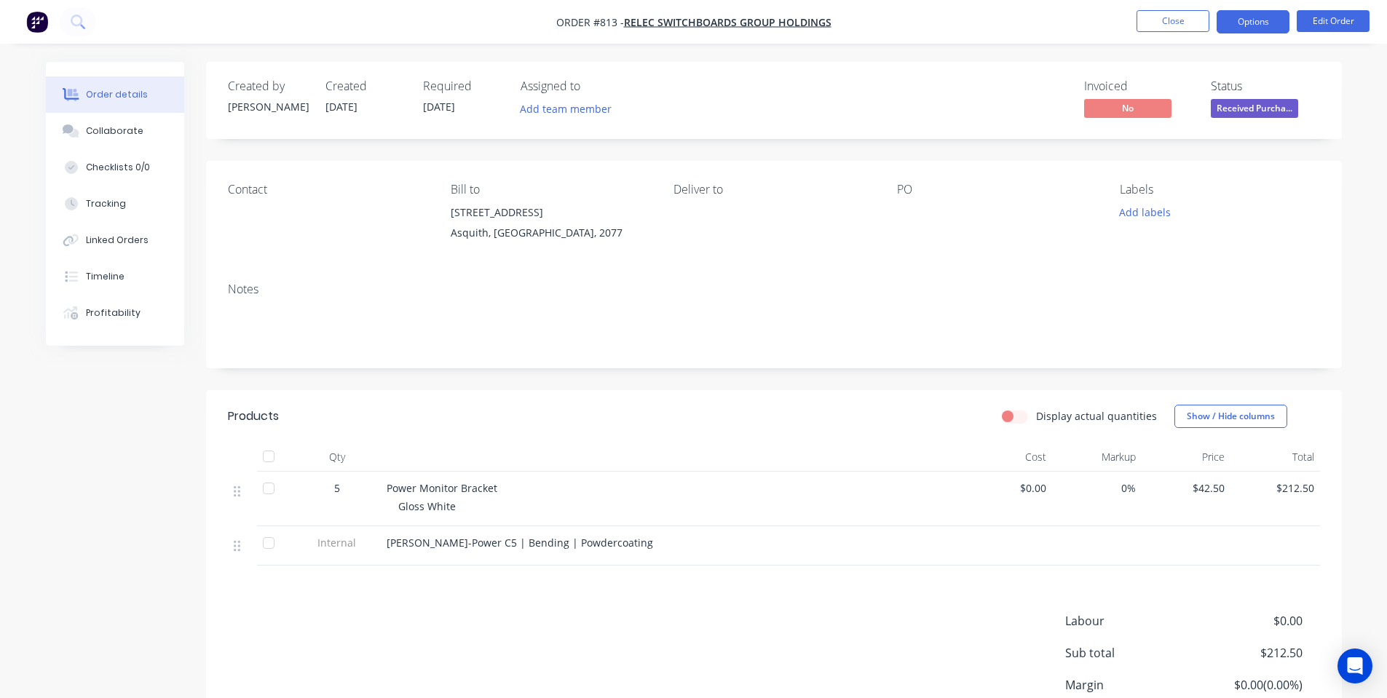
click at [1232, 31] on button "Options" at bounding box center [1253, 21] width 73 height 23
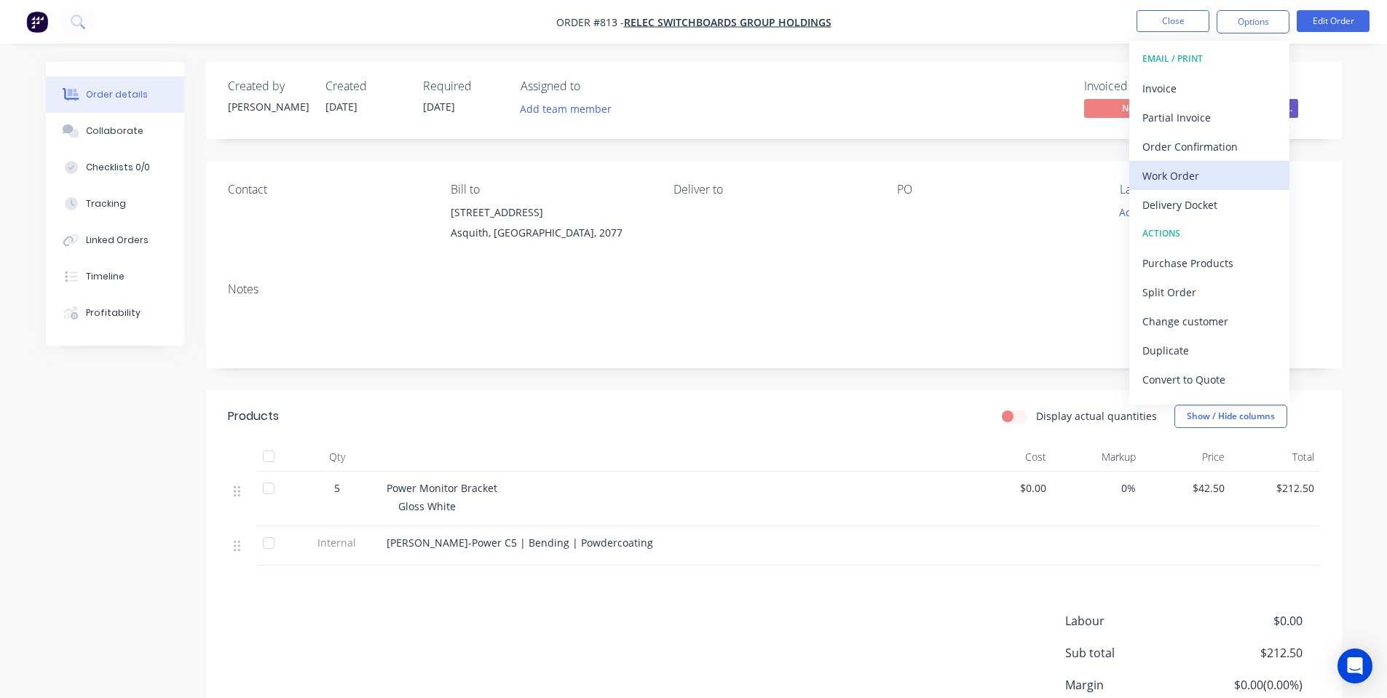
click at [1196, 177] on div "Work Order" at bounding box center [1209, 175] width 134 height 21
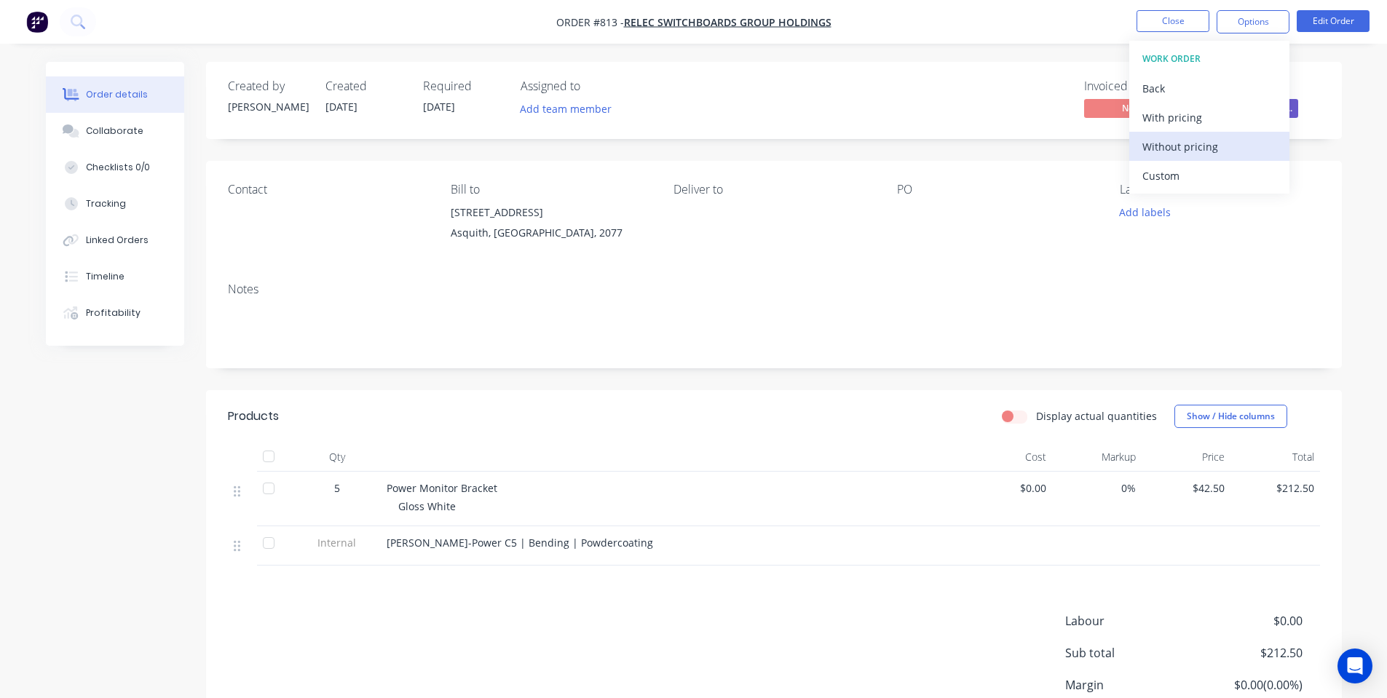
click at [1179, 153] on div "Without pricing" at bounding box center [1209, 146] width 134 height 21
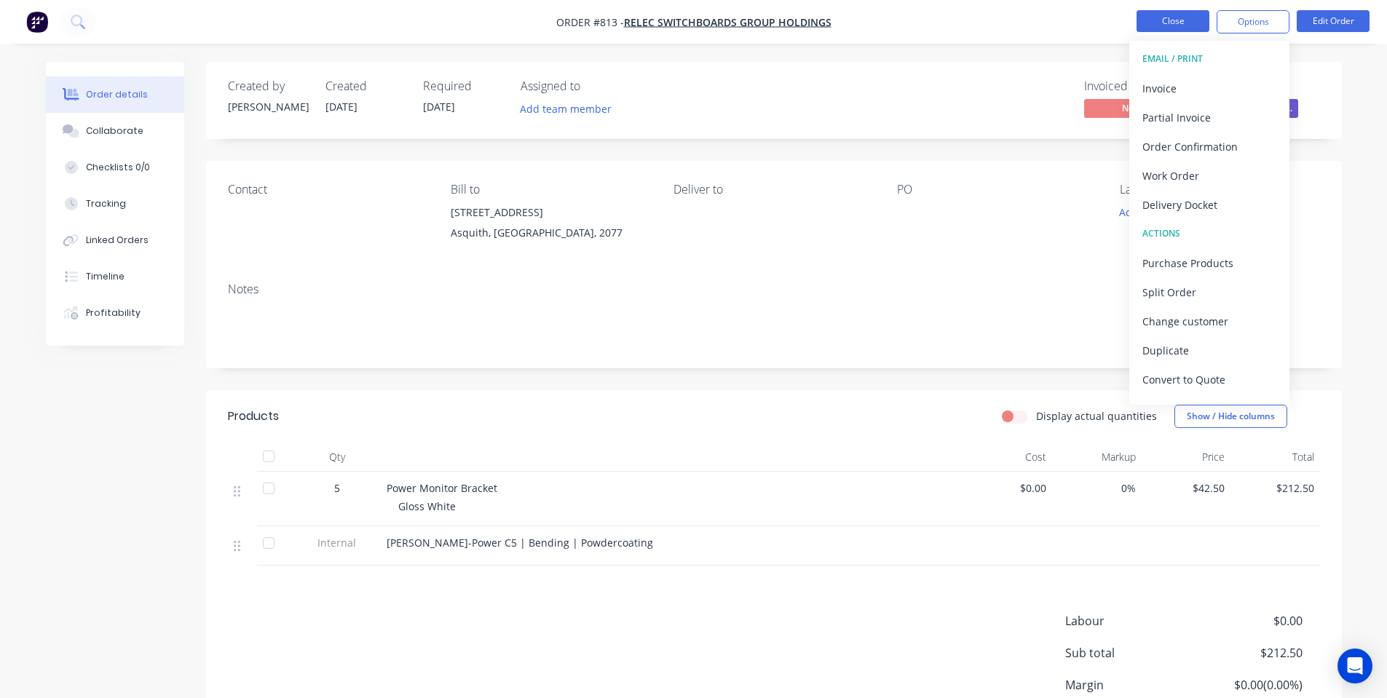
click at [1176, 23] on button "Close" at bounding box center [1173, 21] width 73 height 22
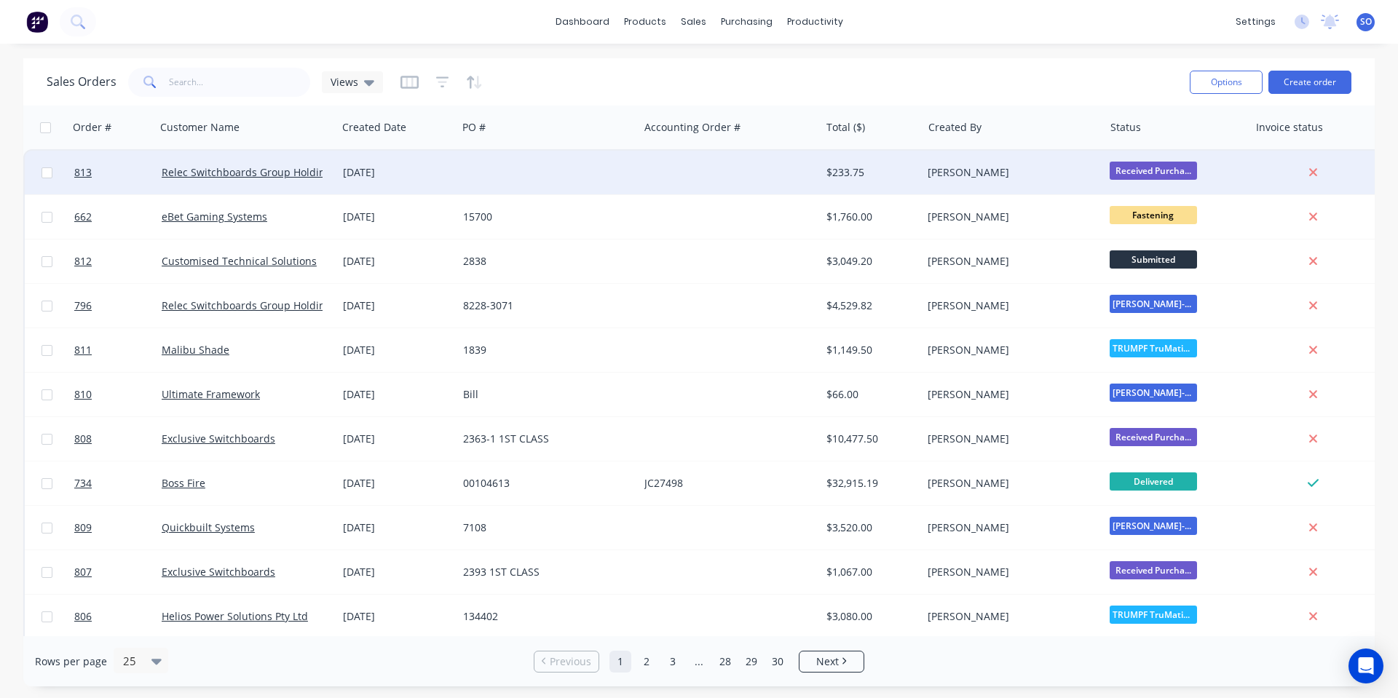
click at [685, 162] on div at bounding box center [729, 173] width 181 height 44
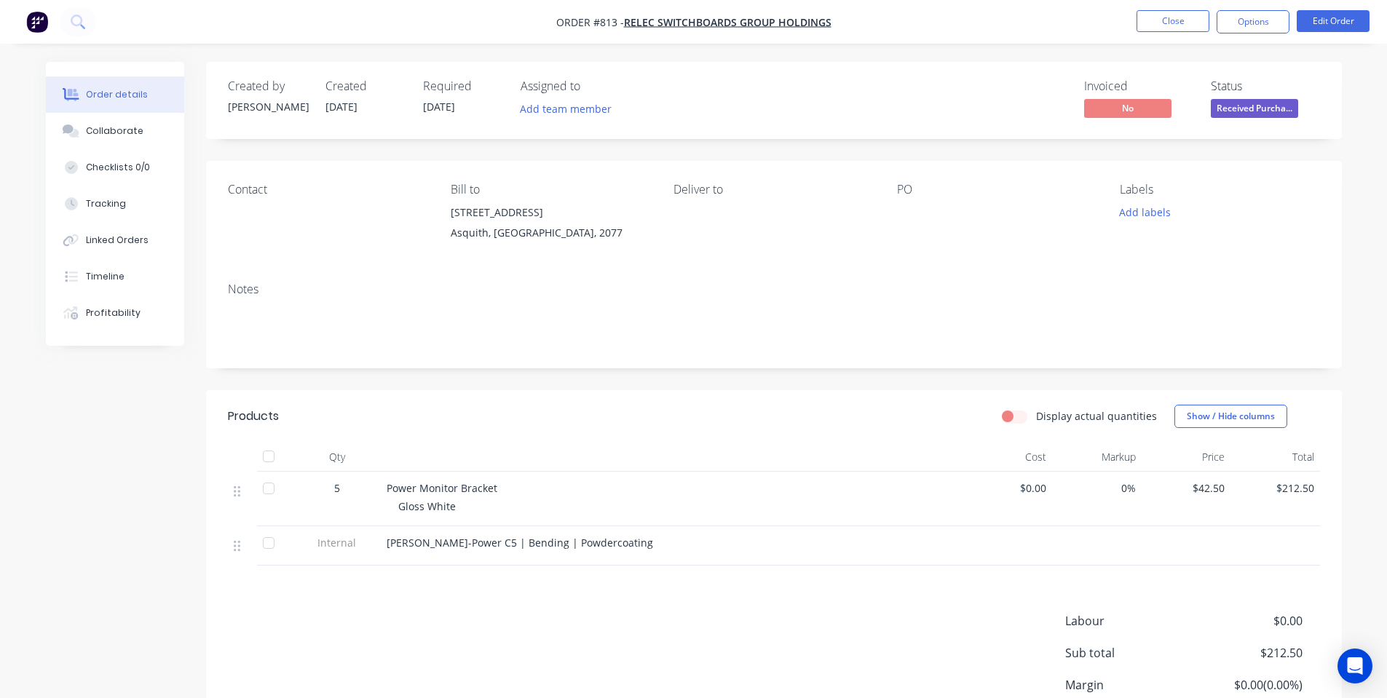
click at [1326, 33] on li "Edit Order" at bounding box center [1333, 21] width 73 height 23
click at [1331, 23] on button "Edit Order" at bounding box center [1333, 21] width 73 height 22
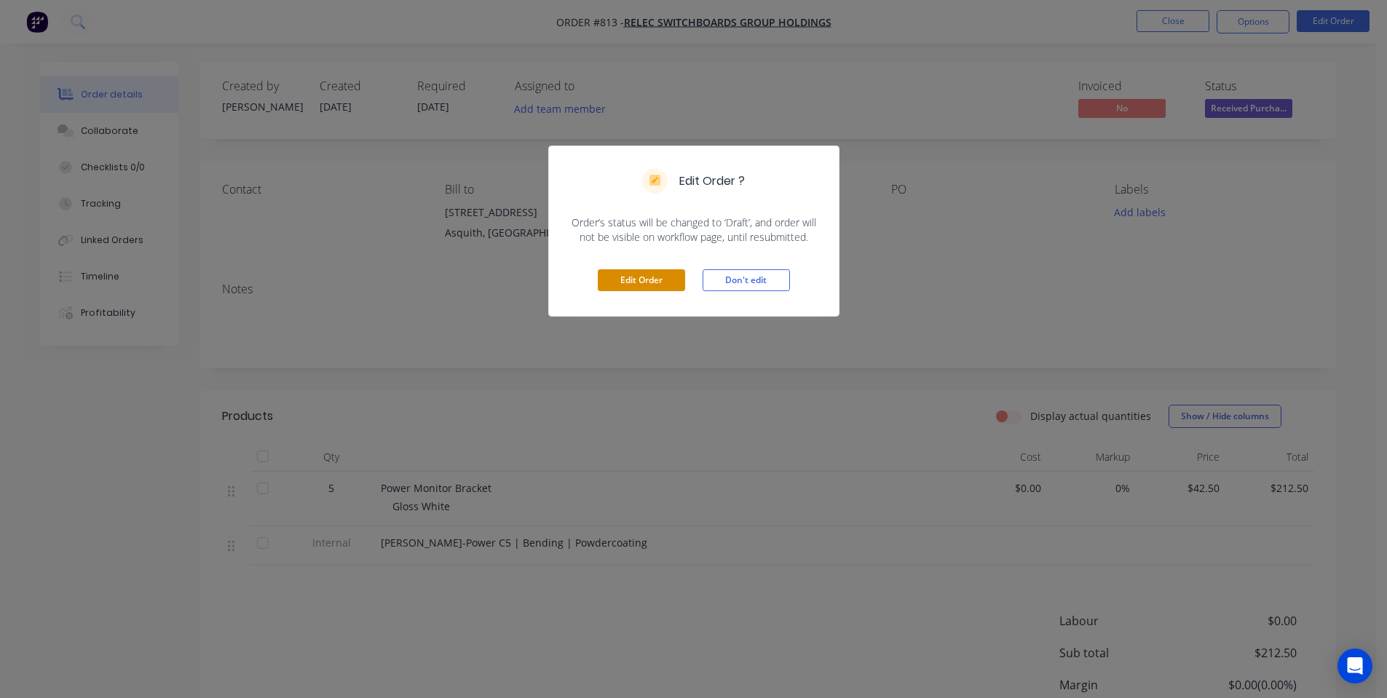
click at [671, 279] on button "Edit Order" at bounding box center [641, 280] width 87 height 22
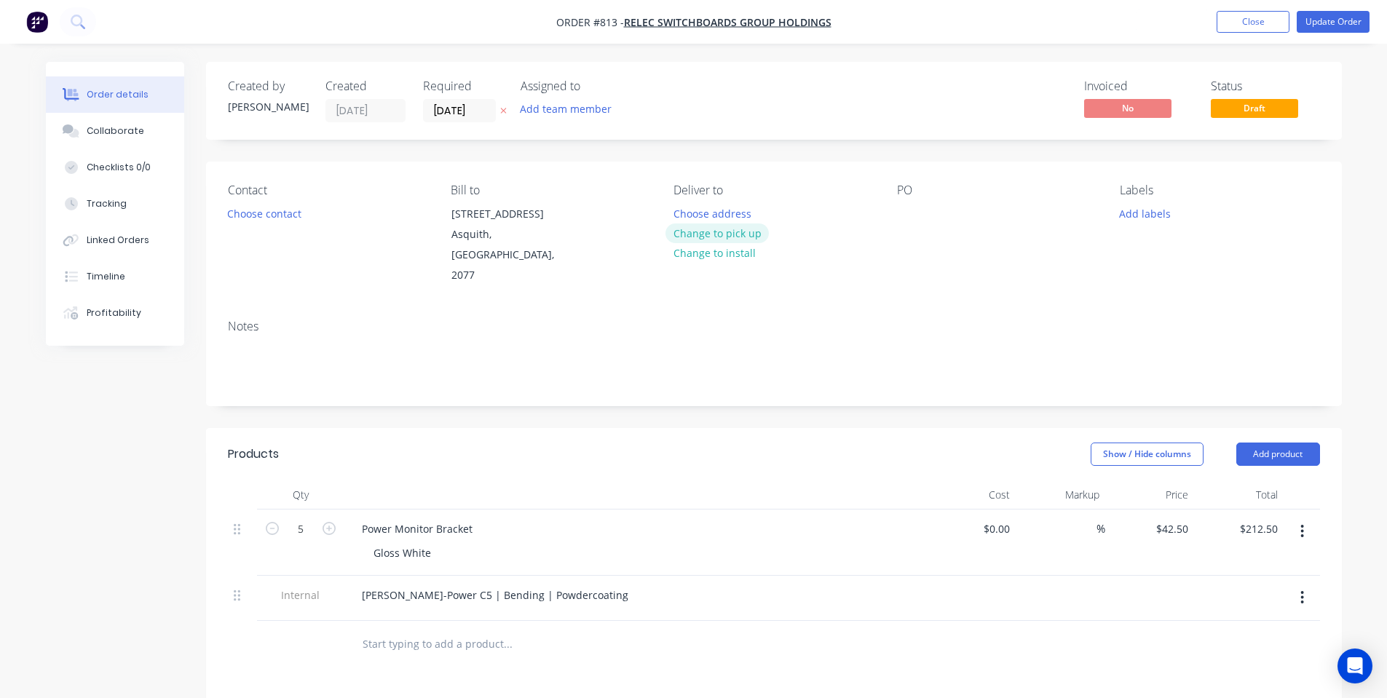
click at [716, 234] on button "Change to pick up" at bounding box center [717, 234] width 103 height 20
click at [269, 201] on div "Contact Choose contact" at bounding box center [328, 234] width 200 height 103
click at [269, 211] on button "Choose contact" at bounding box center [264, 213] width 90 height 20
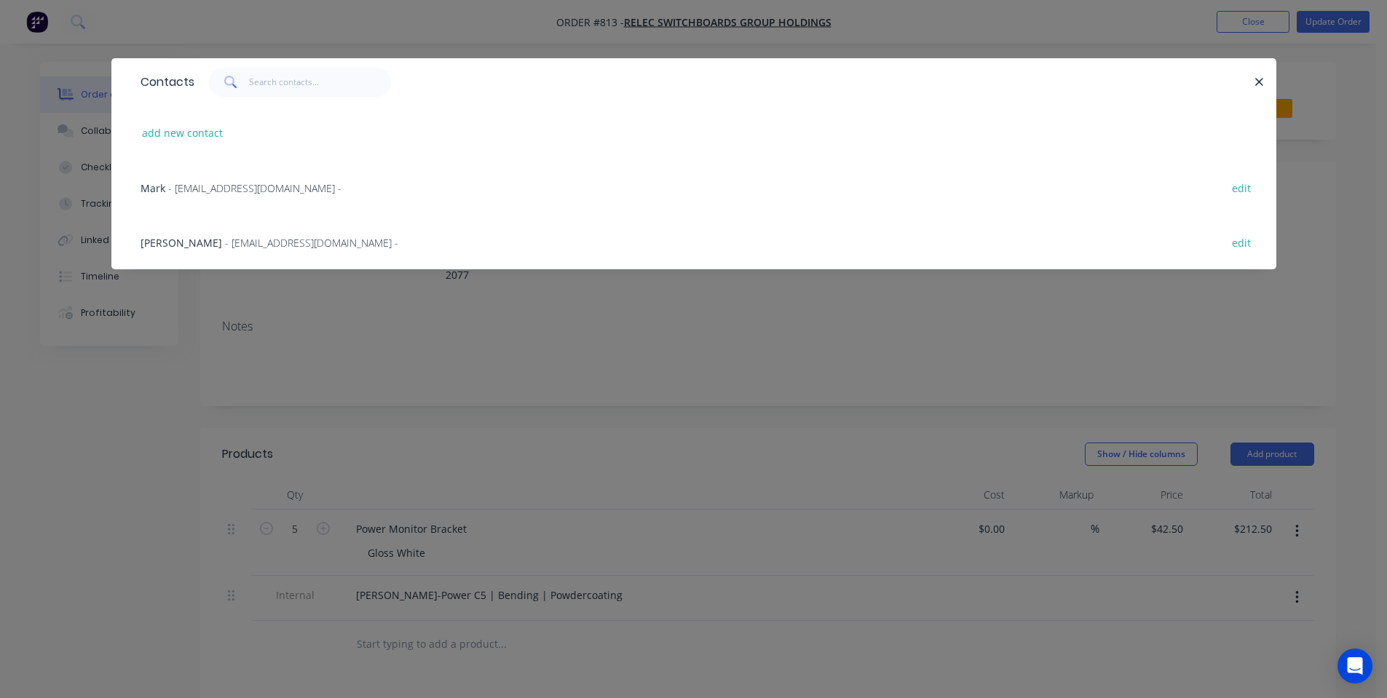
click at [258, 187] on span "- admin@relec.com.au -" at bounding box center [254, 188] width 173 height 14
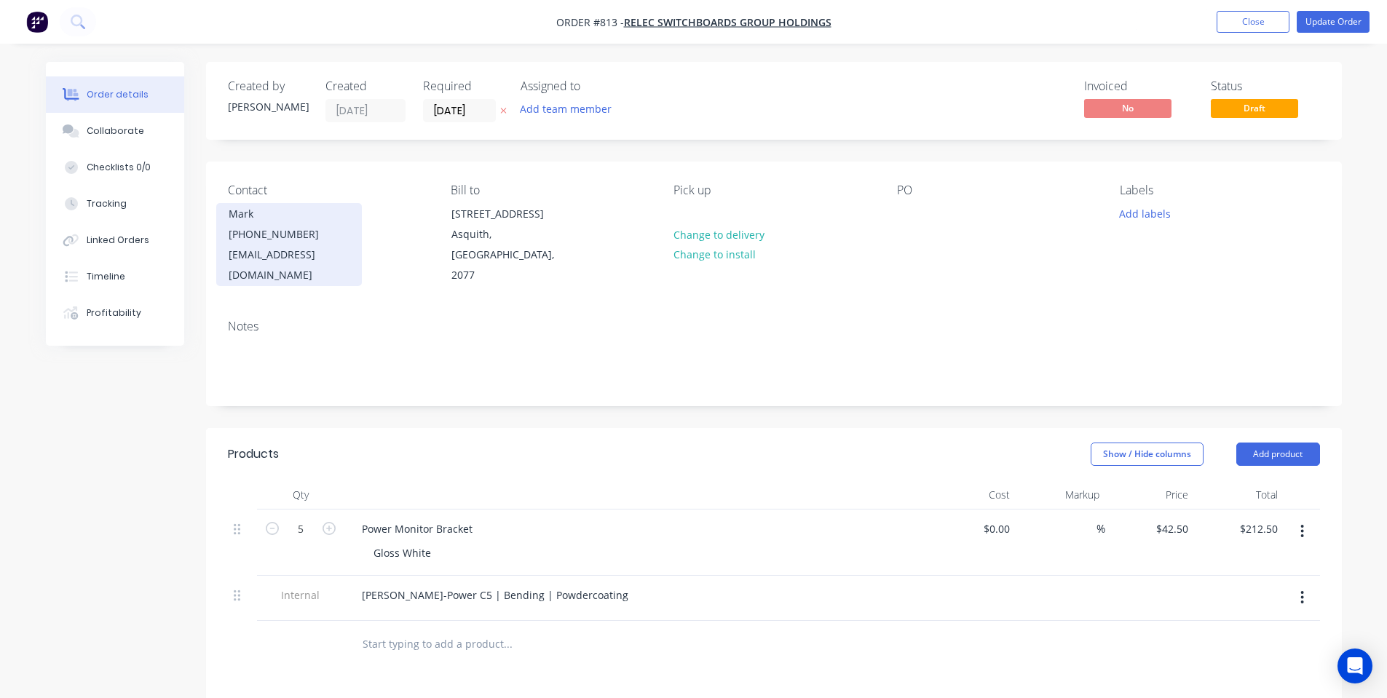
click at [274, 242] on div "[PHONE_NUMBER]" at bounding box center [289, 234] width 121 height 20
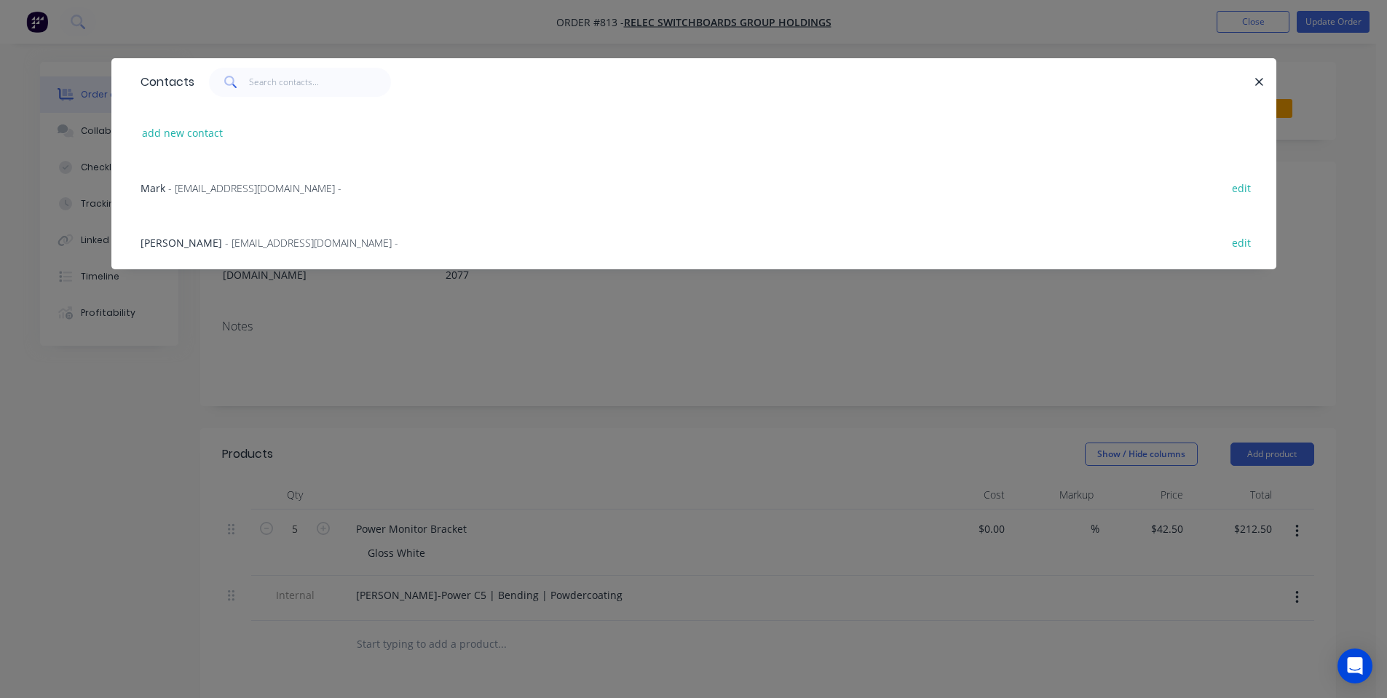
click at [189, 251] on div "Jon Byrne - CAD@relec.com.au - edit" at bounding box center [693, 242] width 1121 height 55
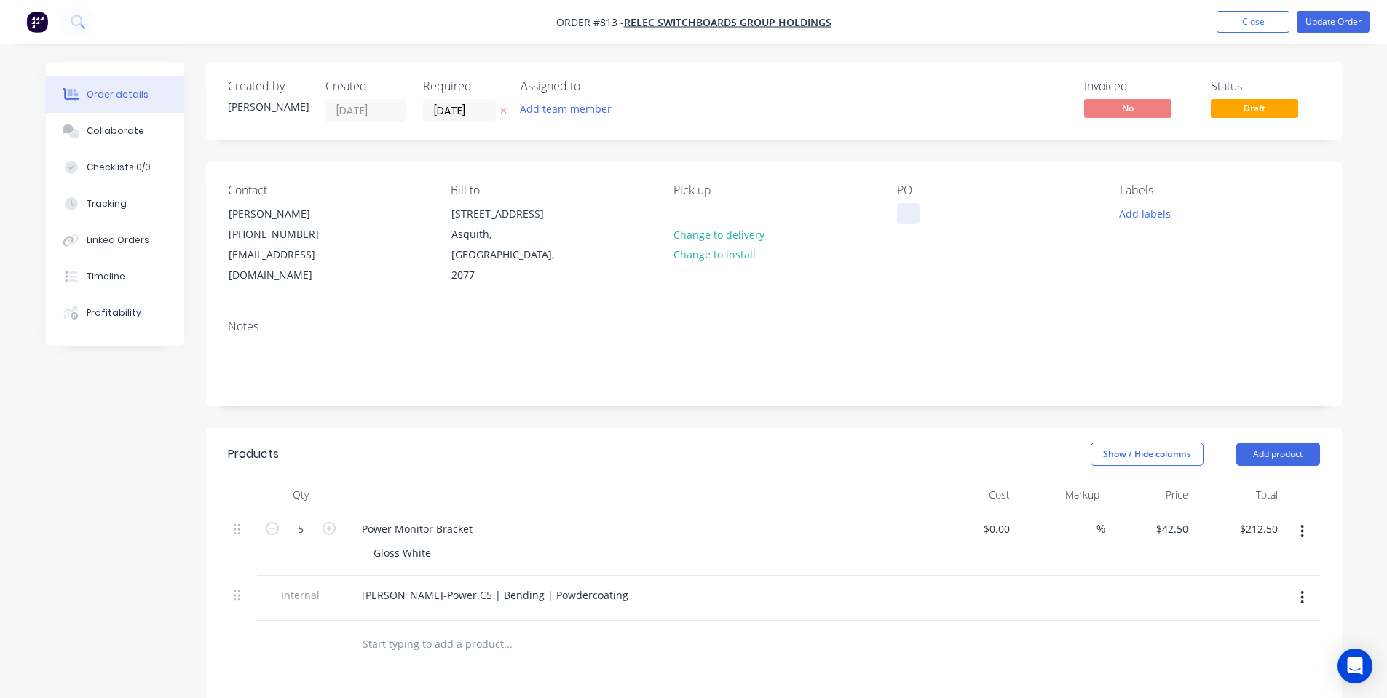
click at [909, 215] on div at bounding box center [908, 213] width 23 height 21
click at [1140, 213] on button "Add labels" at bounding box center [1145, 213] width 67 height 20
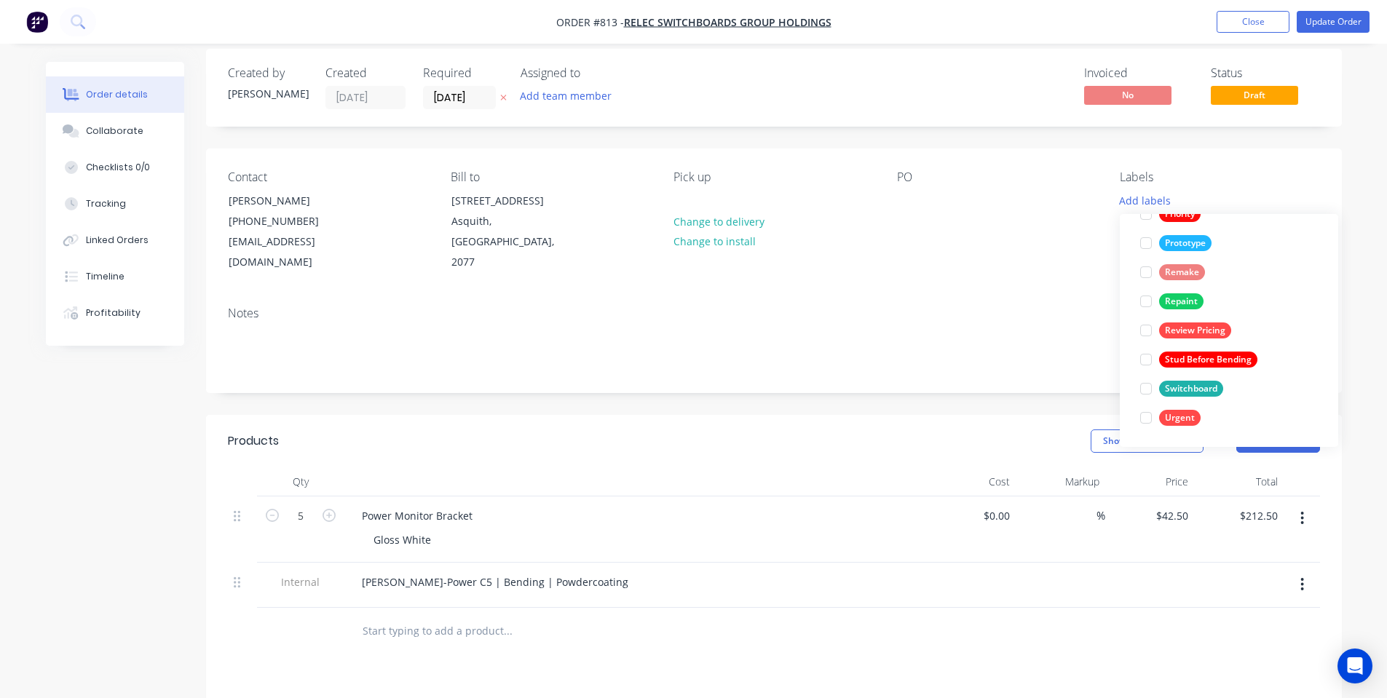
scroll to position [194, 0]
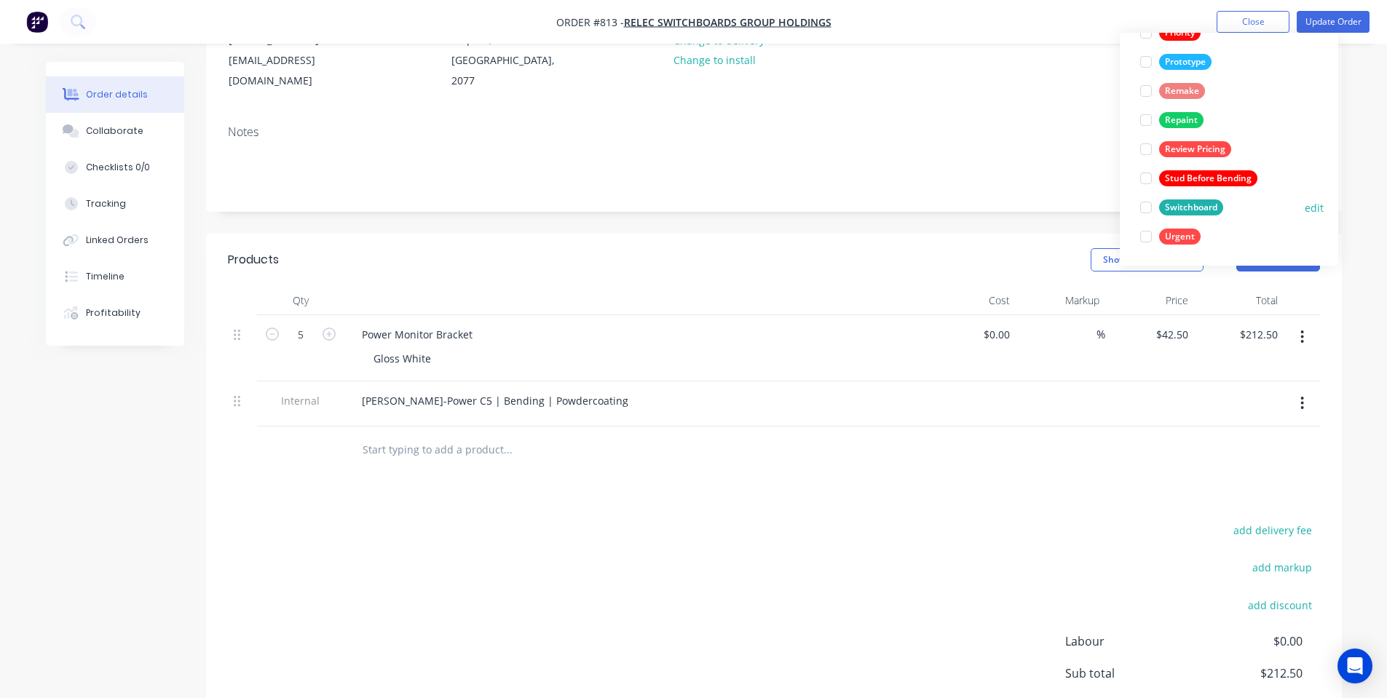
click at [1181, 216] on button "Switchboard" at bounding box center [1181, 207] width 95 height 20
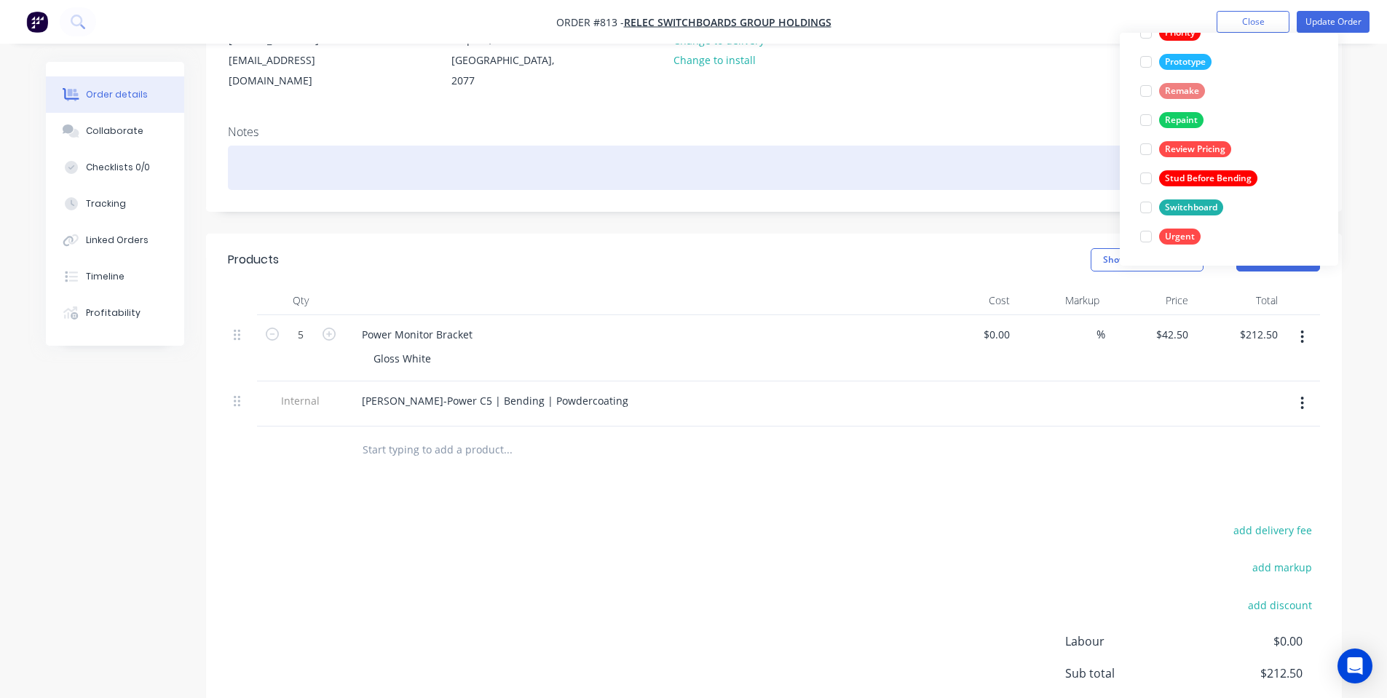
scroll to position [0, 0]
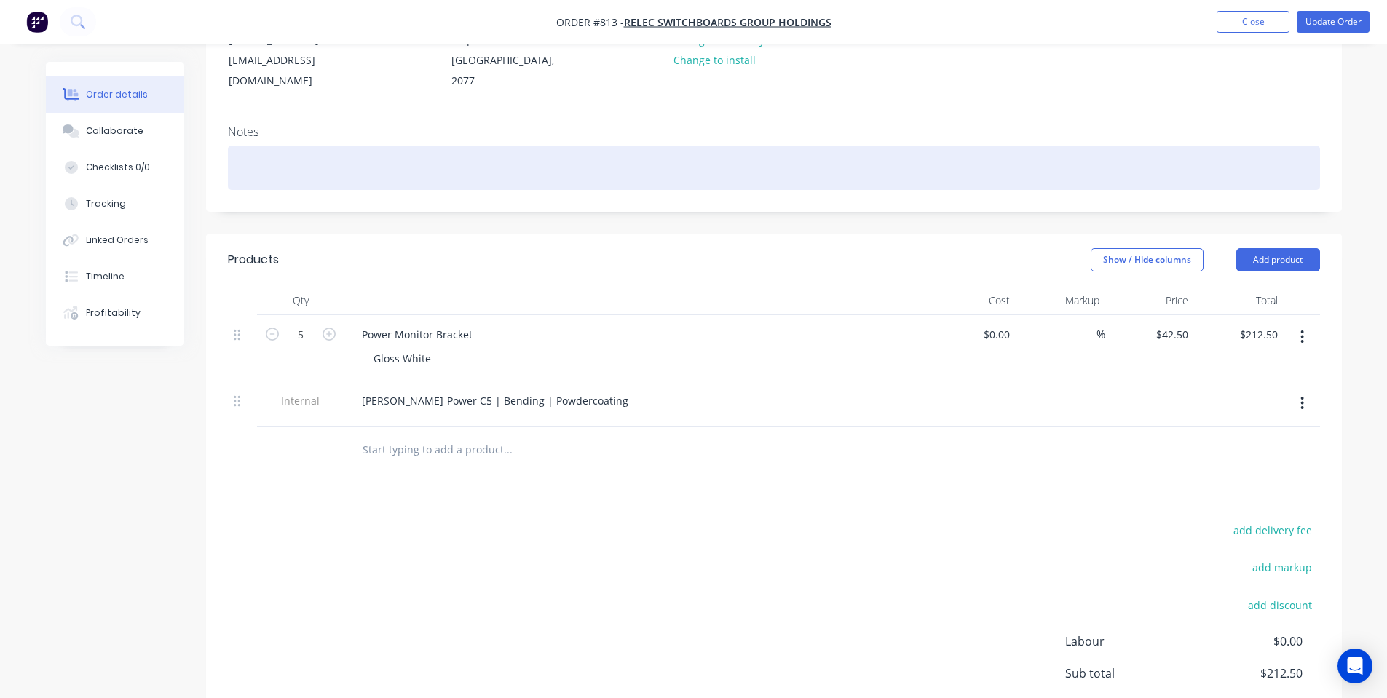
click at [1051, 167] on div at bounding box center [774, 168] width 1092 height 44
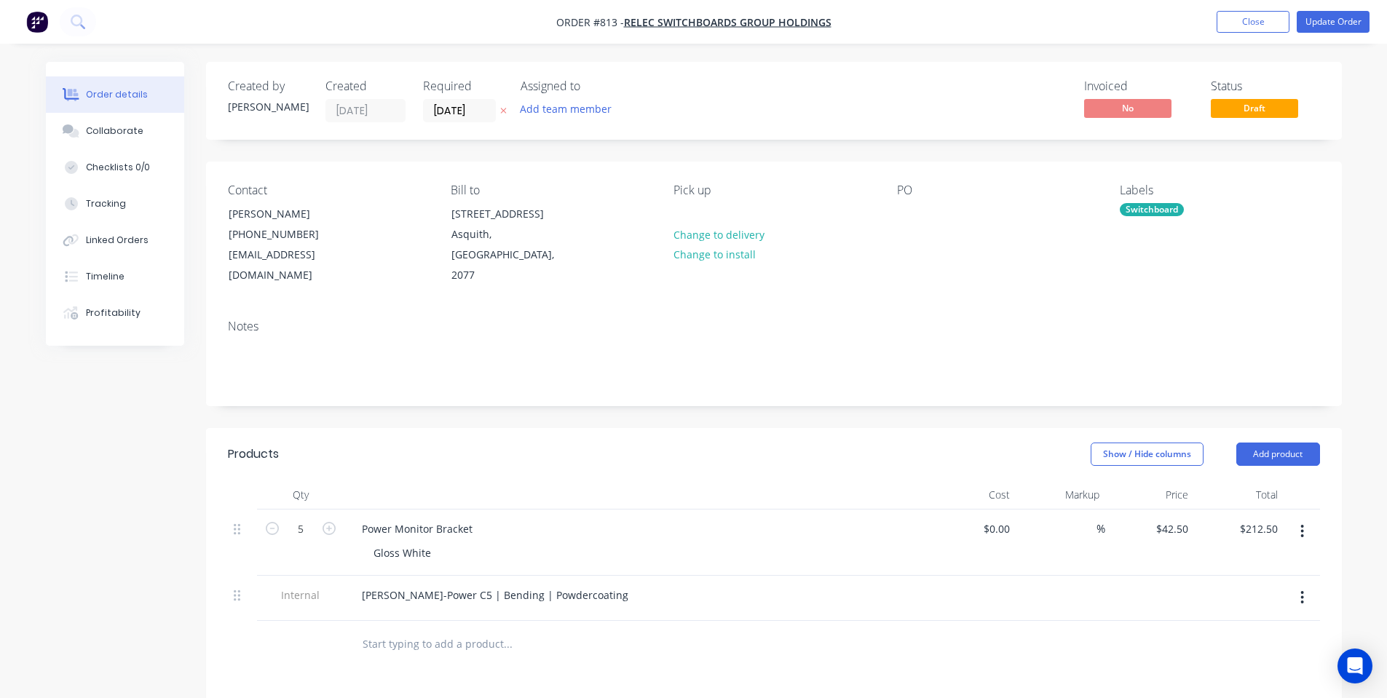
click at [890, 219] on div "Contact Jon Byrne (02) 9482 1799 CAD@relec.com.au Bill to 25 Salisbury Rd Asqui…" at bounding box center [774, 235] width 1136 height 146
click at [899, 221] on div "Contact Jon Byrne (02) 9482 1799 CAD@relec.com.au Bill to 25 Salisbury Rd Asqui…" at bounding box center [774, 235] width 1136 height 146
click at [905, 213] on div at bounding box center [908, 213] width 23 height 21
click at [903, 213] on div at bounding box center [908, 213] width 23 height 21
click at [912, 213] on div at bounding box center [908, 213] width 23 height 21
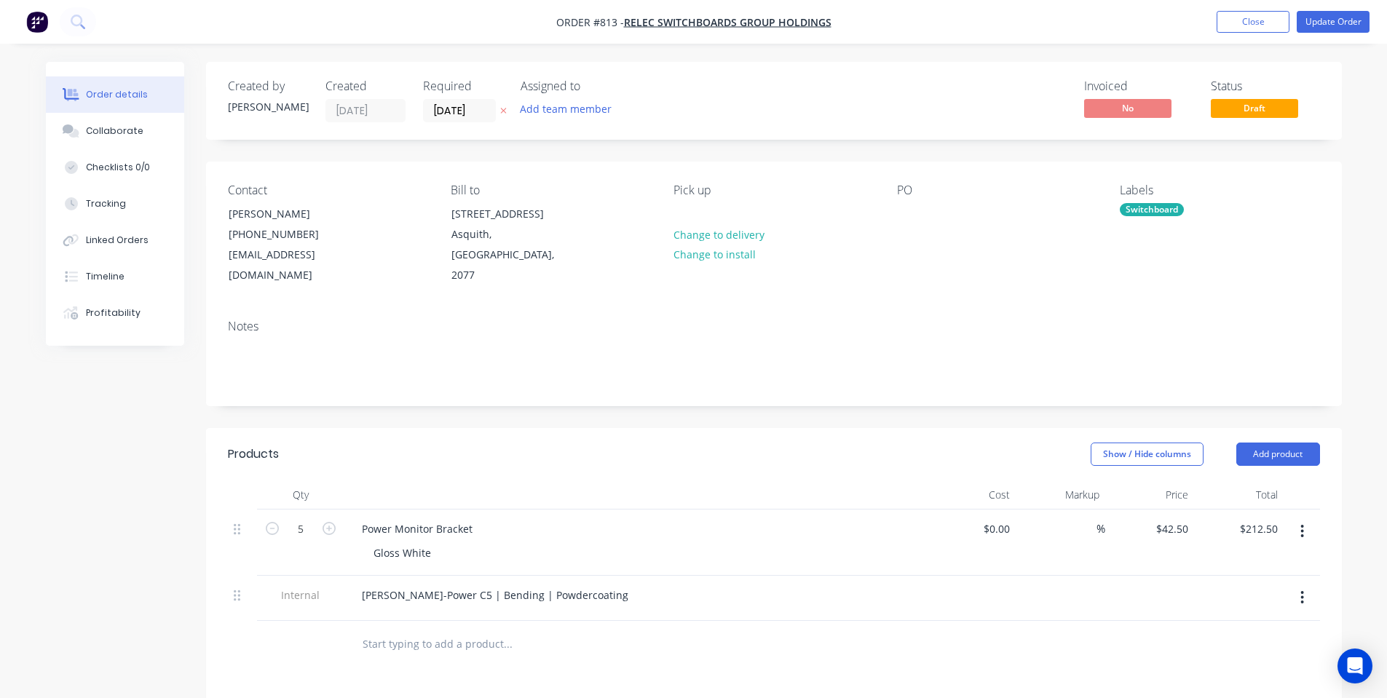
click at [917, 248] on div "PO" at bounding box center [997, 234] width 200 height 103
click at [904, 209] on div at bounding box center [908, 213] width 23 height 21
click at [898, 243] on div "PO 8244-1001" at bounding box center [997, 234] width 200 height 103
click at [75, 132] on icon at bounding box center [73, 133] width 10 height 9
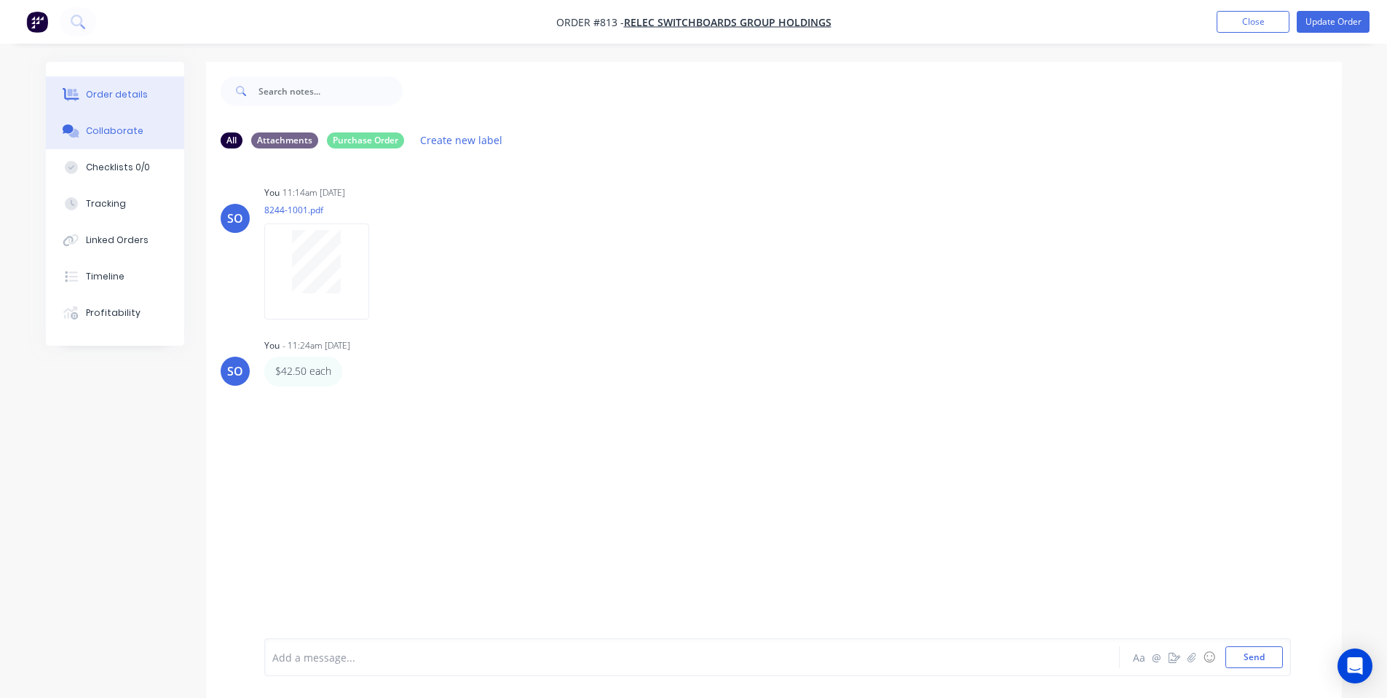
click at [115, 104] on button "Order details" at bounding box center [115, 94] width 138 height 36
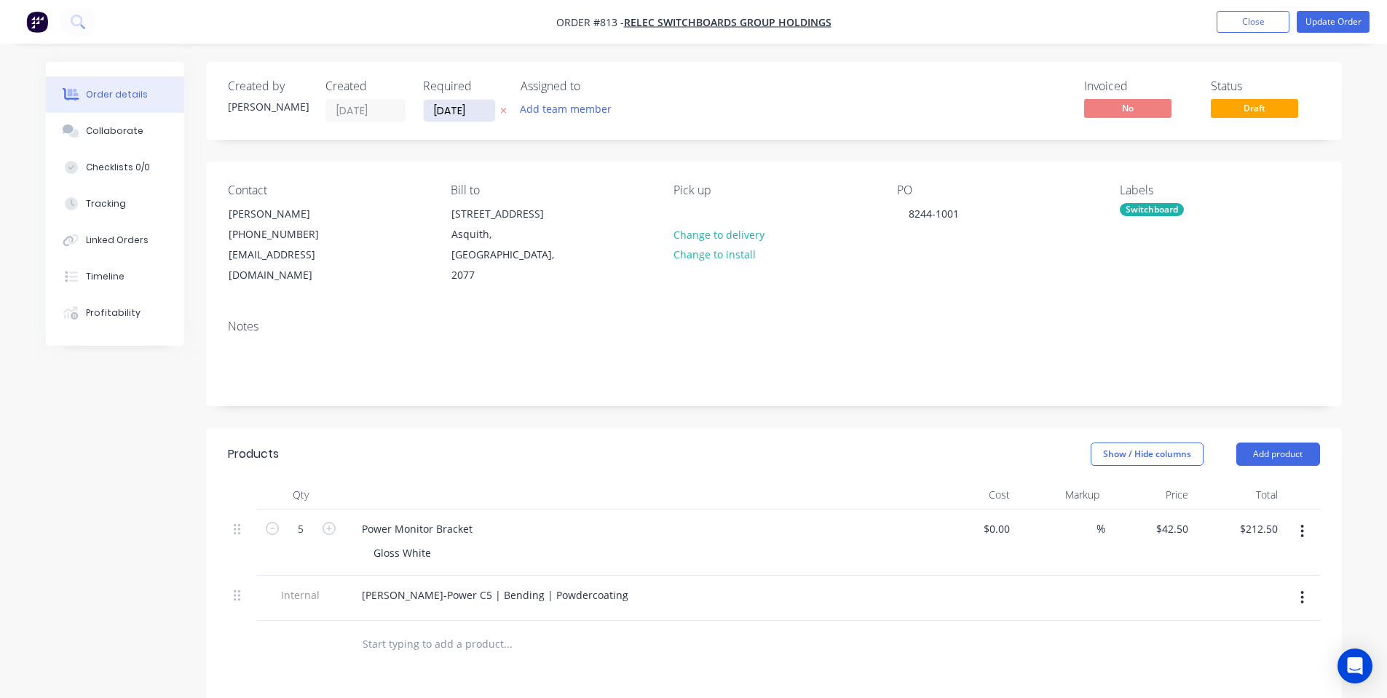
click at [462, 108] on input "[DATE]" at bounding box center [459, 111] width 71 height 22
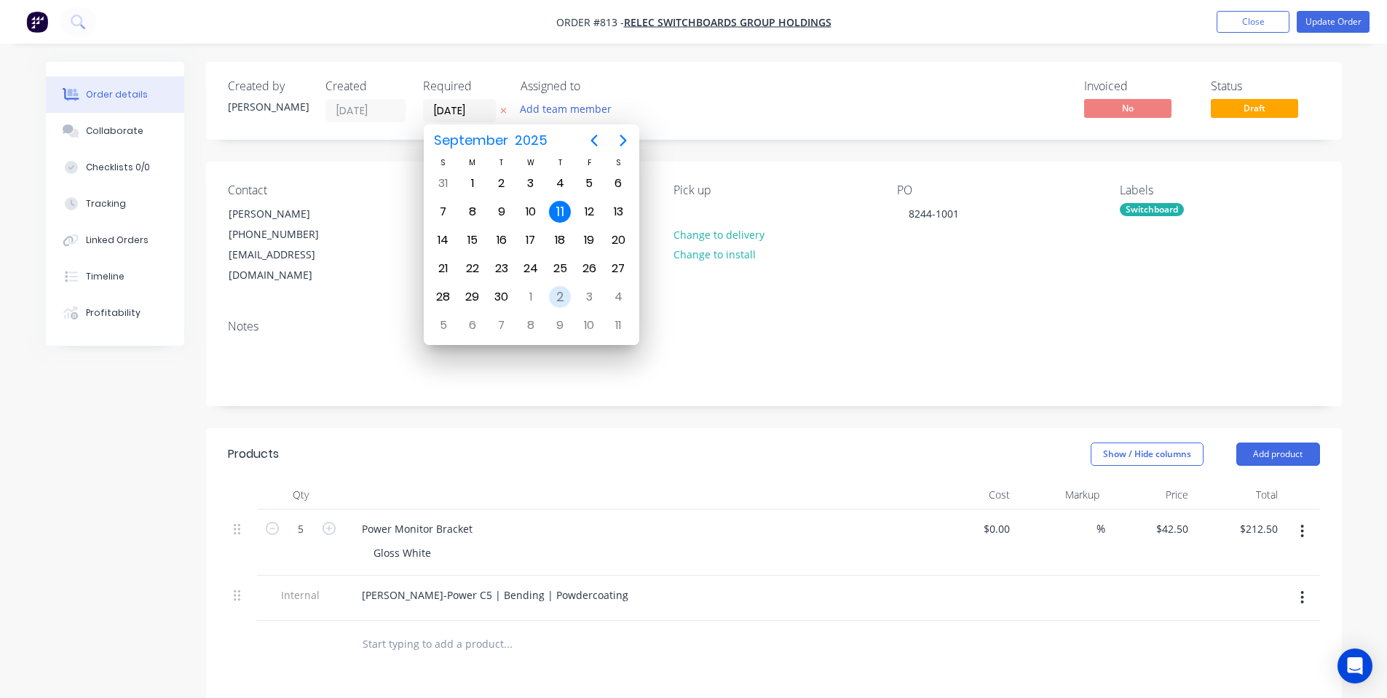
click at [561, 297] on div "2" at bounding box center [560, 297] width 22 height 22
type input "02/10/25"
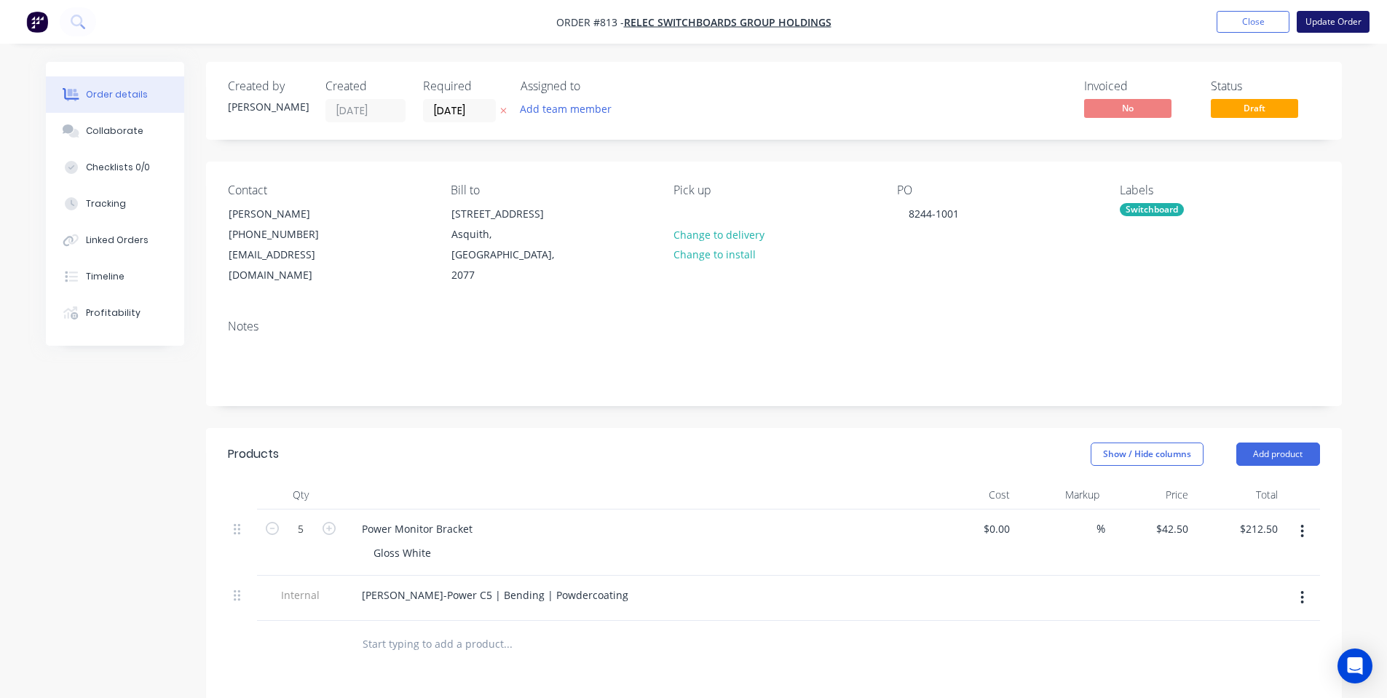
click at [1331, 29] on button "Update Order" at bounding box center [1333, 22] width 73 height 22
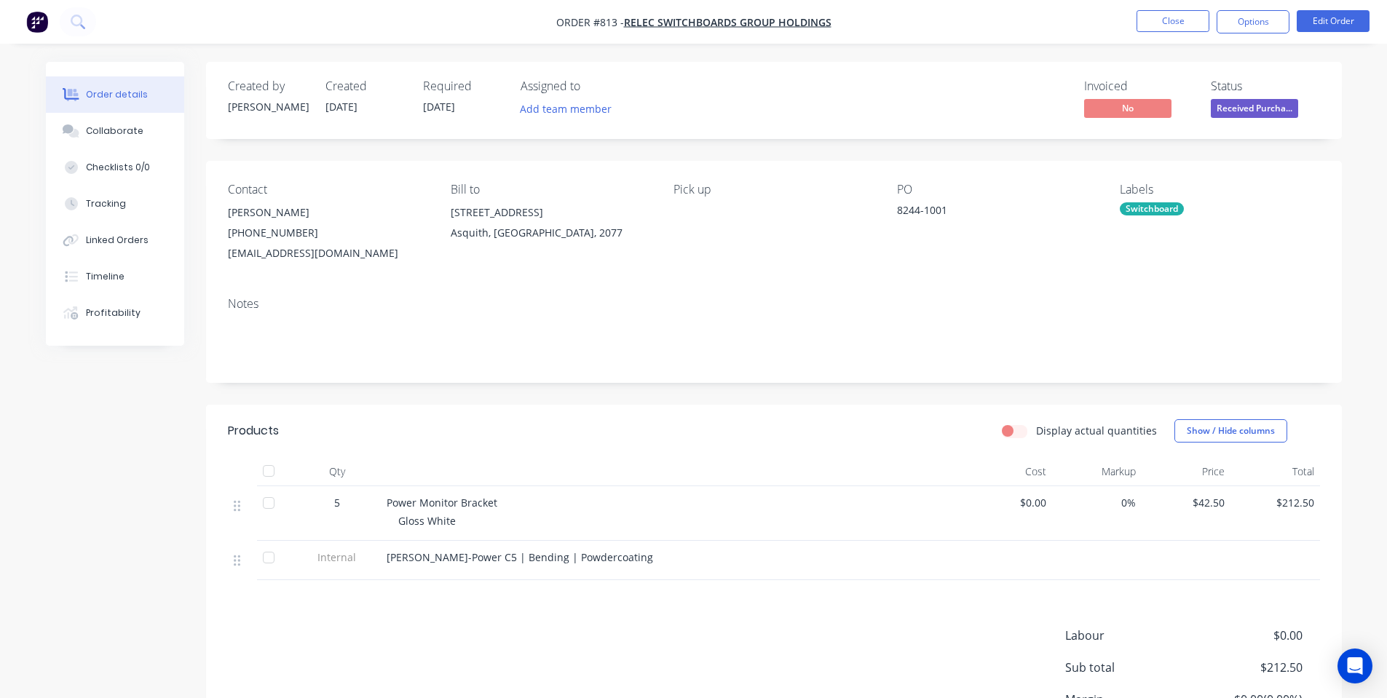
click at [1237, 28] on button "Options" at bounding box center [1253, 21] width 73 height 23
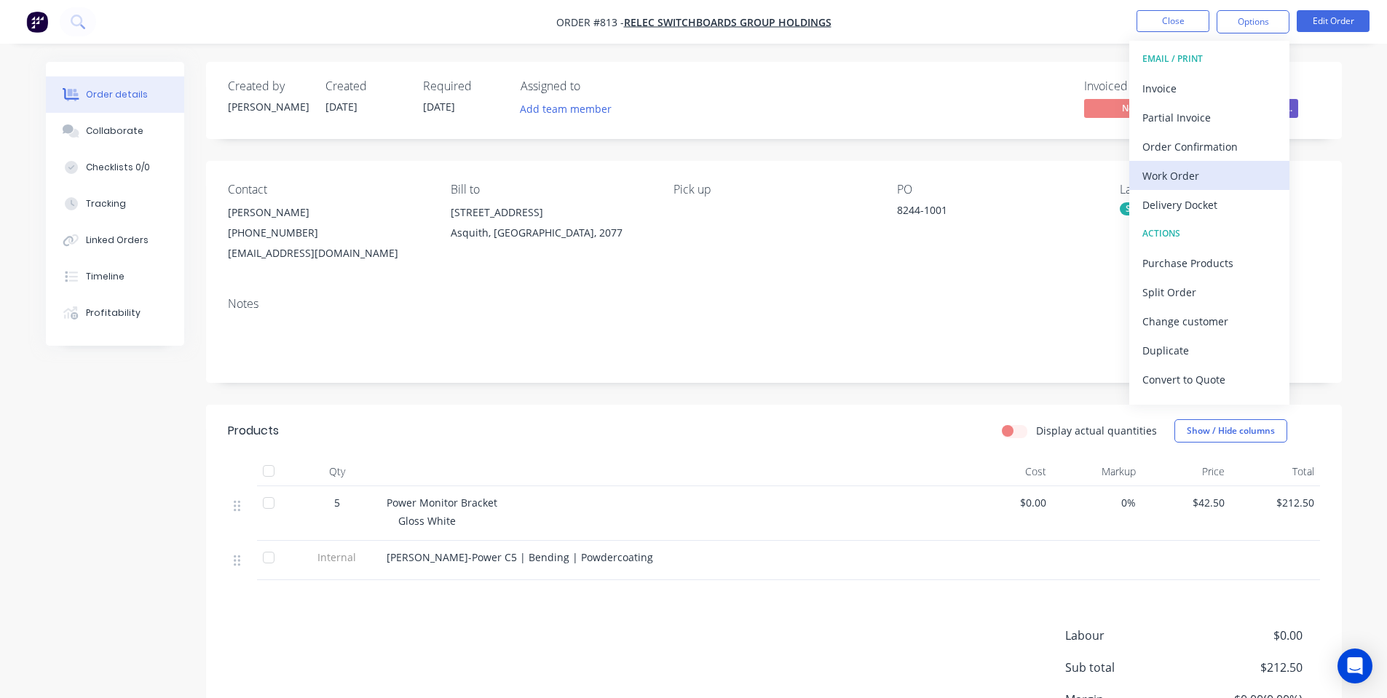
click at [1193, 184] on div "Work Order" at bounding box center [1209, 175] width 134 height 21
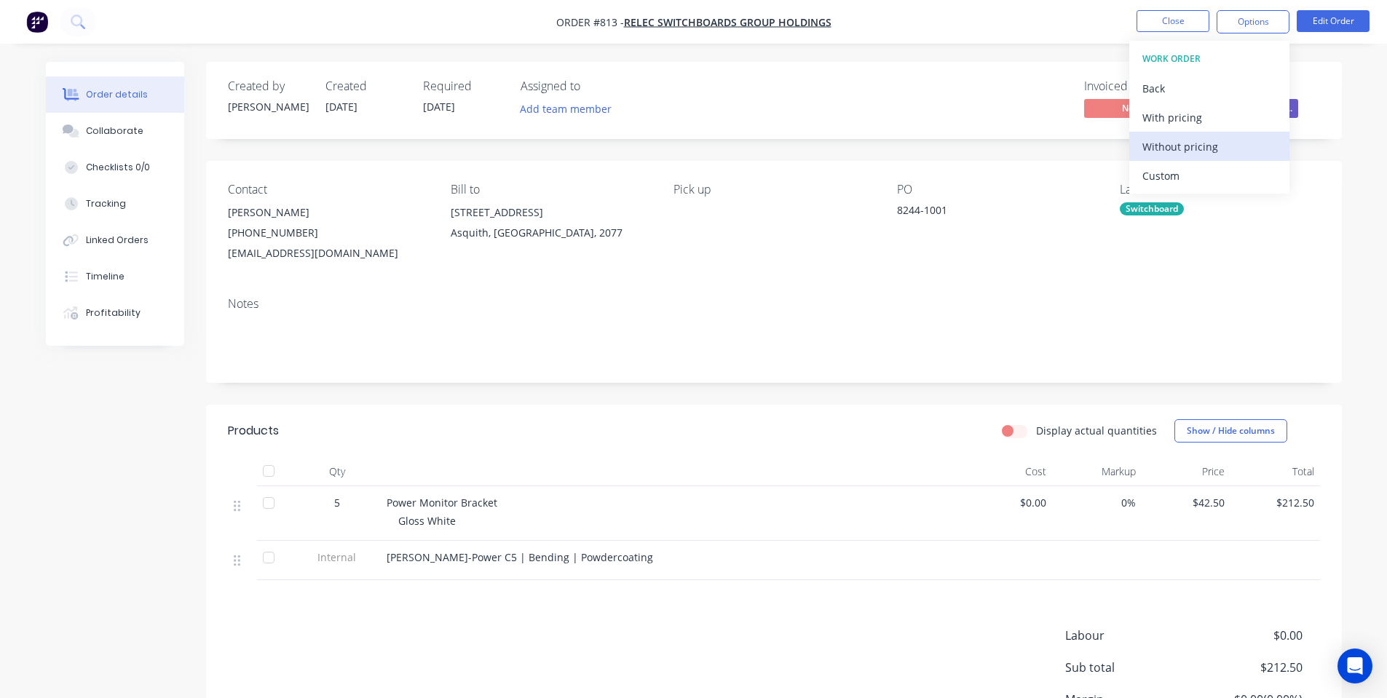
click at [1170, 147] on div "Without pricing" at bounding box center [1209, 146] width 134 height 21
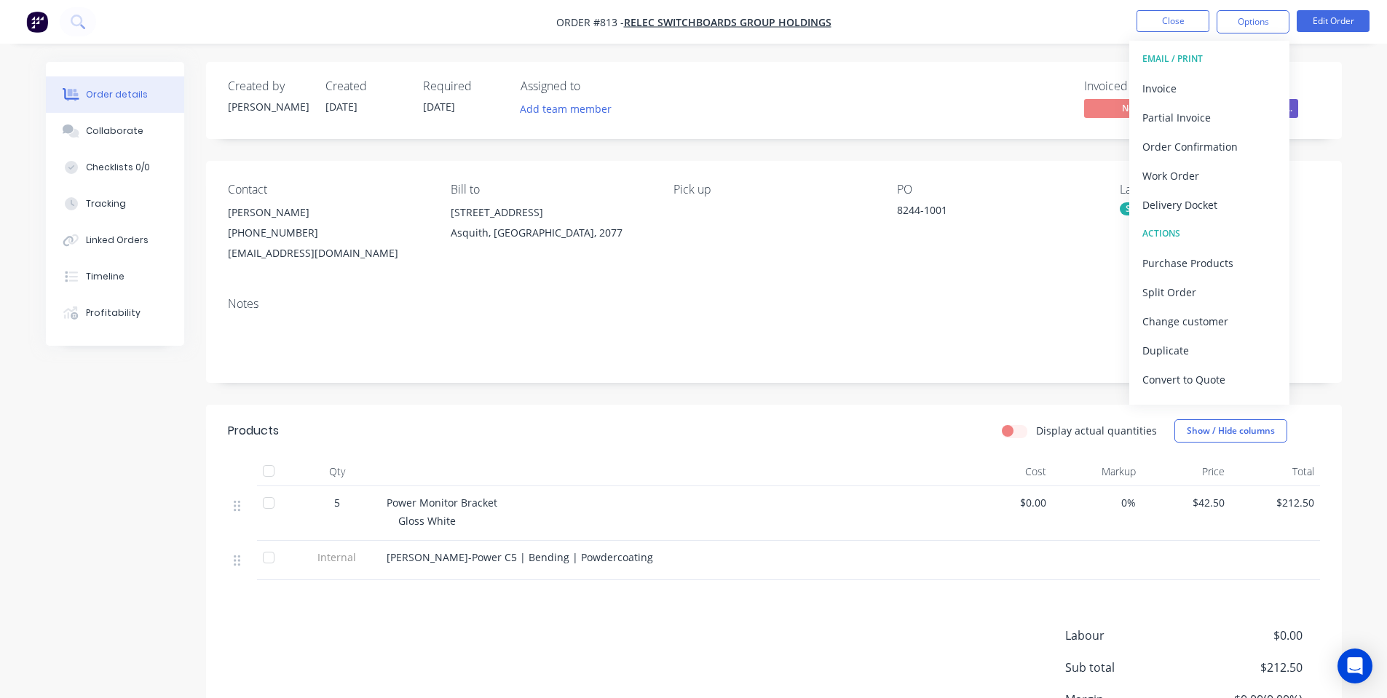
click at [853, 83] on div "Invoiced No Status Received Purcha..." at bounding box center [993, 100] width 654 height 42
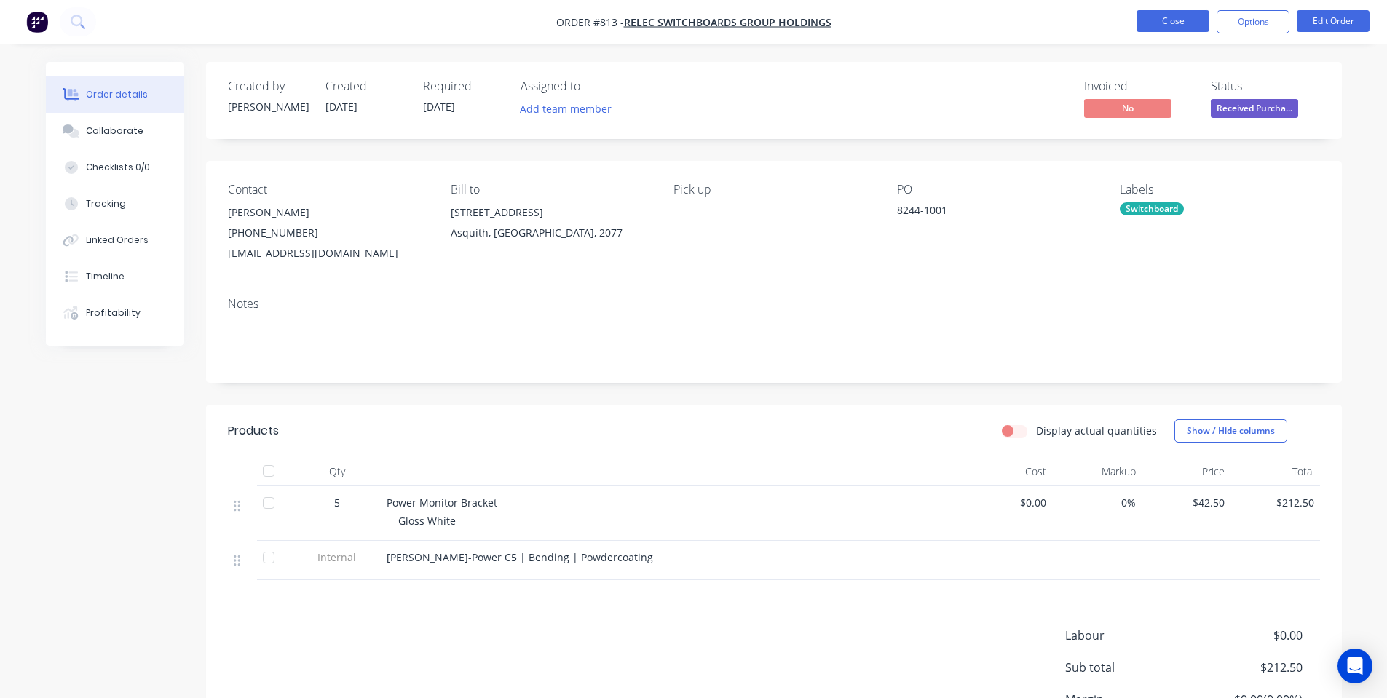
click at [1157, 17] on button "Close" at bounding box center [1173, 21] width 73 height 22
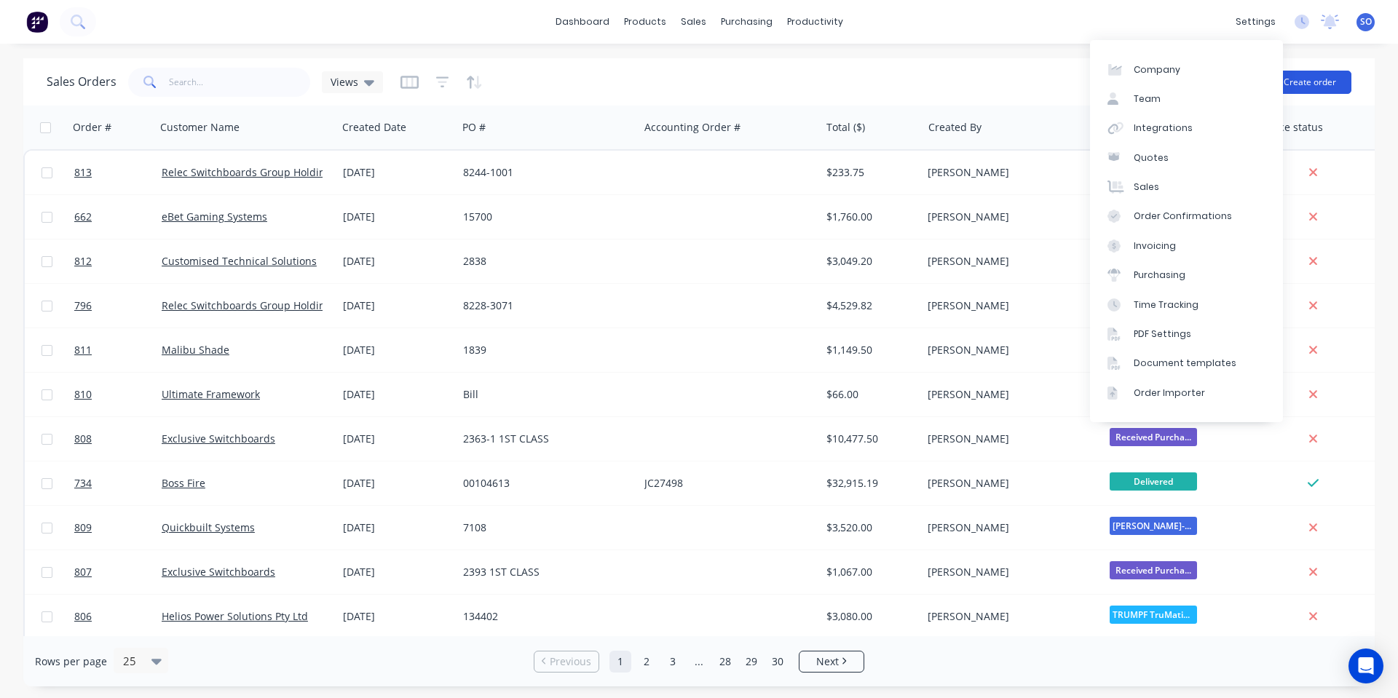
click at [1306, 79] on button "Create order" at bounding box center [1309, 82] width 83 height 23
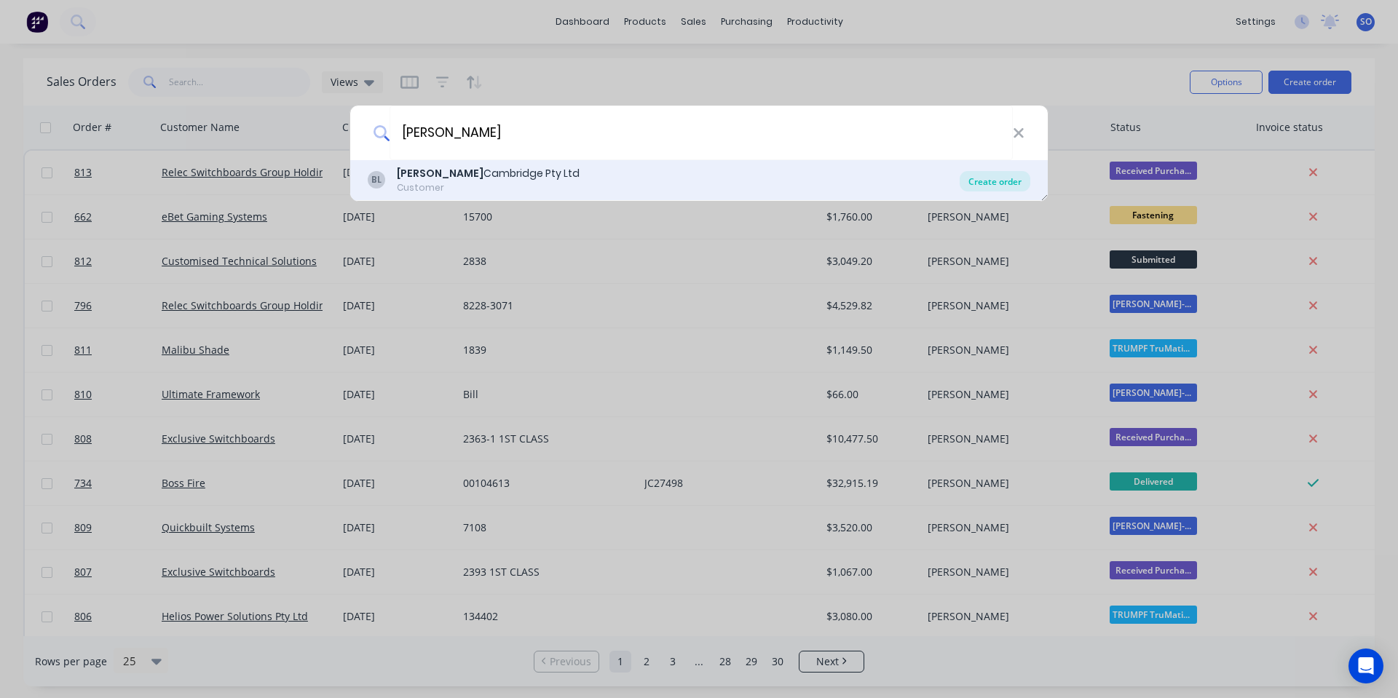
type input "barnwell"
click at [989, 176] on div "Create order" at bounding box center [995, 181] width 71 height 20
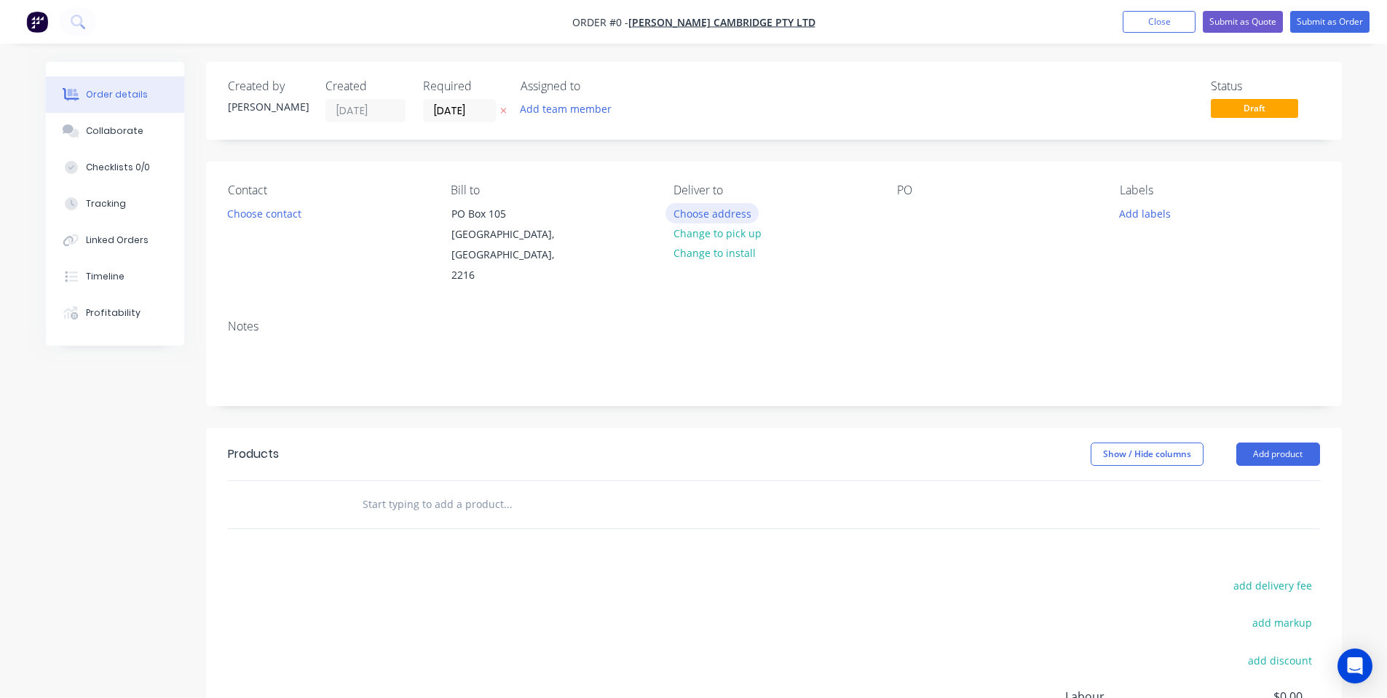
click at [706, 218] on button "Choose address" at bounding box center [712, 213] width 93 height 20
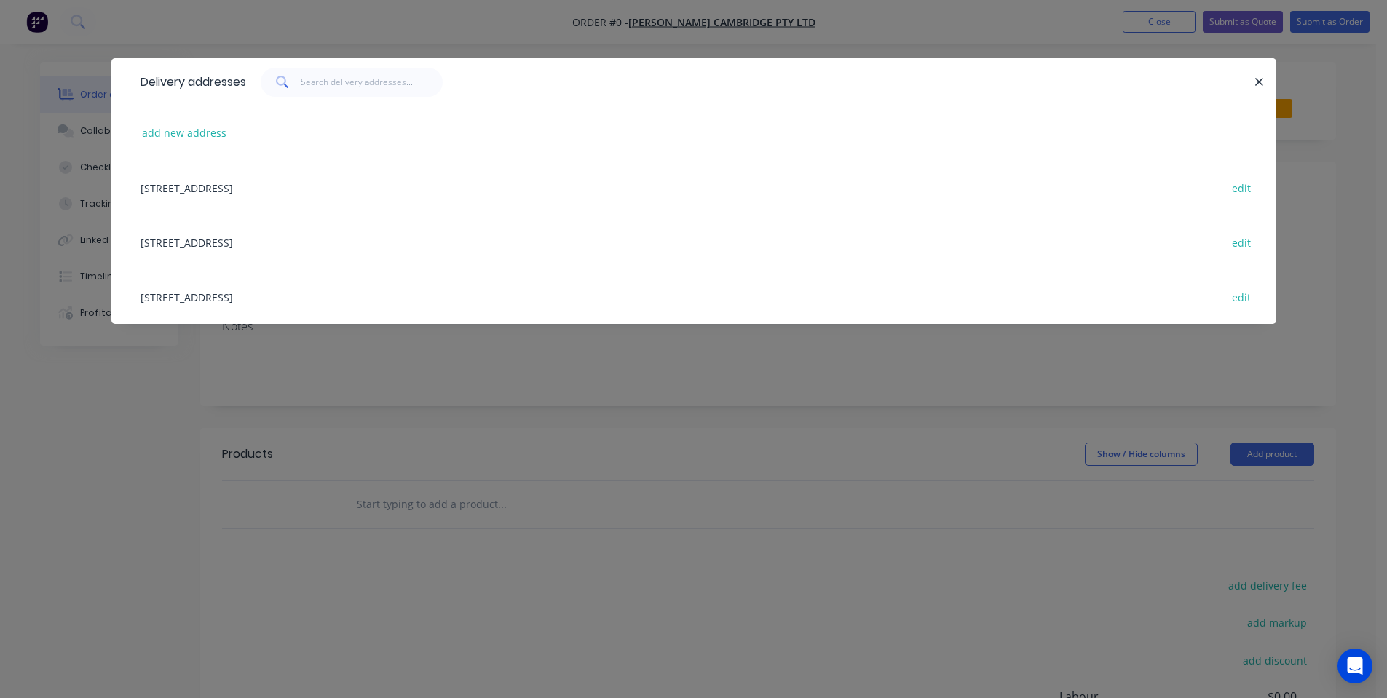
click at [309, 299] on div "9 Subway Road, ROCKDALE, New South Wales, Australia, 2216 edit" at bounding box center [693, 296] width 1121 height 55
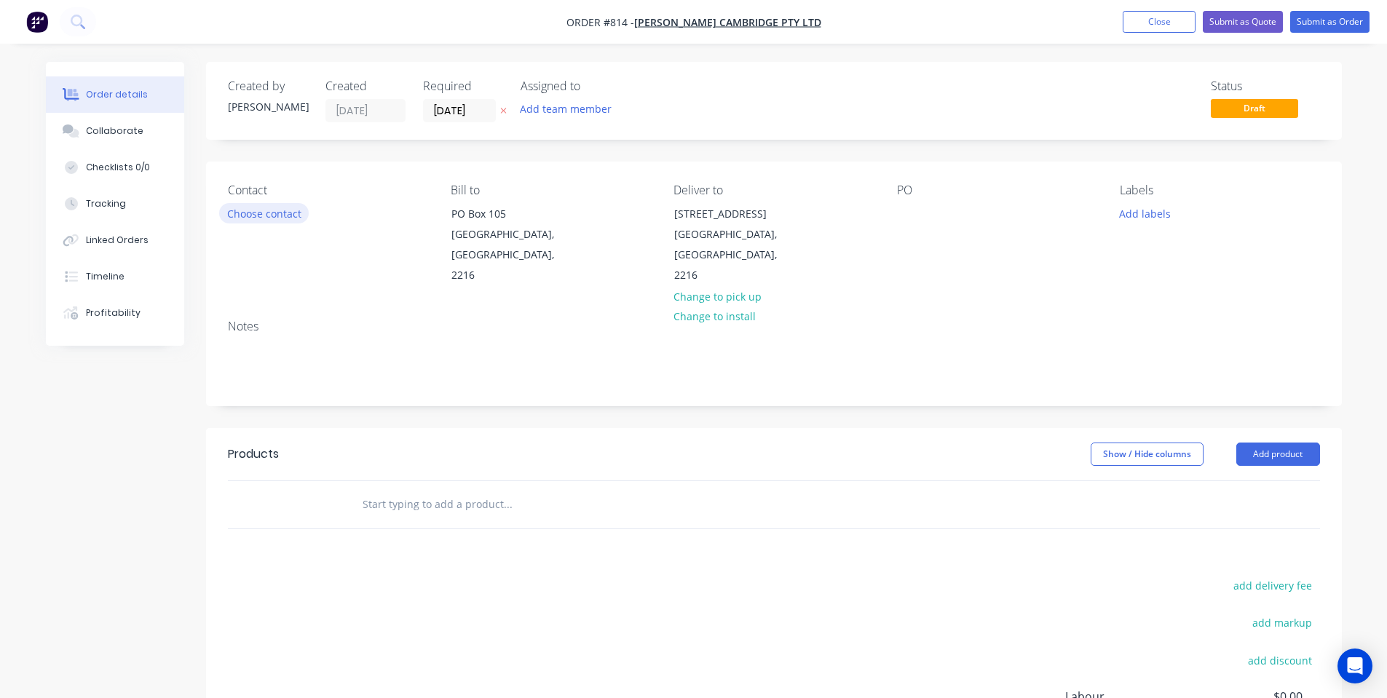
click at [286, 210] on button "Choose contact" at bounding box center [264, 213] width 90 height 20
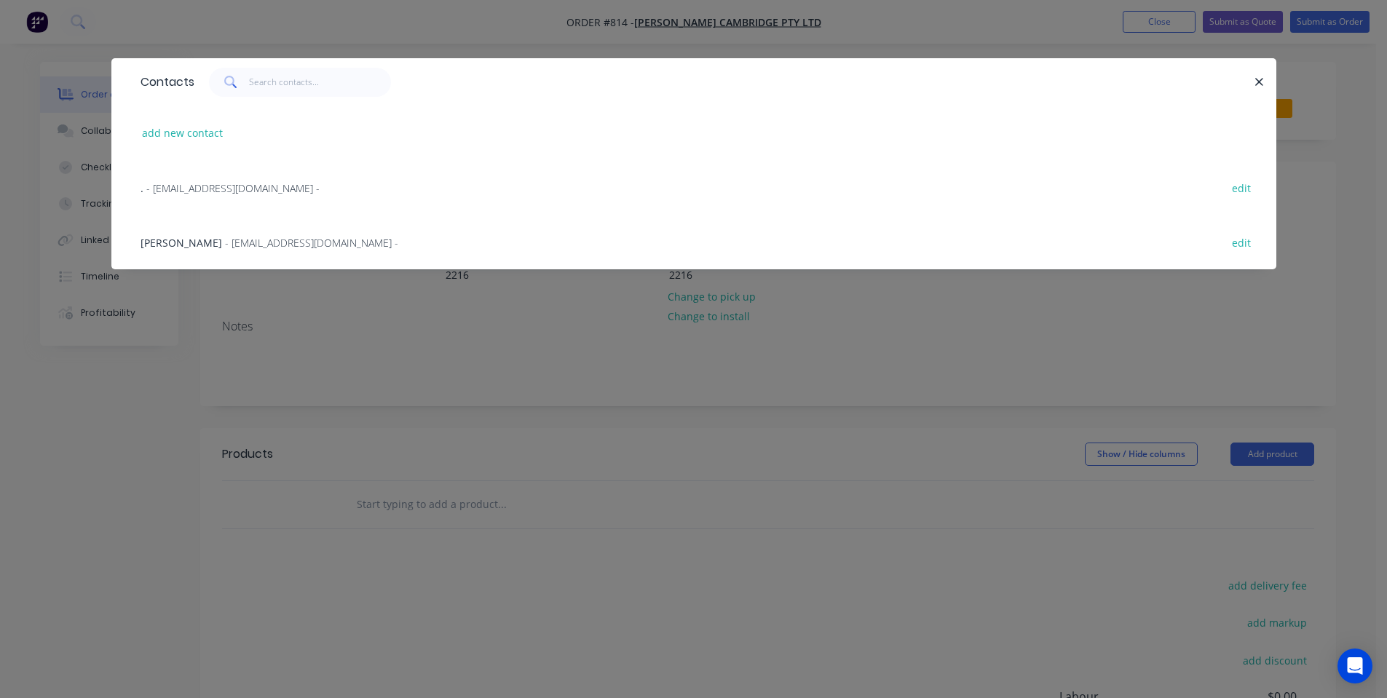
click at [302, 231] on div "Shannon Hill - purchasing@barcam.com.au - edit" at bounding box center [693, 242] width 1121 height 55
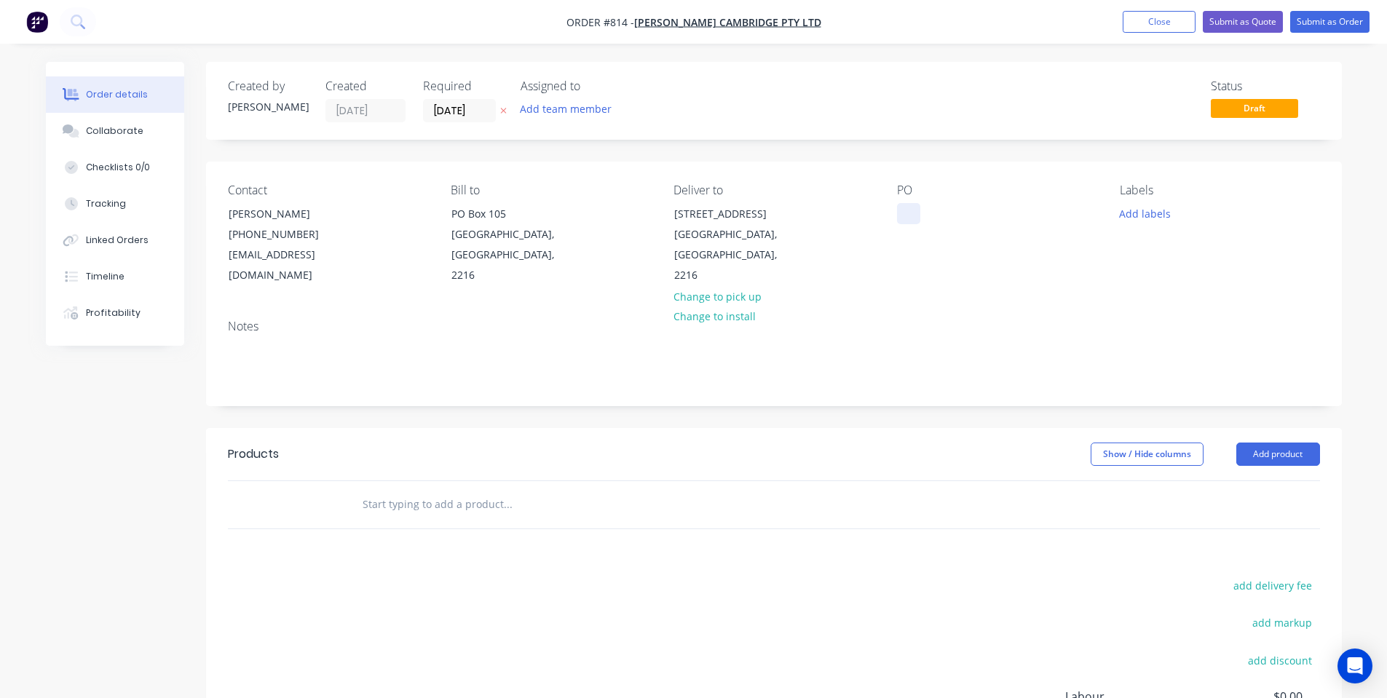
drag, startPoint x: 896, startPoint y: 217, endPoint x: 907, endPoint y: 213, distance: 12.4
click at [907, 213] on div "Contact Shannon Hill (02) 9556 1666 purchasing@barcam.com.au Bill to PO Box 105…" at bounding box center [774, 235] width 1136 height 146
click at [907, 213] on div at bounding box center [908, 213] width 23 height 21
drag, startPoint x: 877, startPoint y: 205, endPoint x: 823, endPoint y: 28, distance: 185.2
click at [875, 200] on div "Contact Shannon Hill (02) 9556 1666 purchasing@barcam.com.au Bill to PO Box 105…" at bounding box center [774, 235] width 1136 height 146
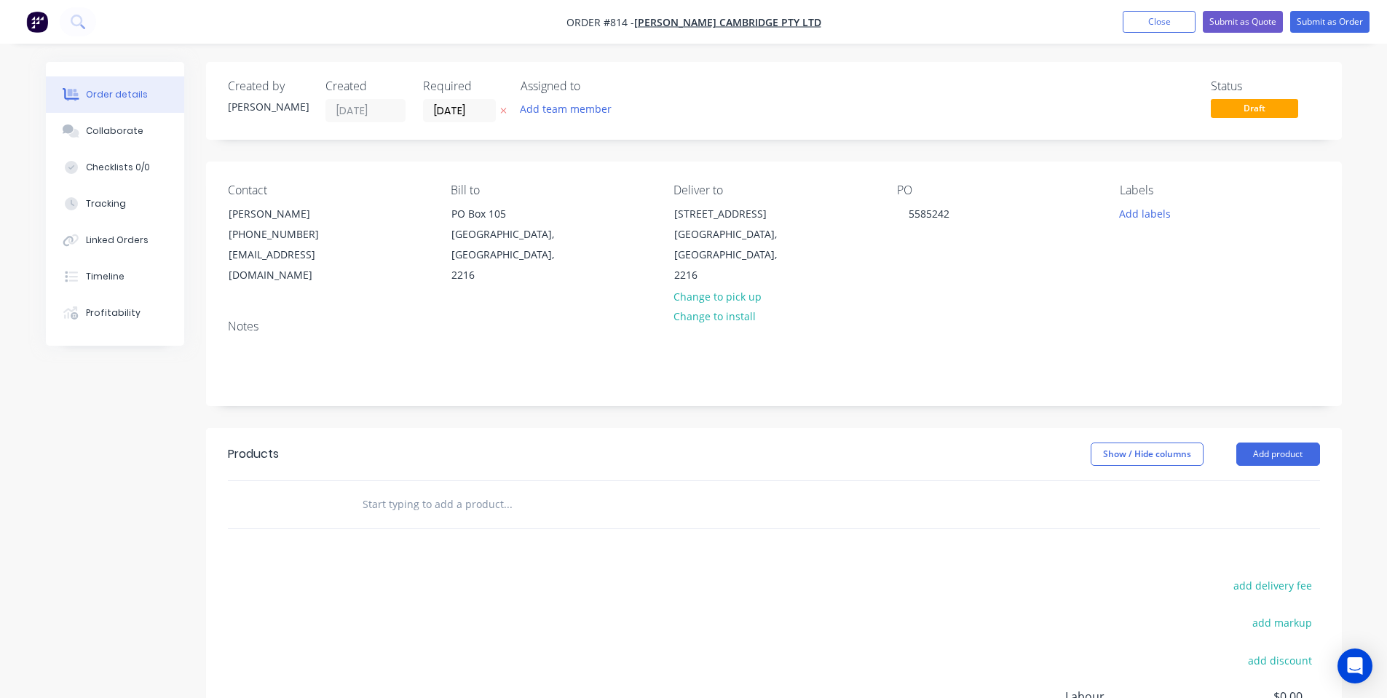
click at [1036, 104] on div "Status Draft" at bounding box center [993, 100] width 654 height 43
click at [1155, 217] on button "Add labels" at bounding box center [1145, 213] width 67 height 20
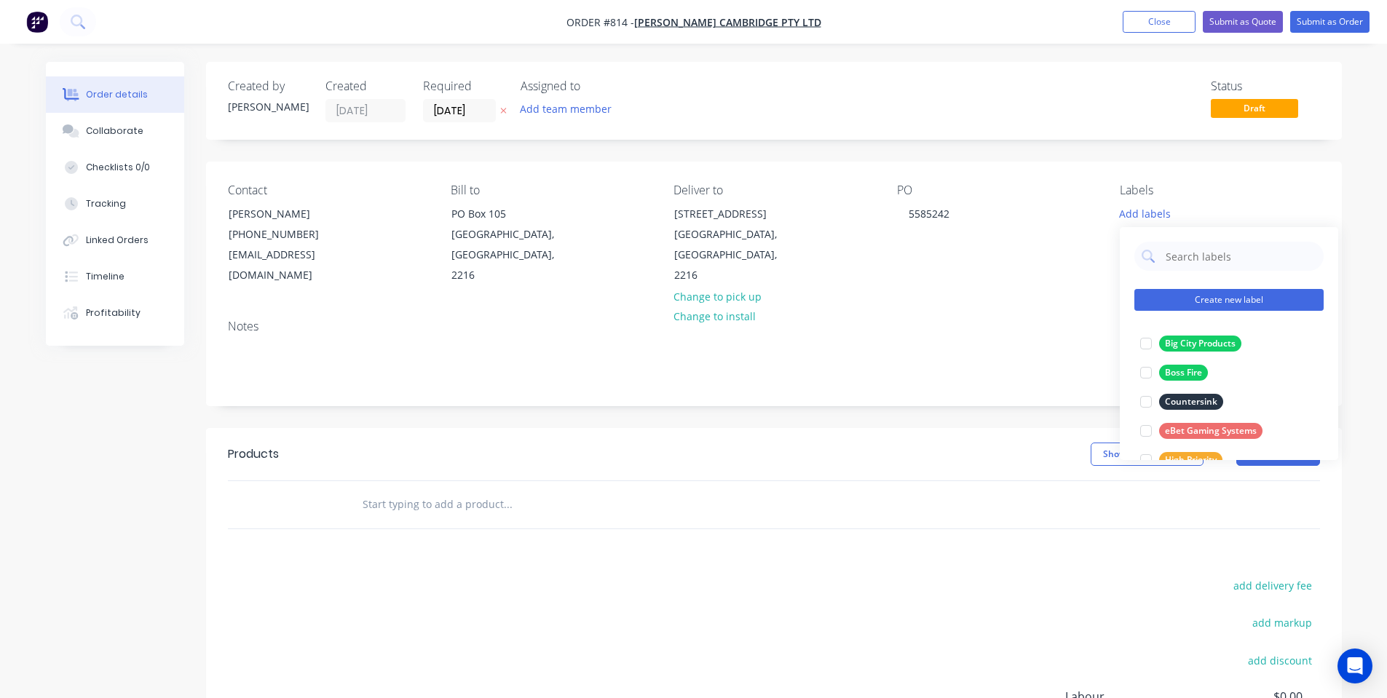
scroll to position [379, 0]
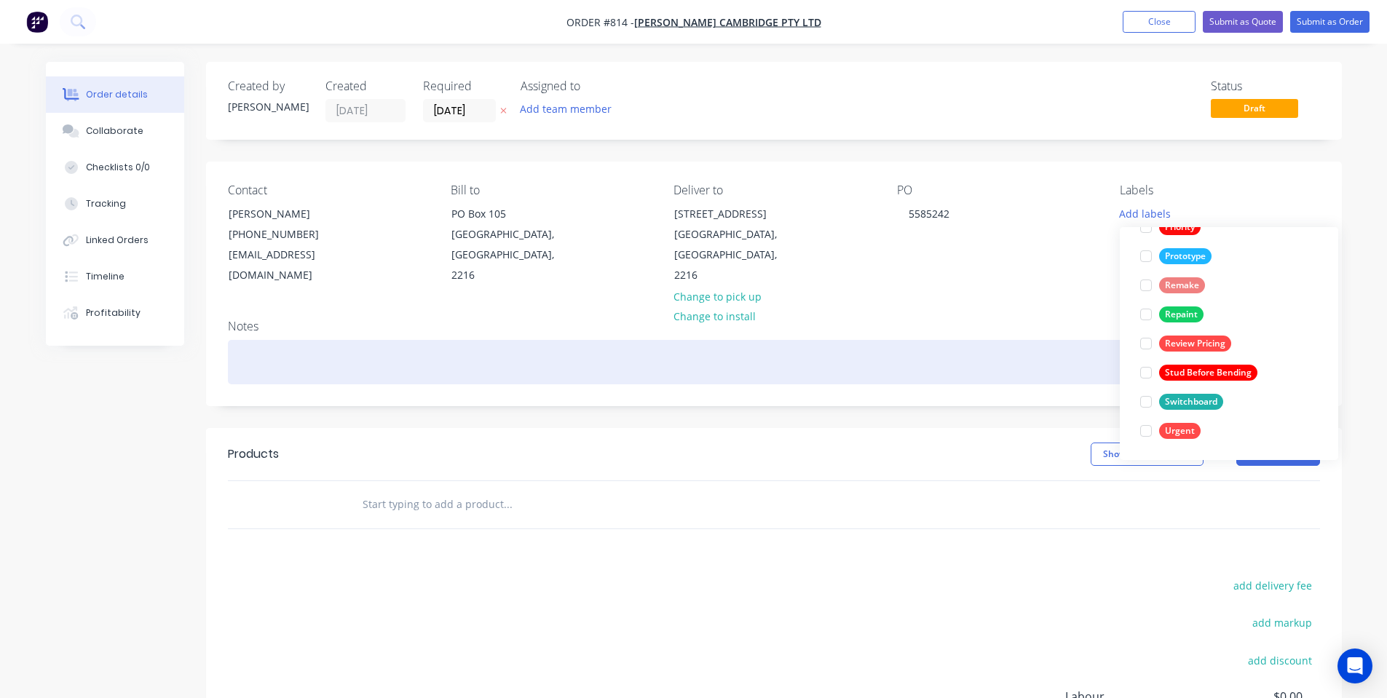
click at [1057, 340] on div at bounding box center [774, 362] width 1092 height 44
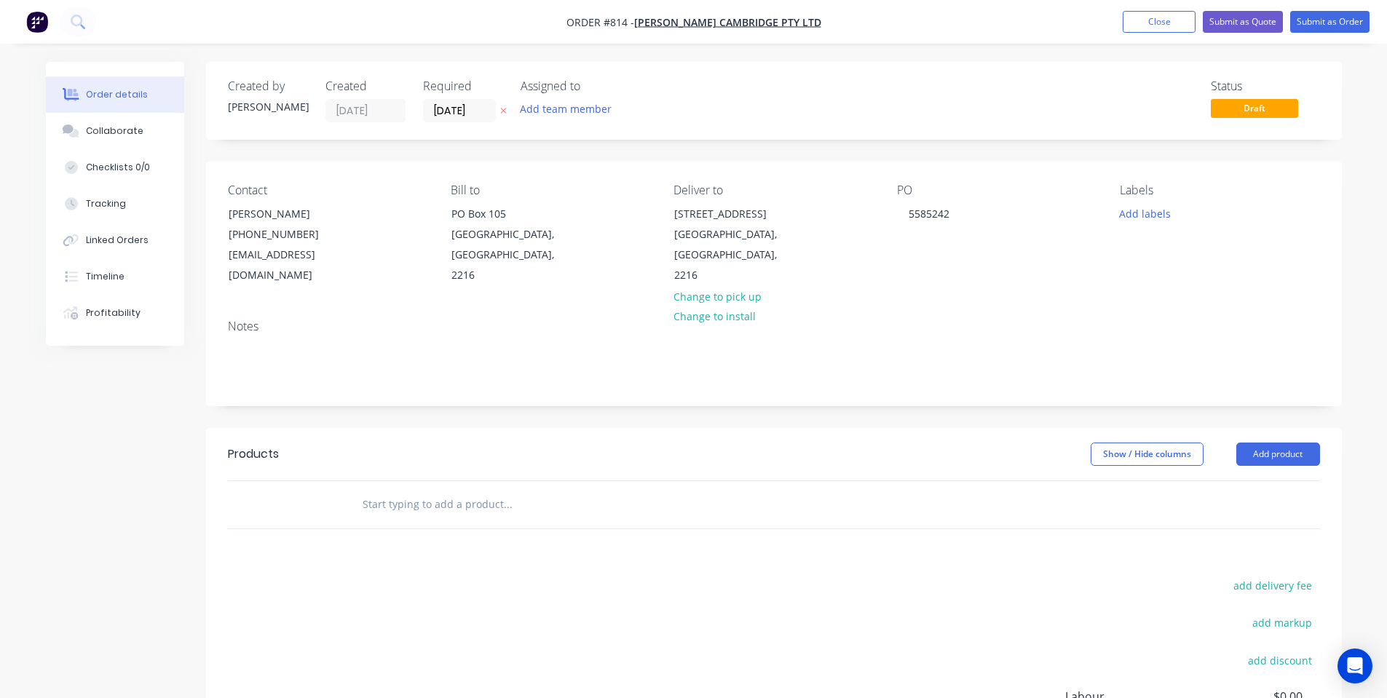
click at [462, 122] on label "[DATE]" at bounding box center [459, 110] width 73 height 23
click at [462, 122] on input "[DATE]" at bounding box center [459, 111] width 71 height 22
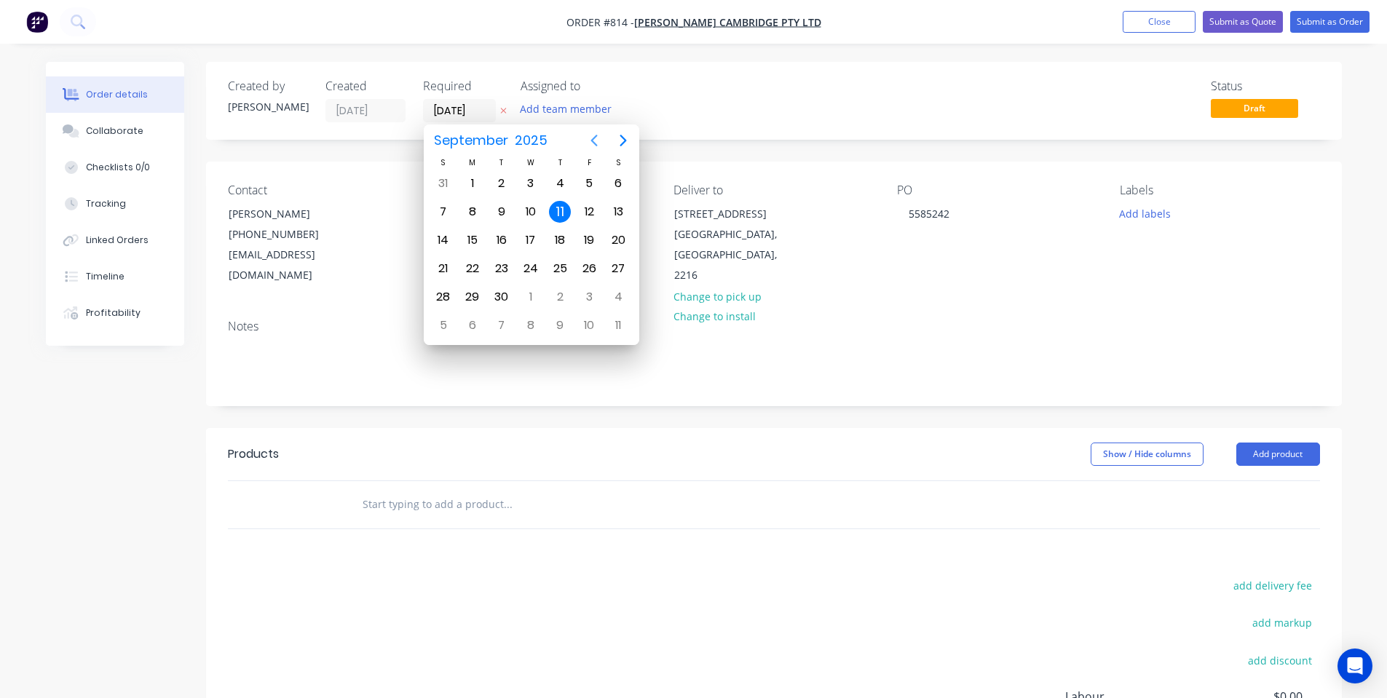
click at [602, 141] on icon "Previous page" at bounding box center [593, 140] width 17 height 17
click at [620, 141] on icon "Next page" at bounding box center [623, 140] width 17 height 17
click at [565, 270] on div "25" at bounding box center [560, 269] width 22 height 22
type input "25/09/25"
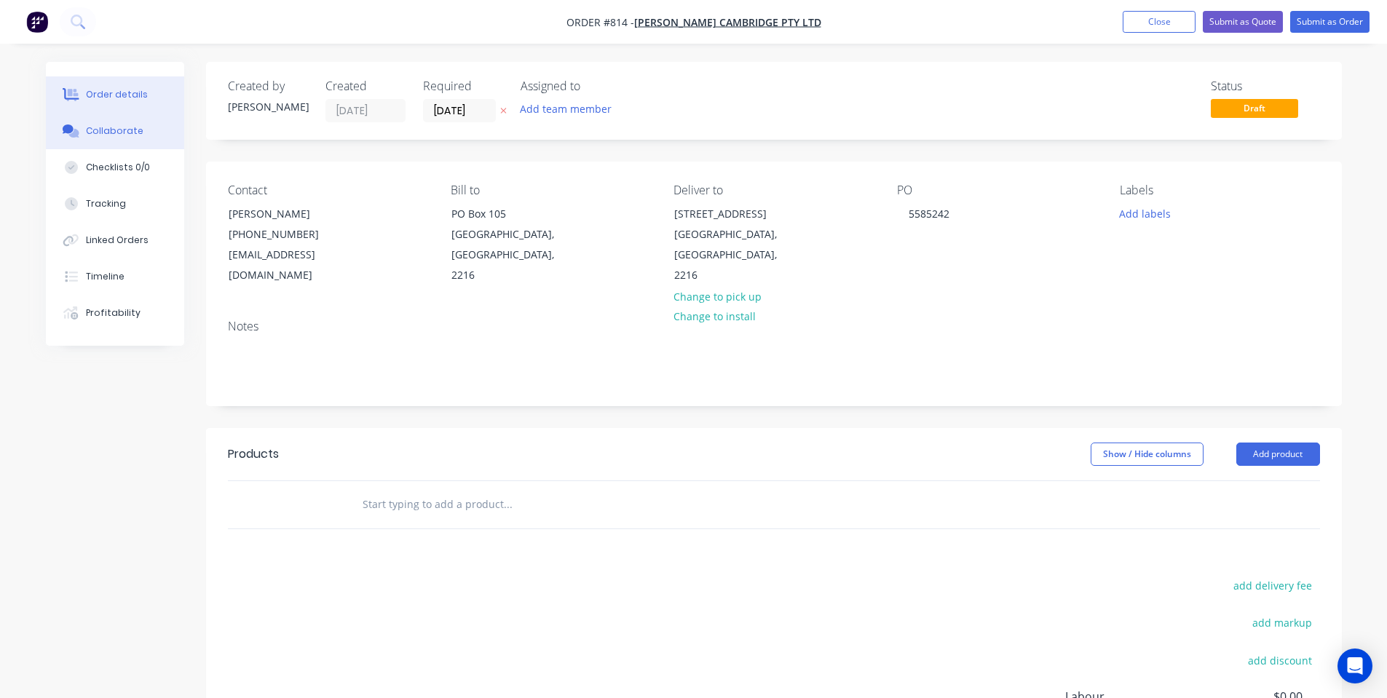
drag, startPoint x: 92, startPoint y: 116, endPoint x: 98, endPoint y: 125, distance: 9.9
click at [94, 117] on button "Collaborate" at bounding box center [115, 131] width 138 height 36
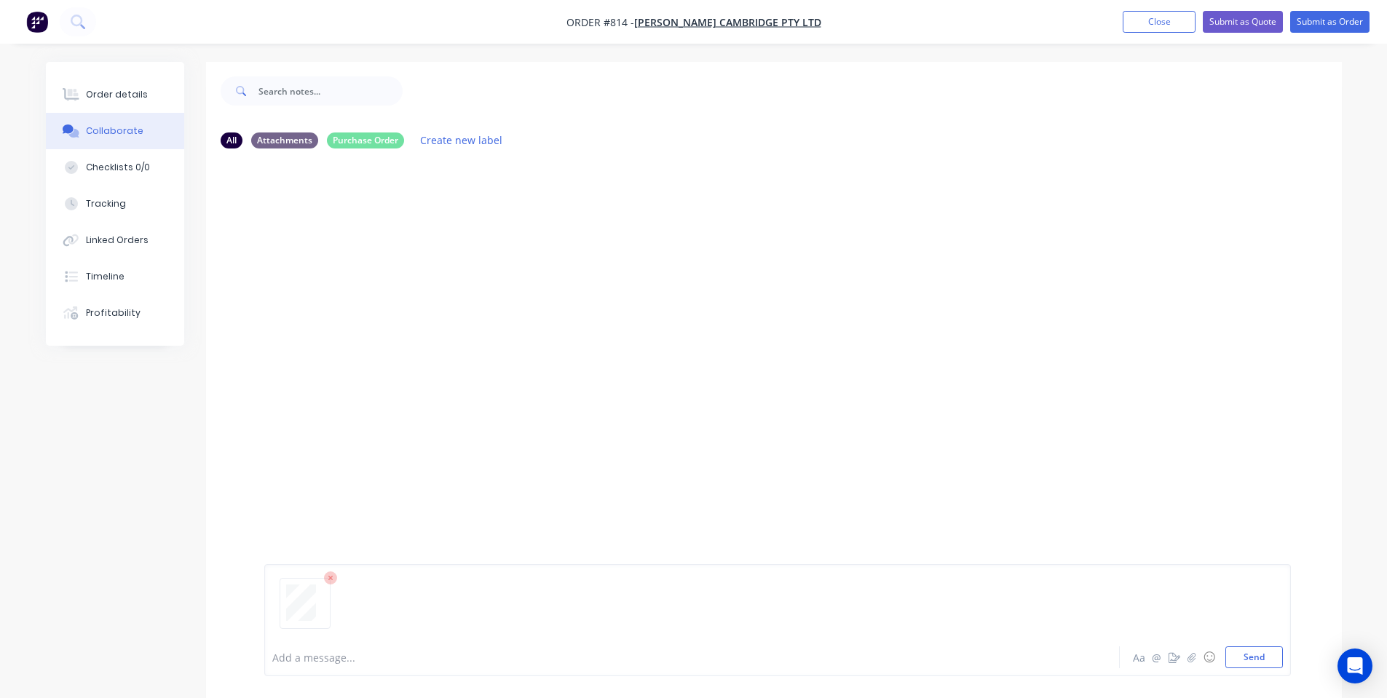
click at [1259, 670] on div "Add a message... Aa @ ☺ Send" at bounding box center [777, 620] width 1027 height 112
click at [1255, 662] on button "Send" at bounding box center [1254, 658] width 58 height 22
click at [897, 659] on div at bounding box center [651, 657] width 757 height 15
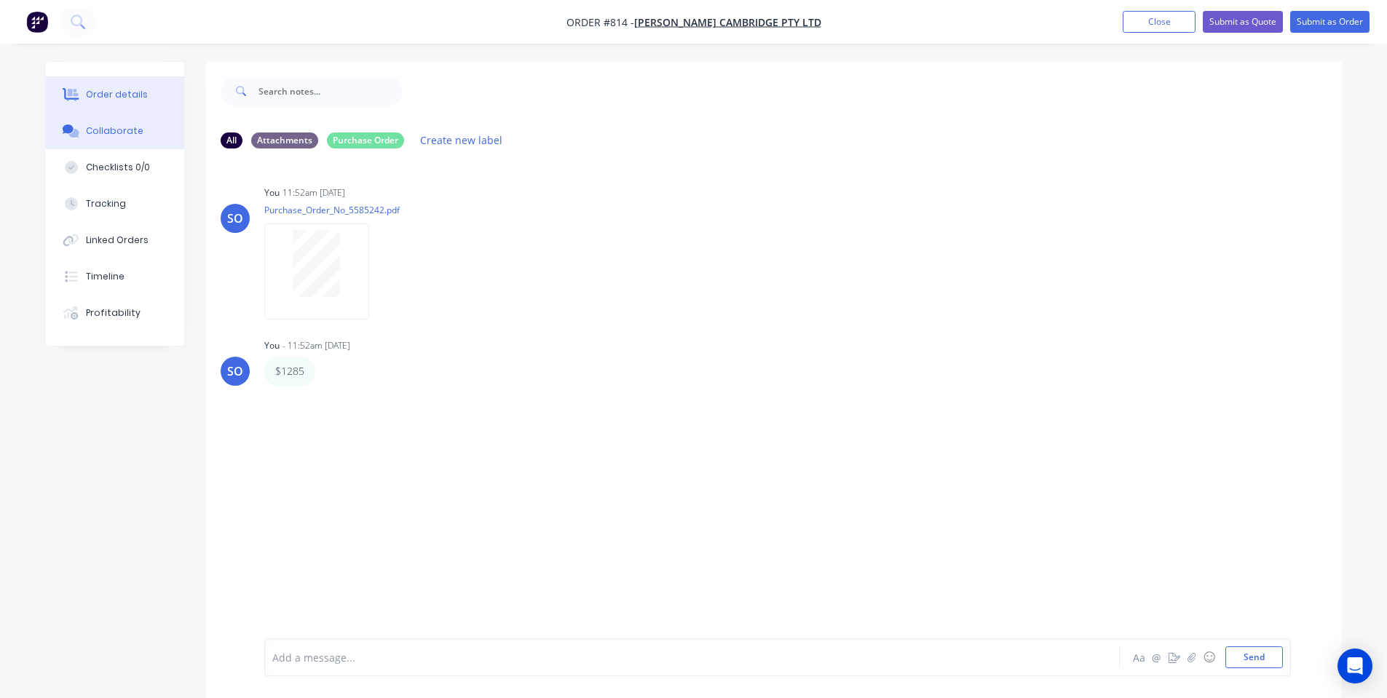
click at [151, 105] on button "Order details" at bounding box center [115, 94] width 138 height 36
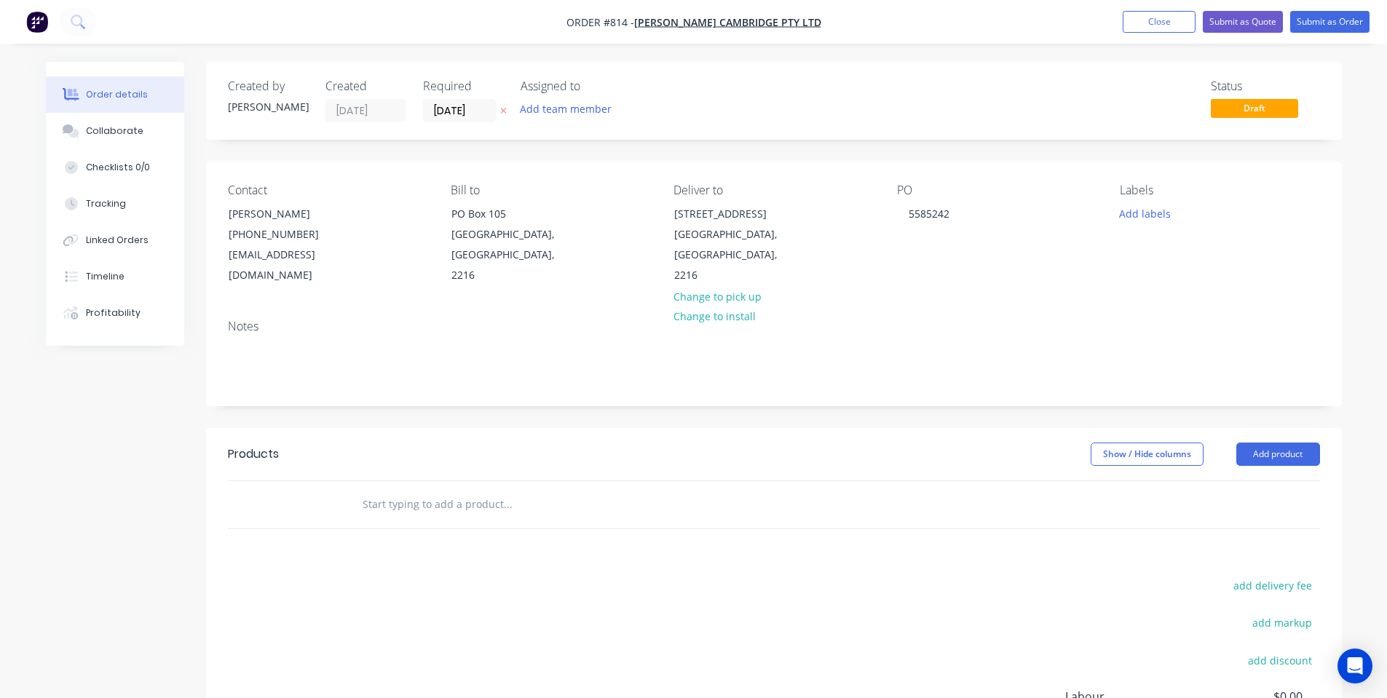
click at [403, 490] on input "text" at bounding box center [507, 504] width 291 height 29
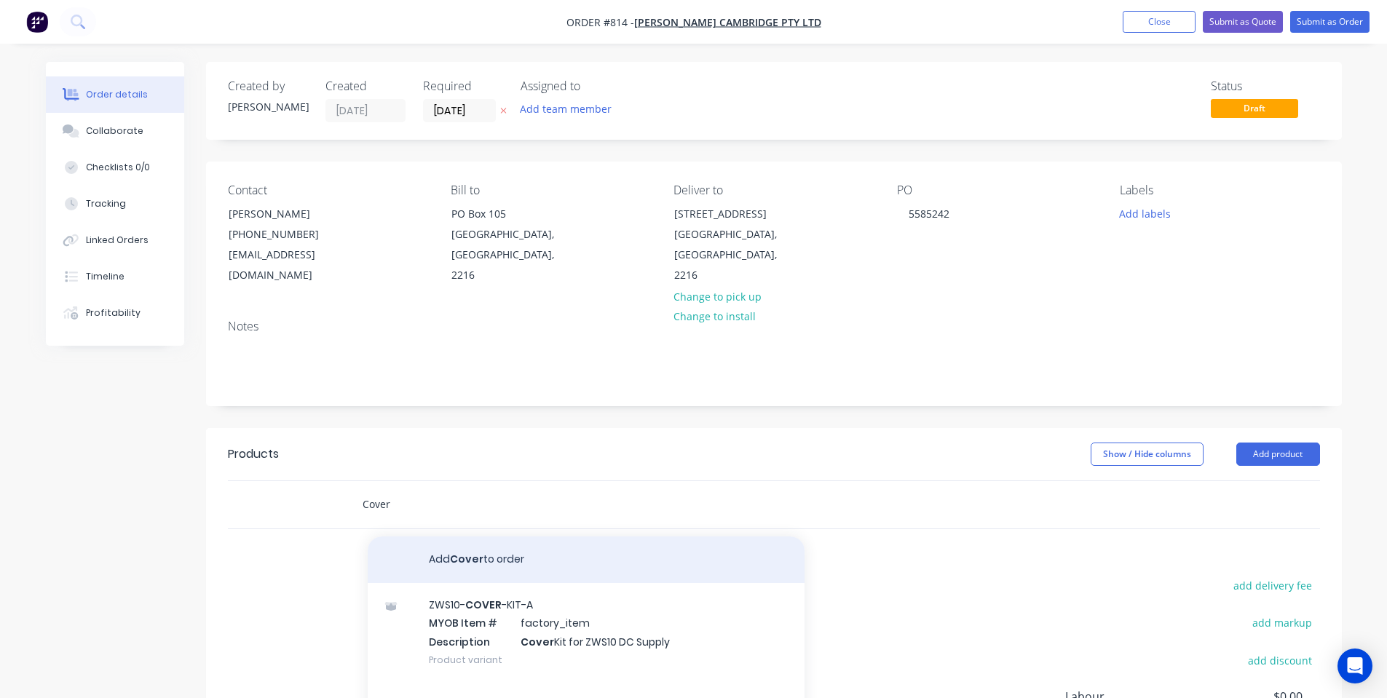
type input "Cover"
click at [475, 545] on button "Add Cover to order" at bounding box center [586, 560] width 437 height 47
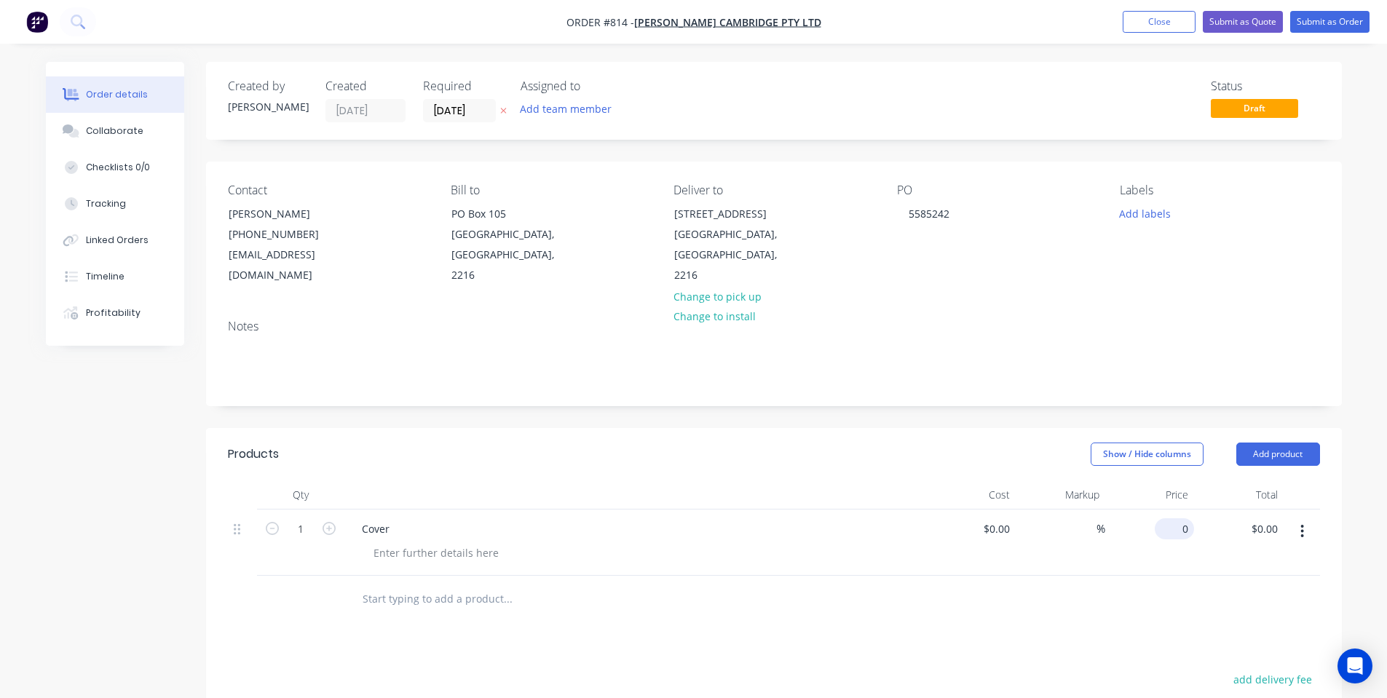
click at [1185, 518] on input "0" at bounding box center [1177, 528] width 33 height 21
type input "$1,285.00"
click at [885, 639] on div "Products Show / Hide columns Add product Qty Cost Markup Price Total 1 Cover $0…" at bounding box center [774, 700] width 1136 height 545
click at [486, 542] on div at bounding box center [436, 552] width 149 height 21
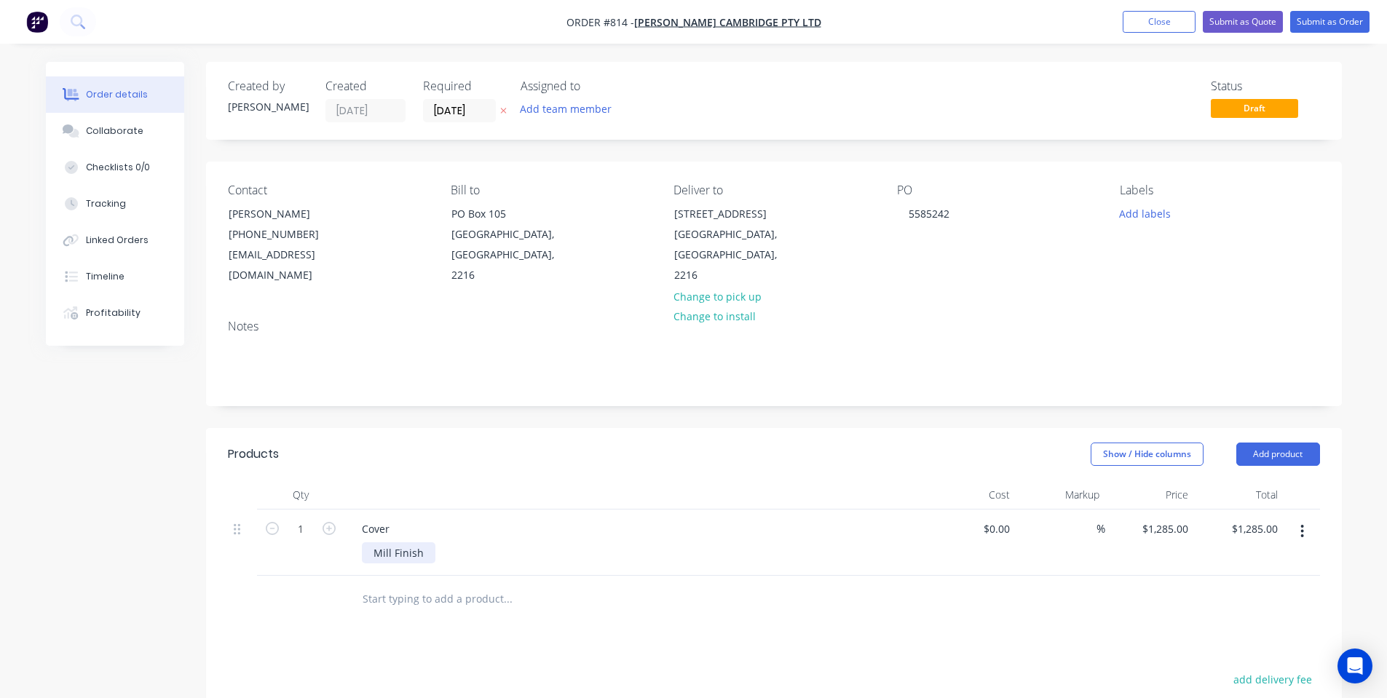
click at [486, 542] on div "Mill Finish" at bounding box center [641, 552] width 559 height 21
click at [1260, 443] on button "Add product" at bounding box center [1278, 454] width 84 height 23
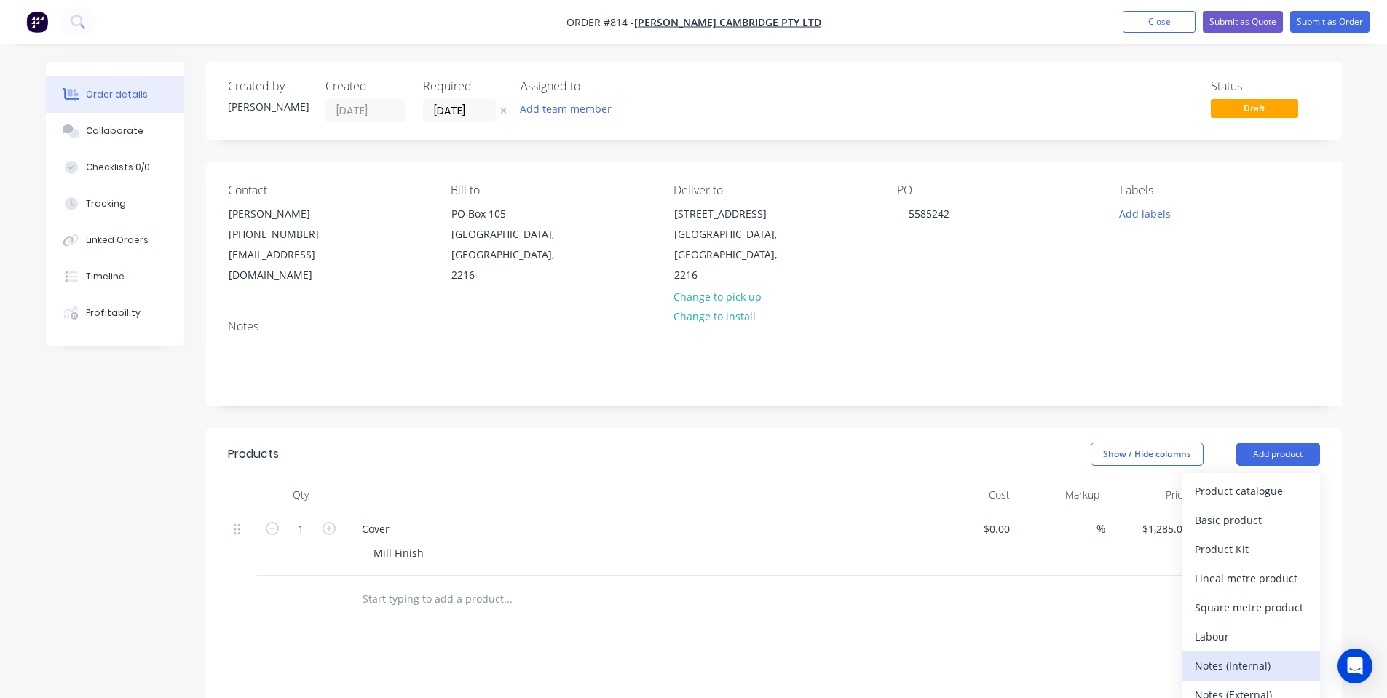
click at [1215, 655] on div "Notes (Internal)" at bounding box center [1251, 665] width 112 height 21
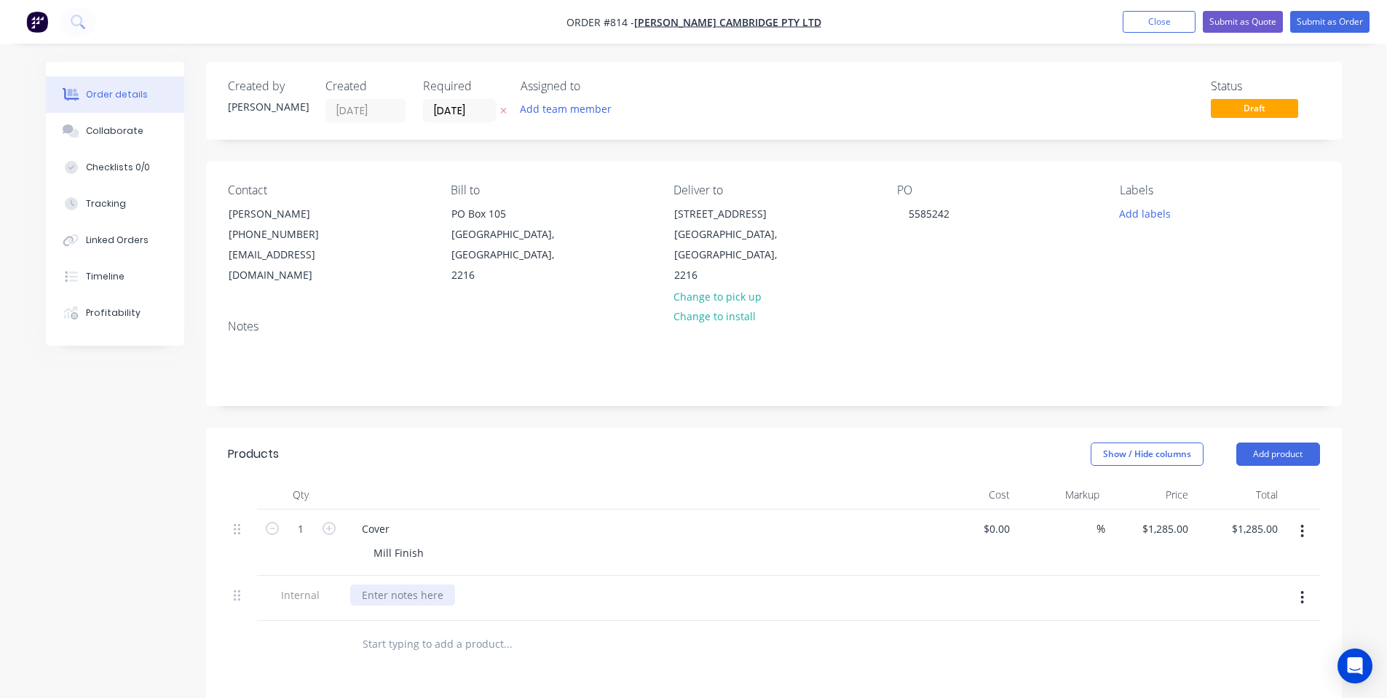
click at [411, 585] on div at bounding box center [402, 595] width 105 height 21
click at [984, 526] on div "$0.00 $0.00" at bounding box center [972, 543] width 90 height 66
click at [939, 443] on div "Show / Hide columns Add product" at bounding box center [889, 454] width 860 height 23
click at [1132, 221] on button "Add labels" at bounding box center [1145, 213] width 67 height 20
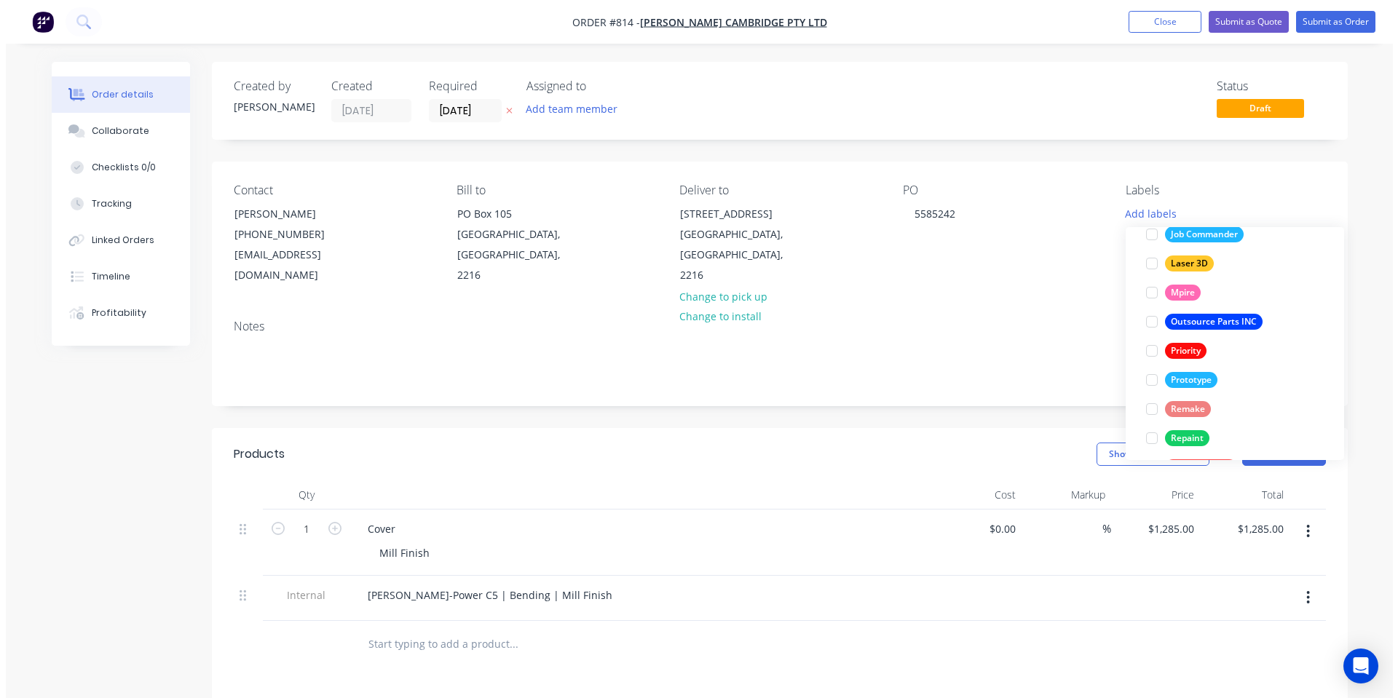
scroll to position [379, 0]
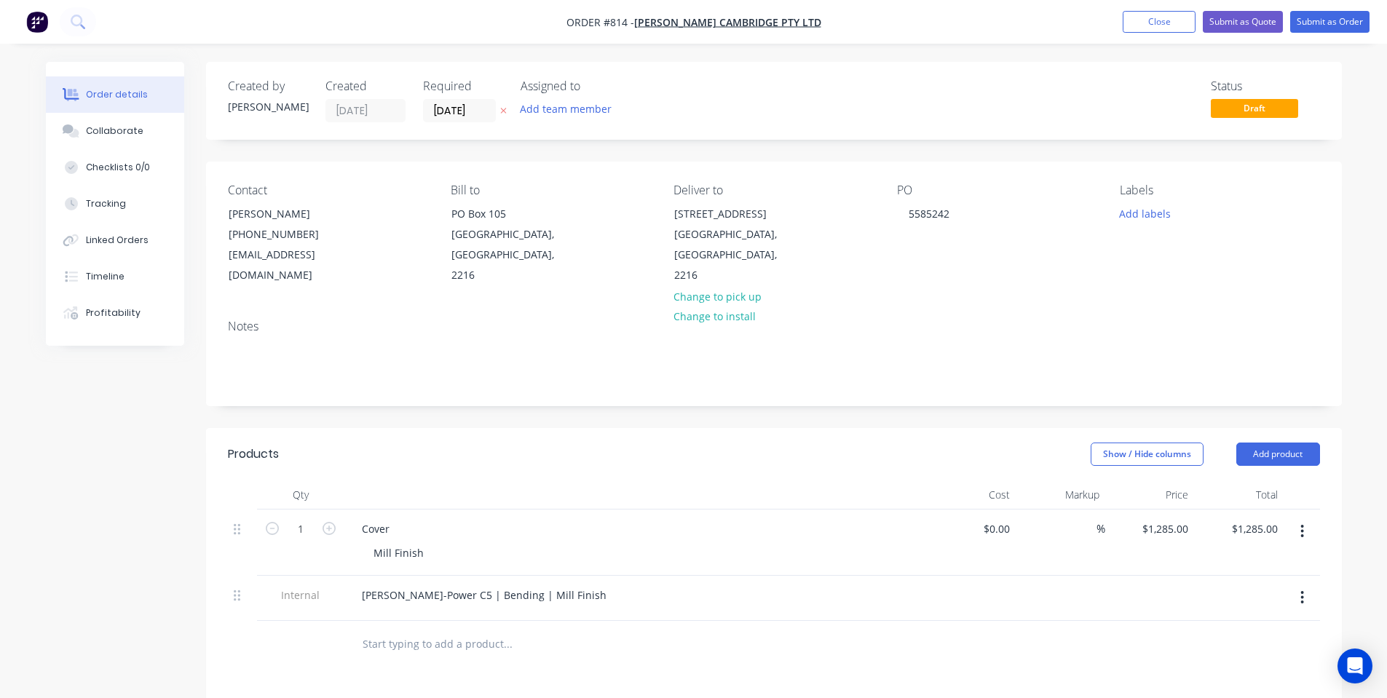
click at [804, 382] on div "Notes" at bounding box center [774, 357] width 1136 height 98
click at [1361, 10] on nav "Order #814 - Barnwell Cambridge Pty Ltd Add product Close Submit as Quote Submi…" at bounding box center [693, 22] width 1387 height 44
click at [1352, 23] on button "Submit as Order" at bounding box center [1329, 22] width 79 height 22
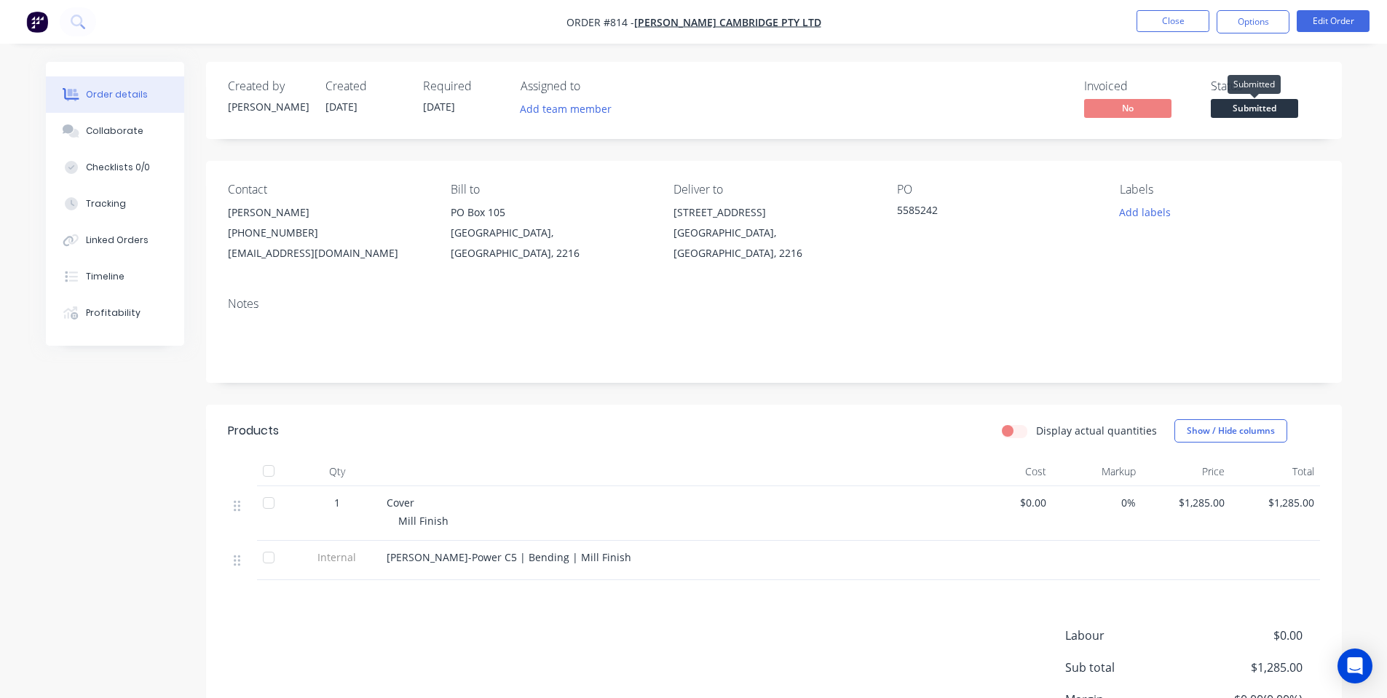
click at [1273, 101] on span "Submitted" at bounding box center [1254, 108] width 87 height 18
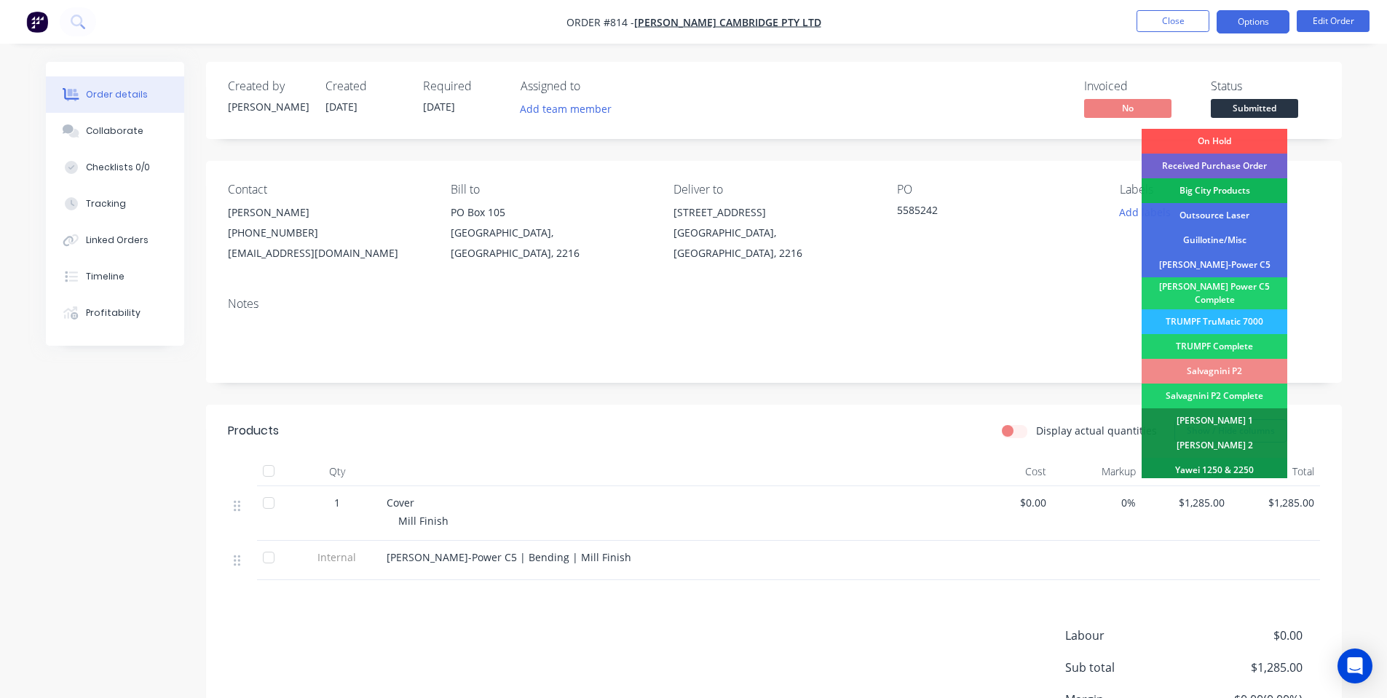
drag, startPoint x: 1288, startPoint y: 63, endPoint x: 1252, endPoint y: 29, distance: 48.9
click at [1288, 62] on div "Created by Shane Created 11/09/25 Required 25/09/25 Assigned to Add team member…" at bounding box center [774, 100] width 1136 height 77
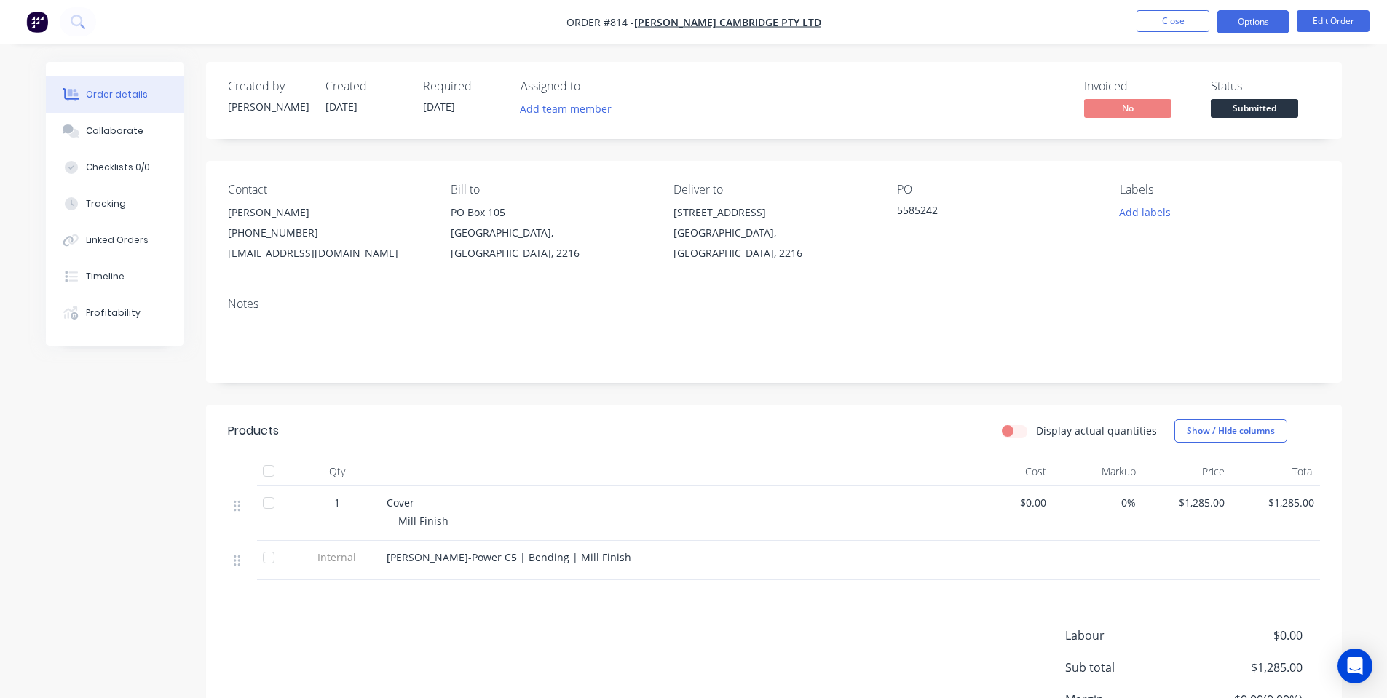
click at [1237, 14] on button "Options" at bounding box center [1253, 21] width 73 height 23
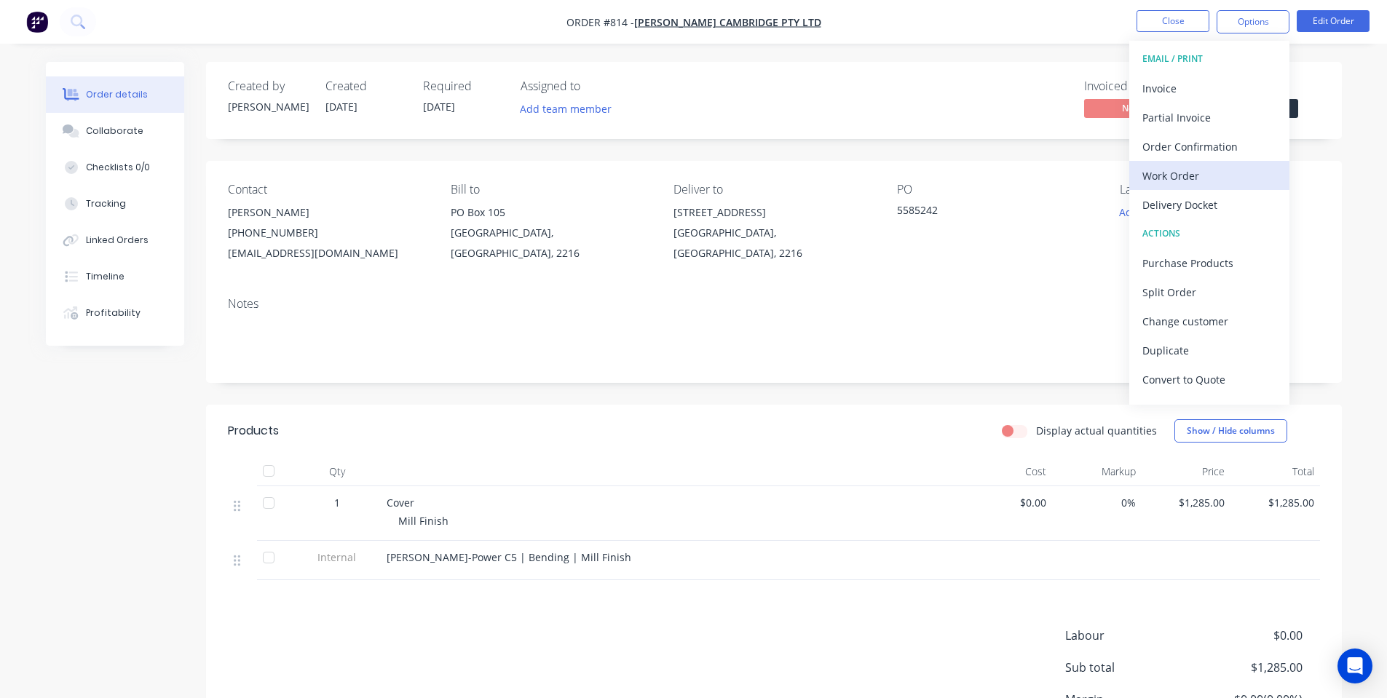
click at [1240, 178] on div "Work Order" at bounding box center [1209, 175] width 134 height 21
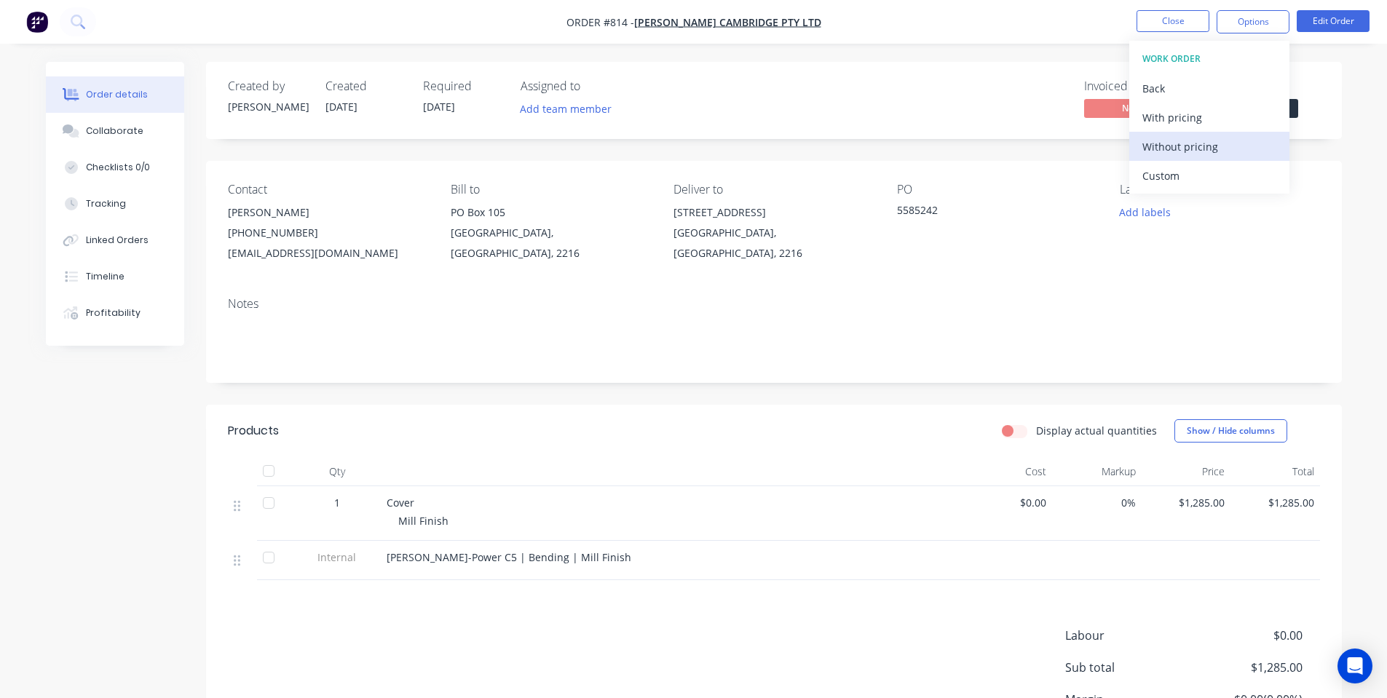
click at [1185, 151] on div "Without pricing" at bounding box center [1209, 146] width 134 height 21
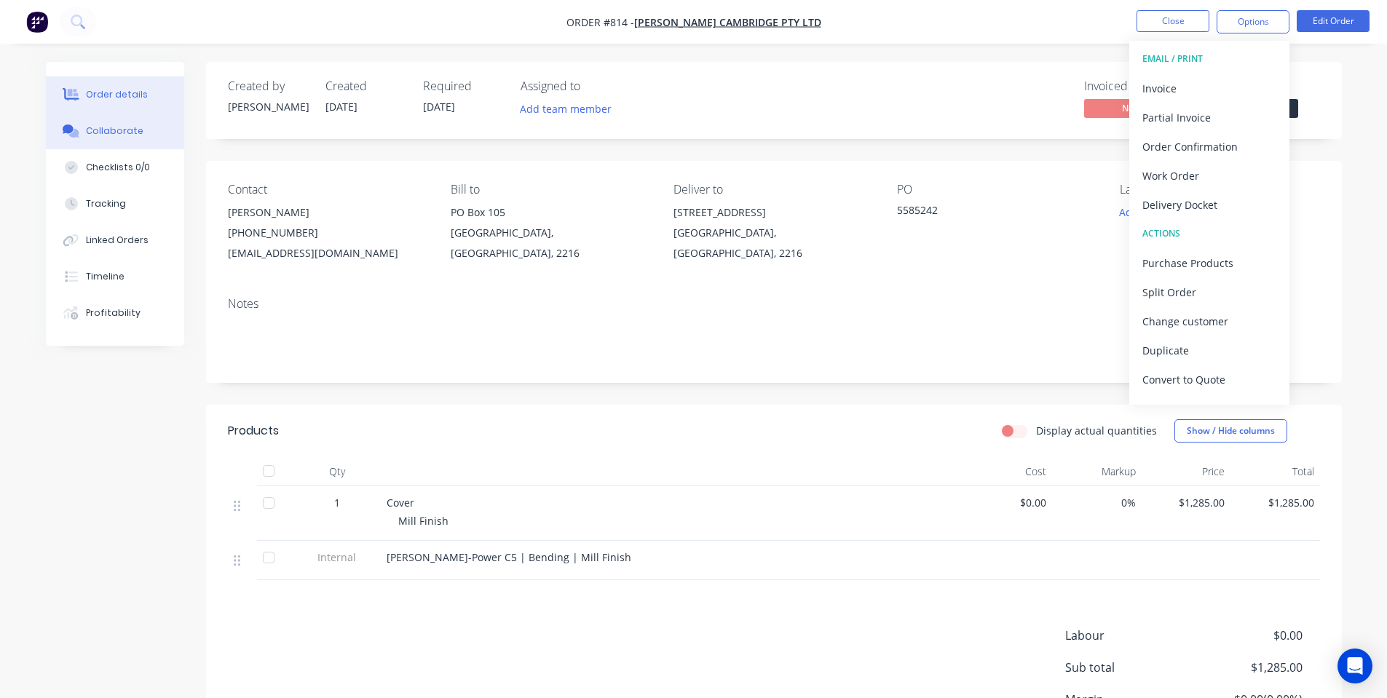
click at [103, 132] on div "Collaborate" at bounding box center [115, 131] width 58 height 13
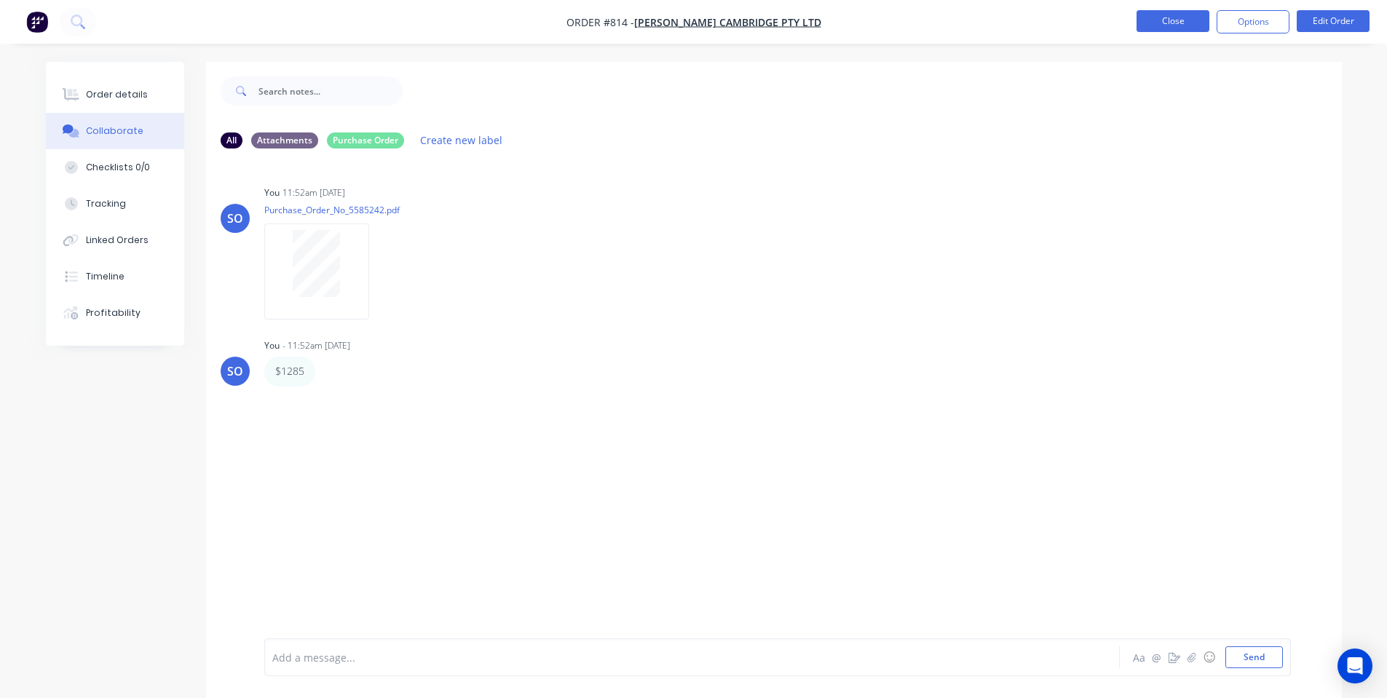
click at [1174, 20] on button "Close" at bounding box center [1173, 21] width 73 height 22
